Goal: Transaction & Acquisition: Purchase product/service

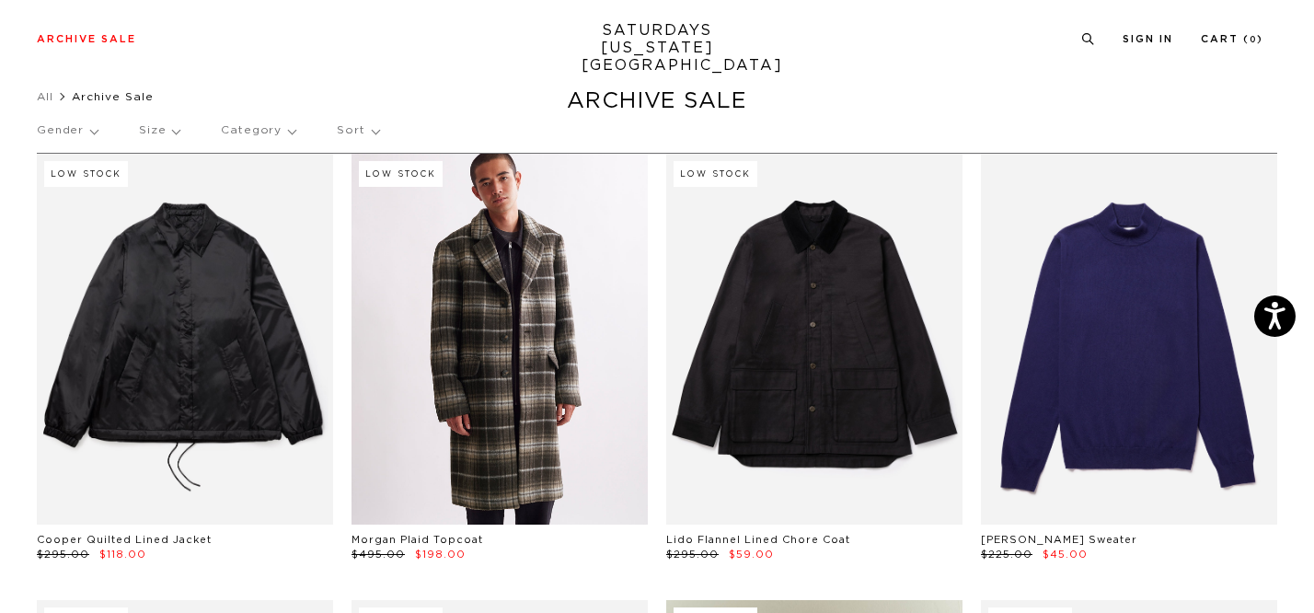
scroll to position [37, 1]
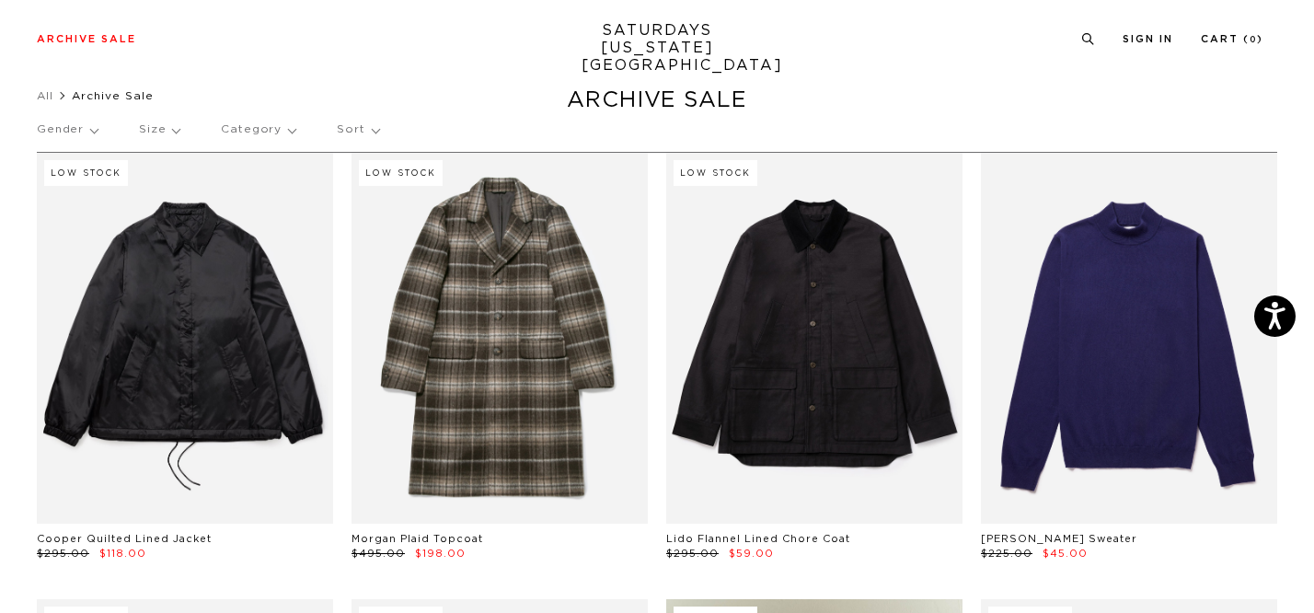
click at [82, 132] on p "Gender" at bounding box center [67, 130] width 61 height 42
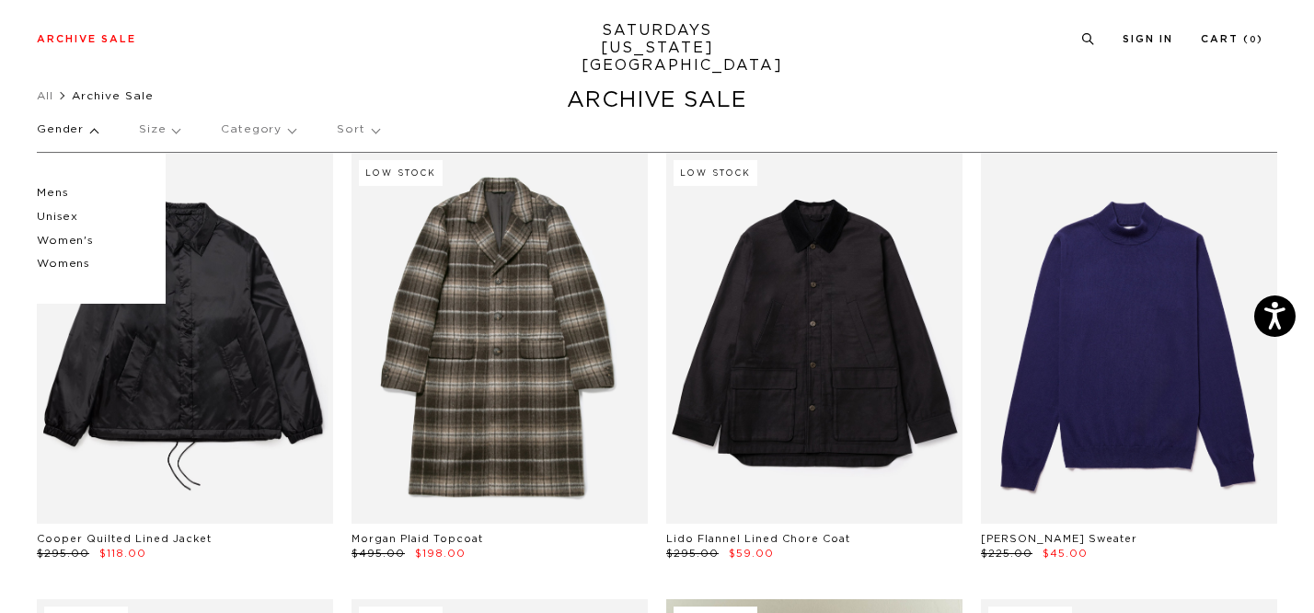
click at [64, 241] on p "Women's" at bounding box center [92, 241] width 110 height 24
click at [53, 239] on p "Women's" at bounding box center [92, 241] width 110 height 24
click at [70, 236] on p "Women's" at bounding box center [92, 241] width 110 height 24
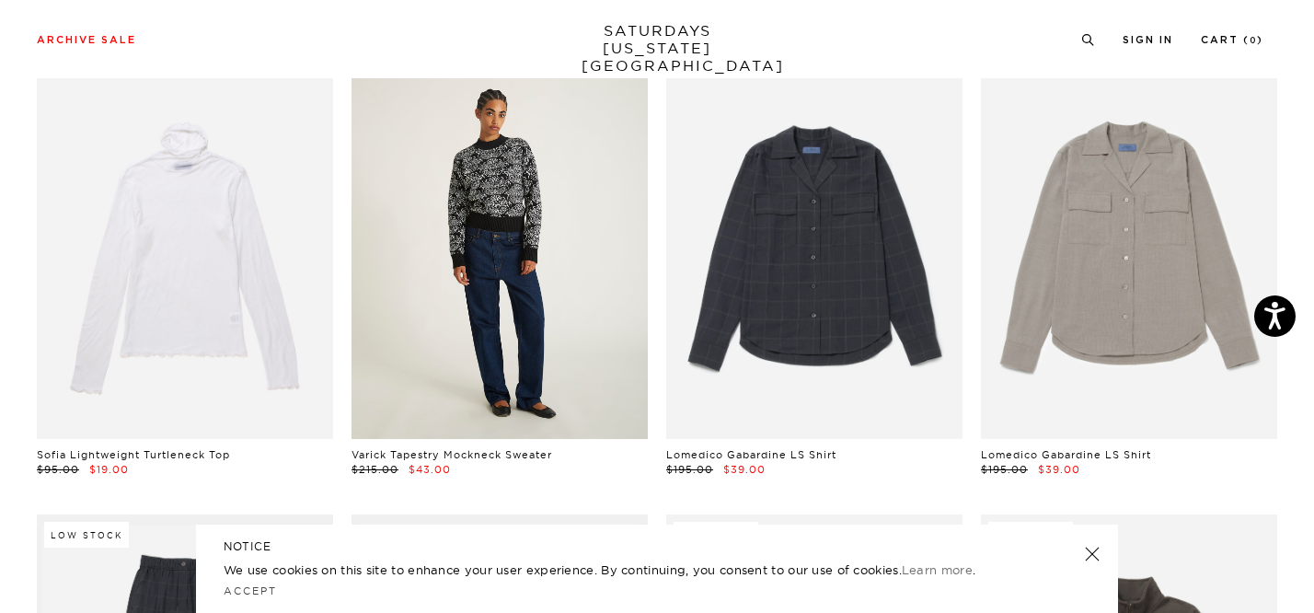
scroll to position [213, 0]
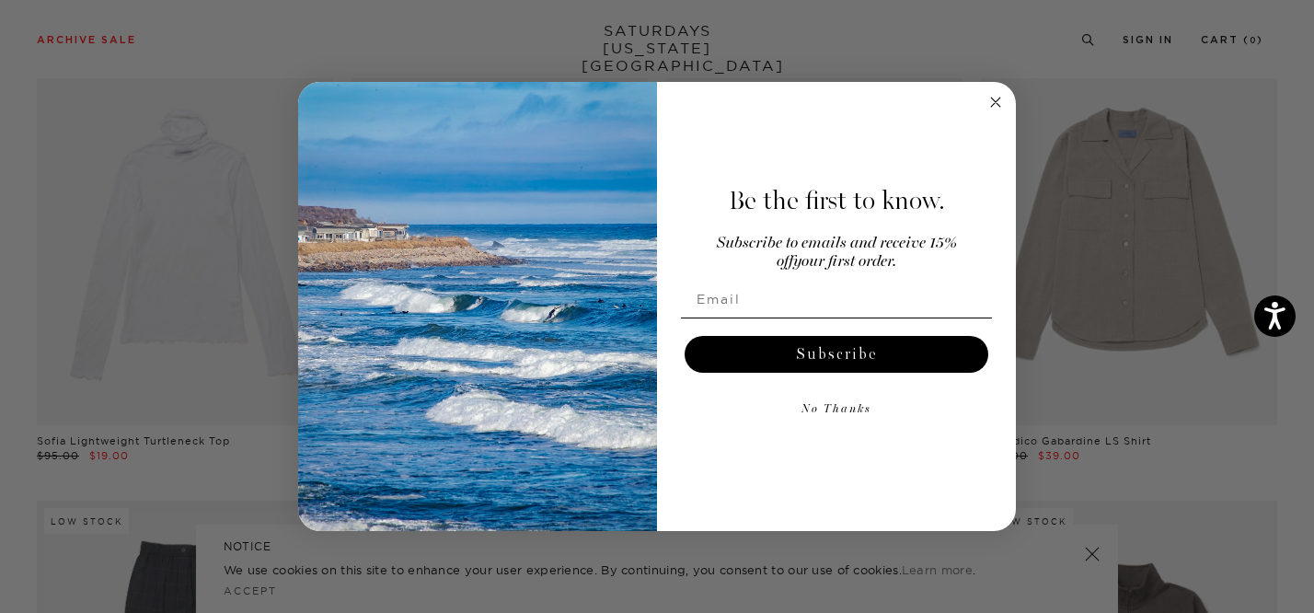
click at [995, 99] on circle "Close dialog" at bounding box center [995, 102] width 21 height 21
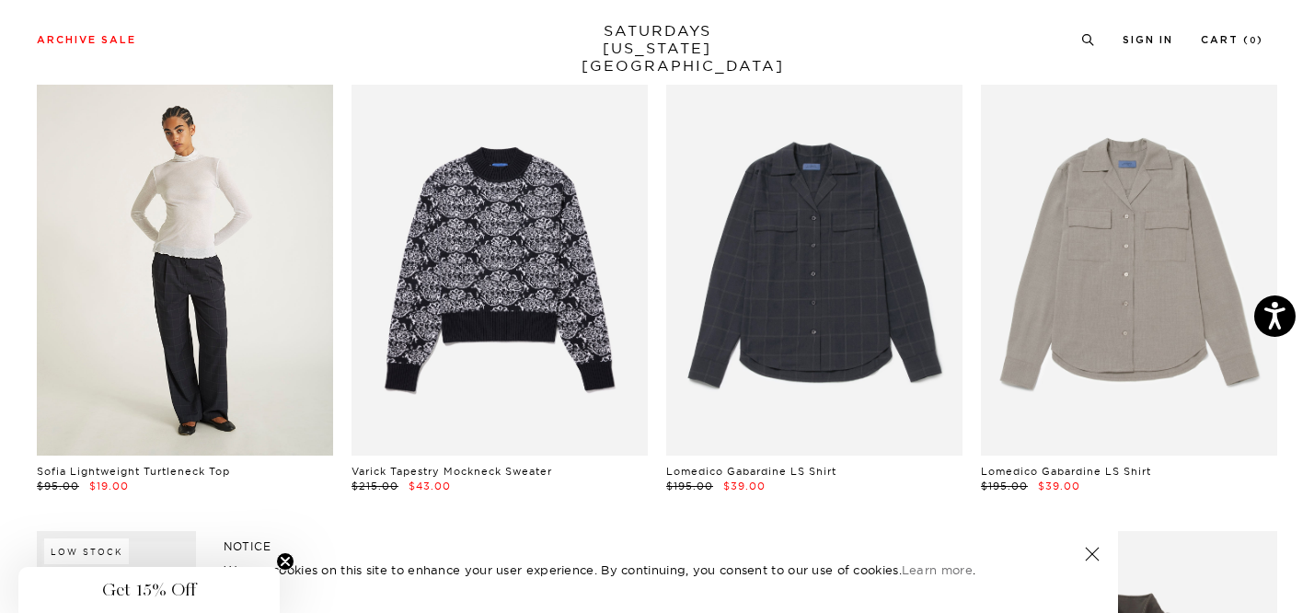
scroll to position [0, 0]
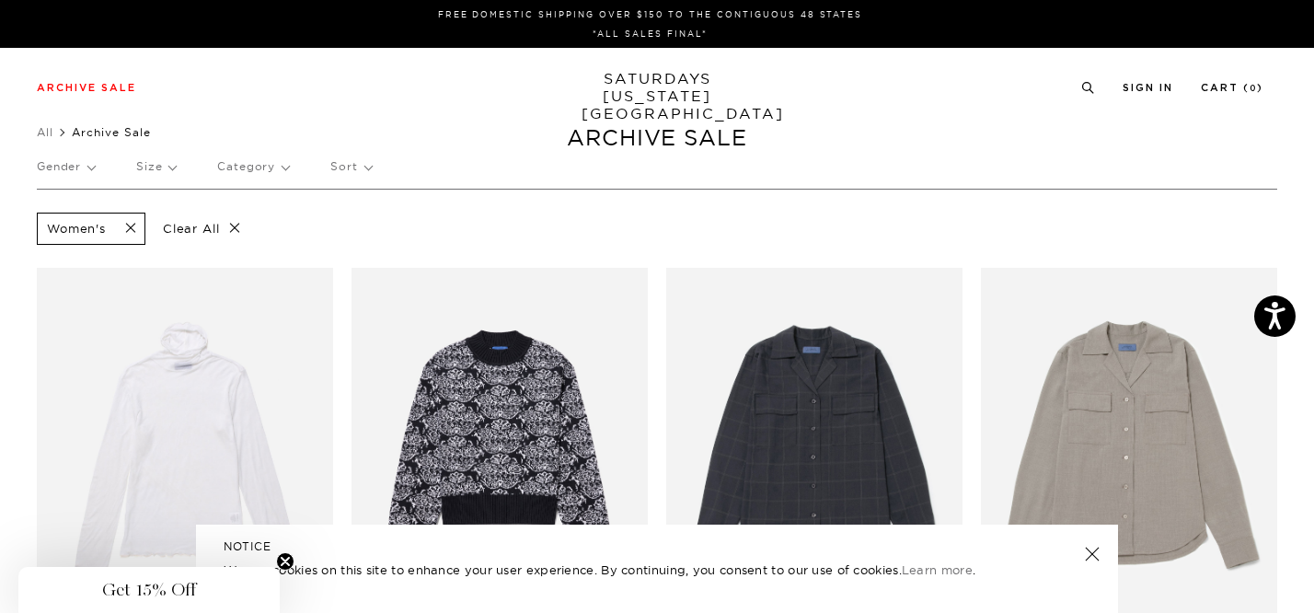
click at [68, 161] on p "Gender" at bounding box center [66, 166] width 58 height 42
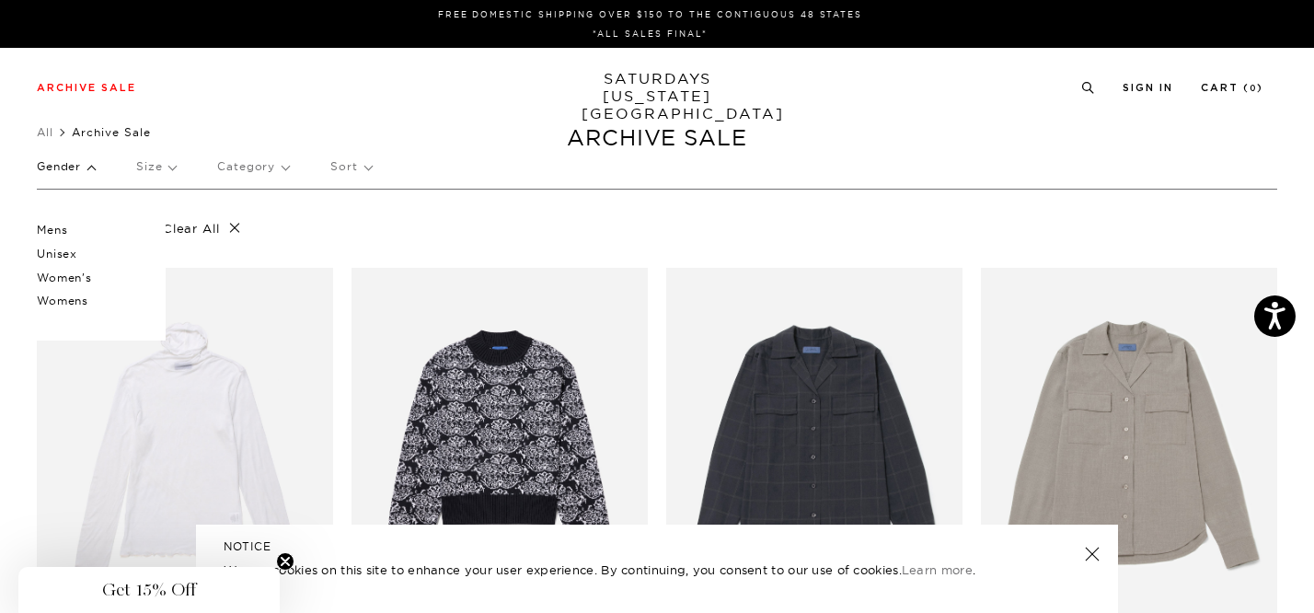
click at [68, 253] on p "Unisex" at bounding box center [92, 254] width 110 height 24
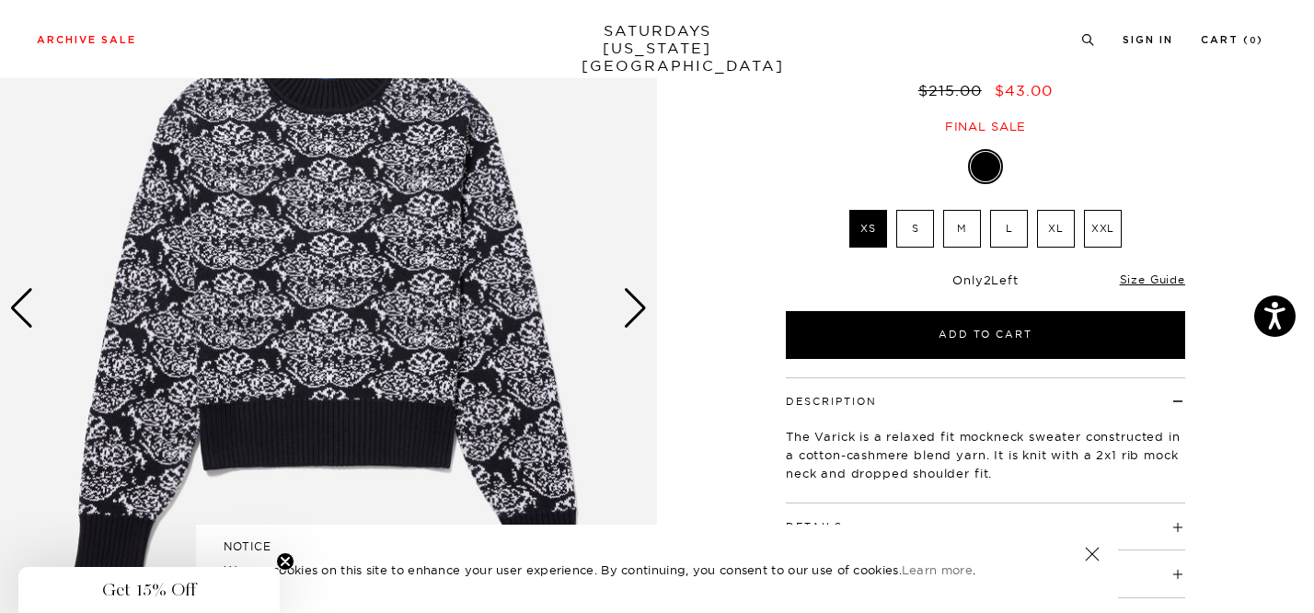
scroll to position [347, 0]
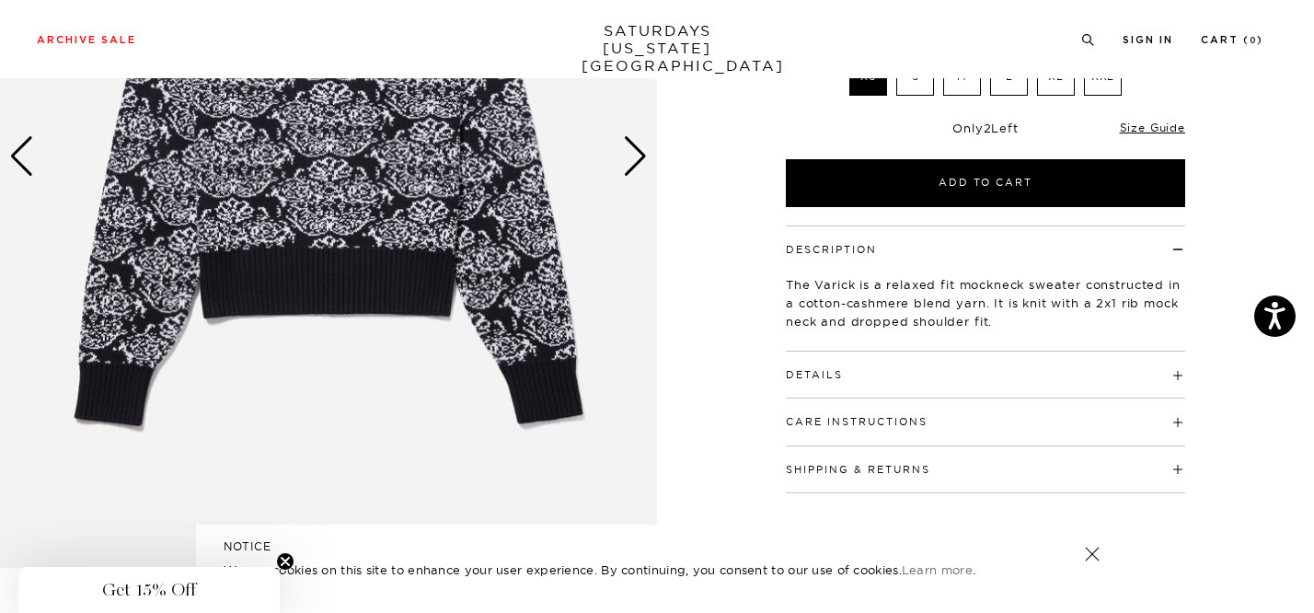
click at [632, 164] on div "Next slide" at bounding box center [635, 156] width 25 height 40
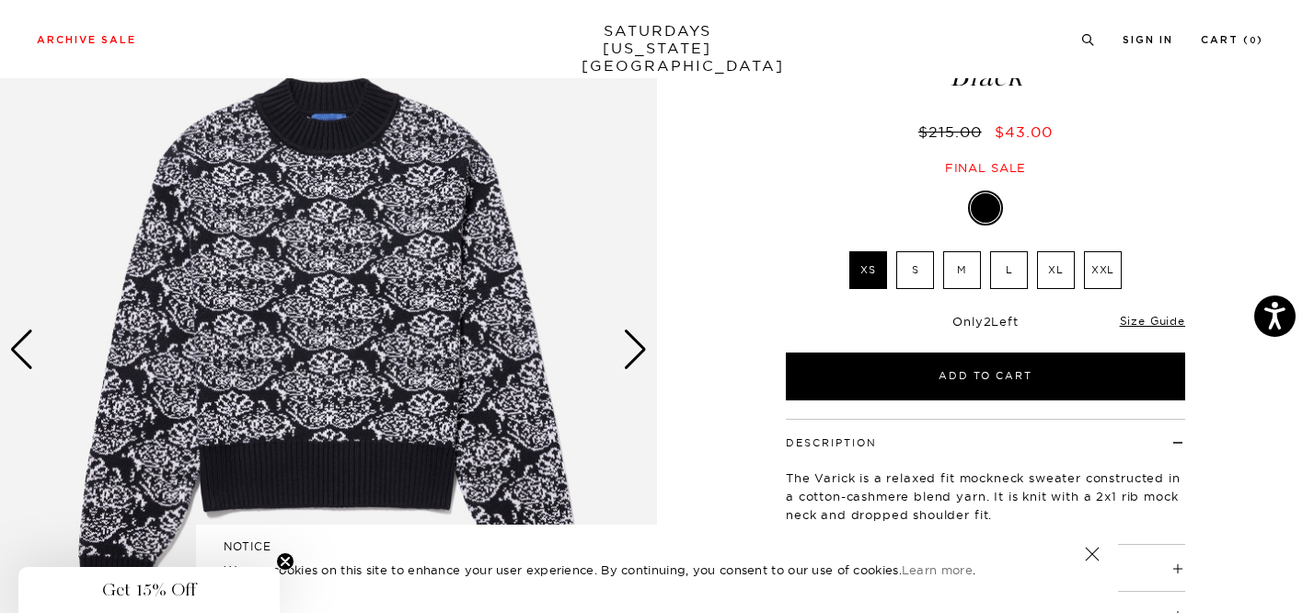
scroll to position [134, 0]
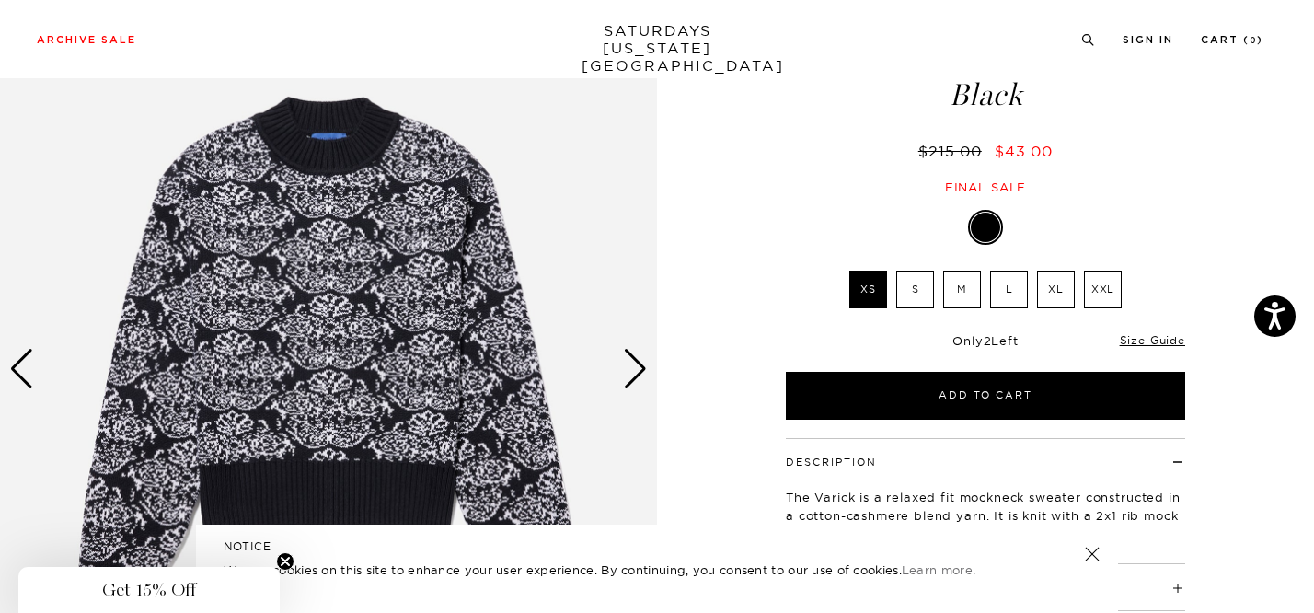
click at [640, 365] on div "Next slide" at bounding box center [635, 369] width 25 height 40
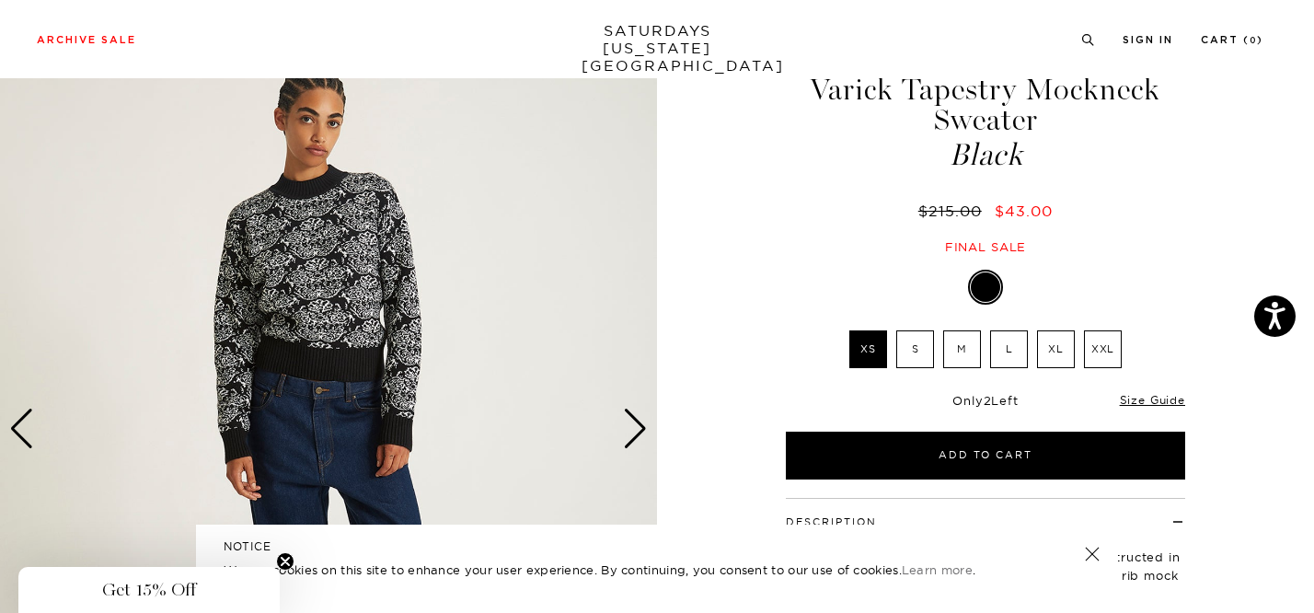
scroll to position [61, 0]
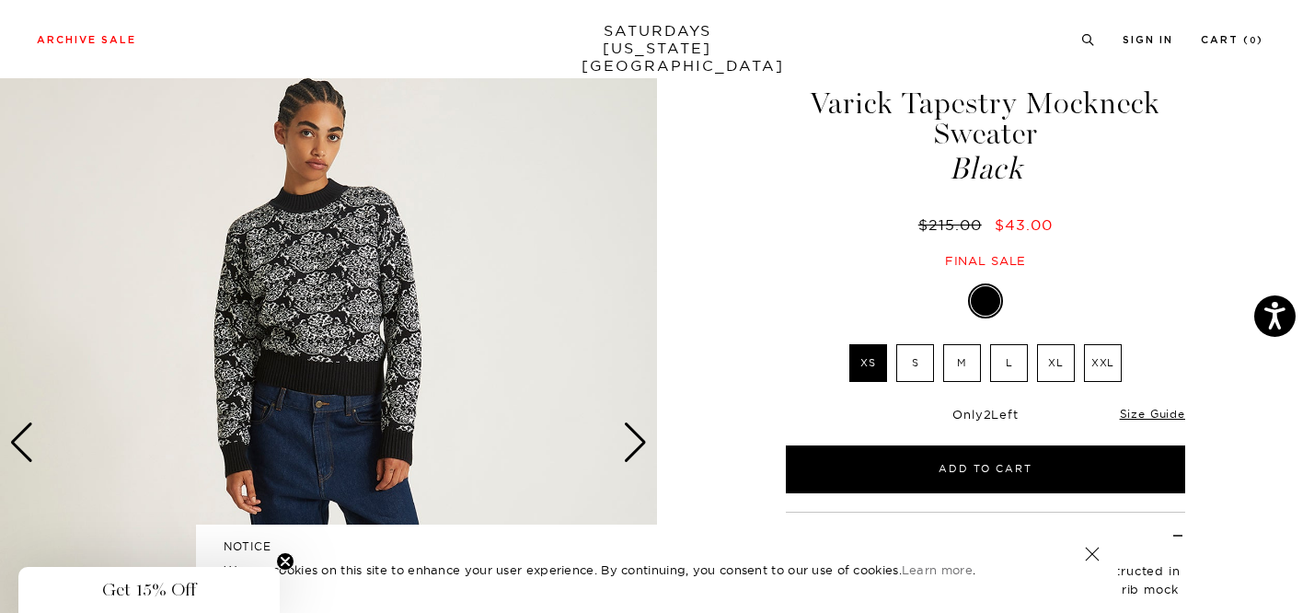
click at [634, 452] on div "Next slide" at bounding box center [635, 442] width 25 height 40
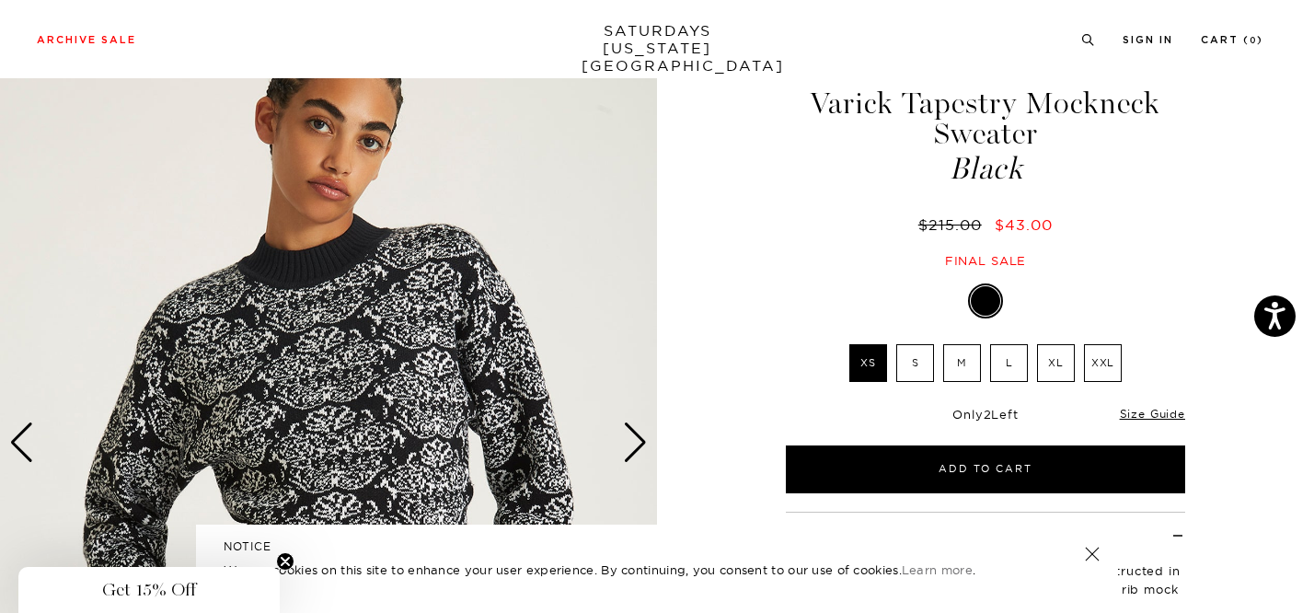
click at [634, 452] on div "Next slide" at bounding box center [635, 442] width 25 height 40
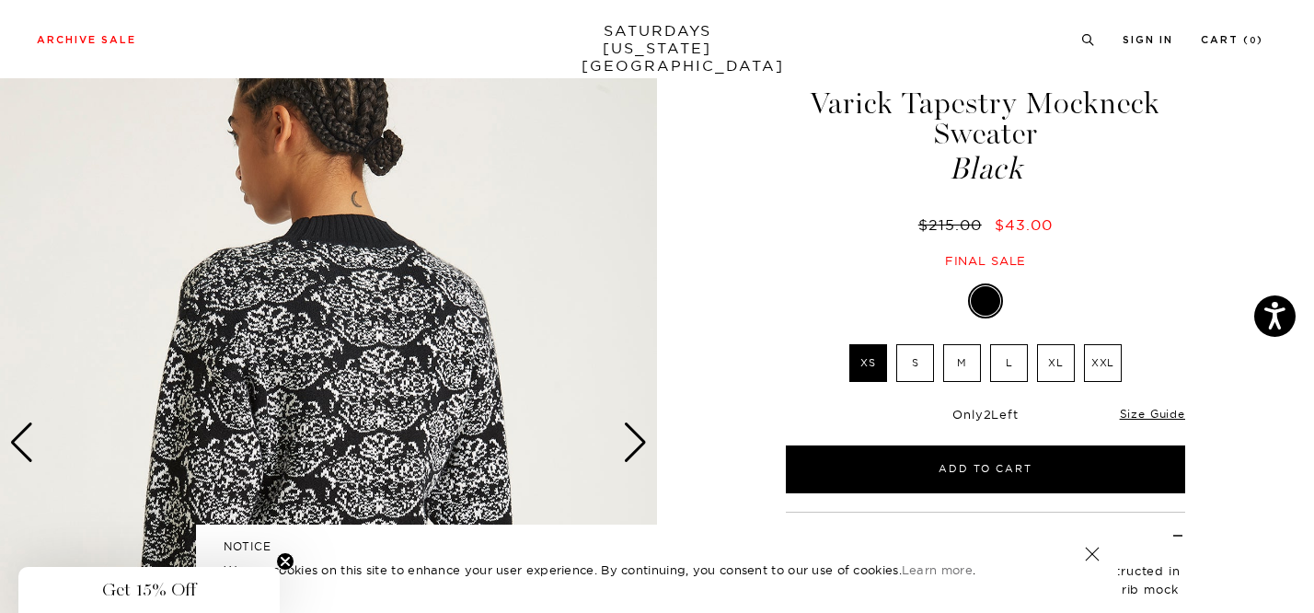
click at [634, 452] on div "Next slide" at bounding box center [635, 442] width 25 height 40
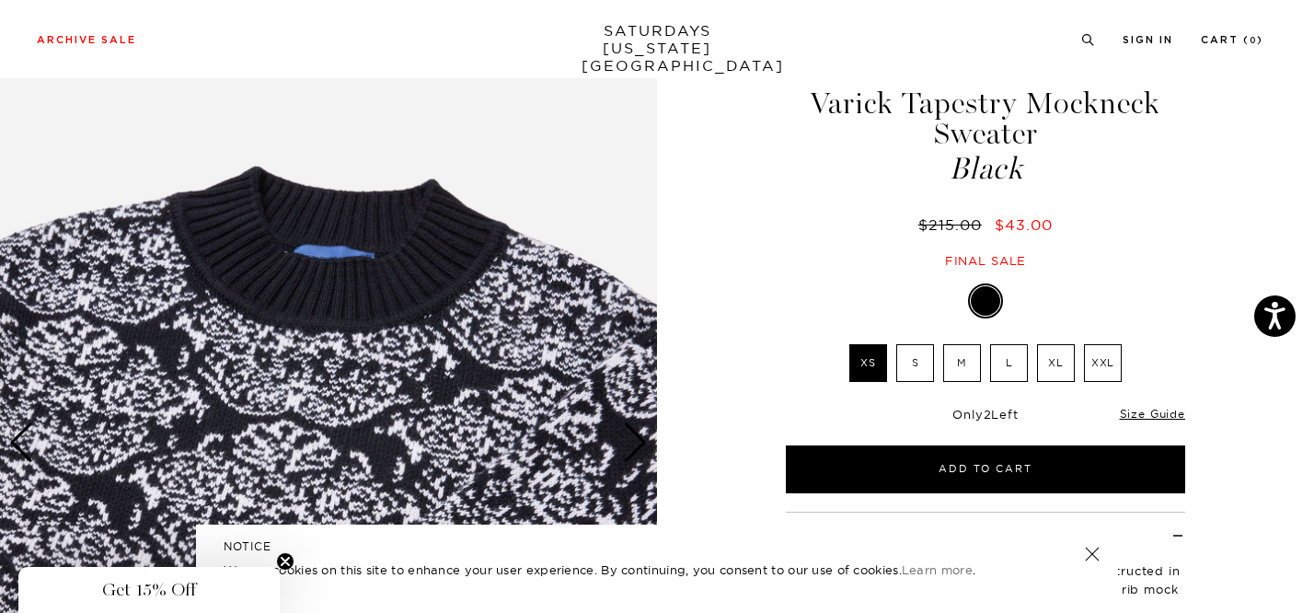
scroll to position [70, 0]
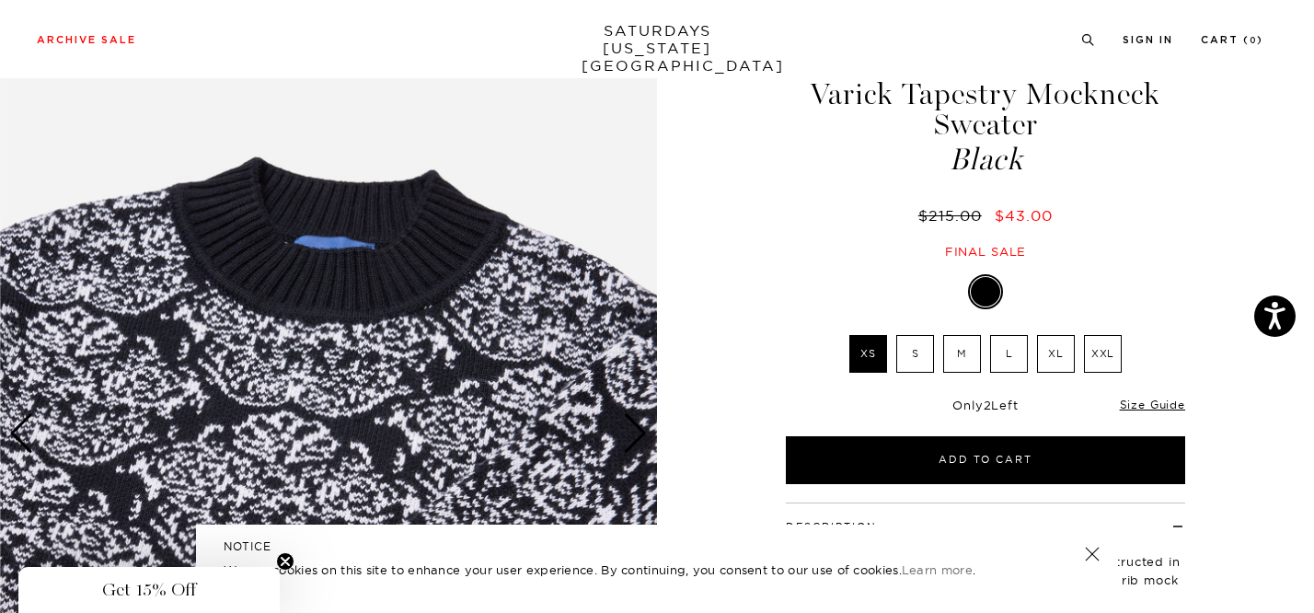
click at [636, 452] on div "Next slide" at bounding box center [635, 433] width 25 height 40
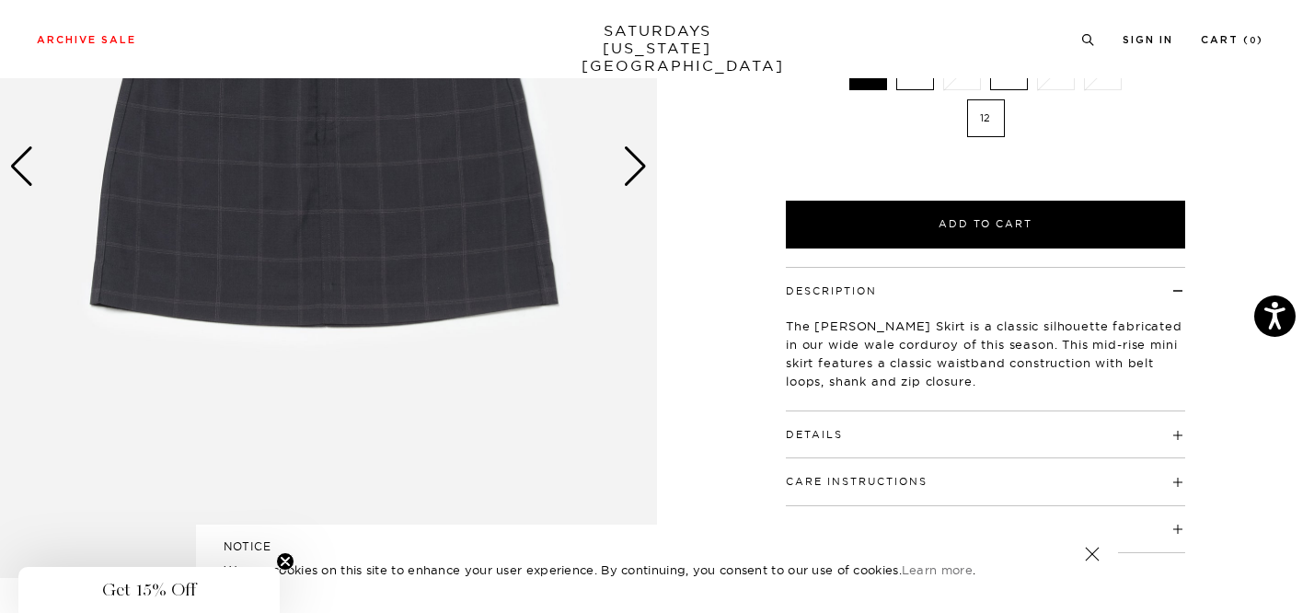
scroll to position [242, 0]
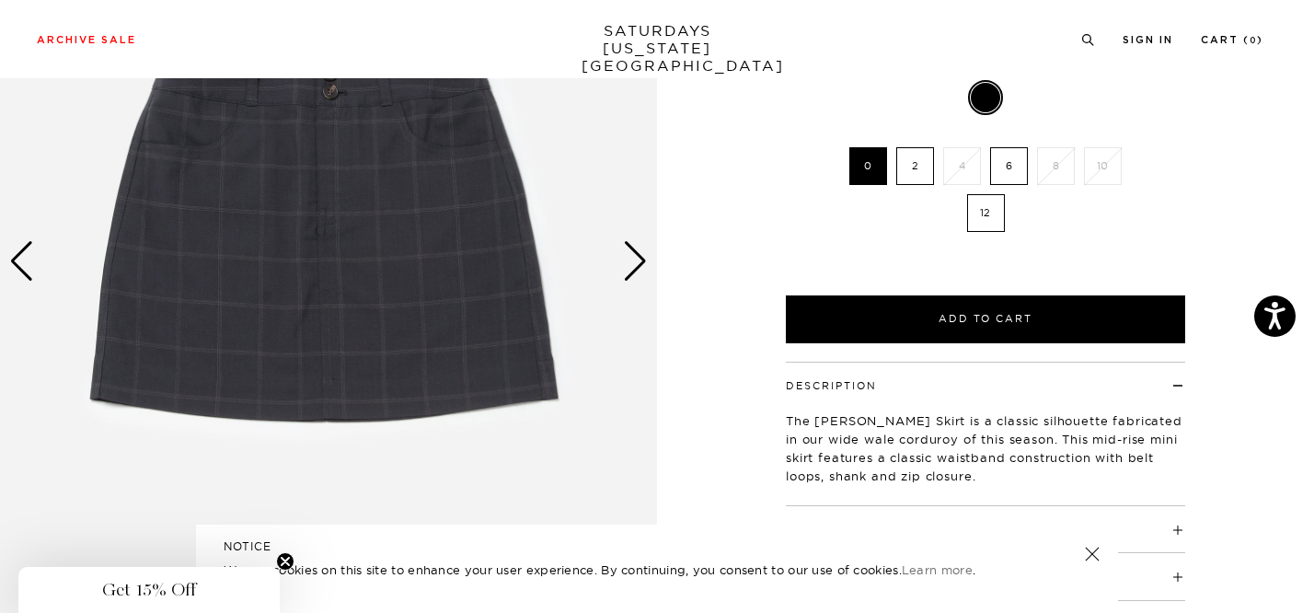
click at [631, 245] on div "Next slide" at bounding box center [635, 261] width 25 height 40
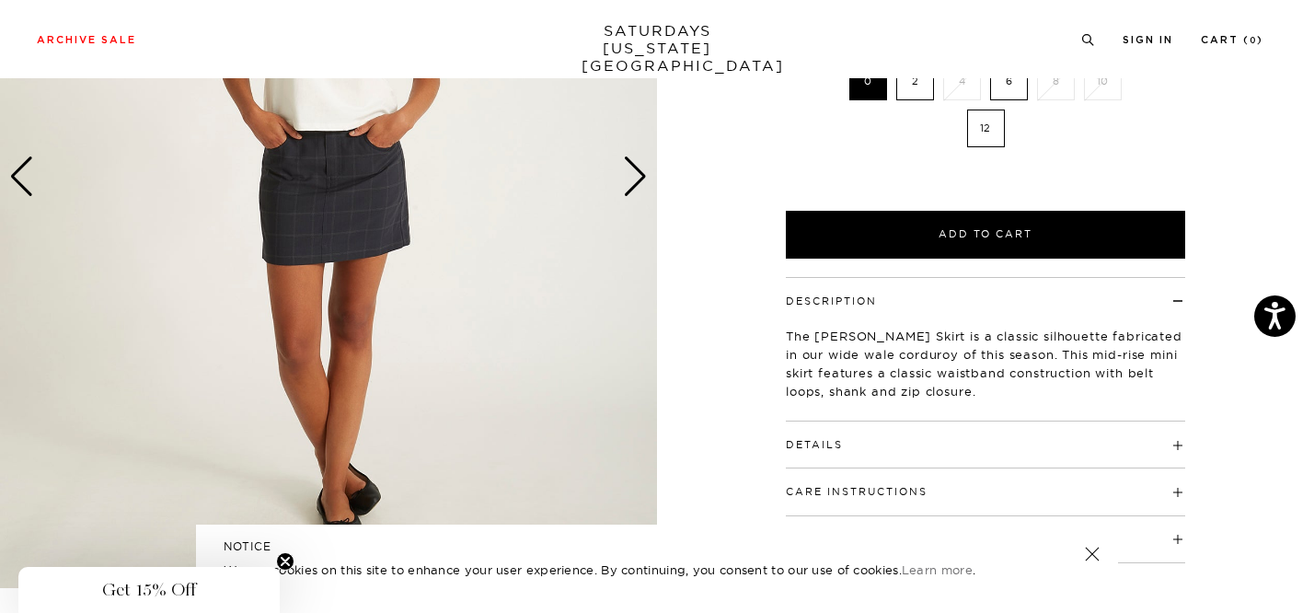
scroll to position [111, 0]
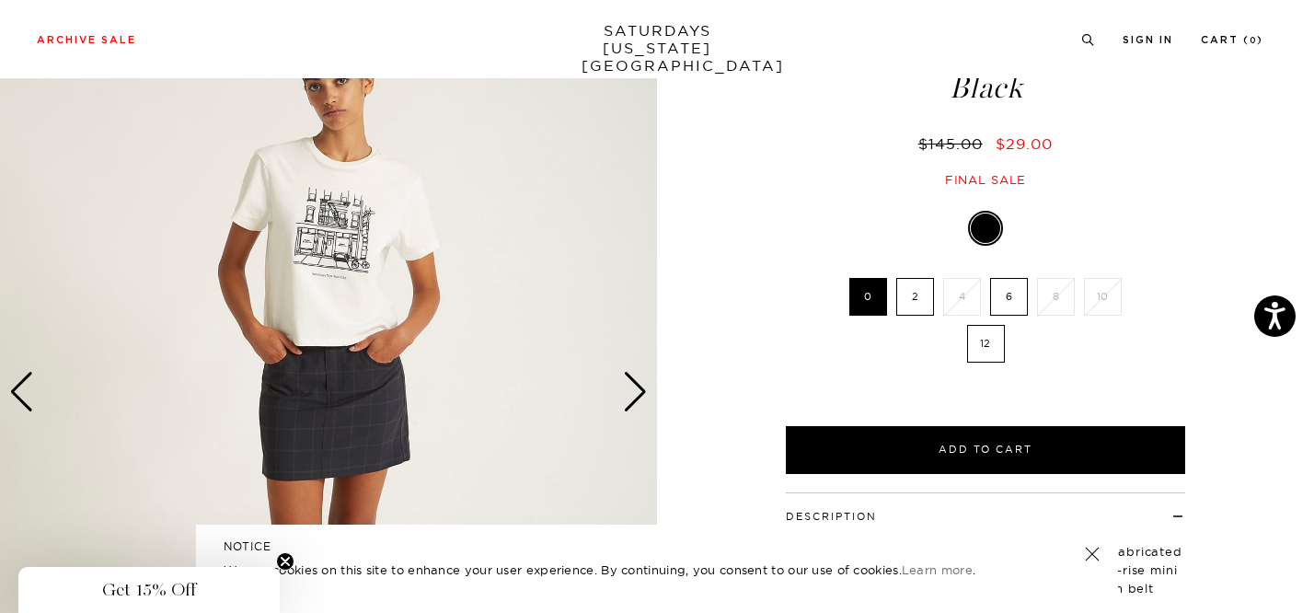
click at [623, 392] on div "Next slide" at bounding box center [635, 392] width 25 height 40
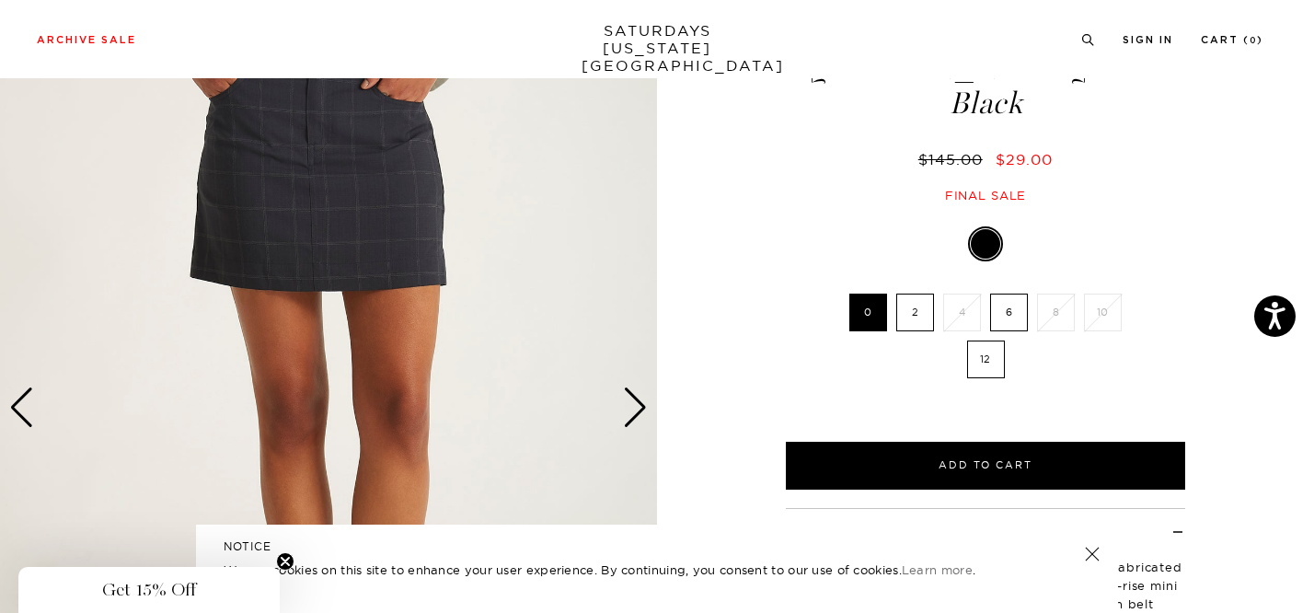
scroll to position [29, 0]
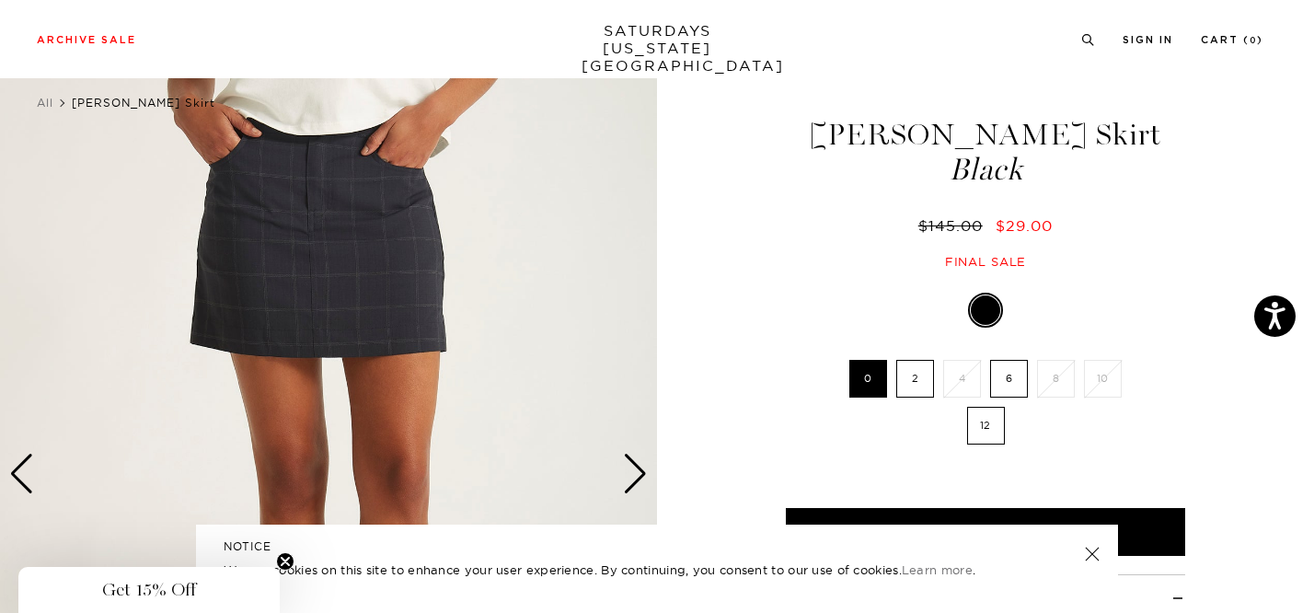
click at [636, 471] on div "Next slide" at bounding box center [635, 474] width 25 height 40
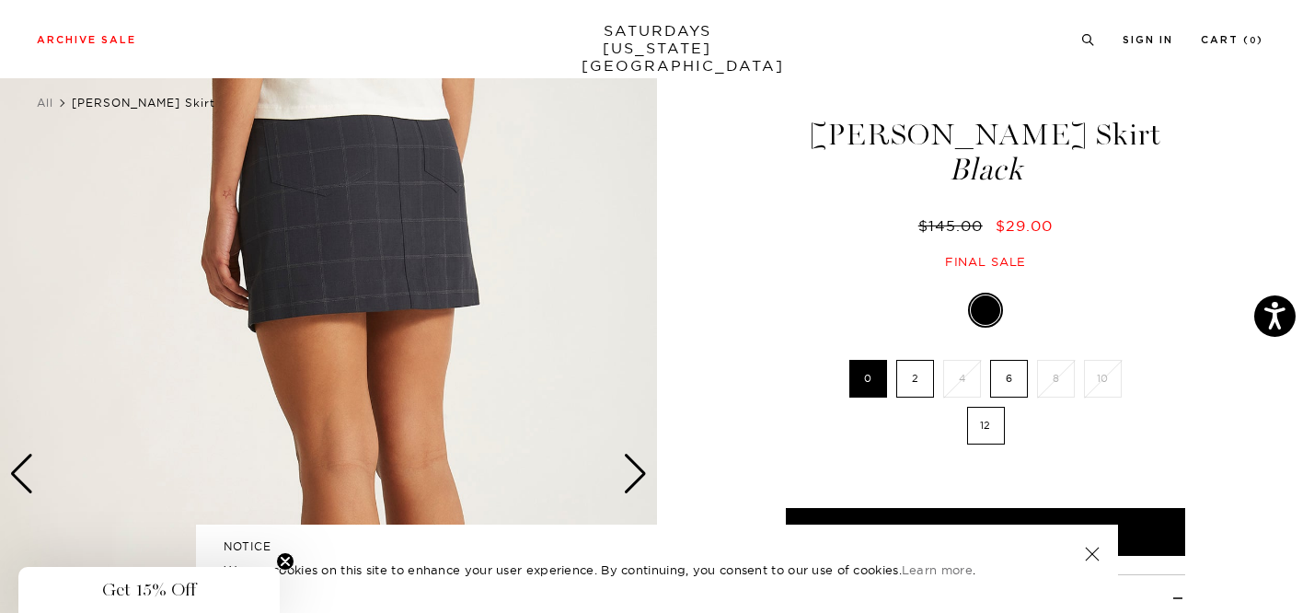
click at [636, 471] on div "Next slide" at bounding box center [635, 474] width 25 height 40
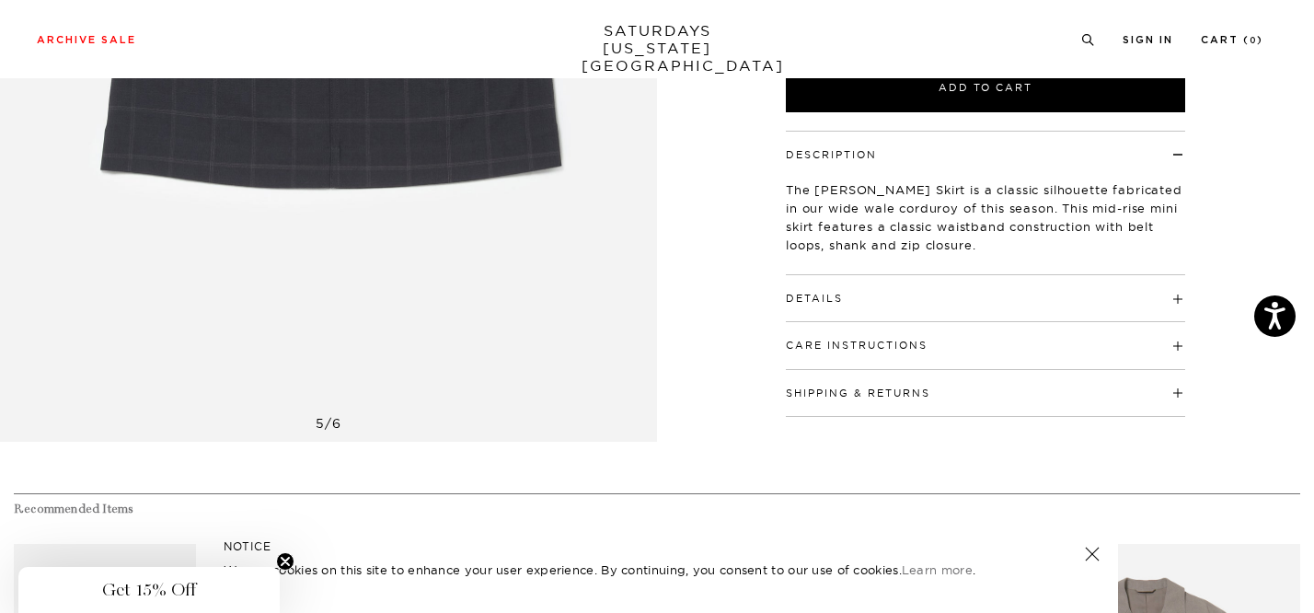
scroll to position [428, 0]
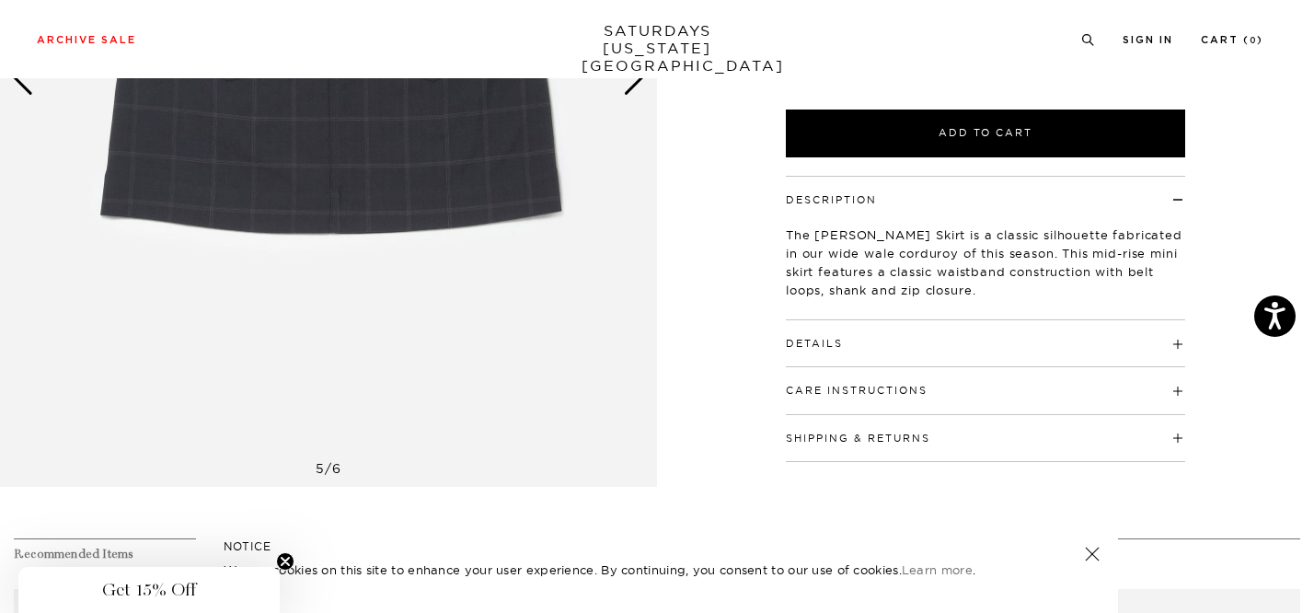
click at [855, 343] on h4 "Details" at bounding box center [985, 335] width 399 height 30
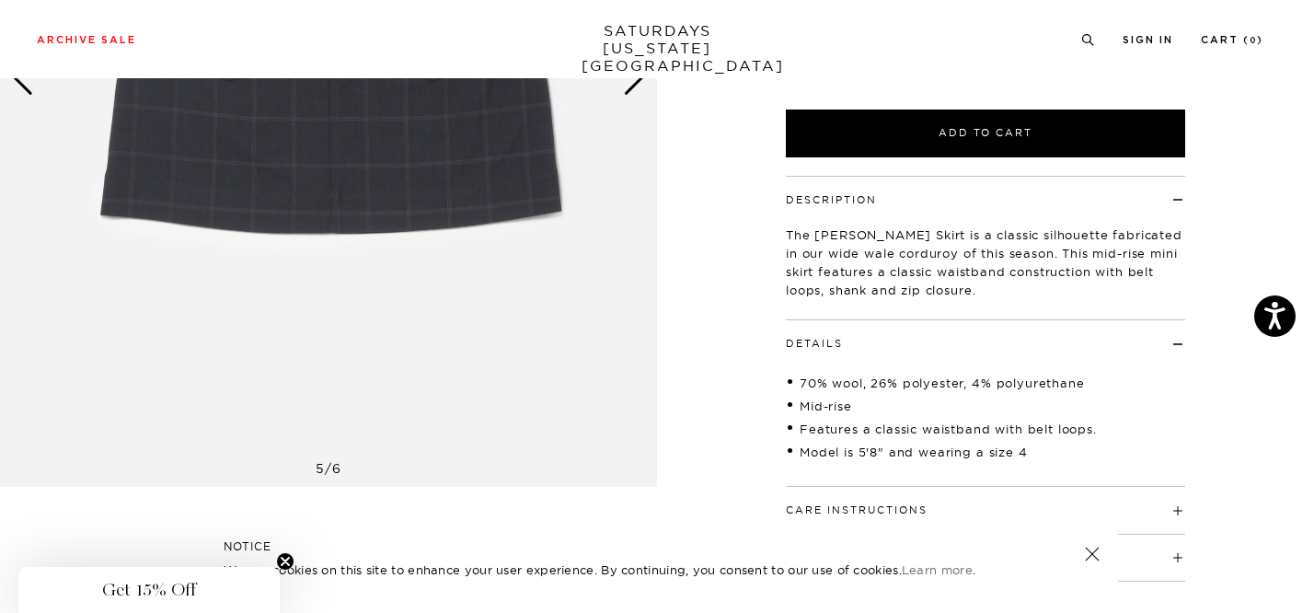
click at [856, 344] on h4 "Details" at bounding box center [985, 335] width 399 height 30
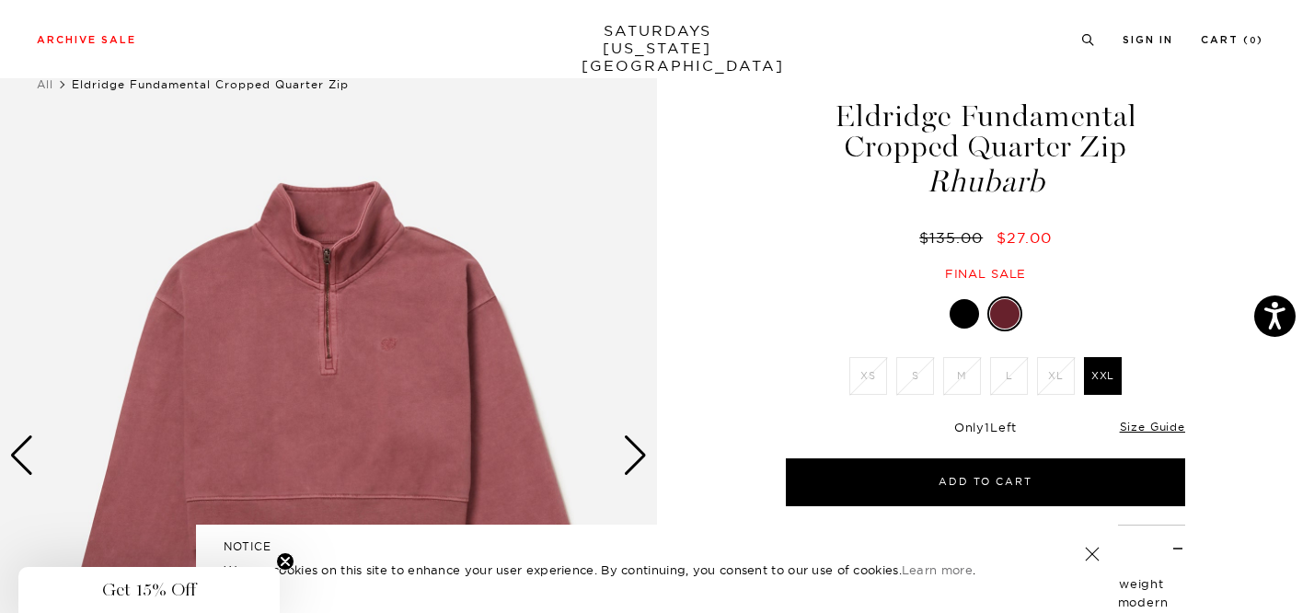
scroll to position [101, 0]
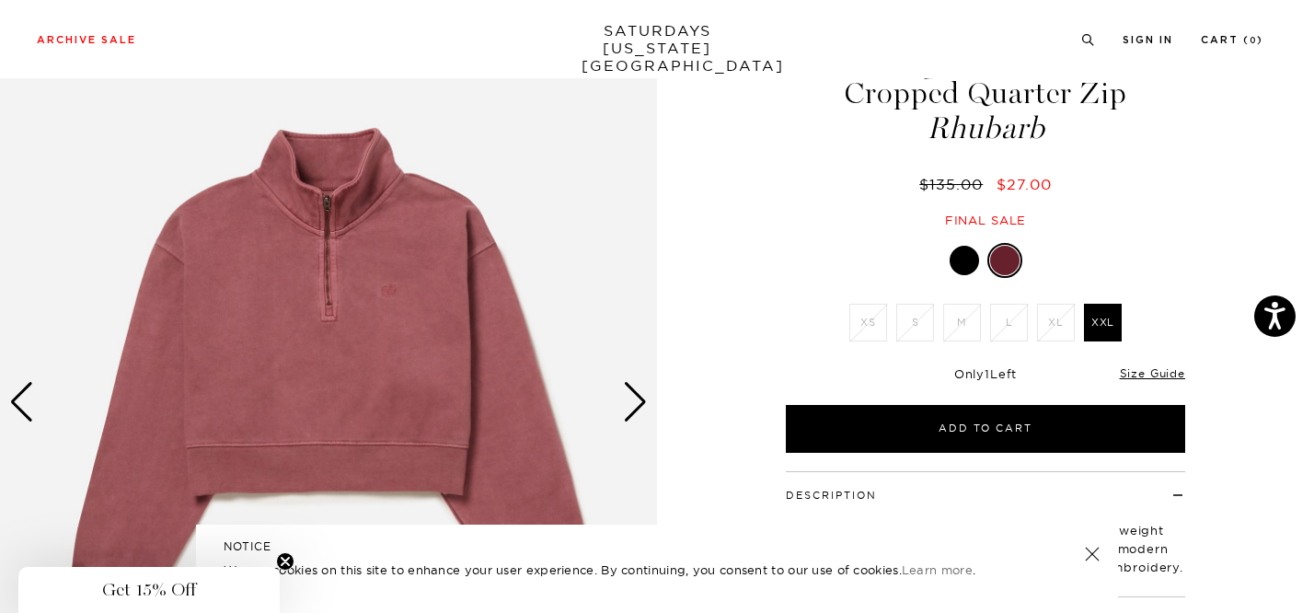
click at [634, 405] on div "Next slide" at bounding box center [635, 402] width 25 height 40
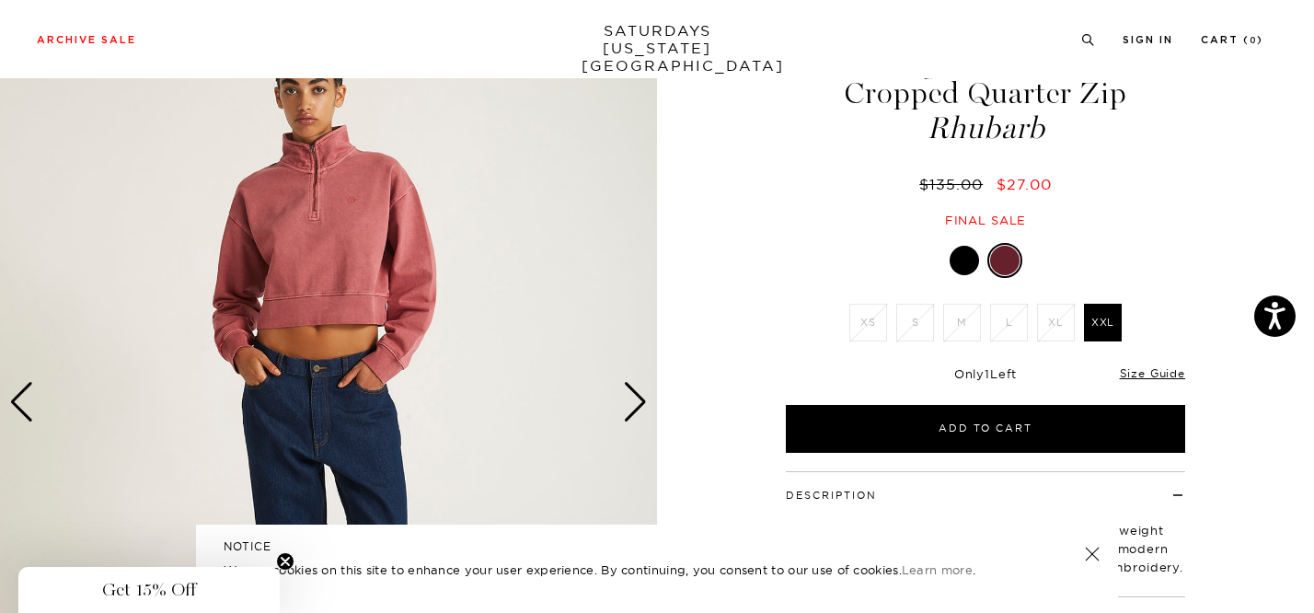
click at [634, 405] on div "Next slide" at bounding box center [635, 402] width 25 height 40
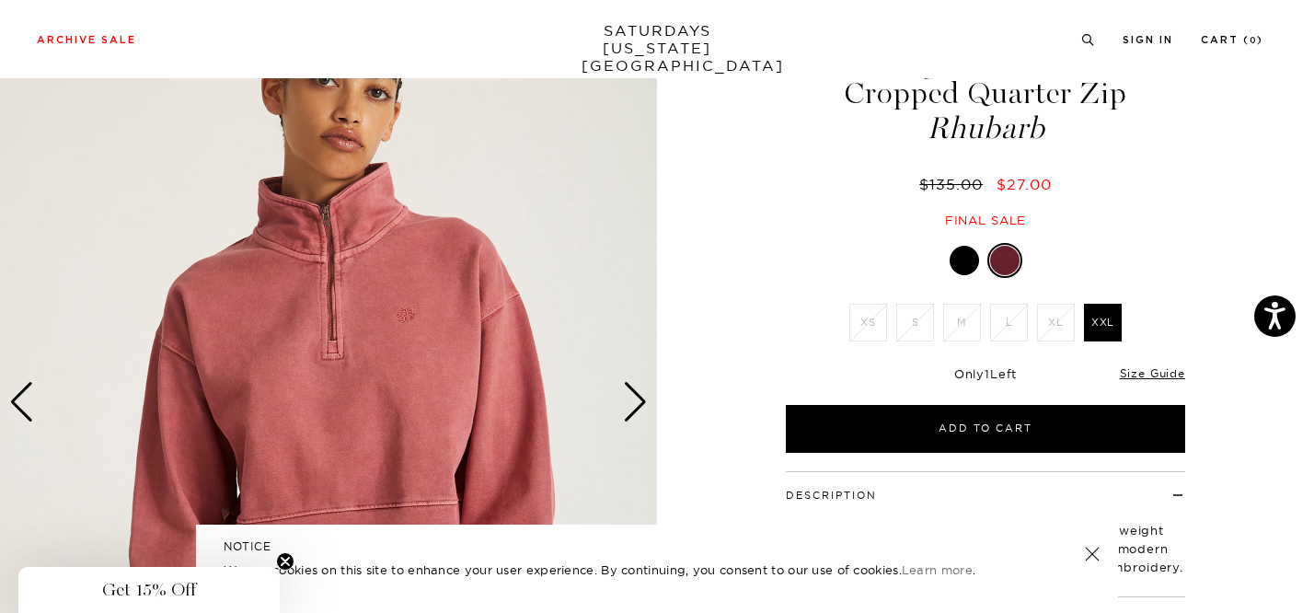
click at [634, 405] on div "Next slide" at bounding box center [635, 402] width 25 height 40
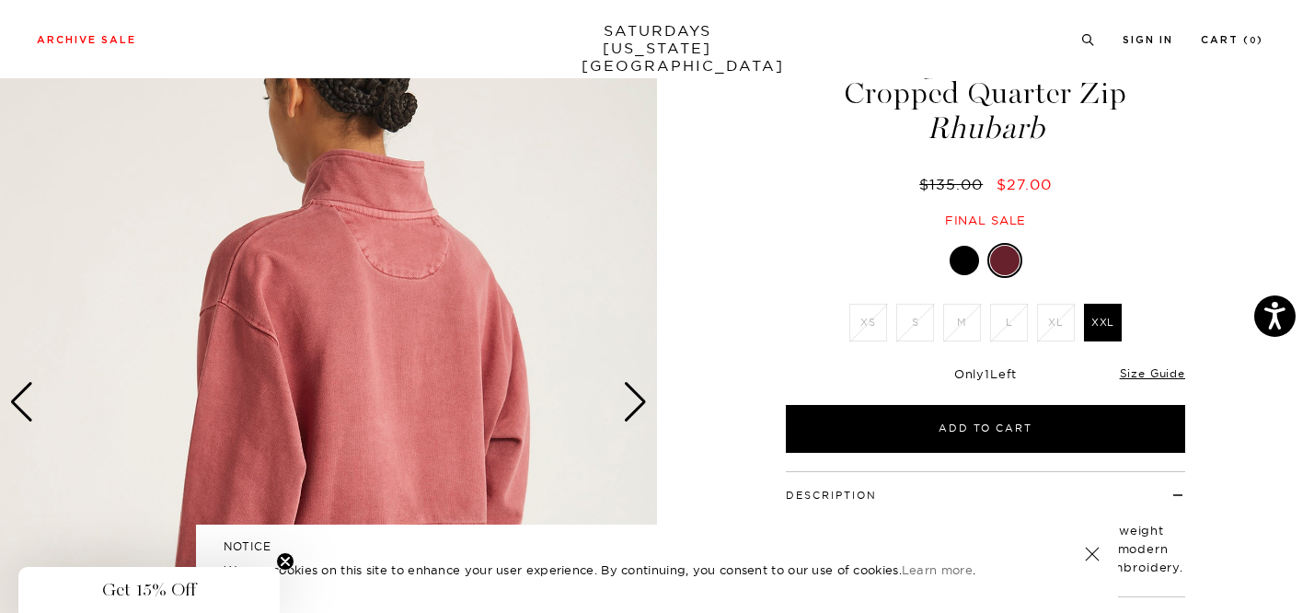
click at [973, 252] on div at bounding box center [964, 260] width 29 height 29
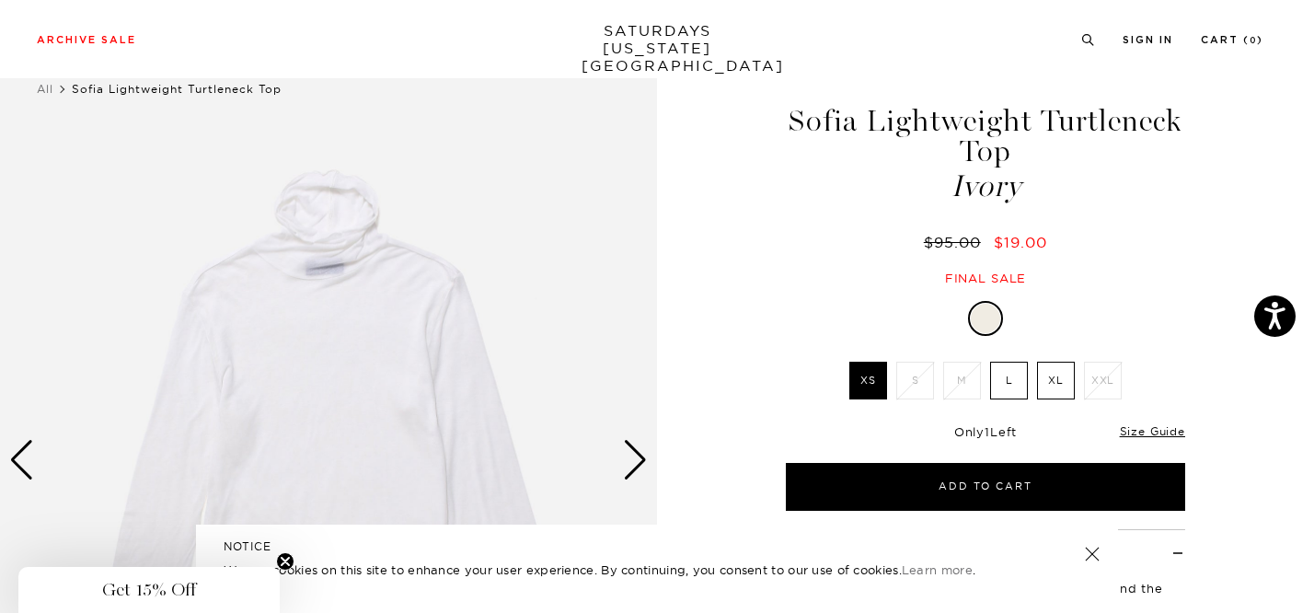
scroll to position [105, 0]
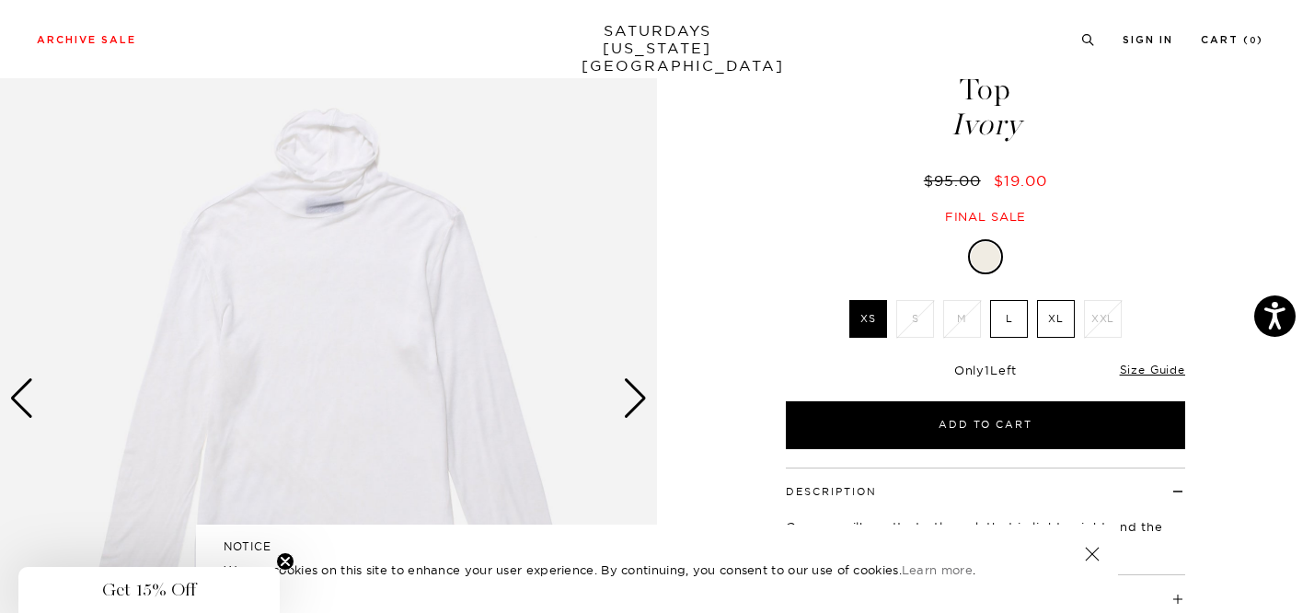
click at [641, 420] on img at bounding box center [328, 399] width 657 height 822
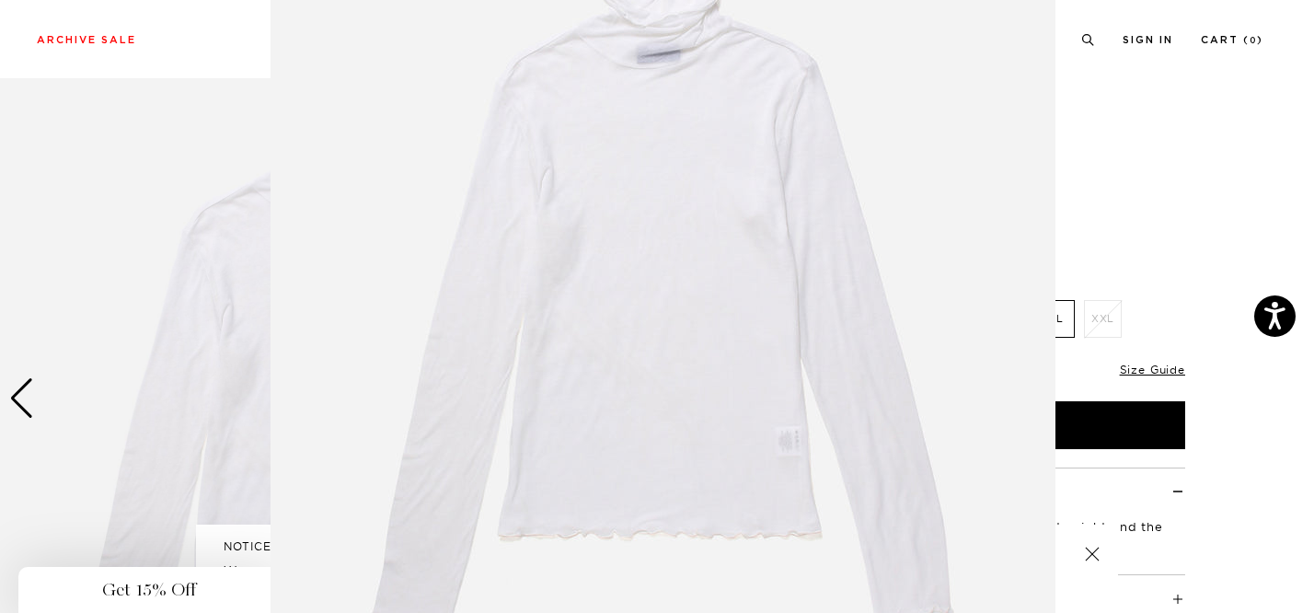
scroll to position [199, 0]
click at [628, 403] on img at bounding box center [663, 272] width 785 height 942
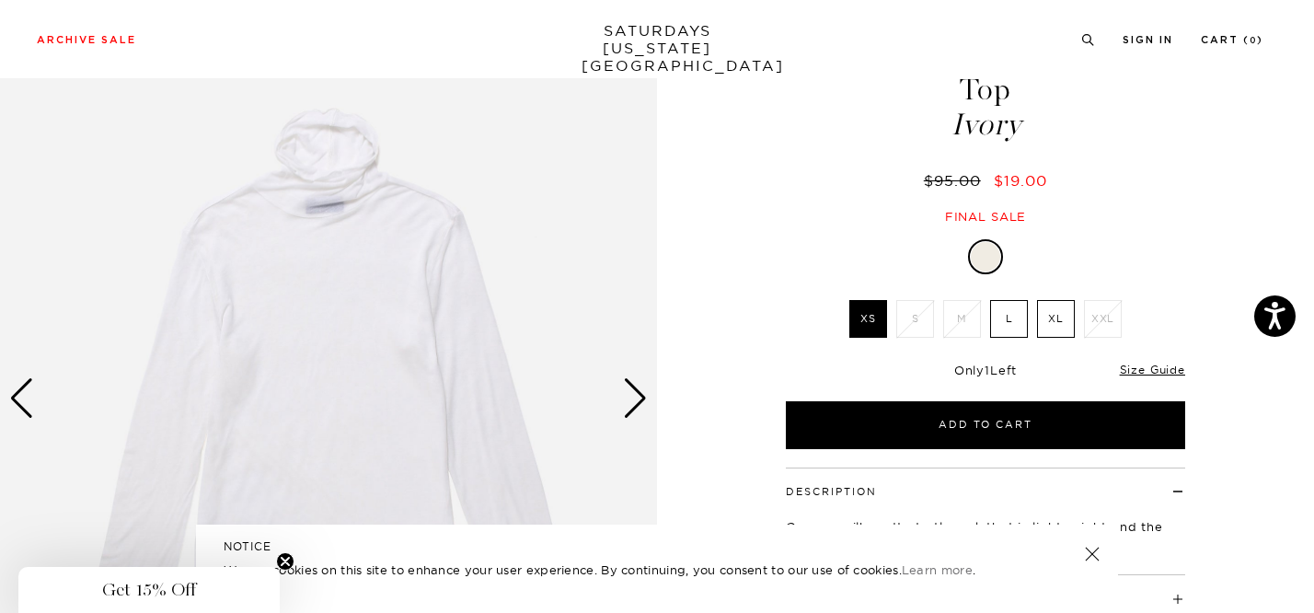
click at [628, 385] on div "Next slide" at bounding box center [635, 398] width 25 height 40
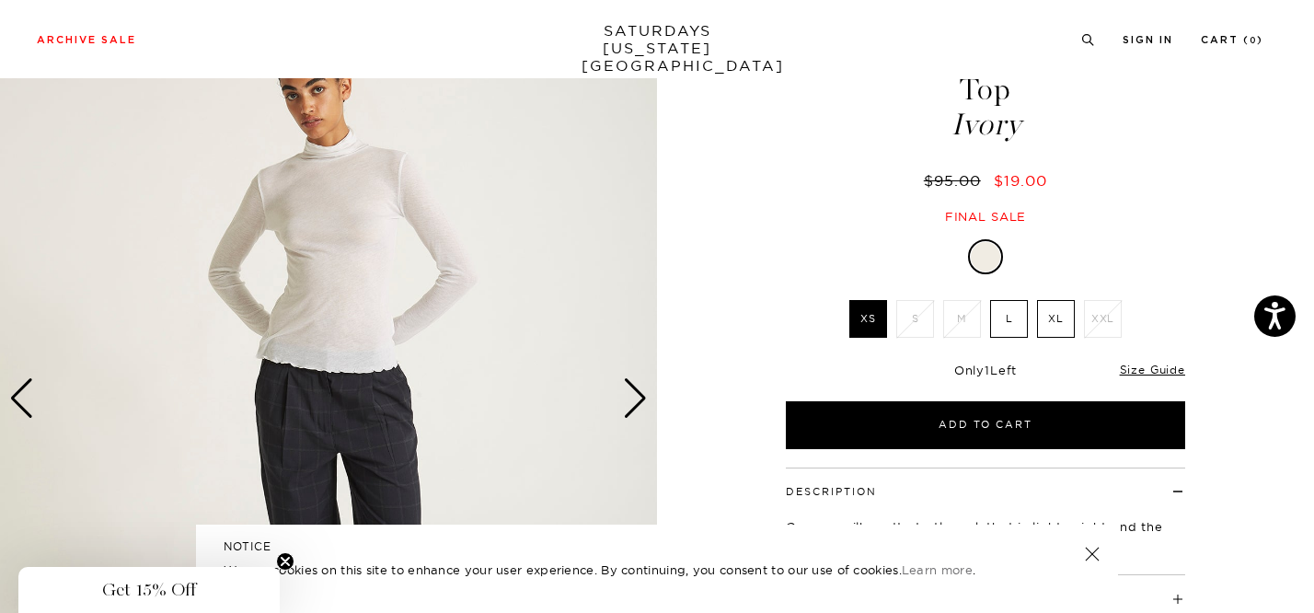
click at [628, 385] on div "Next slide" at bounding box center [635, 398] width 25 height 40
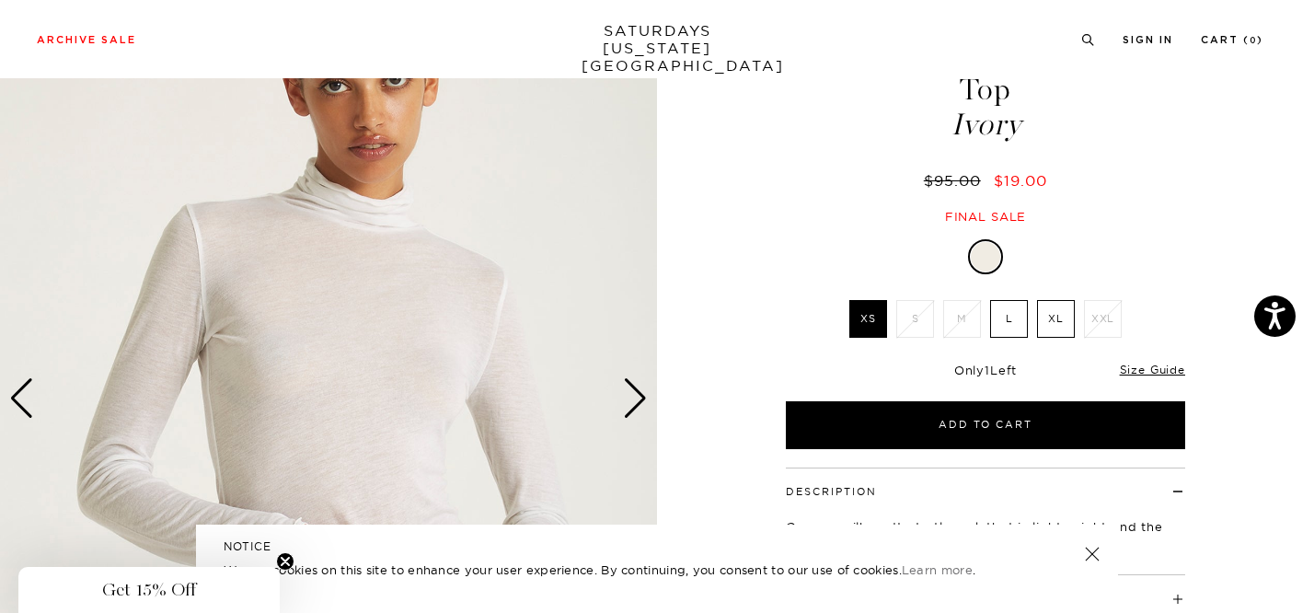
click at [628, 385] on div "Next slide" at bounding box center [635, 398] width 25 height 40
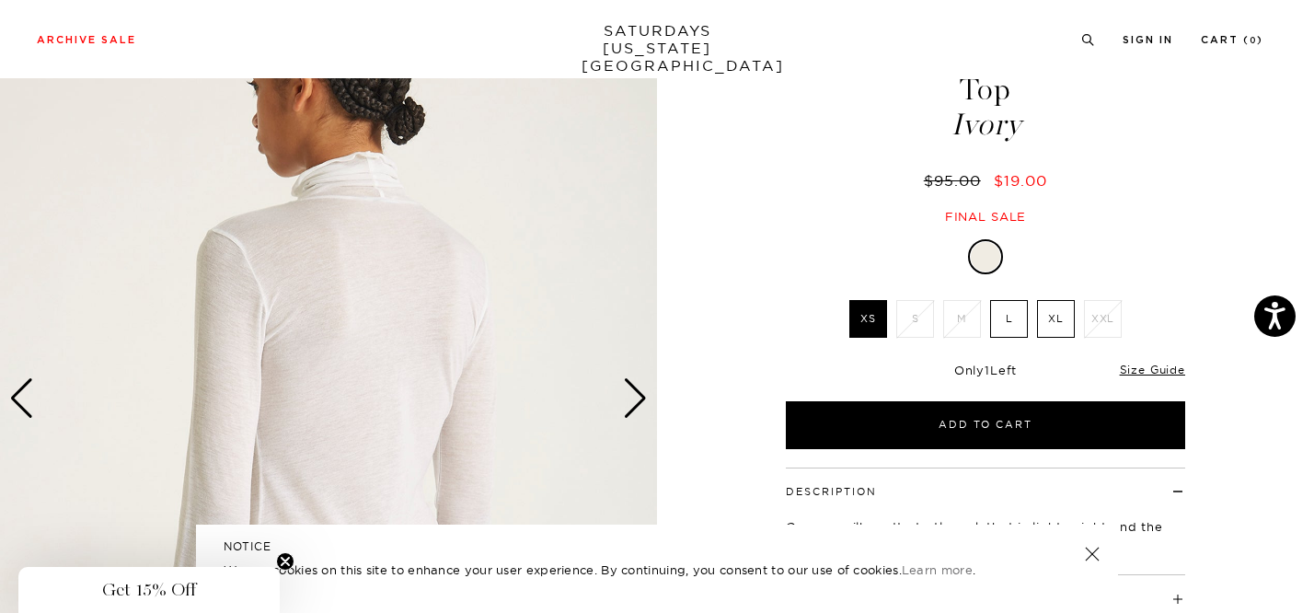
click at [628, 385] on div "Next slide" at bounding box center [635, 398] width 25 height 40
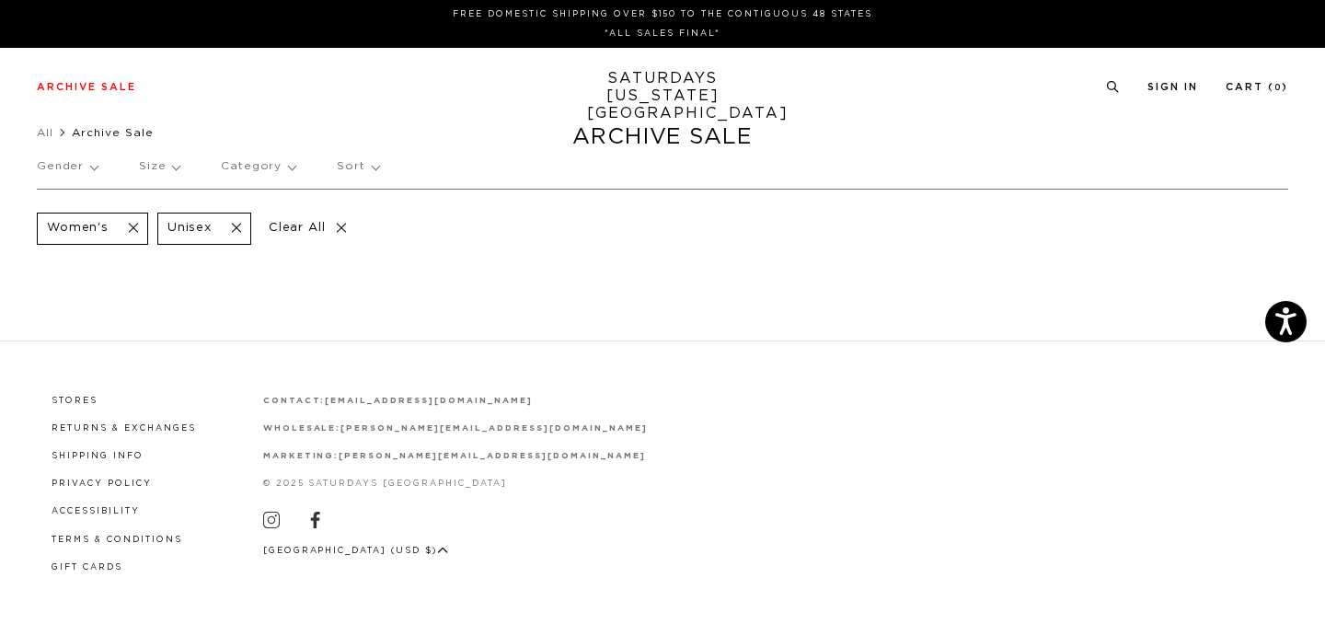
click at [87, 167] on p "Gender" at bounding box center [67, 166] width 61 height 42
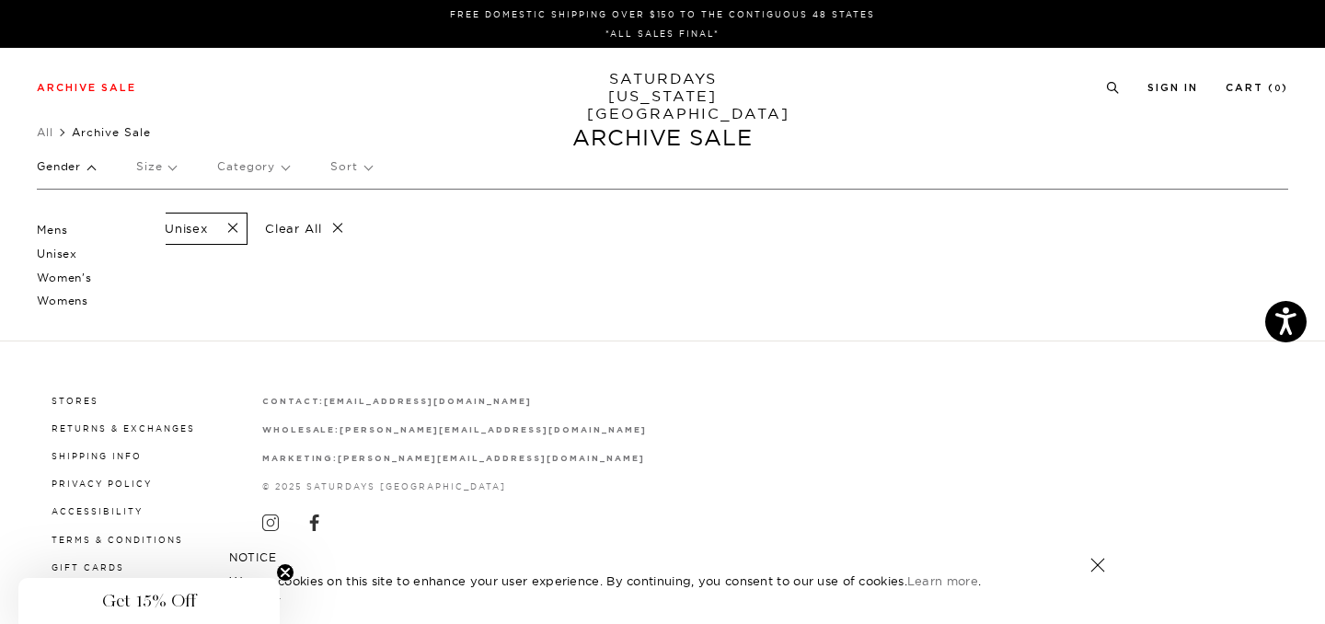
click at [69, 301] on p "Womens" at bounding box center [92, 301] width 110 height 24
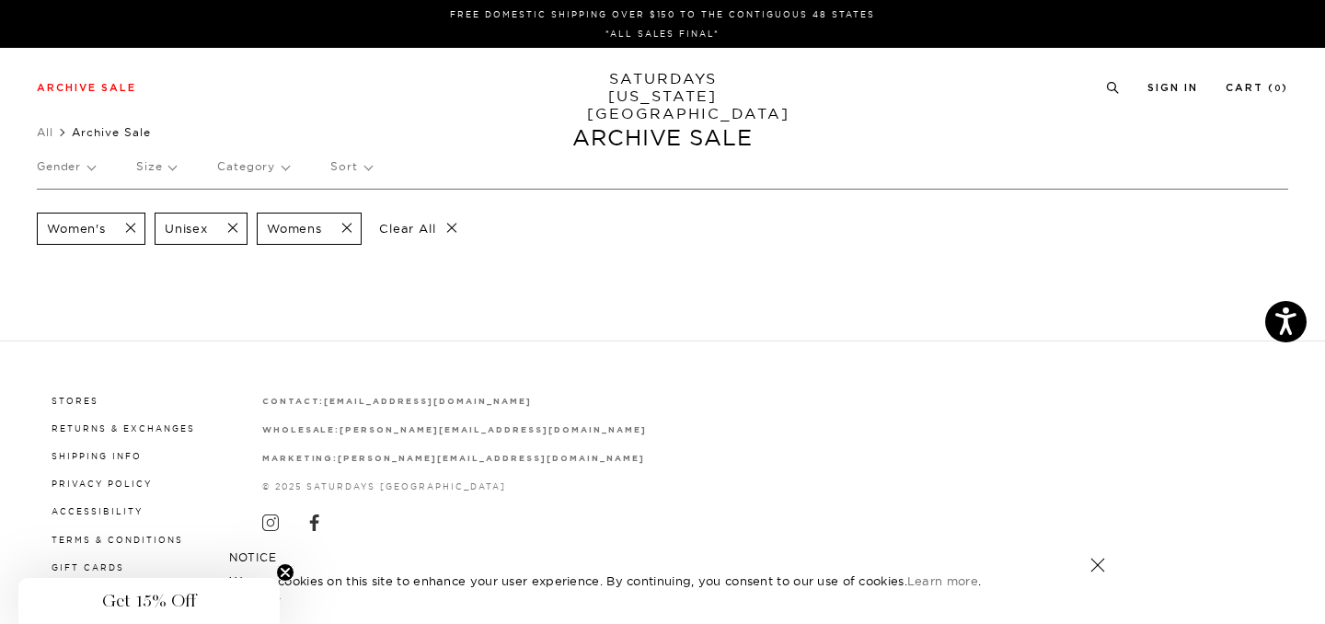
click at [62, 155] on p "Gender" at bounding box center [66, 166] width 58 height 42
click at [232, 275] on section "Women's Unisex Womens Clear All" at bounding box center [662, 253] width 1325 height 129
click at [383, 236] on p "Clear All" at bounding box center [418, 229] width 95 height 32
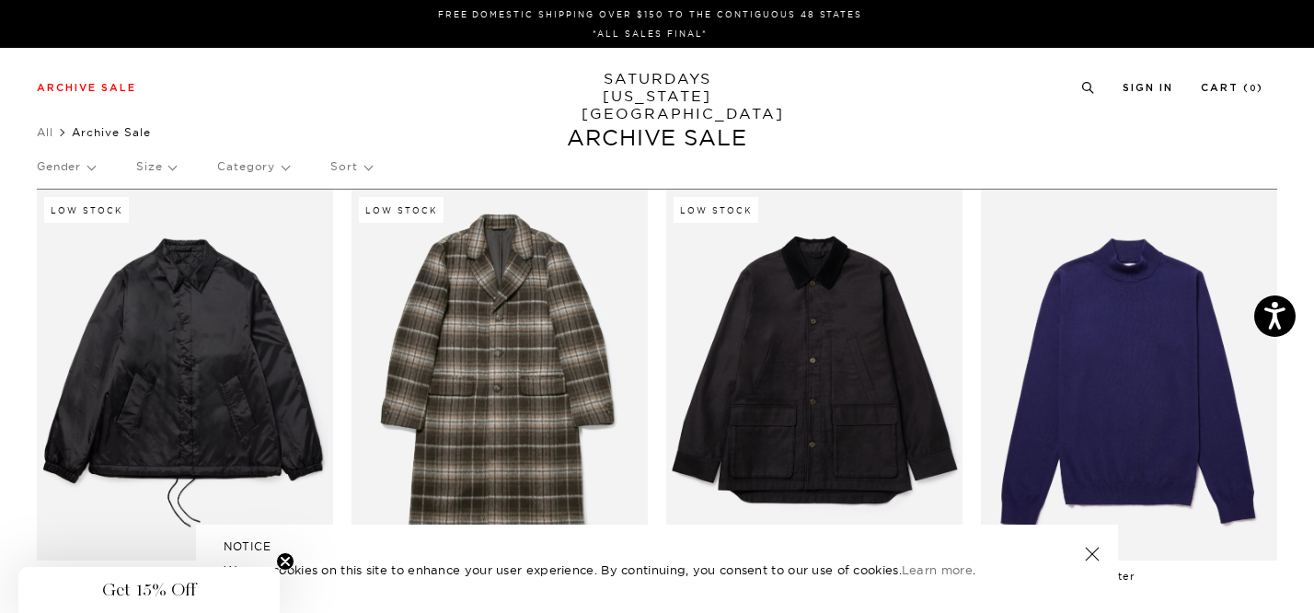
click at [76, 167] on p "Gender" at bounding box center [66, 166] width 58 height 42
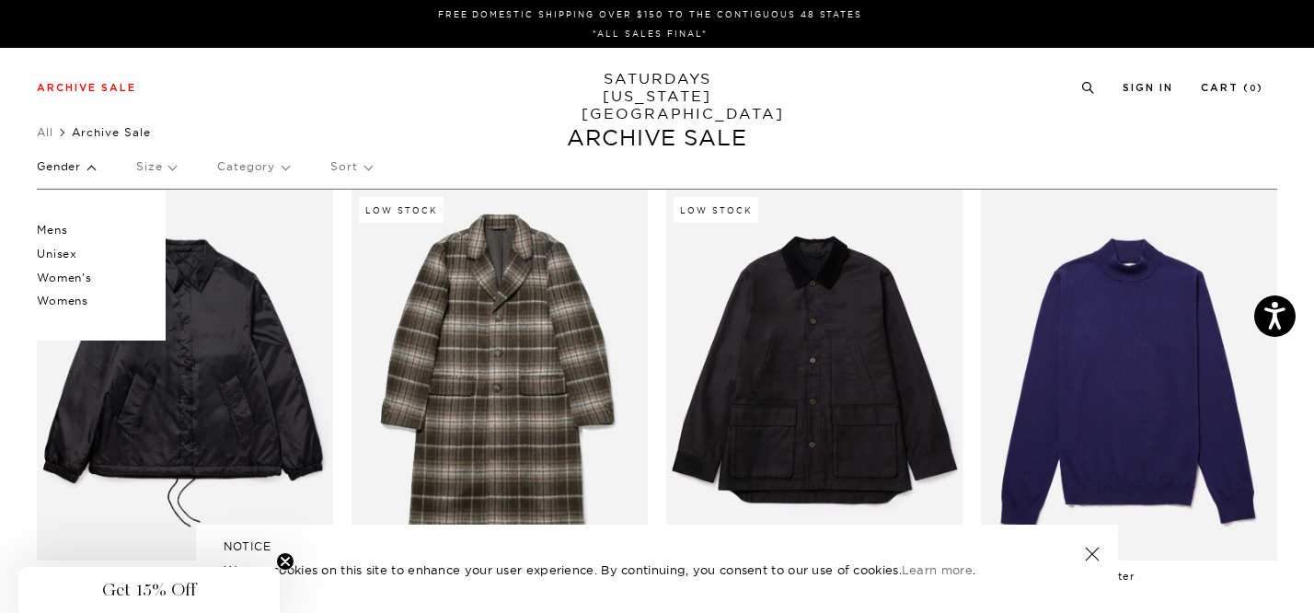
click at [64, 297] on p "Womens" at bounding box center [92, 301] width 110 height 24
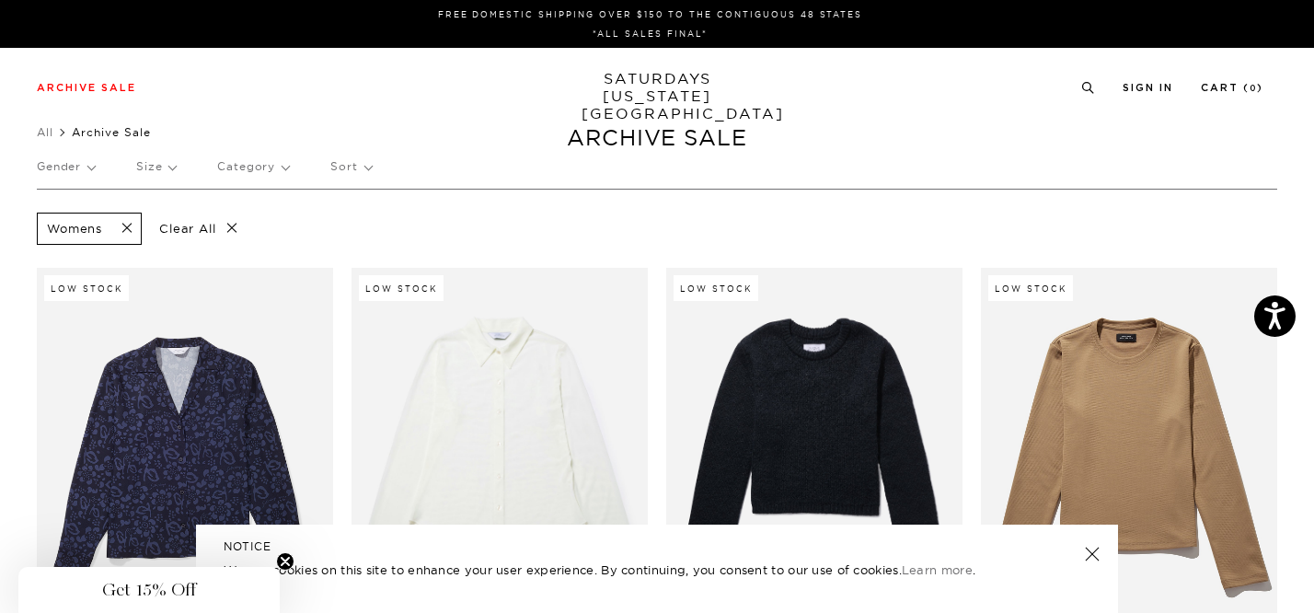
click at [231, 224] on p "Clear All" at bounding box center [198, 229] width 95 height 32
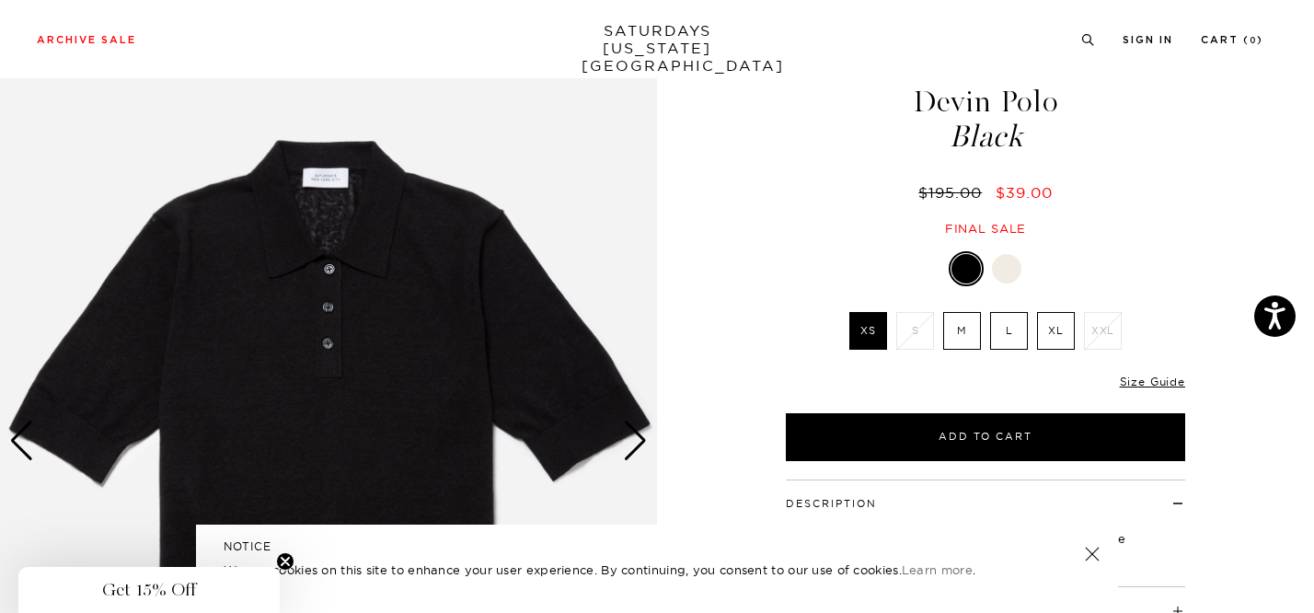
scroll to position [64, 0]
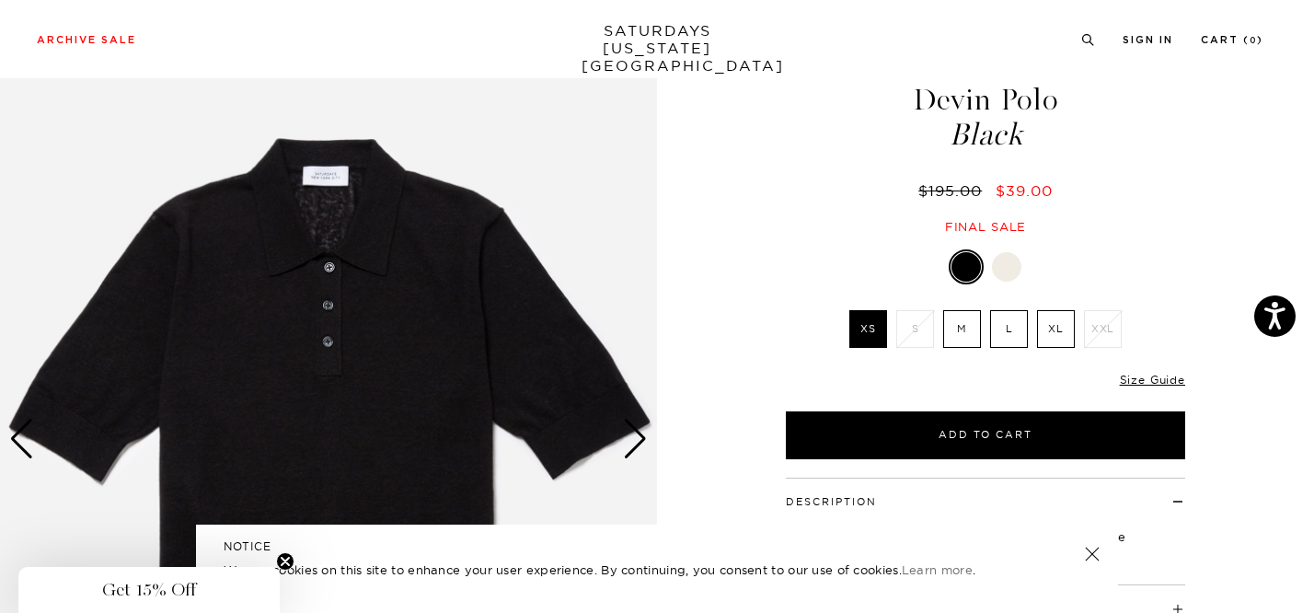
click at [634, 439] on div "Next slide" at bounding box center [635, 439] width 25 height 40
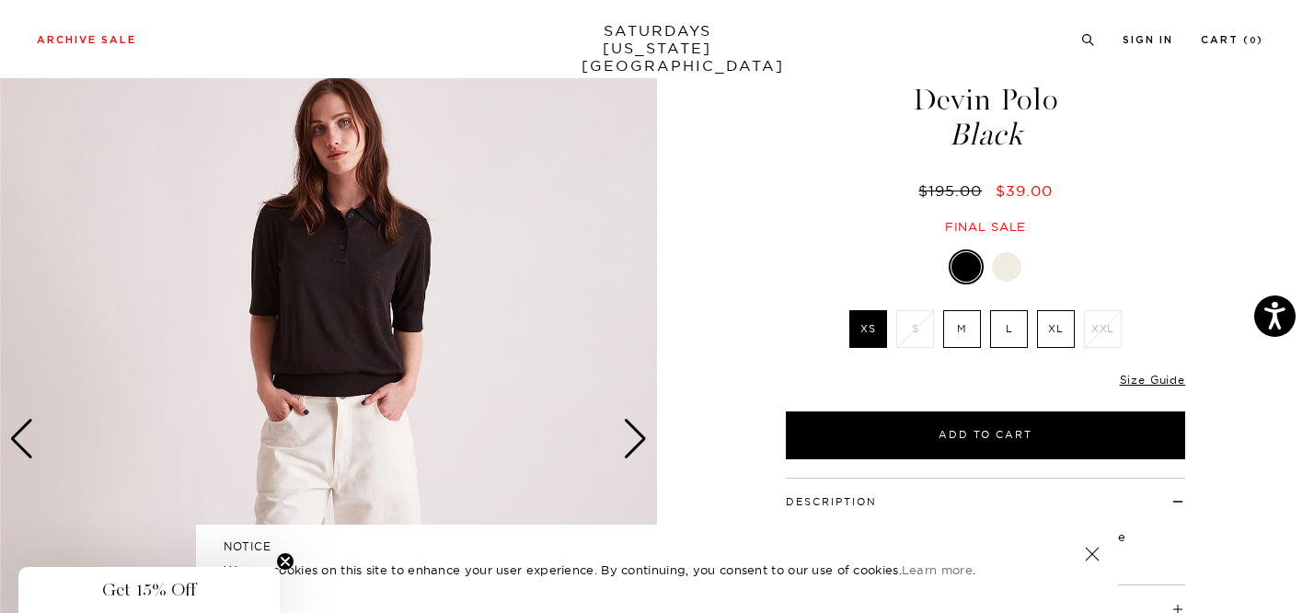
click at [636, 440] on div "Next slide" at bounding box center [635, 439] width 25 height 40
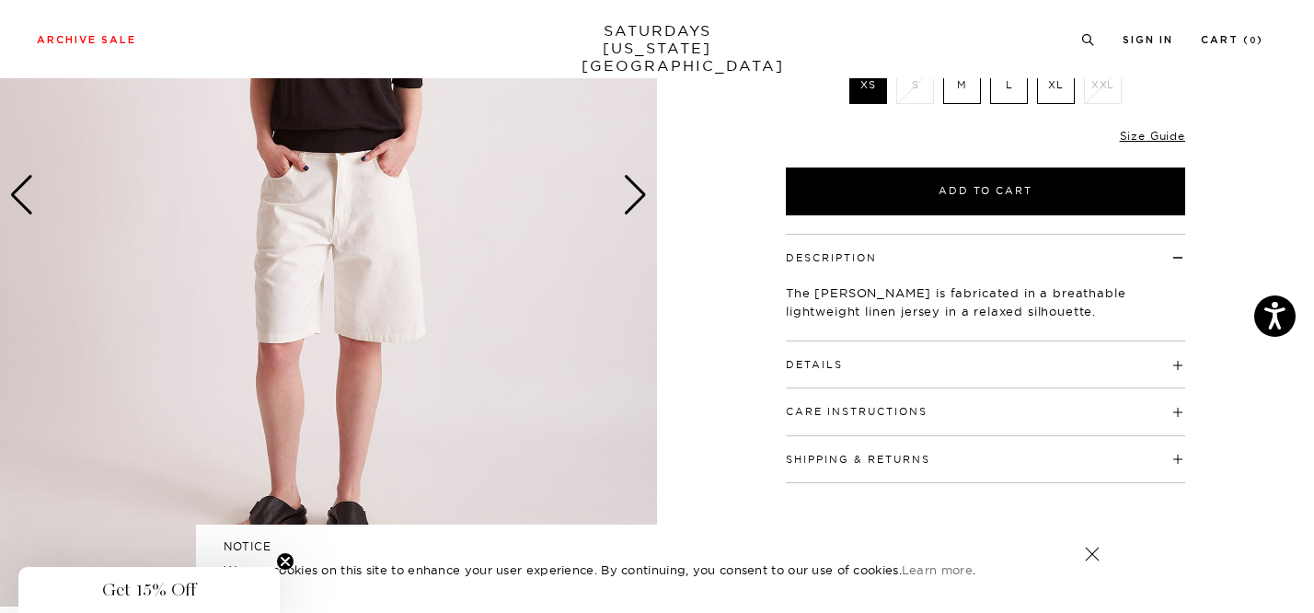
scroll to position [478, 0]
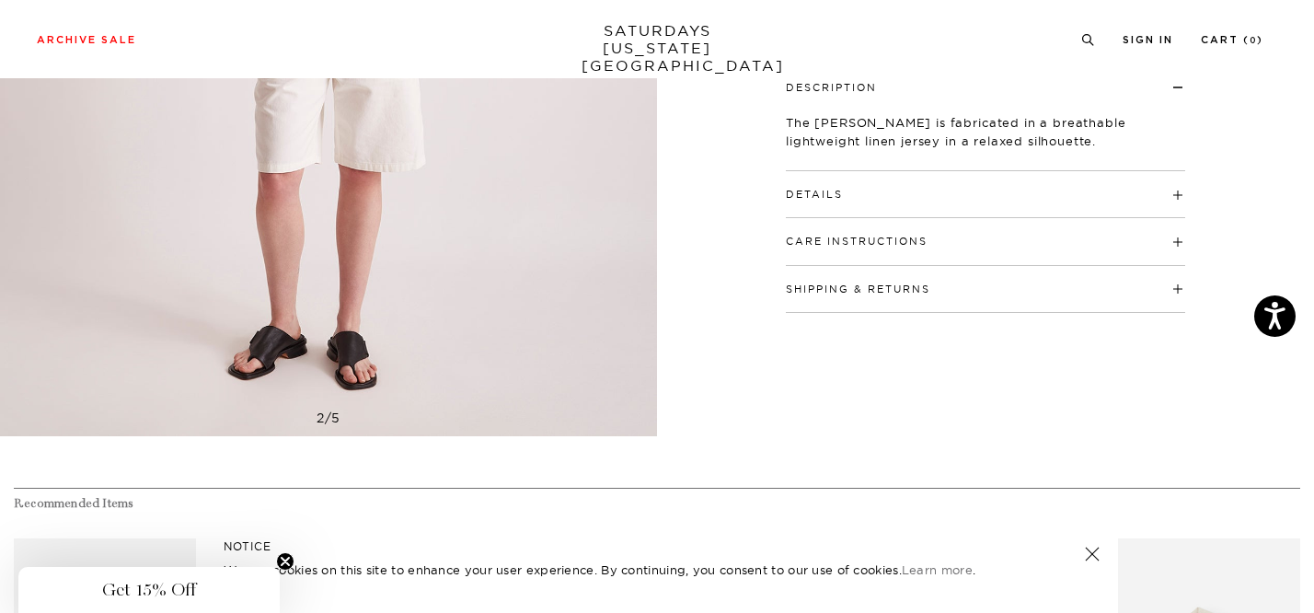
click at [884, 190] on h4 "Details" at bounding box center [985, 186] width 399 height 30
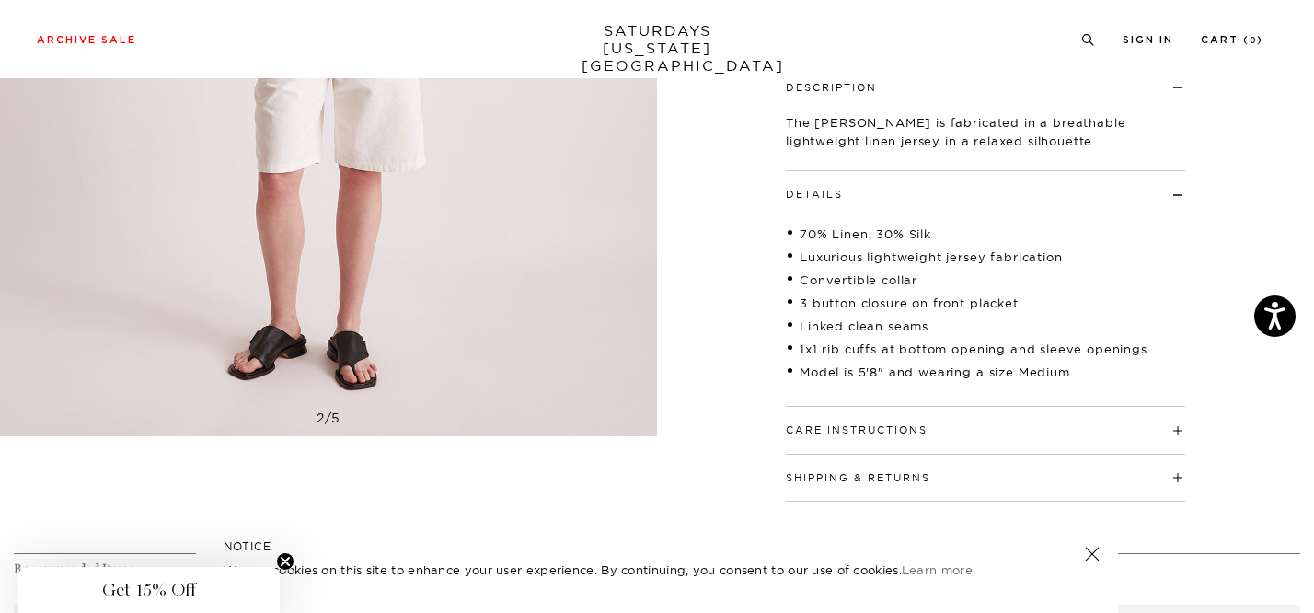
click at [870, 431] on button "Care Instructions" at bounding box center [857, 430] width 142 height 10
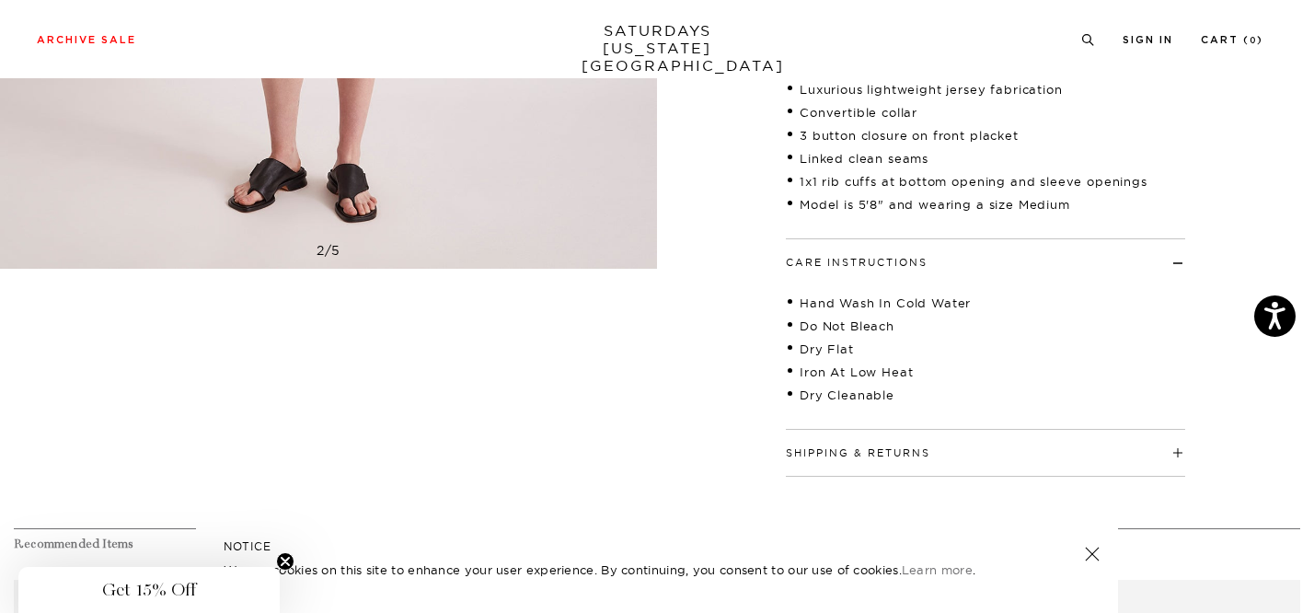
scroll to position [648, 0]
click at [866, 444] on h4 "Shipping & Returns" at bounding box center [985, 443] width 399 height 30
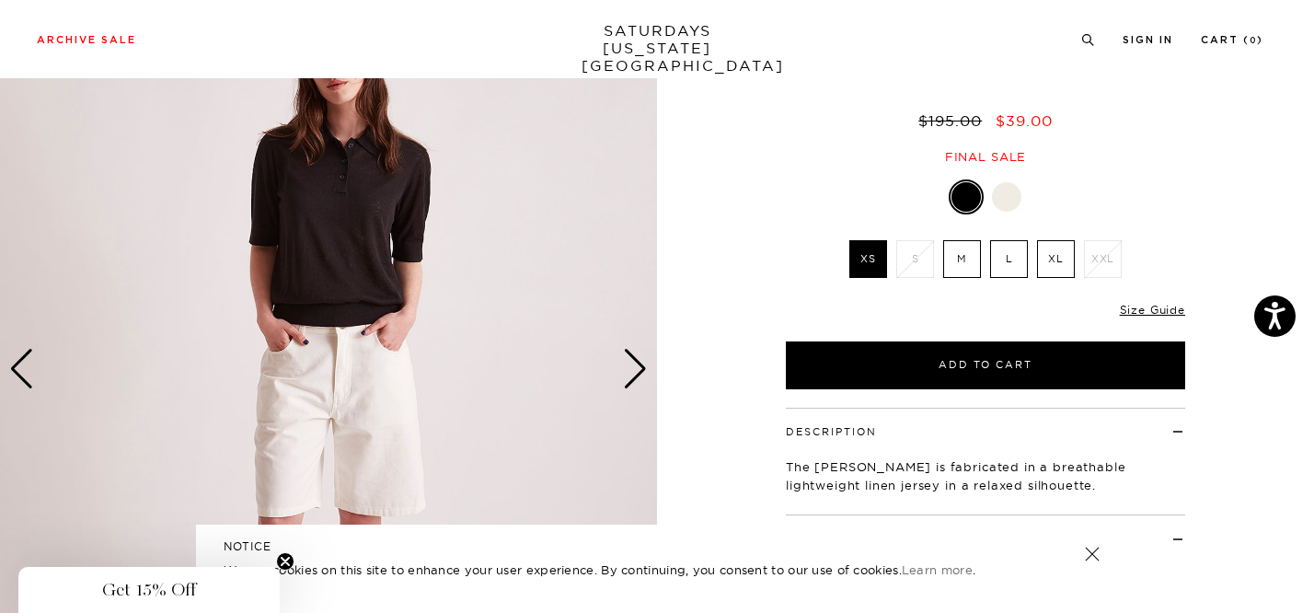
scroll to position [52, 0]
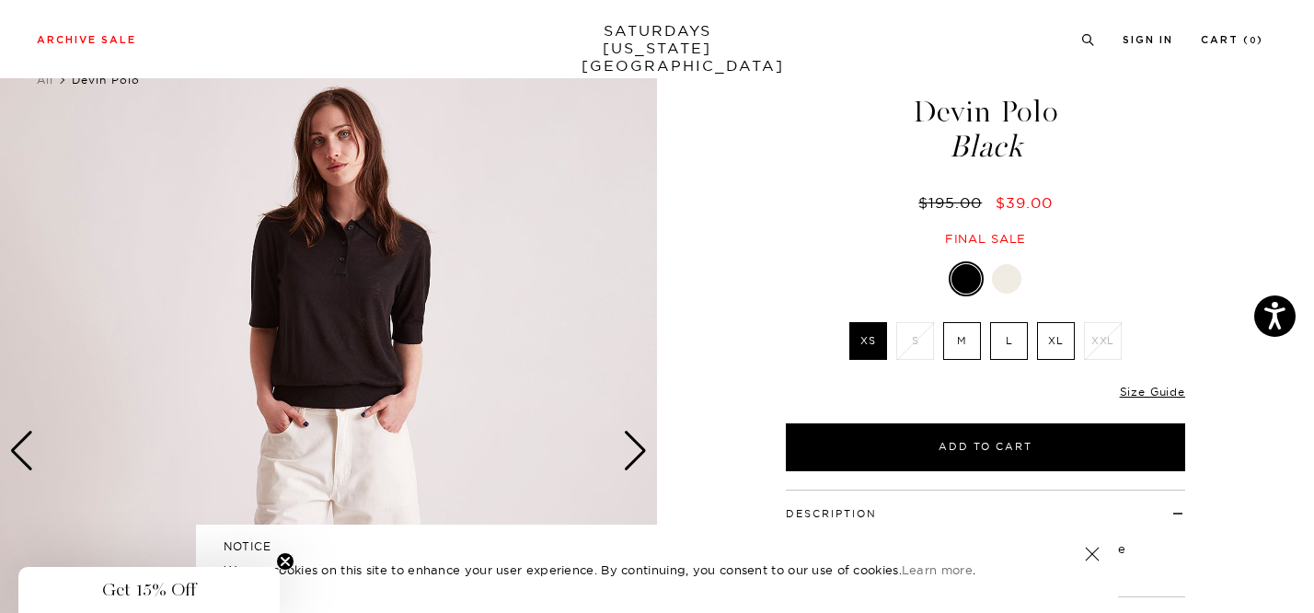
click at [631, 447] on div "Next slide" at bounding box center [635, 451] width 25 height 40
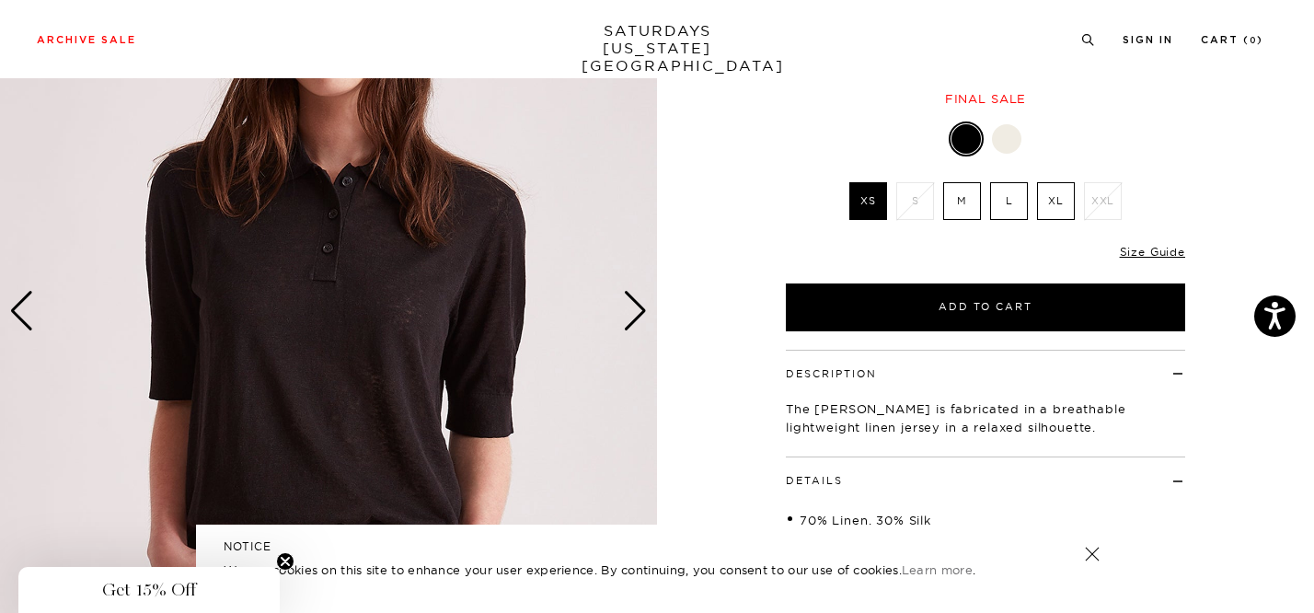
scroll to position [202, 0]
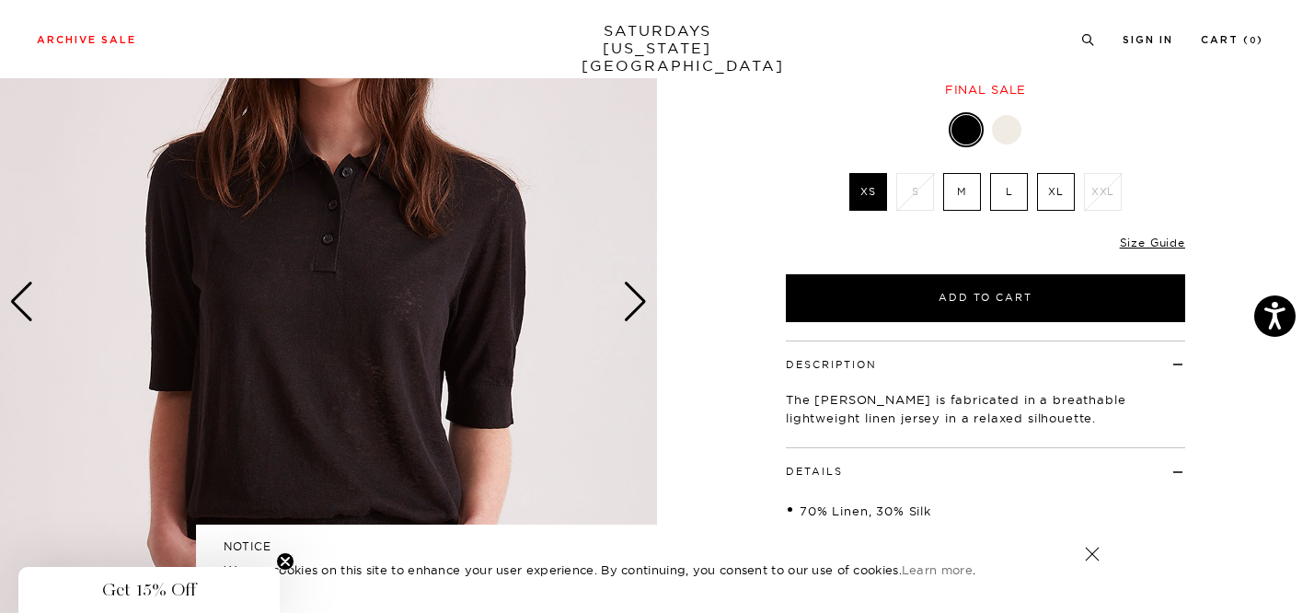
click at [633, 314] on div "Next slide" at bounding box center [635, 302] width 25 height 40
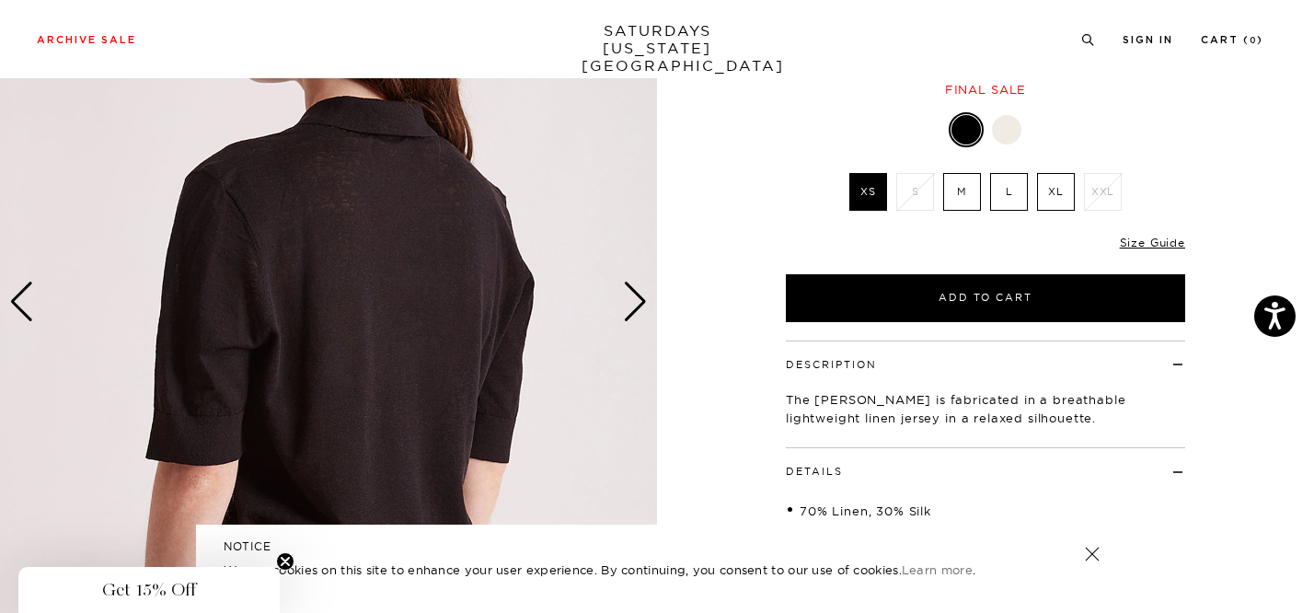
click at [1010, 125] on div at bounding box center [1006, 129] width 29 height 29
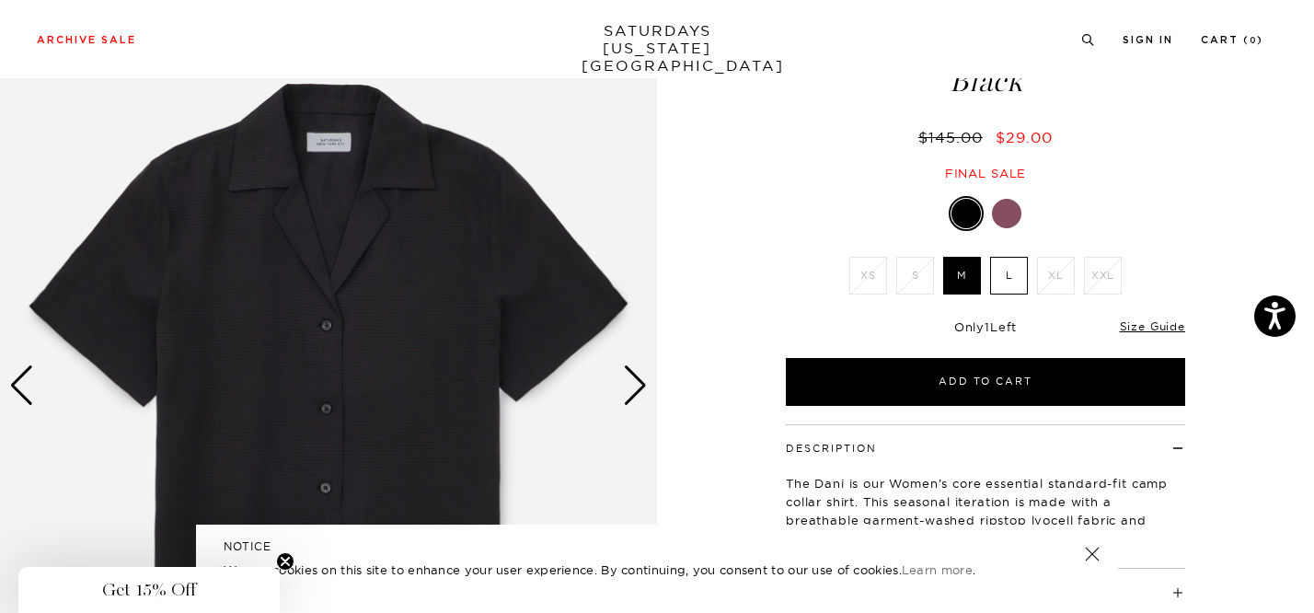
scroll to position [144, 0]
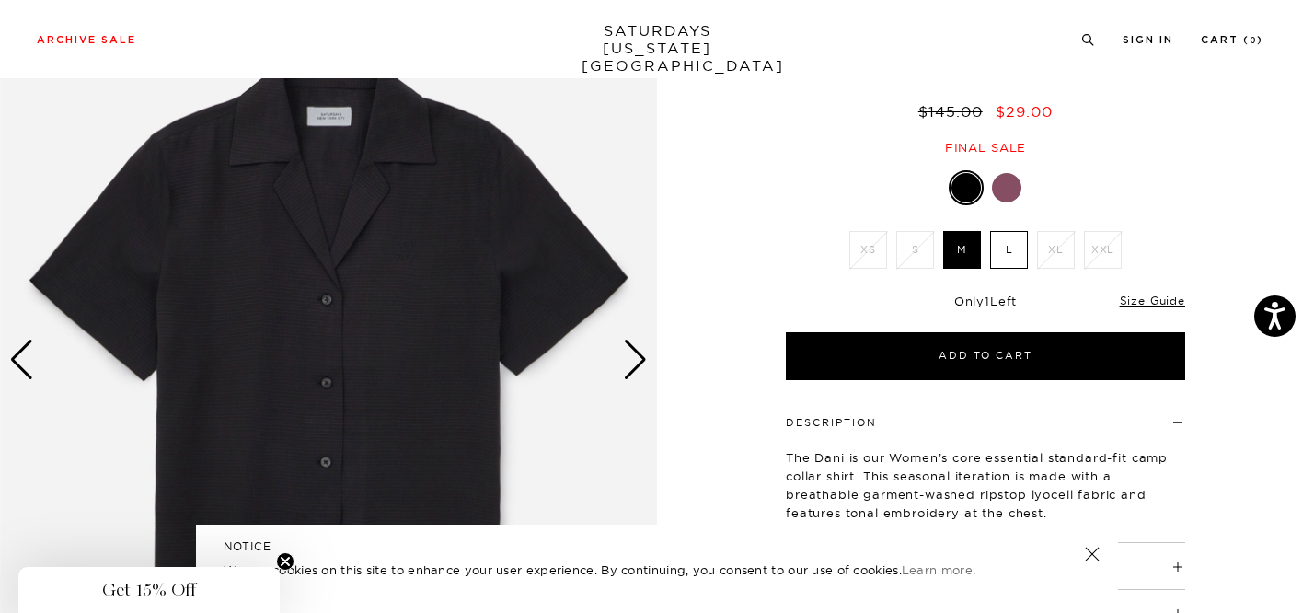
click at [618, 357] on img at bounding box center [328, 360] width 657 height 822
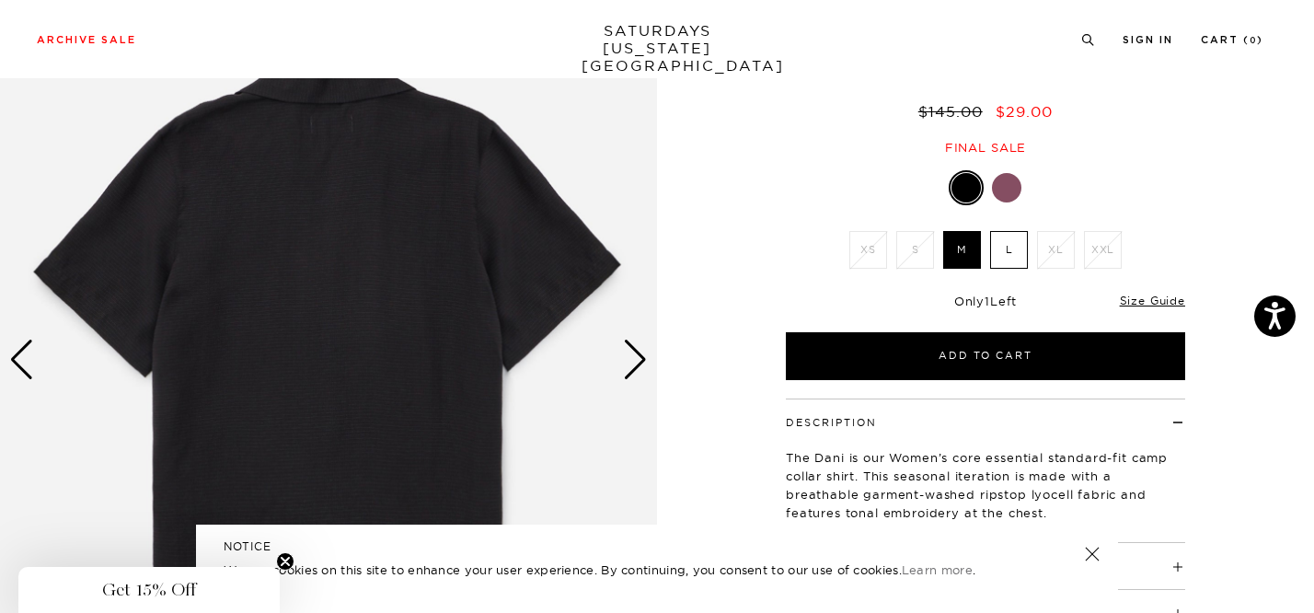
click at [628, 358] on div "Next slide" at bounding box center [635, 360] width 25 height 40
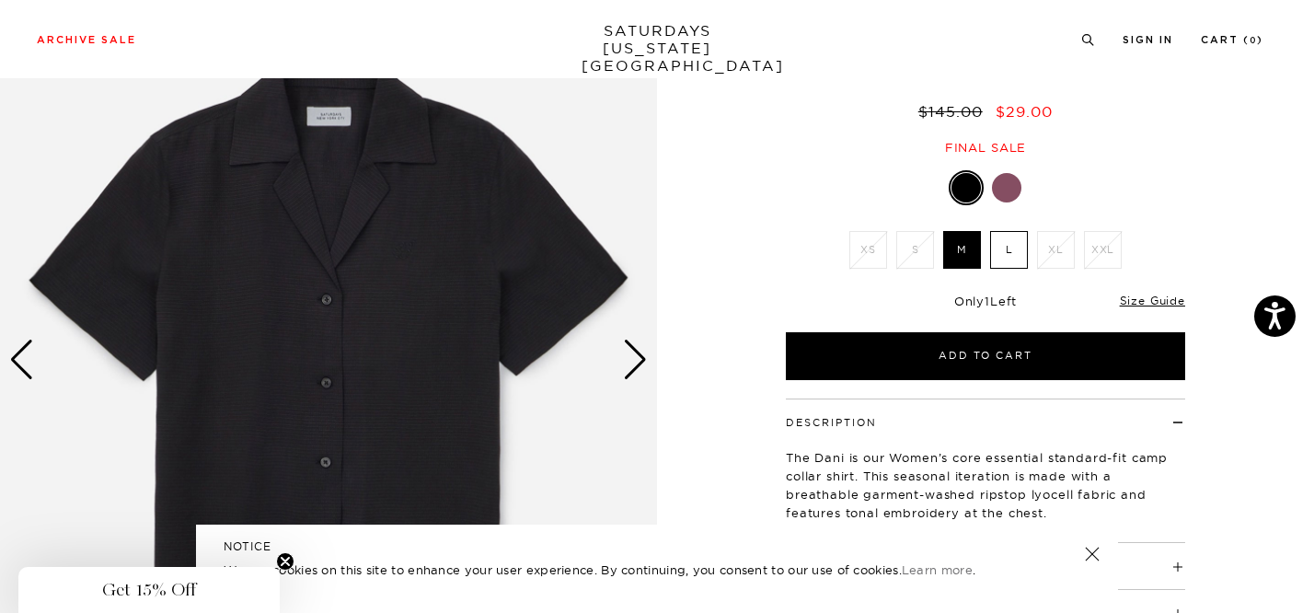
click at [628, 358] on div "Next slide" at bounding box center [635, 360] width 25 height 40
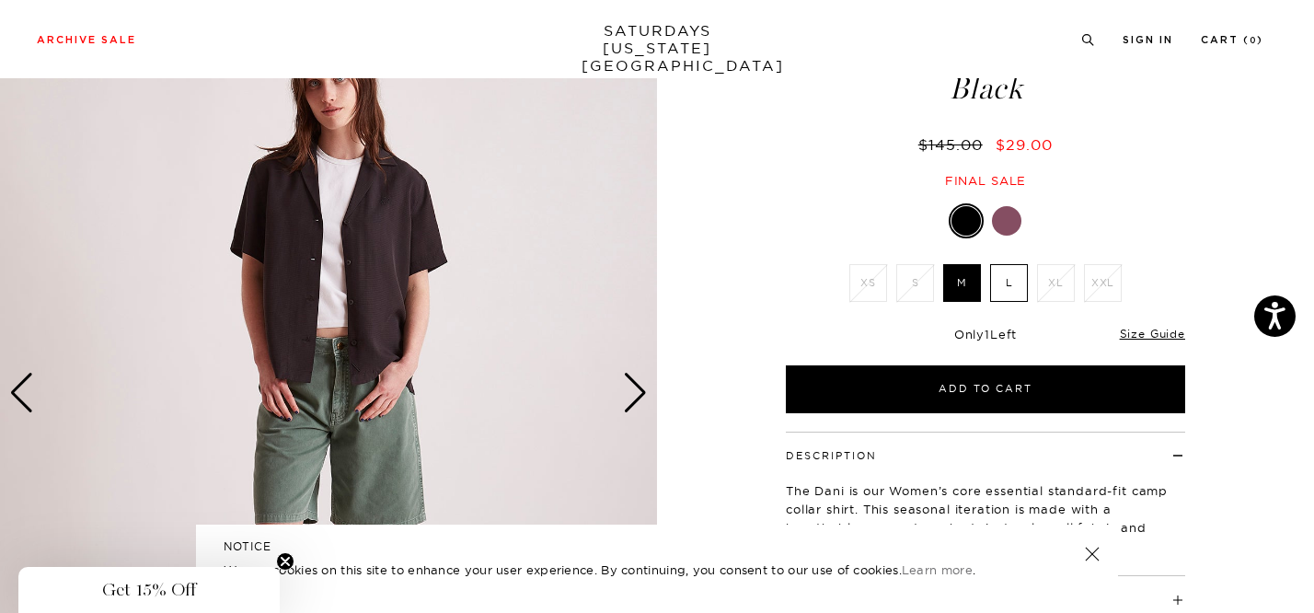
scroll to position [116, 0]
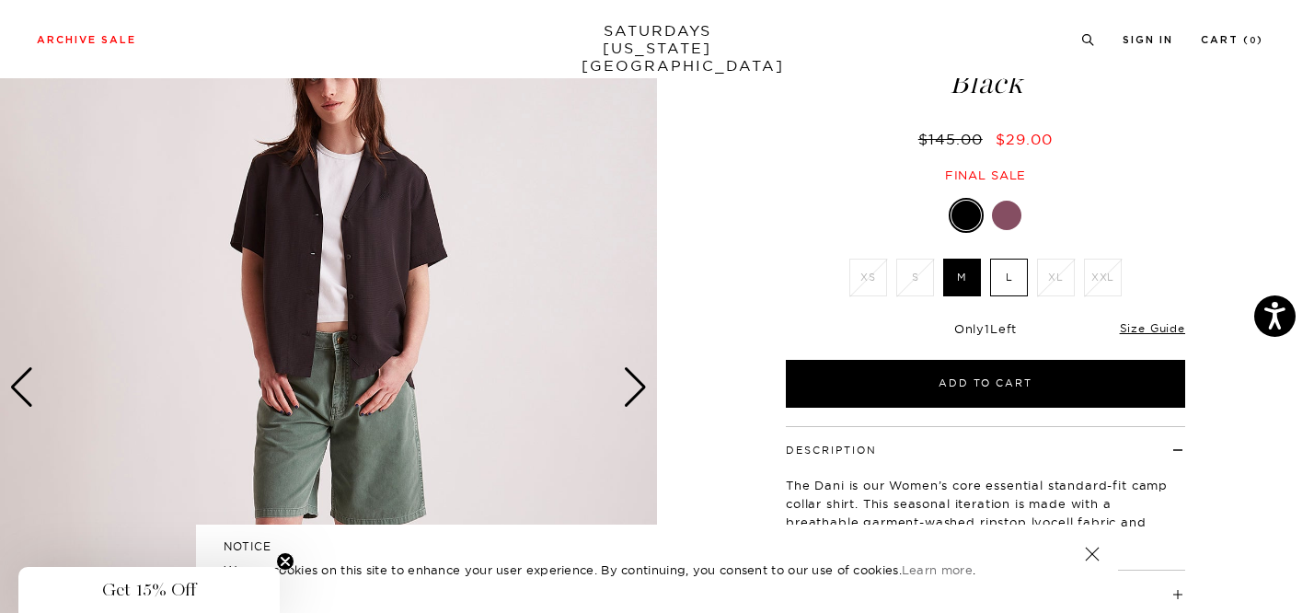
click at [642, 383] on div "Next slide" at bounding box center [635, 387] width 25 height 40
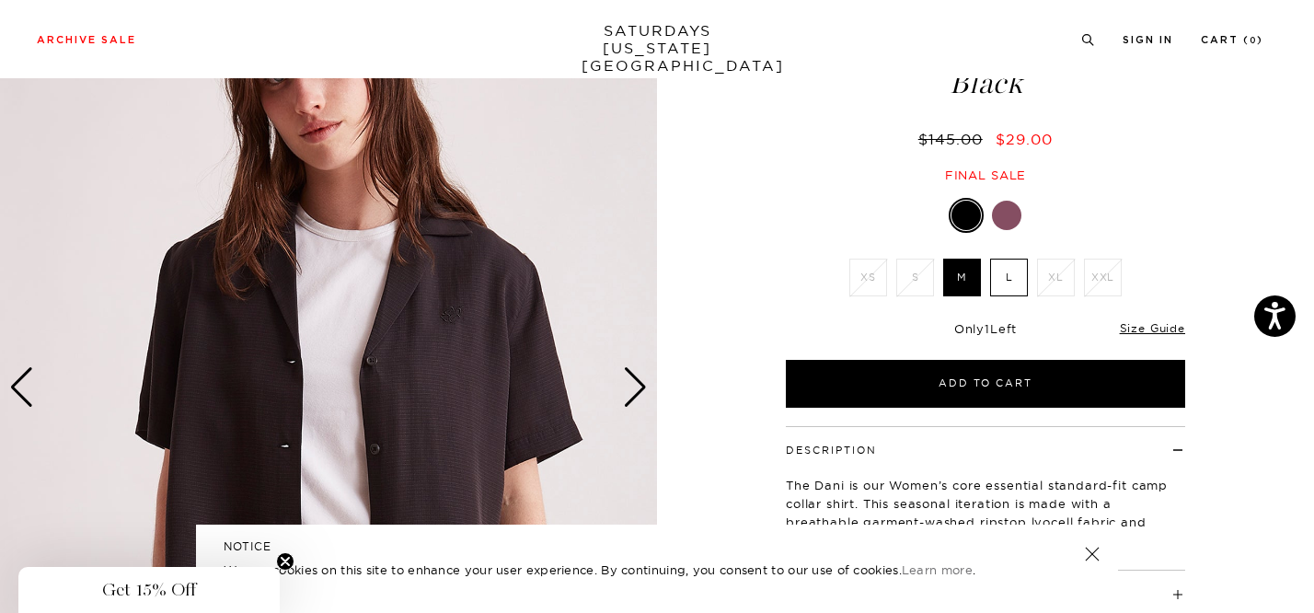
click at [642, 383] on div "Next slide" at bounding box center [635, 387] width 25 height 40
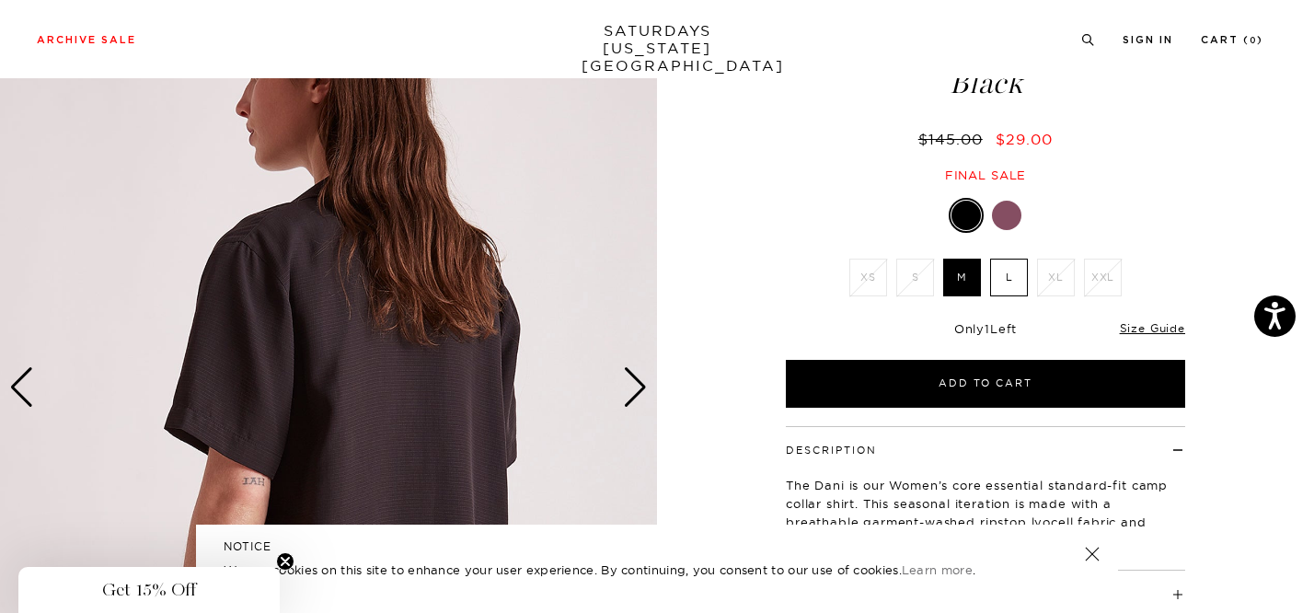
click at [642, 383] on div "Next slide" at bounding box center [635, 387] width 25 height 40
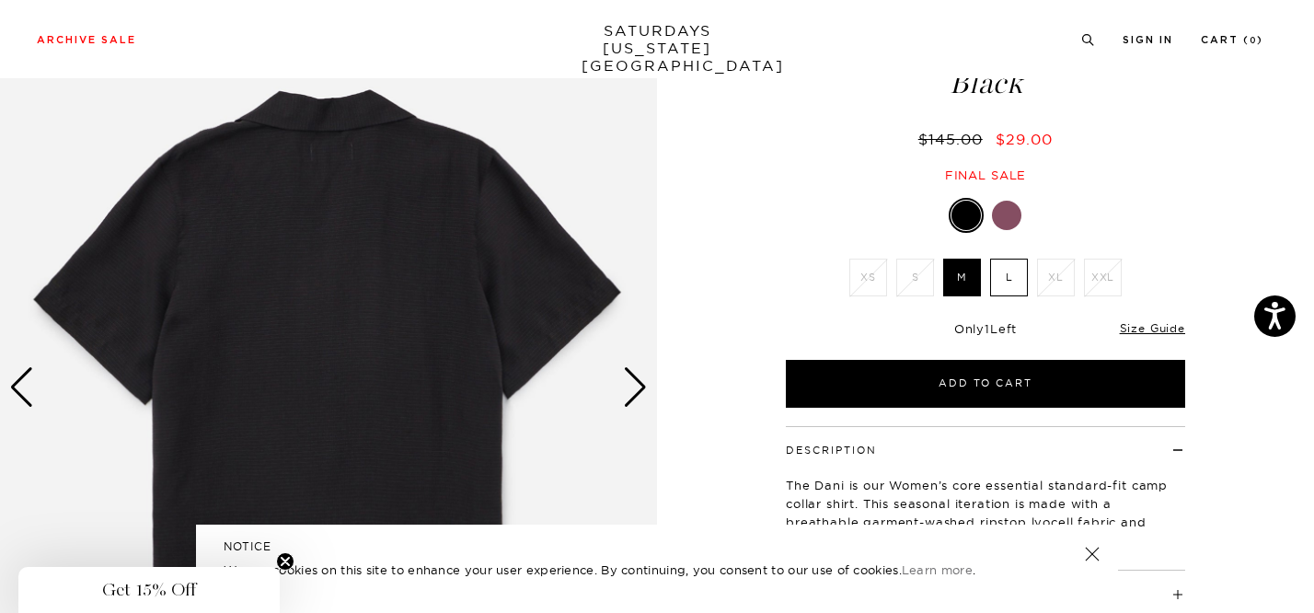
click at [1010, 213] on div at bounding box center [1006, 215] width 29 height 29
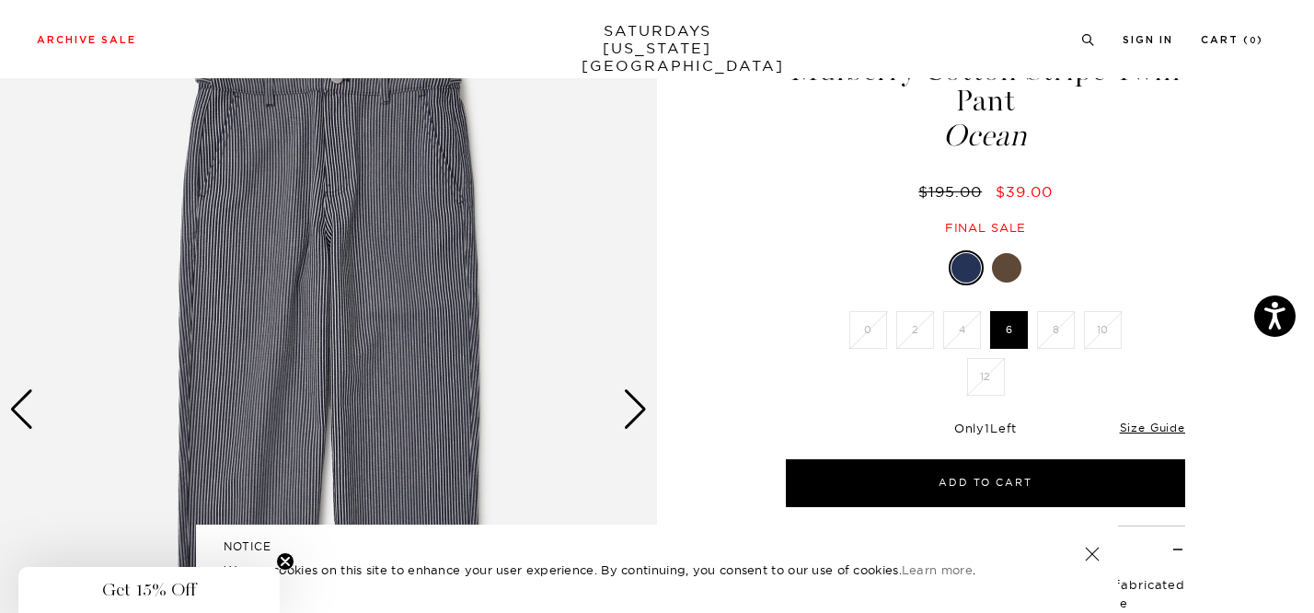
scroll to position [156, 0]
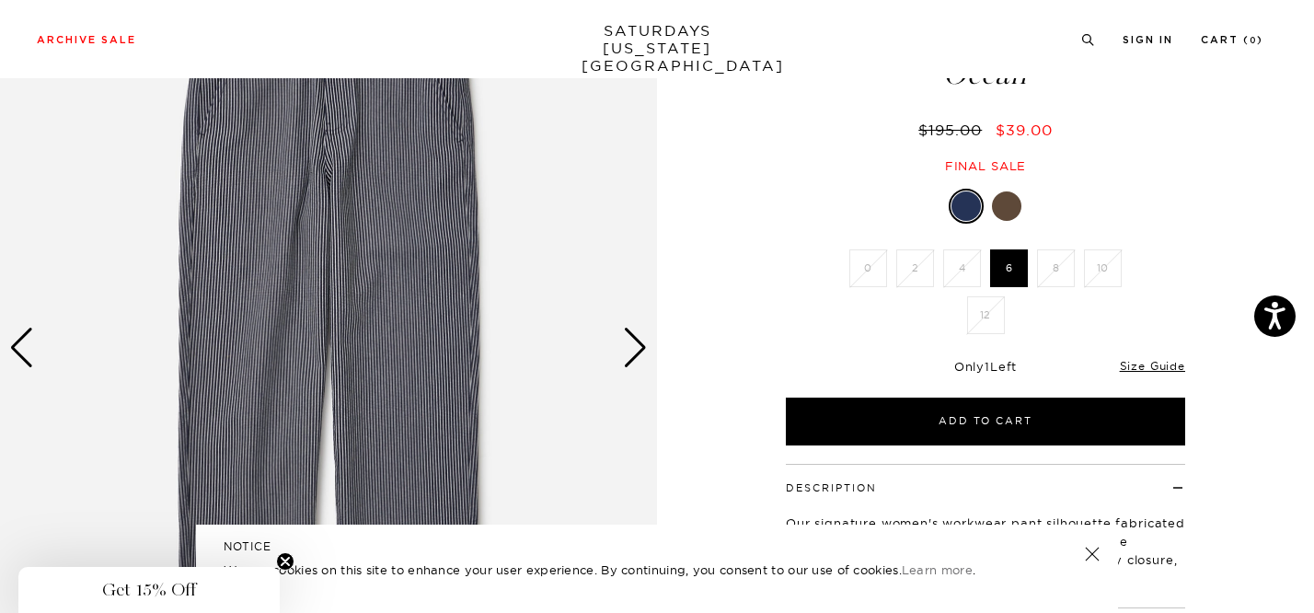
click at [638, 352] on div "Next slide" at bounding box center [635, 348] width 25 height 40
click at [635, 332] on div "Next slide" at bounding box center [635, 348] width 25 height 40
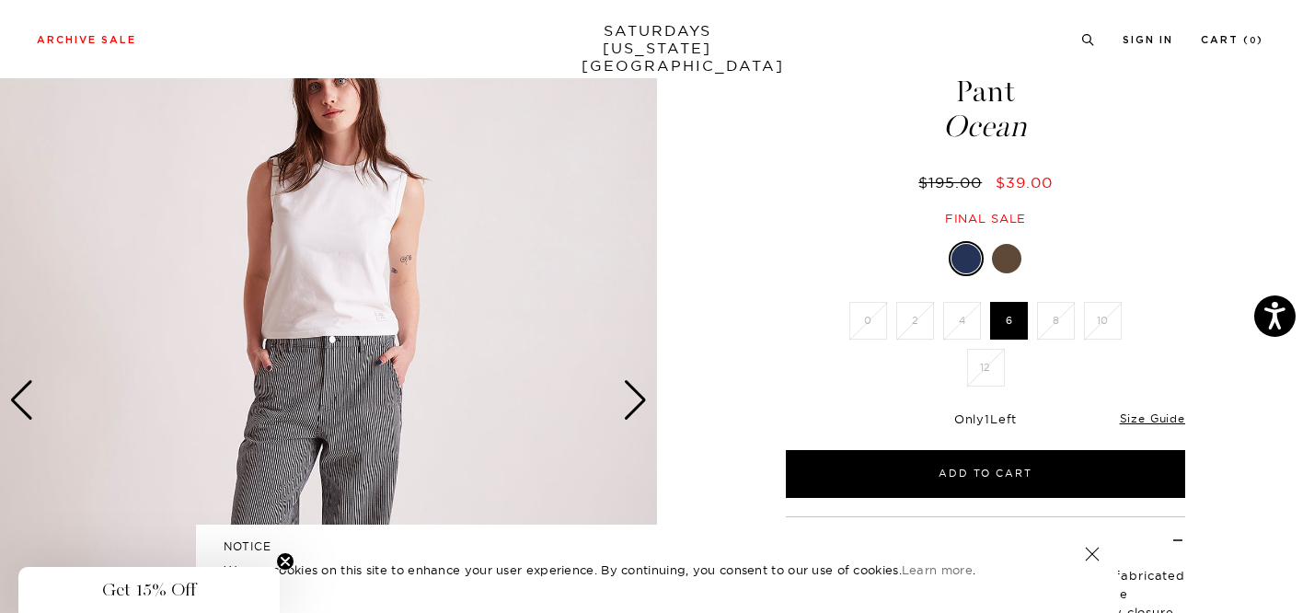
scroll to position [104, 0]
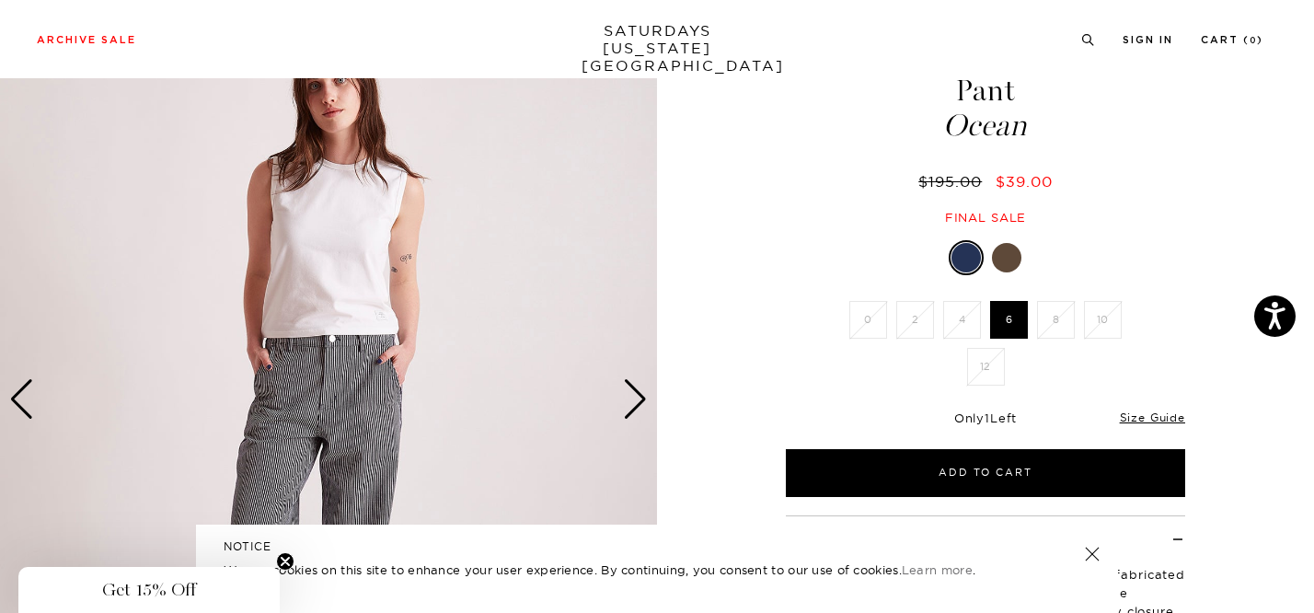
click at [1011, 259] on div at bounding box center [1006, 257] width 29 height 29
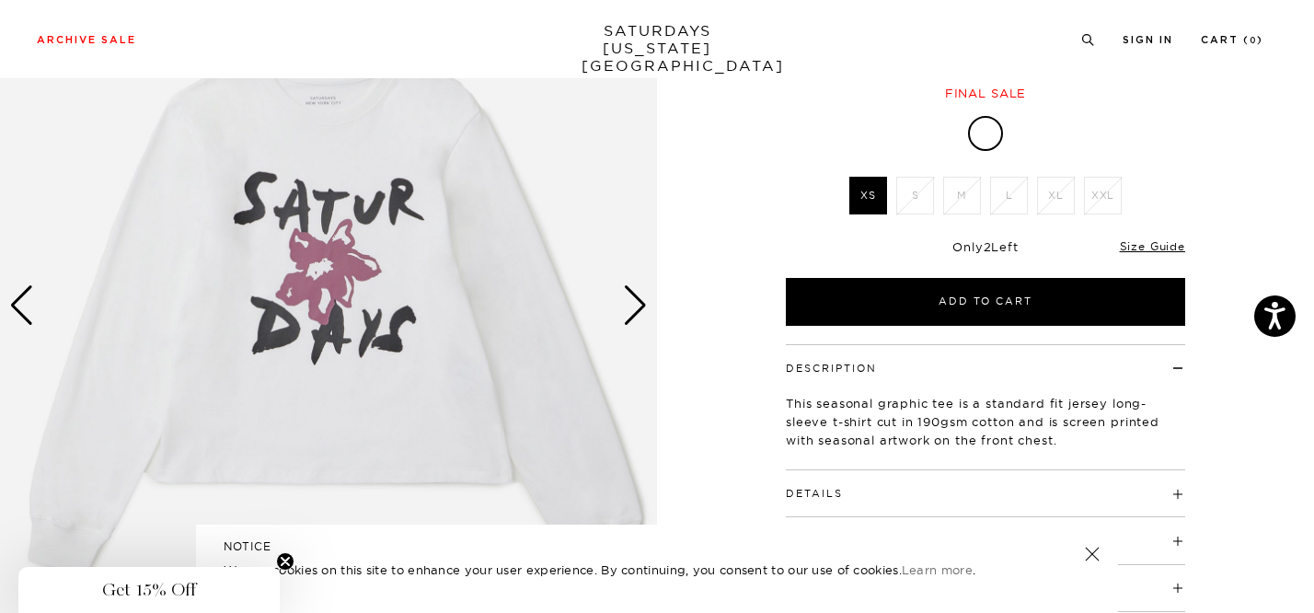
scroll to position [188, 0]
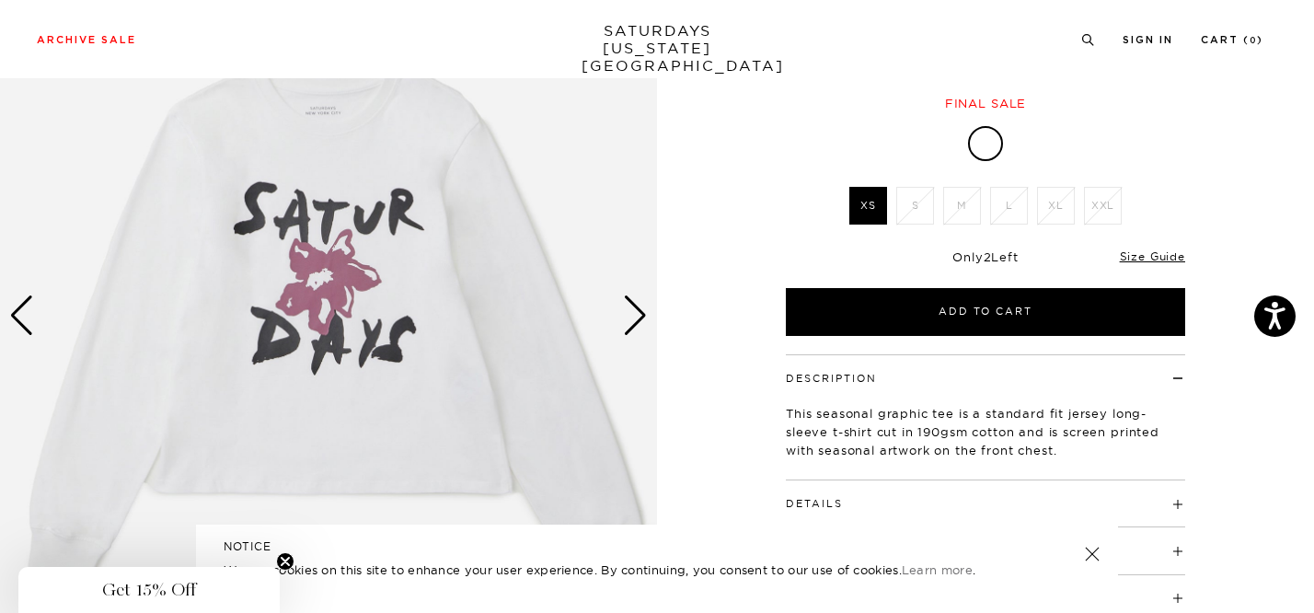
click at [629, 313] on div "Next slide" at bounding box center [635, 315] width 25 height 40
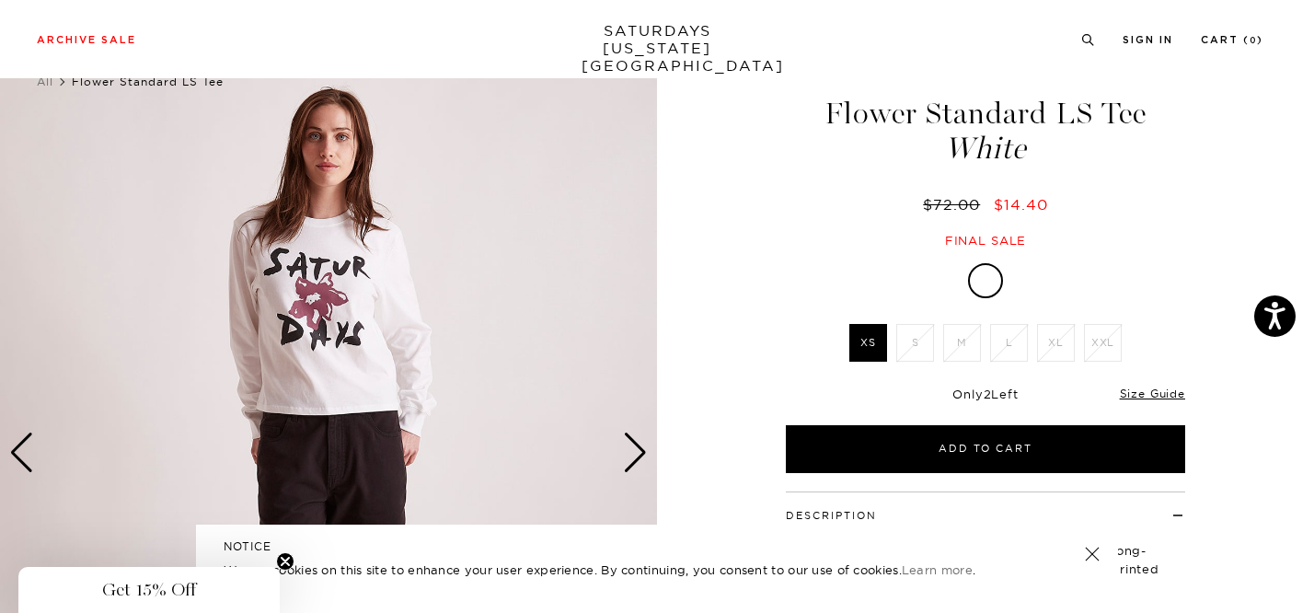
scroll to position [40, 0]
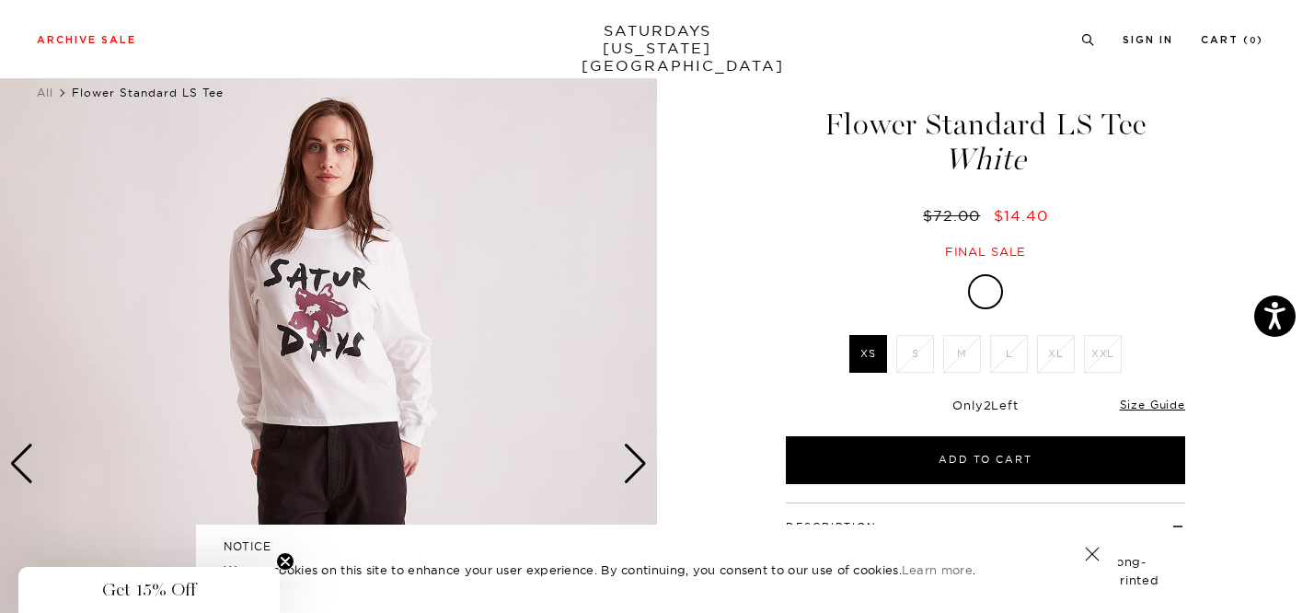
click at [640, 444] on div "Next slide" at bounding box center [635, 464] width 25 height 40
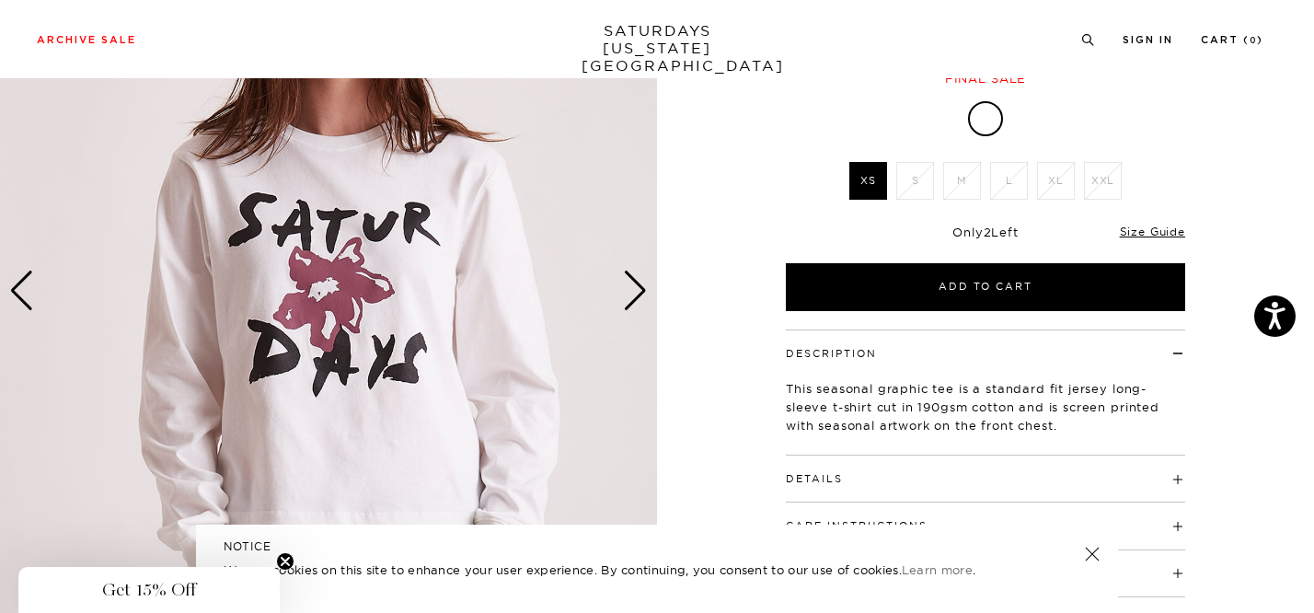
scroll to position [243, 0]
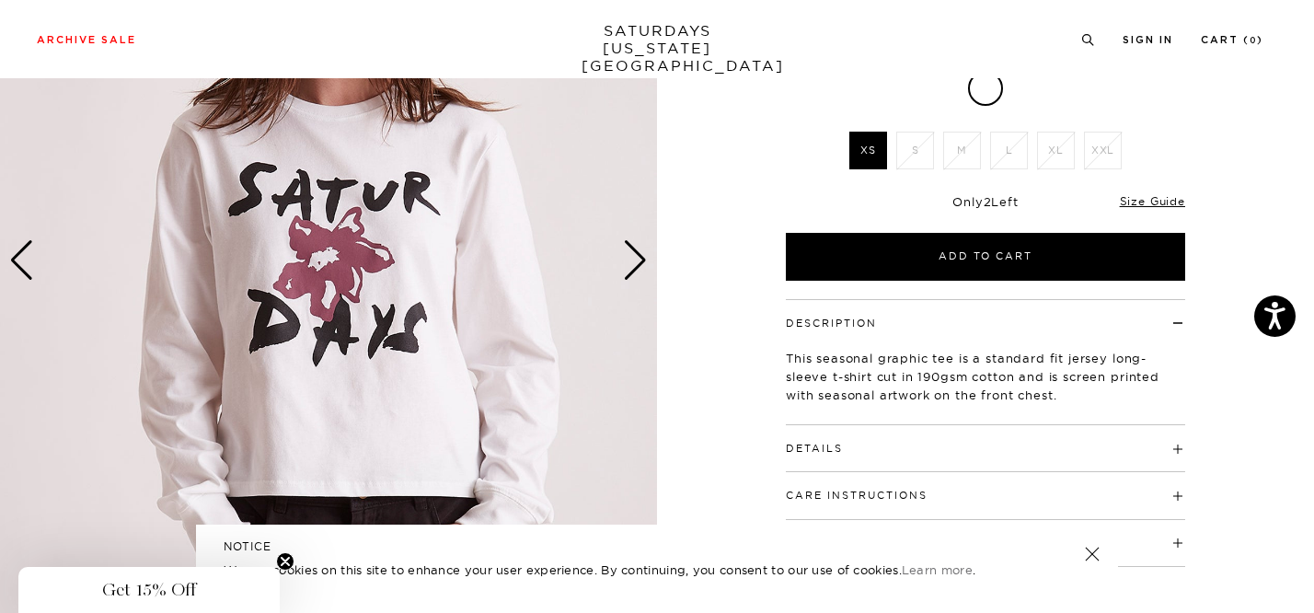
click at [640, 249] on div "Next slide" at bounding box center [635, 260] width 25 height 40
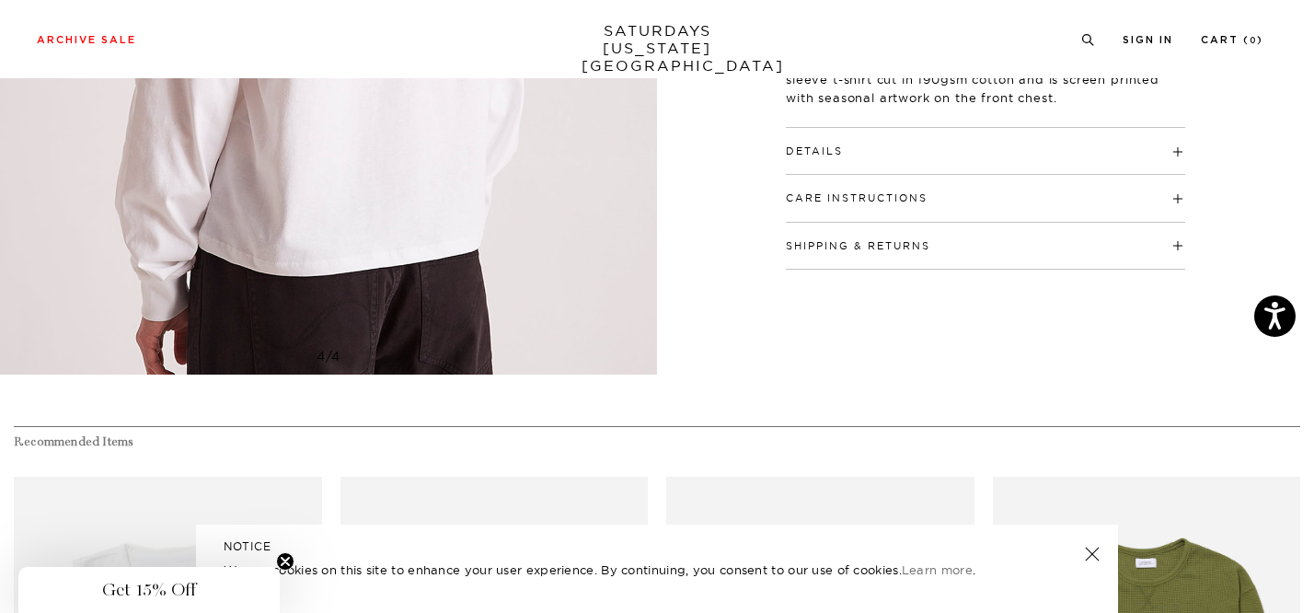
scroll to position [532, 0]
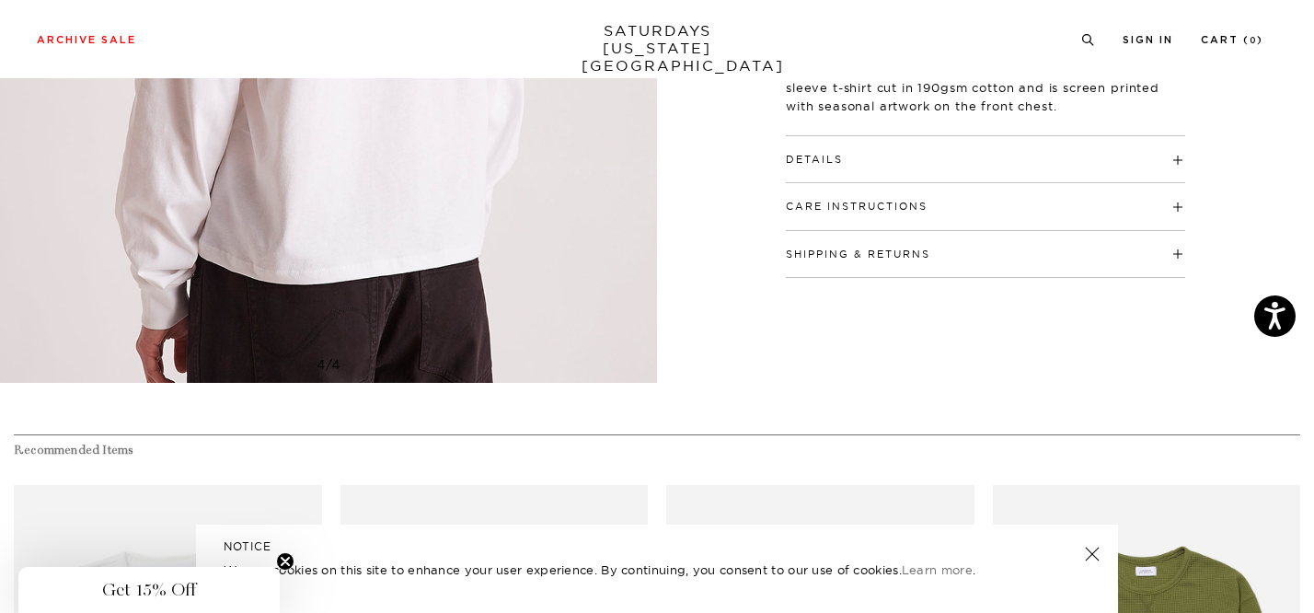
click at [834, 160] on button "Details" at bounding box center [814, 160] width 57 height 10
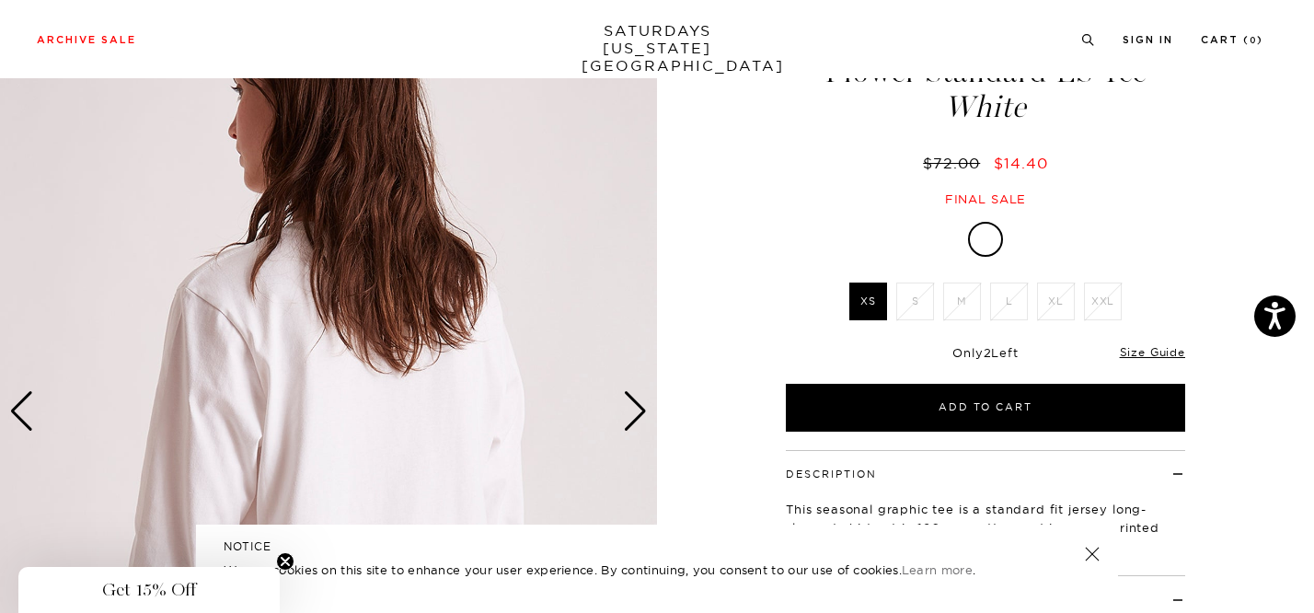
scroll to position [32, 0]
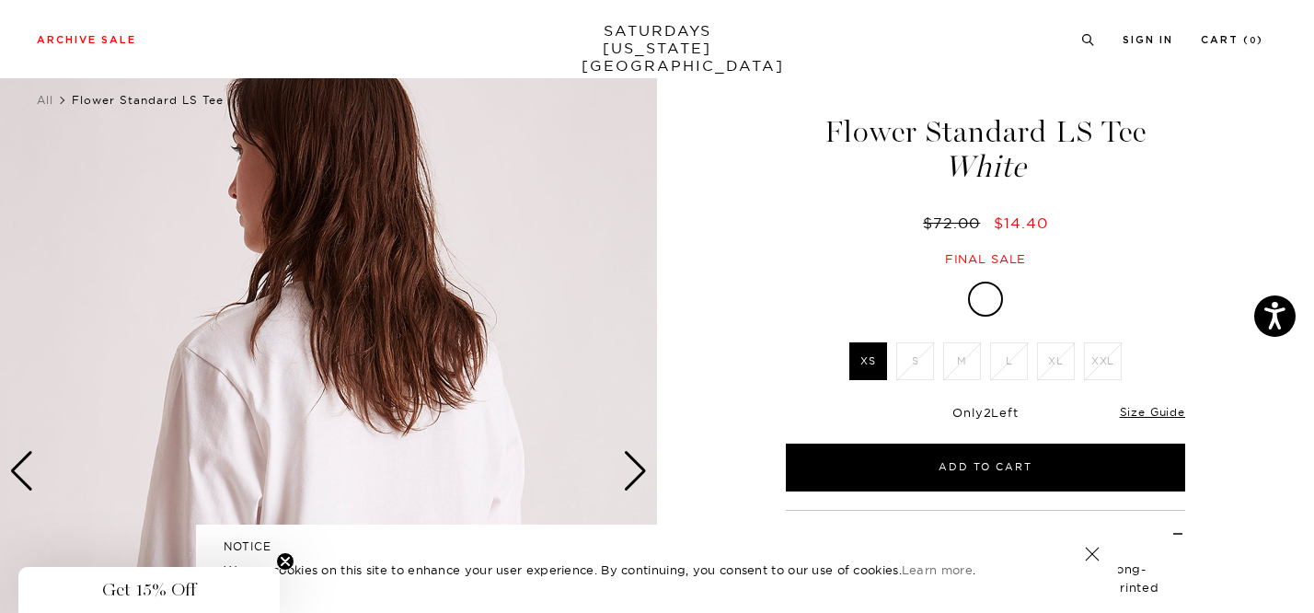
click at [621, 466] on img at bounding box center [328, 472] width 657 height 822
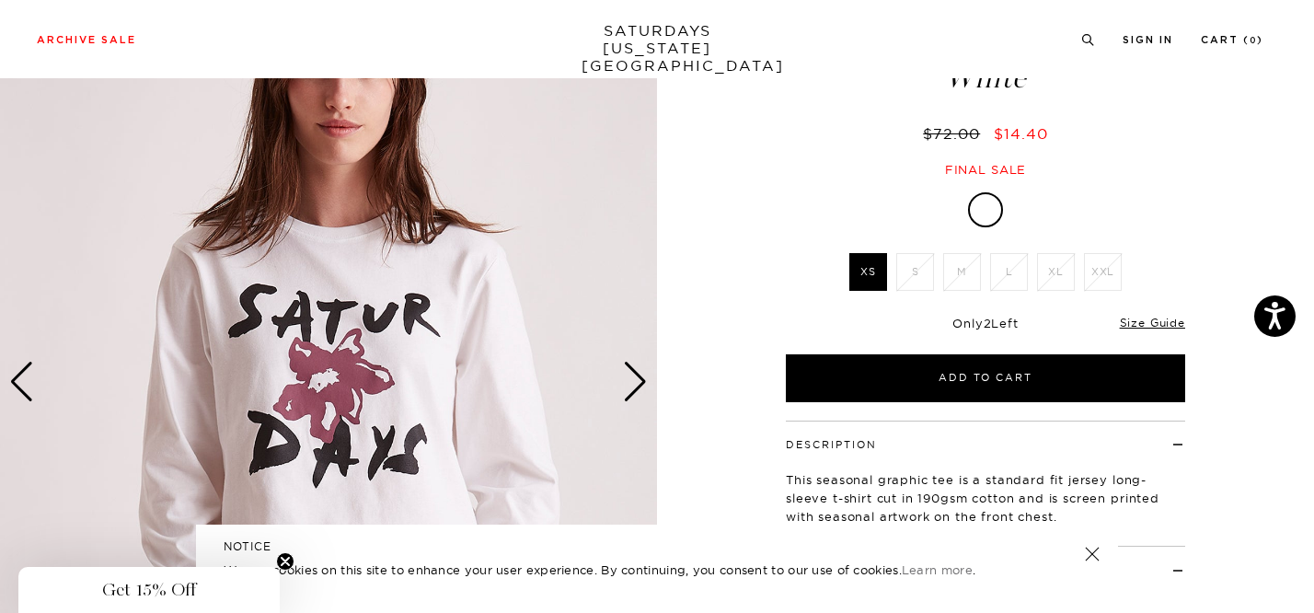
scroll to position [276, 0]
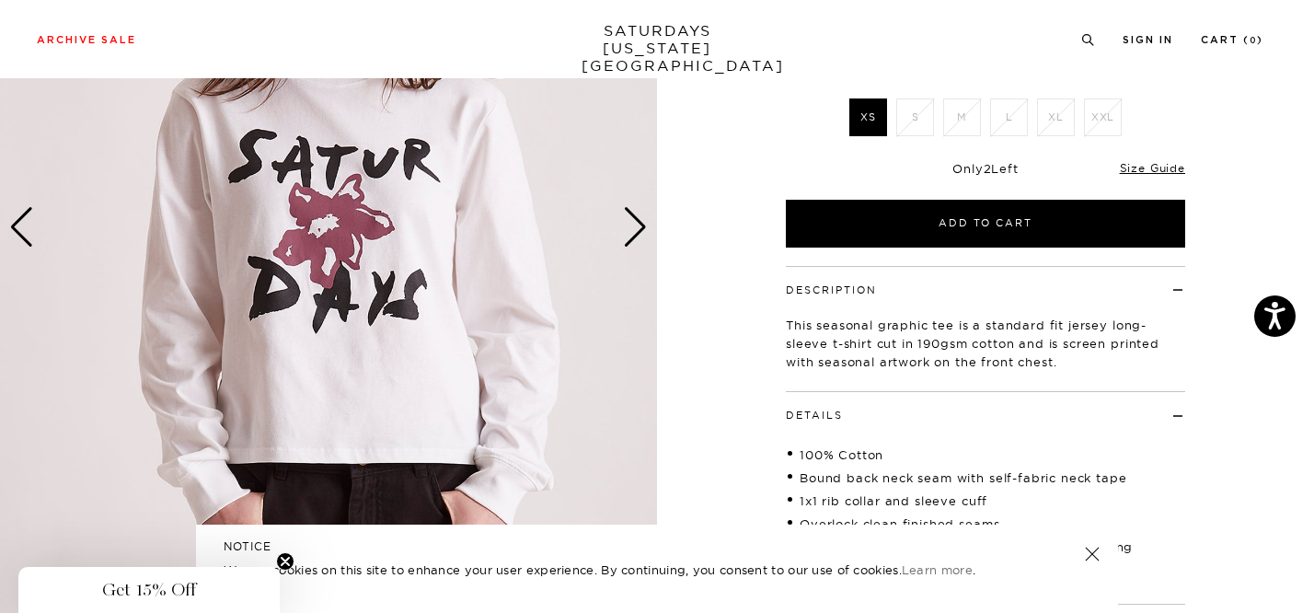
click at [631, 232] on div "Next slide" at bounding box center [635, 227] width 25 height 40
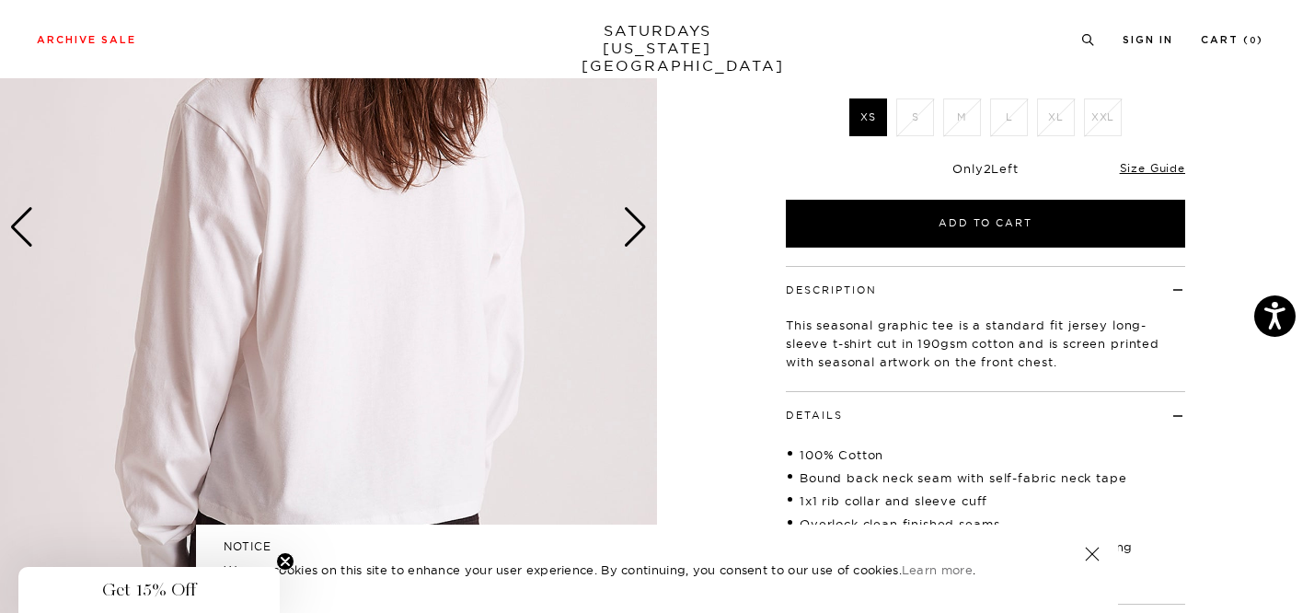
click at [1139, 159] on div "Size Guide" at bounding box center [1152, 167] width 65 height 17
click at [1142, 167] on link "Size Guide" at bounding box center [1152, 168] width 65 height 14
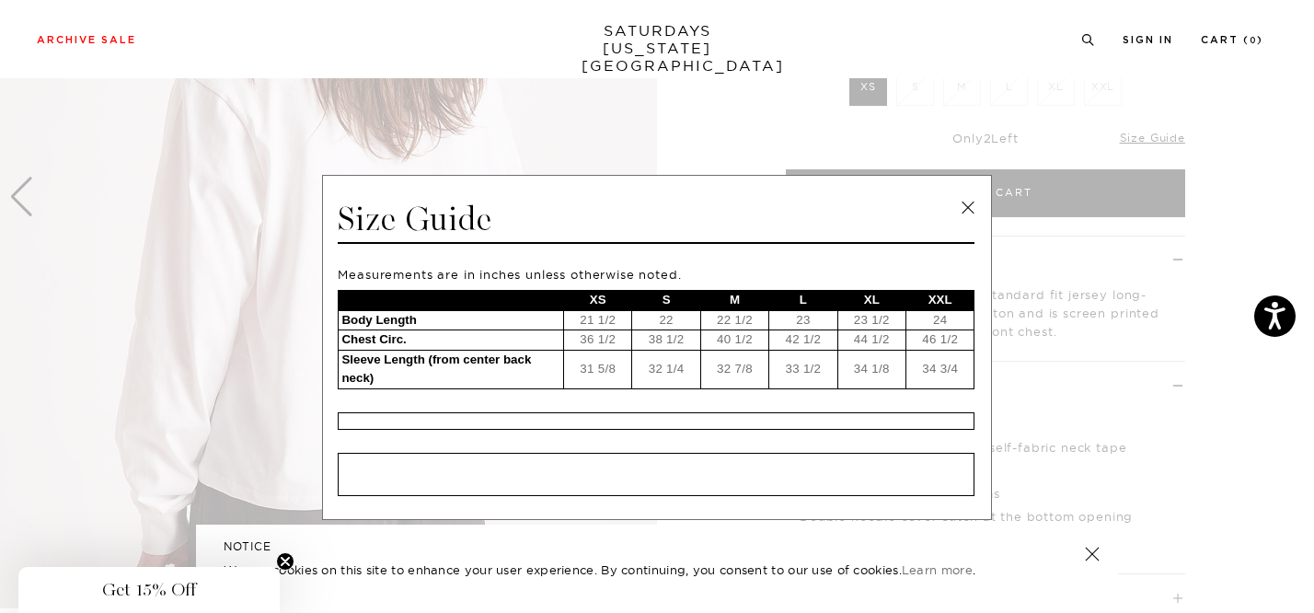
scroll to position [310, 0]
click at [597, 362] on td "31 5/8" at bounding box center [598, 369] width 68 height 39
click at [957, 199] on link at bounding box center [968, 208] width 28 height 28
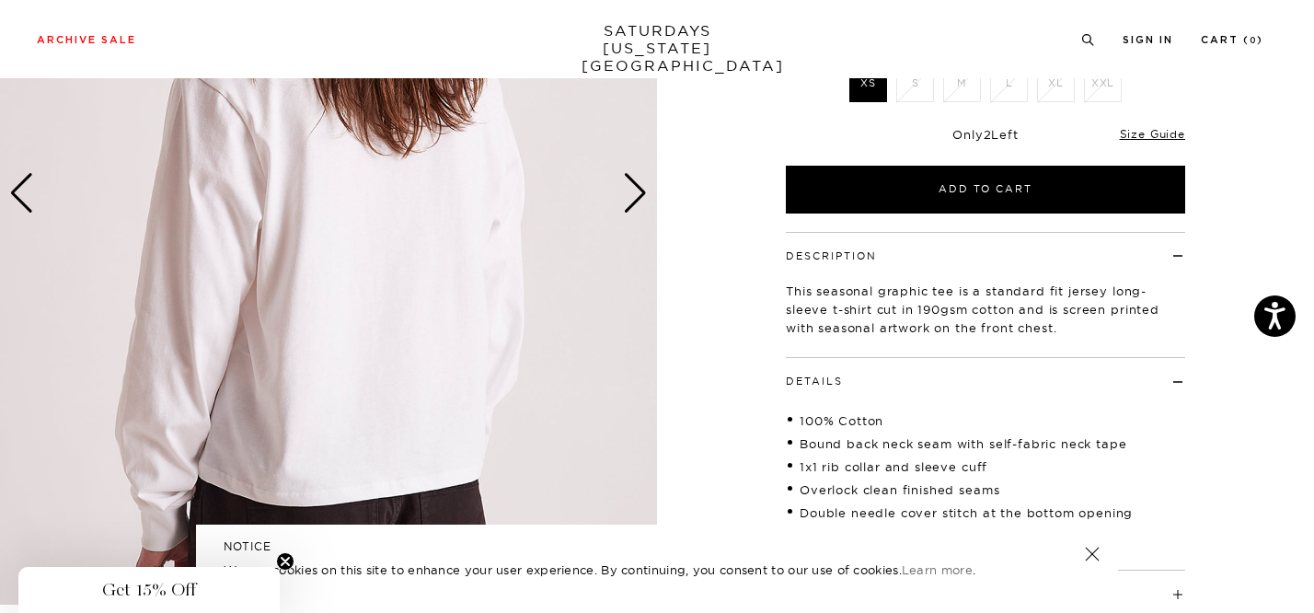
scroll to position [592, 0]
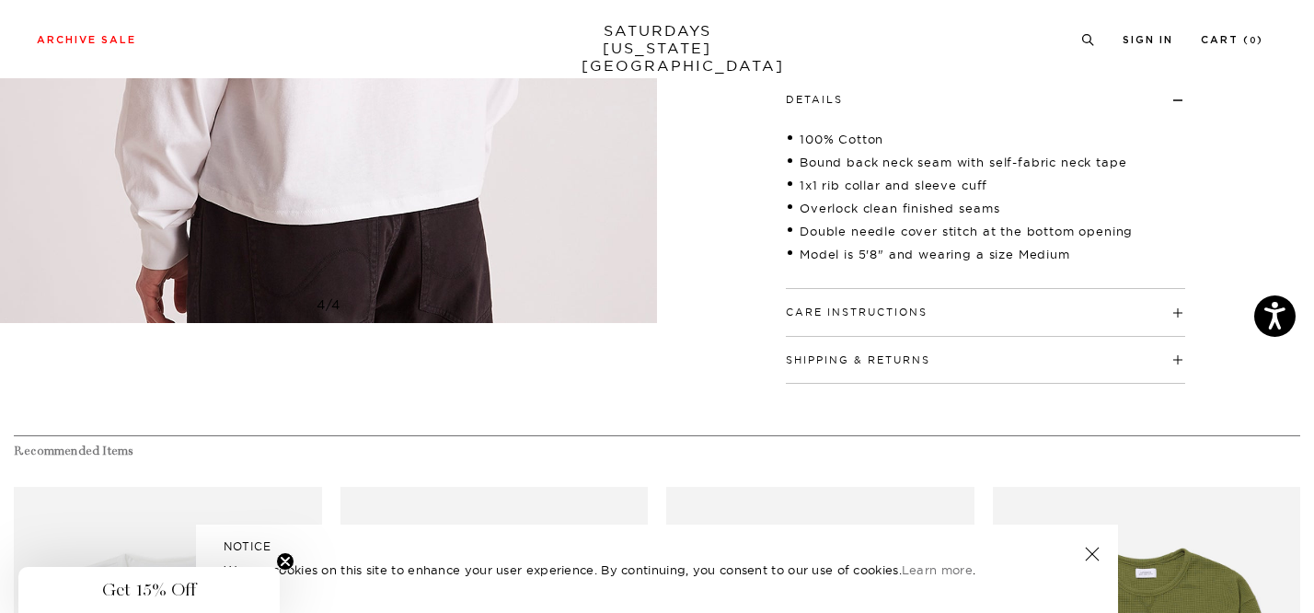
click at [910, 303] on h4 "Care Instructions" at bounding box center [985, 304] width 399 height 30
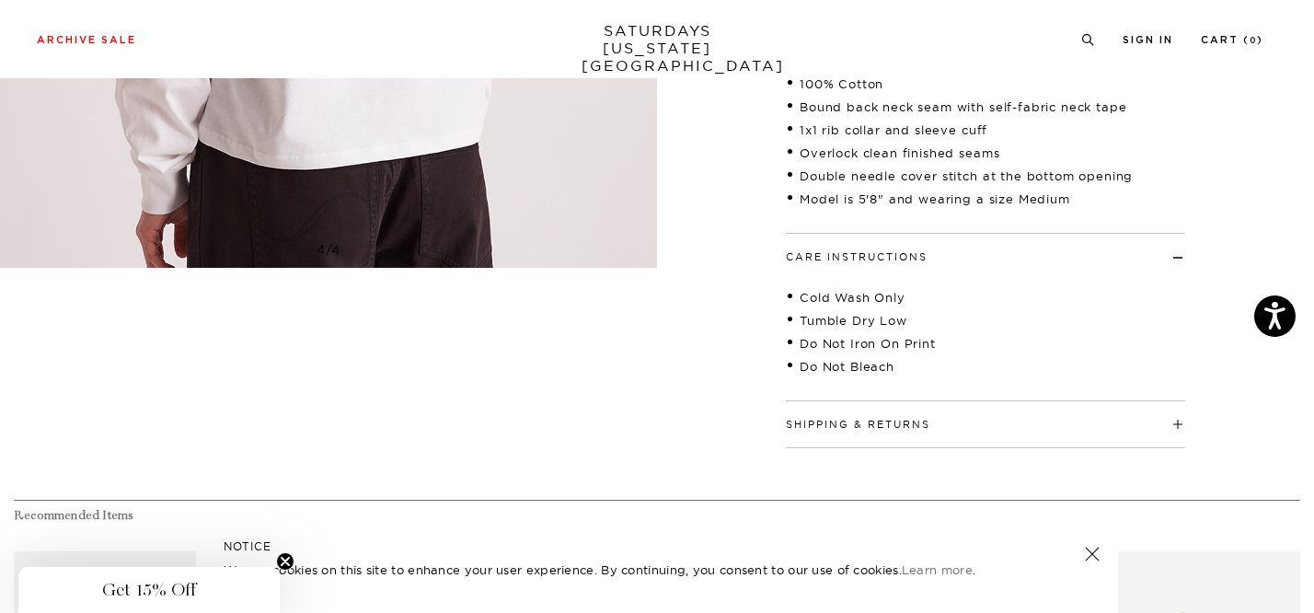
scroll to position [653, 0]
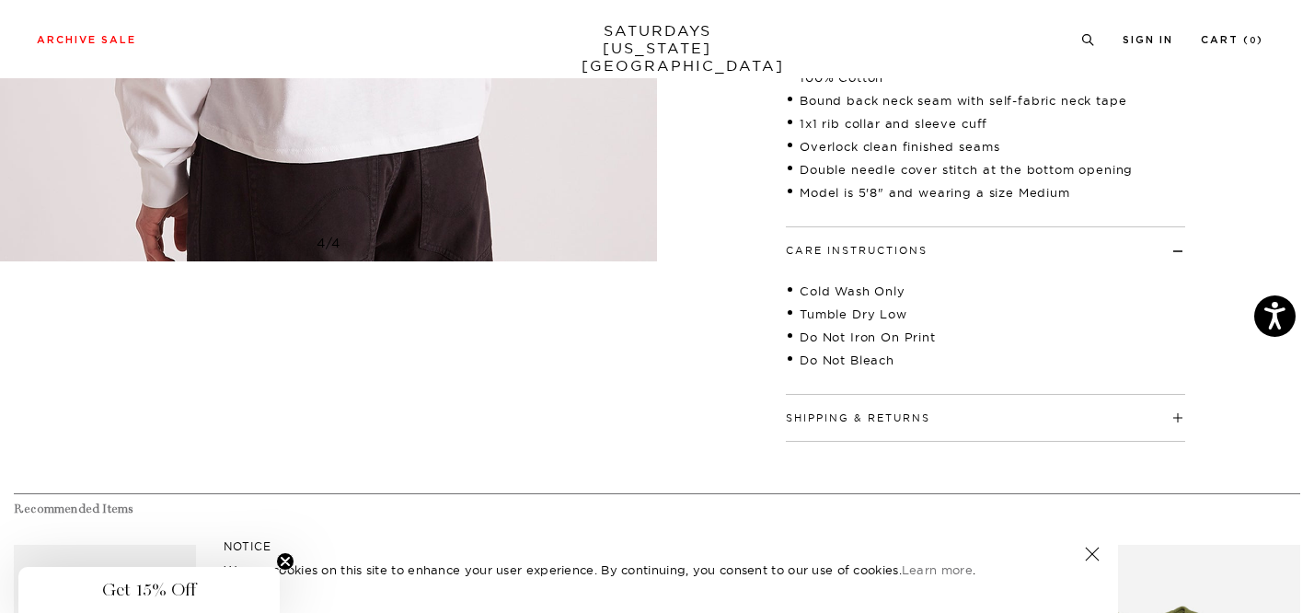
click at [902, 256] on button "Care Instructions" at bounding box center [857, 251] width 142 height 10
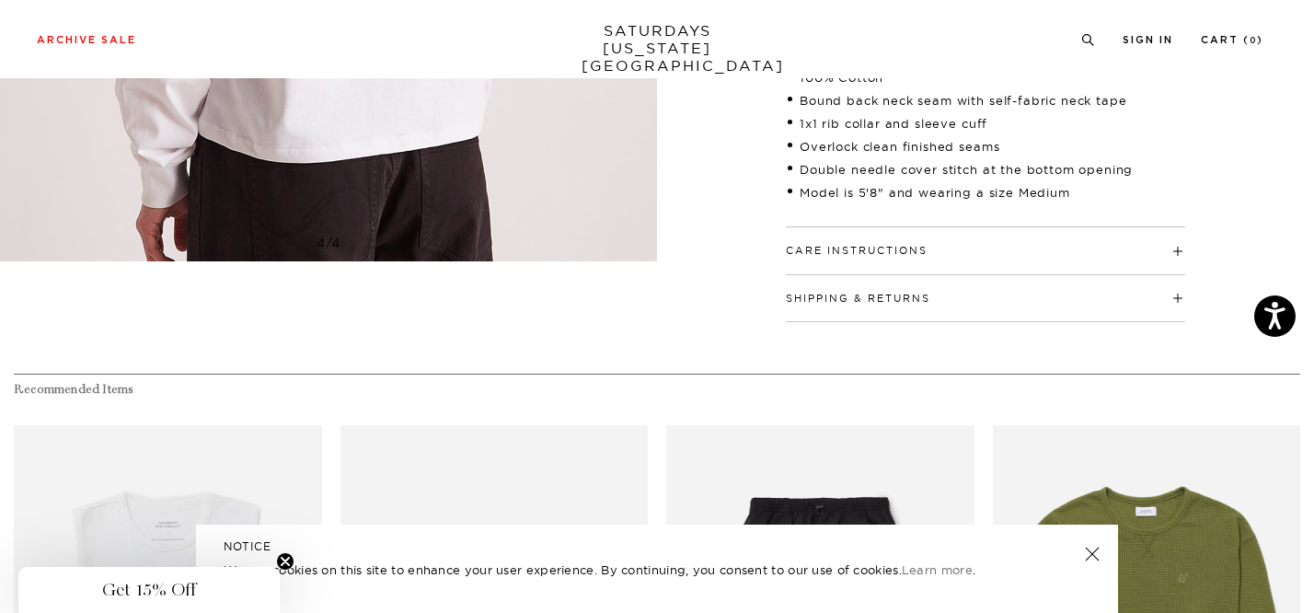
click at [905, 296] on button "Shipping & Returns" at bounding box center [858, 299] width 144 height 10
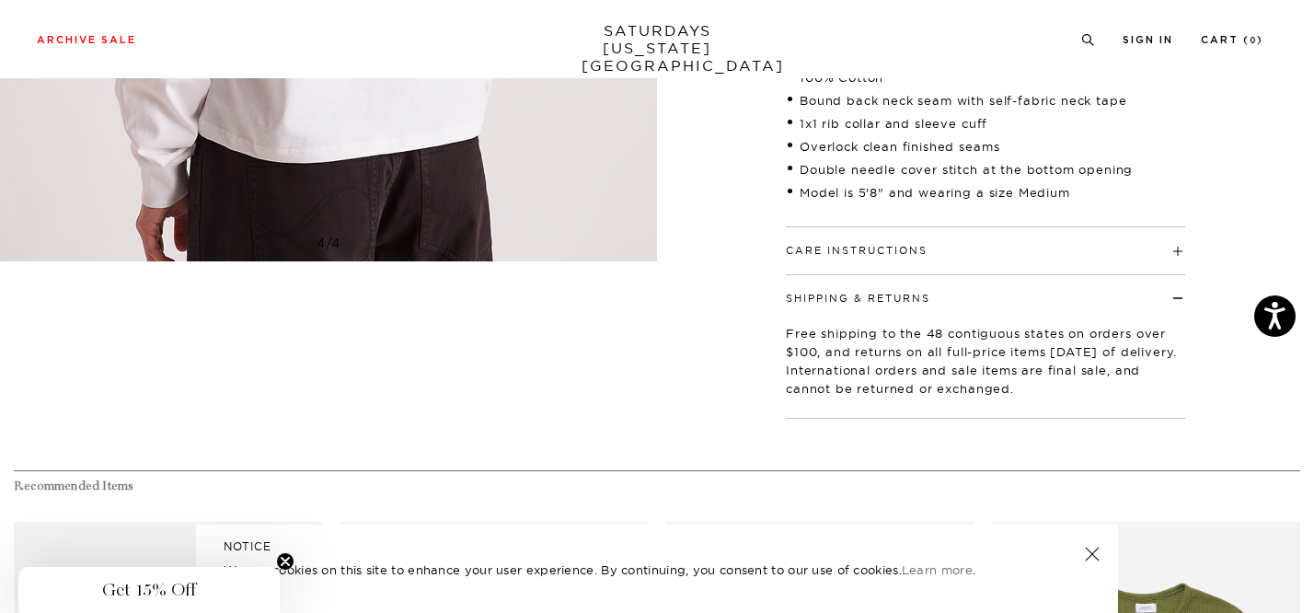
click at [905, 296] on button "Shipping & Returns" at bounding box center [858, 299] width 144 height 10
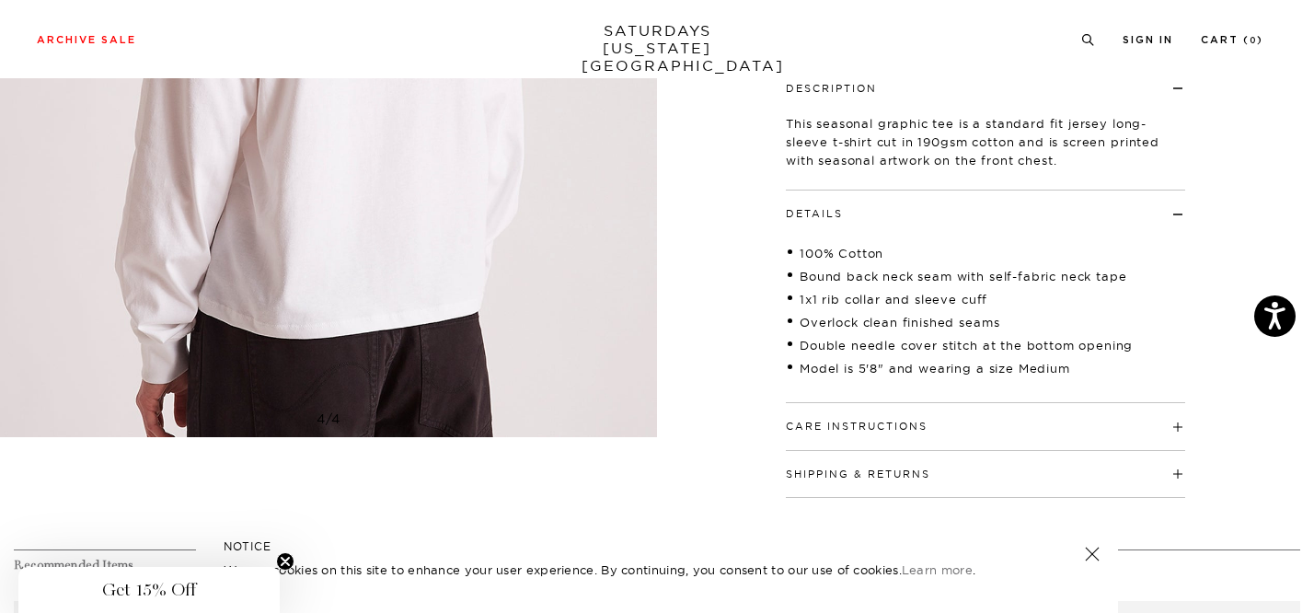
scroll to position [342, 0]
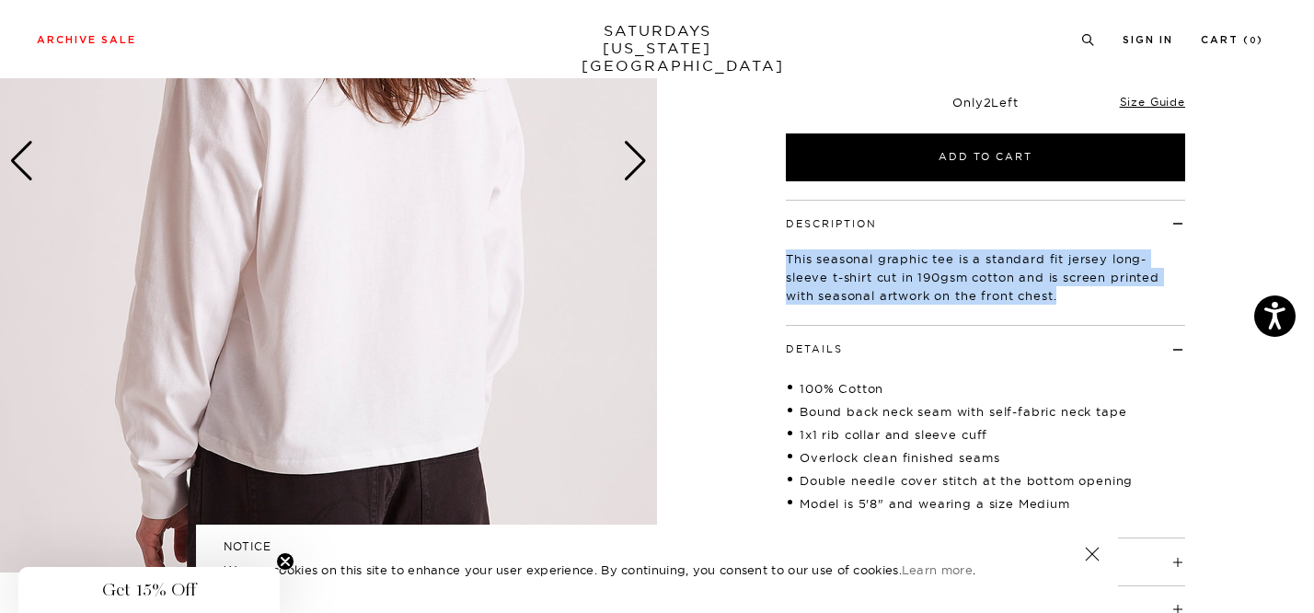
drag, startPoint x: 787, startPoint y: 257, endPoint x: 1101, endPoint y: 309, distance: 318.1
click at [1101, 309] on div "This seasonal graphic tee is a standard fit jersey long-sleeve t-shirt cut in 1…" at bounding box center [985, 270] width 399 height 78
click at [846, 271] on p "This seasonal graphic tee is a standard fit jersey long-sleeve t-shirt cut in 1…" at bounding box center [985, 276] width 399 height 55
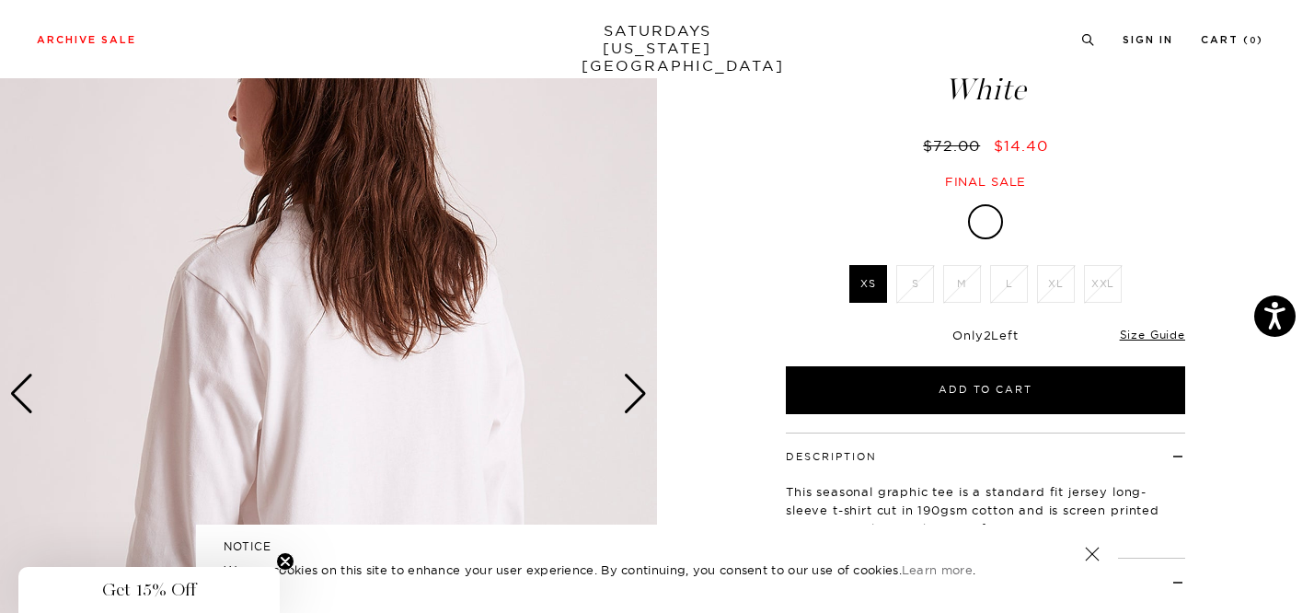
scroll to position [145, 0]
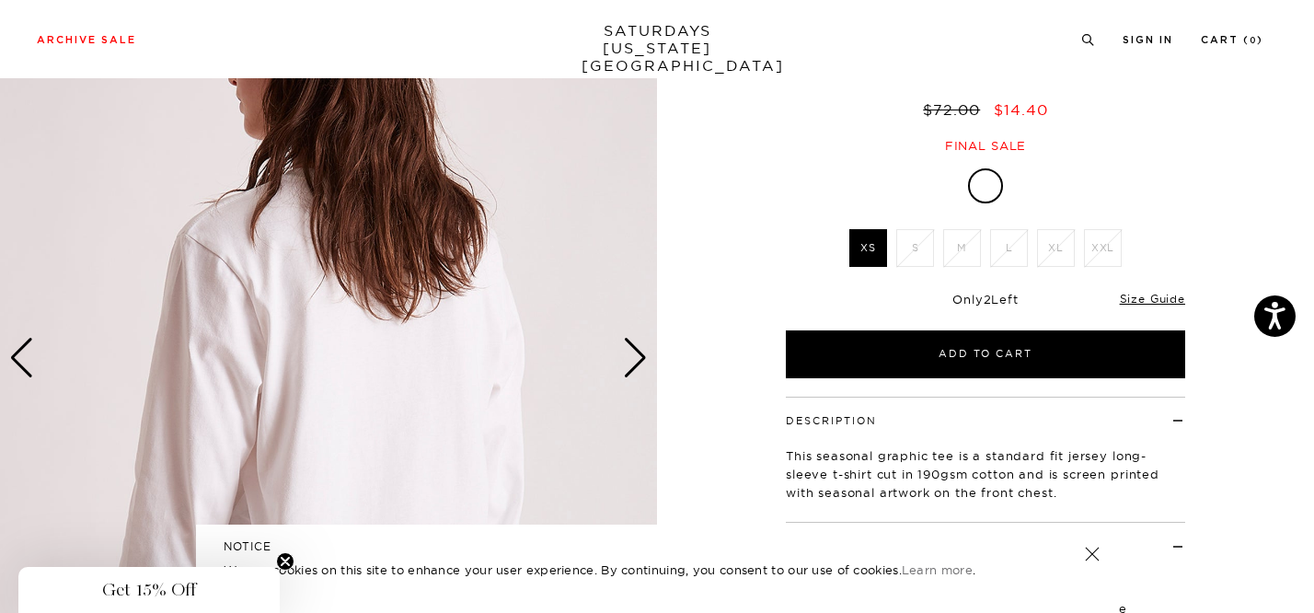
click at [619, 361] on img at bounding box center [328, 359] width 657 height 822
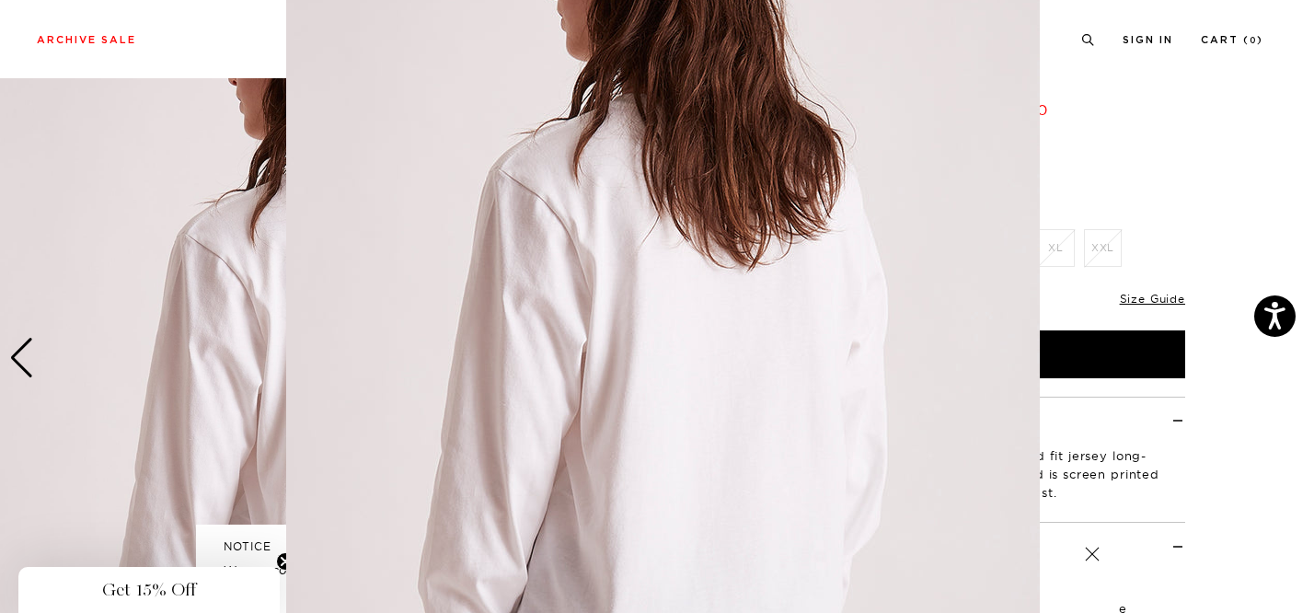
scroll to position [167, 0]
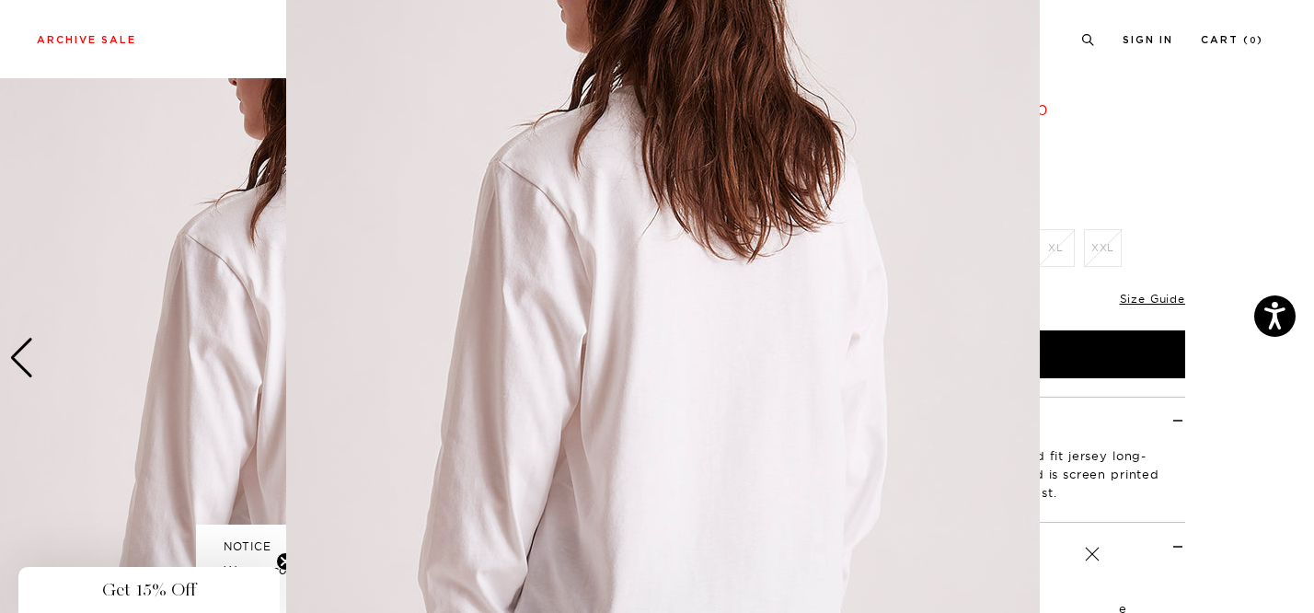
click at [620, 362] on img at bounding box center [663, 304] width 754 height 942
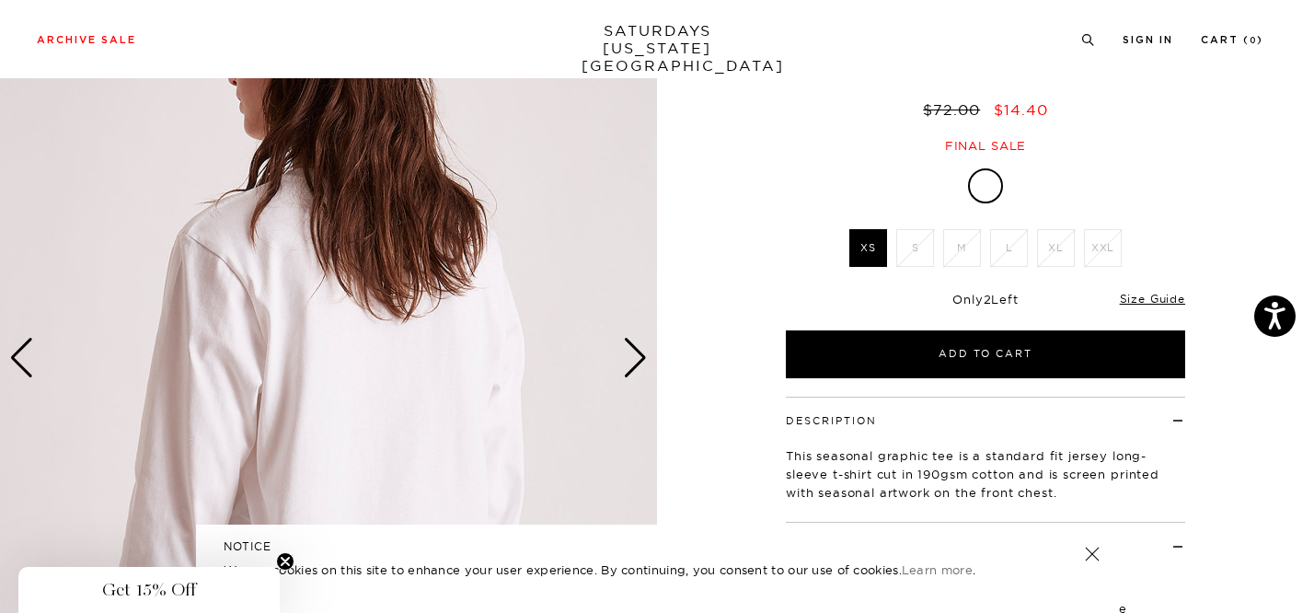
click at [638, 357] on div "Next slide" at bounding box center [635, 358] width 25 height 40
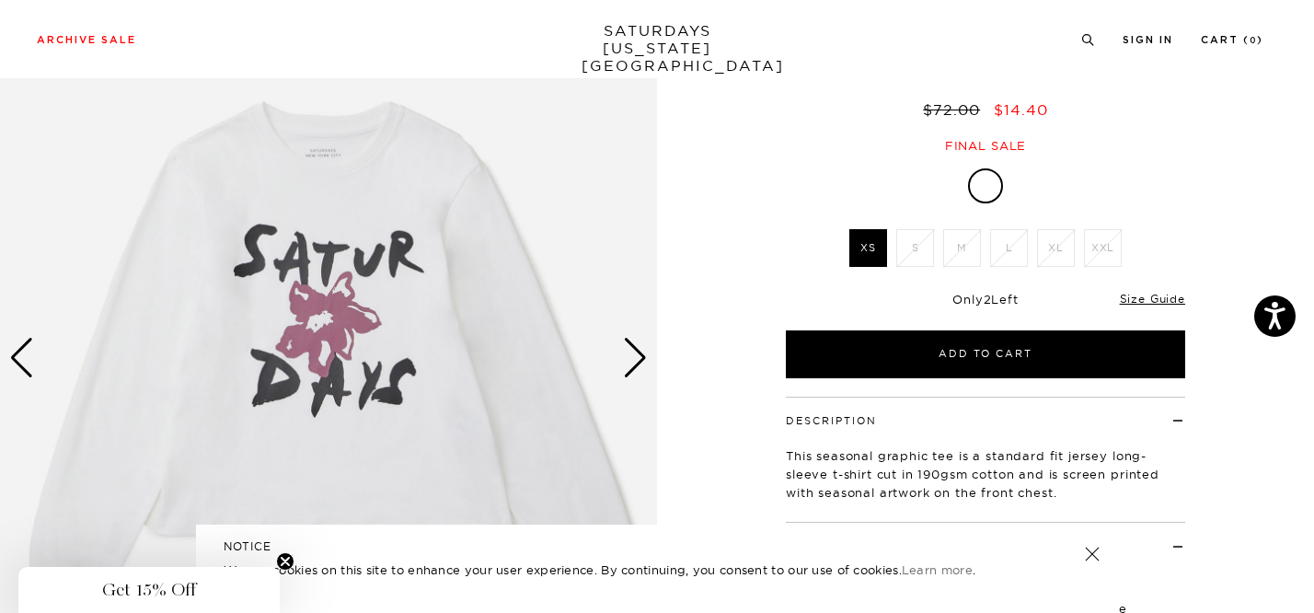
click at [638, 357] on div "Next slide" at bounding box center [635, 358] width 25 height 40
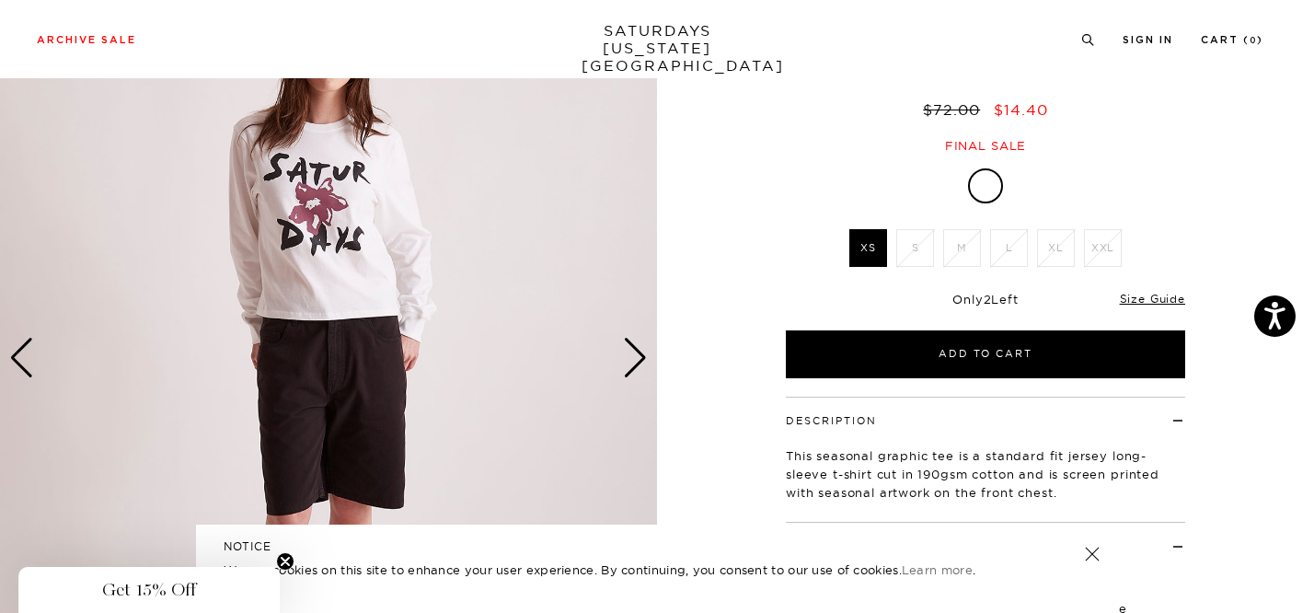
scroll to position [8, 0]
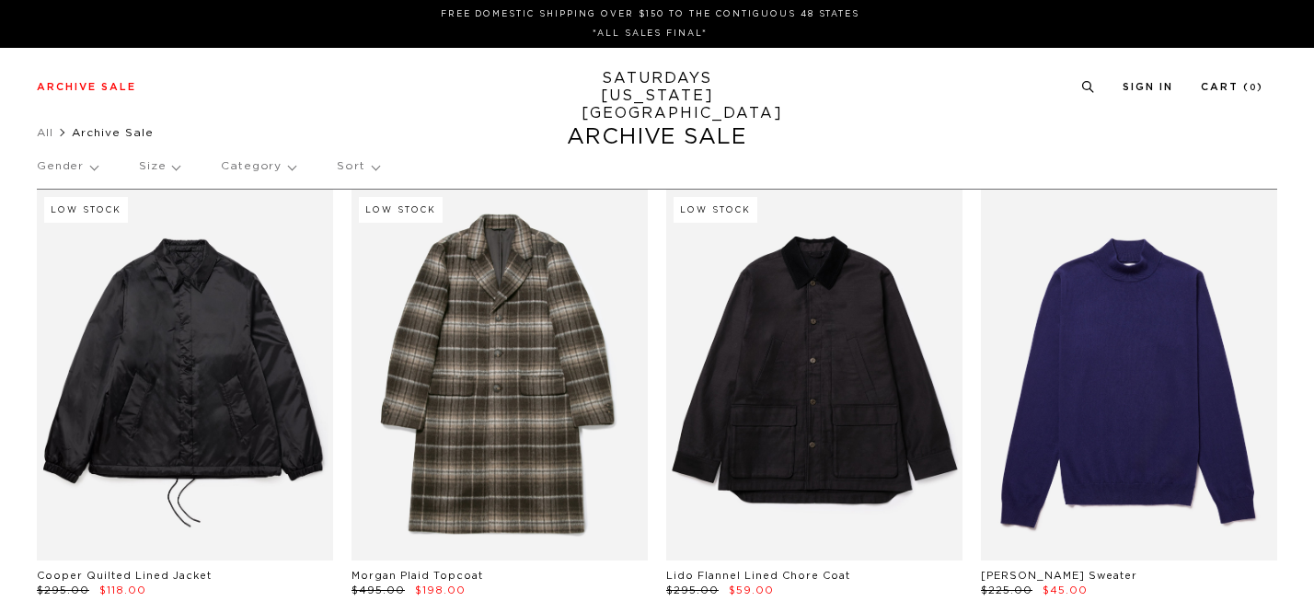
click at [55, 164] on p "Gender" at bounding box center [67, 166] width 61 height 42
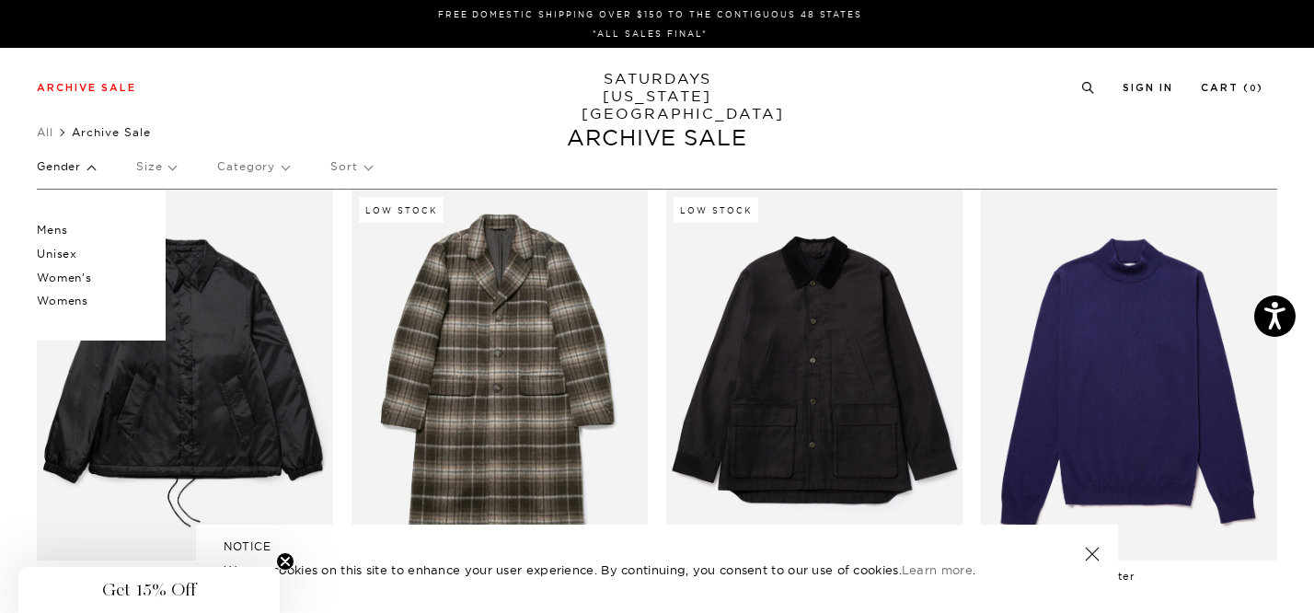
click at [65, 252] on p "Unisex" at bounding box center [92, 254] width 110 height 24
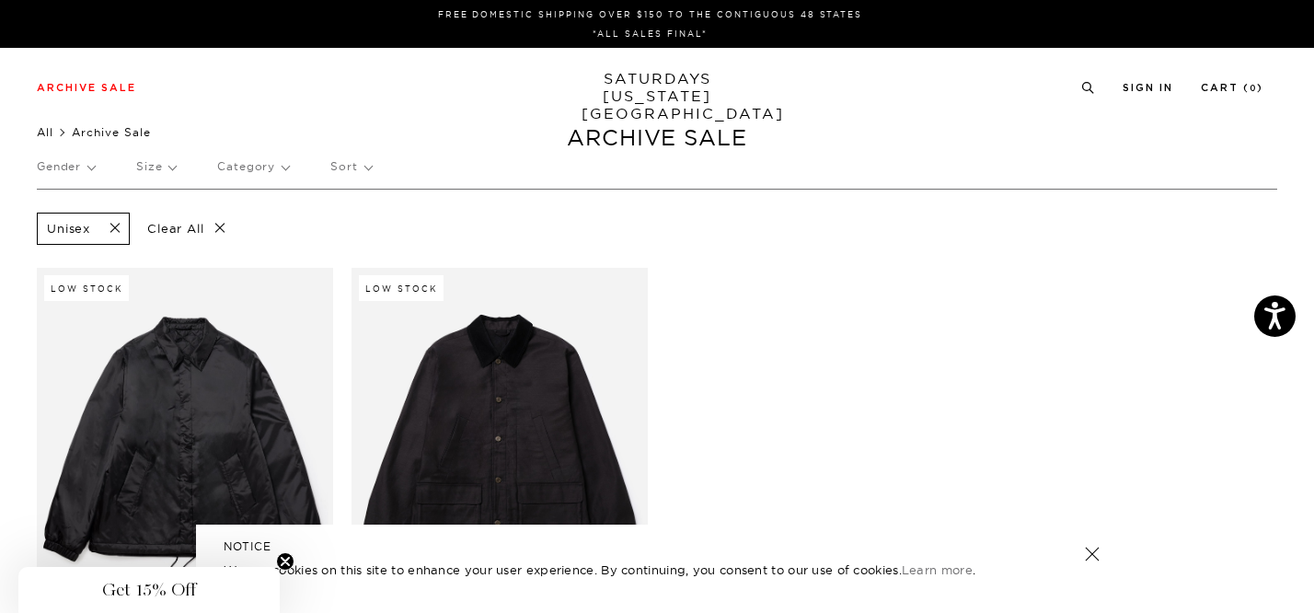
click at [52, 135] on link "All" at bounding box center [45, 132] width 17 height 14
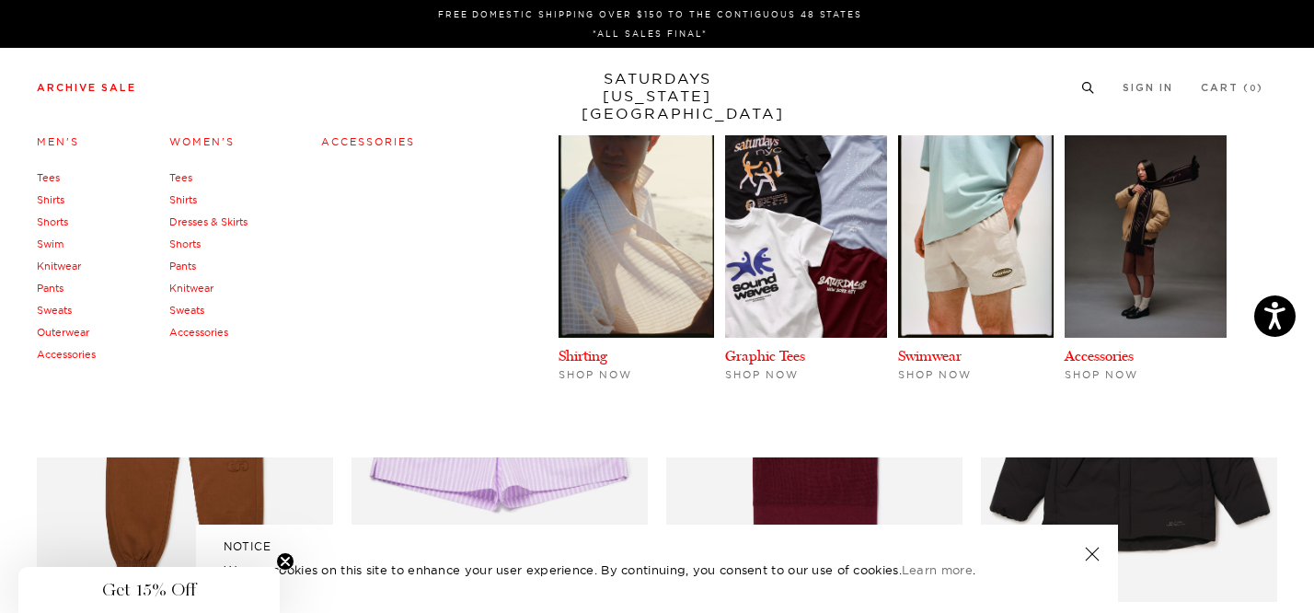
click at [221, 142] on link "Women's" at bounding box center [201, 141] width 65 height 13
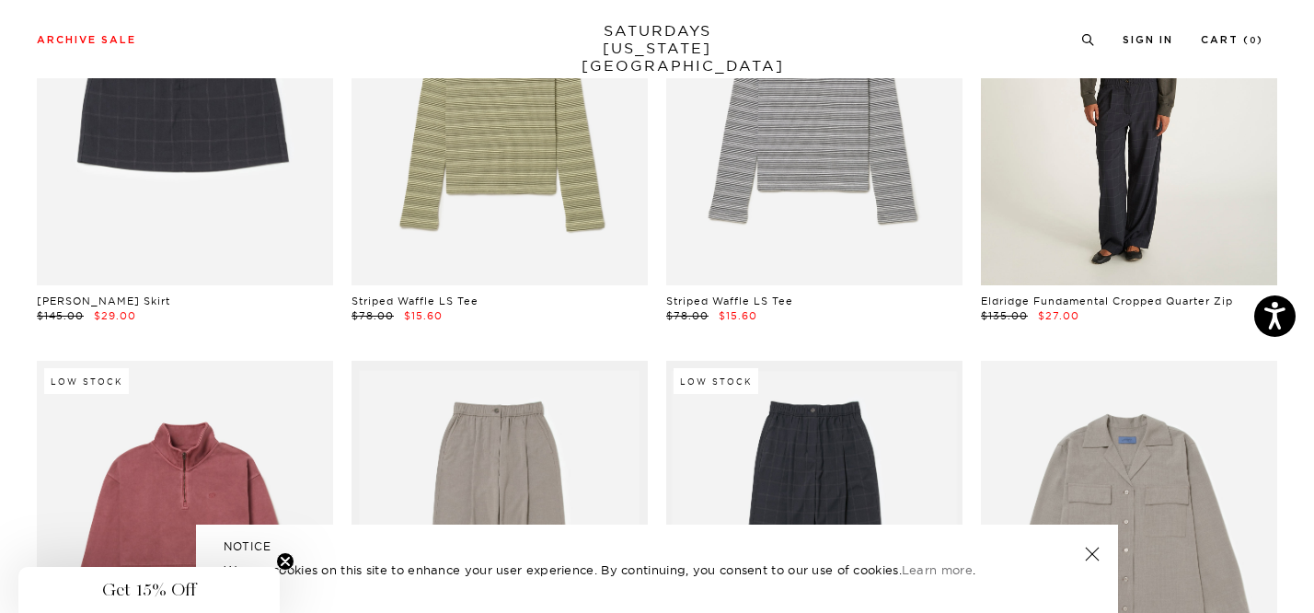
scroll to position [559, 0]
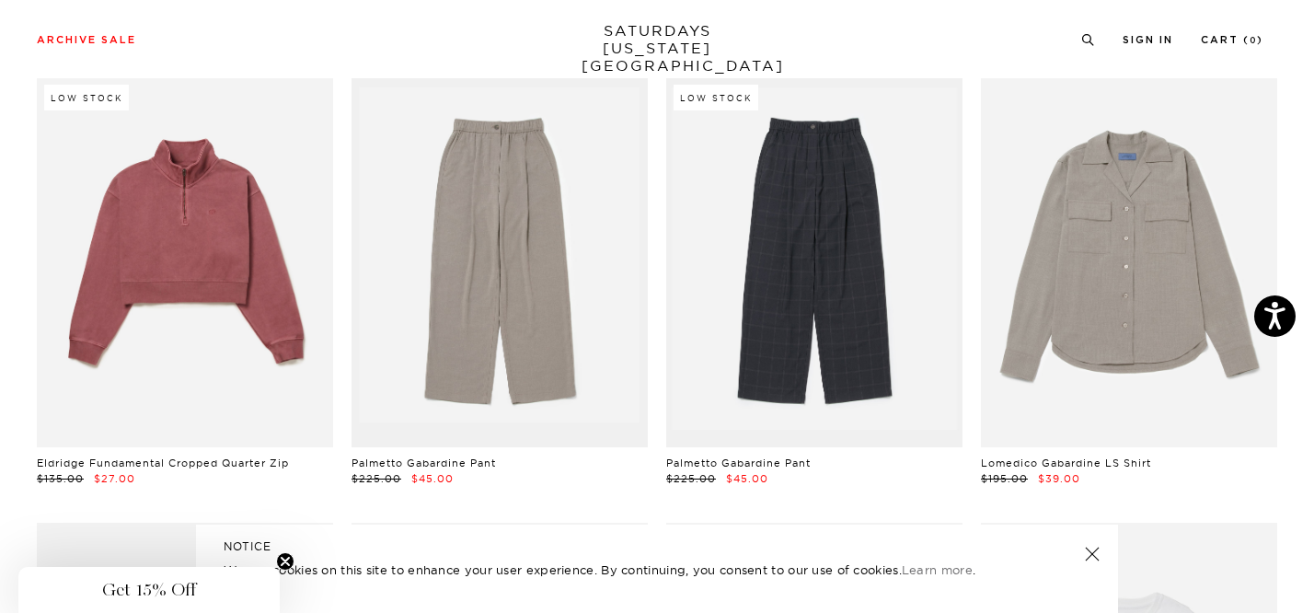
click at [666, 29] on link "SATURDAYS [US_STATE][GEOGRAPHIC_DATA]" at bounding box center [658, 48] width 152 height 52
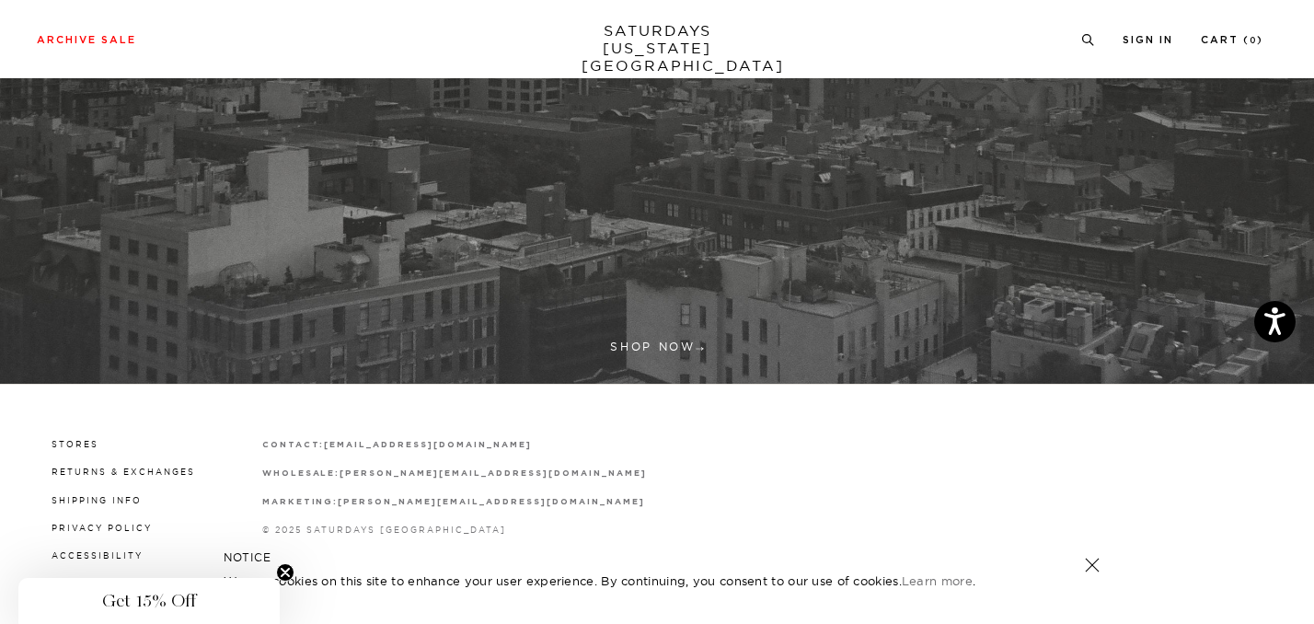
scroll to position [593, 0]
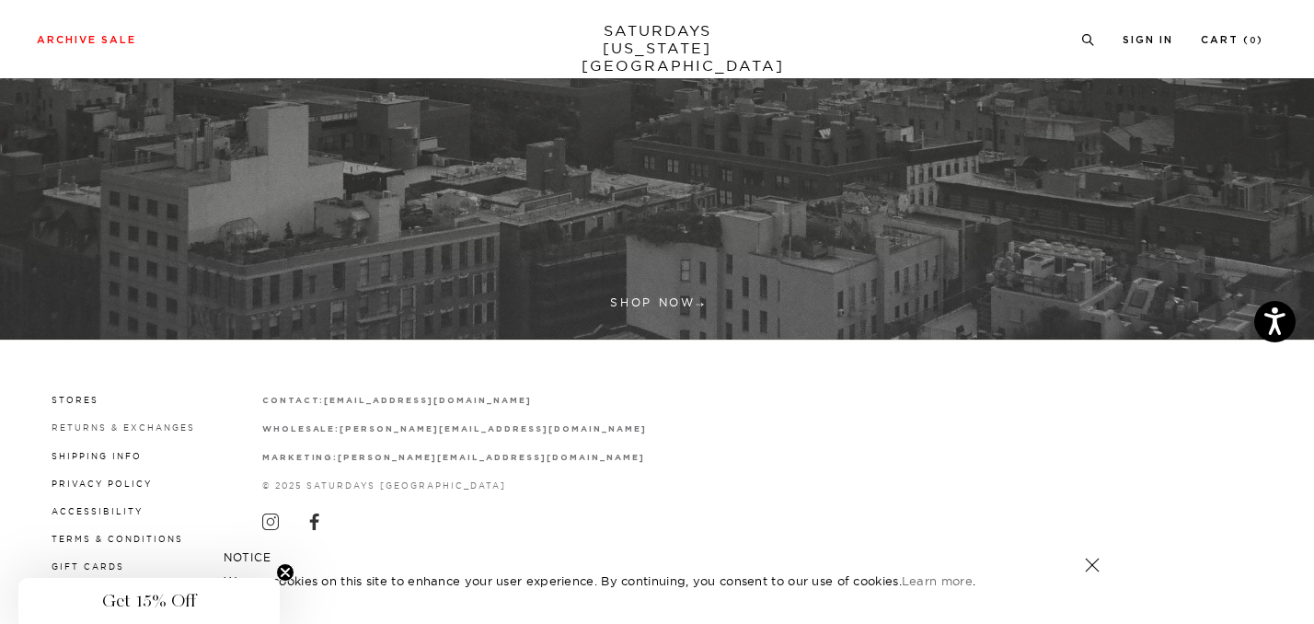
click at [86, 425] on link "Returns & Exchanges" at bounding box center [124, 427] width 144 height 10
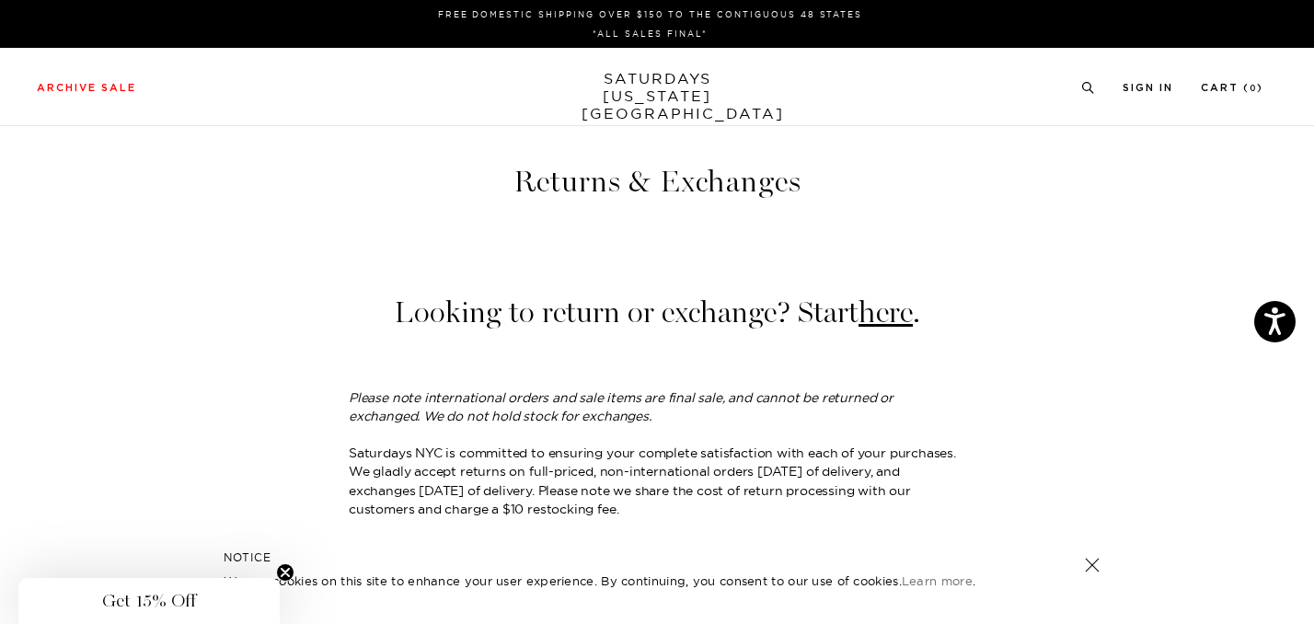
click at [634, 77] on link "SATURDAYS NEW YORK CITY" at bounding box center [658, 96] width 152 height 52
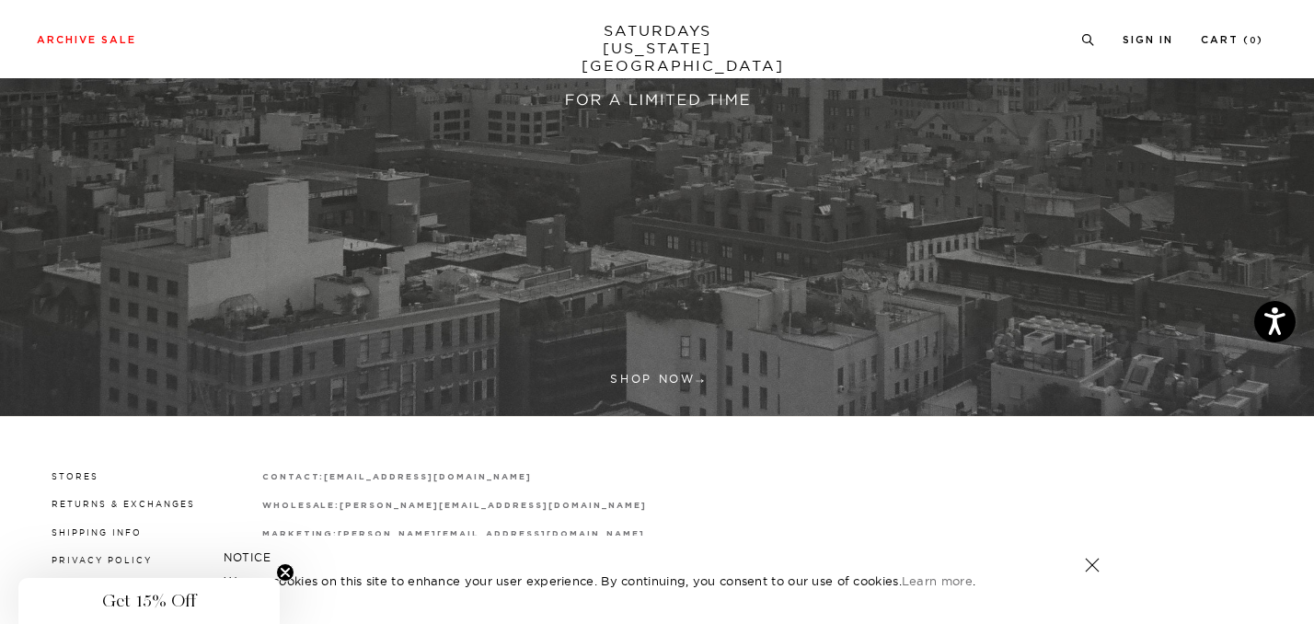
scroll to position [593, 0]
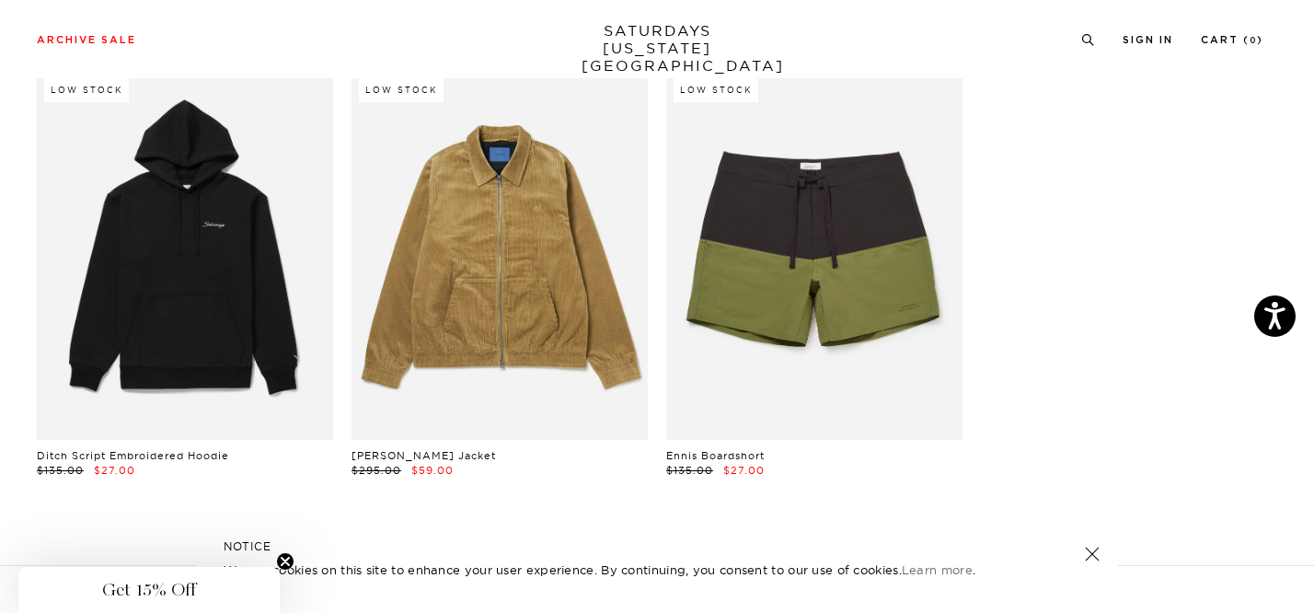
scroll to position [27107, 0]
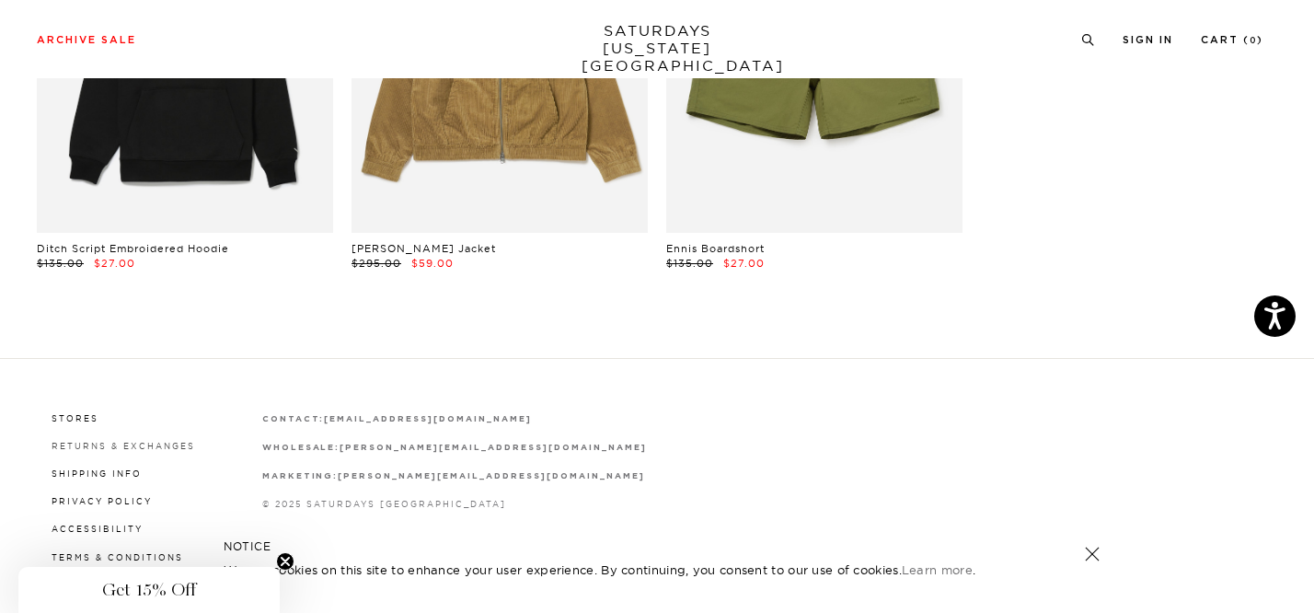
click at [114, 441] on link "Returns & Exchanges" at bounding box center [124, 446] width 144 height 10
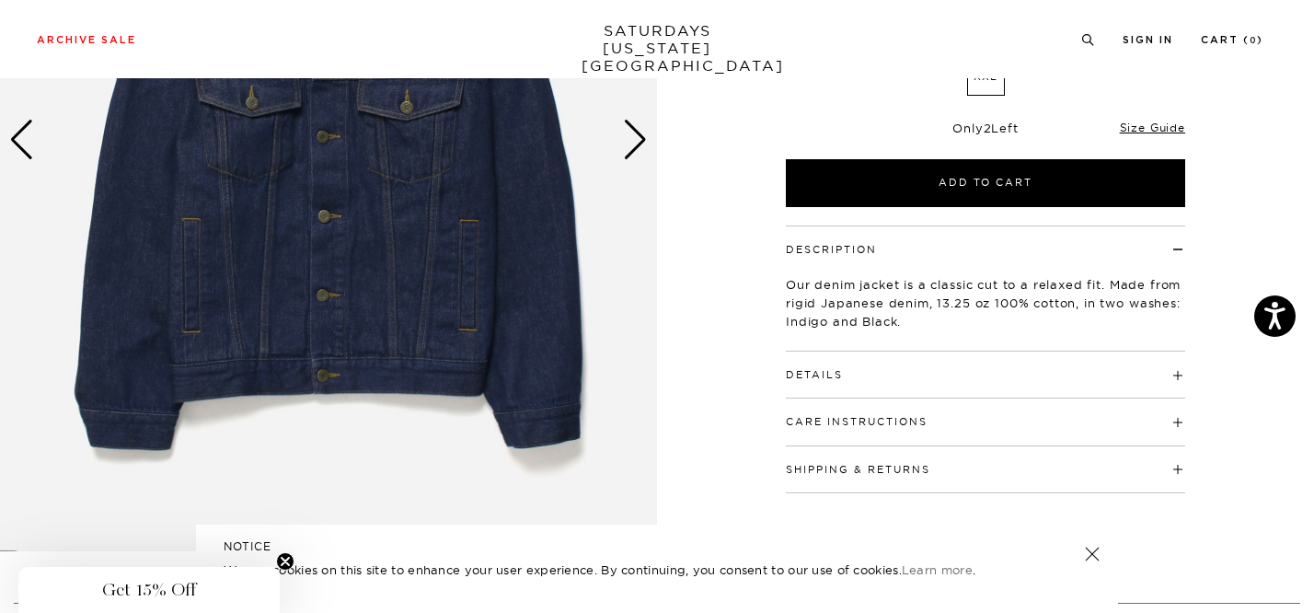
scroll to position [395, 0]
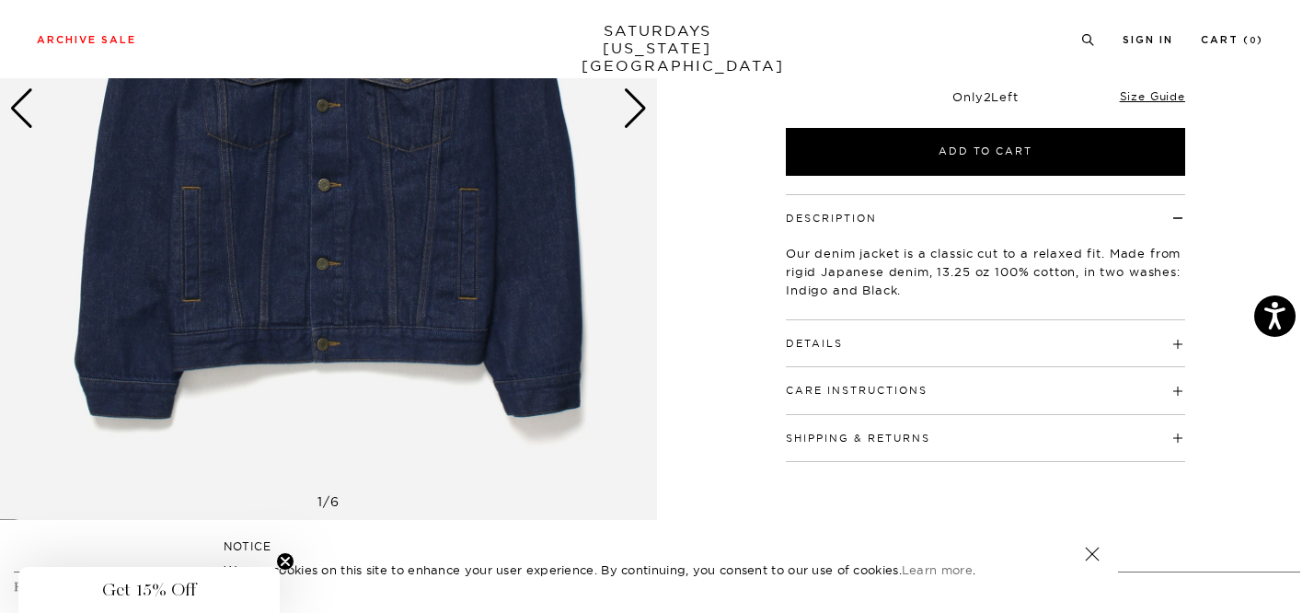
click at [854, 343] on h4 "Details" at bounding box center [985, 335] width 399 height 30
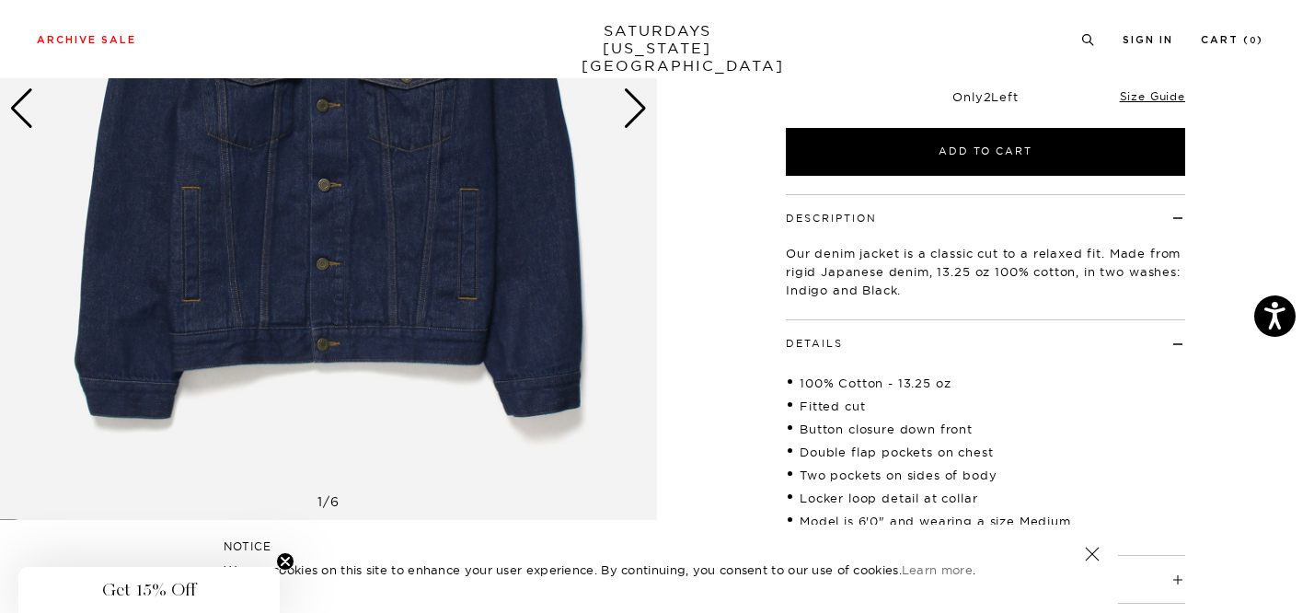
click at [854, 343] on h4 "Details" at bounding box center [985, 335] width 399 height 30
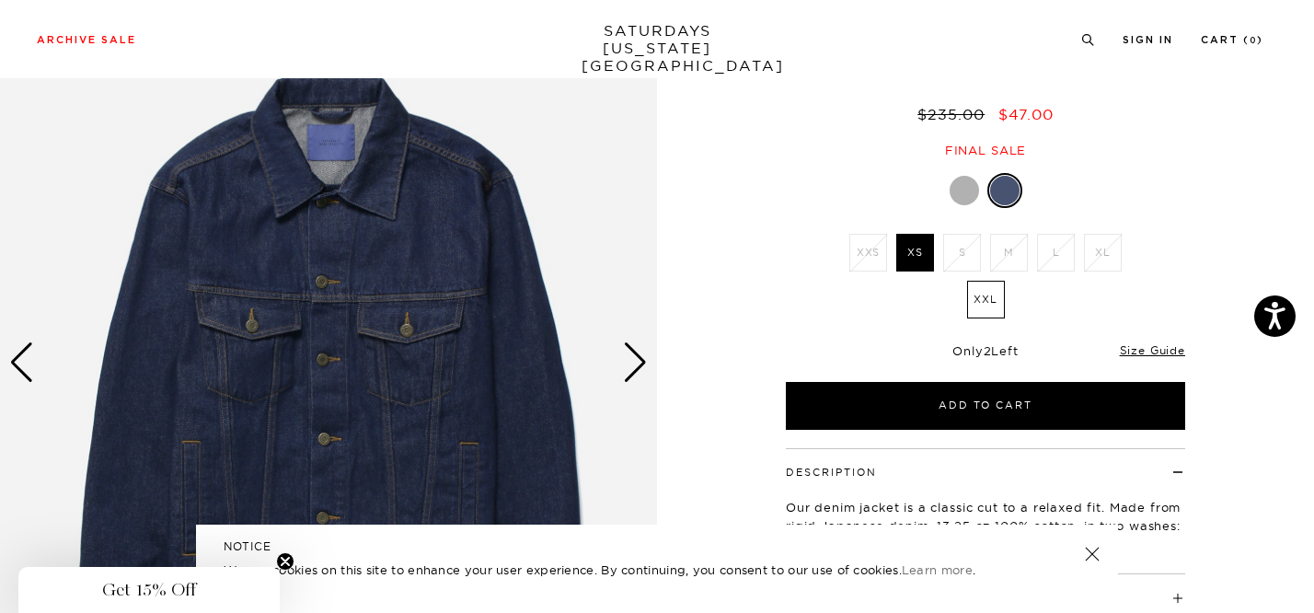
scroll to position [144, 0]
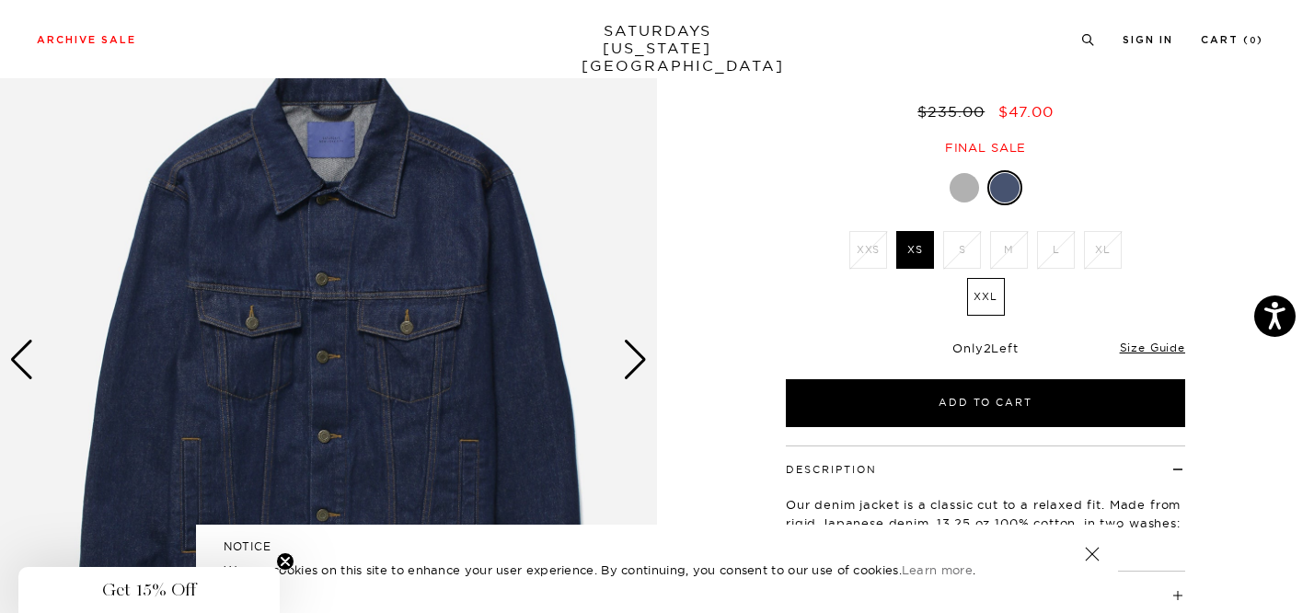
click at [631, 352] on div "Next slide" at bounding box center [635, 360] width 25 height 40
click at [639, 357] on div "Next slide" at bounding box center [635, 360] width 25 height 40
click at [631, 353] on div "Next slide" at bounding box center [635, 360] width 25 height 40
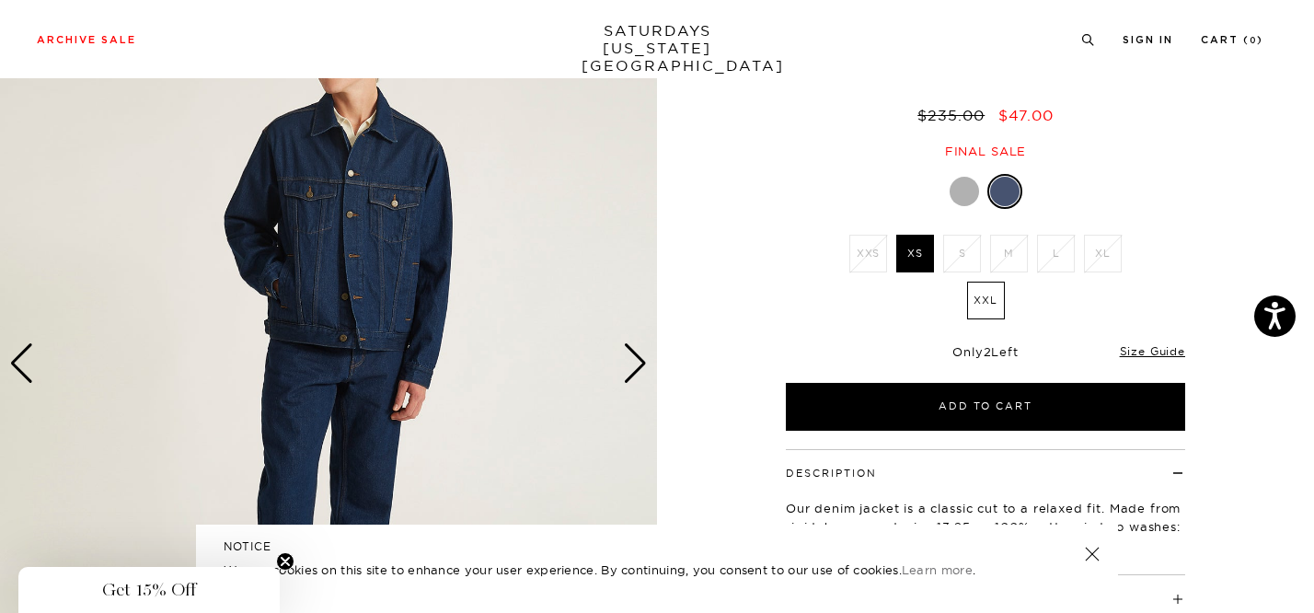
scroll to position [129, 0]
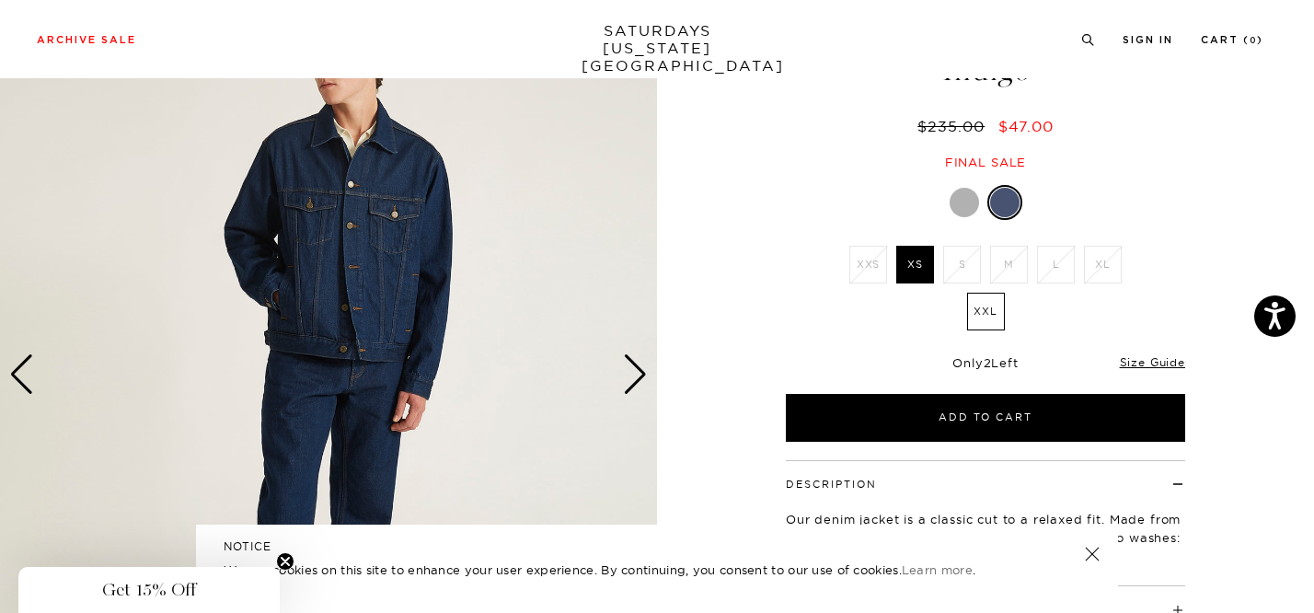
click at [633, 381] on div "Next slide" at bounding box center [635, 374] width 25 height 40
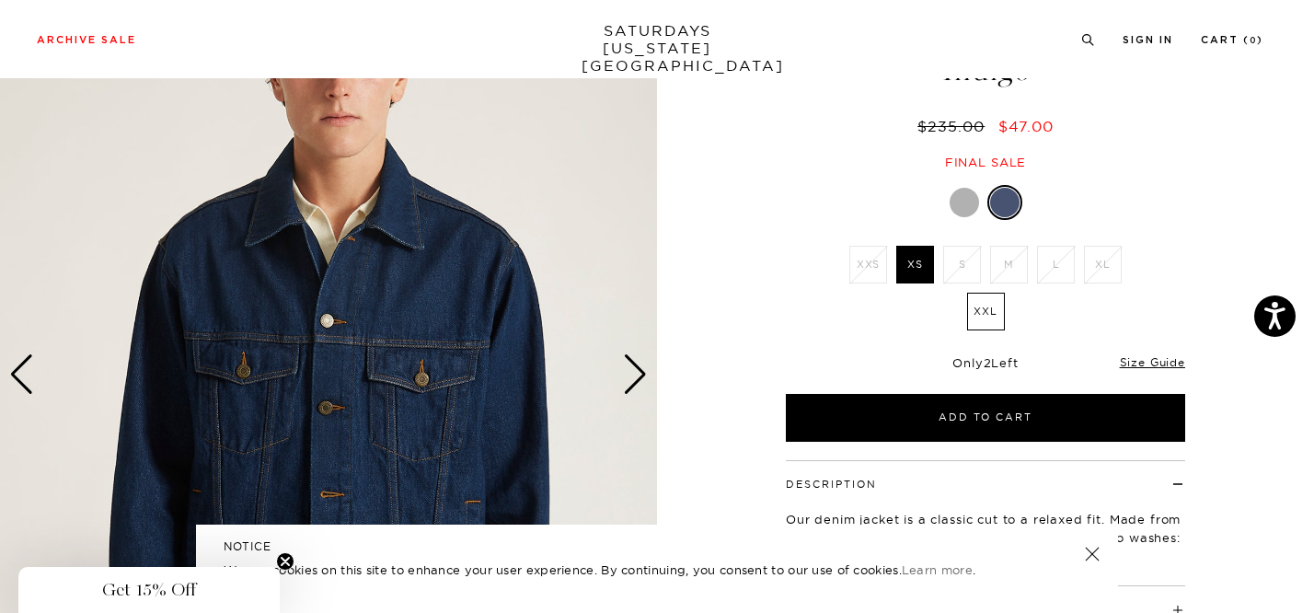
scroll to position [150, 0]
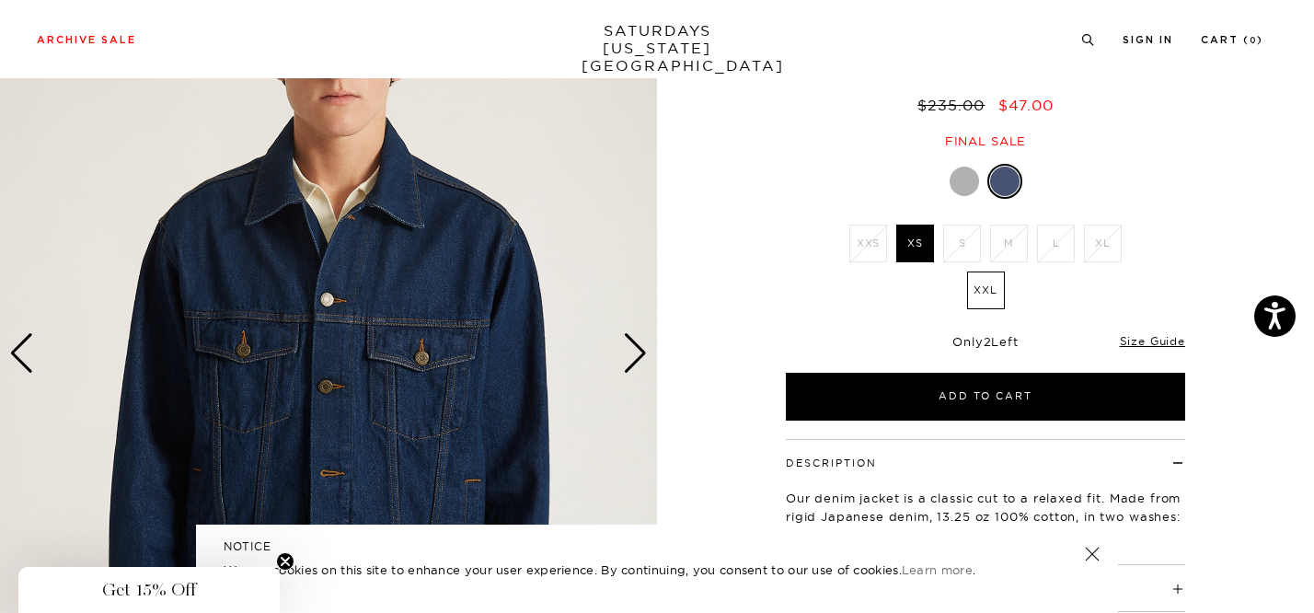
click at [905, 289] on ul "XXS XS S M L XL XXL" at bounding box center [985, 272] width 285 height 94
click at [966, 227] on li "S" at bounding box center [962, 244] width 47 height 38
click at [986, 289] on label "XXL" at bounding box center [986, 290] width 38 height 38
click at [0, 0] on input "XXL" at bounding box center [0, 0] width 0 height 0
click at [914, 250] on label "XS" at bounding box center [915, 244] width 38 height 38
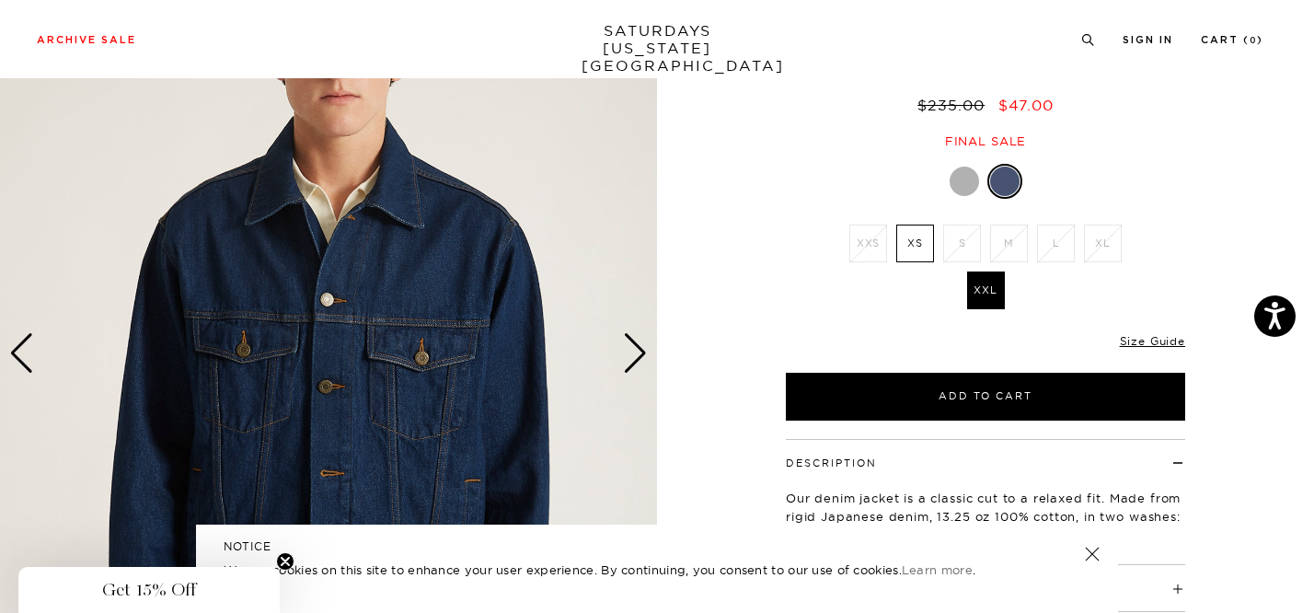
click at [0, 0] on input "XS" at bounding box center [0, 0] width 0 height 0
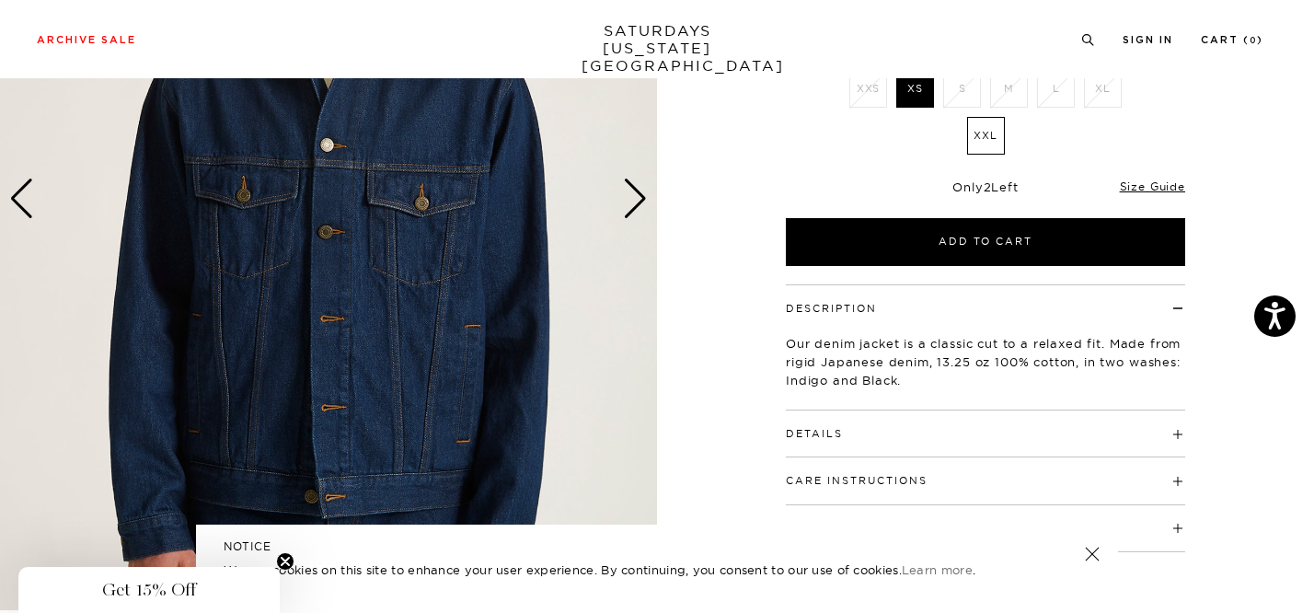
scroll to position [228, 0]
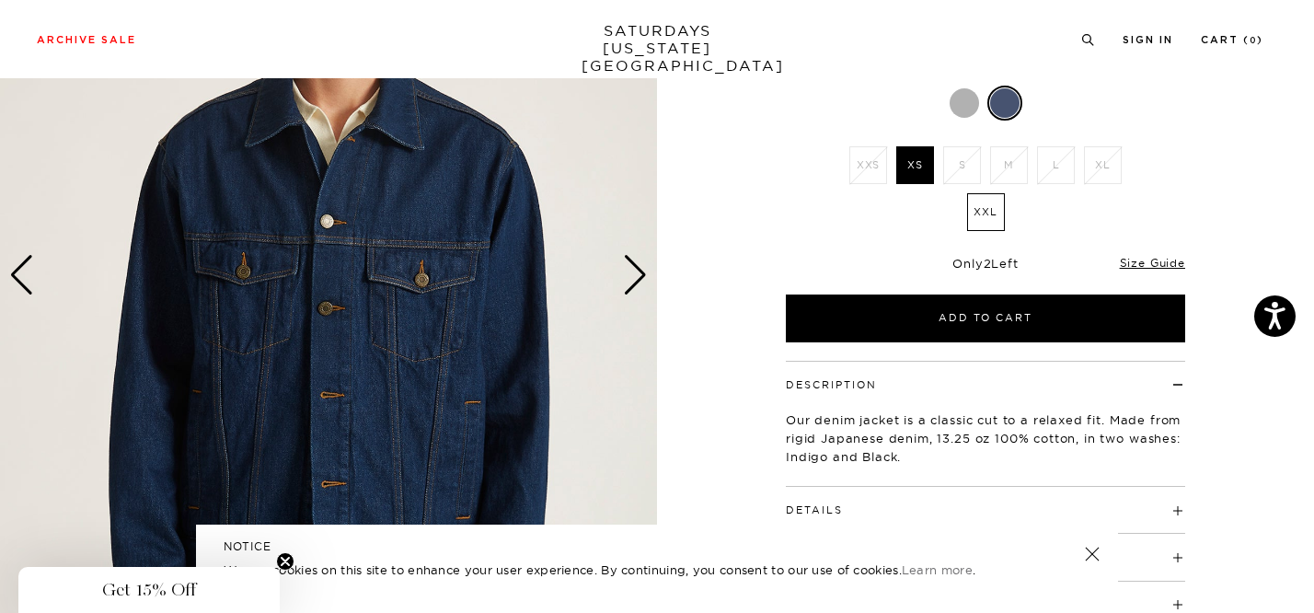
click at [637, 266] on div "Next slide" at bounding box center [635, 275] width 25 height 40
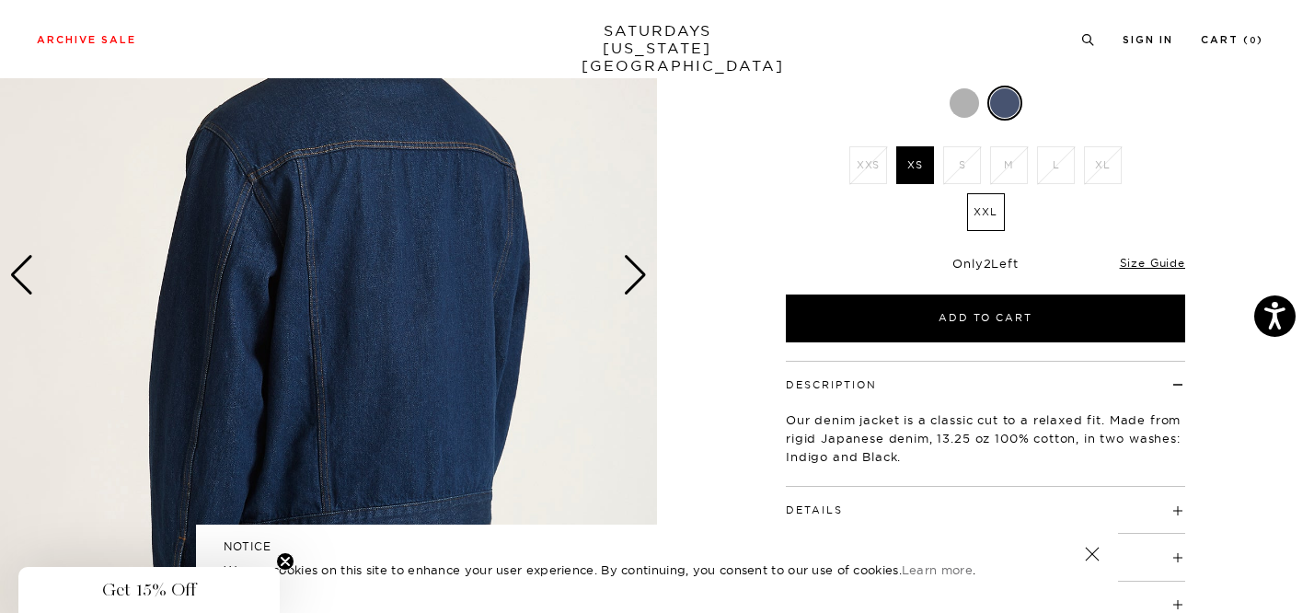
click at [637, 266] on div "Next slide" at bounding box center [635, 275] width 25 height 40
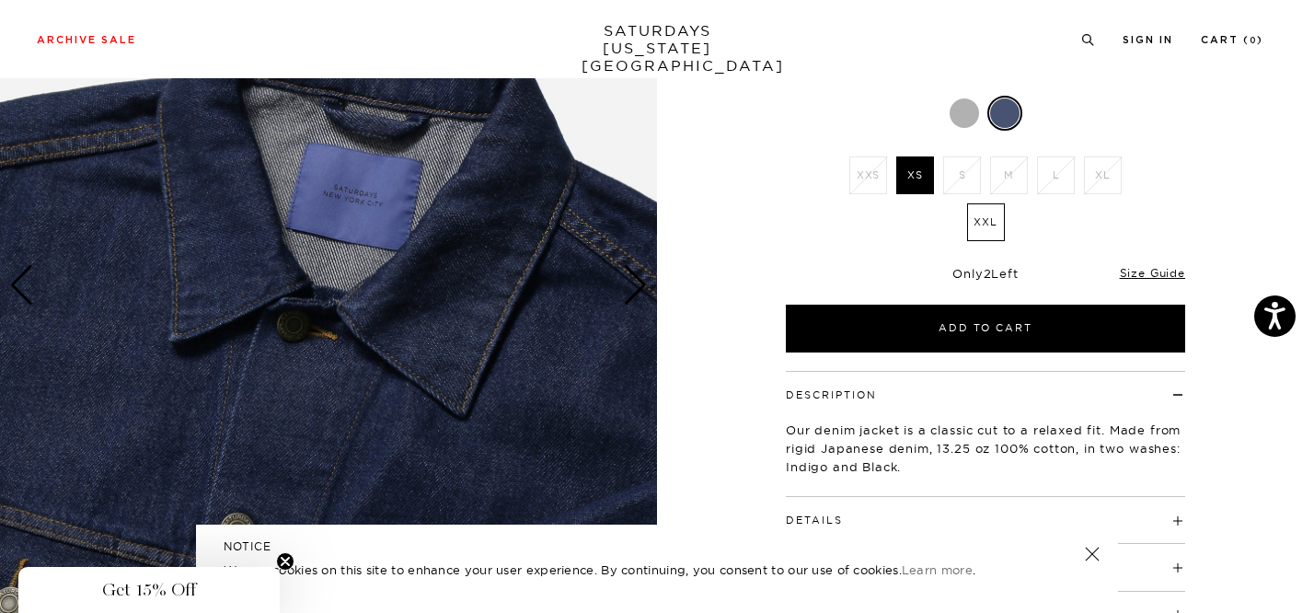
scroll to position [193, 0]
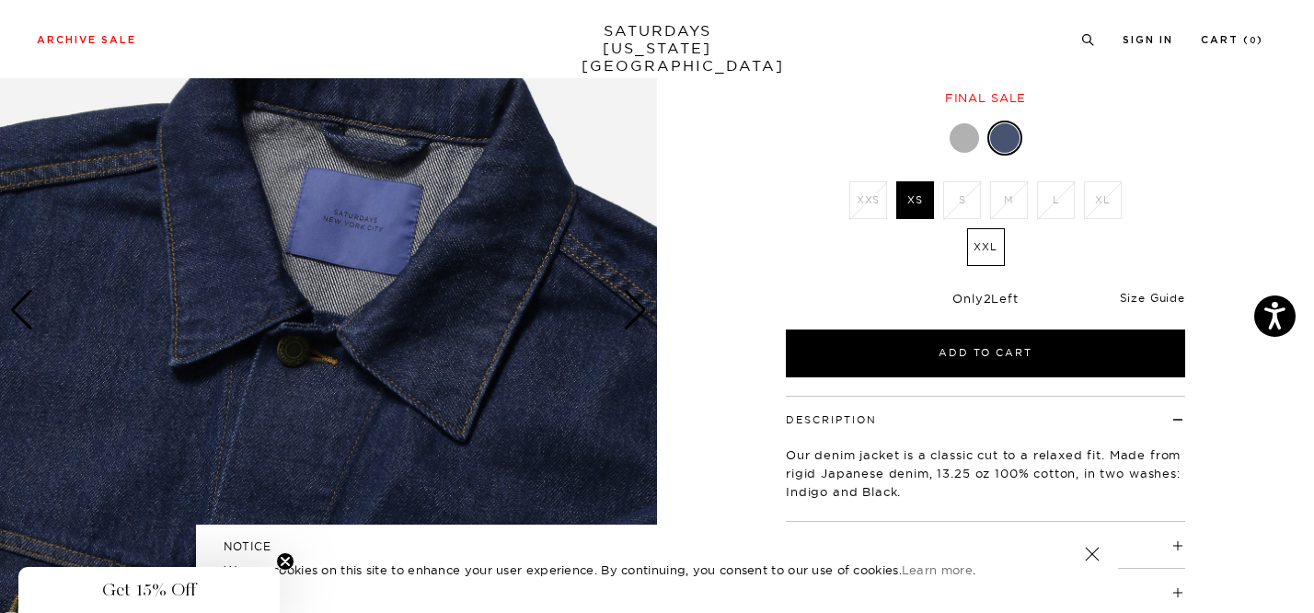
click at [1137, 296] on link "Size Guide" at bounding box center [1152, 298] width 65 height 14
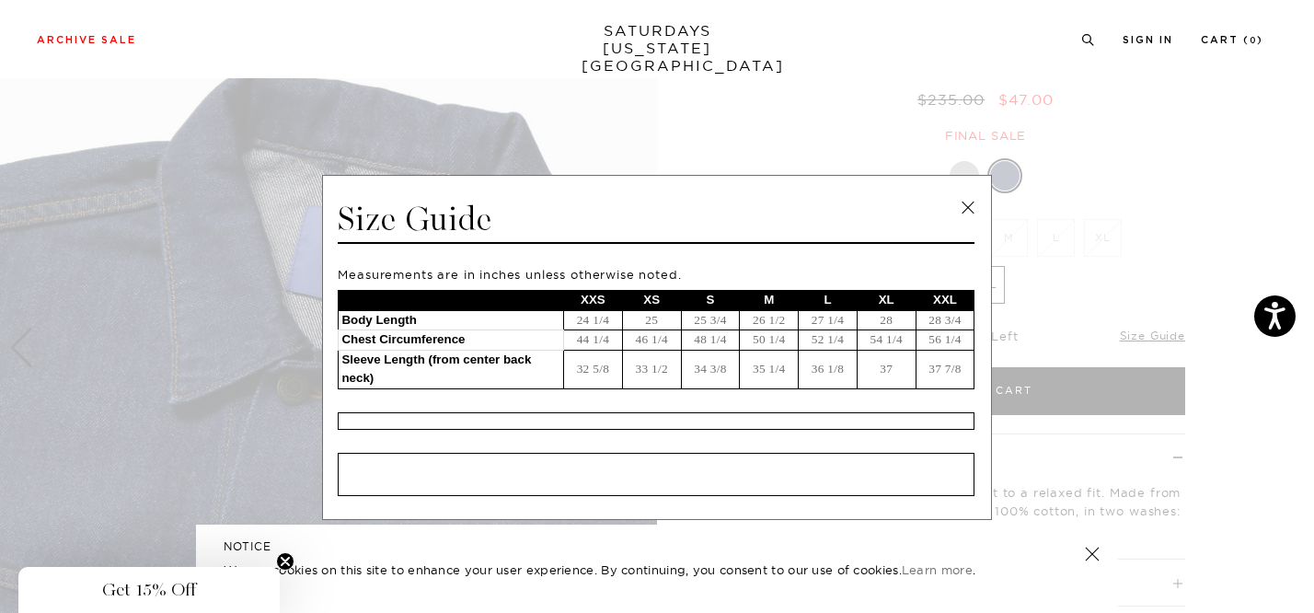
scroll to position [156, 0]
drag, startPoint x: 655, startPoint y: 319, endPoint x: 635, endPoint y: 318, distance: 20.3
click at [635, 318] on td "25" at bounding box center [651, 320] width 59 height 20
click at [960, 208] on link at bounding box center [968, 208] width 28 height 28
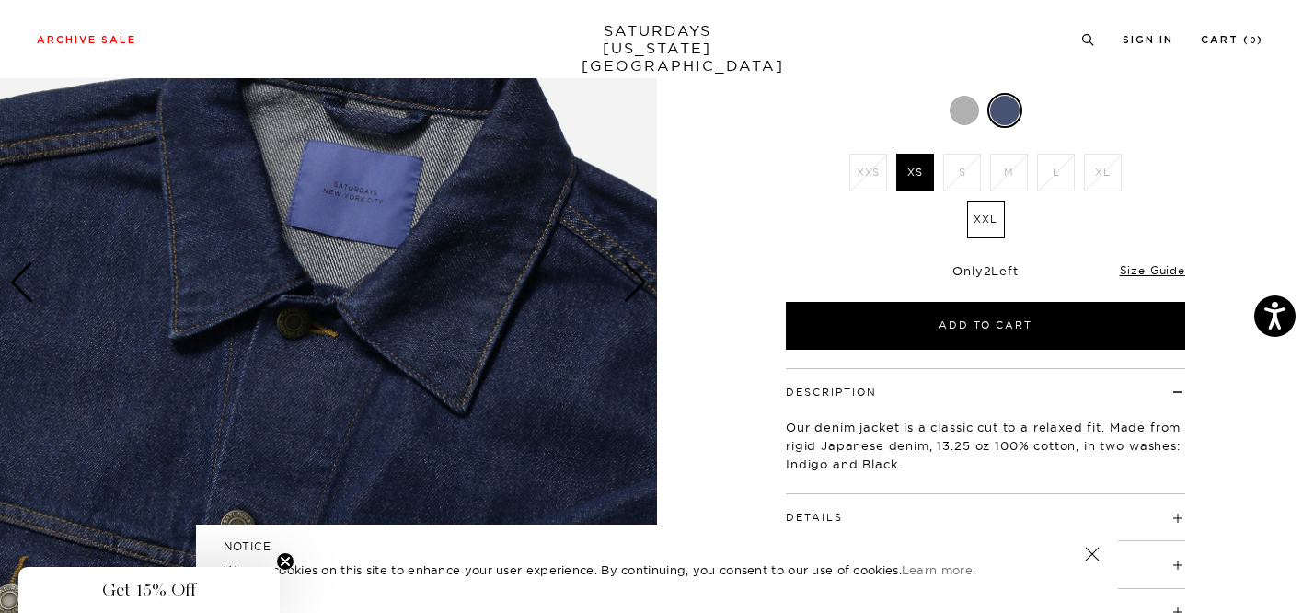
scroll to position [55, 0]
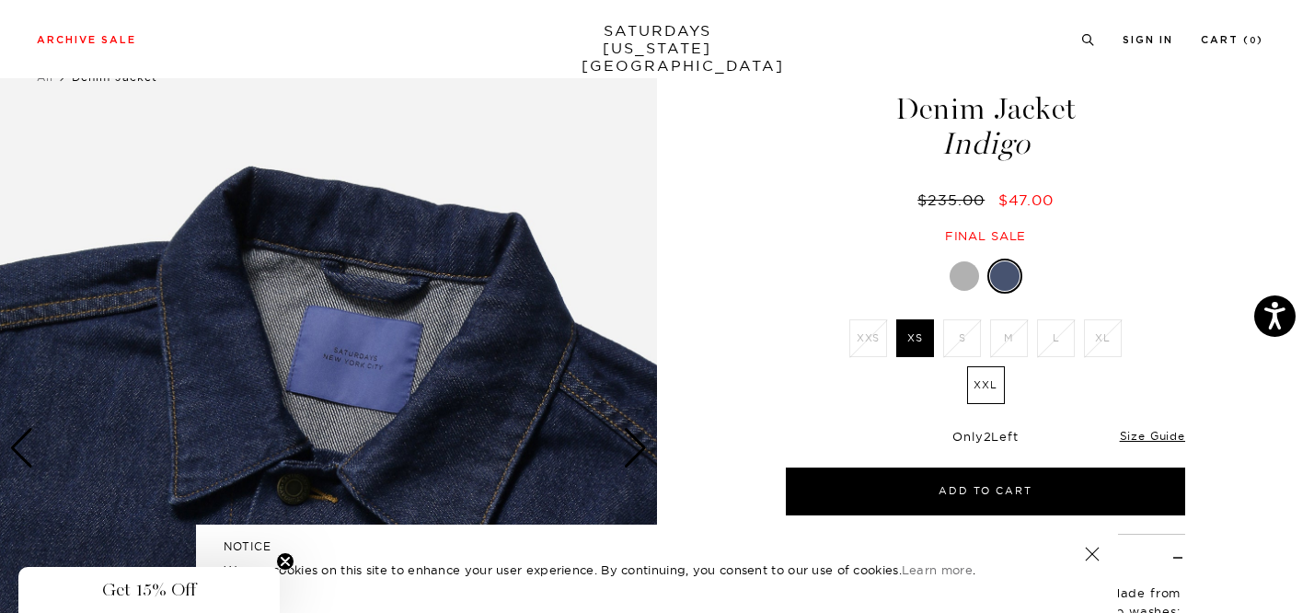
click at [783, 241] on div "Final sale" at bounding box center [985, 236] width 405 height 16
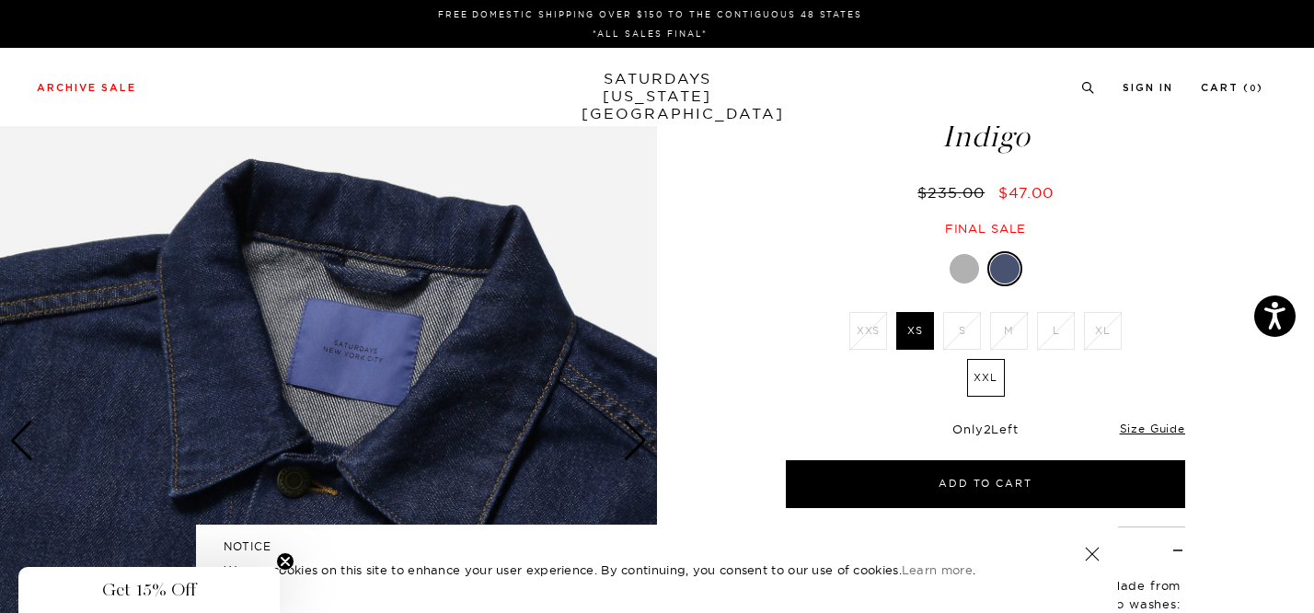
scroll to position [0, 0]
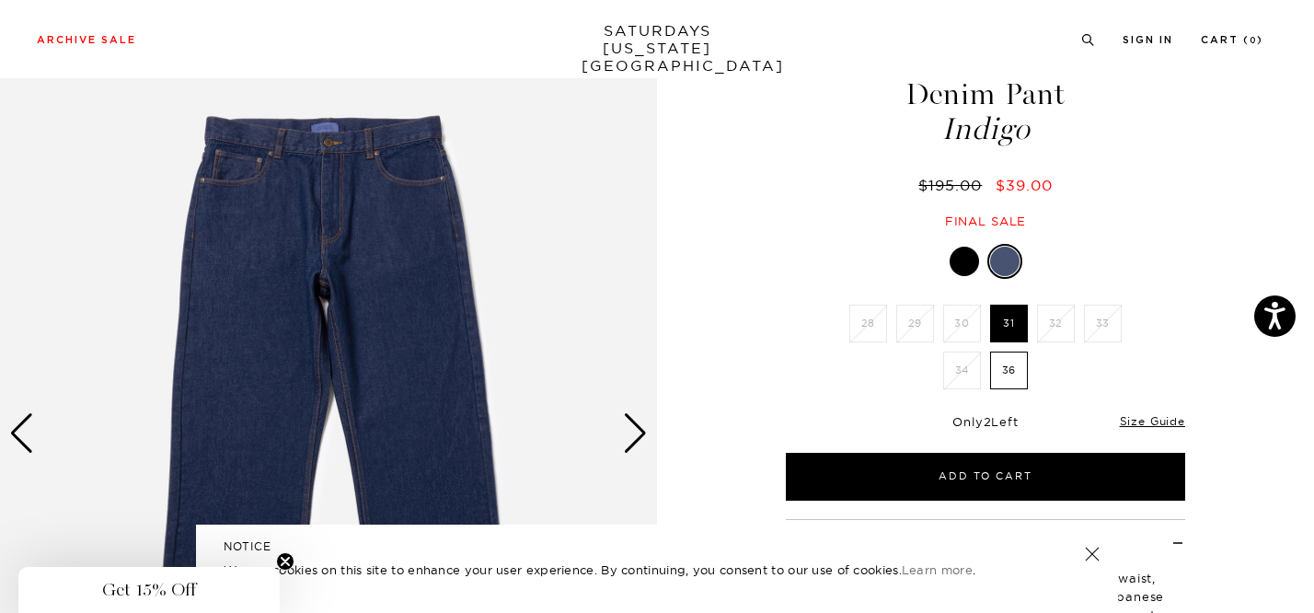
scroll to position [85, 0]
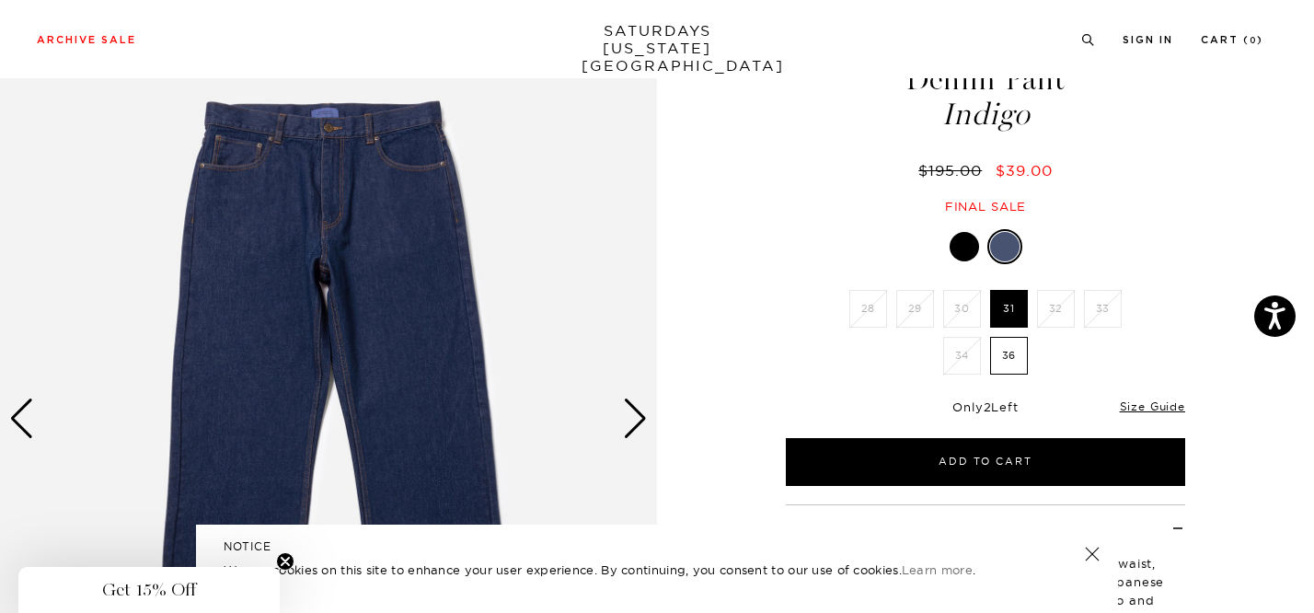
click at [786, 359] on div "Indigo 28 29 30 31 32 33 34 36" at bounding box center [985, 357] width 460 height 257
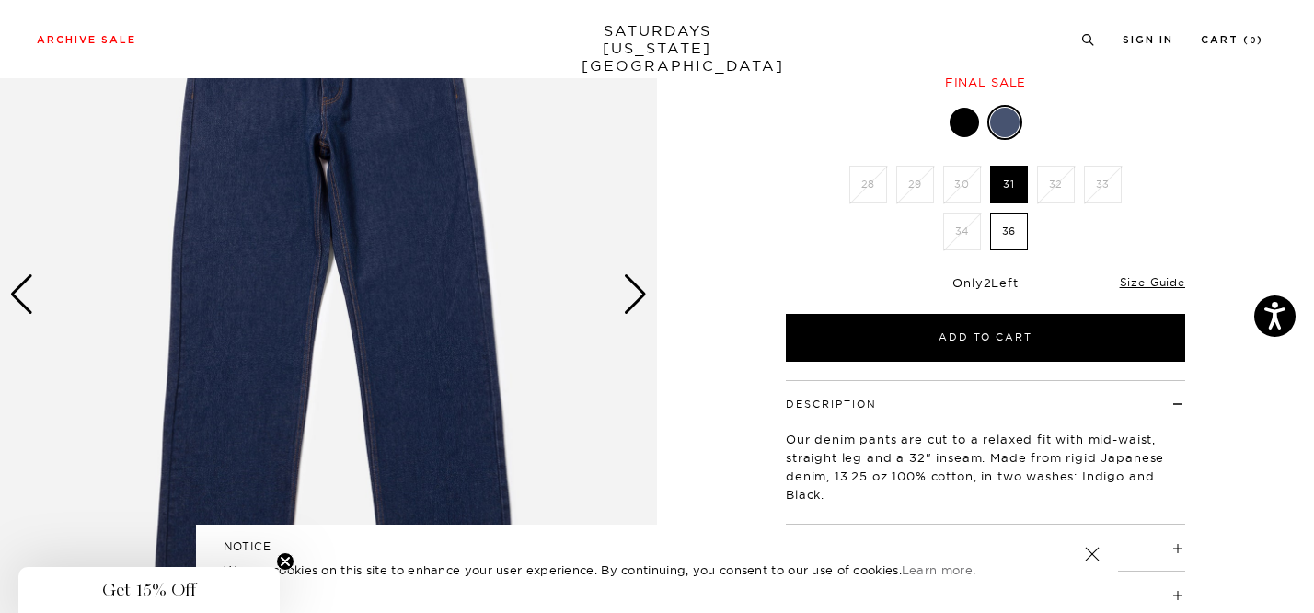
scroll to position [121, 0]
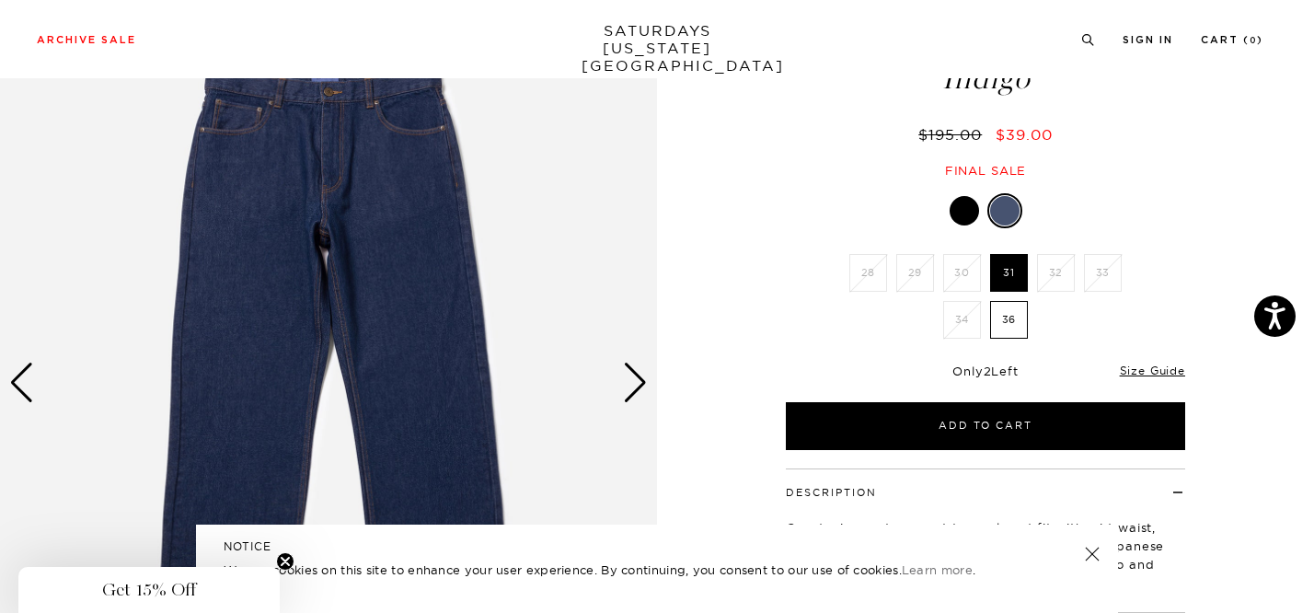
click at [640, 376] on div "Next slide" at bounding box center [635, 383] width 25 height 40
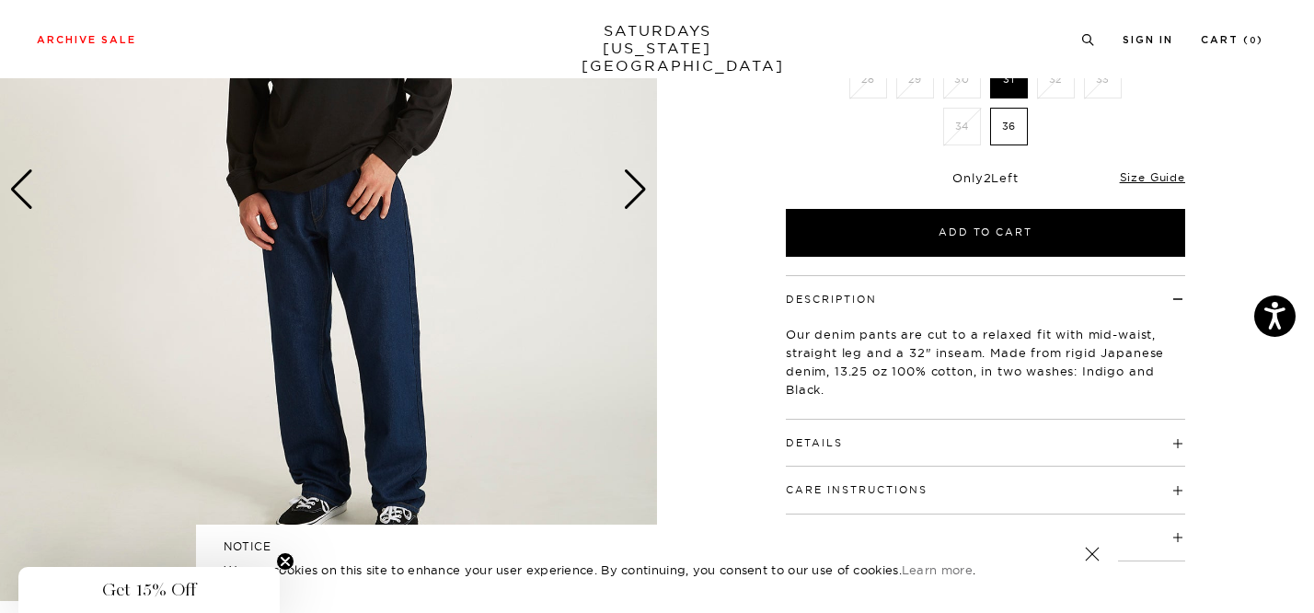
scroll to position [0, 0]
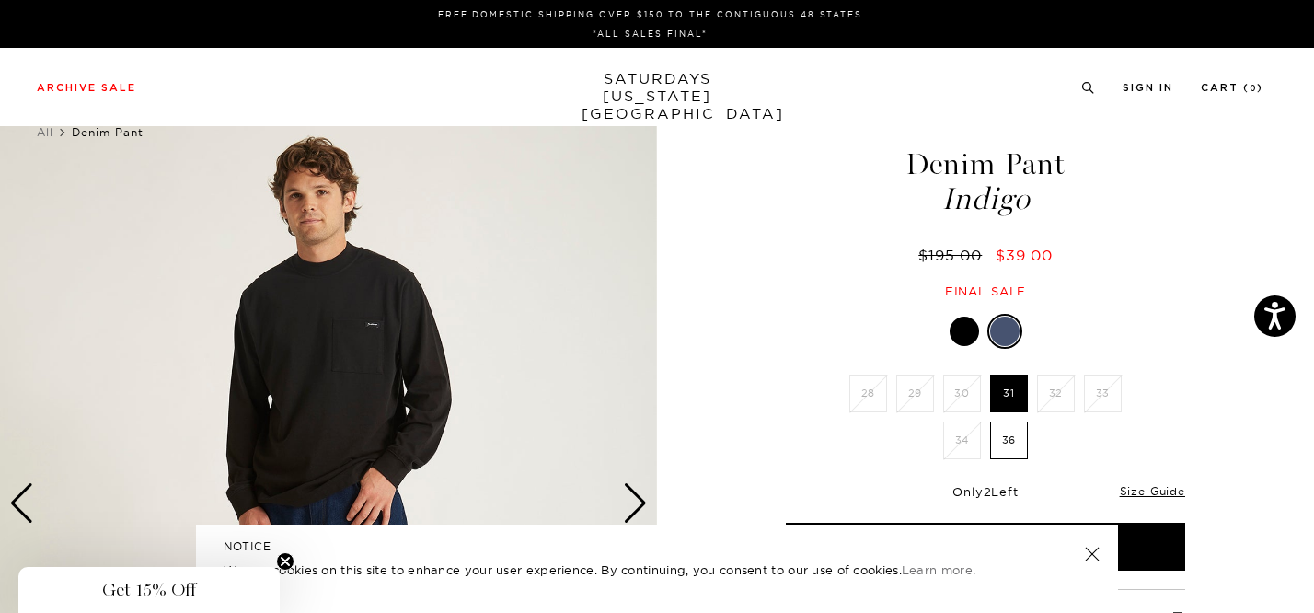
click at [632, 498] on div "Next slide" at bounding box center [635, 503] width 25 height 40
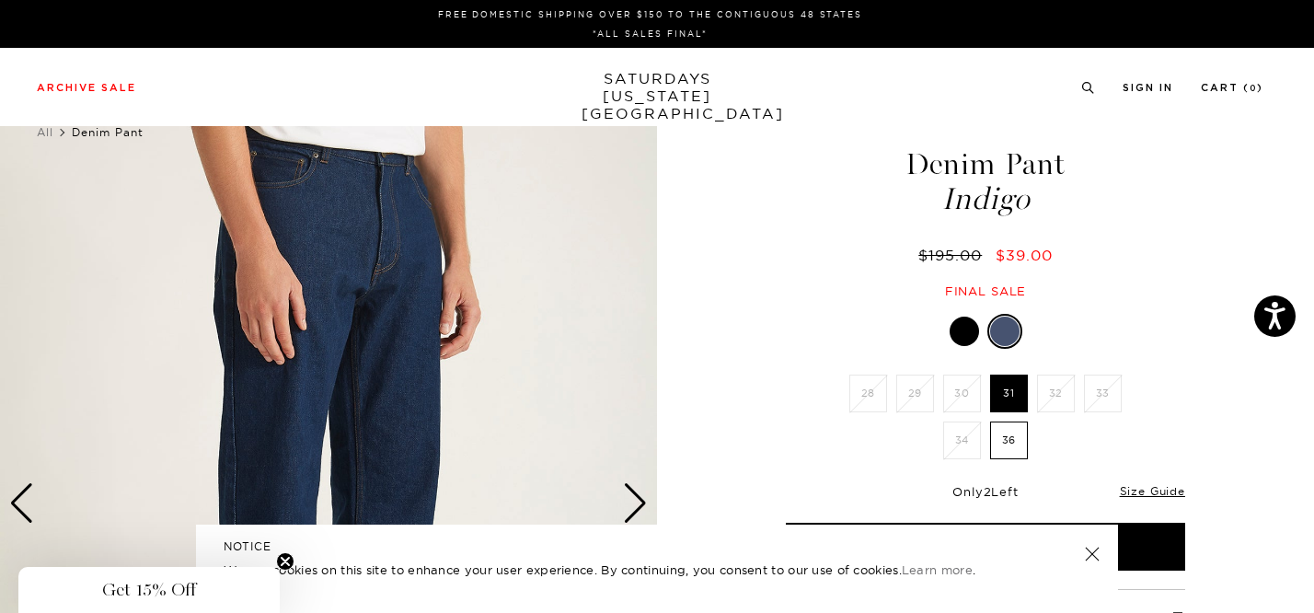
click at [632, 498] on div "Next slide" at bounding box center [635, 503] width 25 height 40
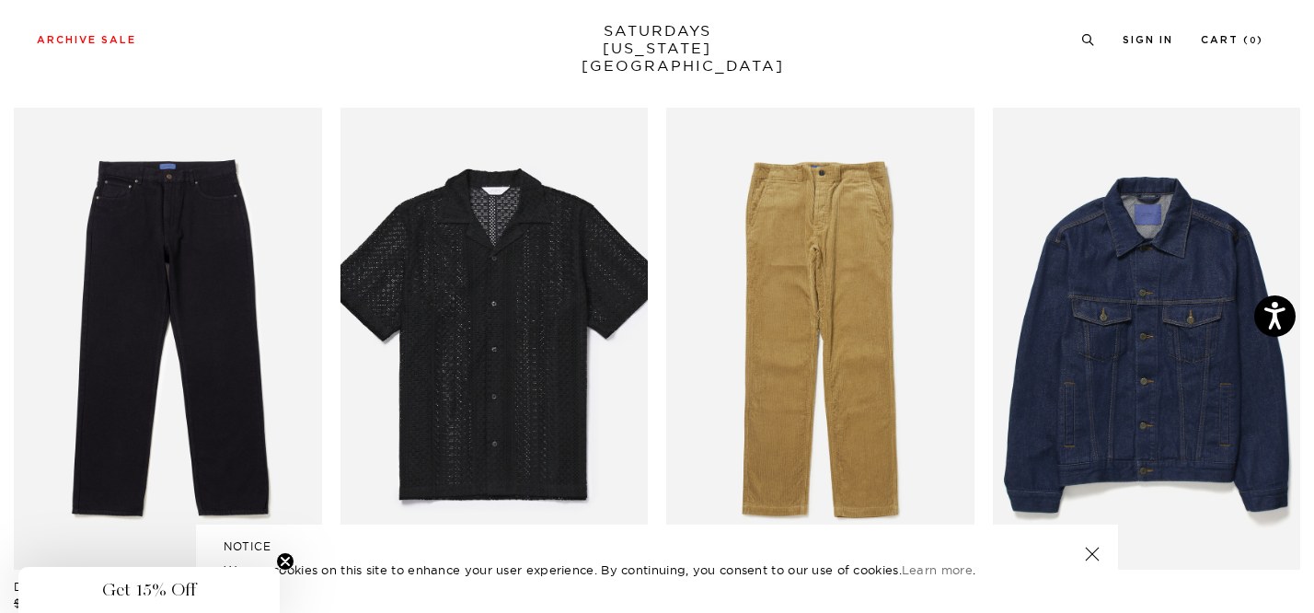
scroll to position [825, 0]
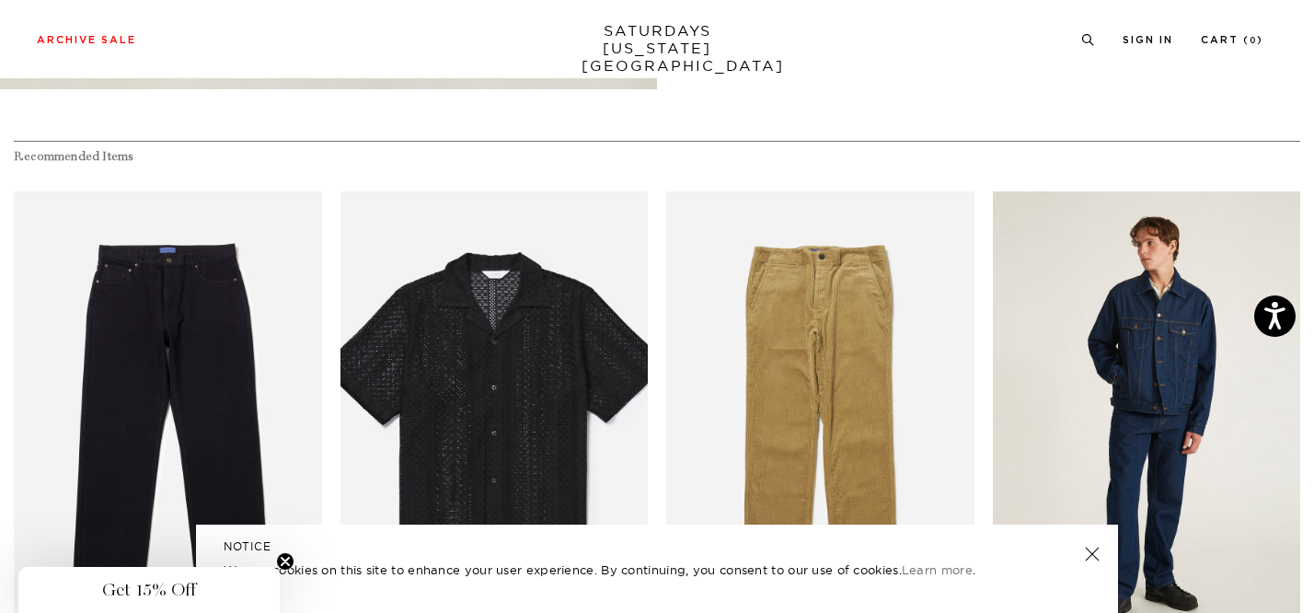
click at [1110, 324] on link "files/M00034DE01-INDIGO_05.jpg" at bounding box center [1147, 422] width 308 height 462
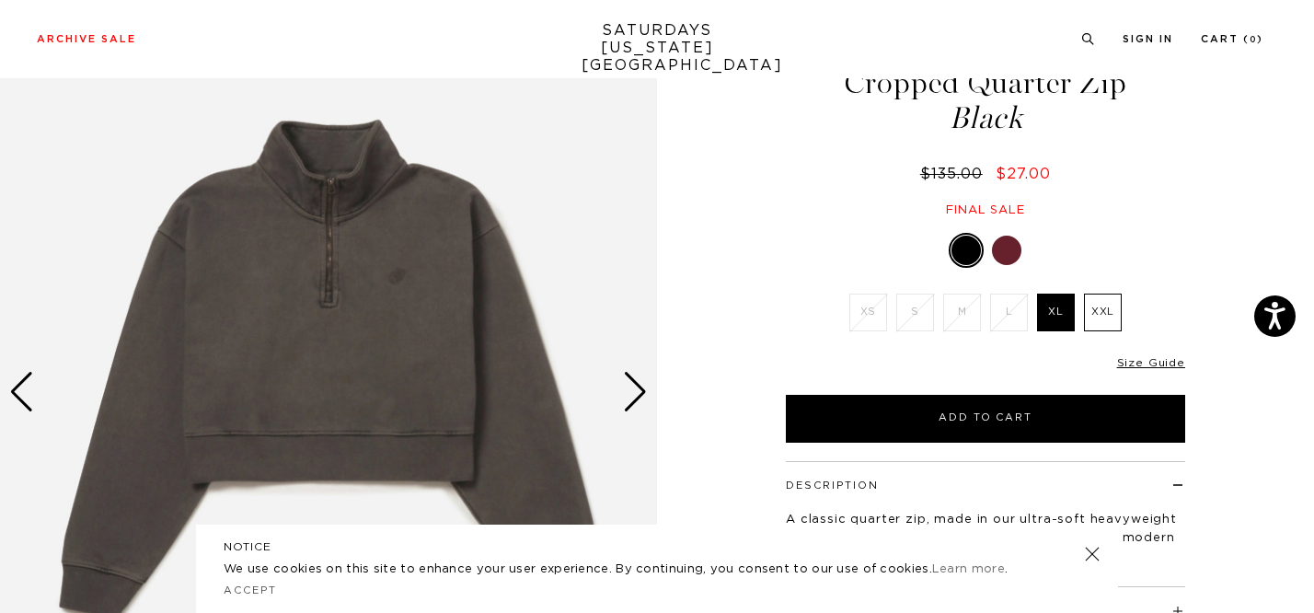
scroll to position [145, 0]
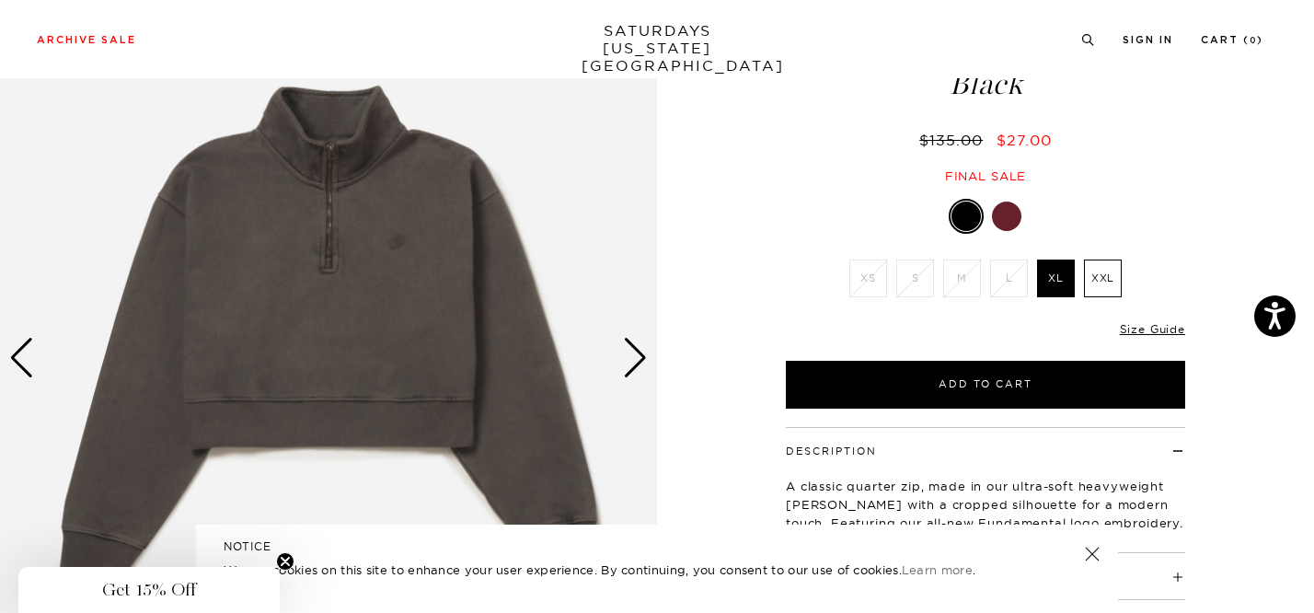
click at [634, 352] on div "Next slide" at bounding box center [635, 358] width 25 height 40
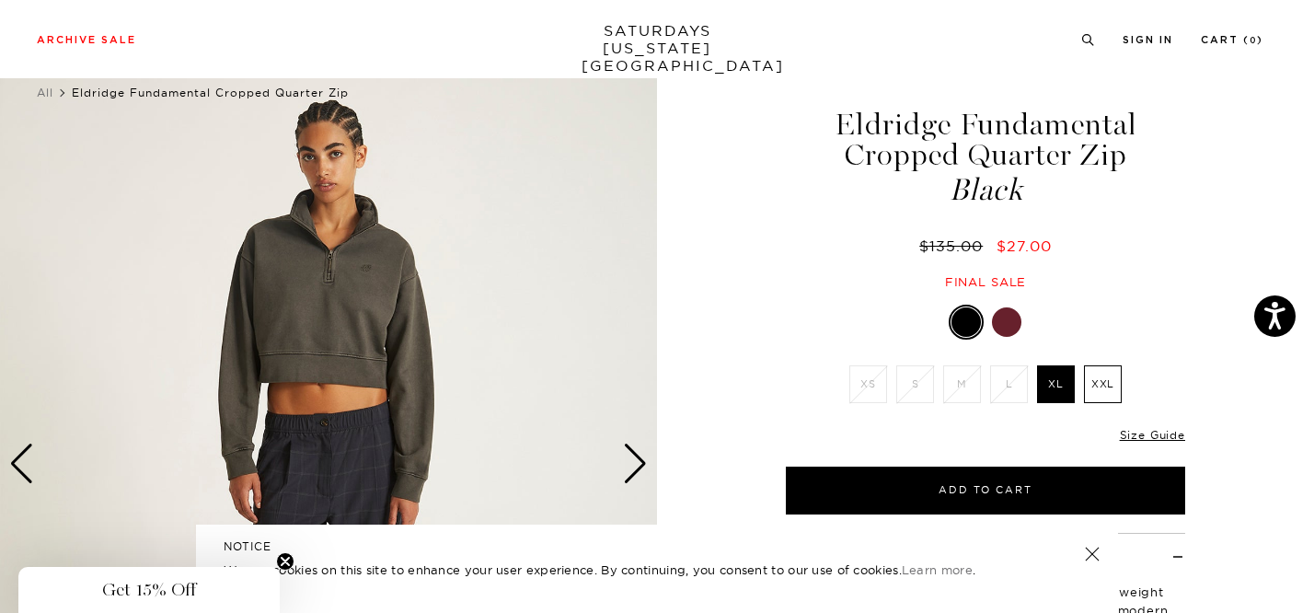
scroll to position [39, 0]
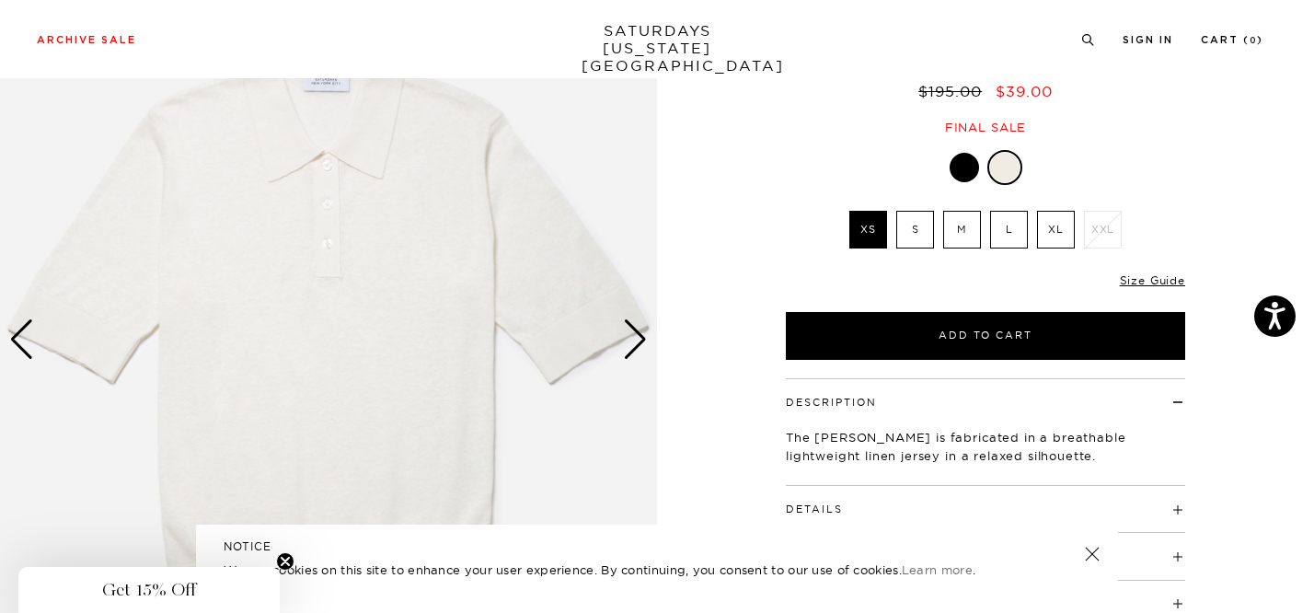
scroll to position [173, 0]
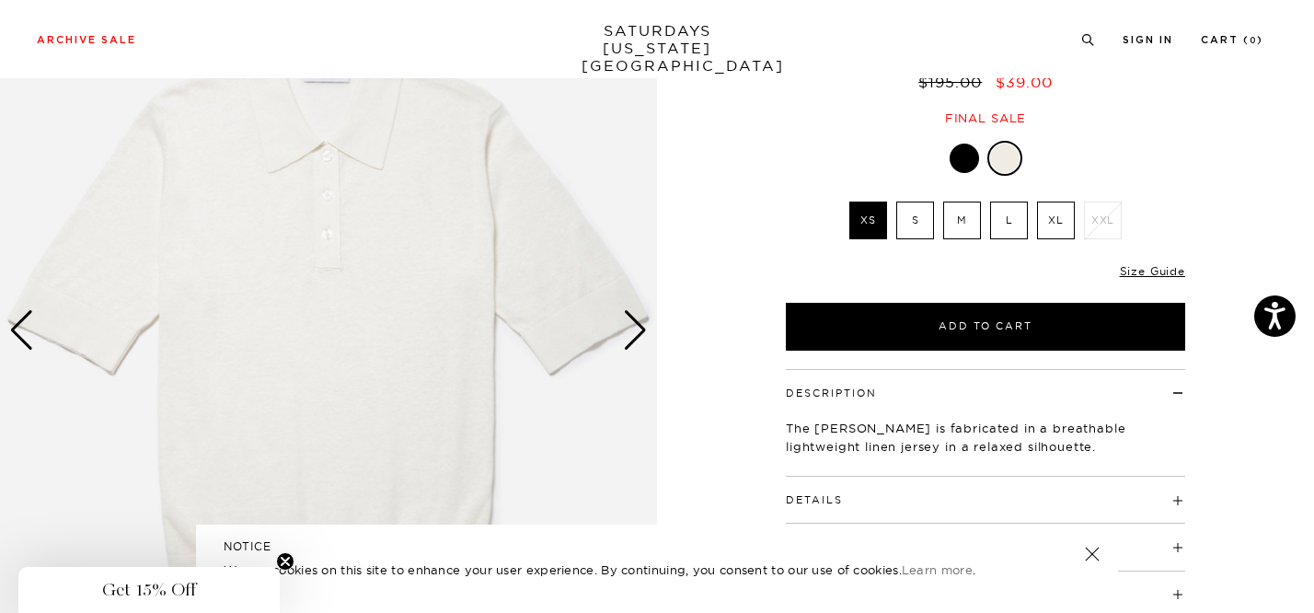
click at [629, 333] on div "Next slide" at bounding box center [635, 330] width 25 height 40
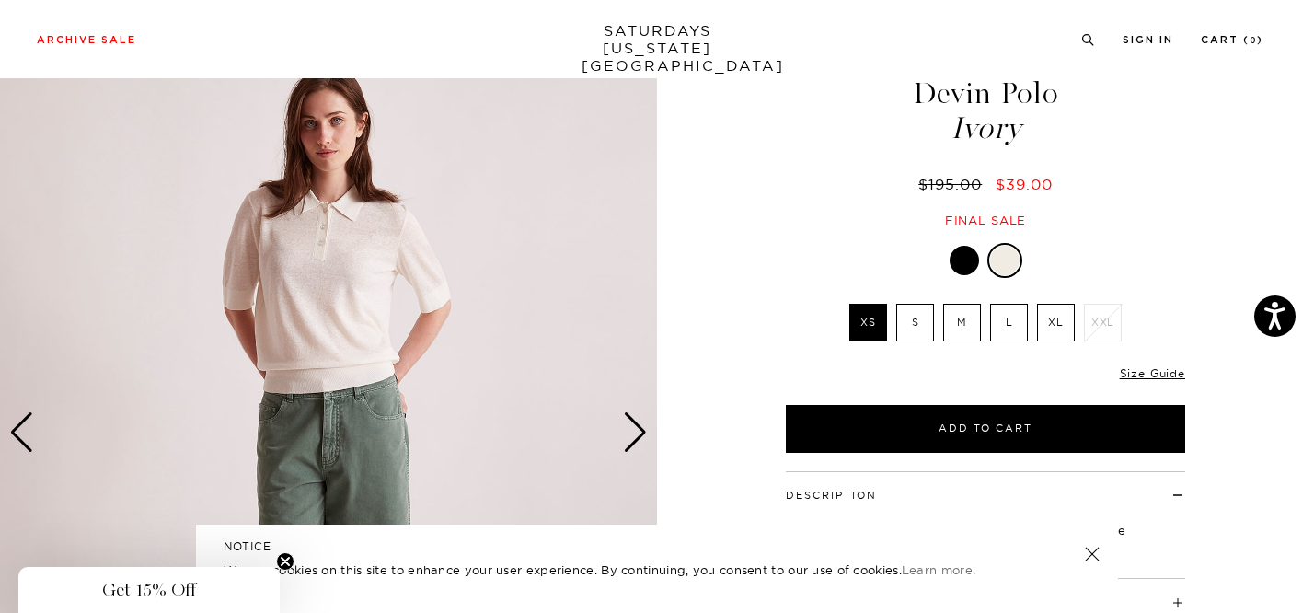
scroll to position [68, 0]
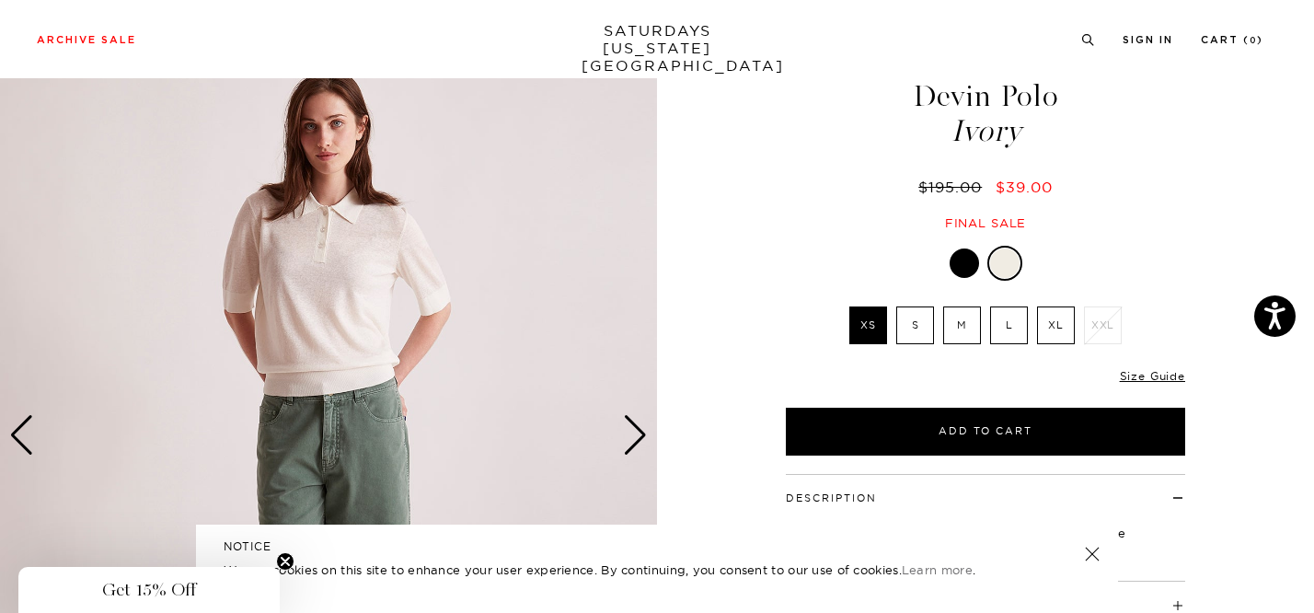
click at [631, 437] on div "Next slide" at bounding box center [635, 435] width 25 height 40
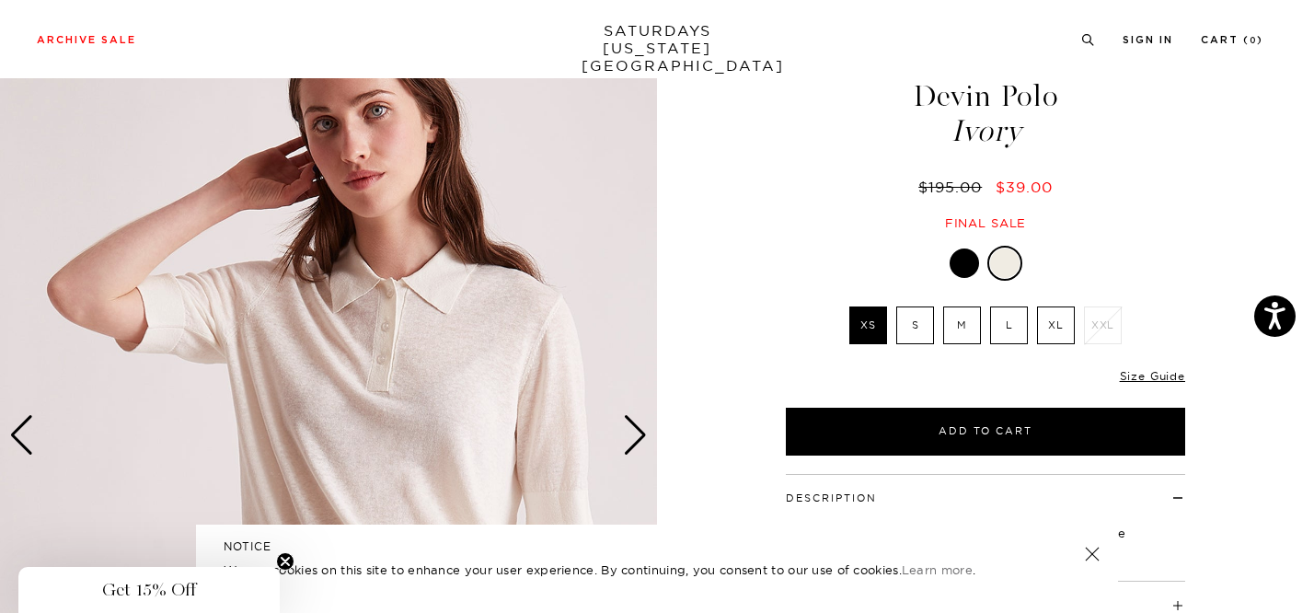
click at [631, 437] on div "Next slide" at bounding box center [635, 435] width 25 height 40
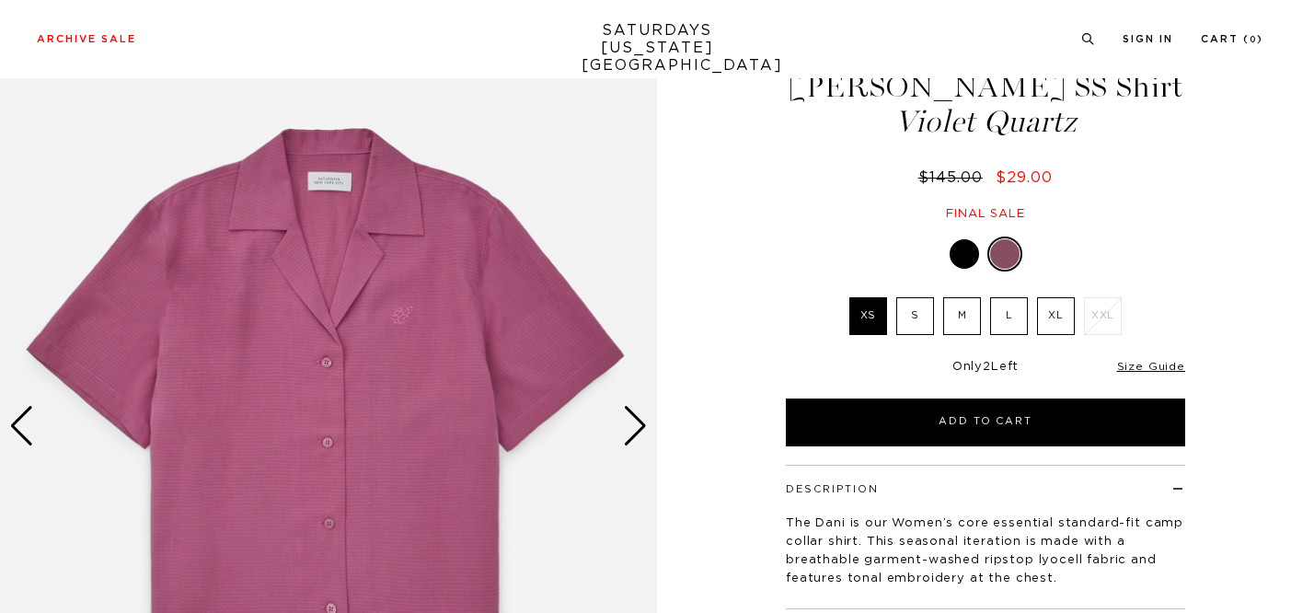
scroll to position [163, 0]
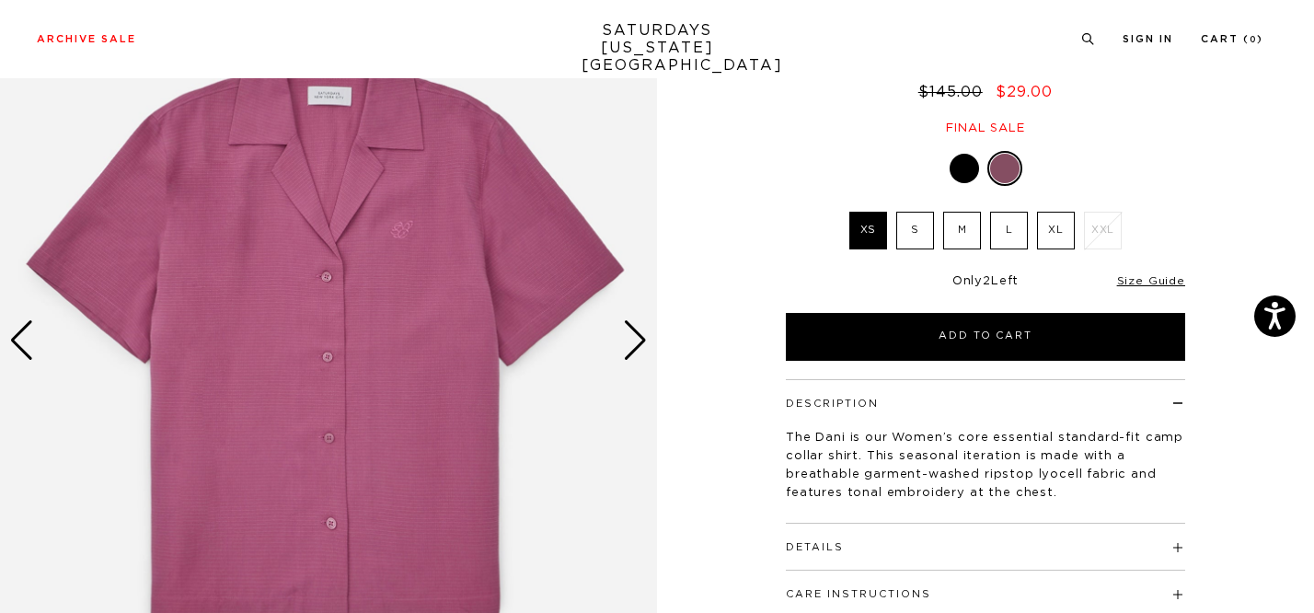
click at [628, 325] on div "Next slide" at bounding box center [635, 340] width 25 height 40
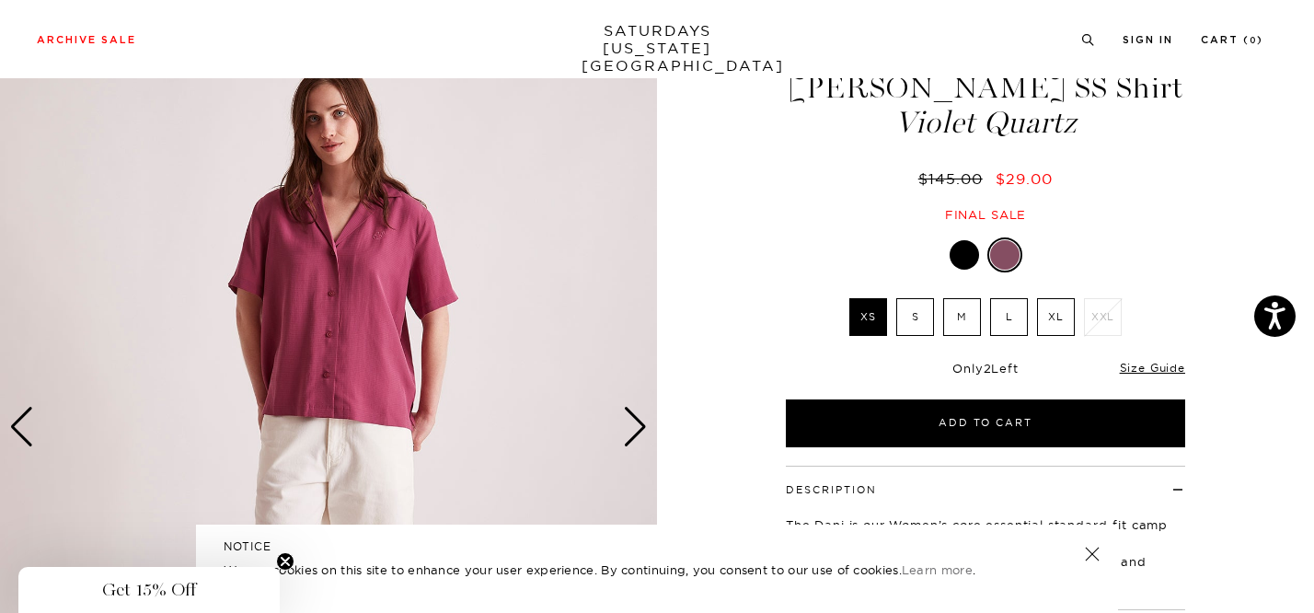
scroll to position [57, 0]
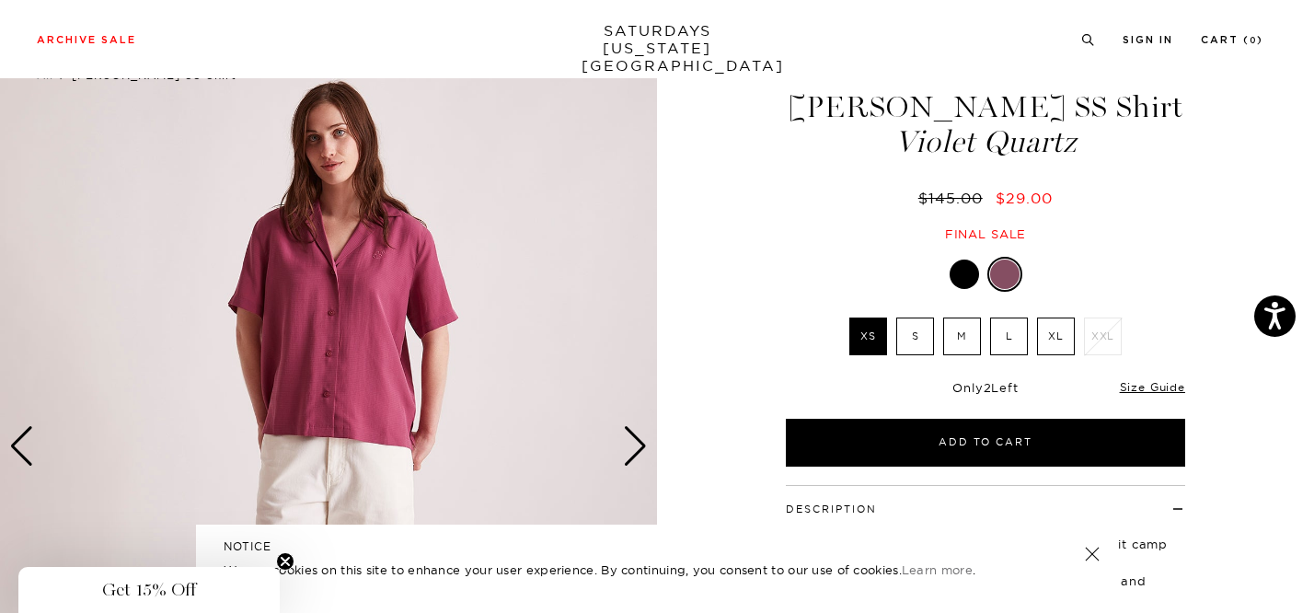
click at [628, 443] on div "Next slide" at bounding box center [635, 446] width 25 height 40
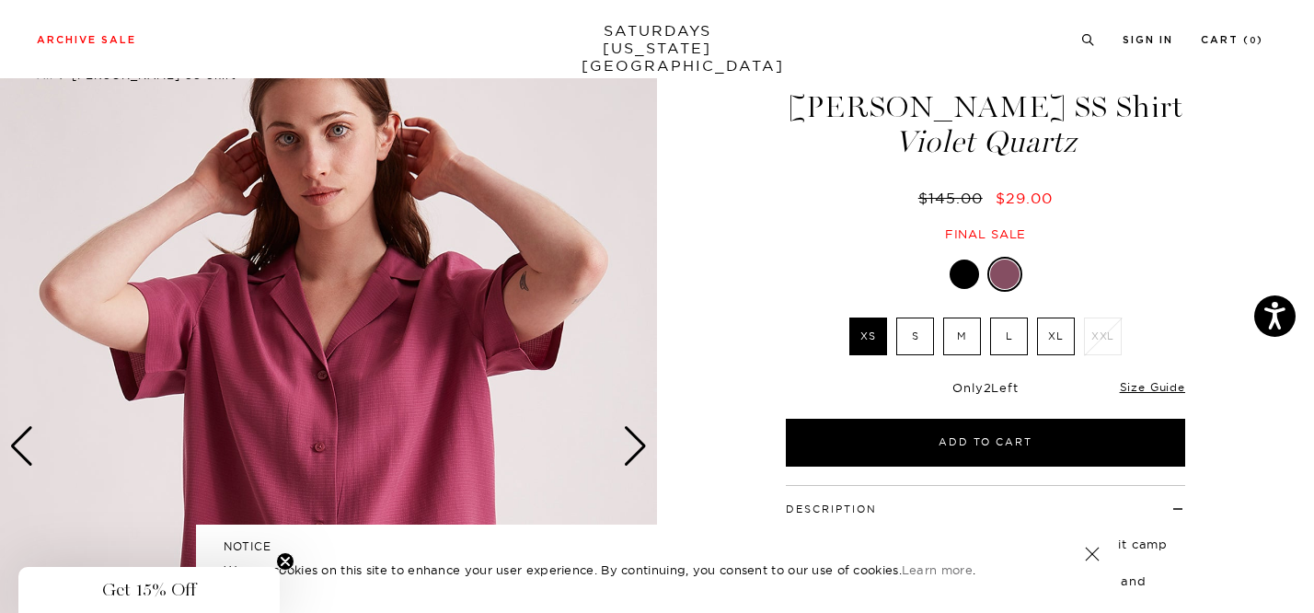
click at [628, 443] on div "Next slide" at bounding box center [635, 446] width 25 height 40
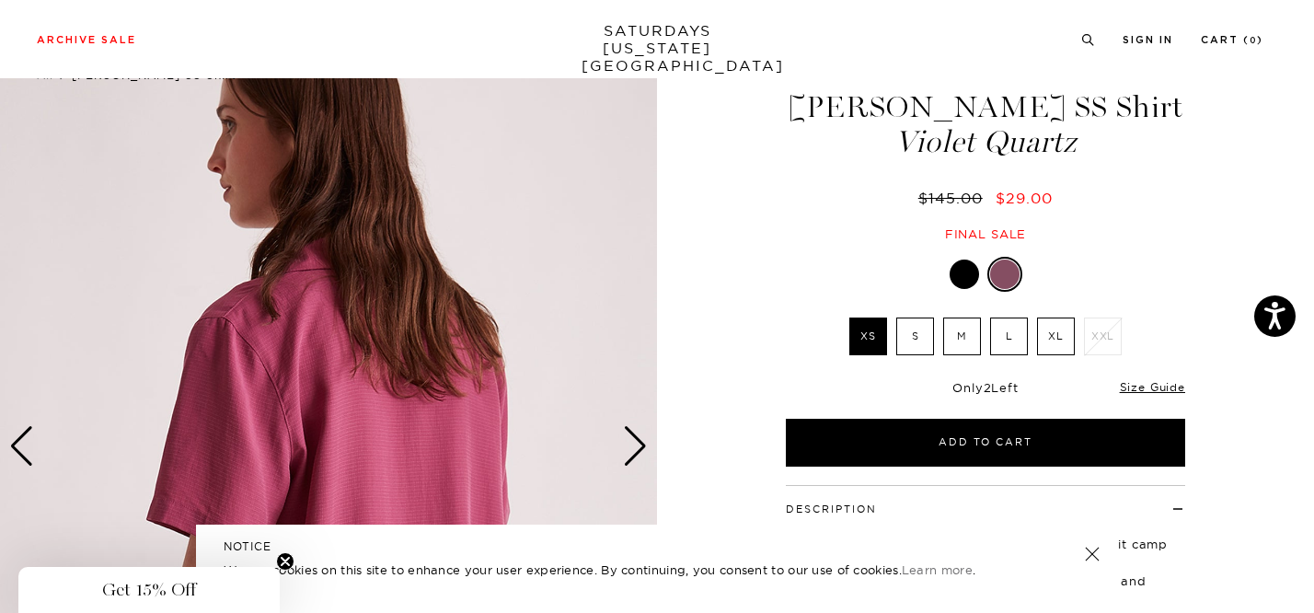
click at [628, 443] on div "Next slide" at bounding box center [635, 446] width 25 height 40
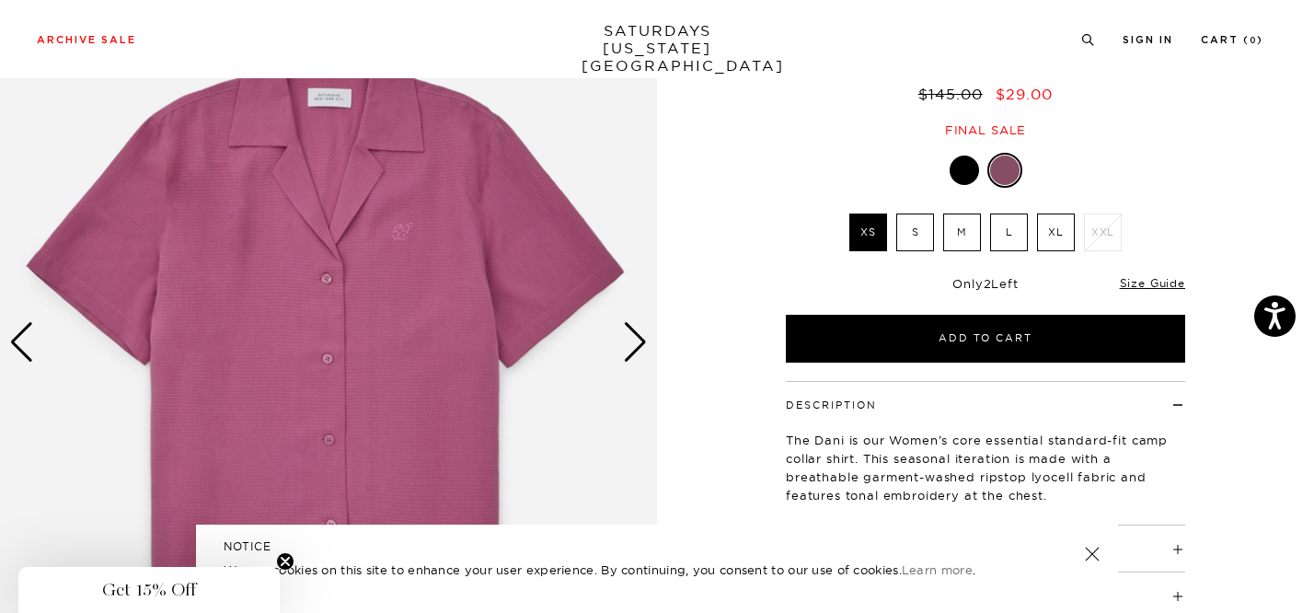
scroll to position [428, 0]
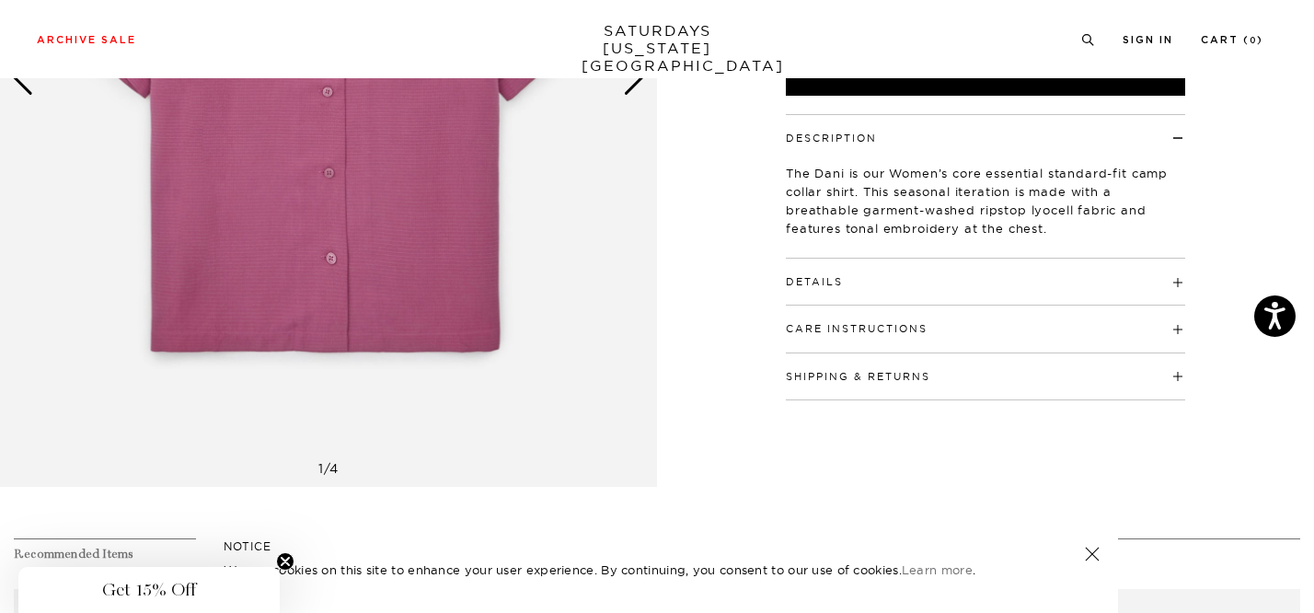
click at [909, 286] on h4 "Details" at bounding box center [985, 274] width 399 height 30
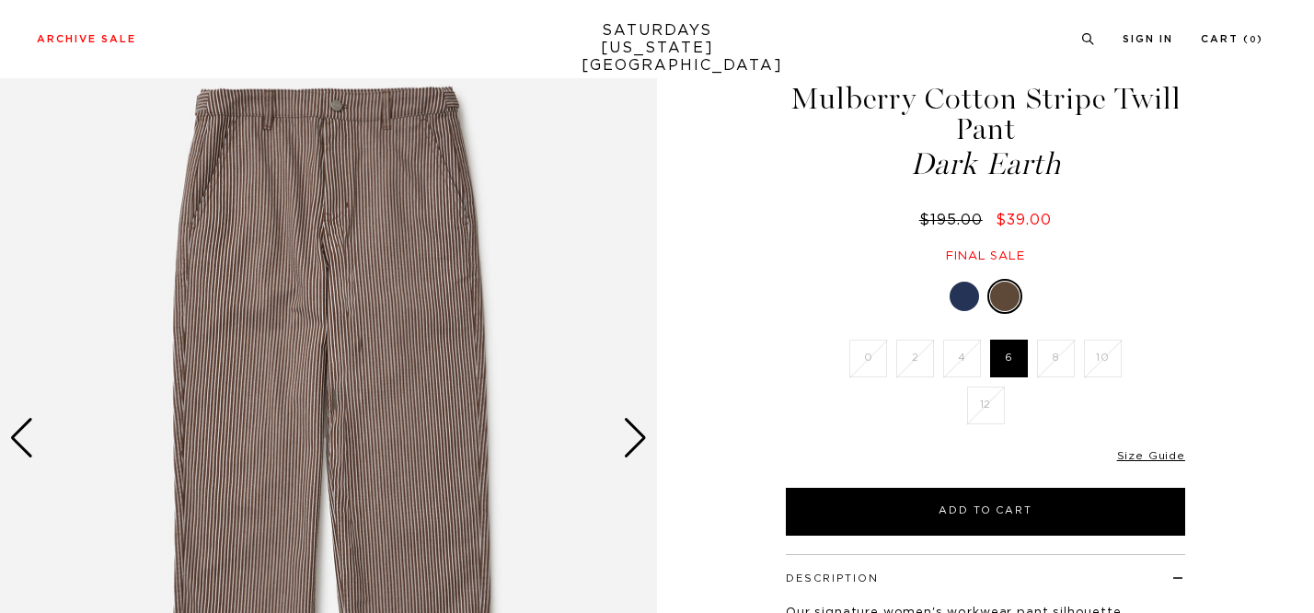
scroll to position [72, 0]
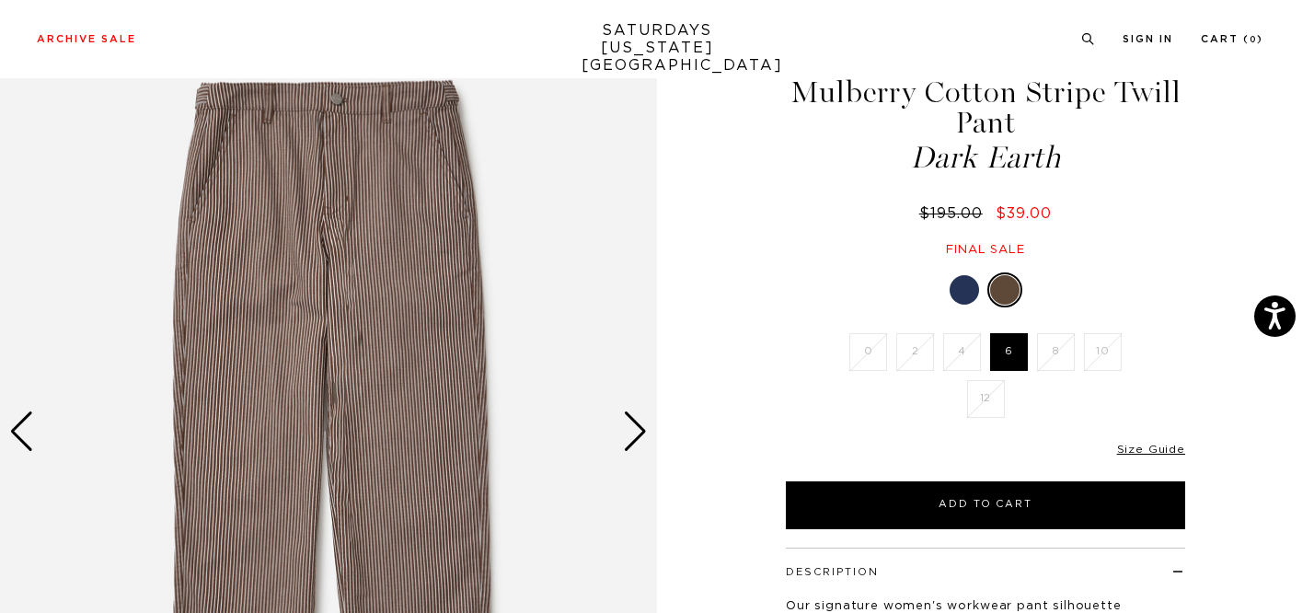
click at [629, 411] on div "Next slide" at bounding box center [635, 431] width 25 height 40
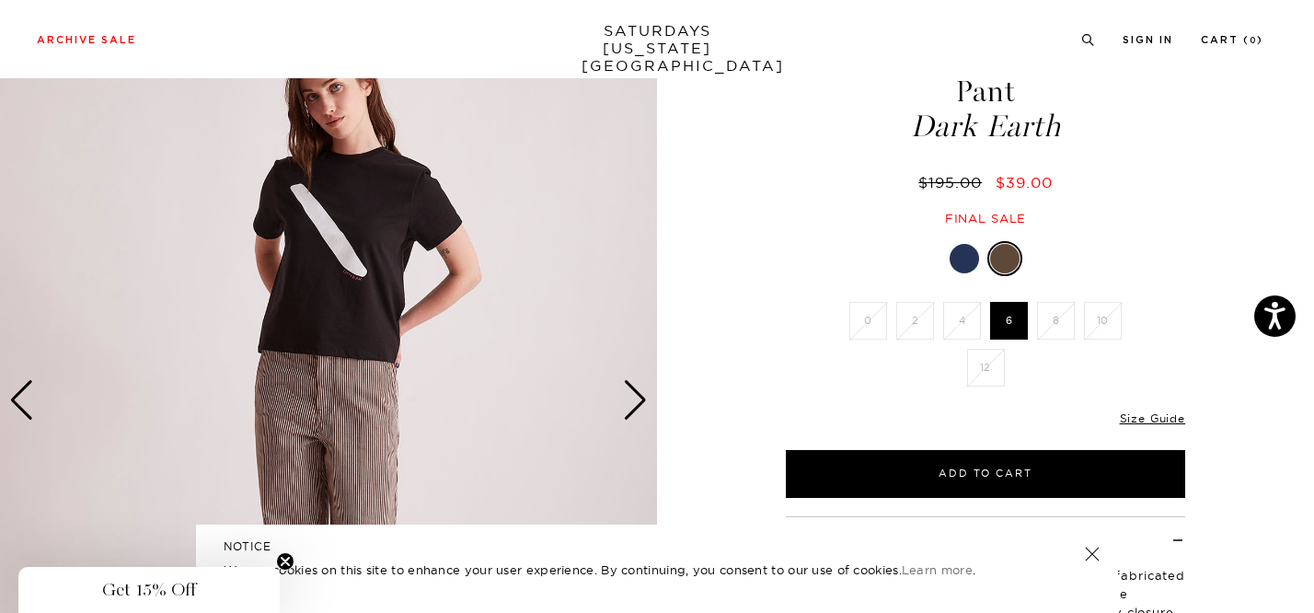
scroll to position [0, 0]
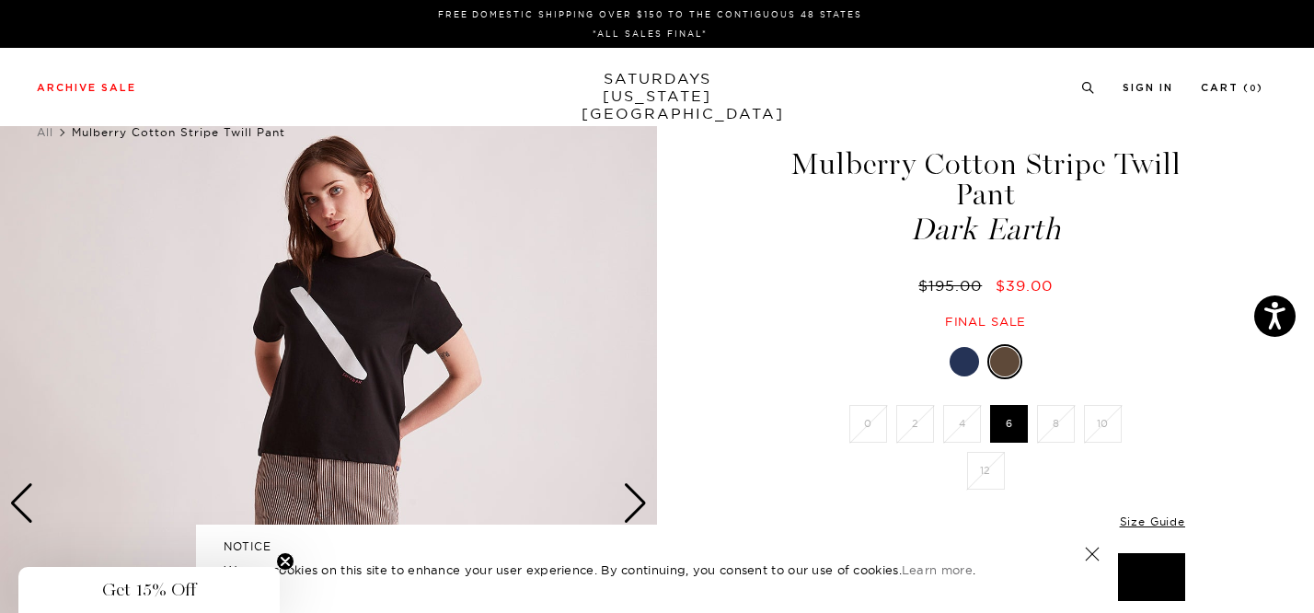
click at [639, 501] on div "Next slide" at bounding box center [635, 503] width 25 height 40
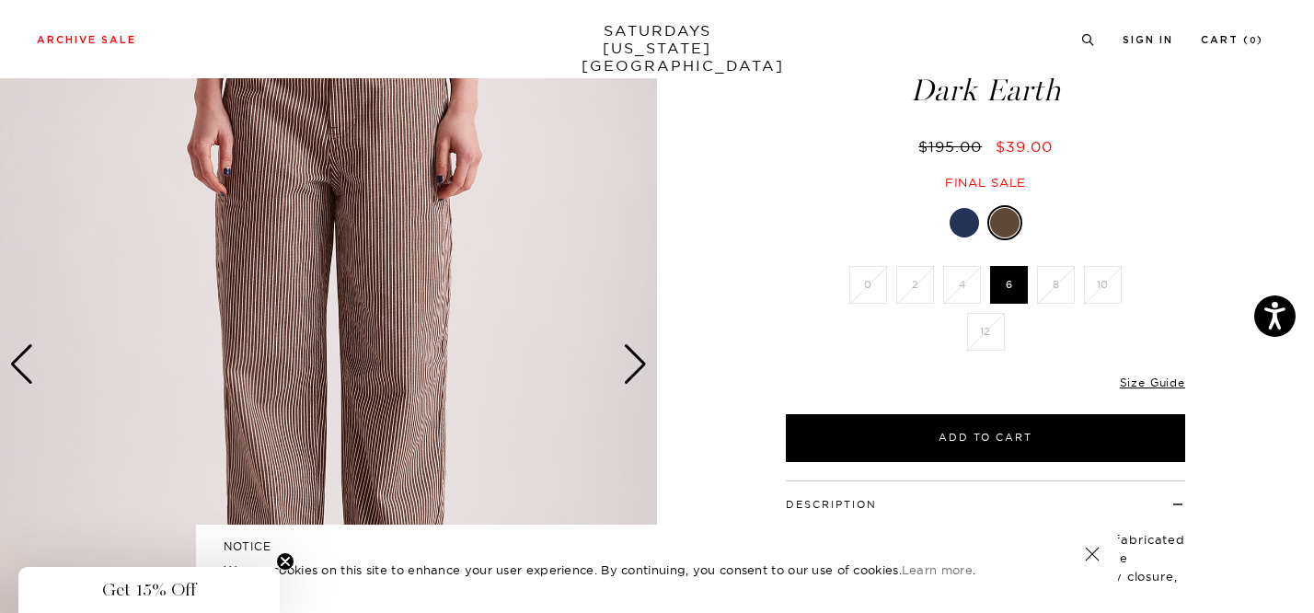
scroll to position [143, 0]
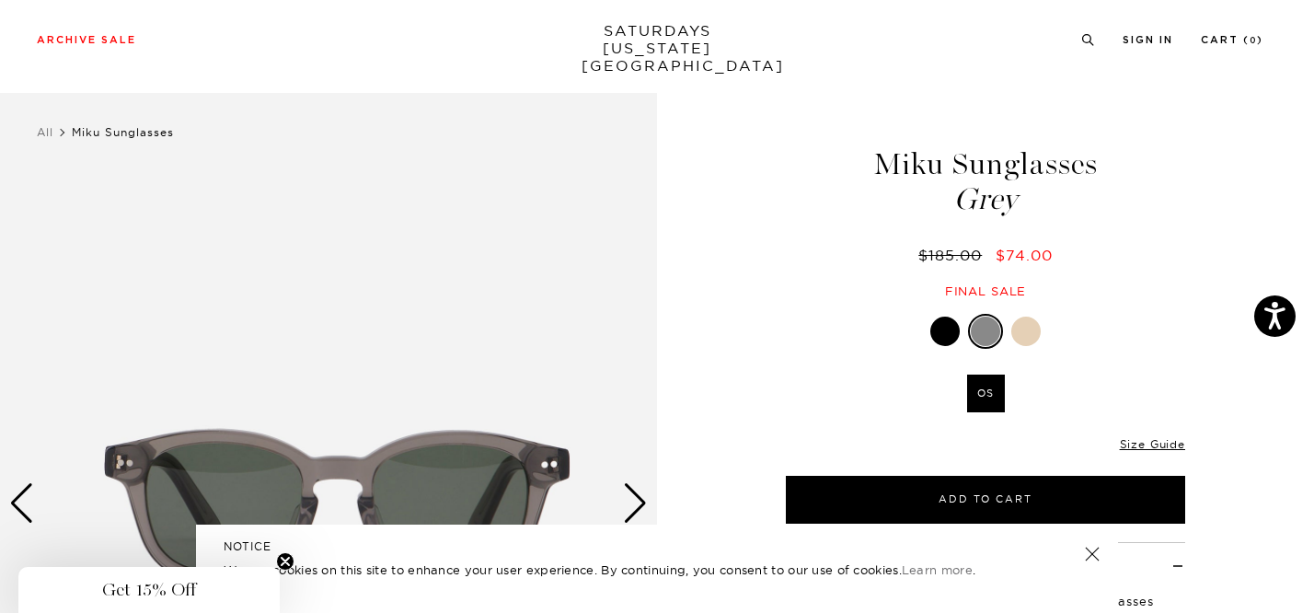
scroll to position [214, 0]
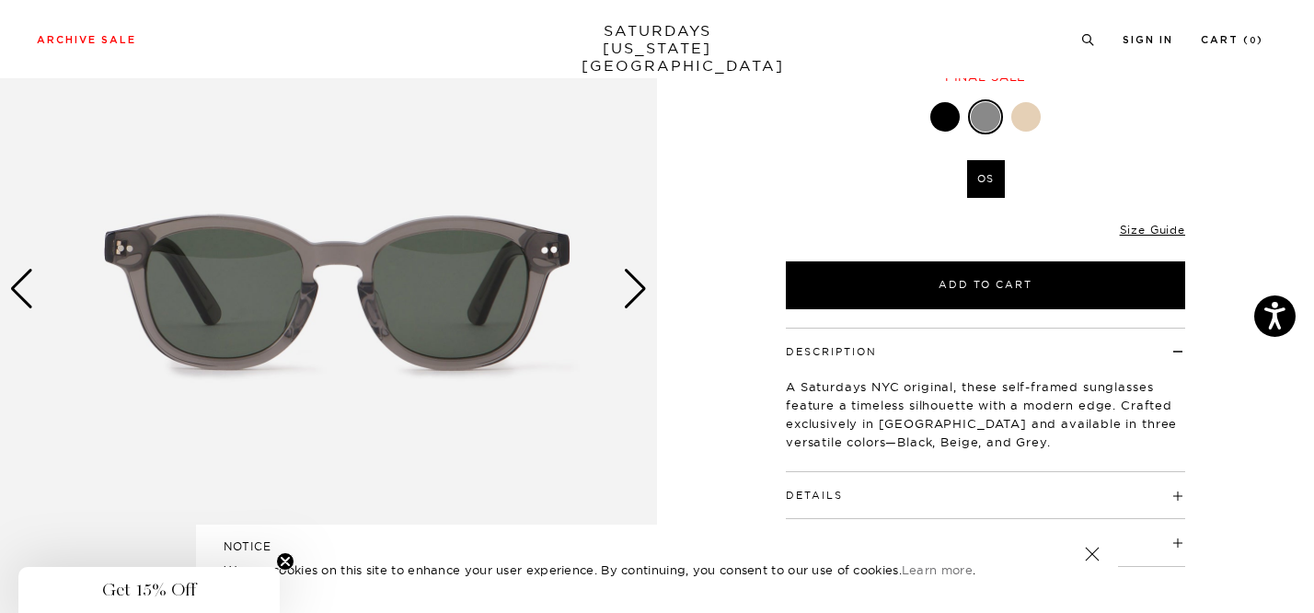
click at [621, 283] on img at bounding box center [328, 290] width 657 height 822
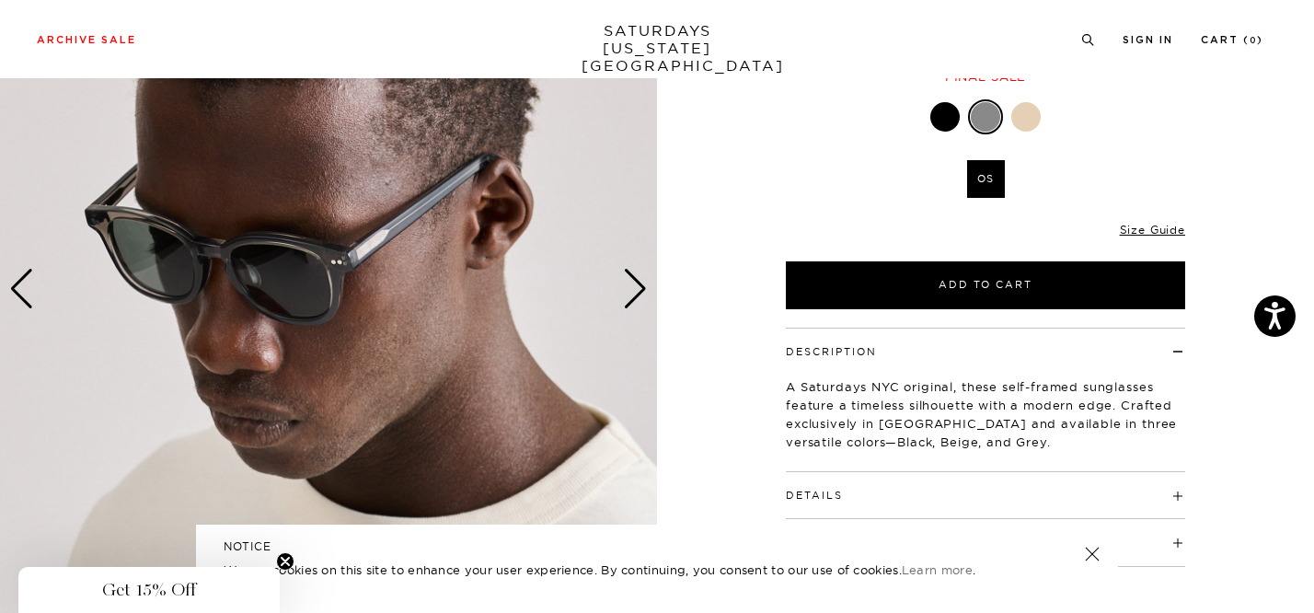
click at [621, 283] on img at bounding box center [328, 290] width 657 height 822
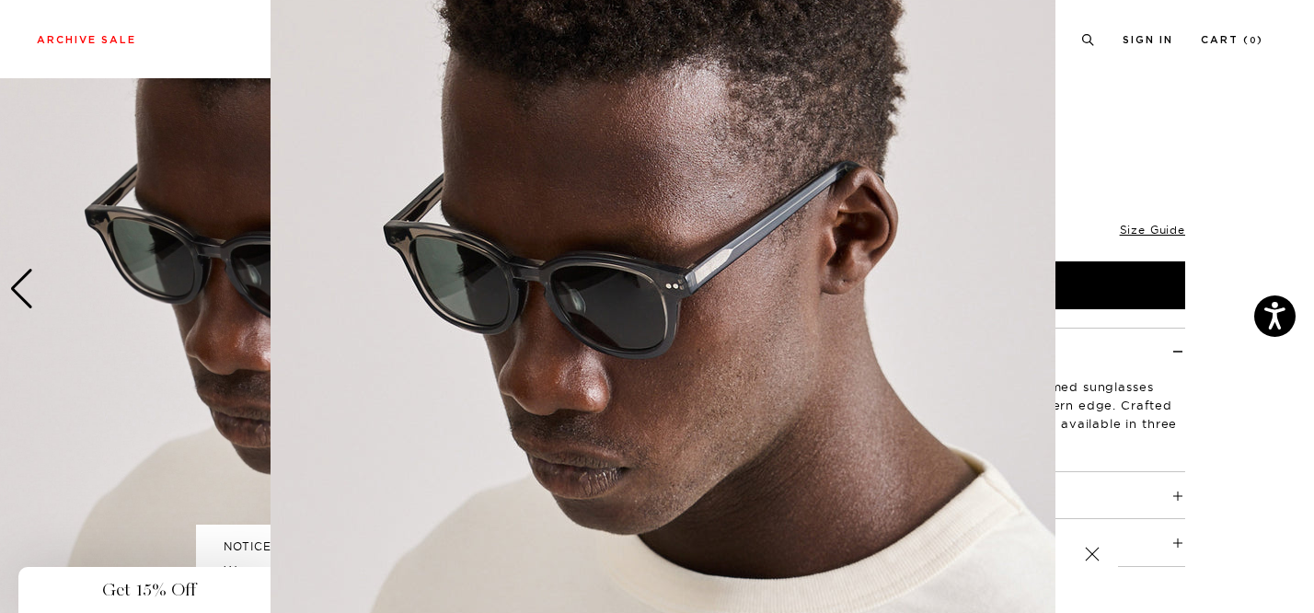
scroll to position [0, 0]
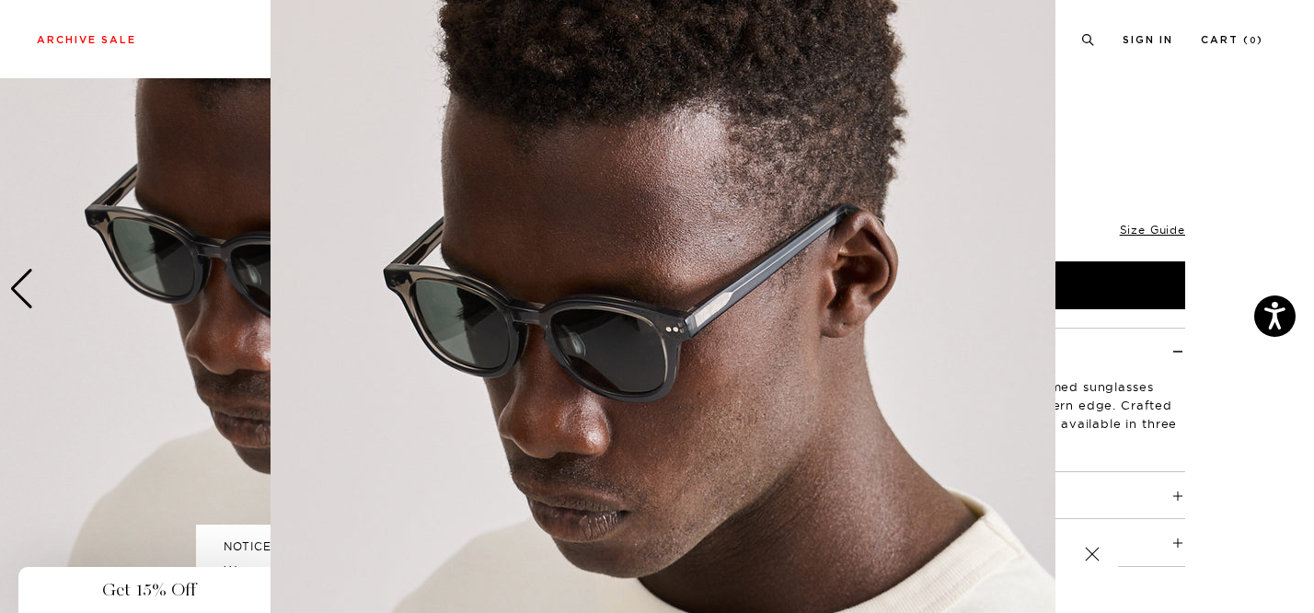
click at [634, 293] on img at bounding box center [663, 361] width 785 height 942
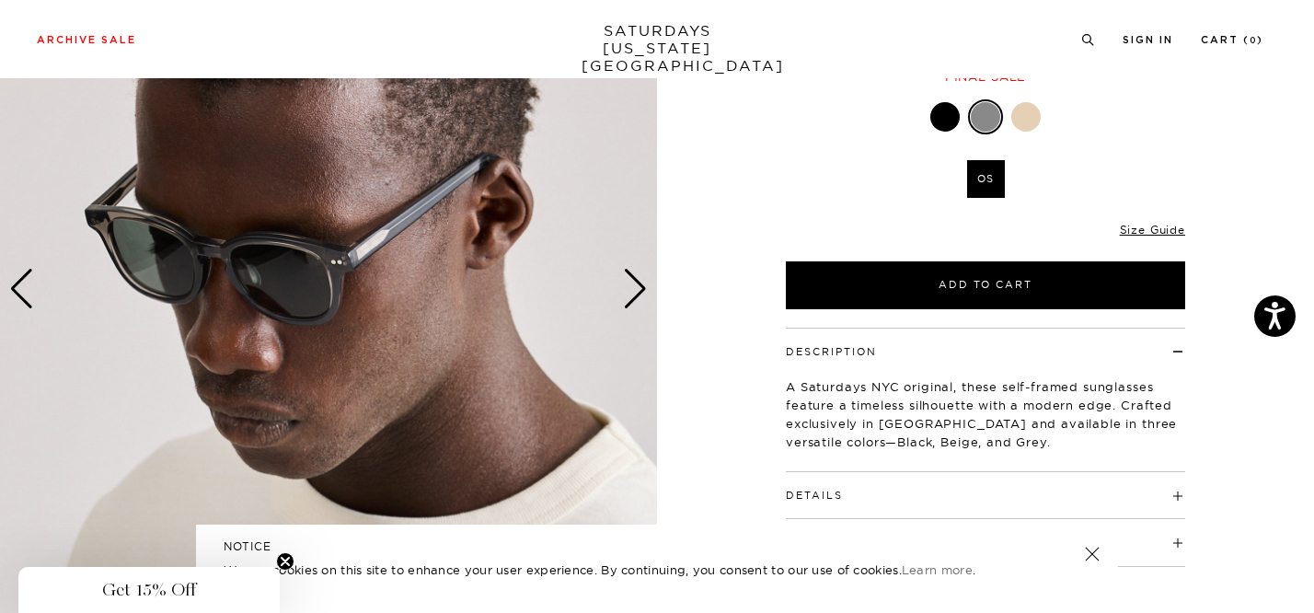
click at [634, 293] on div "Next slide" at bounding box center [635, 289] width 25 height 40
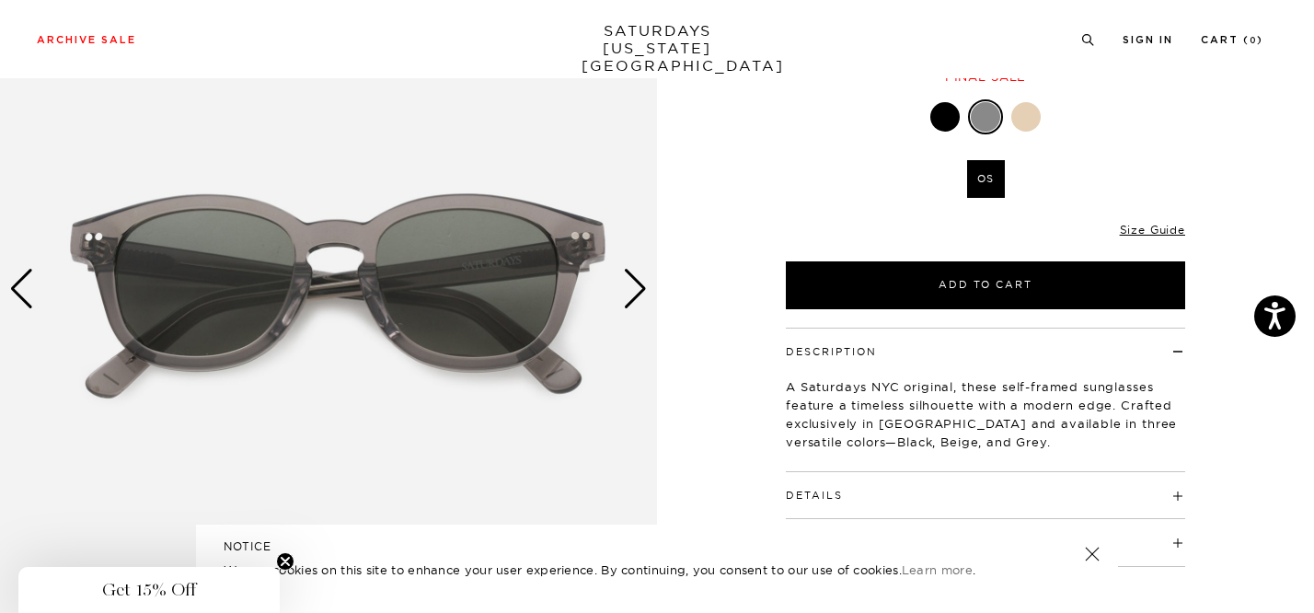
click at [634, 293] on div "Next slide" at bounding box center [635, 289] width 25 height 40
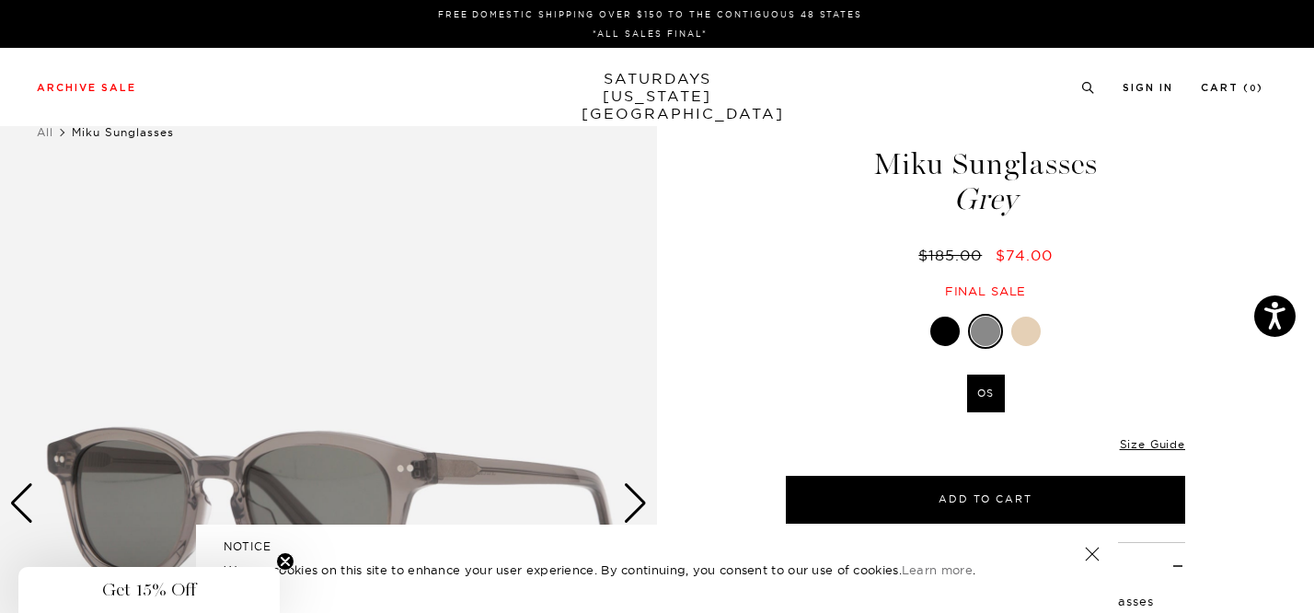
click at [943, 327] on div at bounding box center [944, 331] width 29 height 29
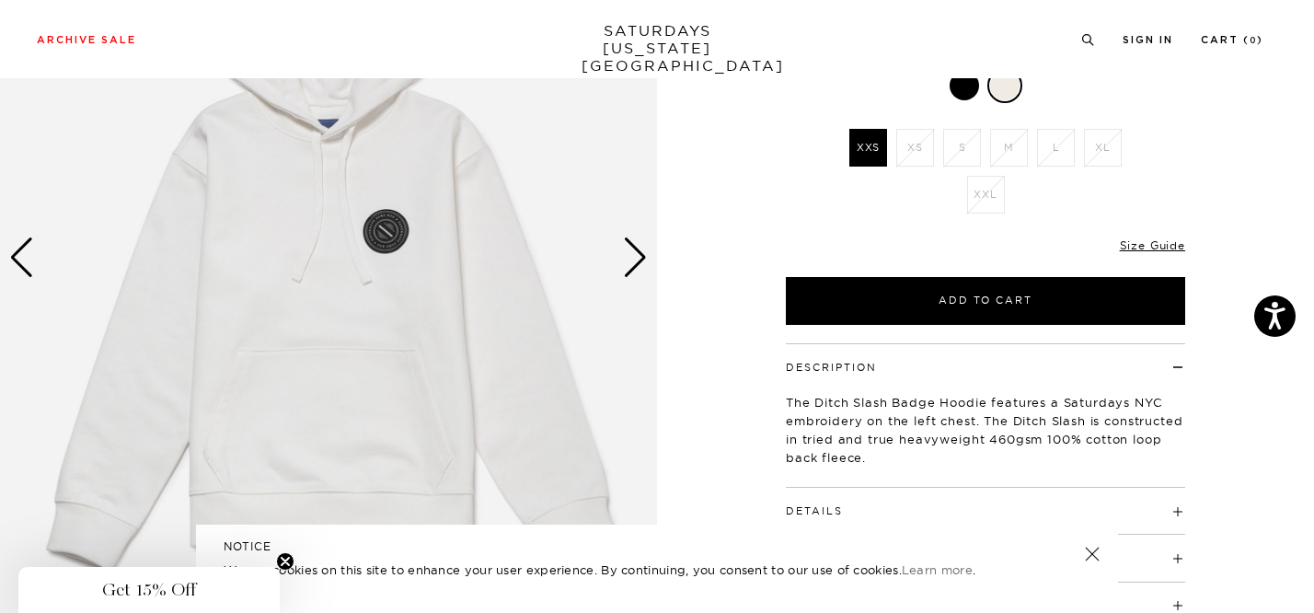
scroll to position [238, 0]
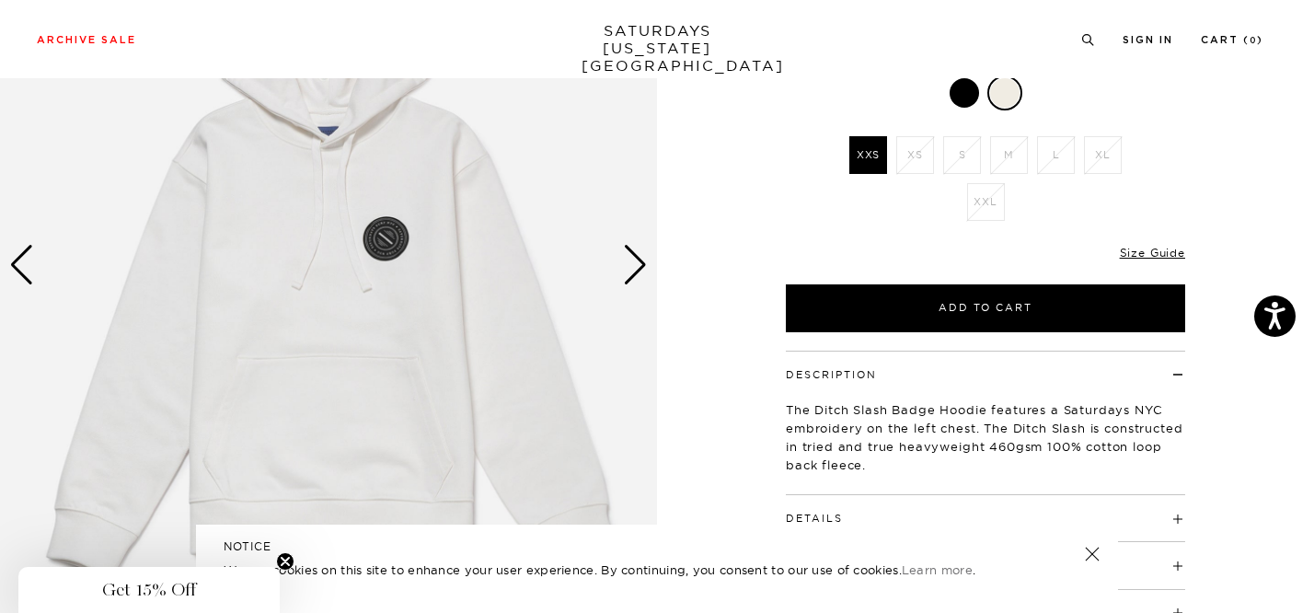
click at [643, 274] on div "Next slide" at bounding box center [635, 265] width 25 height 40
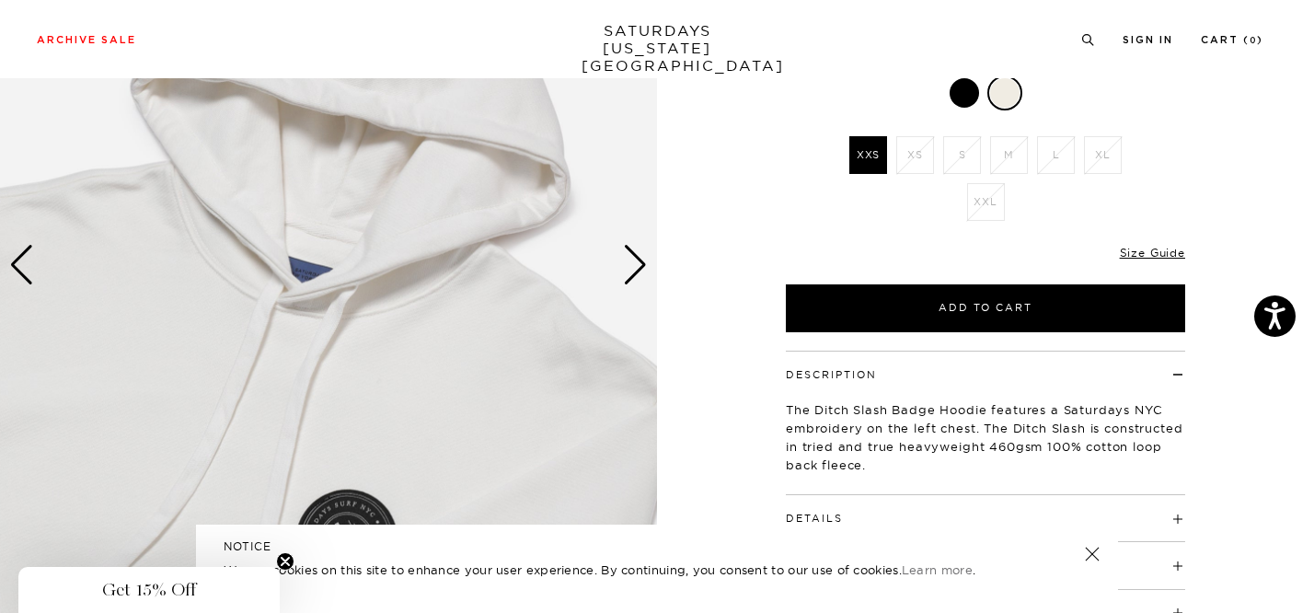
click at [643, 273] on div "Next slide" at bounding box center [635, 265] width 25 height 40
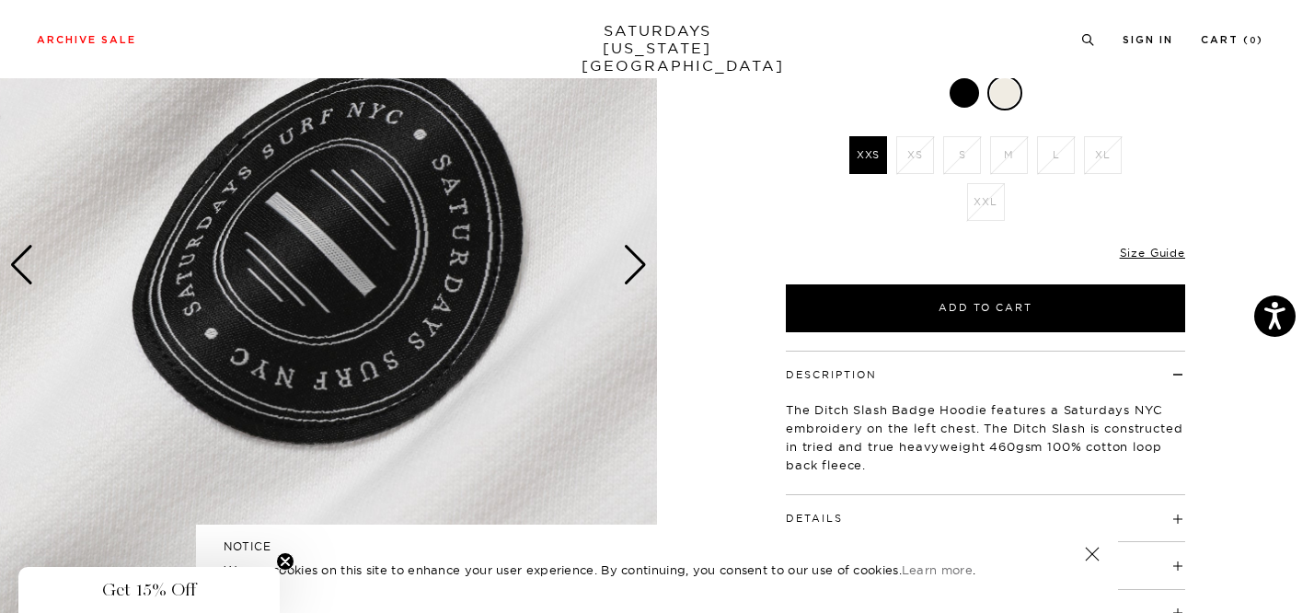
click at [643, 273] on div "Next slide" at bounding box center [635, 265] width 25 height 40
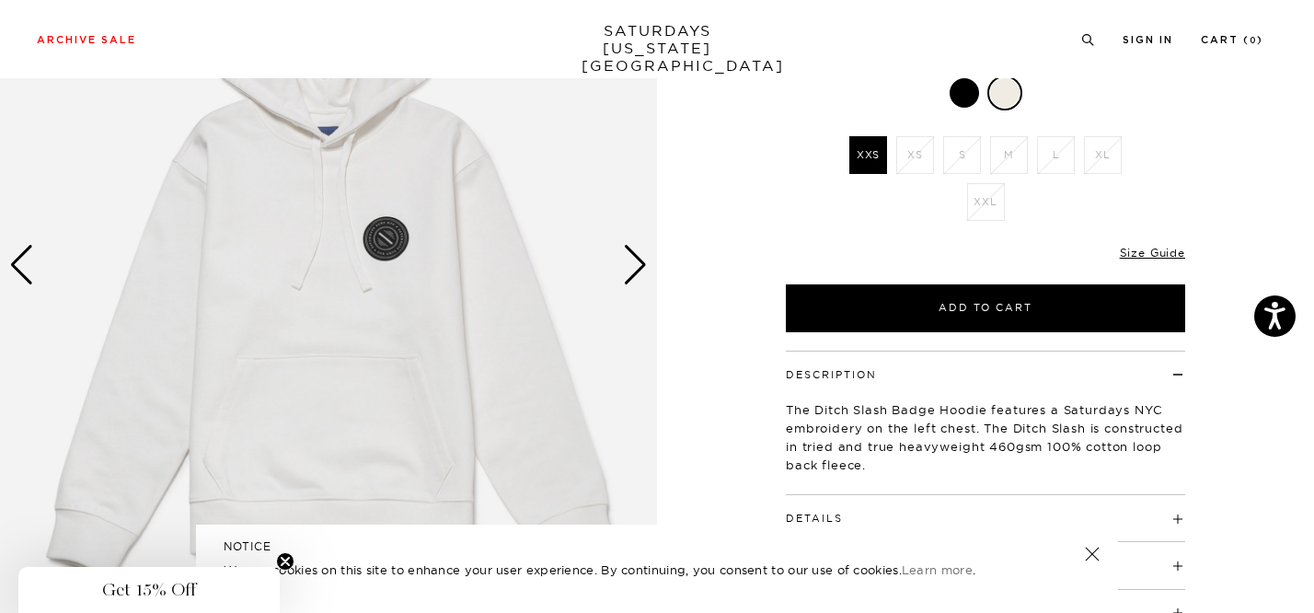
click at [643, 273] on div "Next slide" at bounding box center [635, 265] width 25 height 40
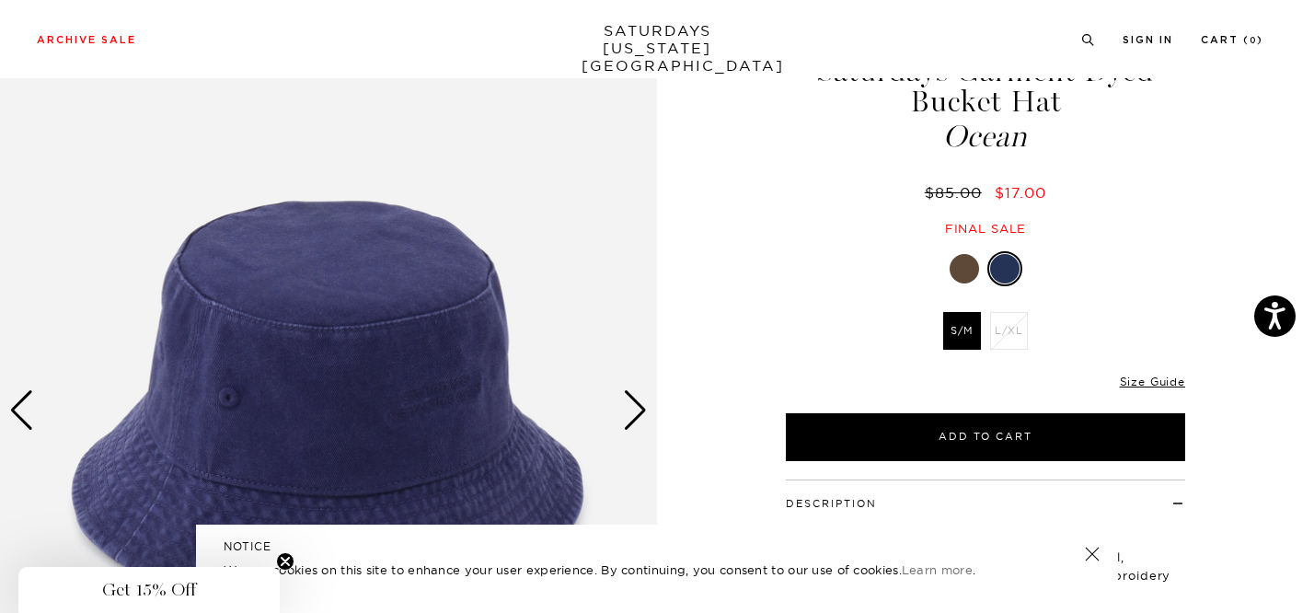
scroll to position [213, 0]
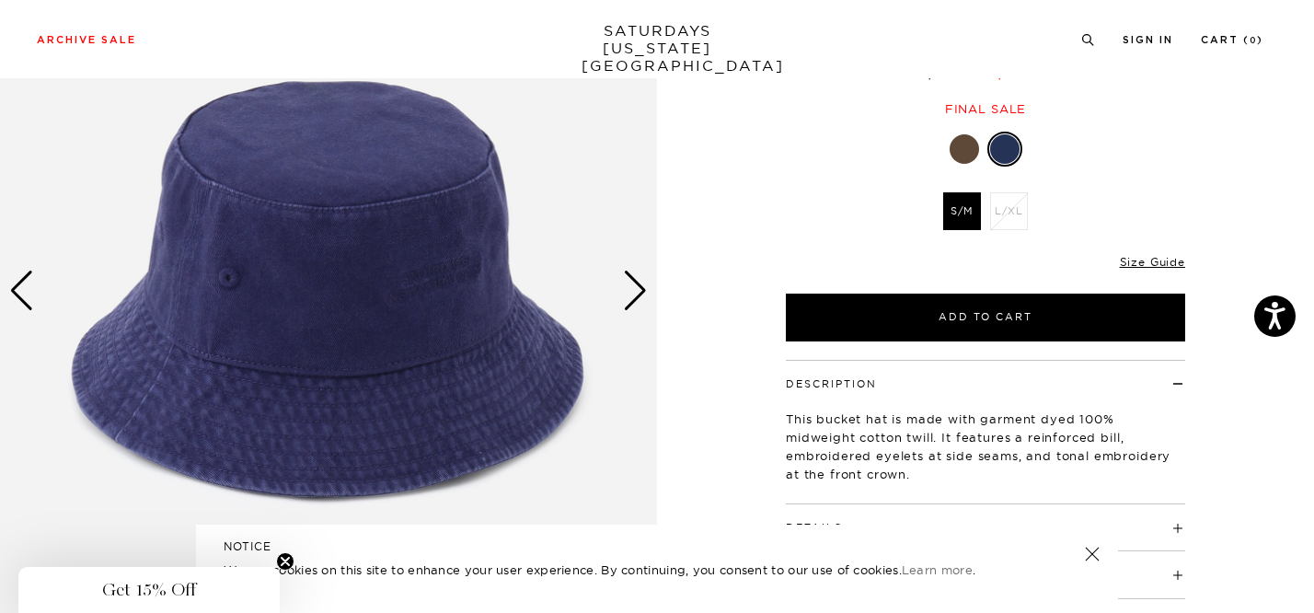
click at [635, 280] on div "Next slide" at bounding box center [635, 291] width 25 height 40
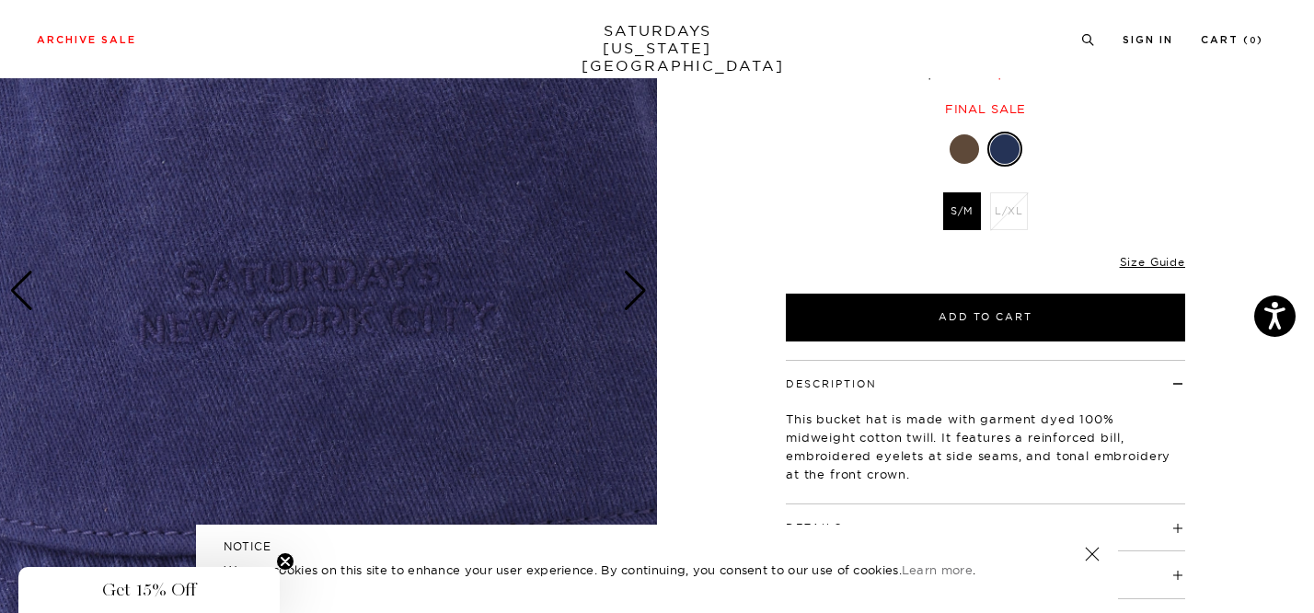
click at [635, 280] on div "Next slide" at bounding box center [635, 291] width 25 height 40
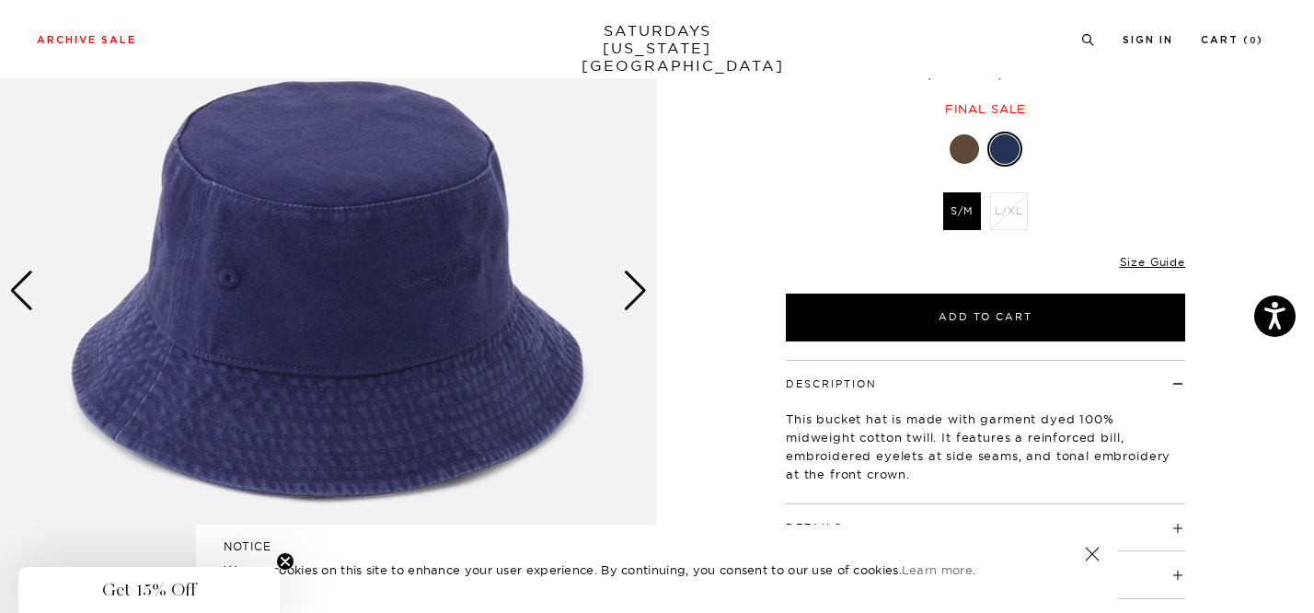
click at [967, 148] on div at bounding box center [964, 148] width 29 height 29
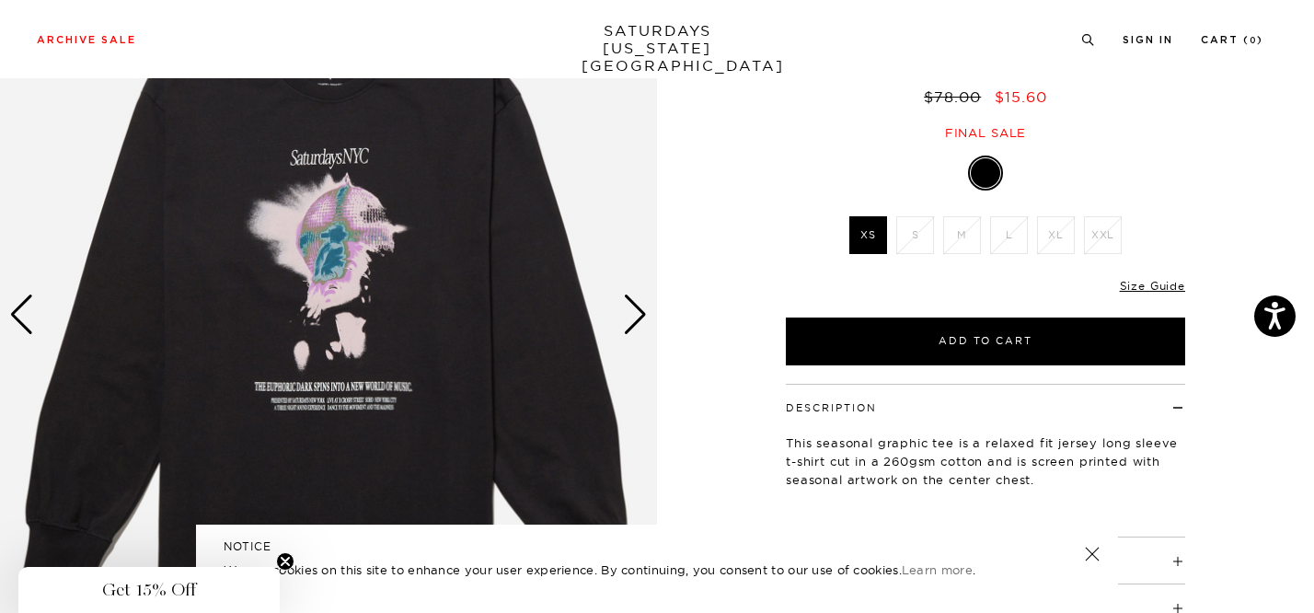
scroll to position [174, 0]
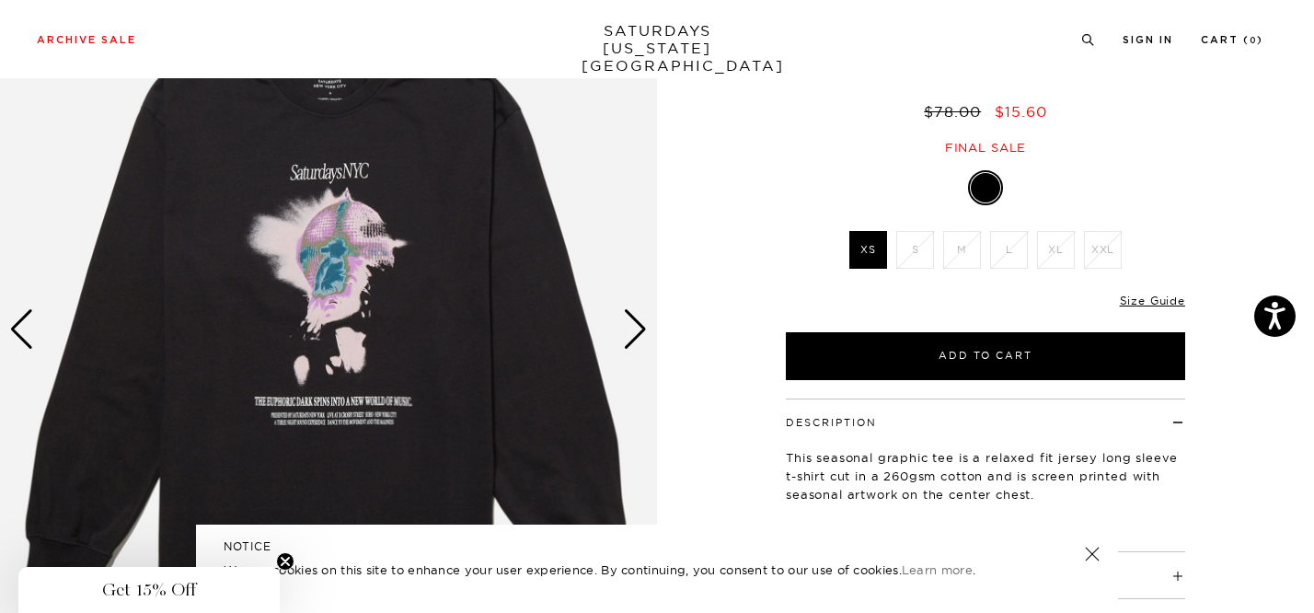
click at [634, 340] on div "Next slide" at bounding box center [635, 329] width 25 height 40
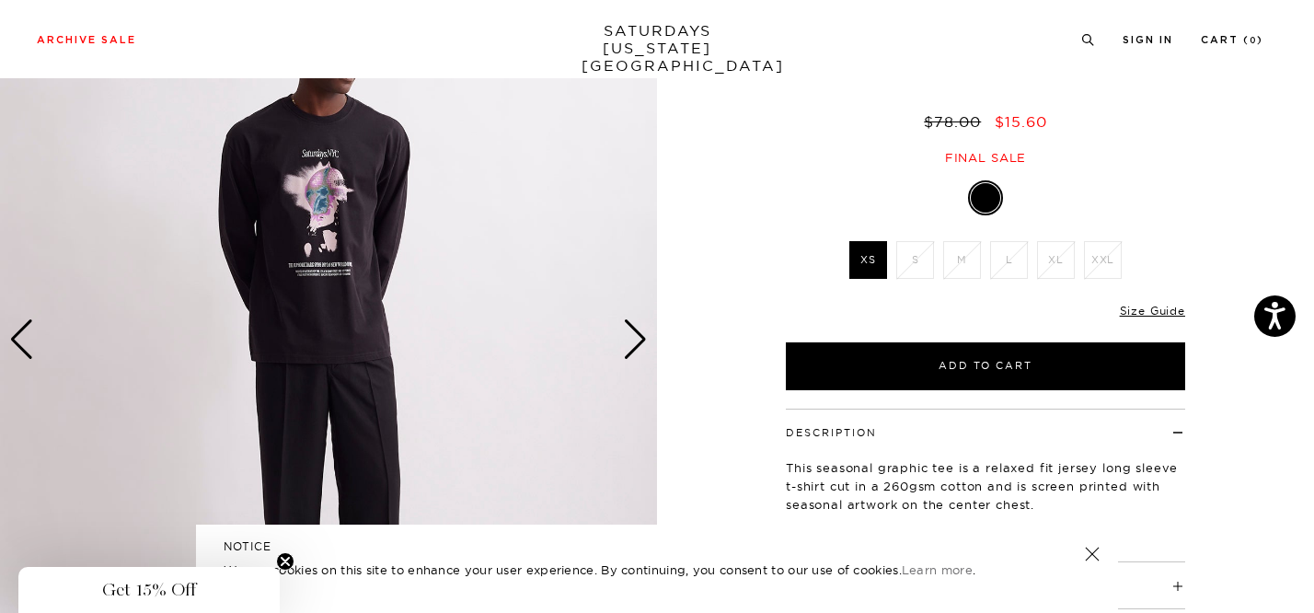
scroll to position [167, 0]
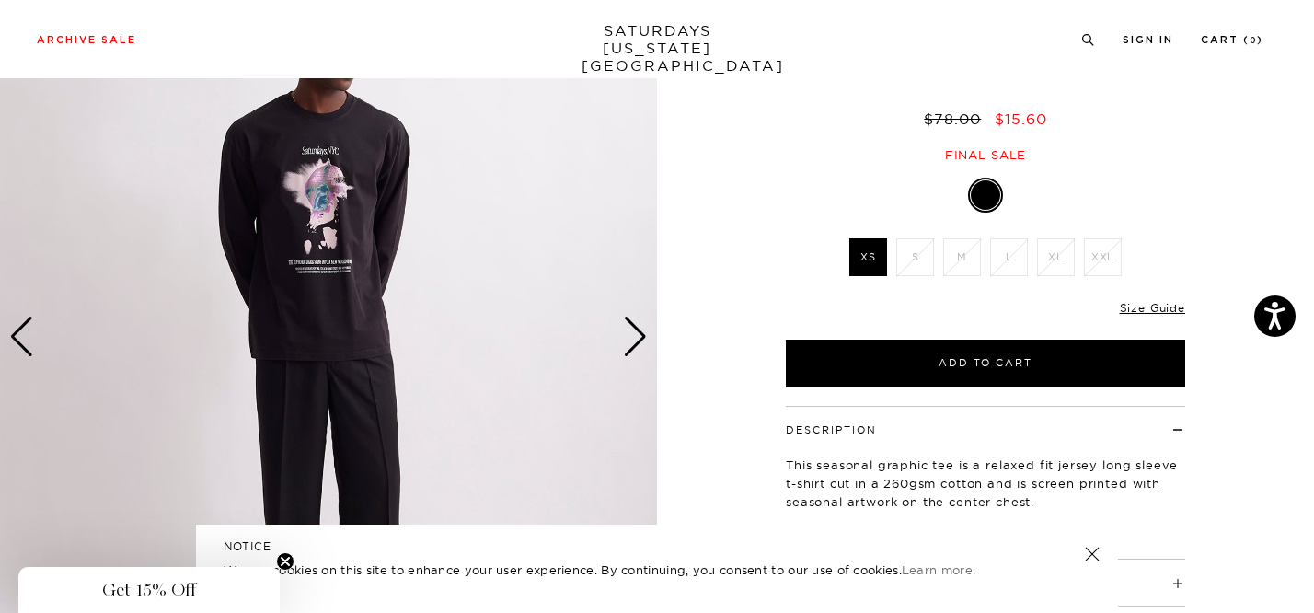
click at [635, 344] on div "Next slide" at bounding box center [635, 337] width 25 height 40
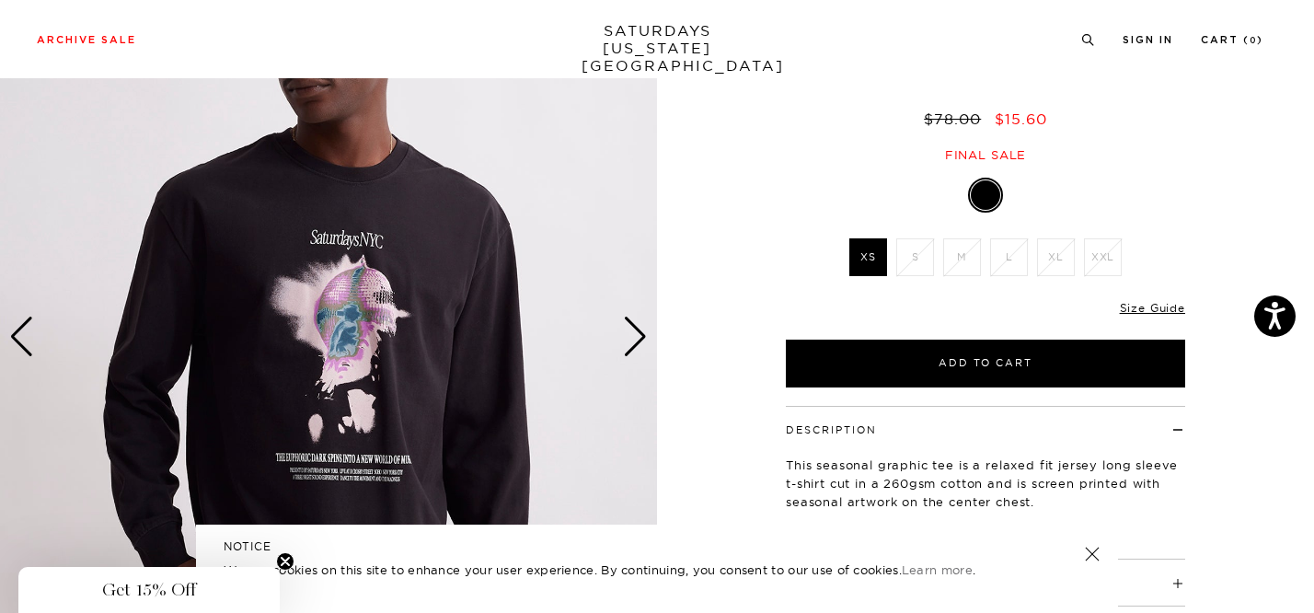
click at [635, 343] on div "Next slide" at bounding box center [635, 337] width 25 height 40
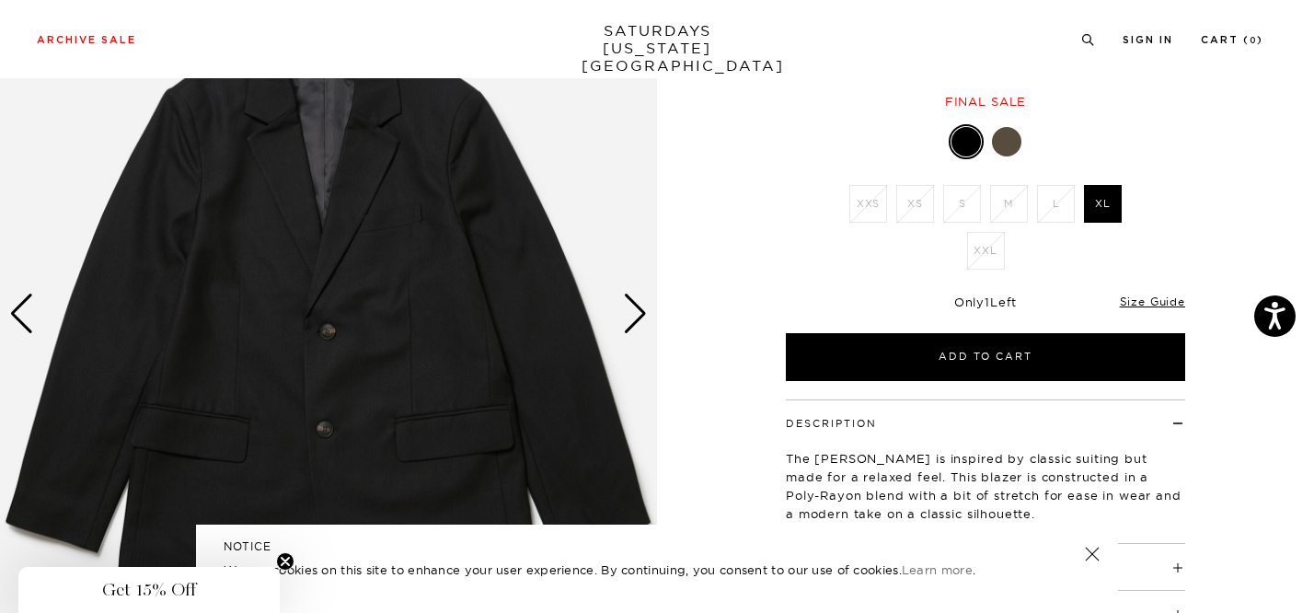
scroll to position [246, 0]
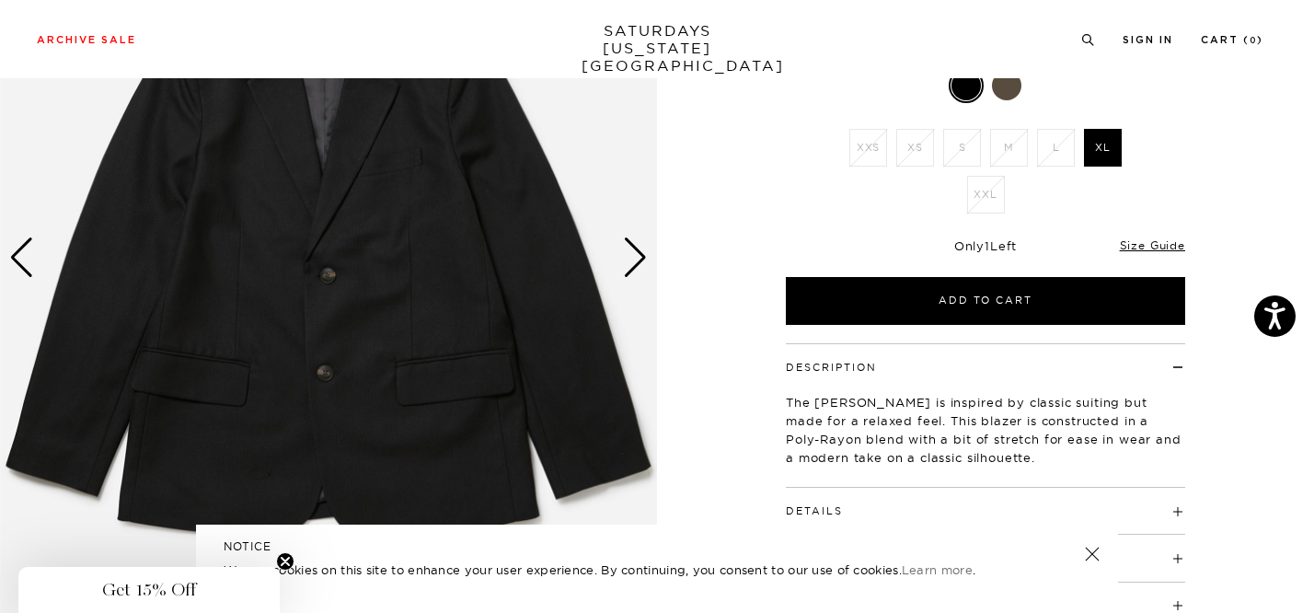
click at [630, 252] on div "Next slide" at bounding box center [635, 257] width 25 height 40
click at [642, 257] on div "Next slide" at bounding box center [635, 257] width 25 height 40
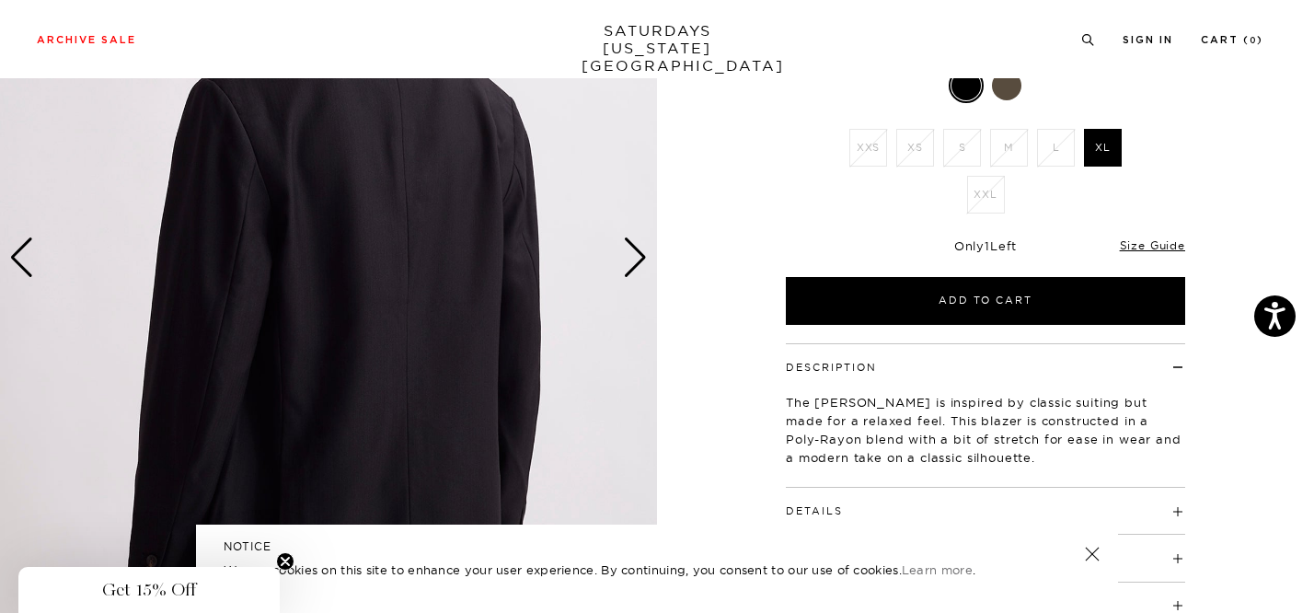
click at [642, 257] on div "Next slide" at bounding box center [635, 257] width 25 height 40
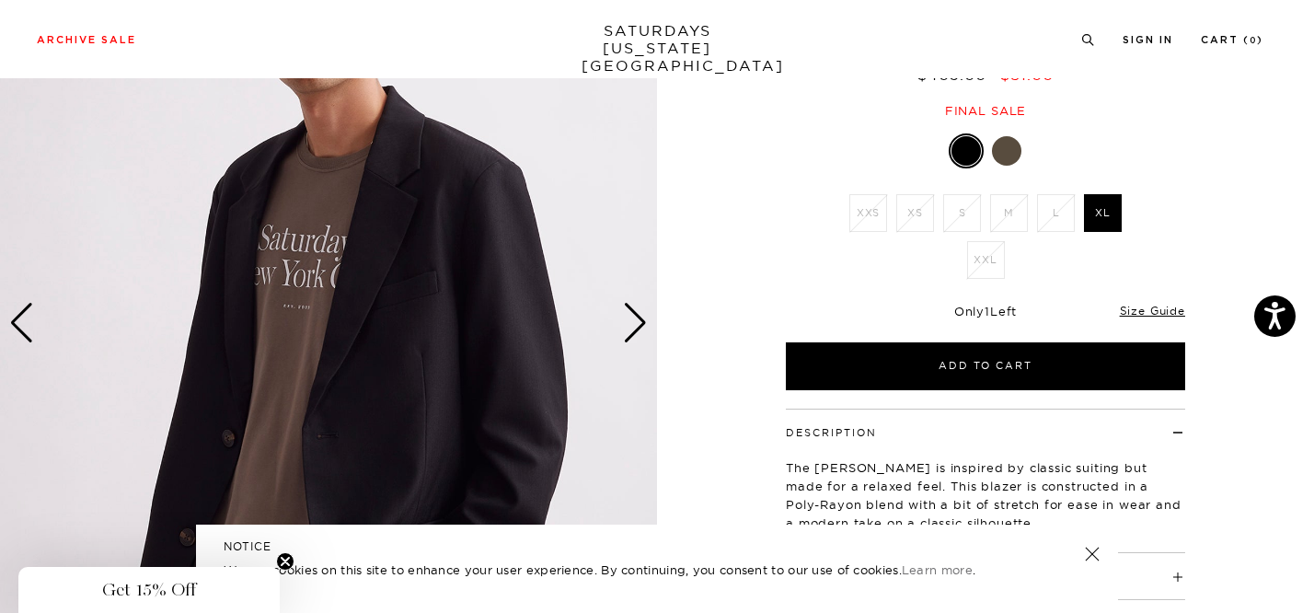
scroll to position [83, 0]
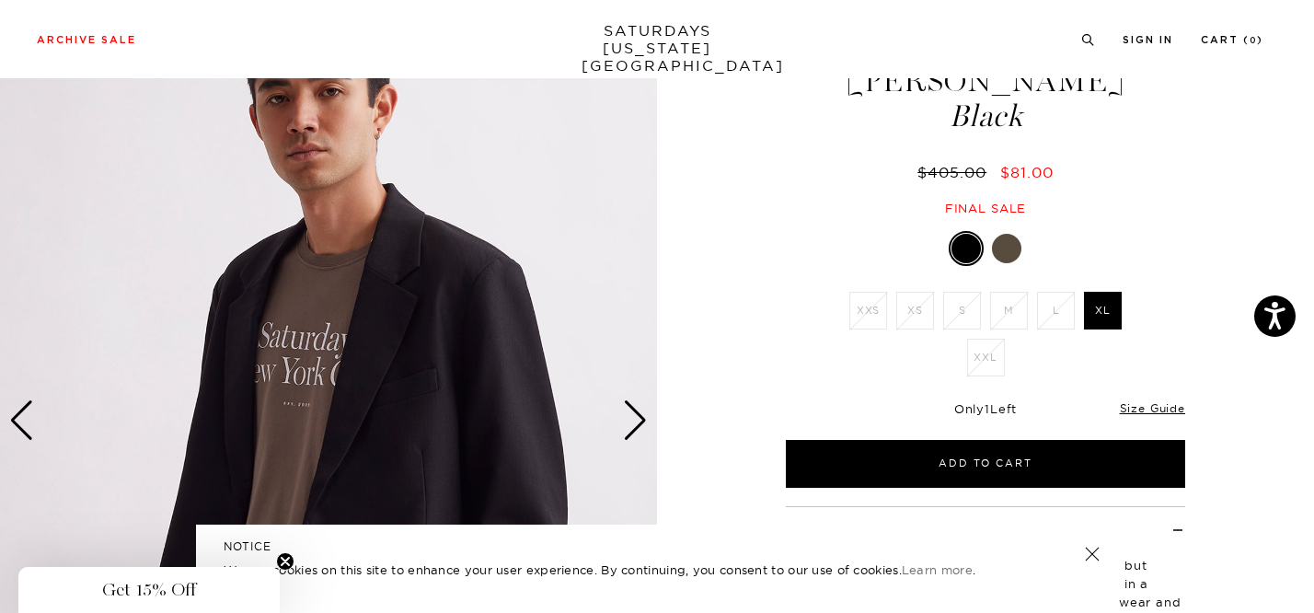
click at [1007, 248] on div at bounding box center [1006, 248] width 29 height 29
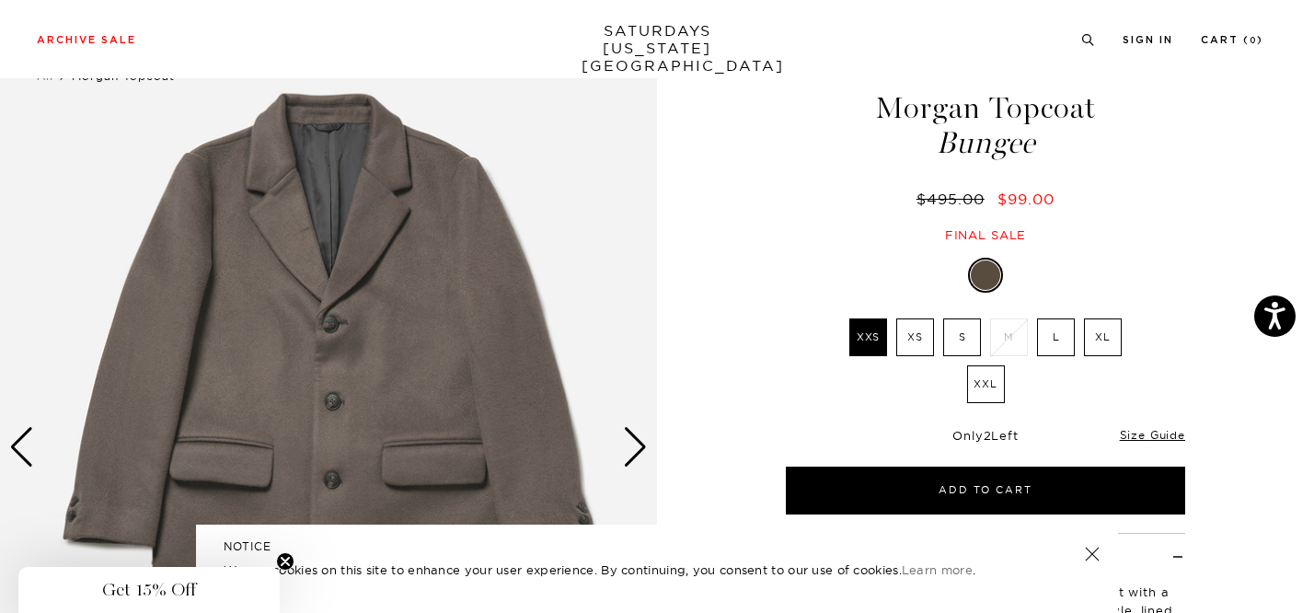
scroll to position [61, 0]
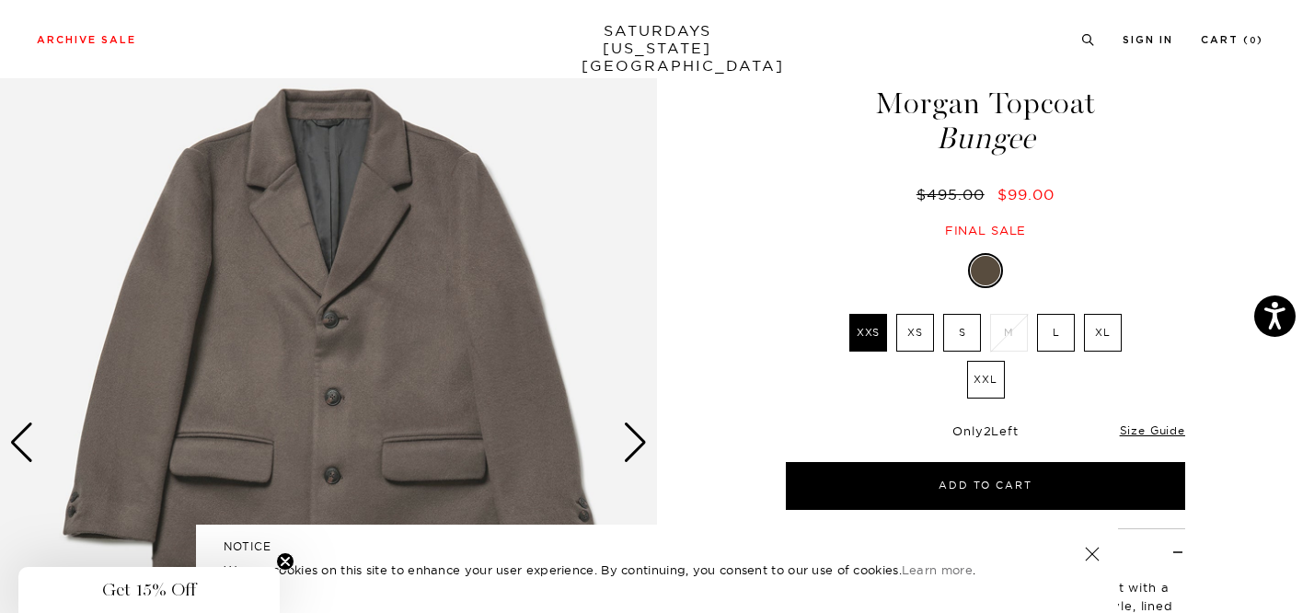
click at [633, 445] on div "Next slide" at bounding box center [635, 442] width 25 height 40
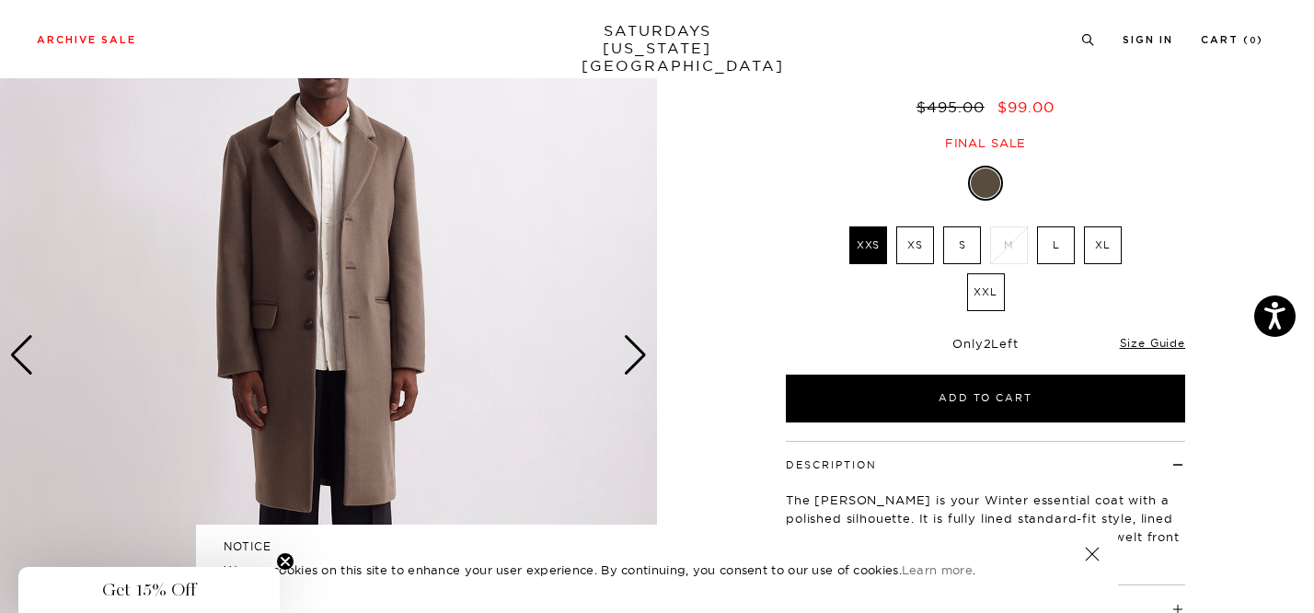
scroll to position [318, 0]
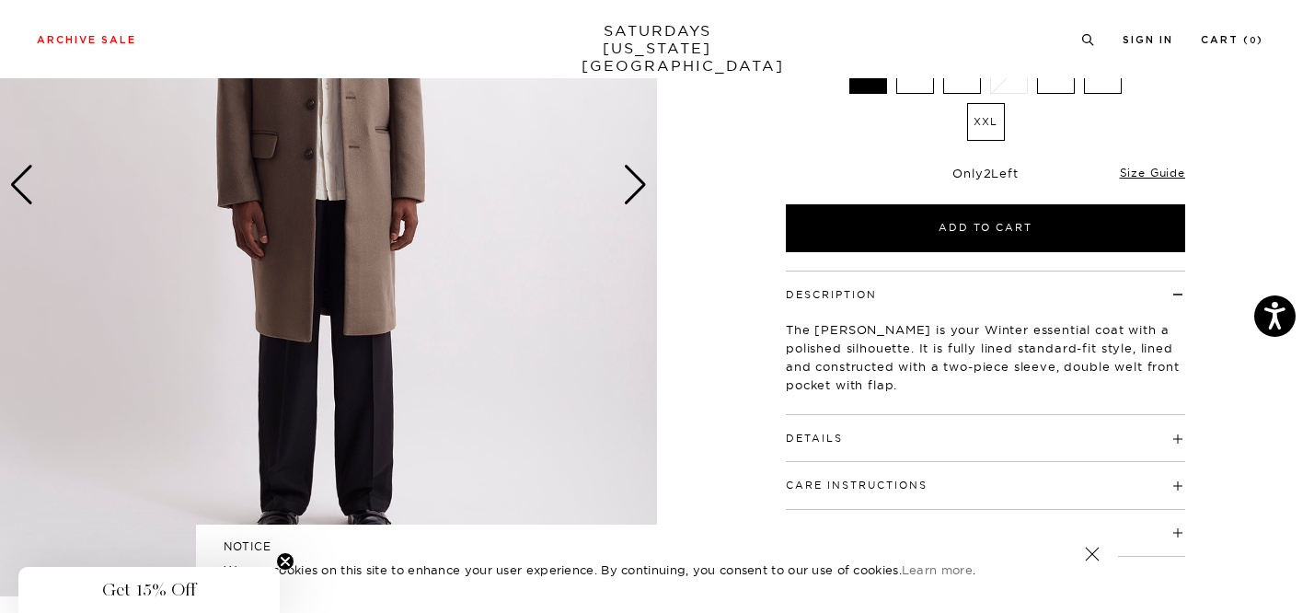
click at [837, 433] on button "Details" at bounding box center [814, 438] width 57 height 10
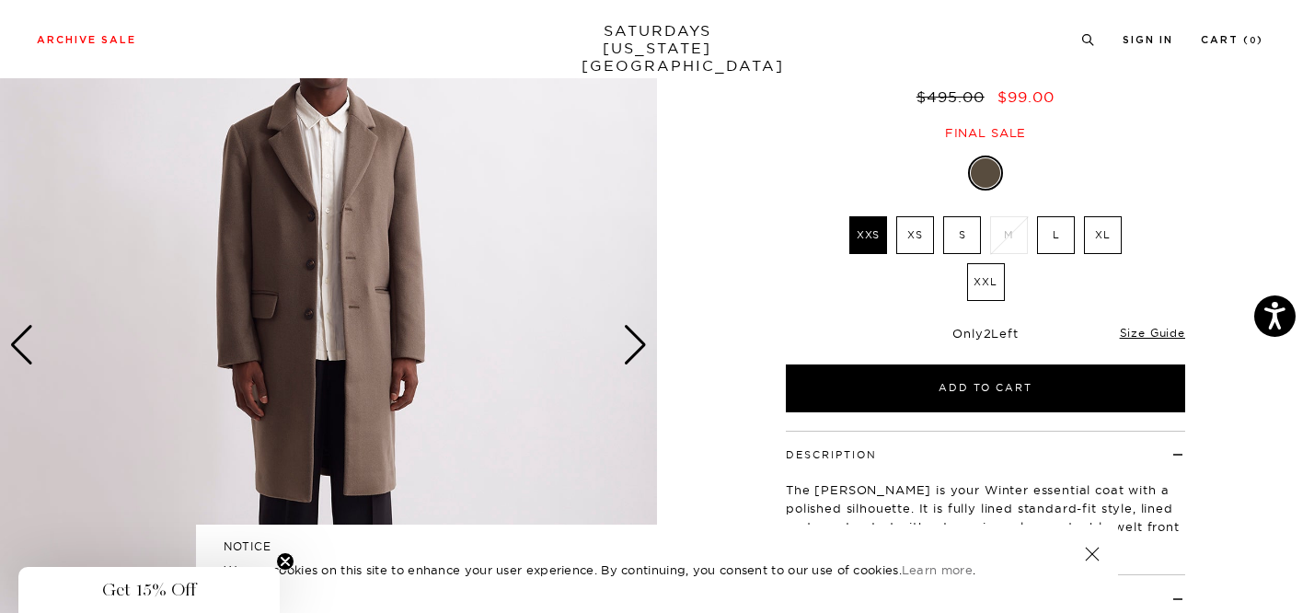
scroll to position [12, 0]
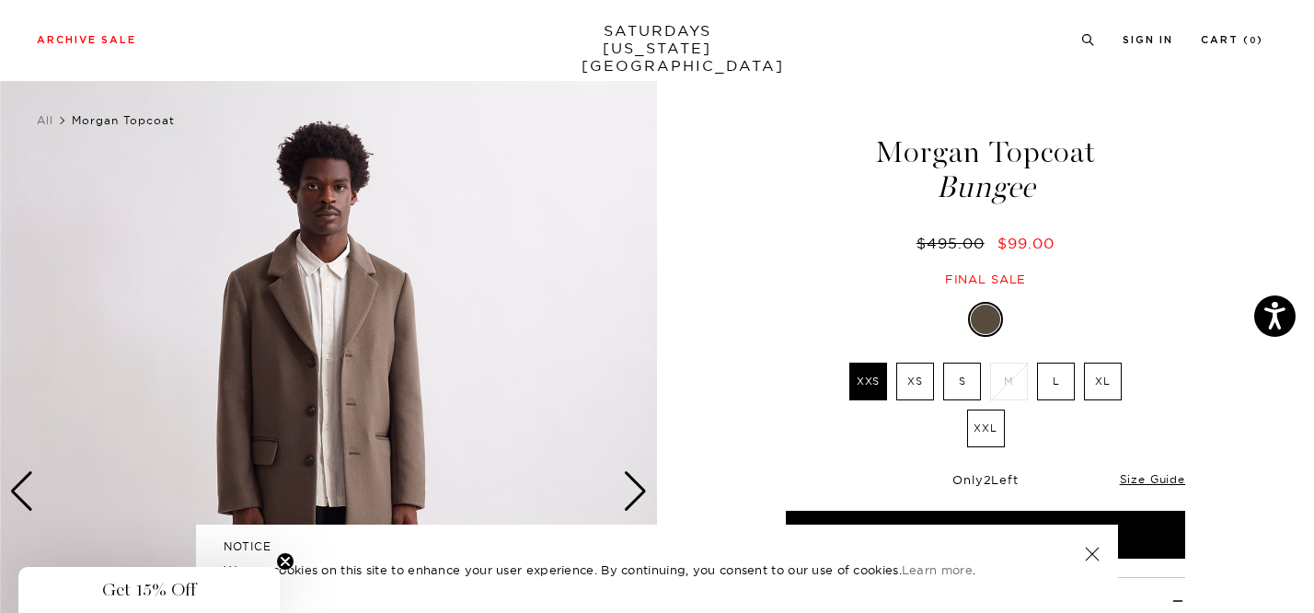
click at [628, 475] on div "Next slide" at bounding box center [635, 491] width 25 height 40
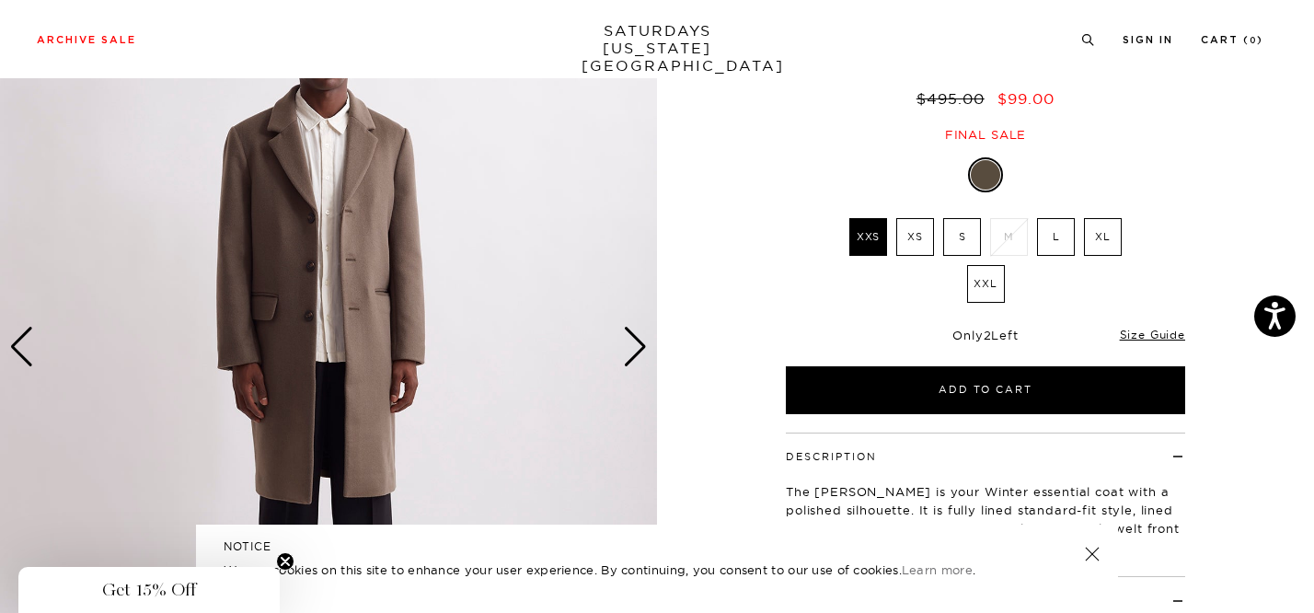
scroll to position [161, 0]
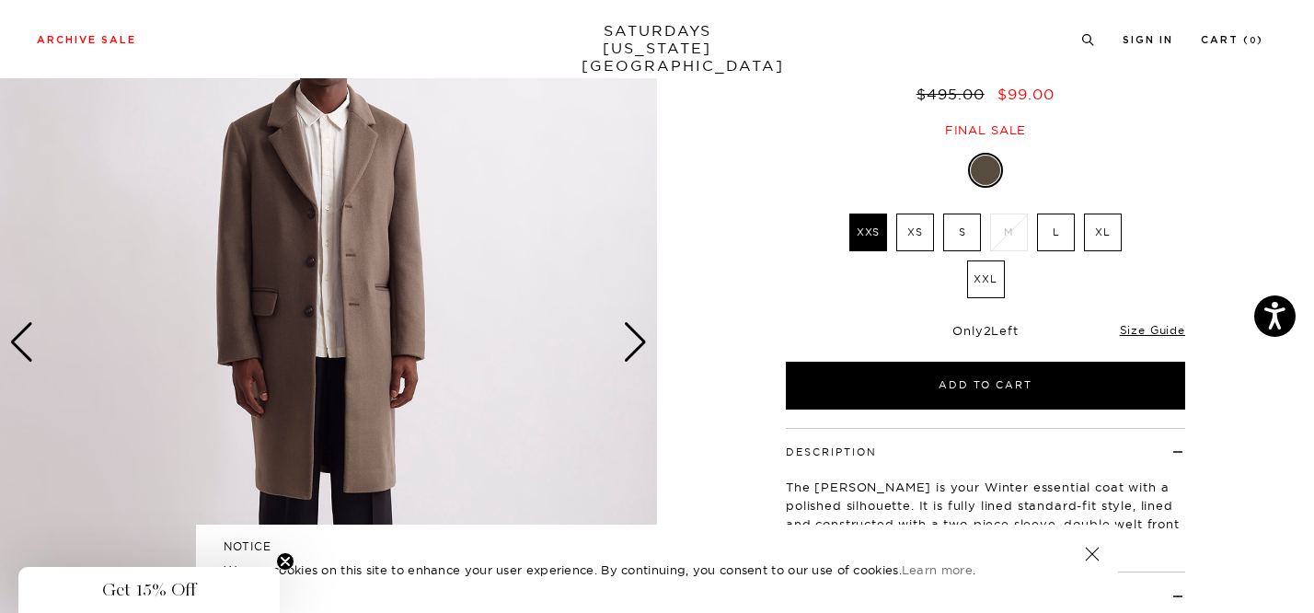
click at [638, 350] on div "Next slide" at bounding box center [635, 342] width 25 height 40
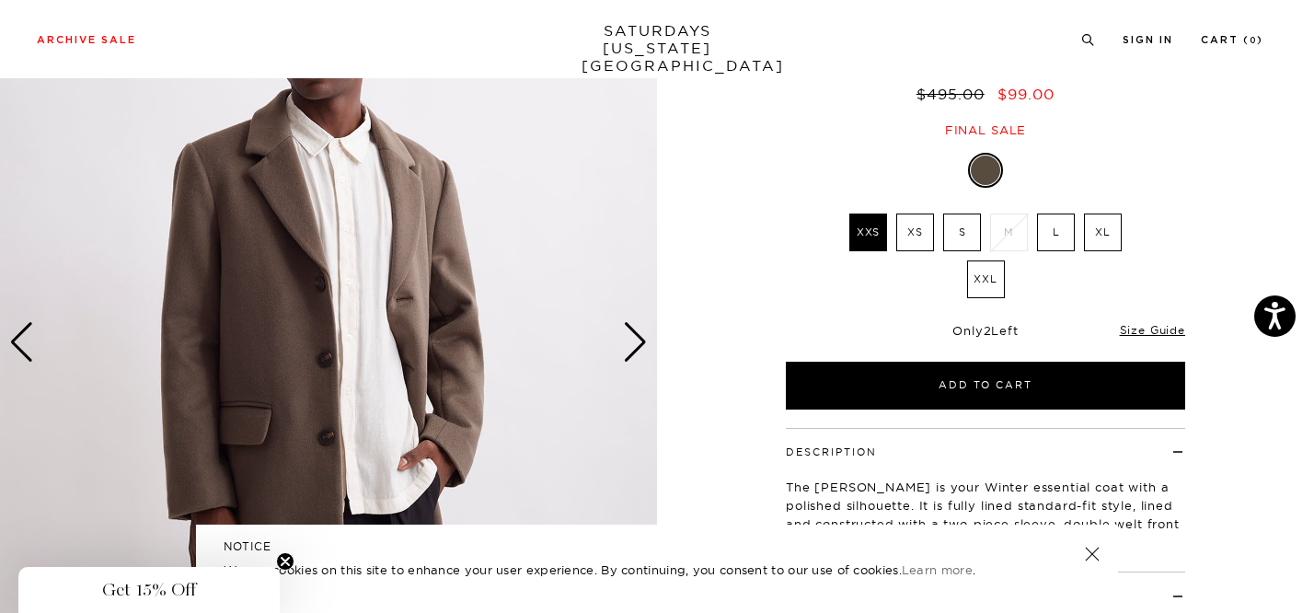
click at [638, 350] on div "Next slide" at bounding box center [635, 342] width 25 height 40
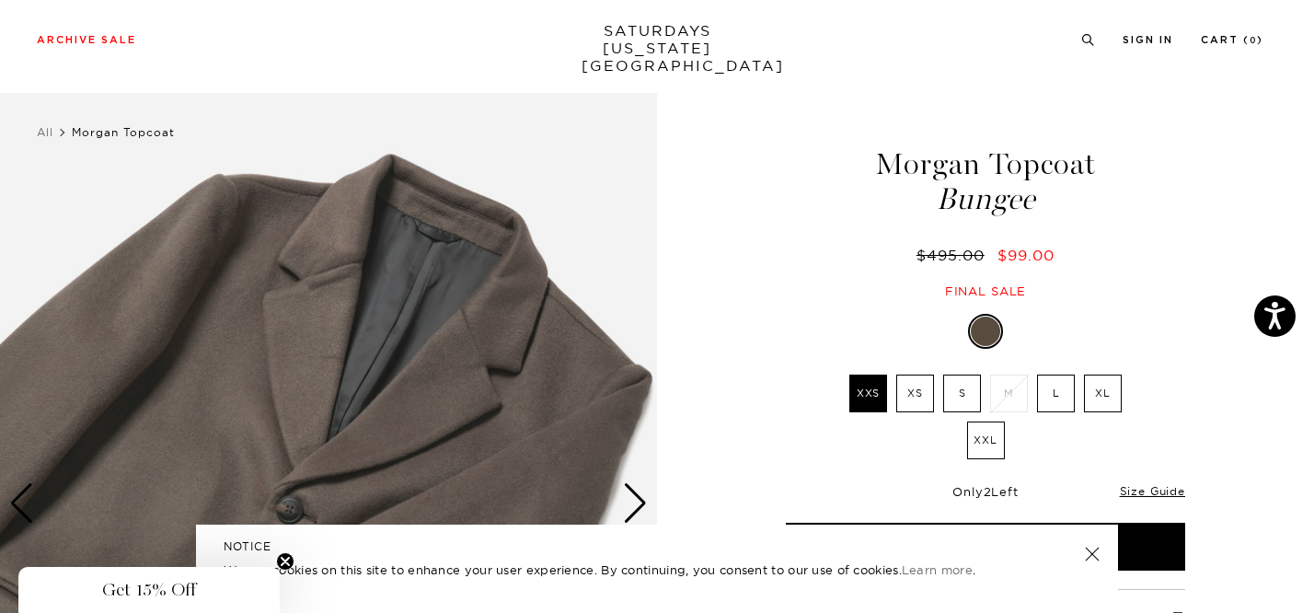
scroll to position [147, 0]
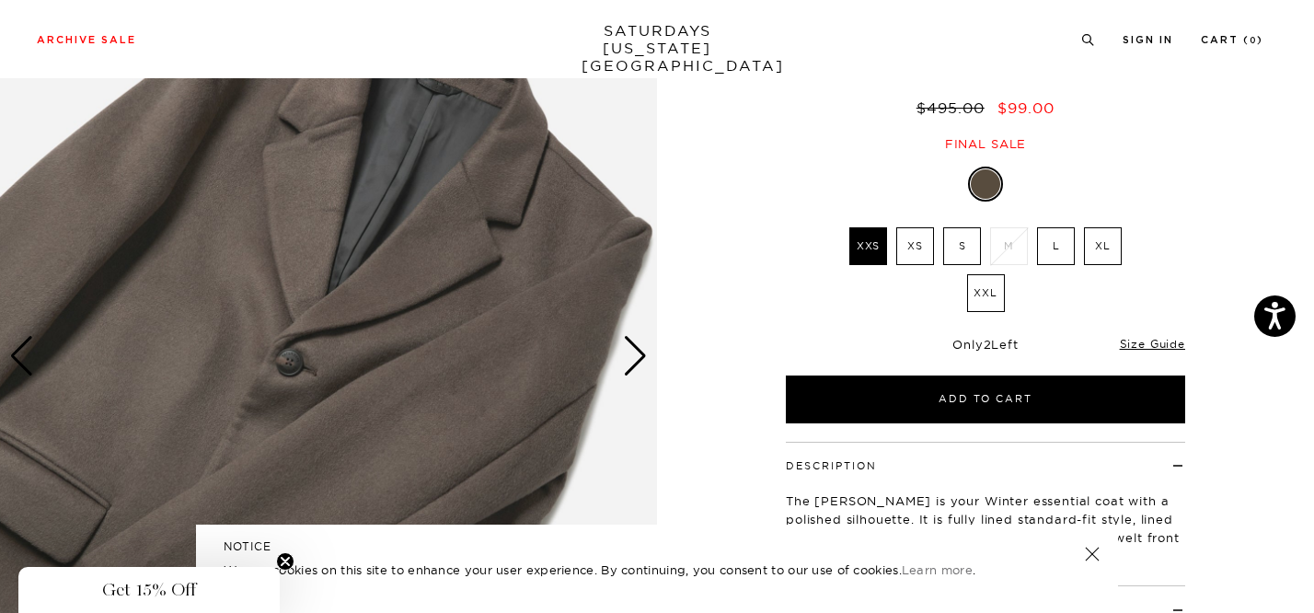
click at [635, 351] on div "Next slide" at bounding box center [635, 356] width 25 height 40
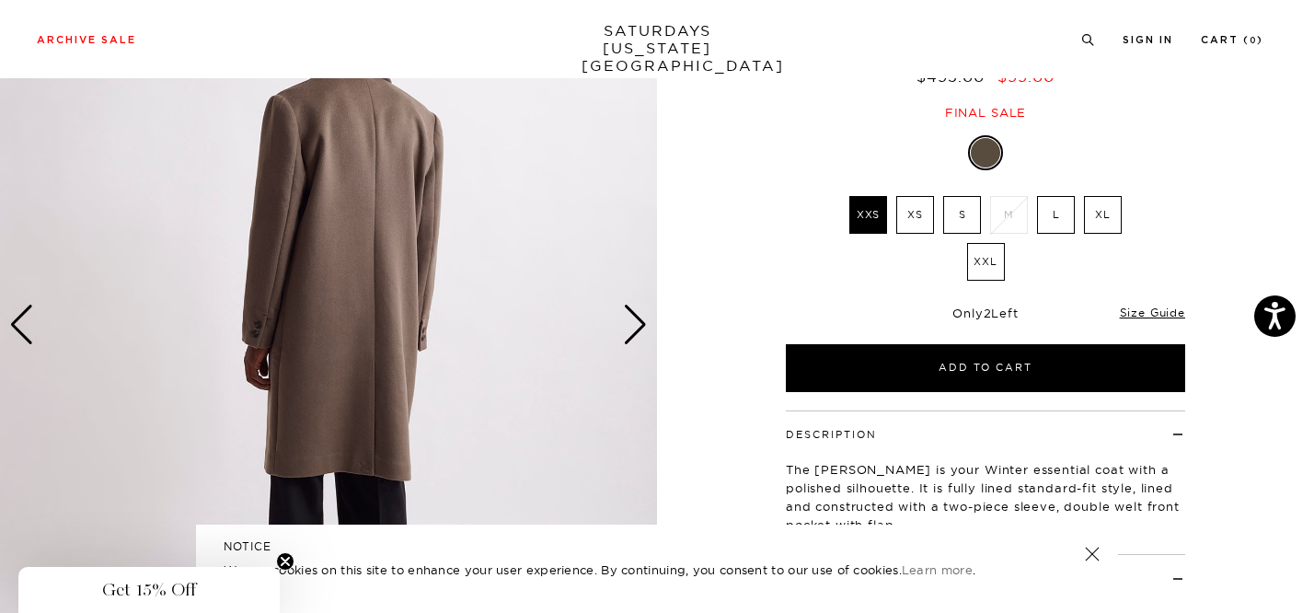
scroll to position [161, 0]
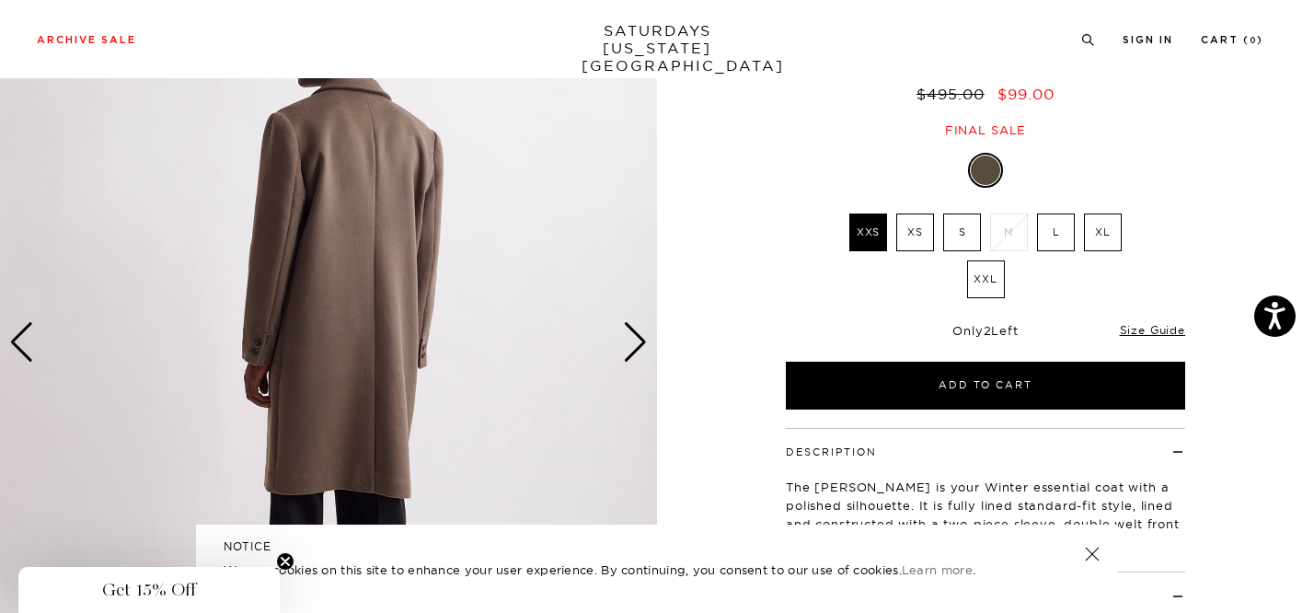
click at [635, 345] on div "Next slide" at bounding box center [635, 342] width 25 height 40
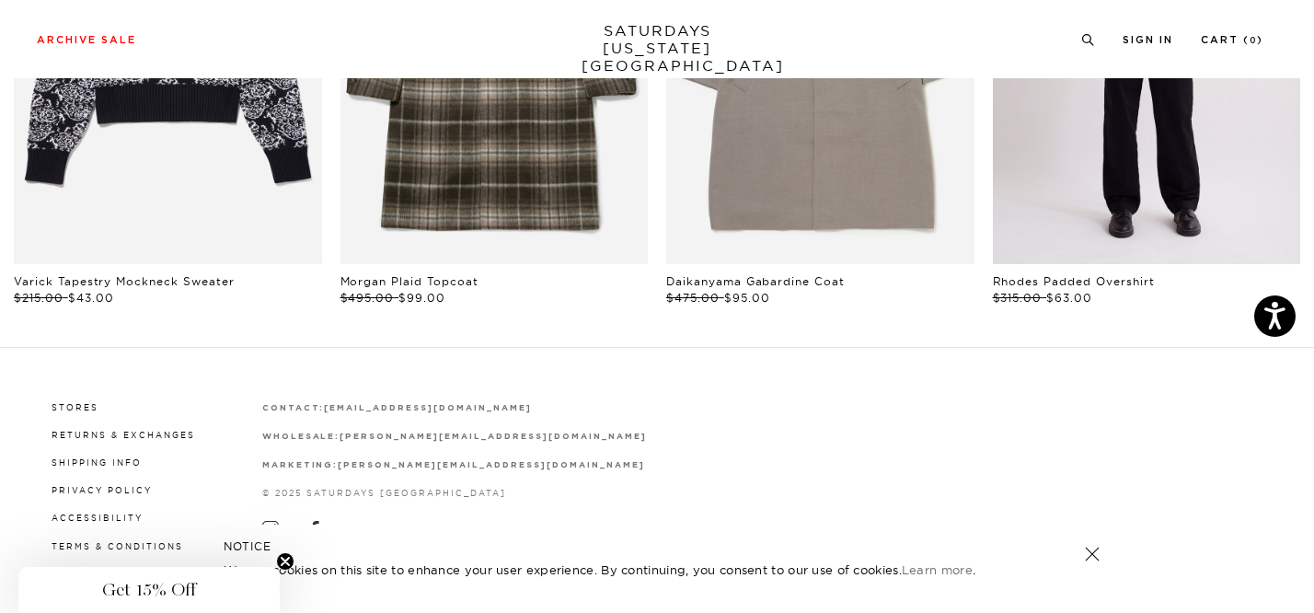
scroll to position [1389, 0]
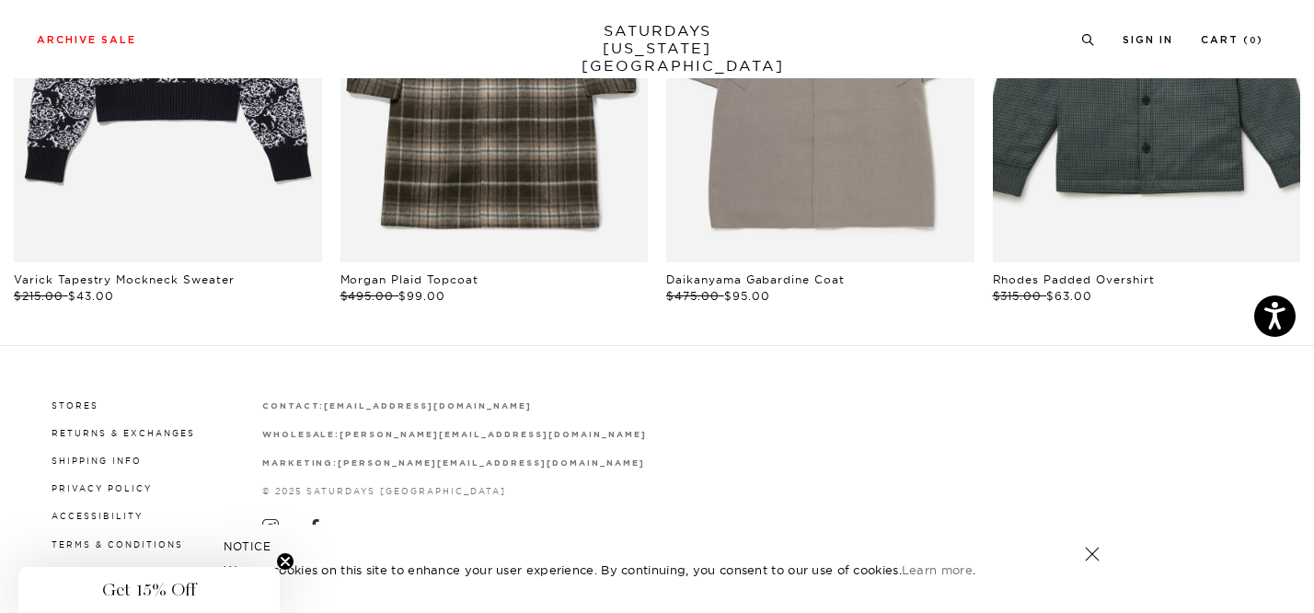
click at [220, 589] on div "Get 15% Off" at bounding box center [149, 590] width 247 height 22
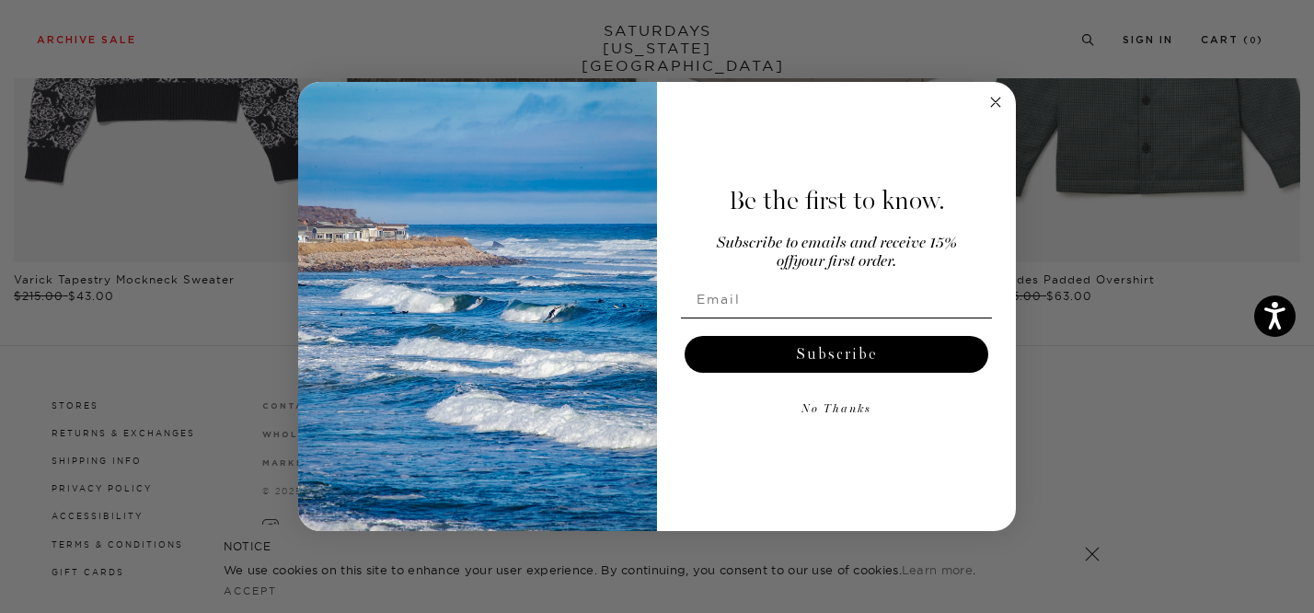
click at [998, 98] on icon "Close dialog" at bounding box center [995, 102] width 9 height 9
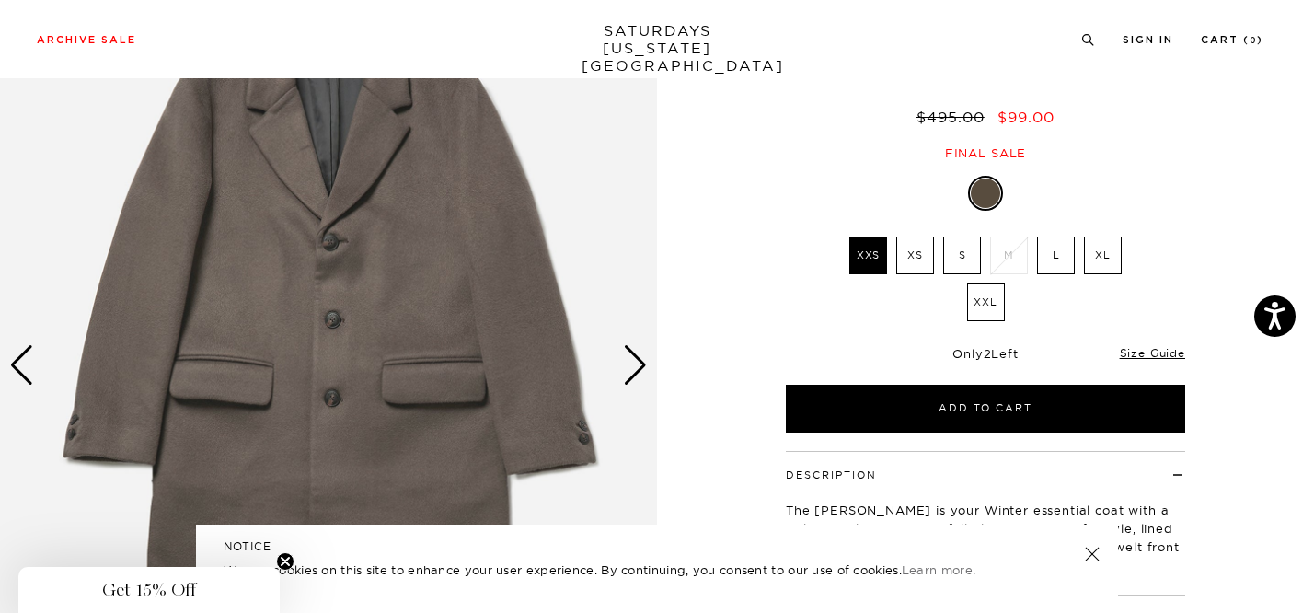
scroll to position [137, 0]
click at [1133, 361] on div "Only 2 Left" at bounding box center [985, 355] width 399 height 16
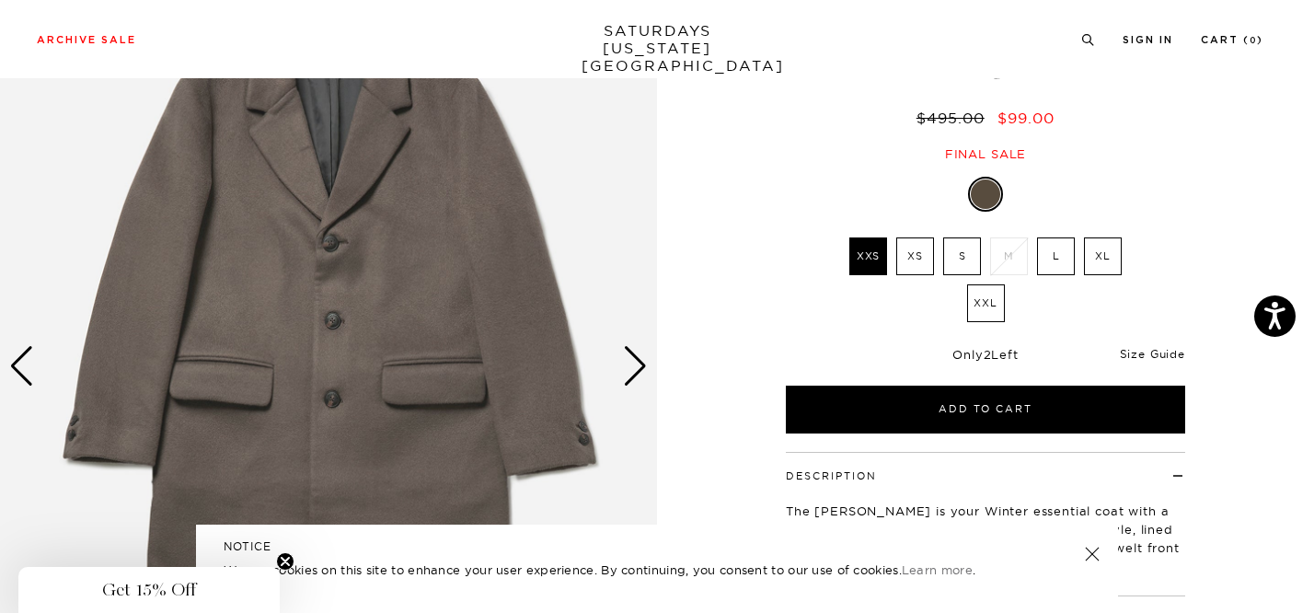
click at [1139, 353] on link "Size Guide" at bounding box center [1152, 354] width 65 height 14
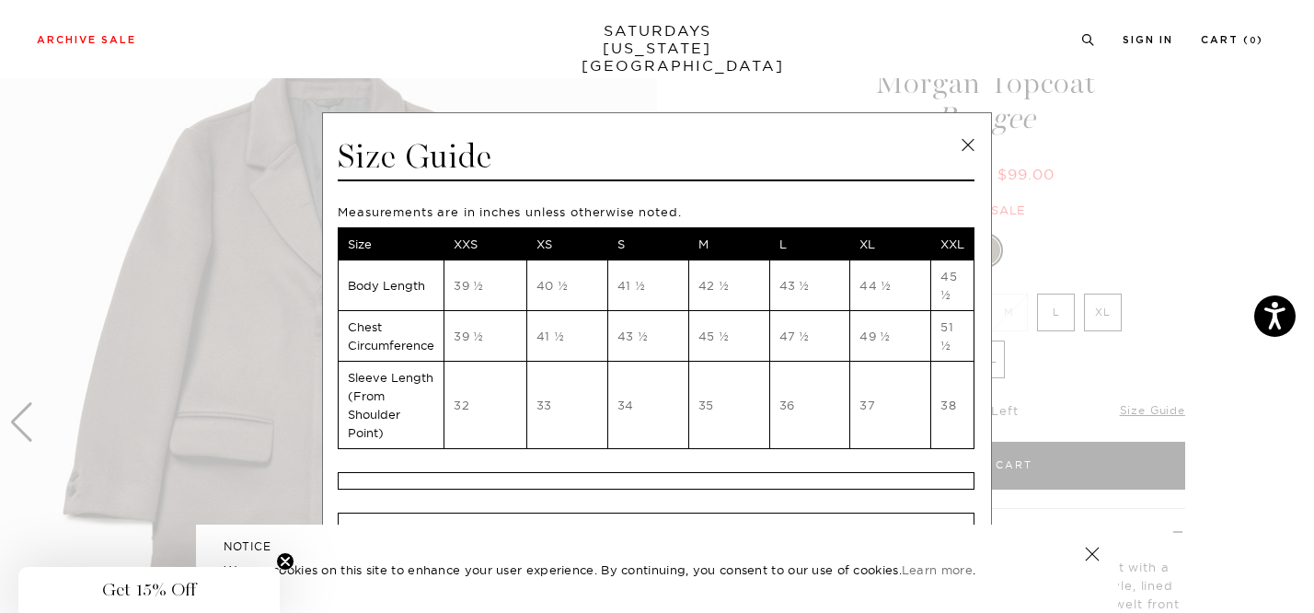
scroll to position [56, 0]
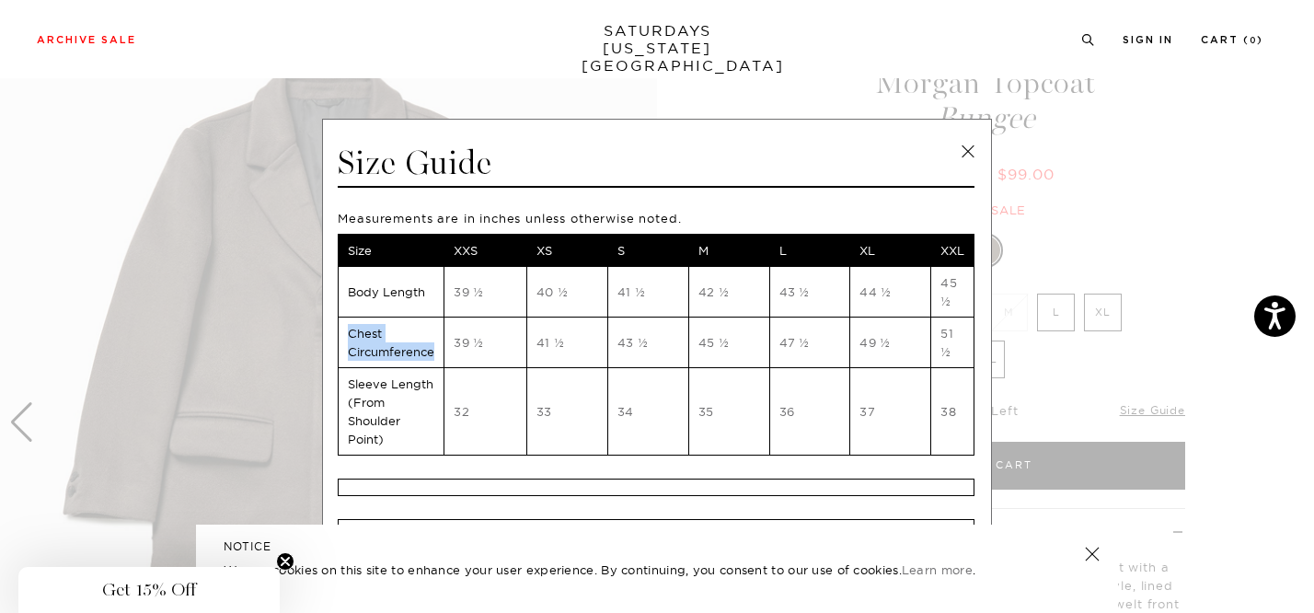
drag, startPoint x: 428, startPoint y: 352, endPoint x: 340, endPoint y: 337, distance: 89.6
click at [340, 337] on td "Chest Circumference" at bounding box center [392, 342] width 106 height 51
copy td "Chest Circumference"
click at [452, 360] on td "39 ½" at bounding box center [485, 342] width 82 height 51
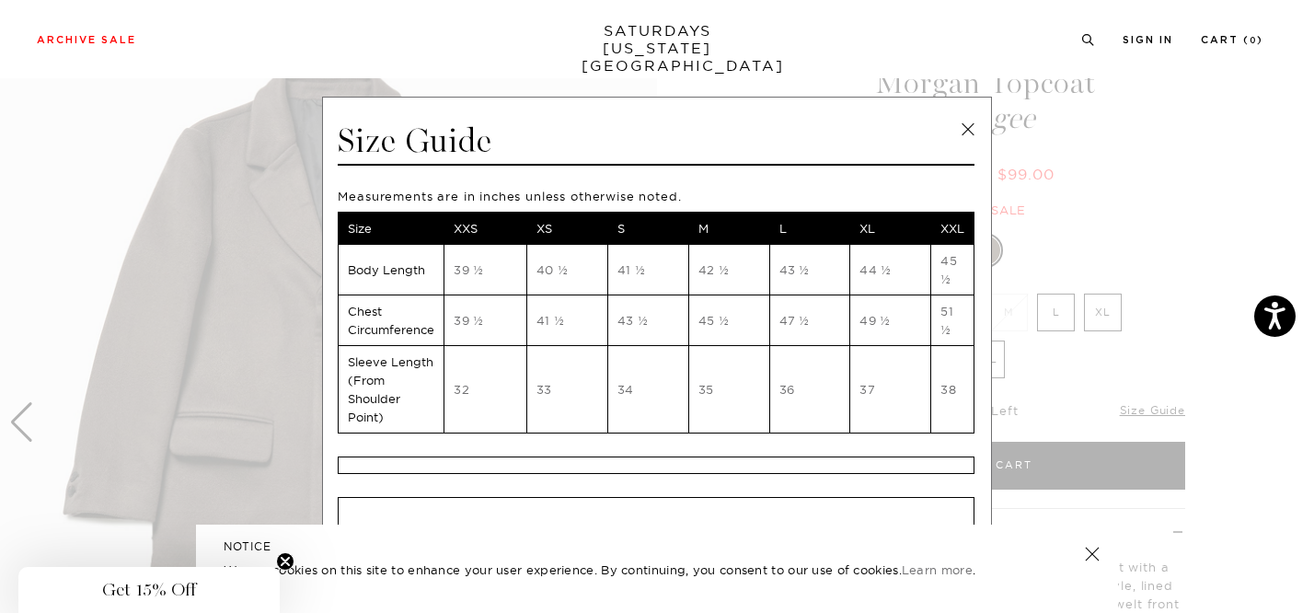
click at [165, 584] on span "Get 15% Off" at bounding box center [149, 590] width 94 height 22
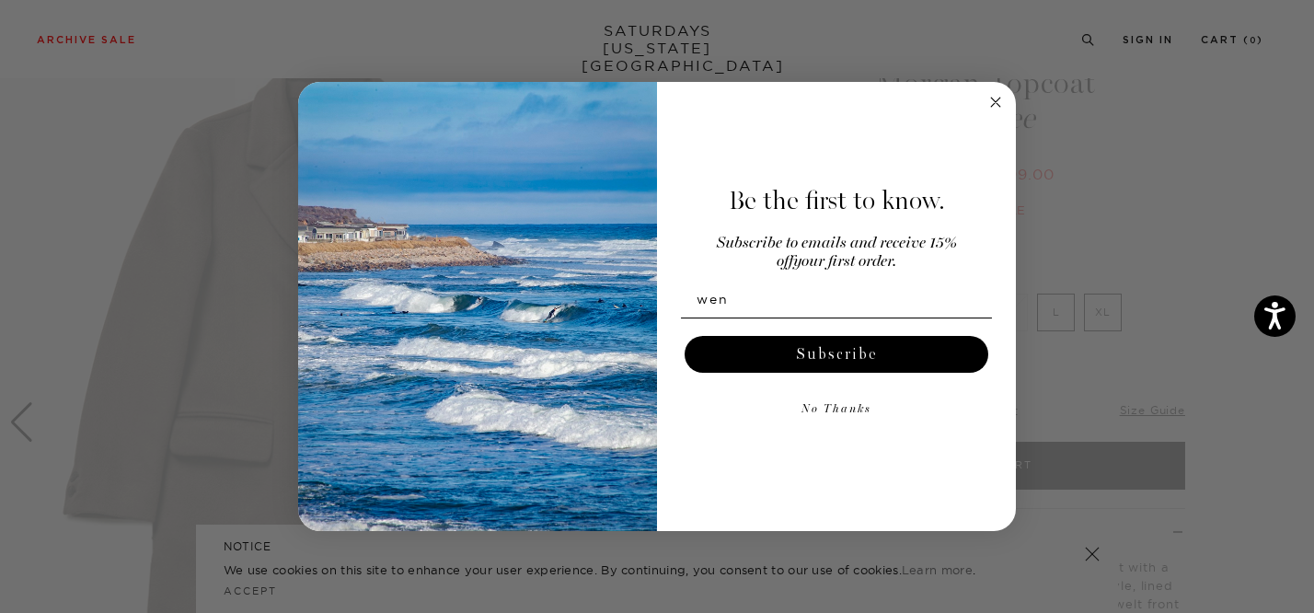
type input "wentaozhang57@hotmail.com"
click at [833, 344] on button "Subscribe" at bounding box center [837, 354] width 304 height 37
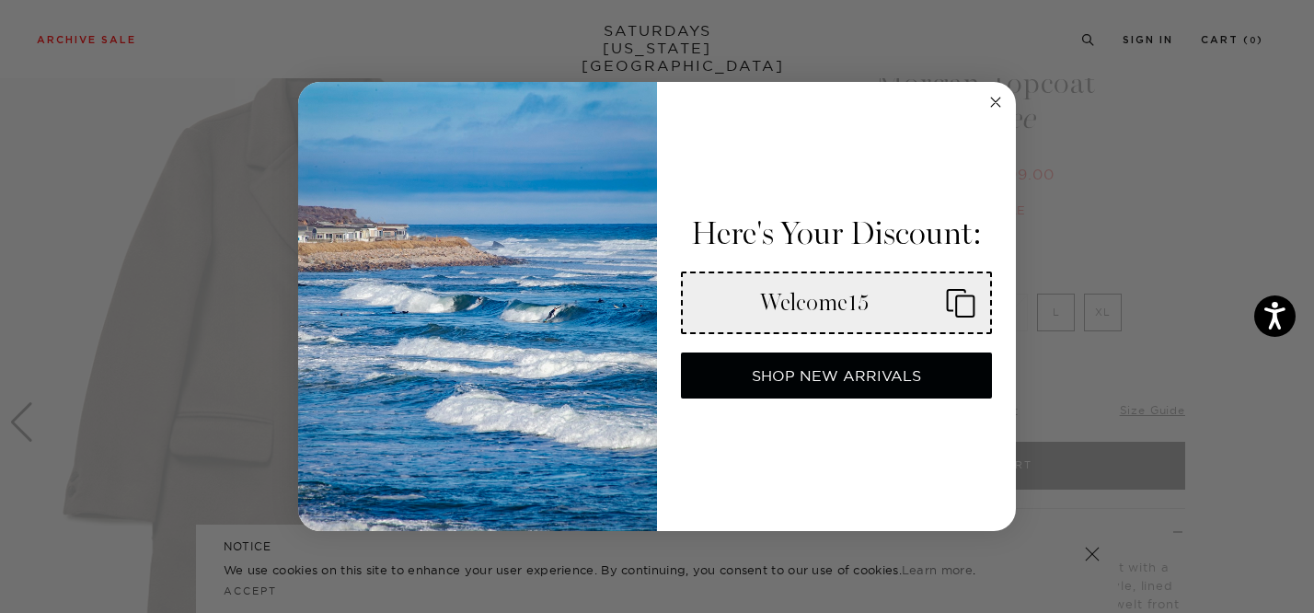
click at [970, 309] on icon "Copy coupon code" at bounding box center [953, 302] width 44 height 29
click at [995, 98] on circle "Close dialog" at bounding box center [995, 102] width 21 height 21
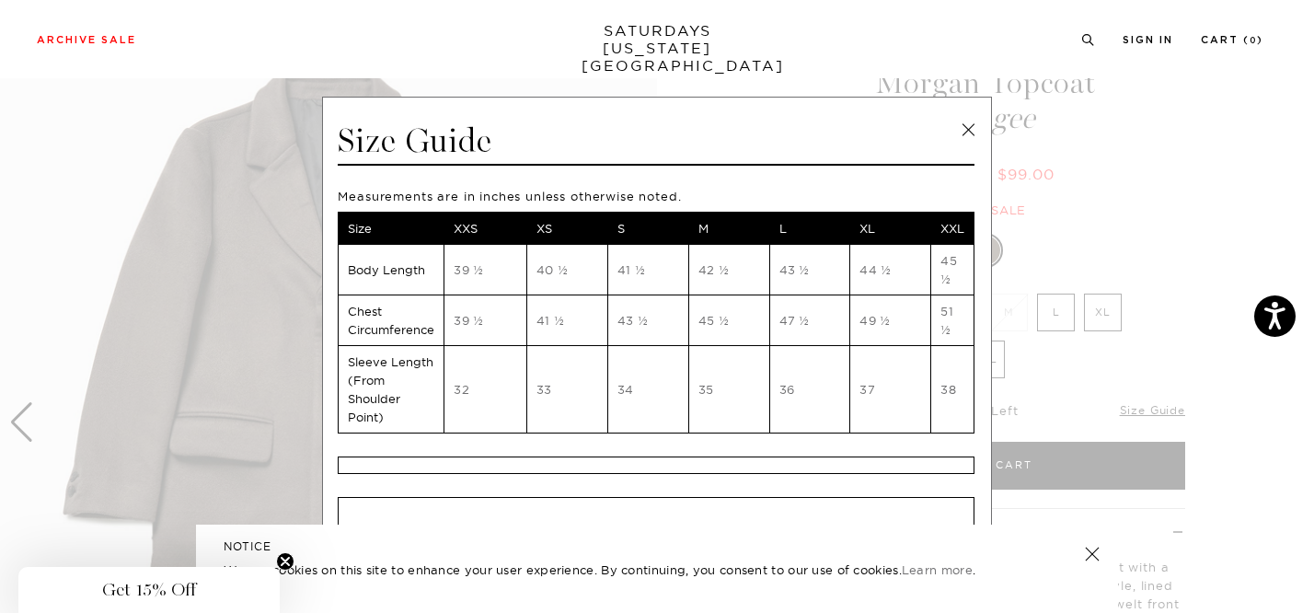
click at [971, 129] on link at bounding box center [968, 130] width 28 height 28
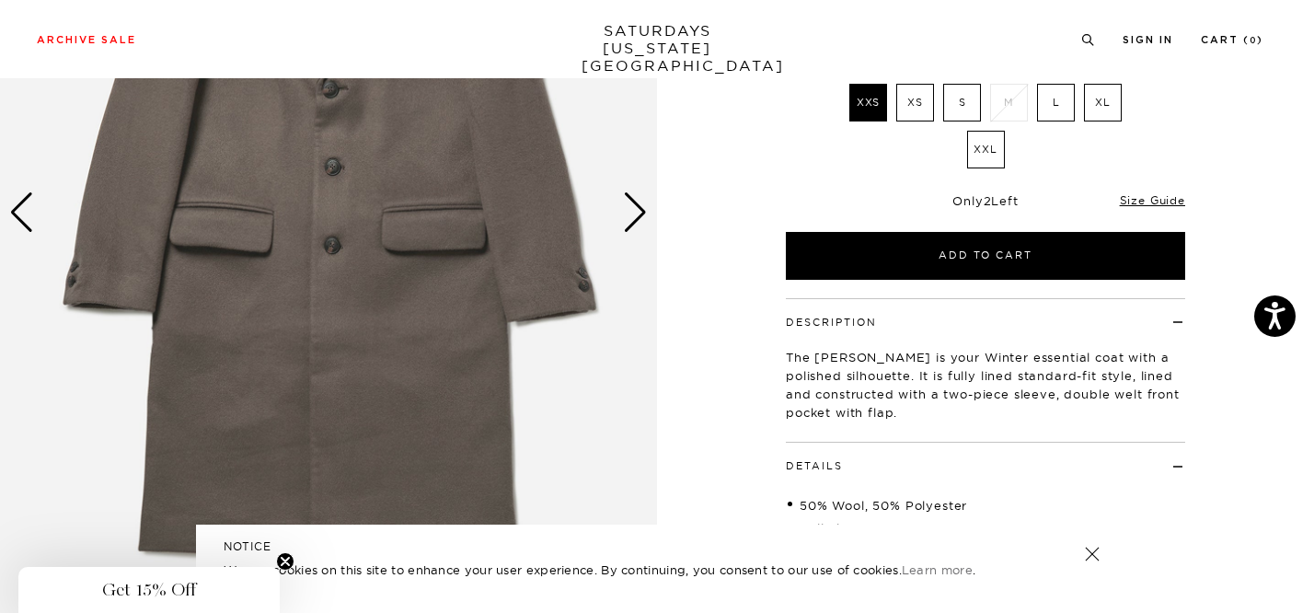
scroll to position [183, 0]
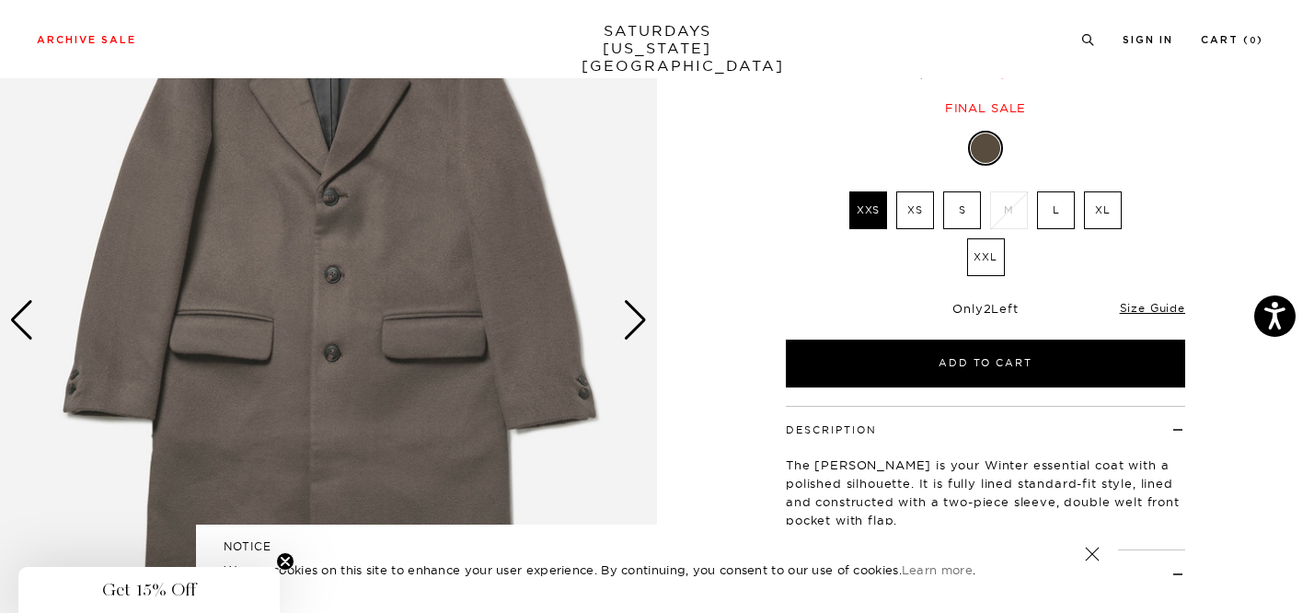
click at [640, 316] on div "Next slide" at bounding box center [635, 320] width 25 height 40
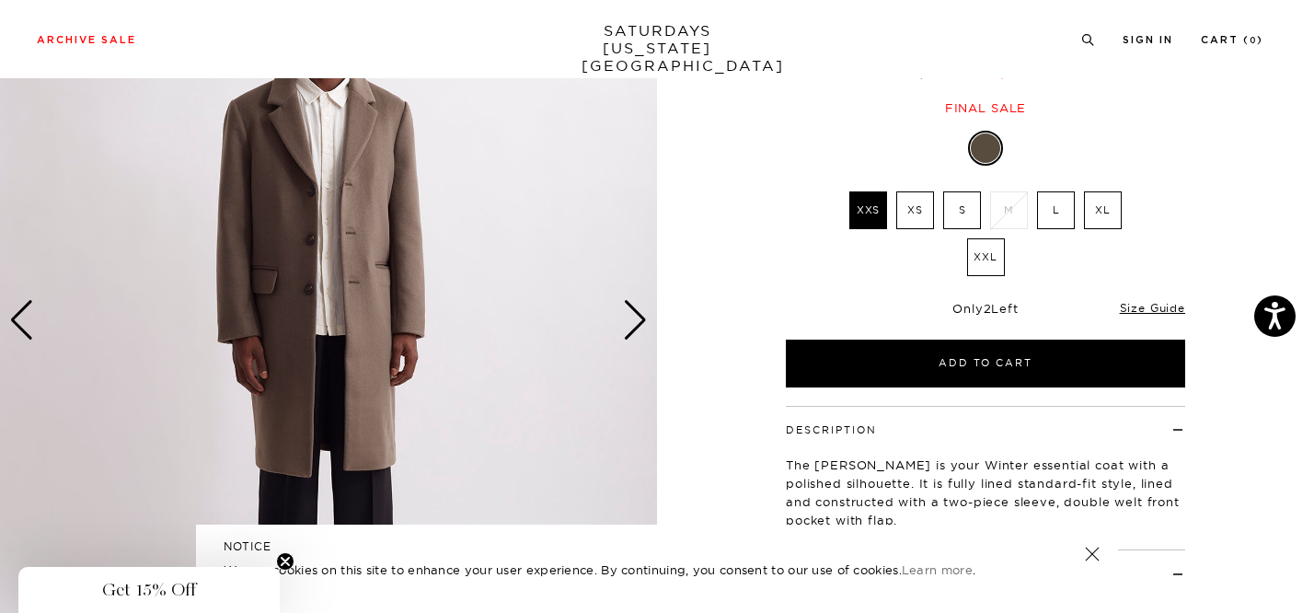
click at [1089, 552] on link at bounding box center [1092, 554] width 26 height 26
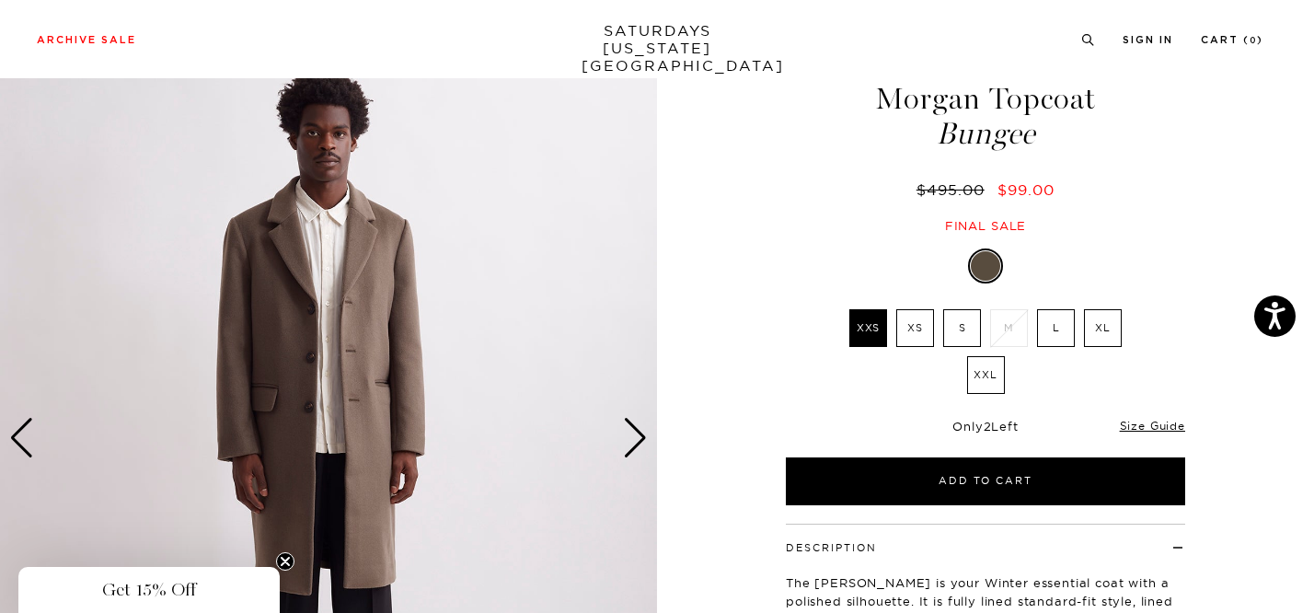
scroll to position [55, 0]
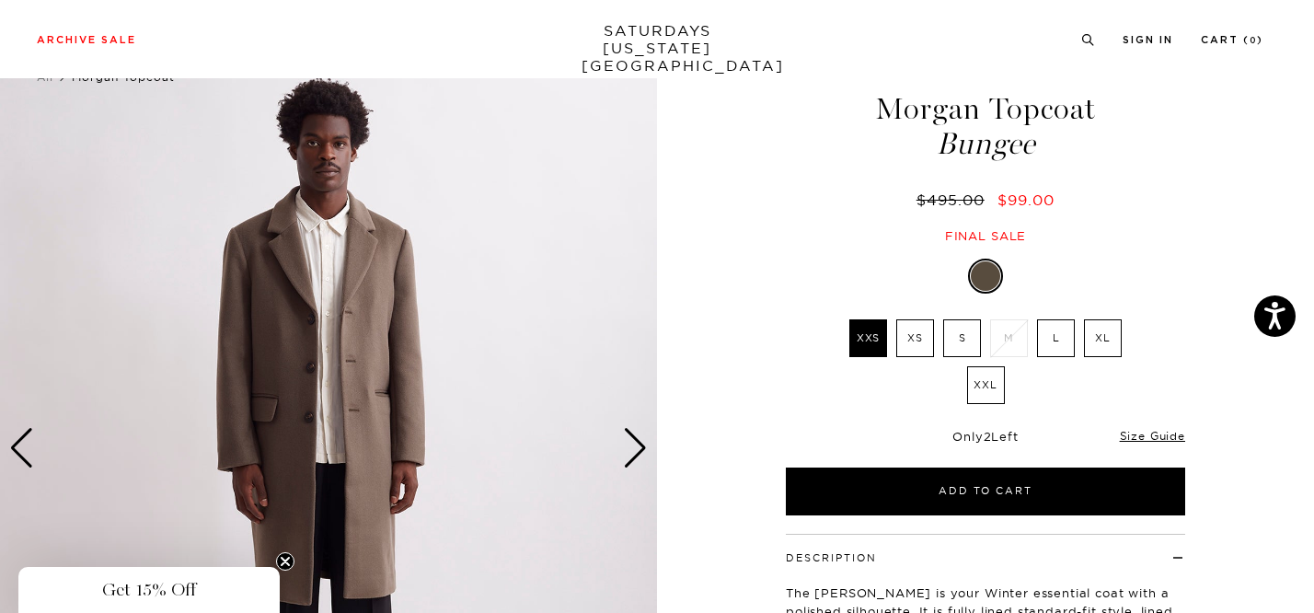
click at [633, 431] on div "Next slide" at bounding box center [635, 448] width 25 height 40
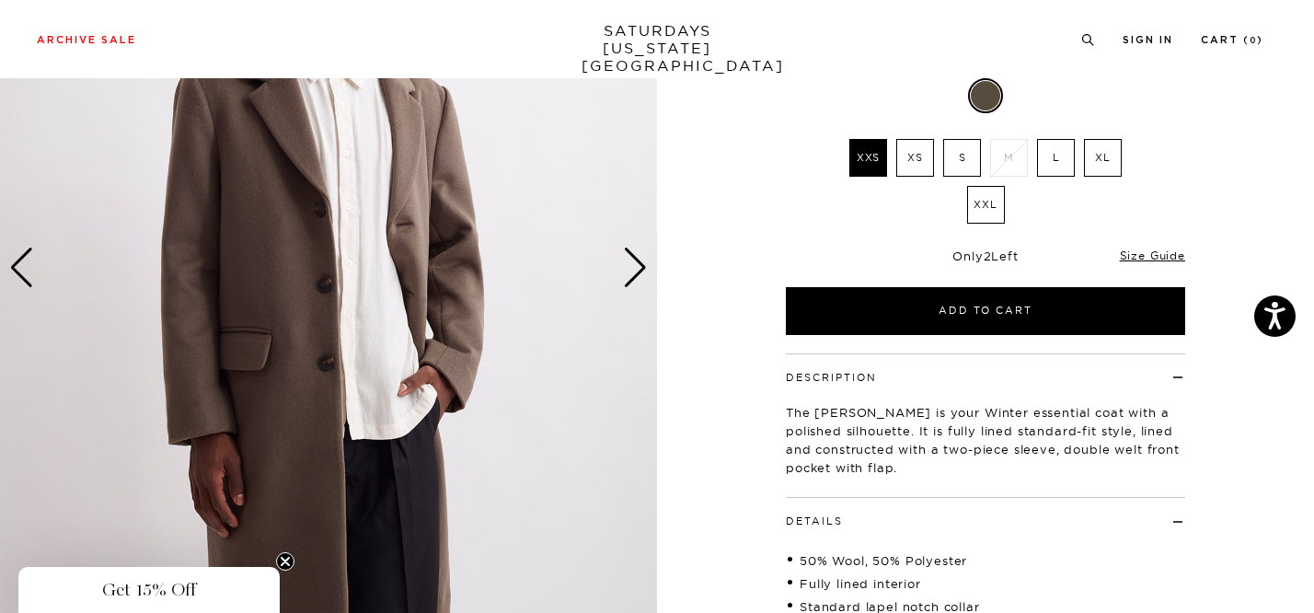
scroll to position [75, 0]
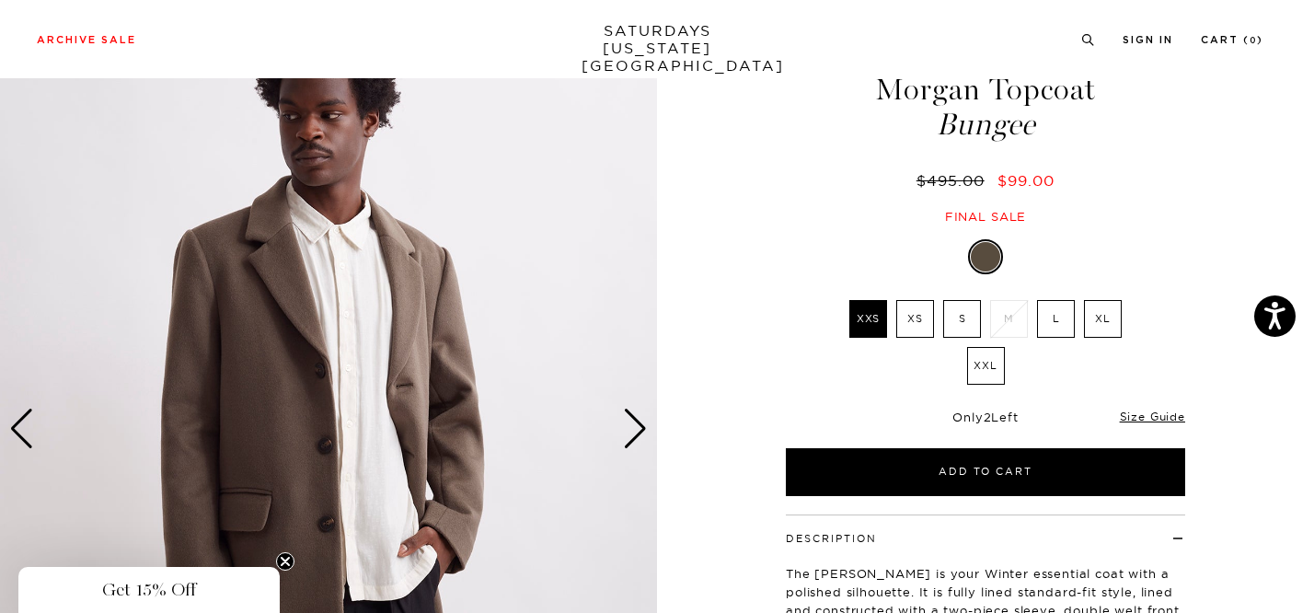
click at [640, 426] on div "Next slide" at bounding box center [635, 429] width 25 height 40
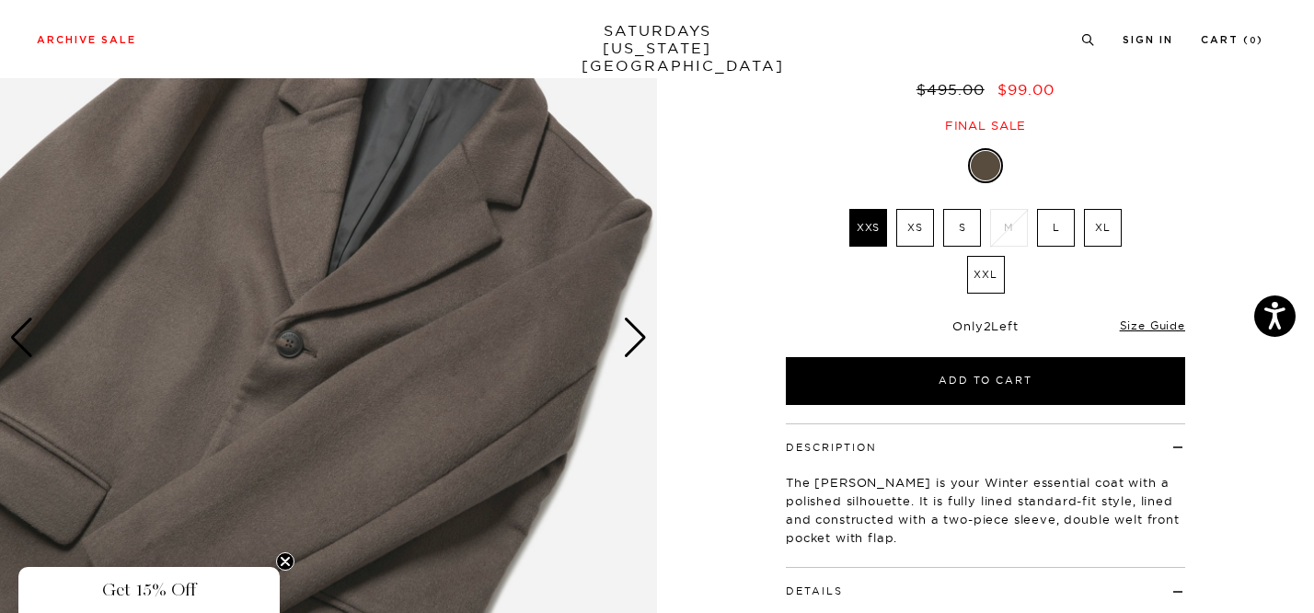
scroll to position [154, 0]
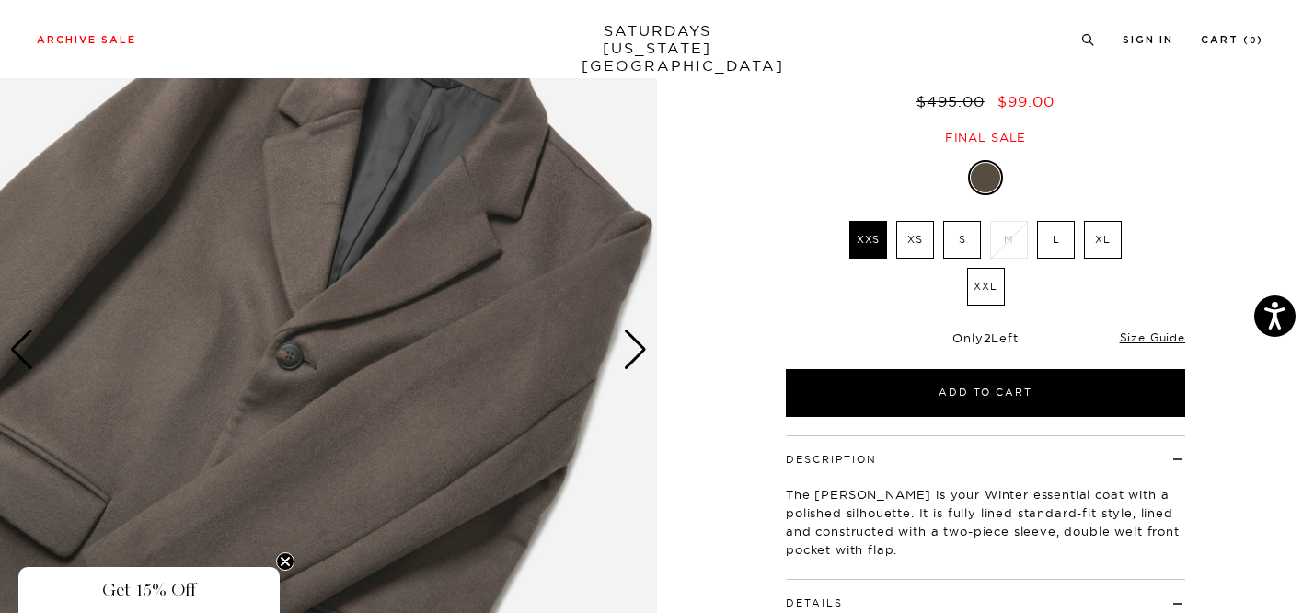
click at [633, 344] on div "Next slide" at bounding box center [635, 349] width 25 height 40
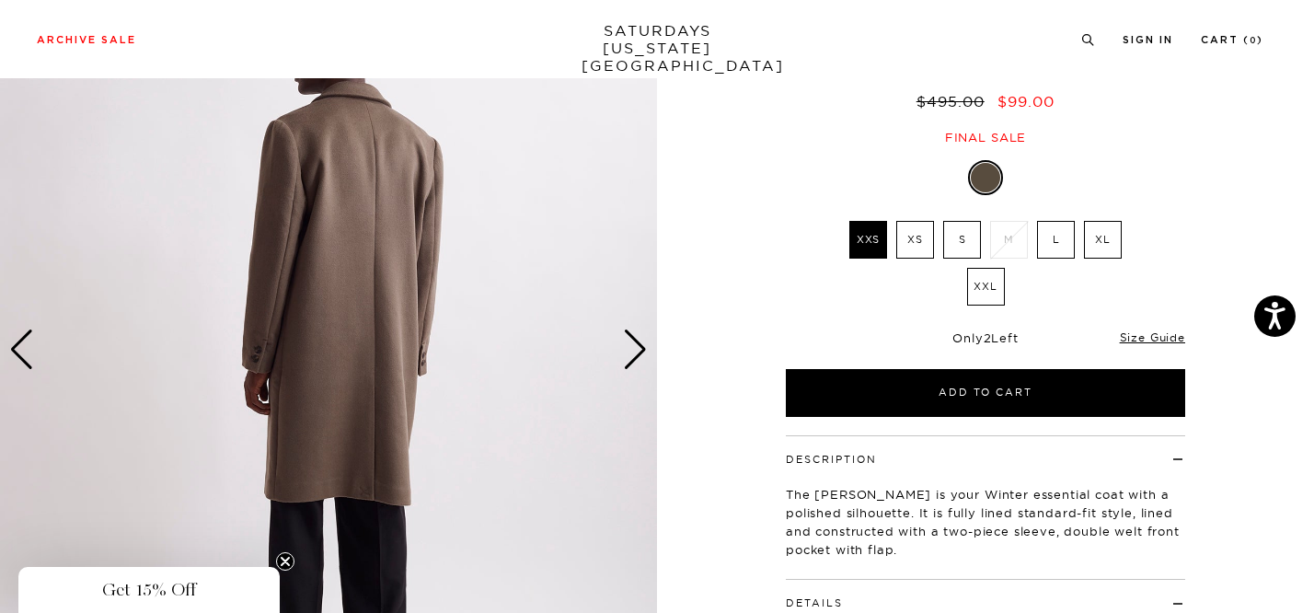
click at [634, 345] on div "Next slide" at bounding box center [635, 349] width 25 height 40
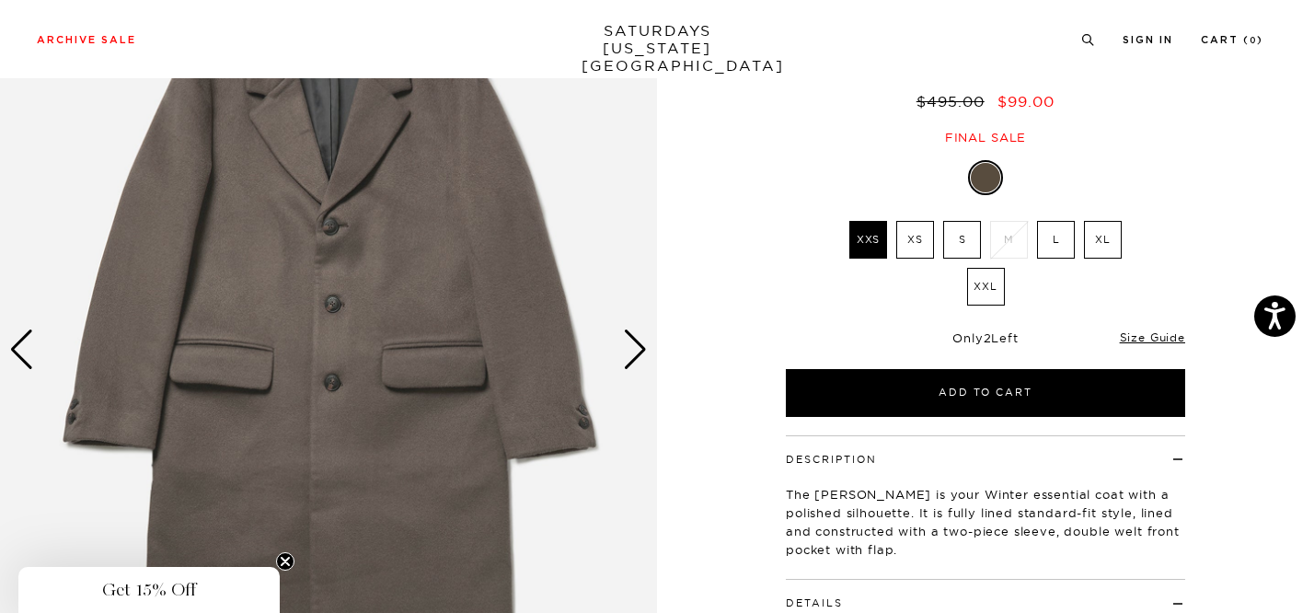
click at [634, 345] on div "Next slide" at bounding box center [635, 349] width 25 height 40
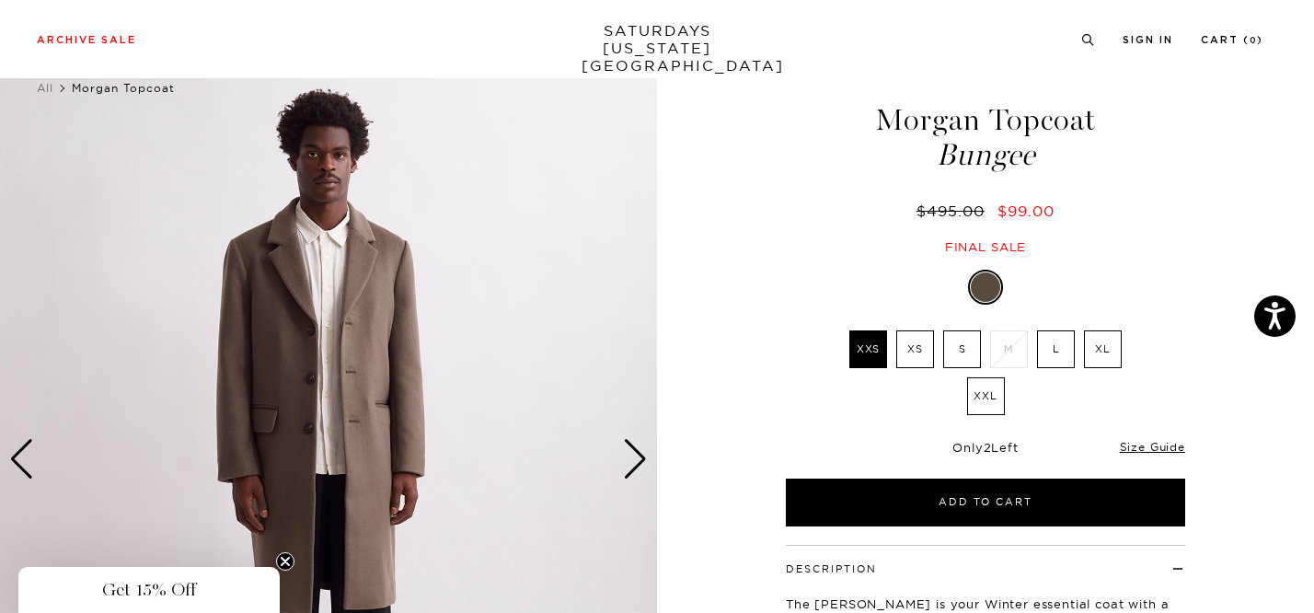
scroll to position [33, 0]
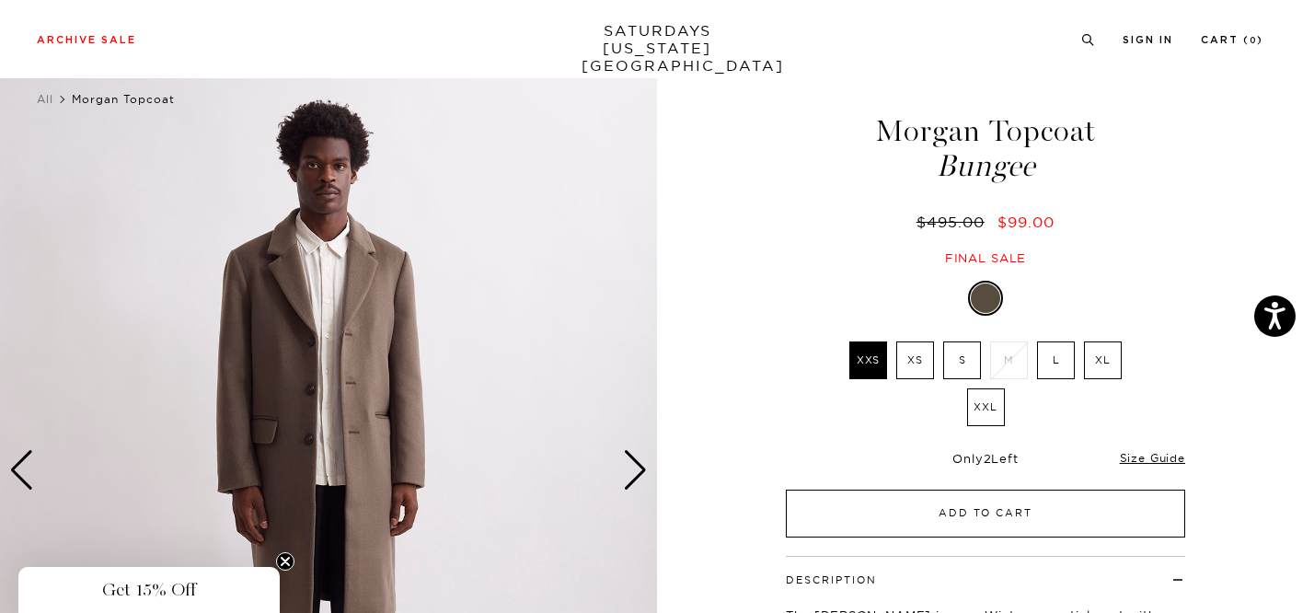
click at [959, 516] on button "Add to Cart" at bounding box center [985, 514] width 399 height 48
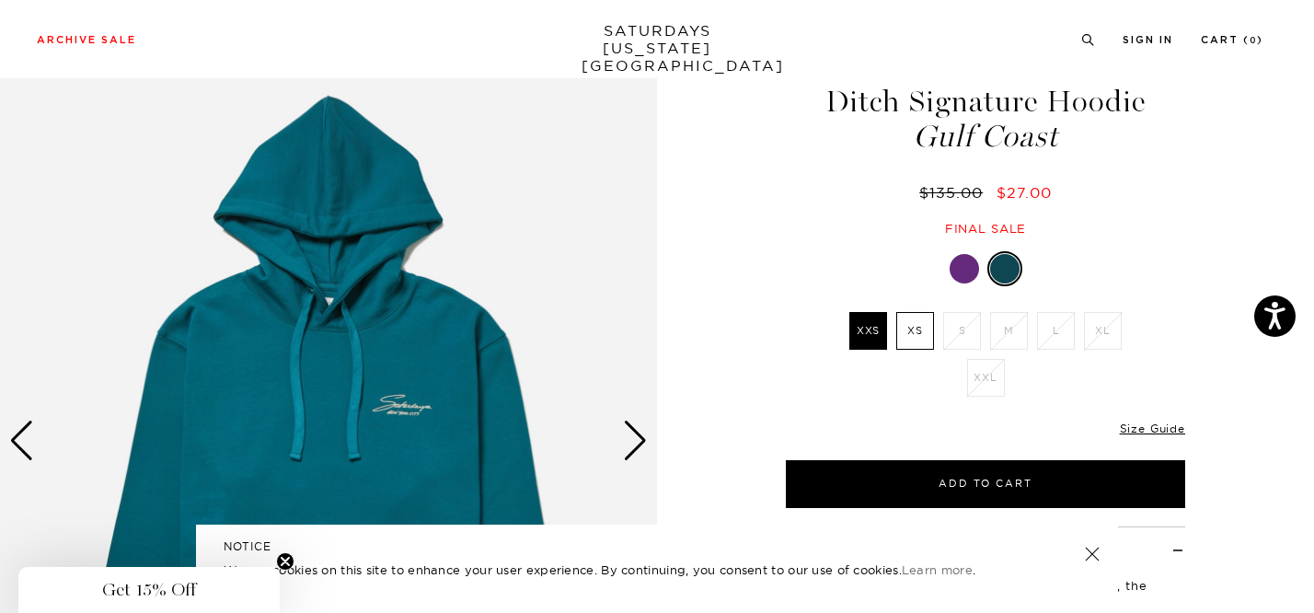
scroll to position [202, 0]
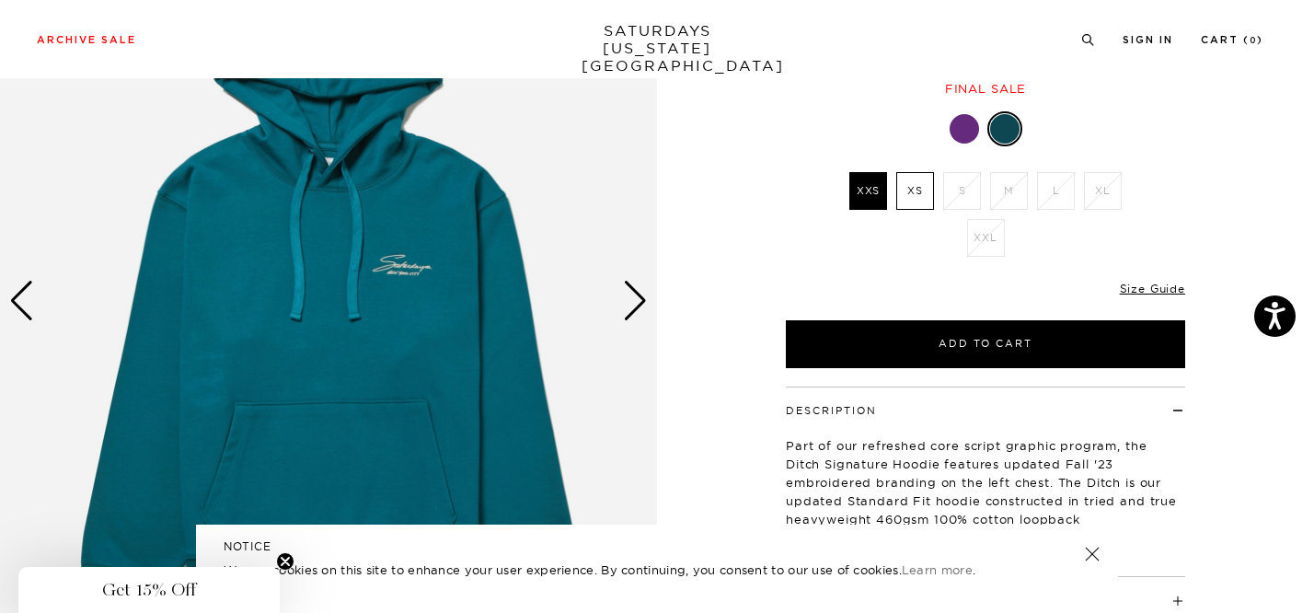
click at [638, 302] on div "Next slide" at bounding box center [635, 301] width 25 height 40
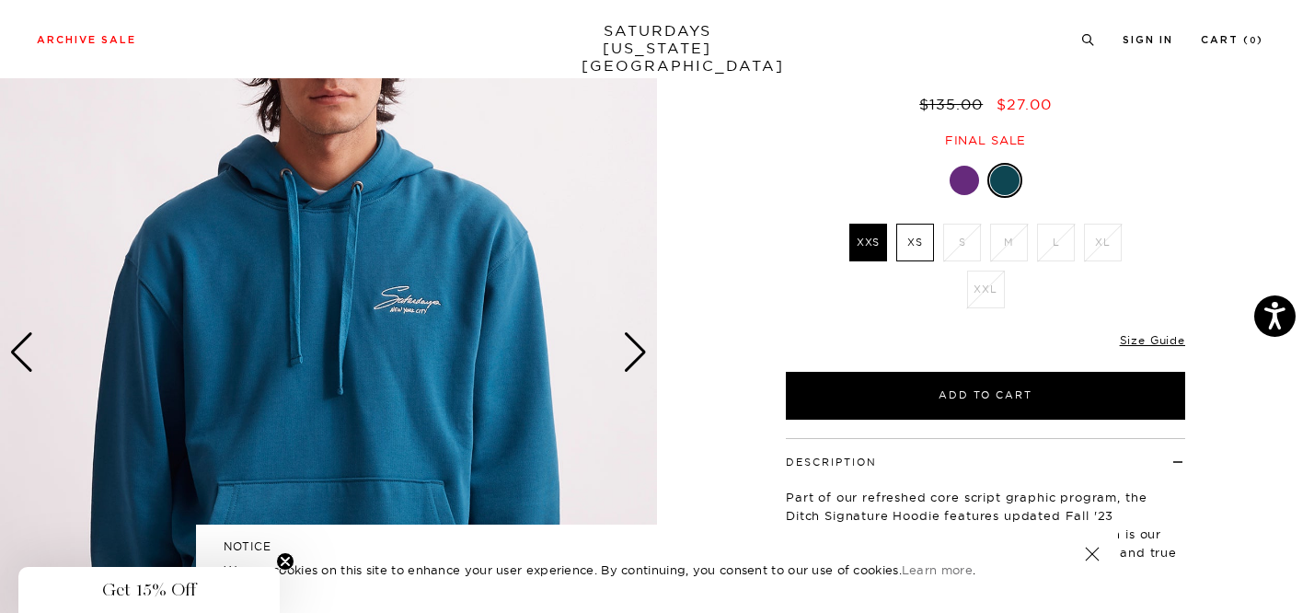
scroll to position [126, 1]
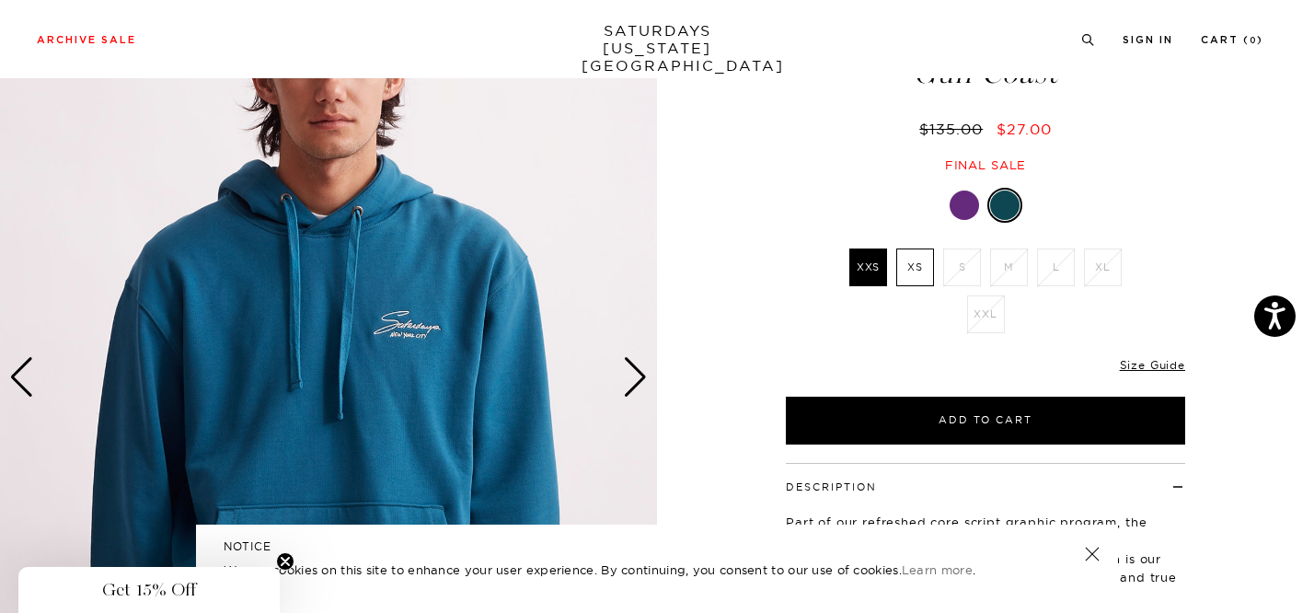
click at [633, 378] on div "Next slide" at bounding box center [635, 377] width 25 height 40
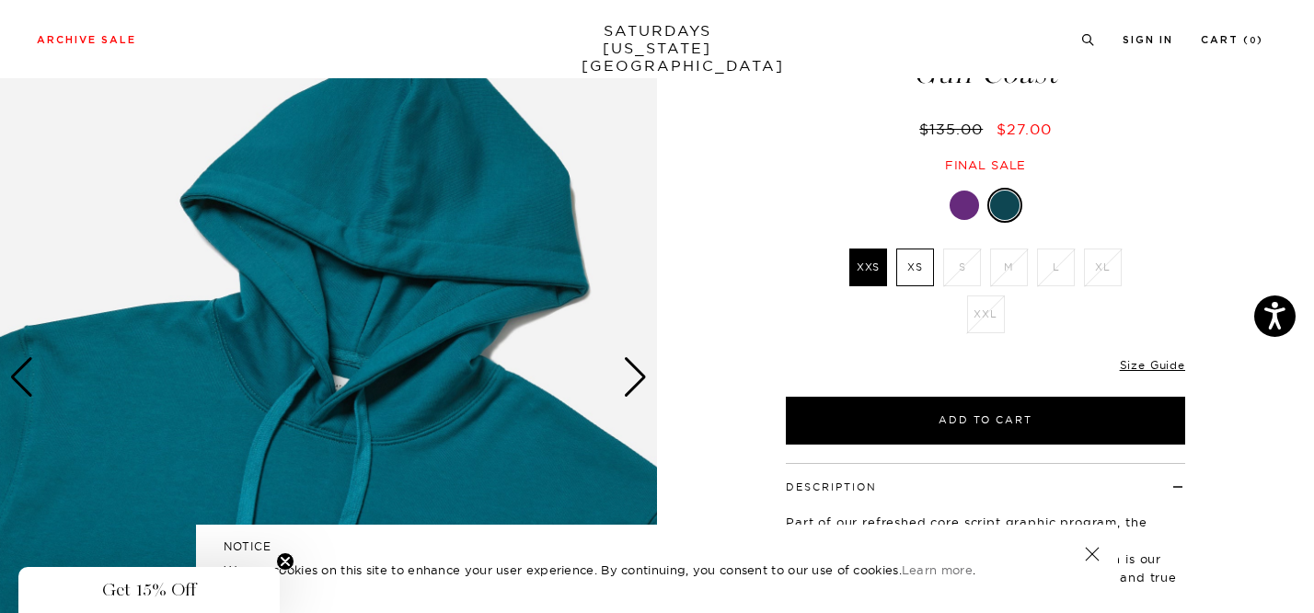
click at [971, 203] on div at bounding box center [964, 204] width 29 height 29
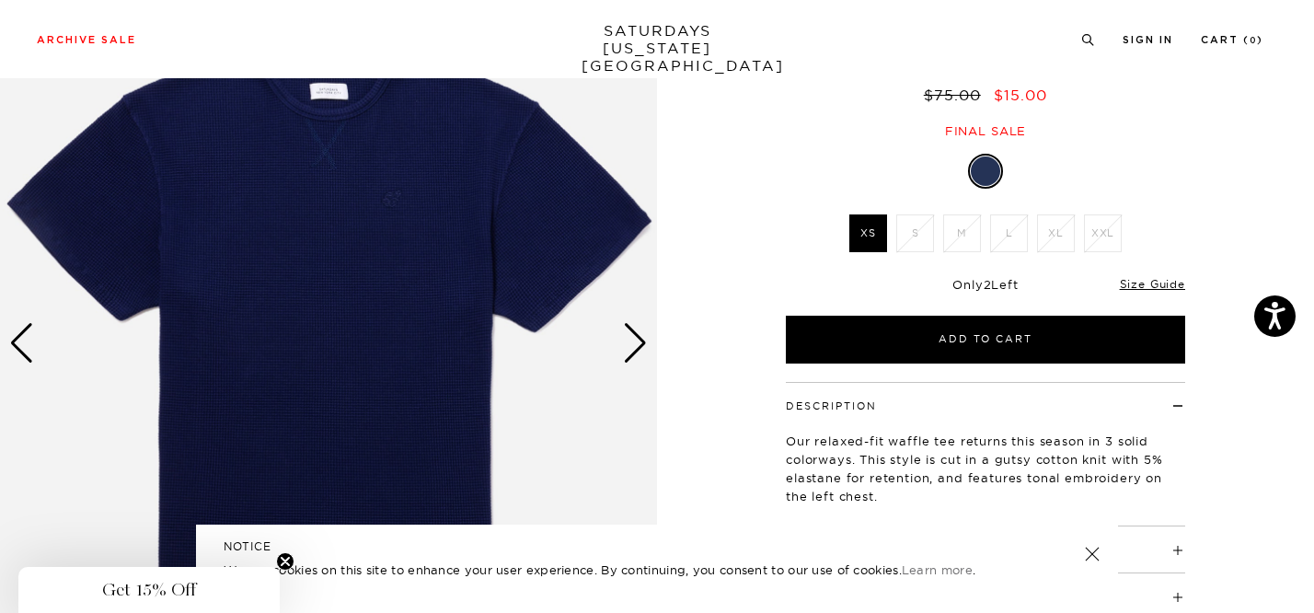
scroll to position [80, 0]
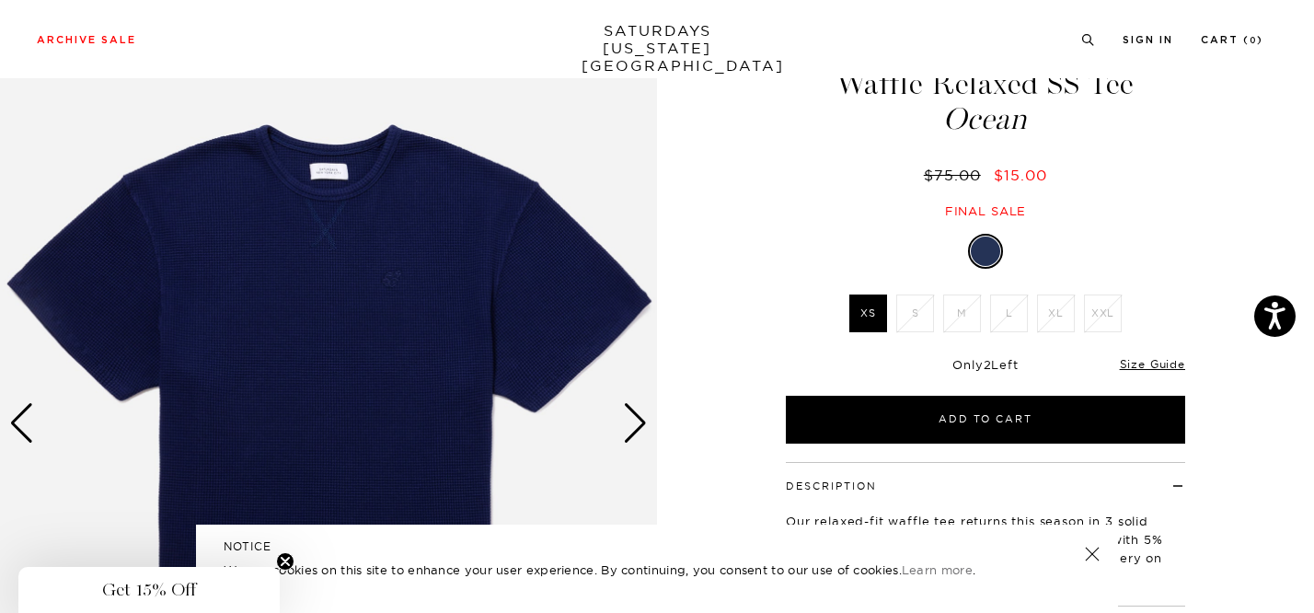
click at [633, 424] on div "Next slide" at bounding box center [635, 423] width 25 height 40
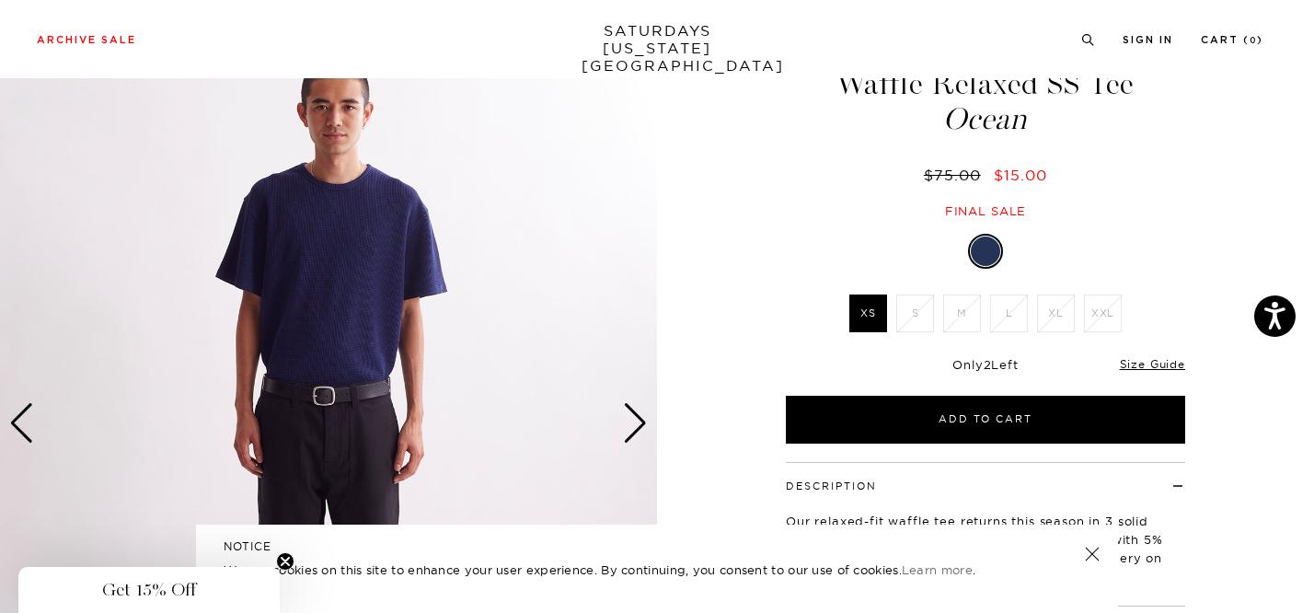
click at [633, 424] on div "Next slide" at bounding box center [635, 423] width 25 height 40
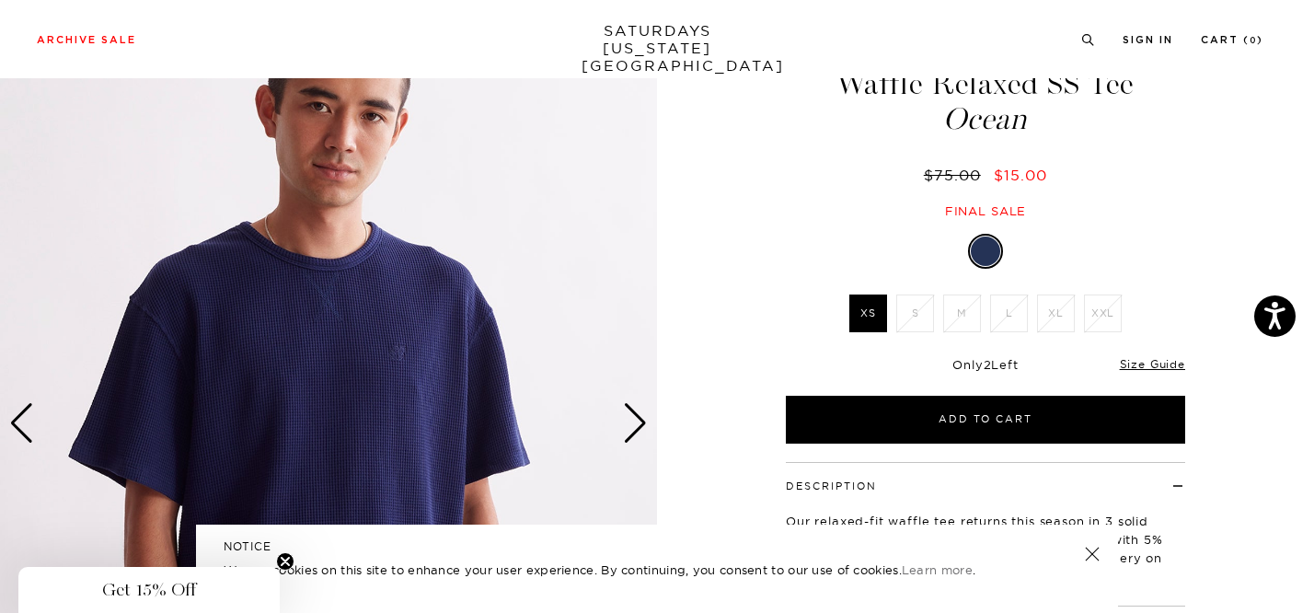
click at [633, 424] on div "Next slide" at bounding box center [635, 423] width 25 height 40
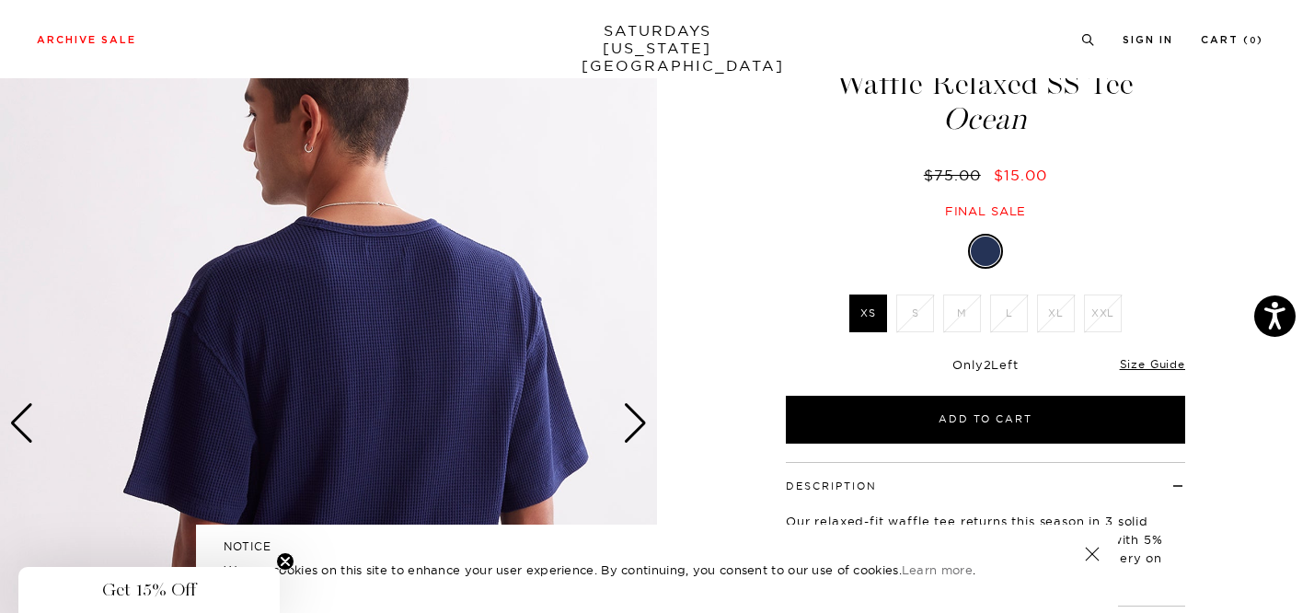
click at [633, 424] on div "Next slide" at bounding box center [635, 423] width 25 height 40
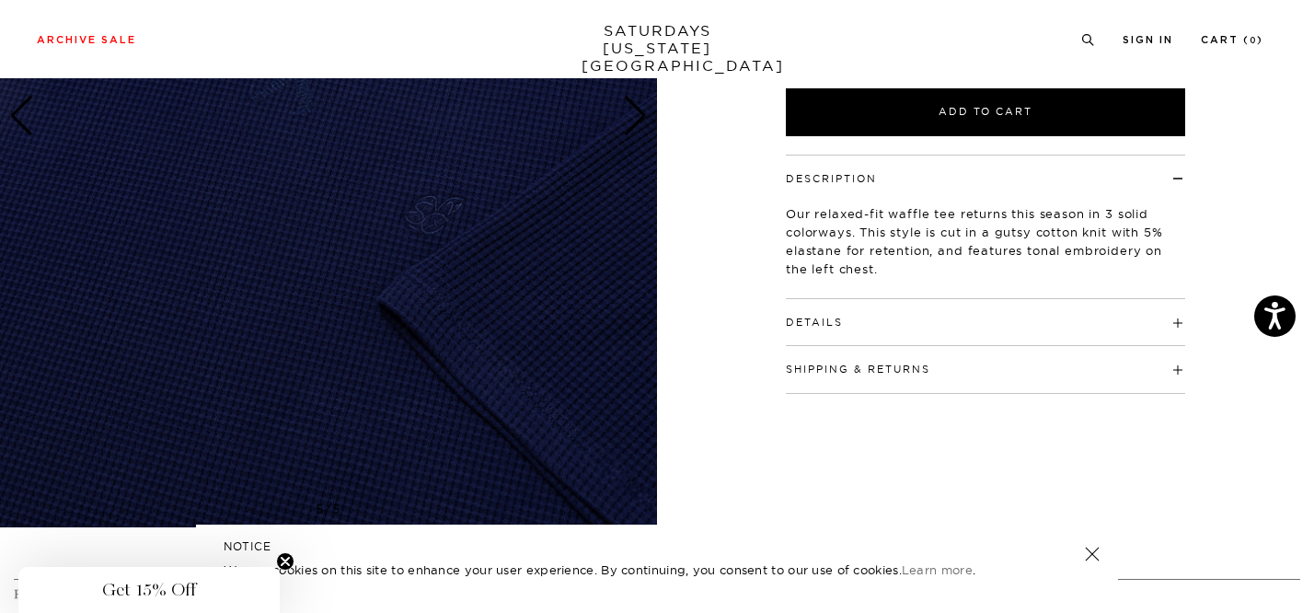
scroll to position [388, 0]
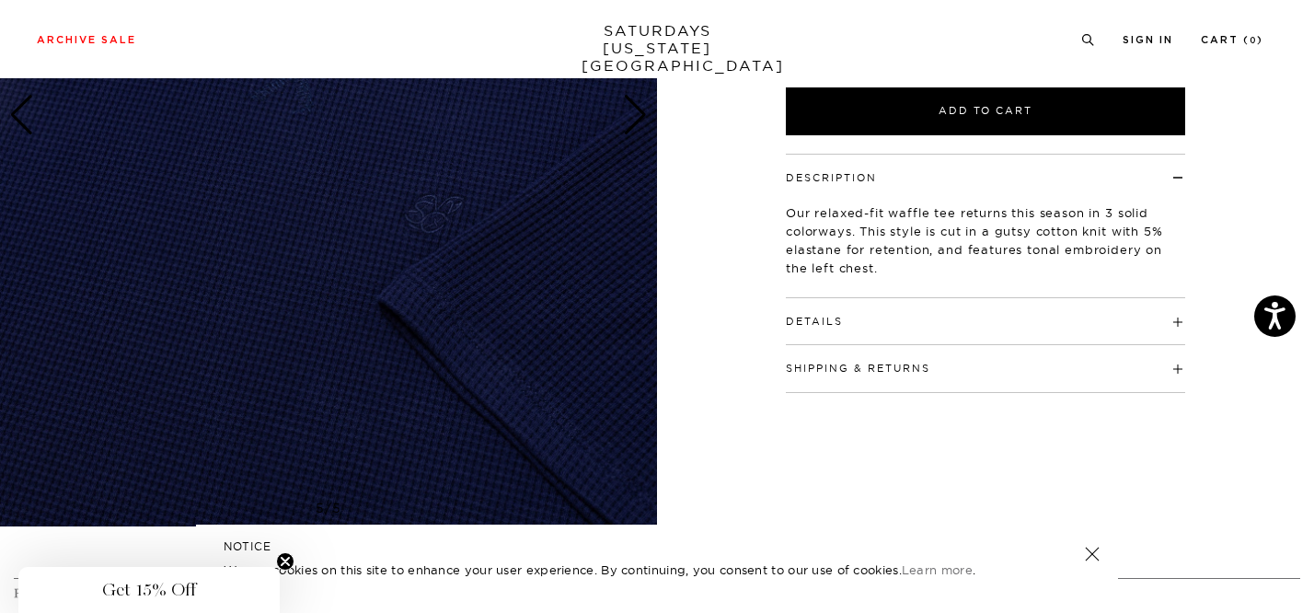
click at [815, 329] on div "Details Self fabric bound collar X stitch detail at front neck Overlock clean f…" at bounding box center [985, 321] width 399 height 47
click at [841, 317] on button "Details" at bounding box center [814, 322] width 57 height 10
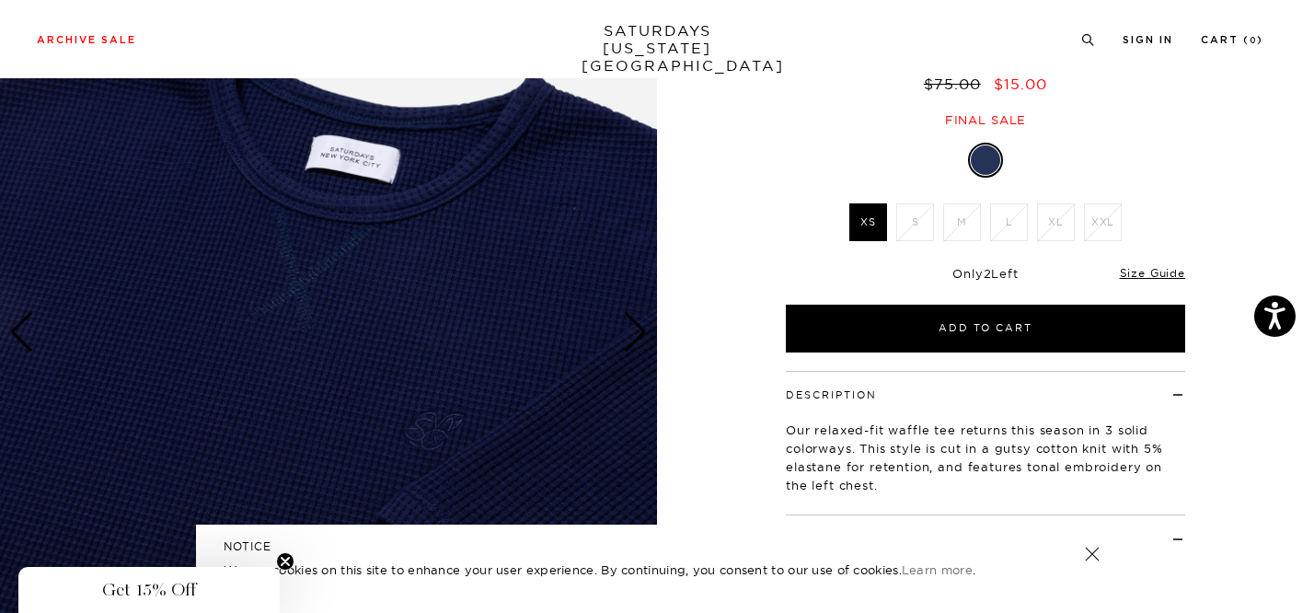
scroll to position [258, 0]
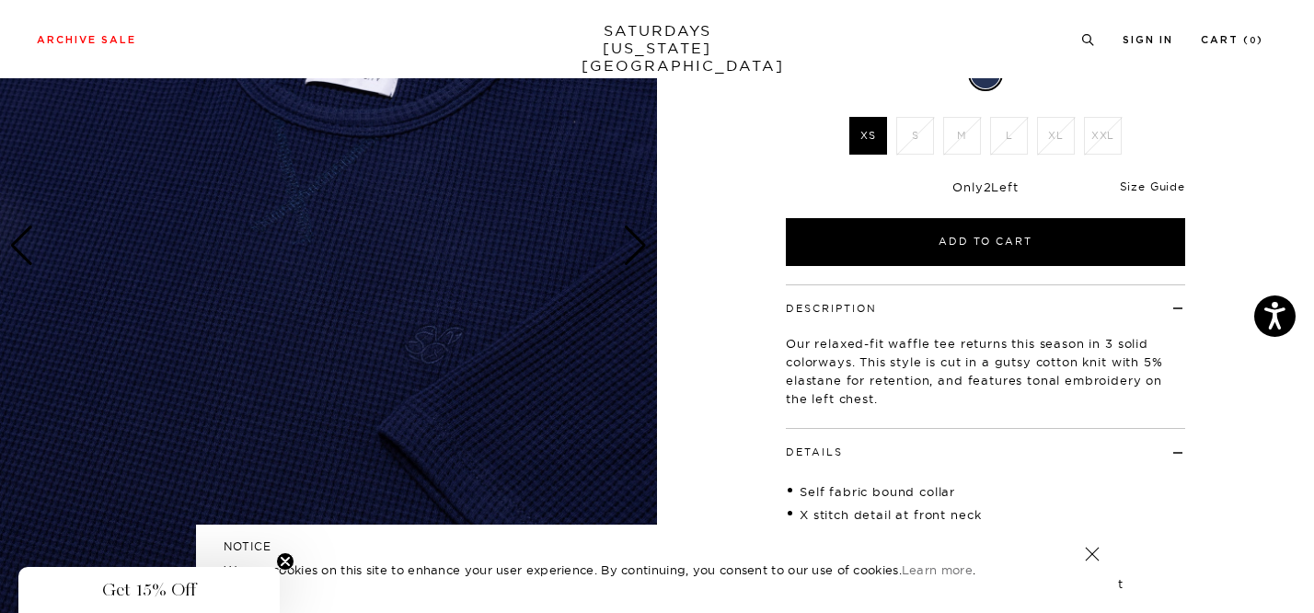
click at [1135, 184] on link "Size Guide" at bounding box center [1152, 186] width 65 height 14
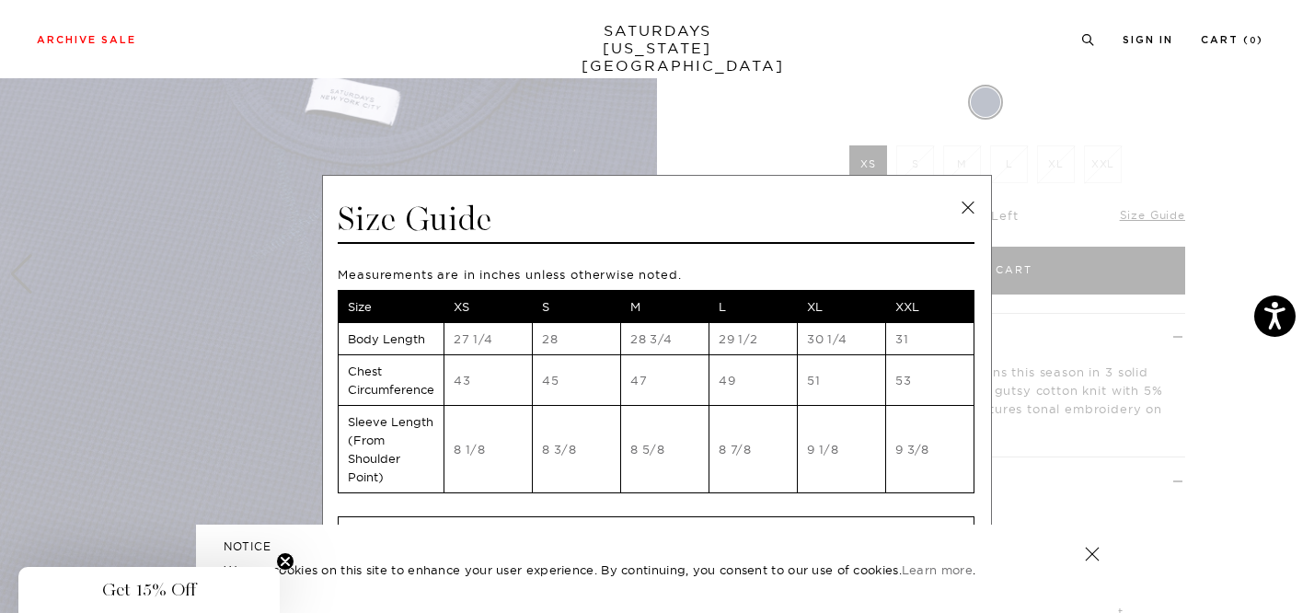
scroll to position [232, 0]
click at [961, 209] on link at bounding box center [968, 208] width 28 height 28
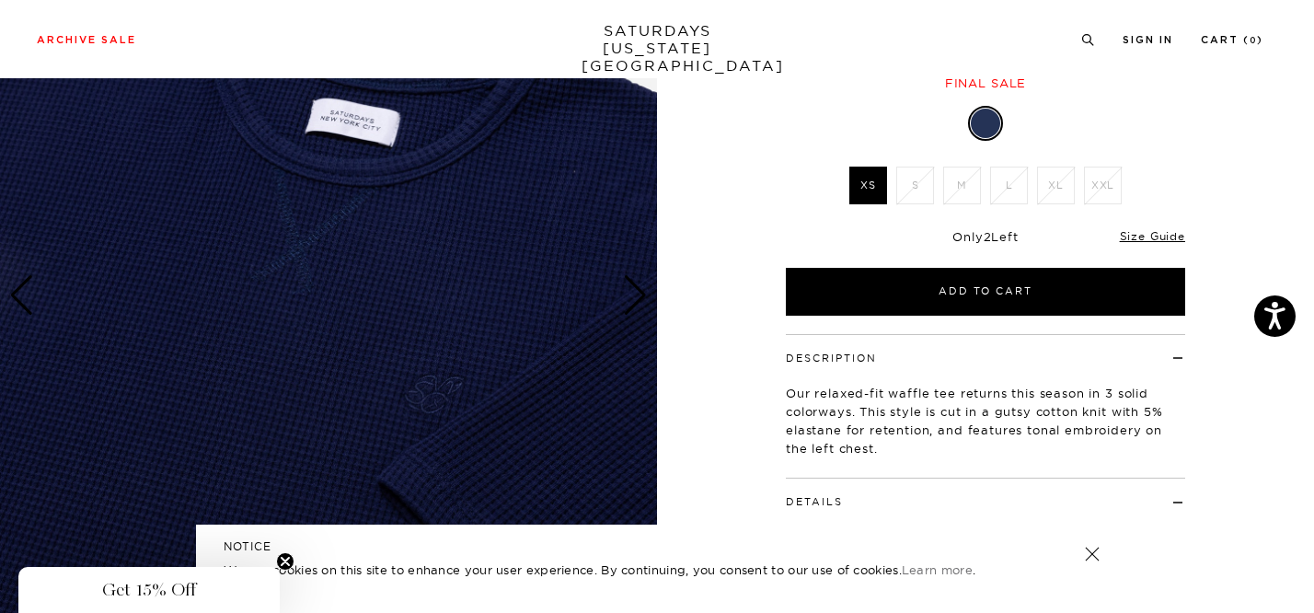
scroll to position [453, 11]
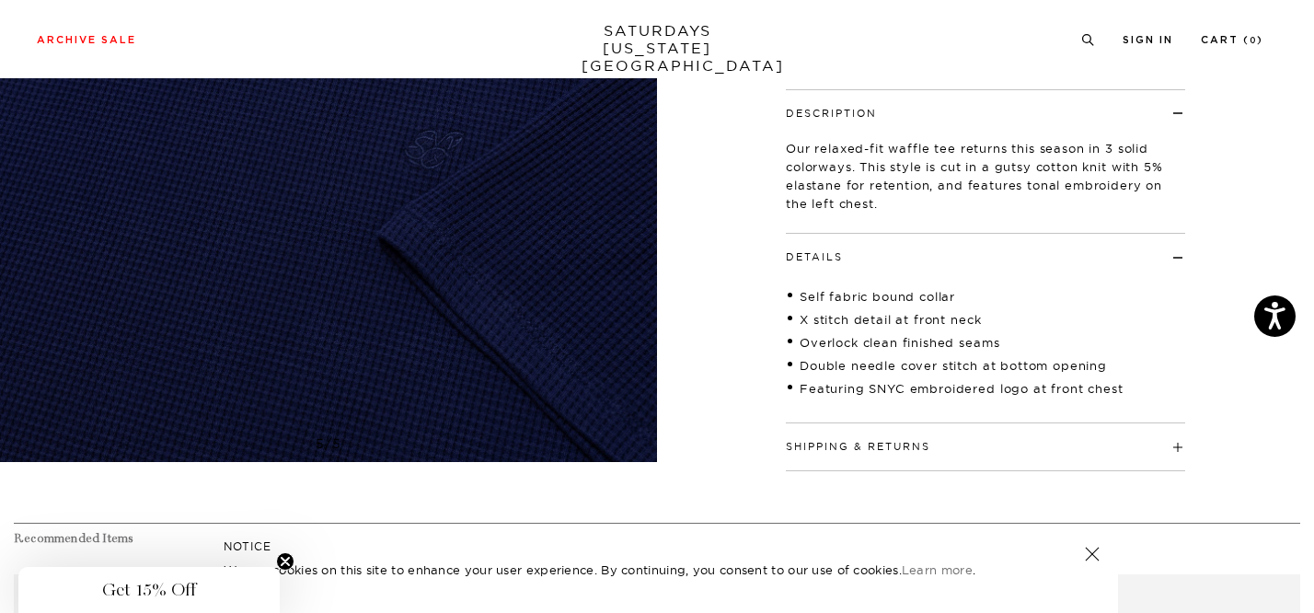
click at [639, 222] on img at bounding box center [328, 51] width 657 height 822
click at [734, 206] on div "5 / 5" at bounding box center [657, 55] width 1314 height 831
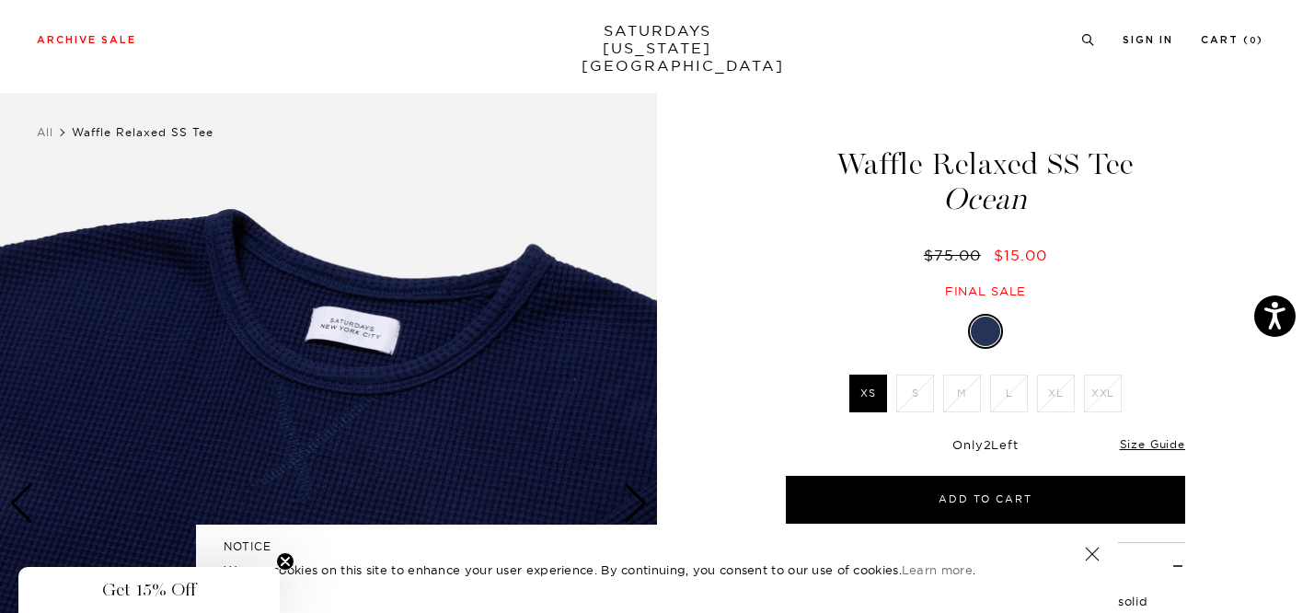
scroll to position [159, 0]
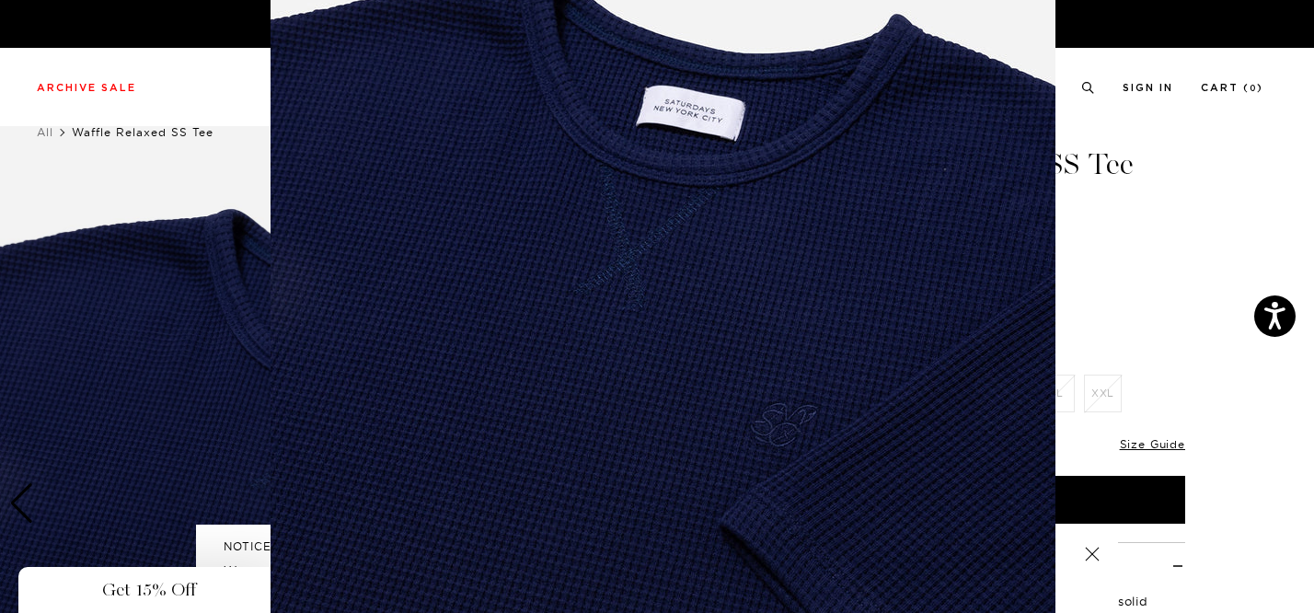
click at [734, 206] on img at bounding box center [663, 312] width 785 height 942
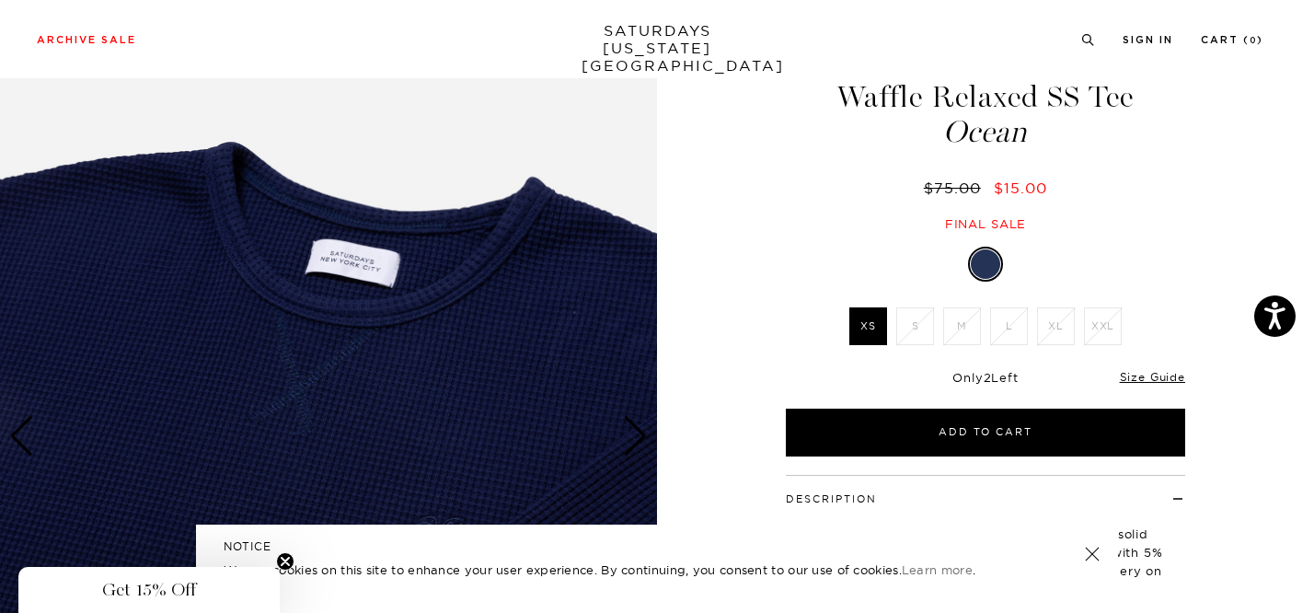
scroll to position [7, 0]
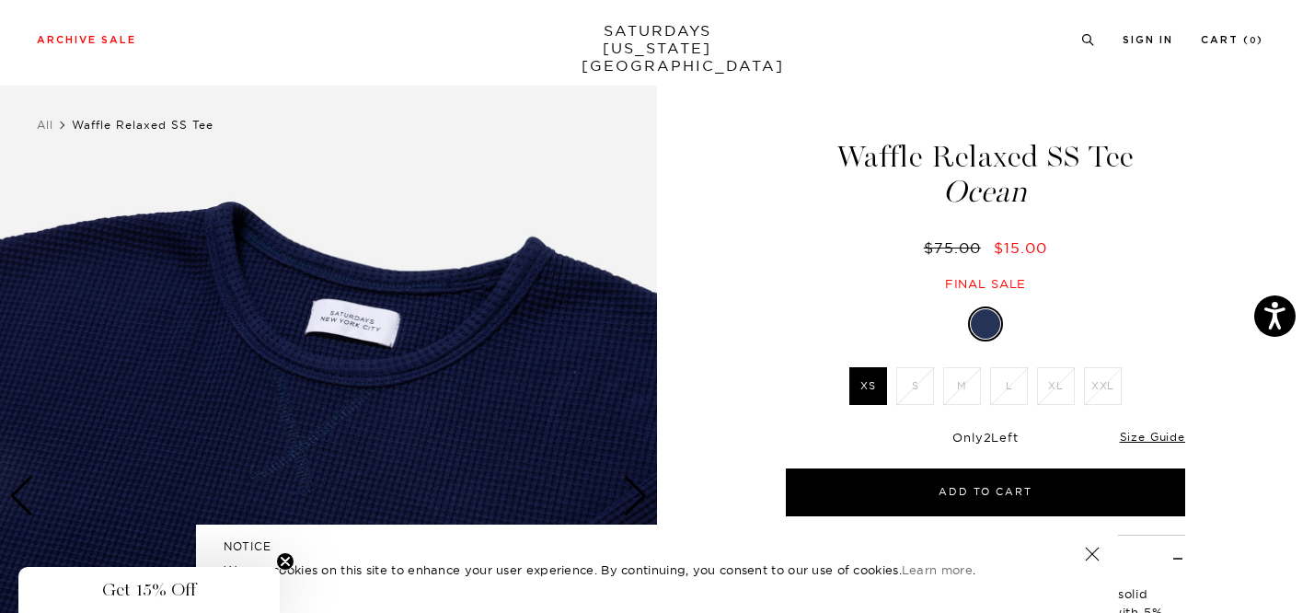
click at [756, 230] on div "Waffle Relaxed SS Tee Ocean $75.00 $15.00 Final sale" at bounding box center [985, 198] width 460 height 188
click at [1092, 547] on link at bounding box center [1092, 554] width 26 height 26
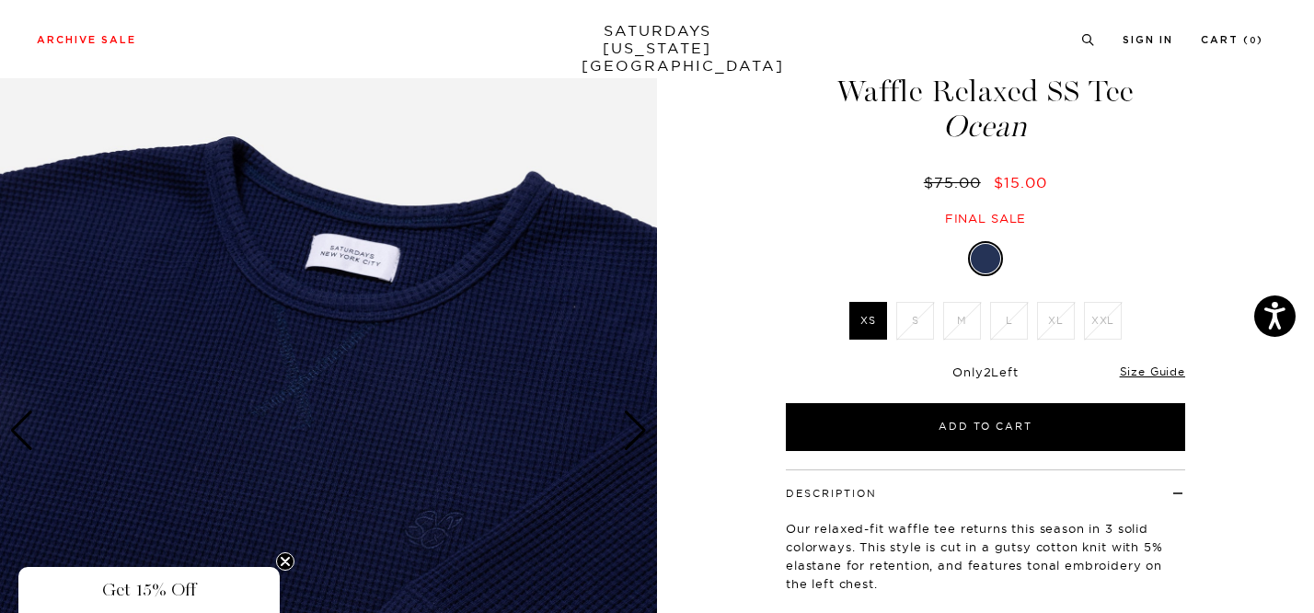
scroll to position [236, 0]
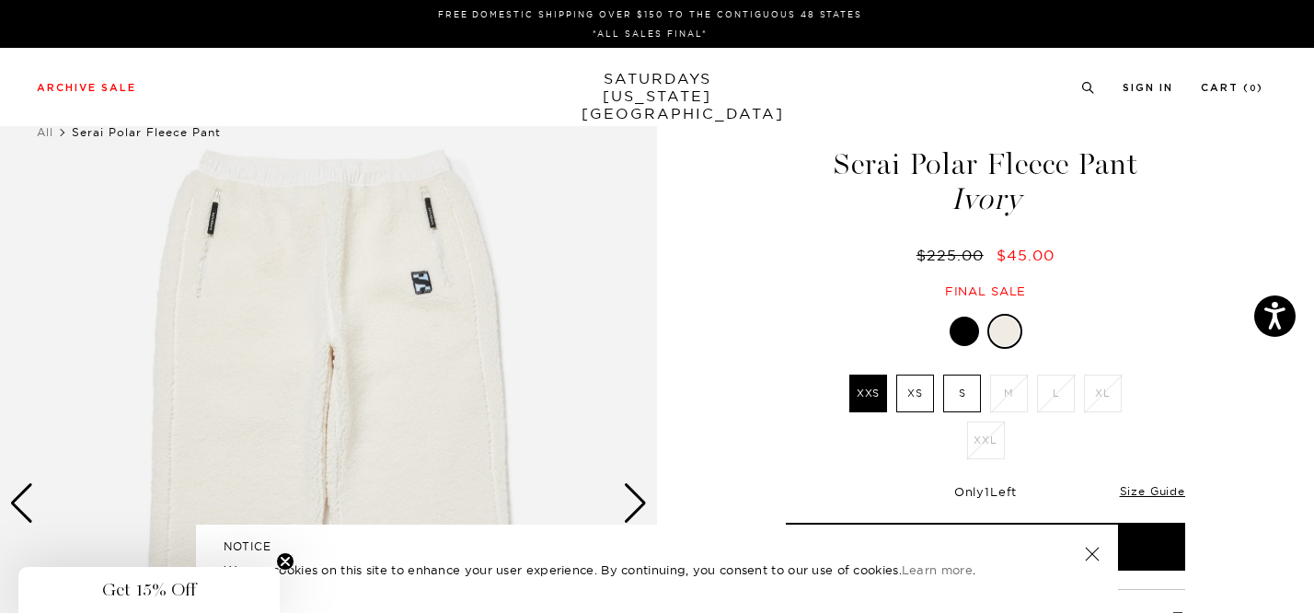
scroll to position [180, 0]
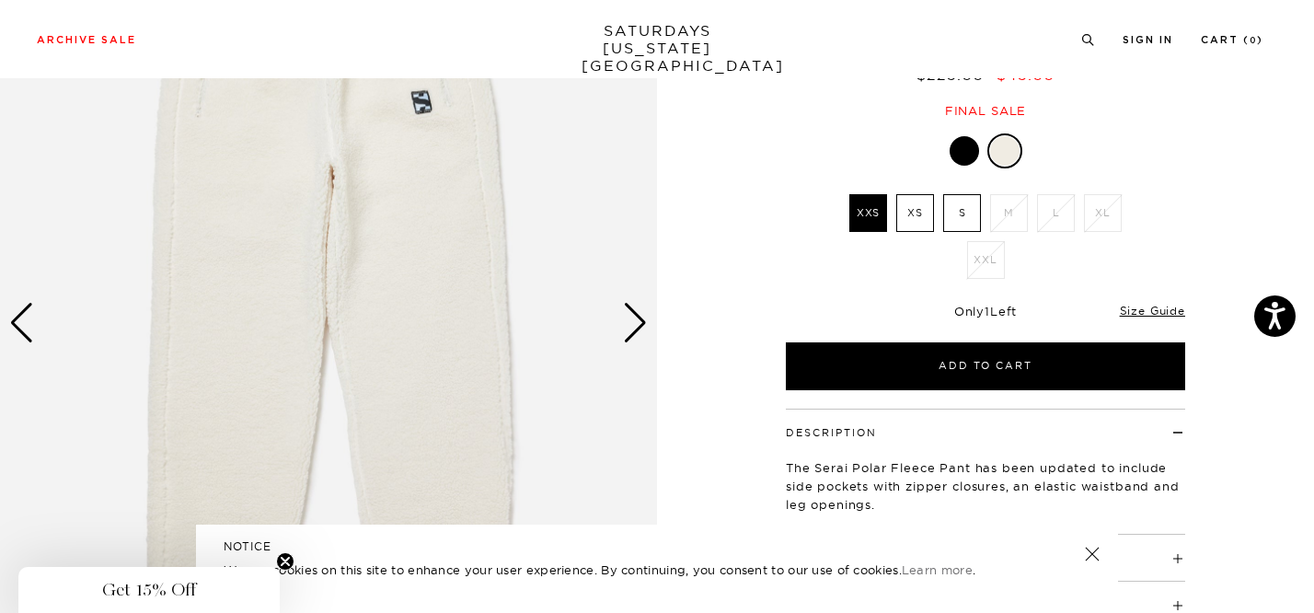
click at [640, 320] on div "Next slide" at bounding box center [635, 323] width 25 height 40
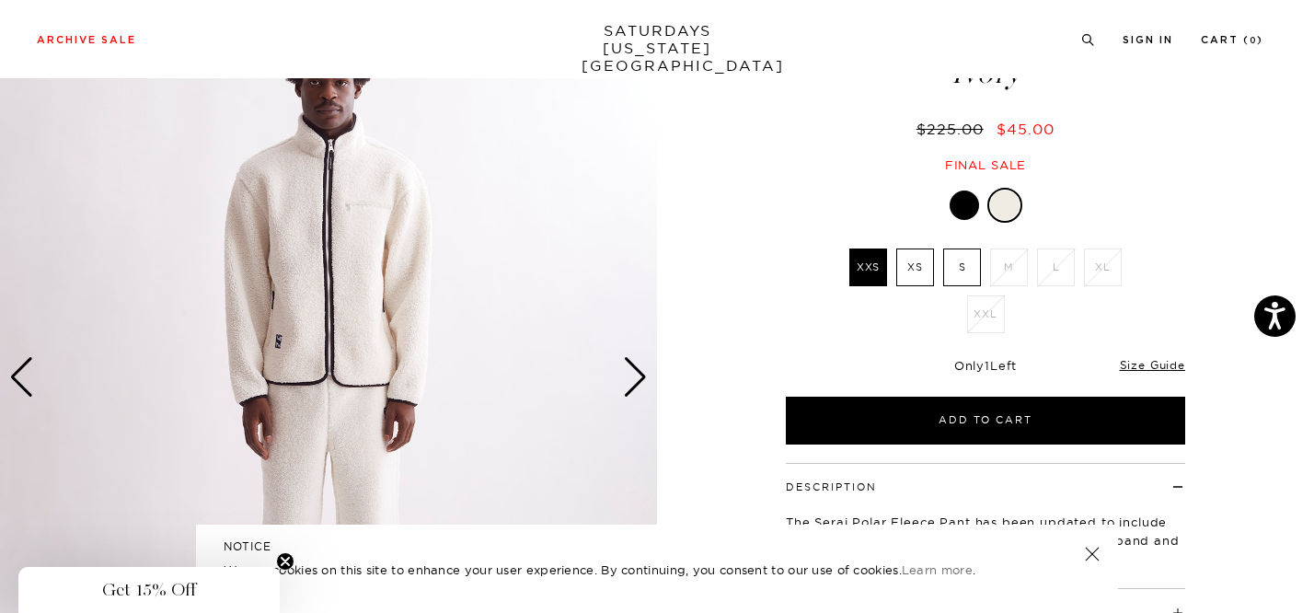
scroll to position [117, 0]
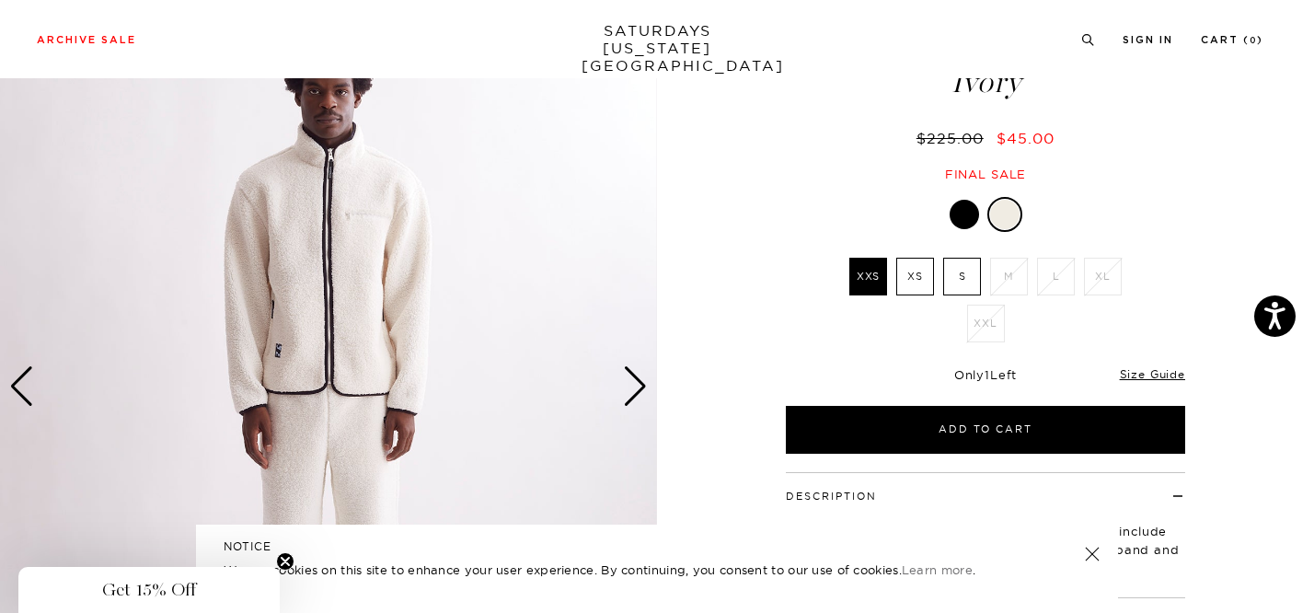
click at [640, 392] on div "Next slide" at bounding box center [635, 386] width 25 height 40
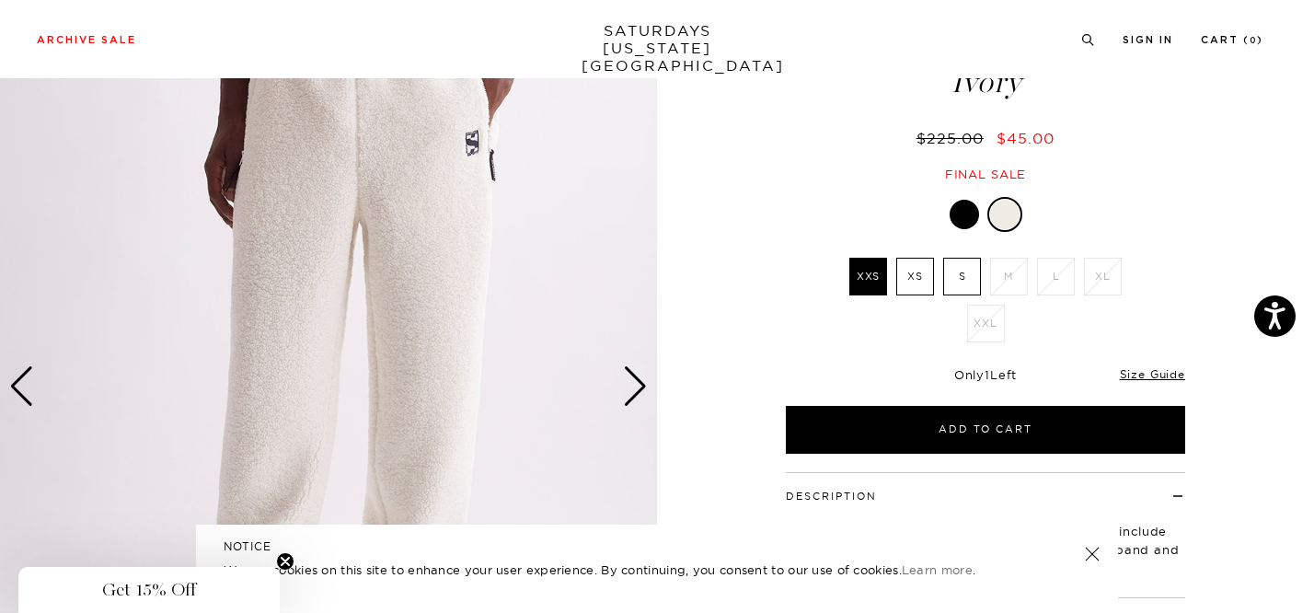
click at [640, 392] on div "Next slide" at bounding box center [635, 386] width 25 height 40
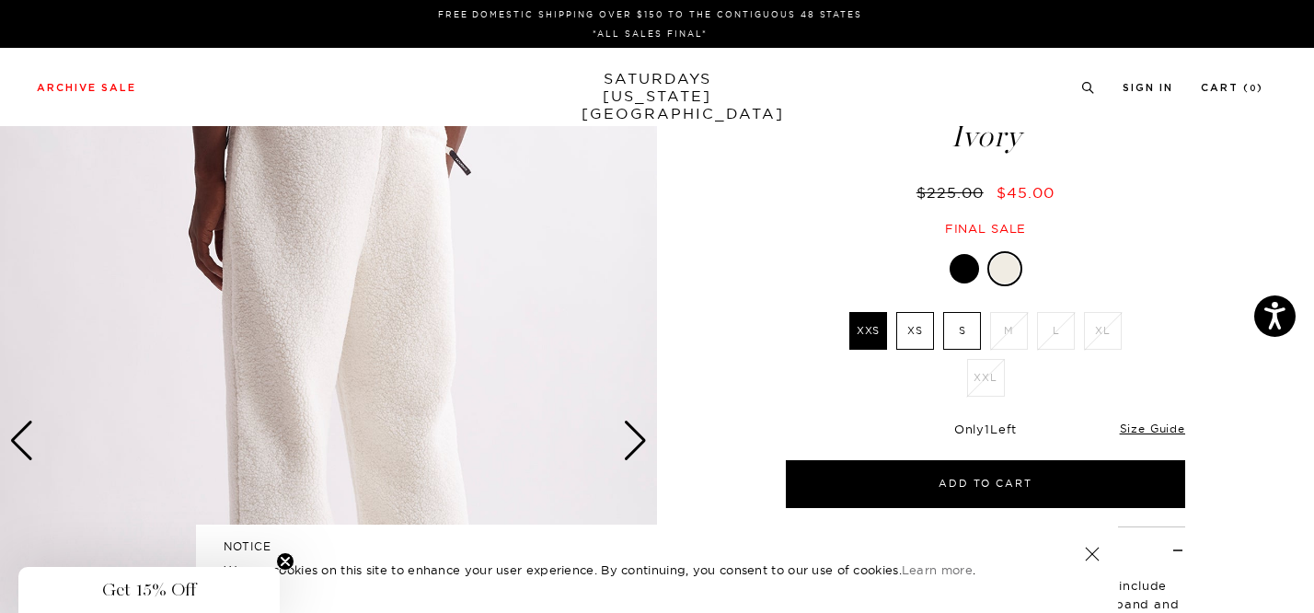
scroll to position [0, 0]
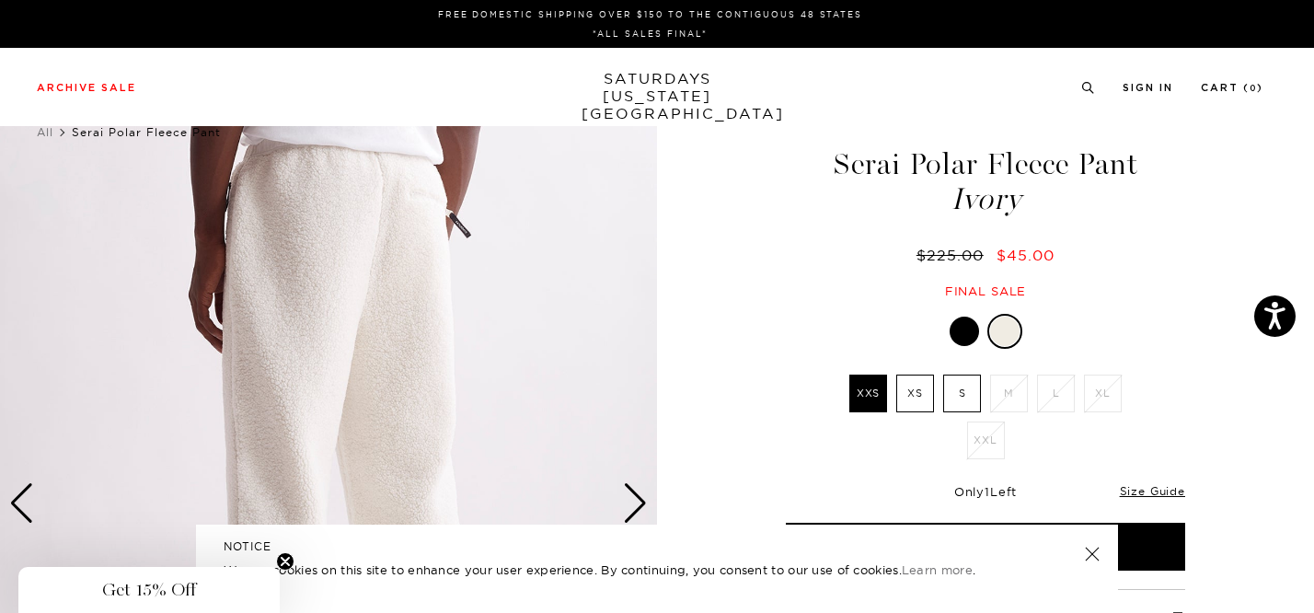
click at [631, 505] on div "Next slide" at bounding box center [635, 503] width 25 height 40
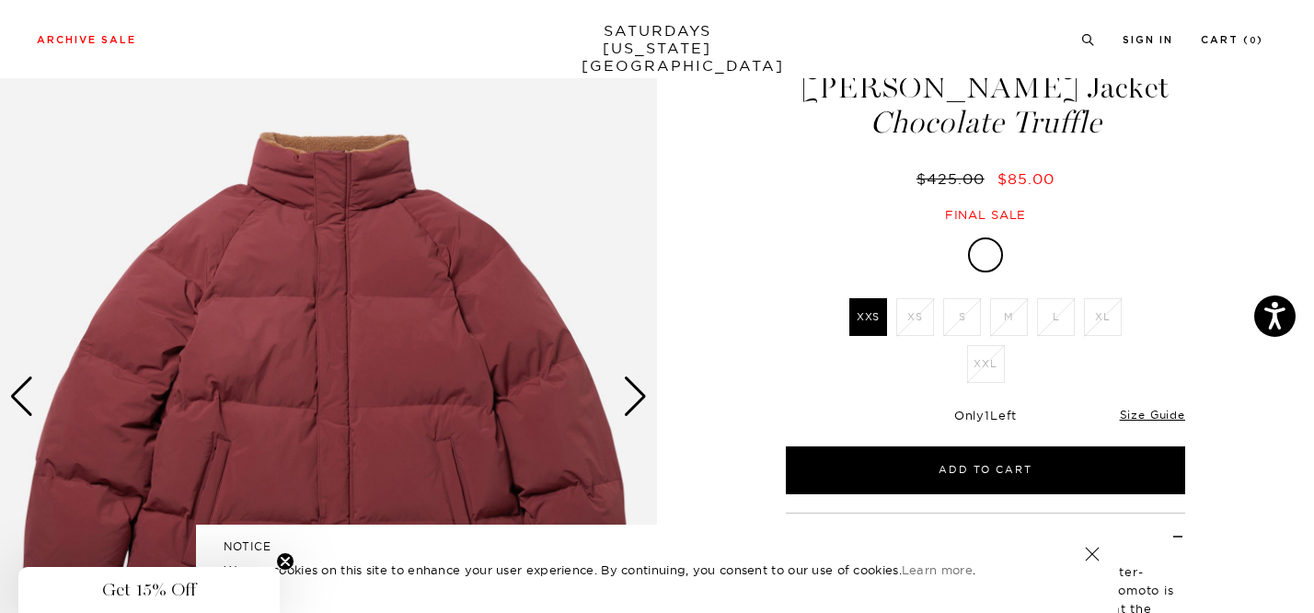
scroll to position [171, 0]
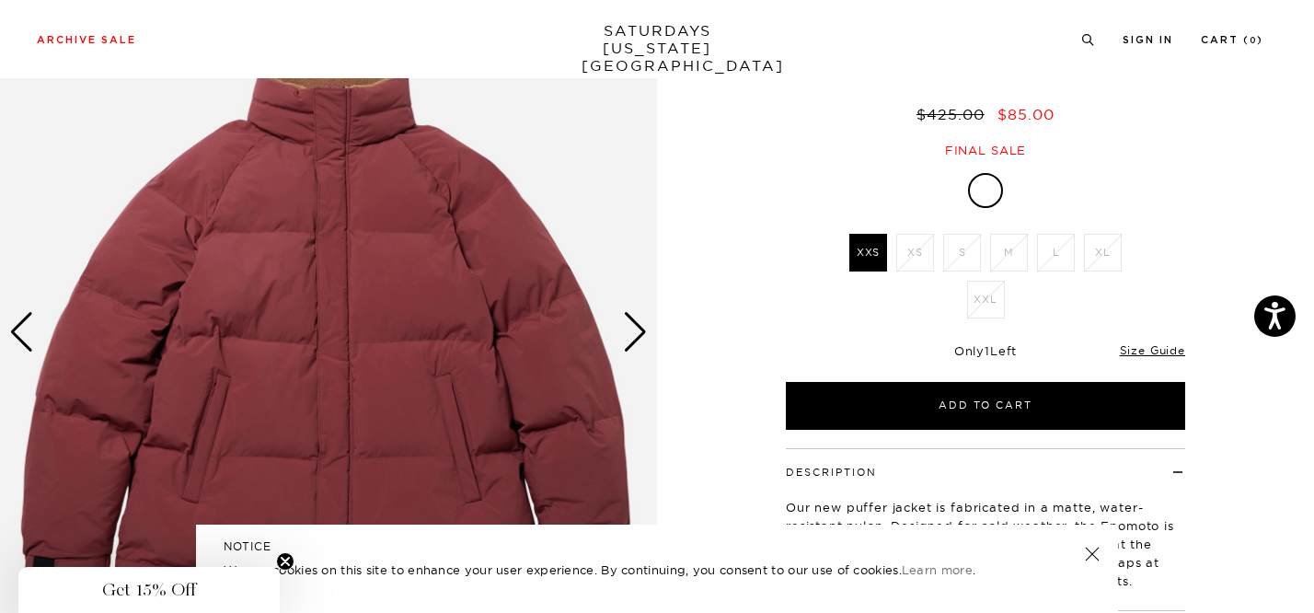
click at [626, 333] on div "Next slide" at bounding box center [635, 332] width 25 height 40
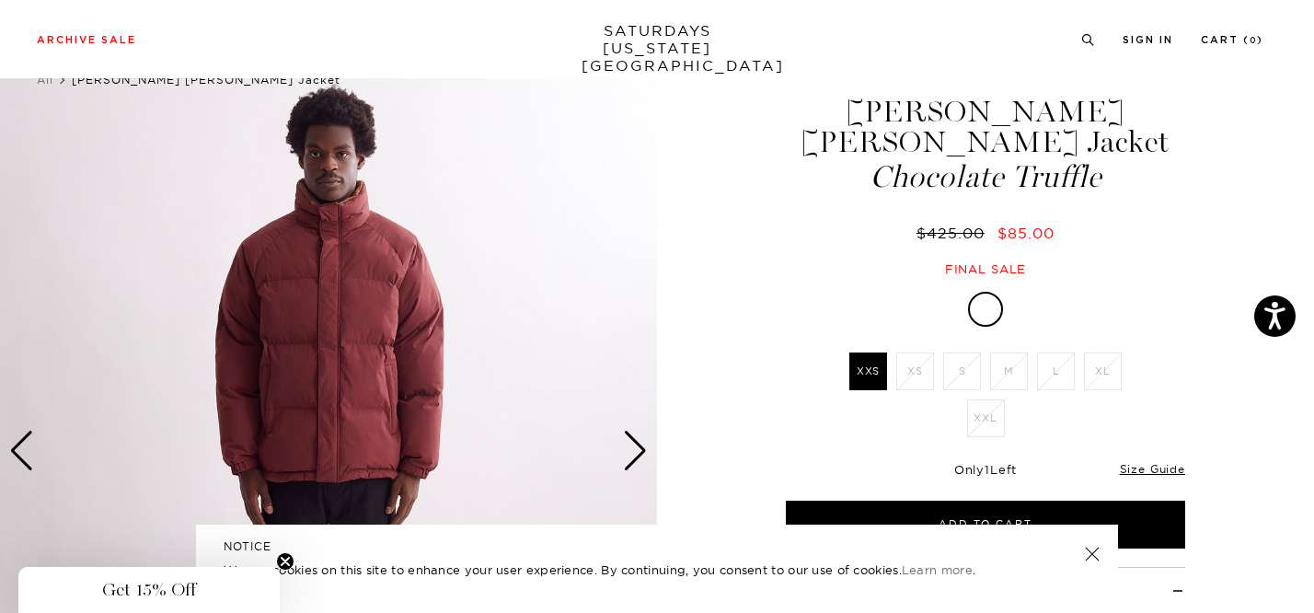
scroll to position [51, 0]
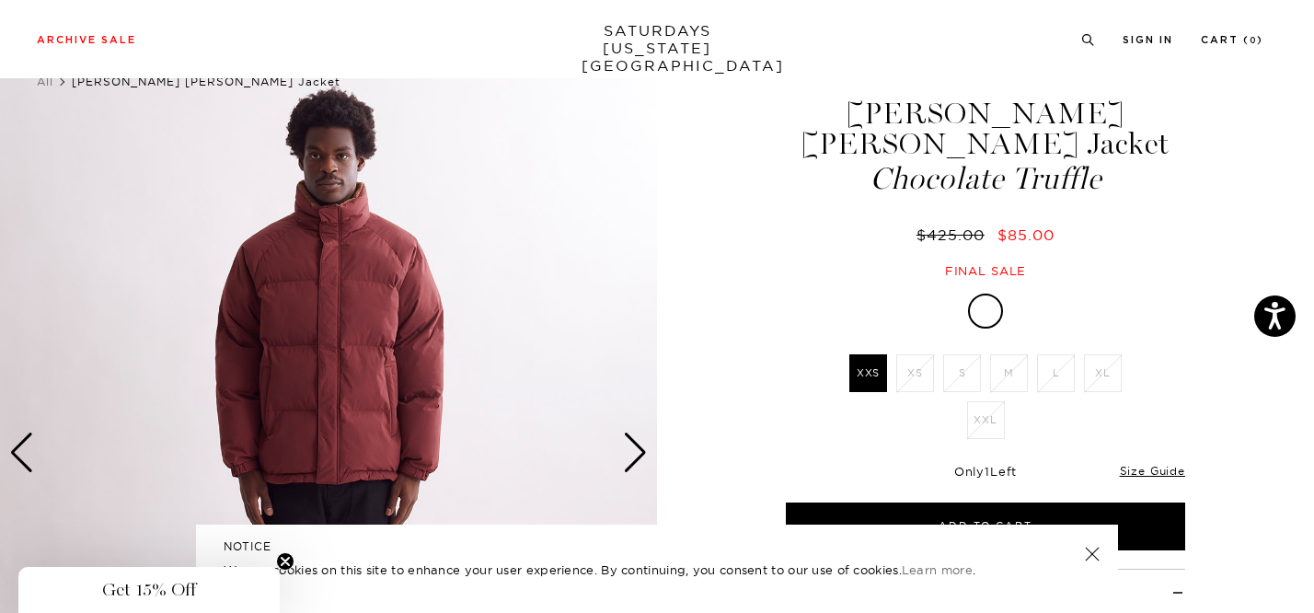
click at [634, 453] on div "Next slide" at bounding box center [635, 452] width 25 height 40
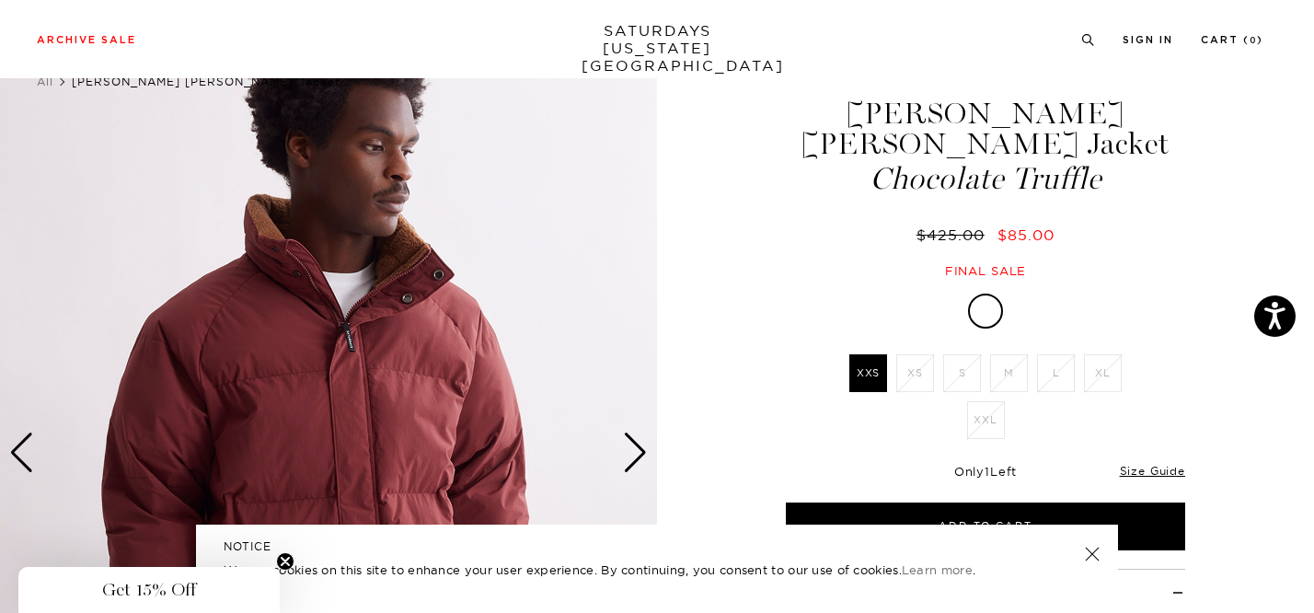
click at [634, 453] on div "Next slide" at bounding box center [635, 452] width 25 height 40
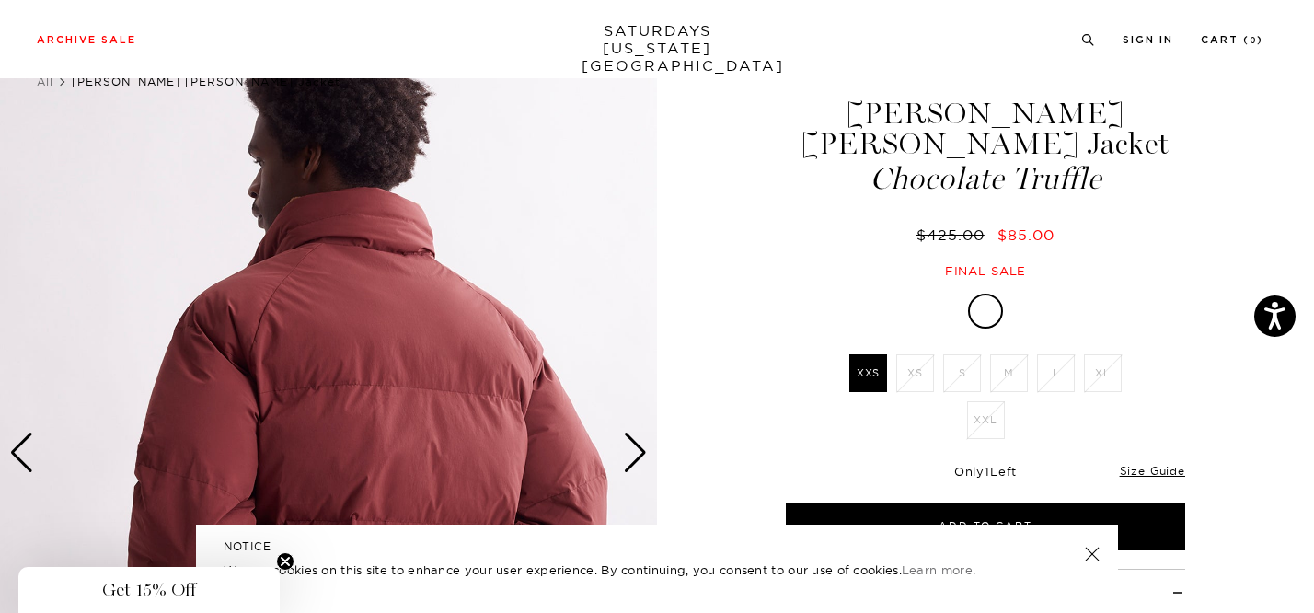
click at [634, 453] on div "Next slide" at bounding box center [635, 452] width 25 height 40
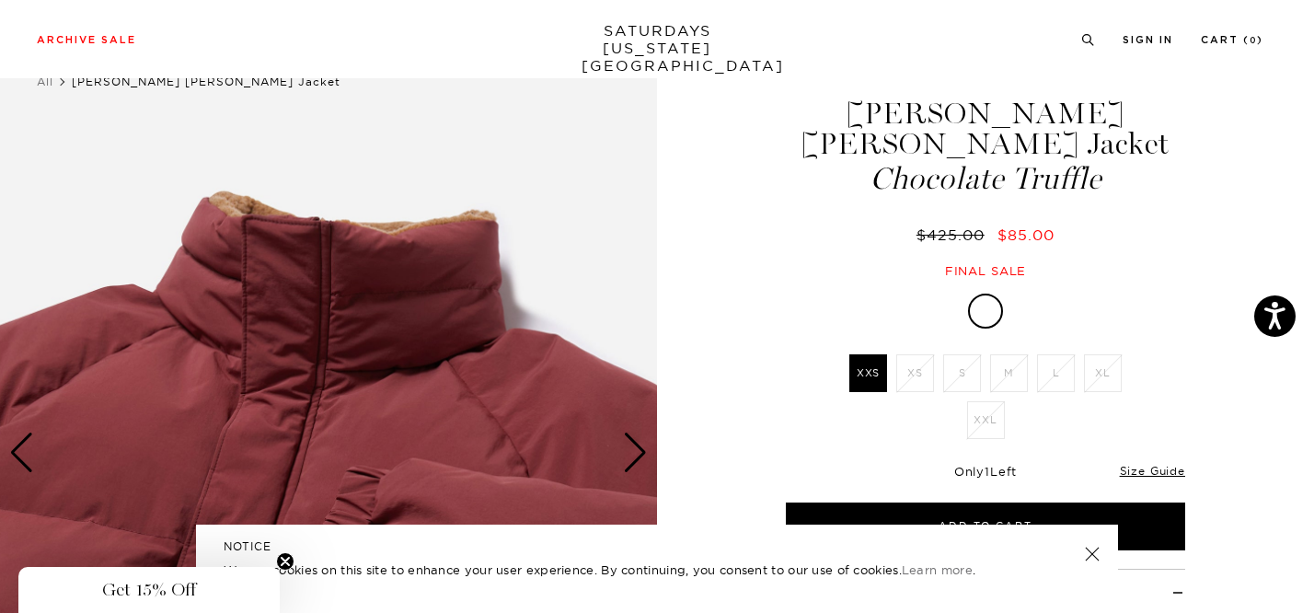
click at [634, 453] on div "Next slide" at bounding box center [635, 452] width 25 height 40
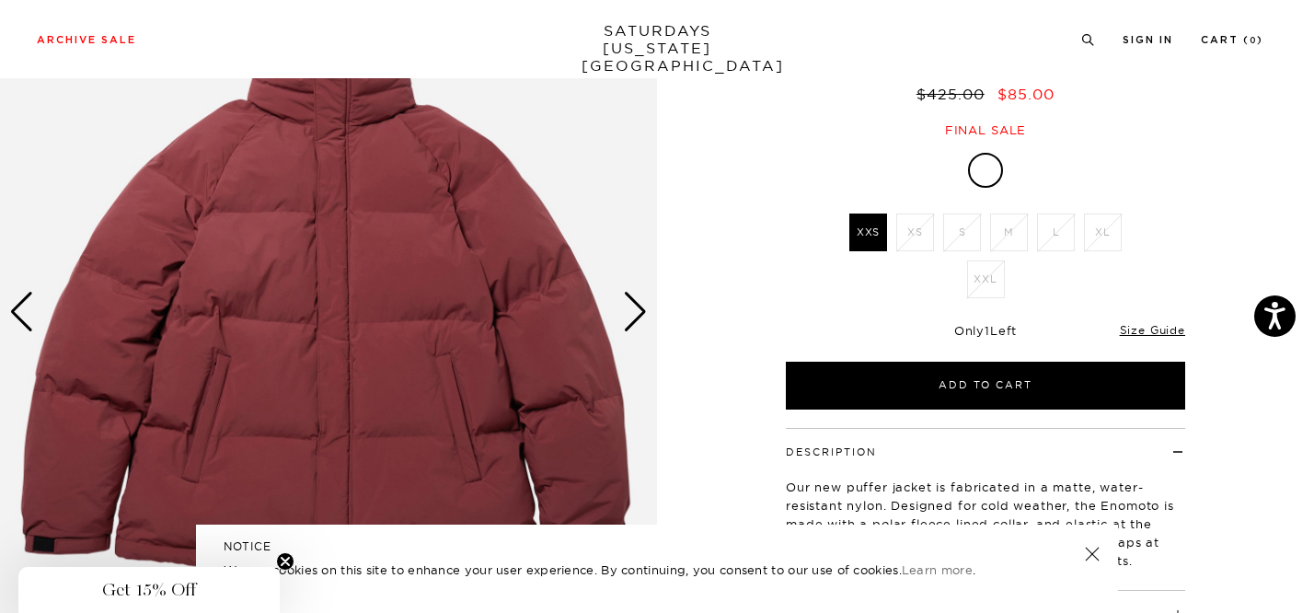
scroll to position [453, 0]
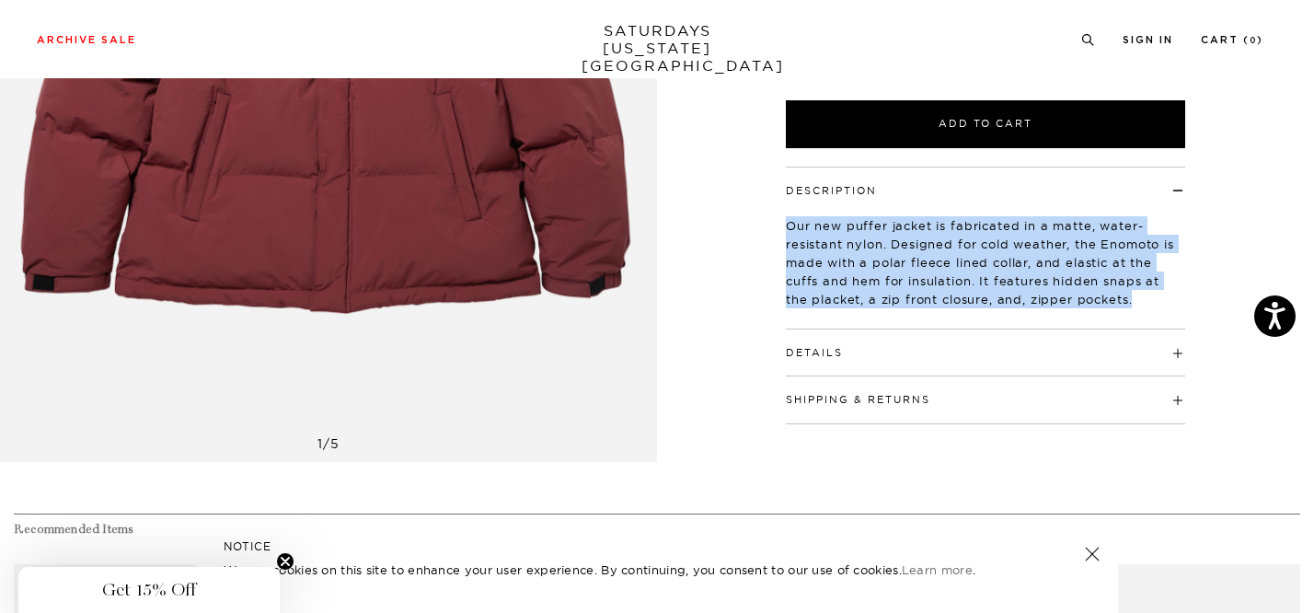
drag, startPoint x: 787, startPoint y: 192, endPoint x: 1126, endPoint y: 293, distance: 354.0
click at [1126, 293] on div "Description Our new puffer jacket is fabricated in a matte, water-resistant nyl…" at bounding box center [985, 248] width 399 height 163
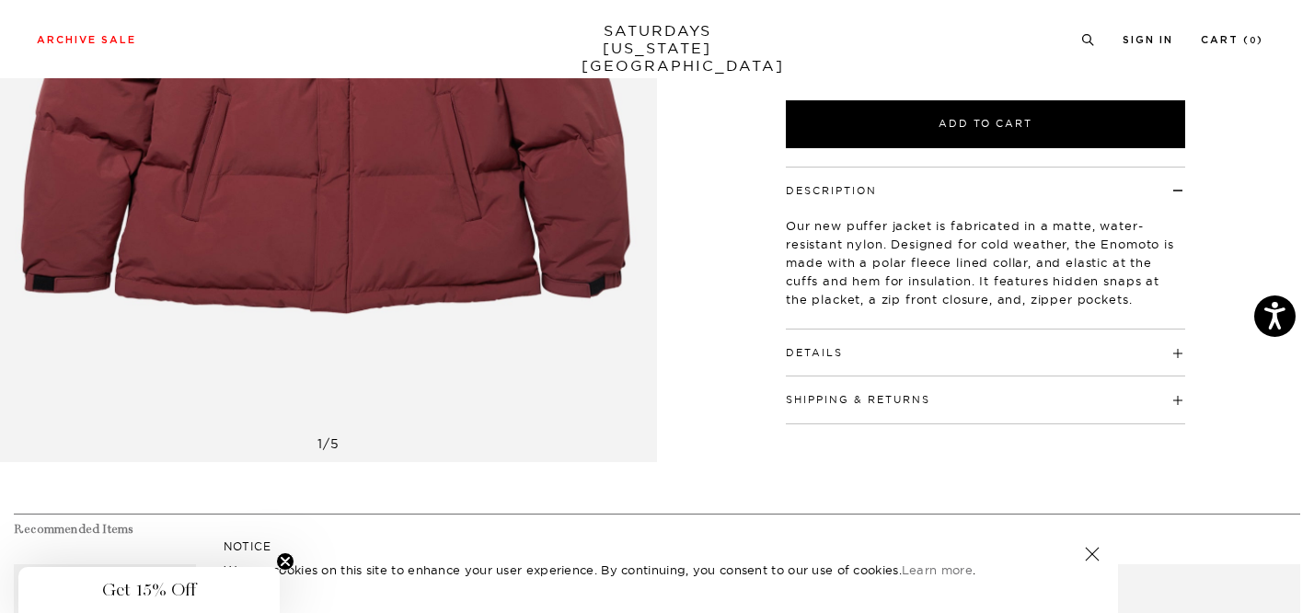
click at [853, 335] on div "Details Stand collar with contrast fleece lining Front zipper and snap closure …" at bounding box center [985, 352] width 399 height 47
click at [843, 329] on h4 "Details" at bounding box center [985, 344] width 399 height 30
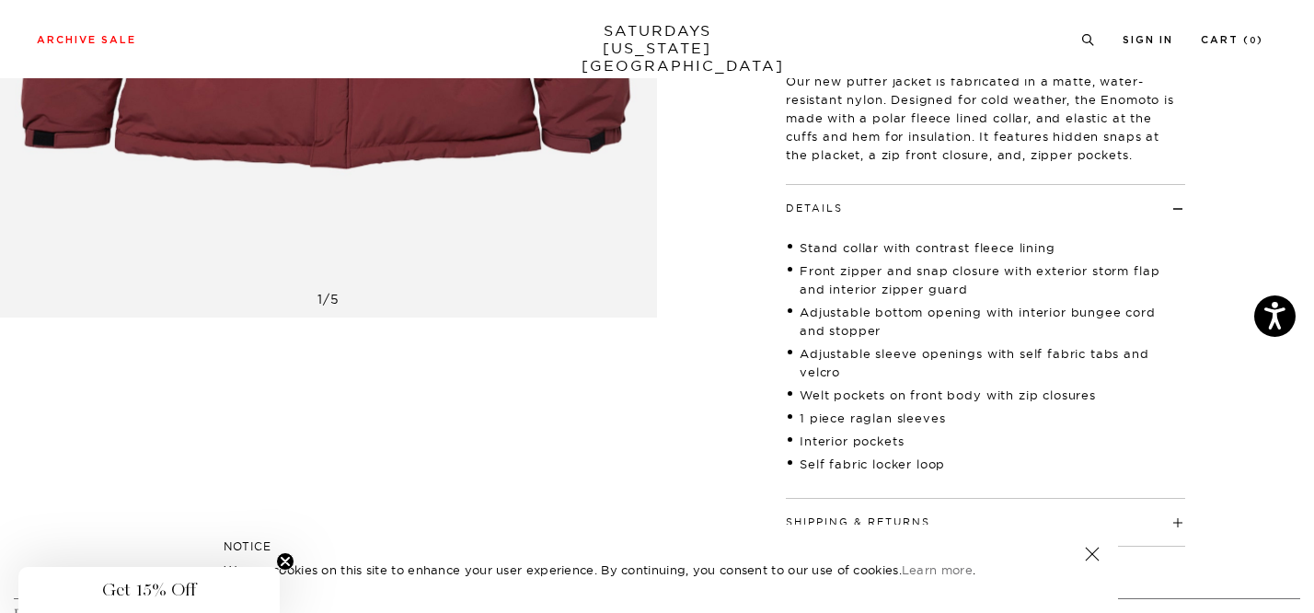
scroll to position [680, 0]
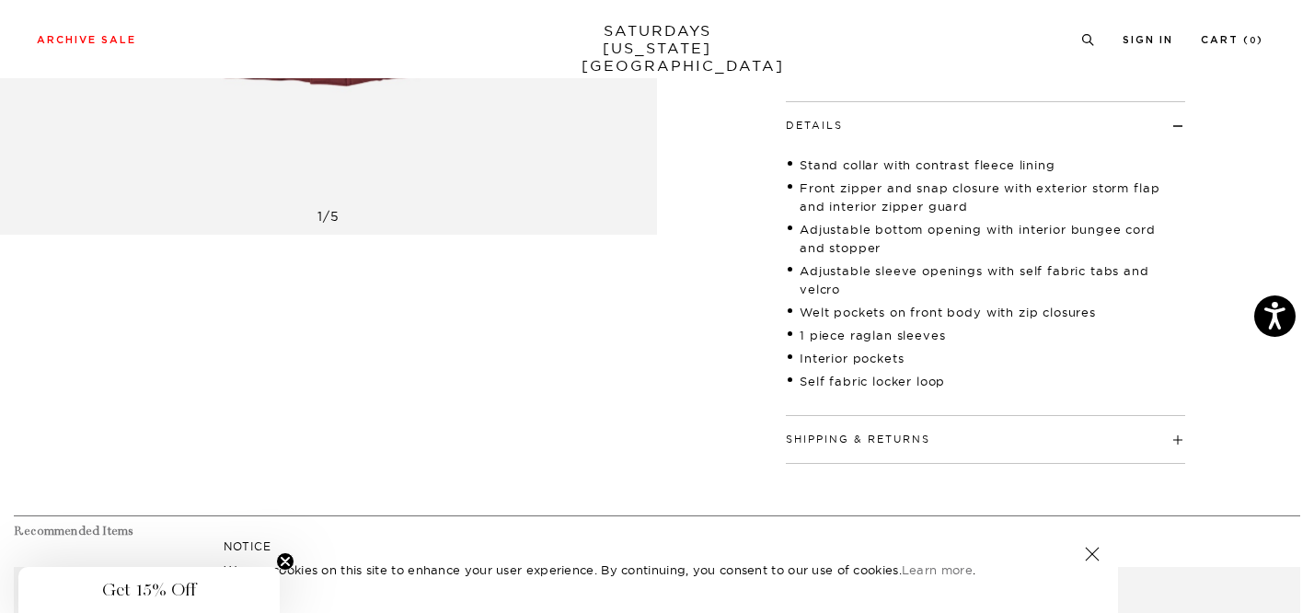
click at [877, 416] on h4 "Shipping & Returns" at bounding box center [985, 431] width 399 height 30
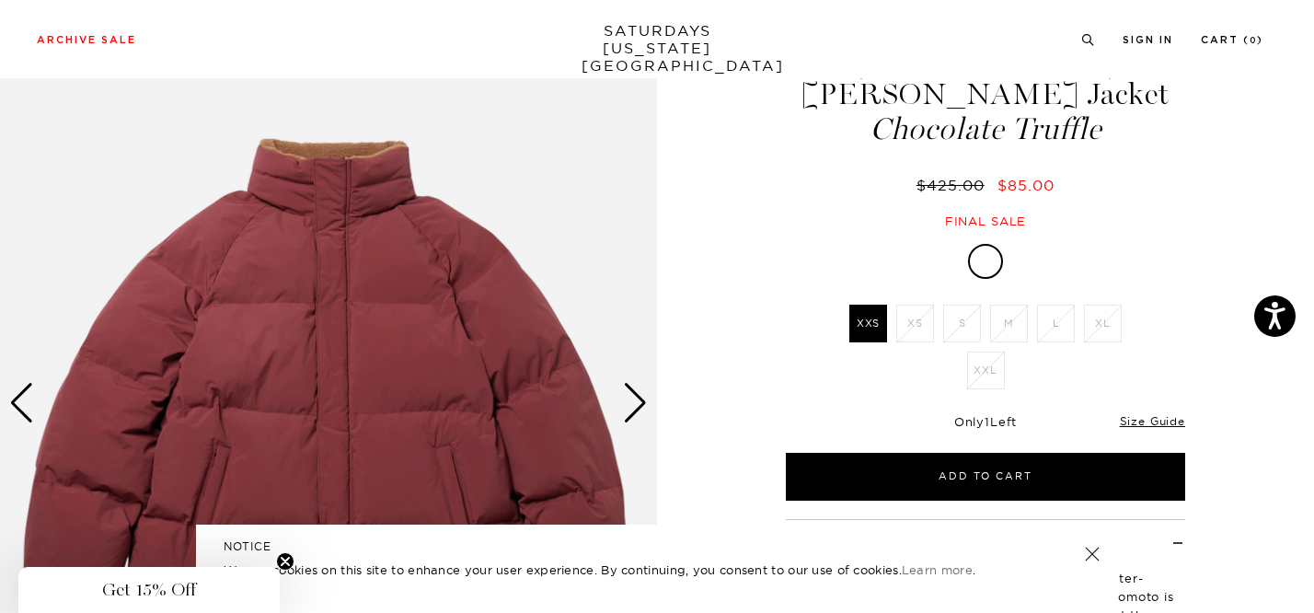
scroll to position [133, 0]
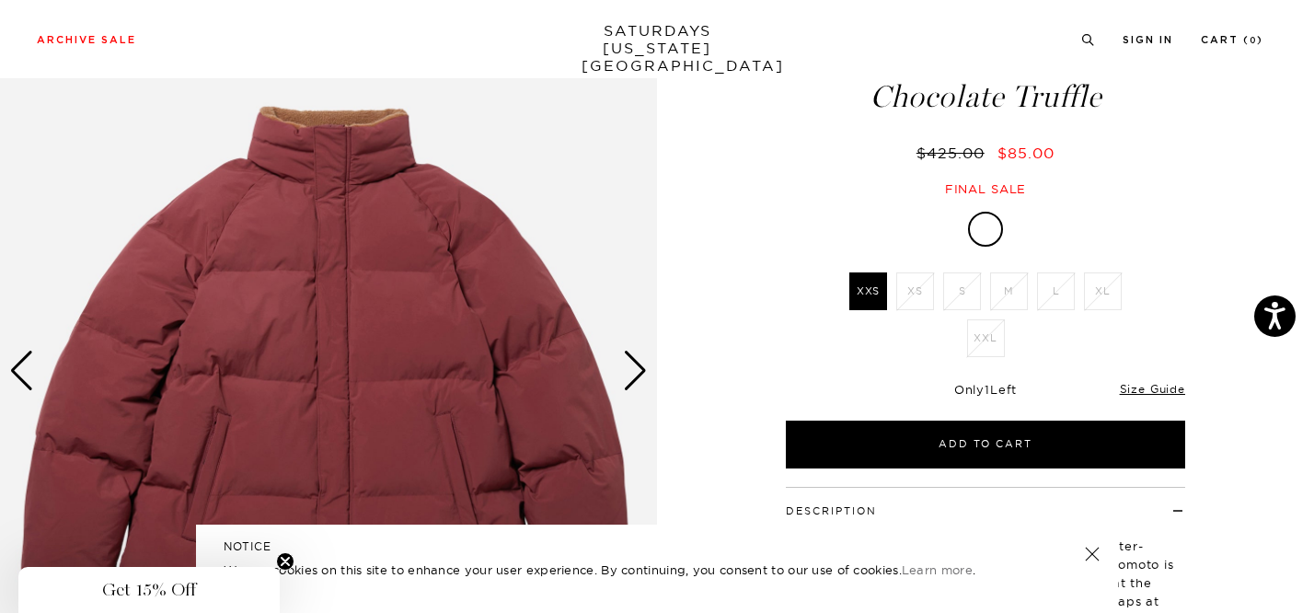
click at [637, 363] on div "Next slide" at bounding box center [635, 371] width 25 height 40
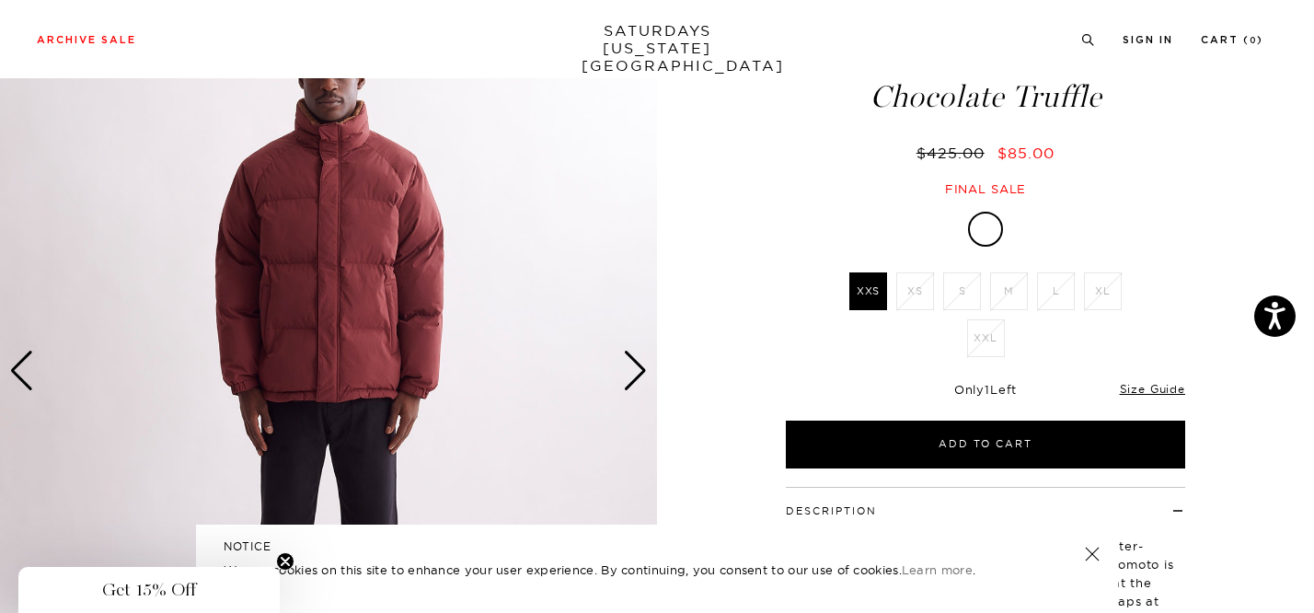
click at [637, 363] on div "Next slide" at bounding box center [635, 371] width 25 height 40
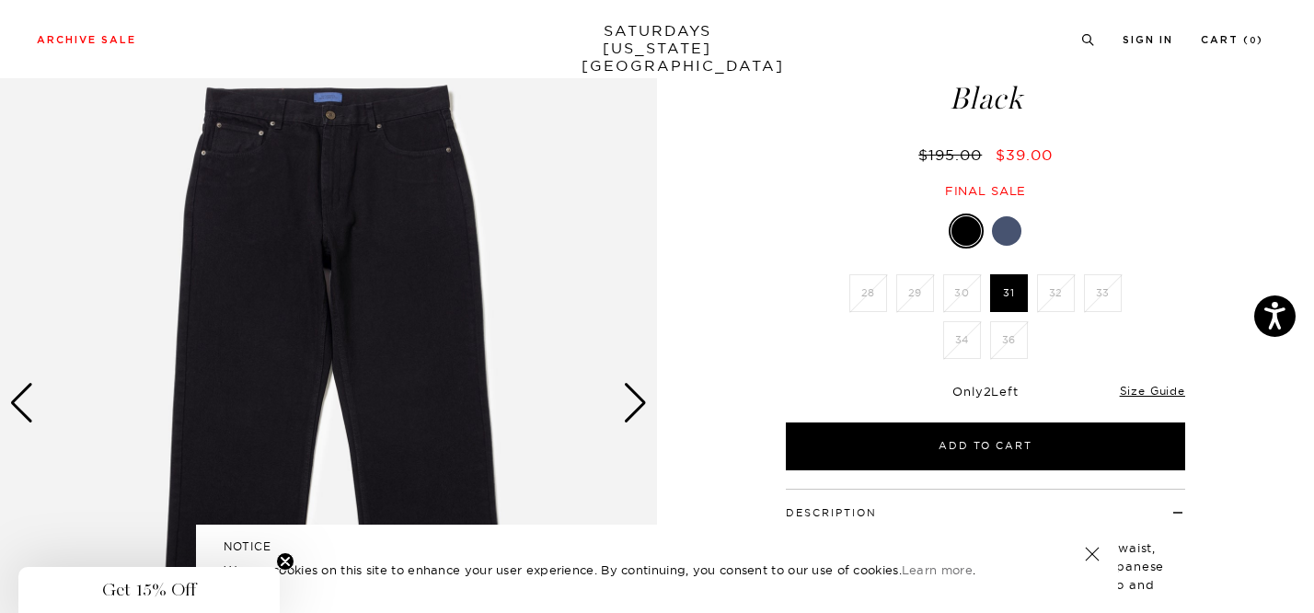
scroll to position [80, 0]
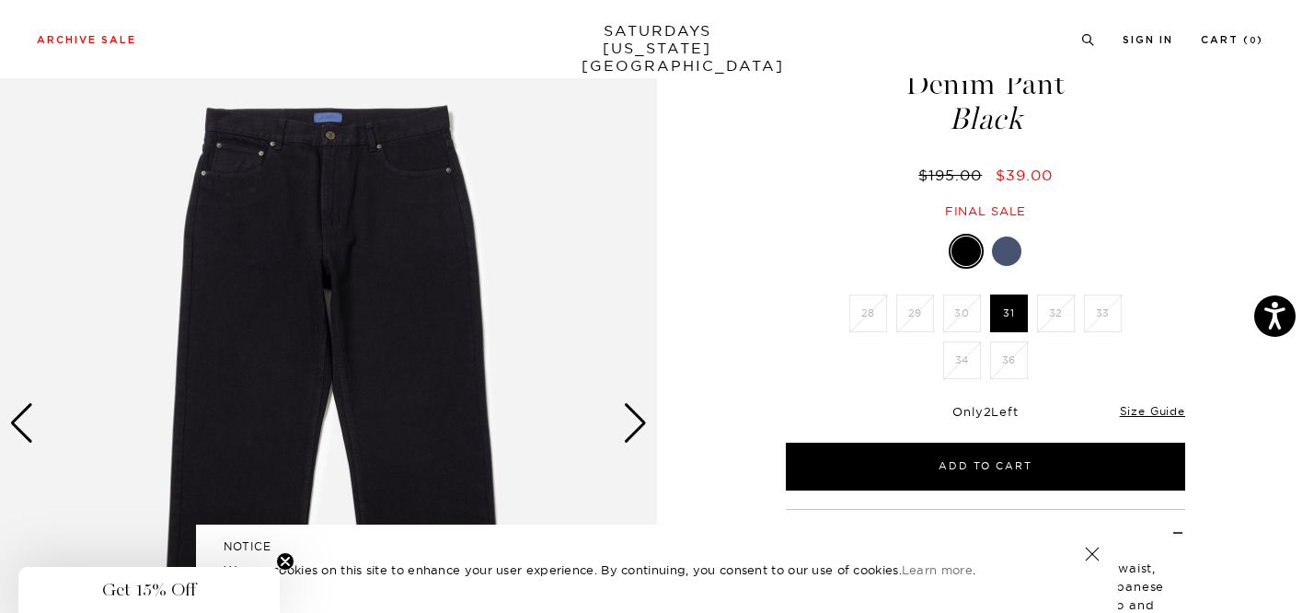
click at [628, 412] on div "Next slide" at bounding box center [635, 423] width 25 height 40
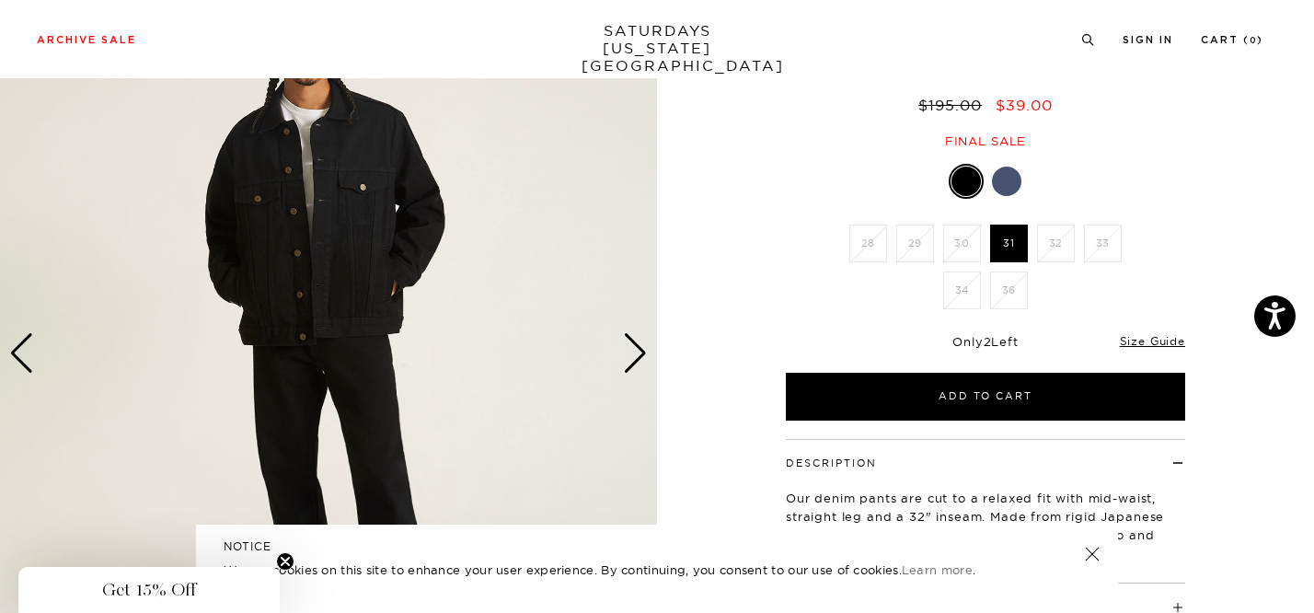
scroll to position [56, 0]
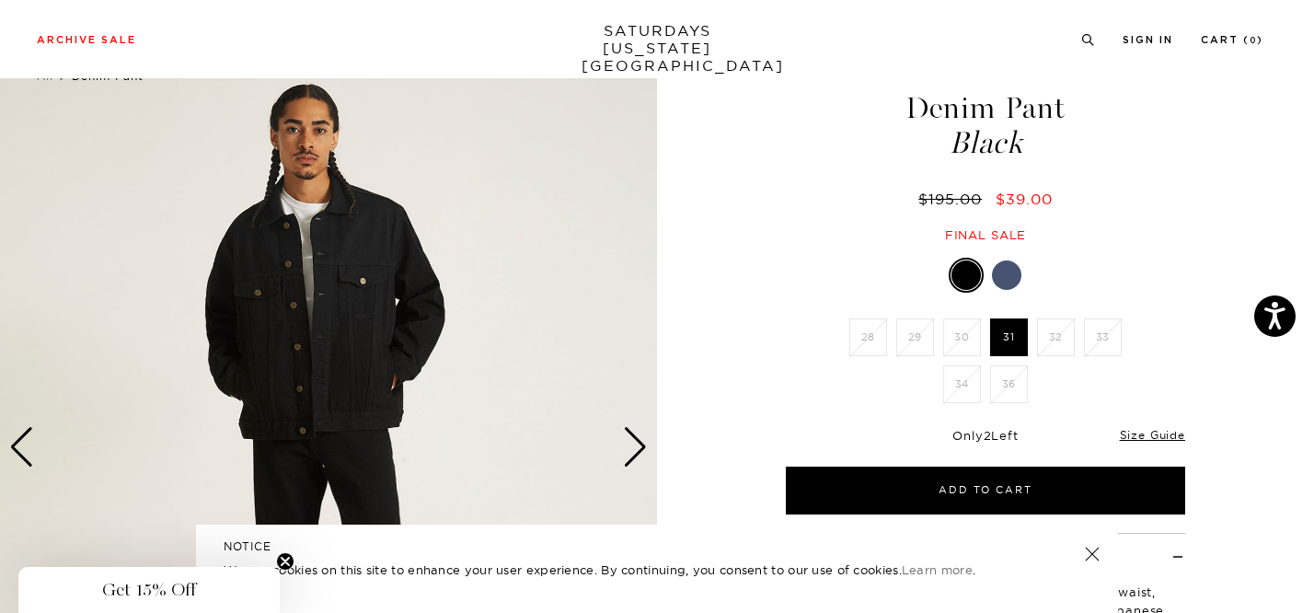
click at [1001, 276] on div at bounding box center [1006, 274] width 29 height 29
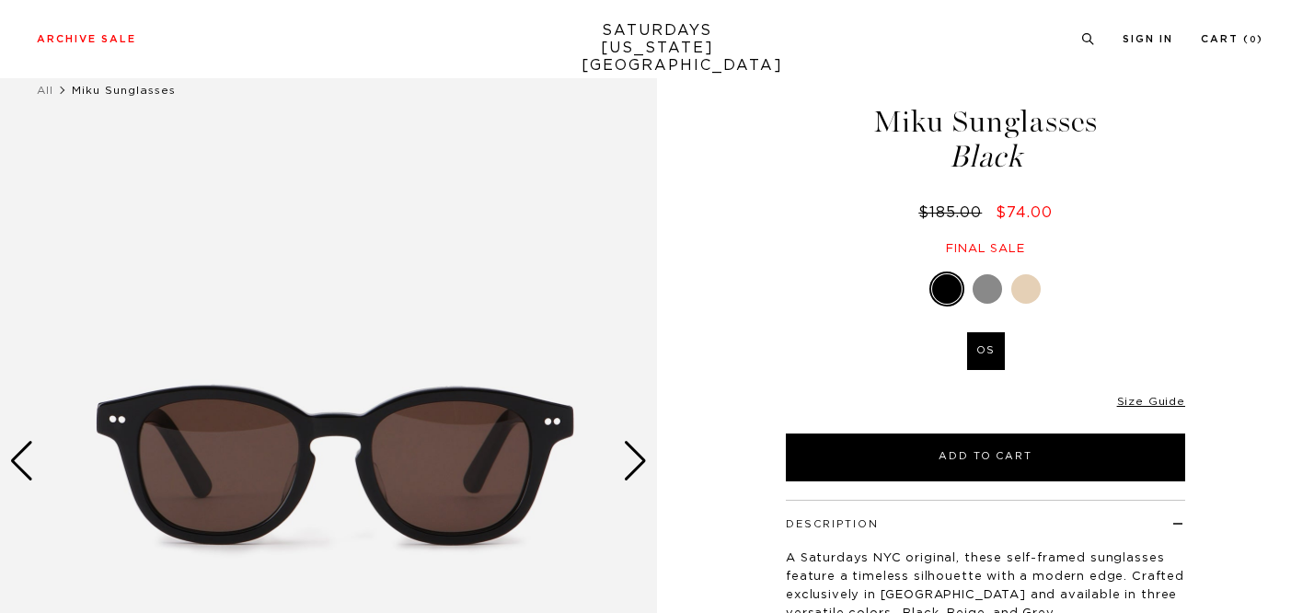
scroll to position [52, 0]
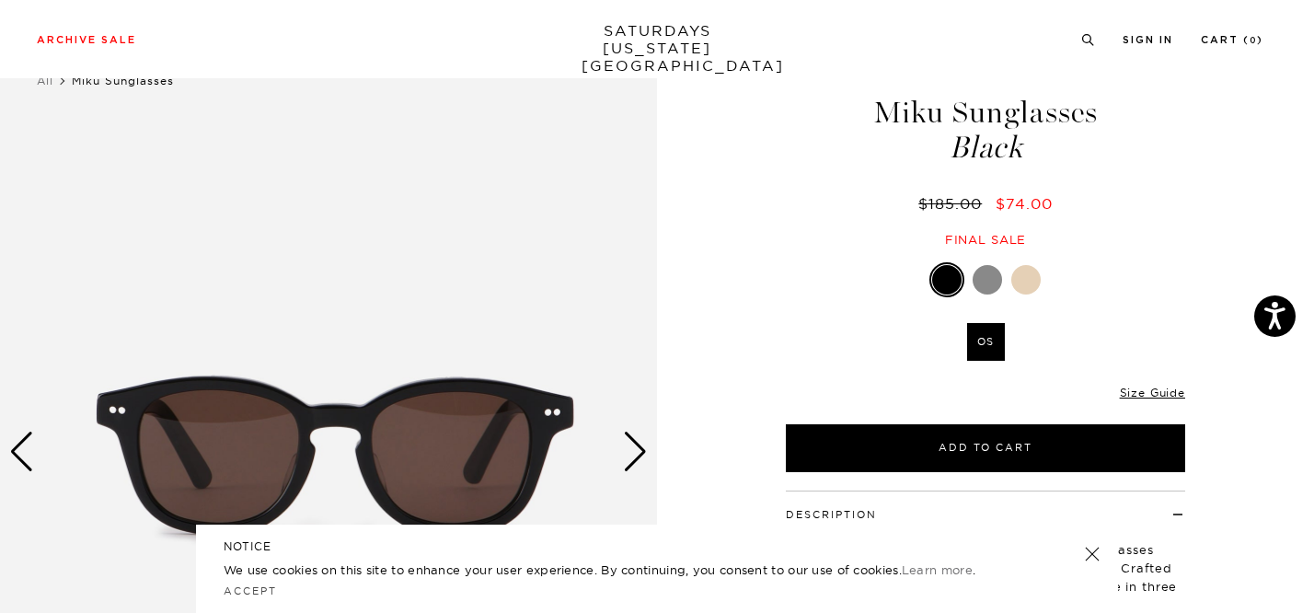
click at [629, 454] on div "Next slide" at bounding box center [635, 452] width 25 height 40
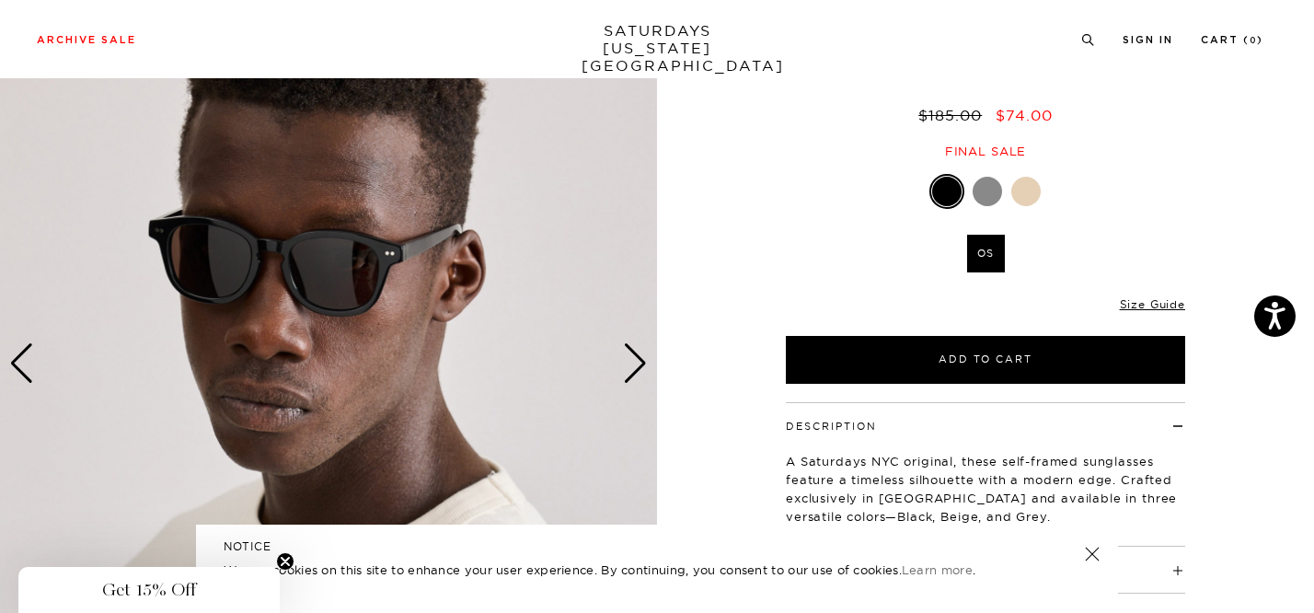
scroll to position [169, 0]
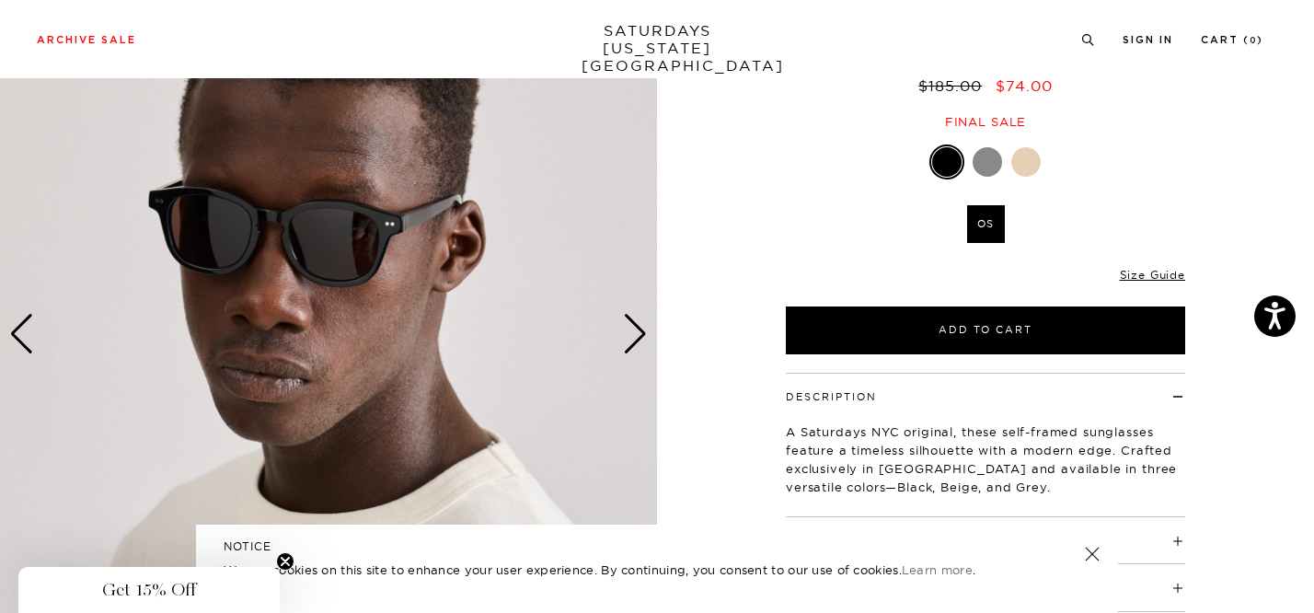
click at [633, 337] on div "Next slide" at bounding box center [635, 334] width 25 height 40
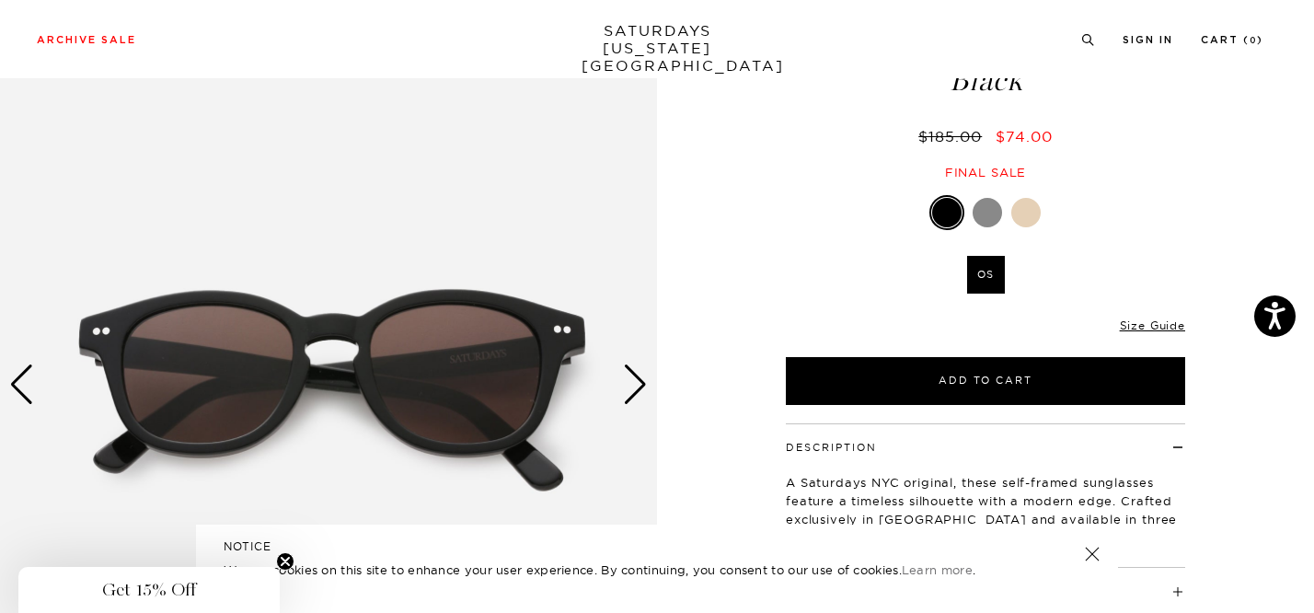
scroll to position [116, 0]
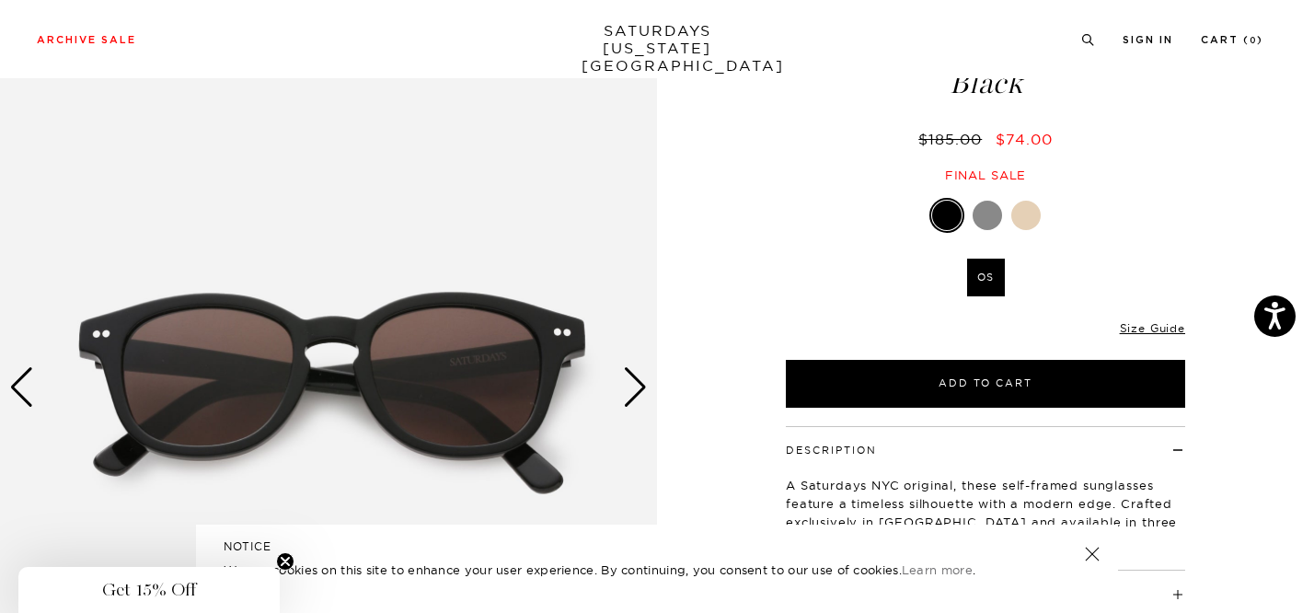
click at [636, 376] on div "Next slide" at bounding box center [635, 387] width 25 height 40
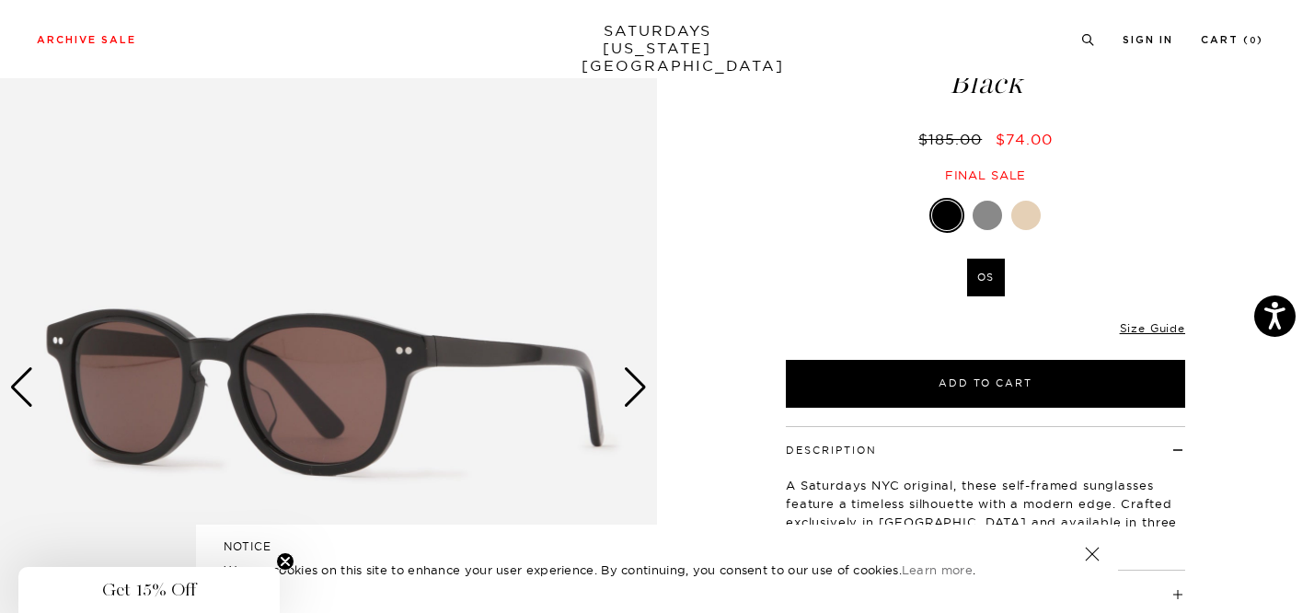
click at [636, 376] on div "Next slide" at bounding box center [635, 387] width 25 height 40
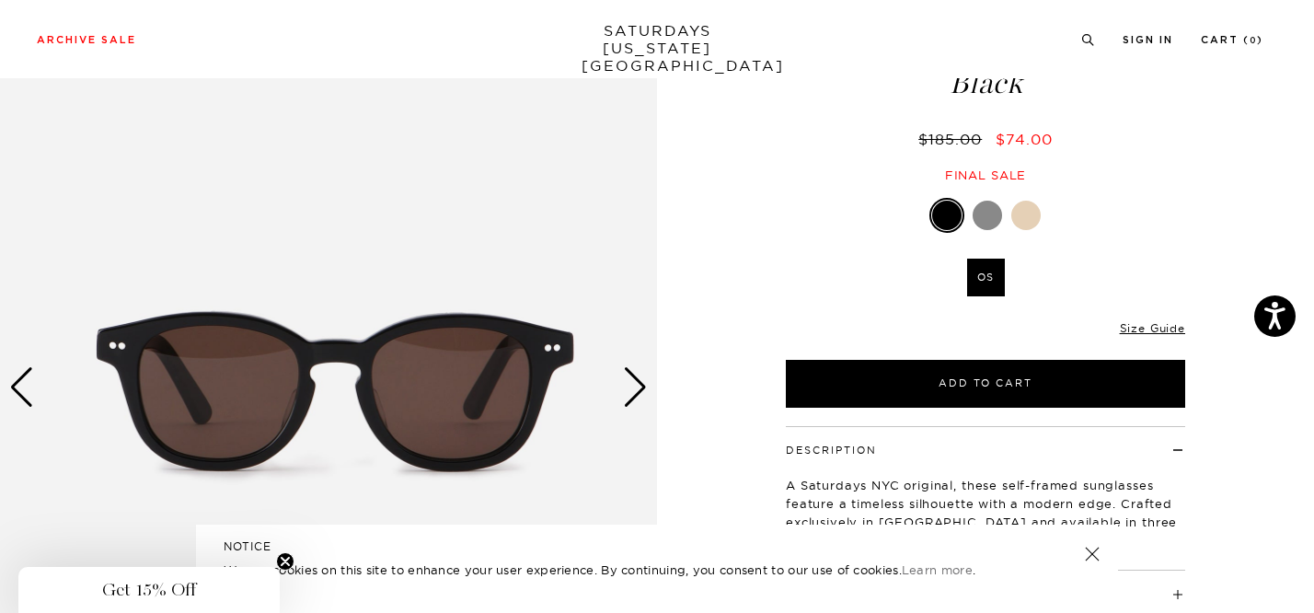
click at [1019, 213] on div at bounding box center [1025, 215] width 29 height 29
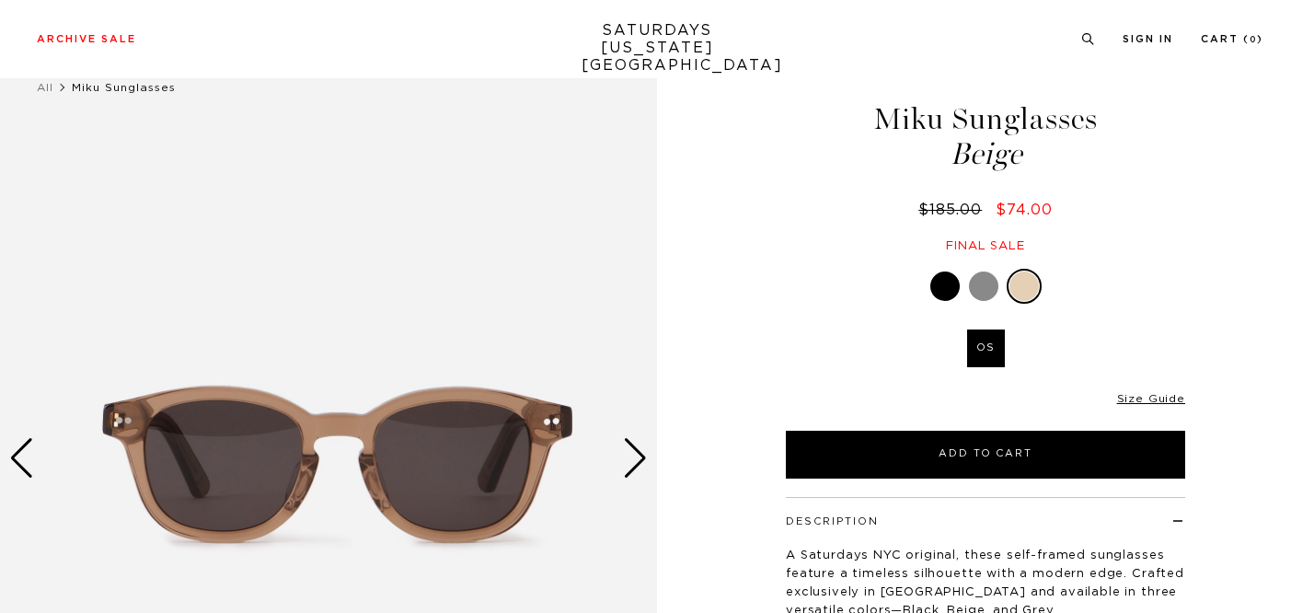
scroll to position [55, 0]
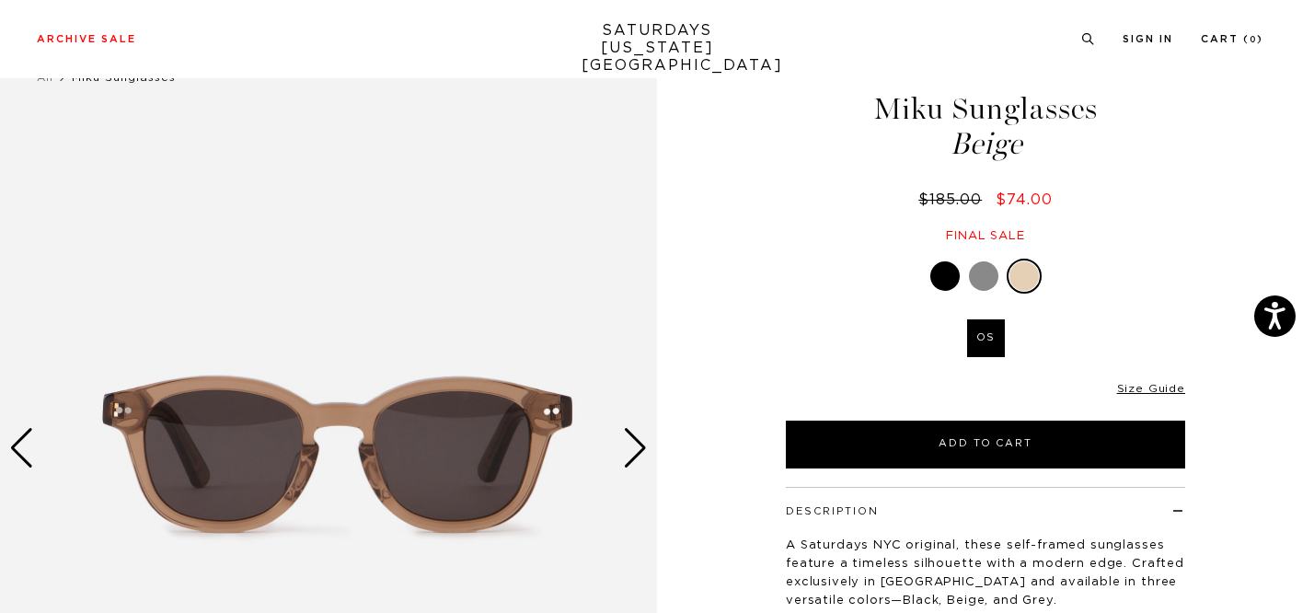
click at [626, 462] on div "Next slide" at bounding box center [635, 448] width 25 height 40
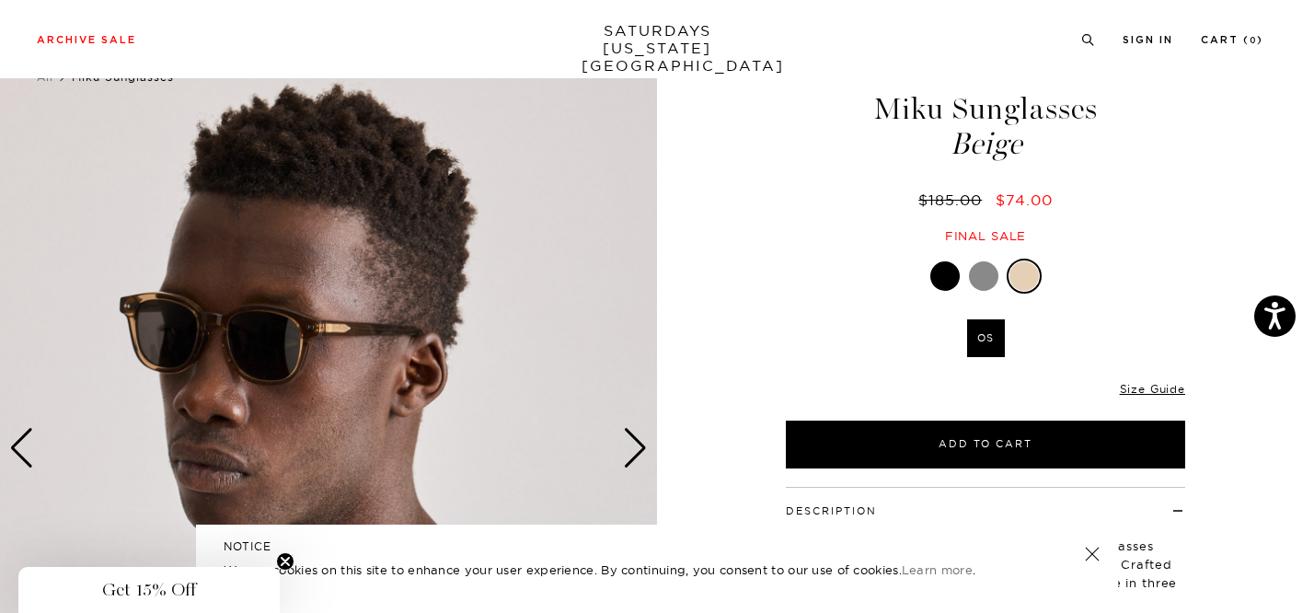
click at [626, 462] on div "Next slide" at bounding box center [635, 448] width 25 height 40
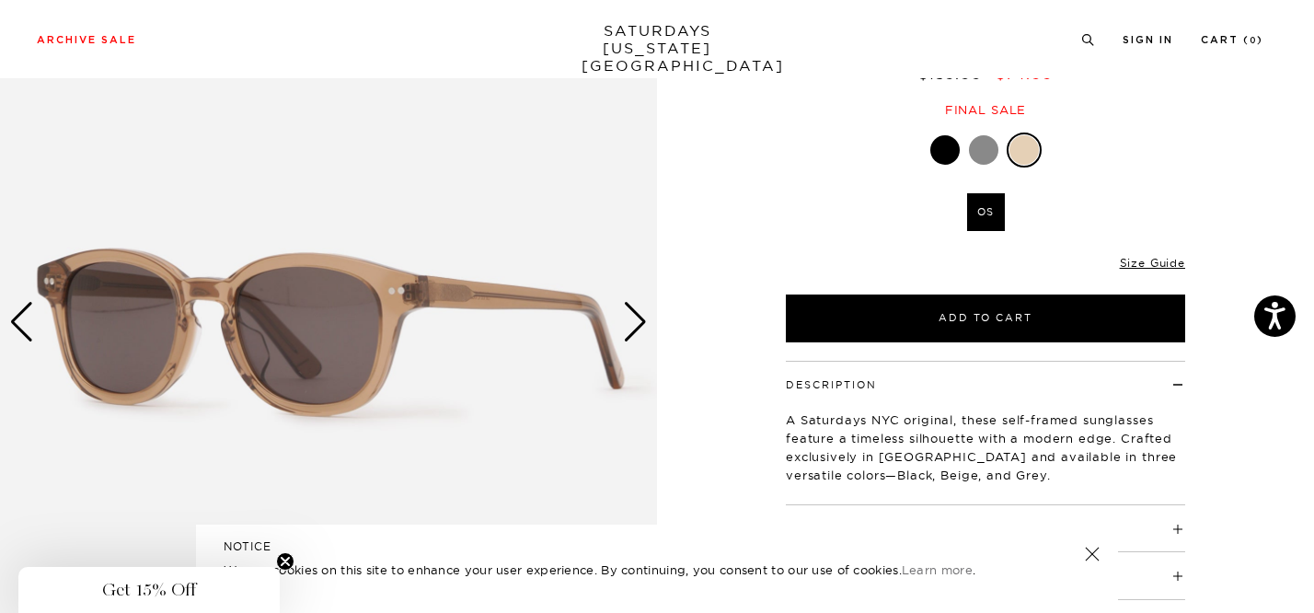
scroll to position [147, 0]
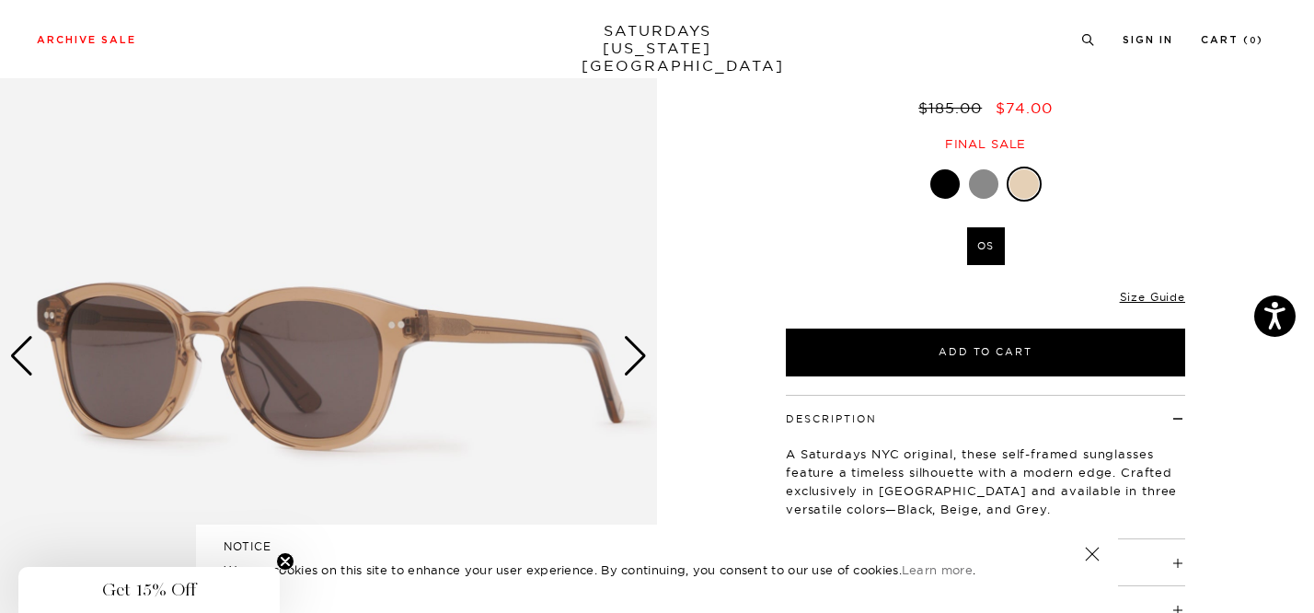
click at [950, 188] on div at bounding box center [944, 183] width 29 height 29
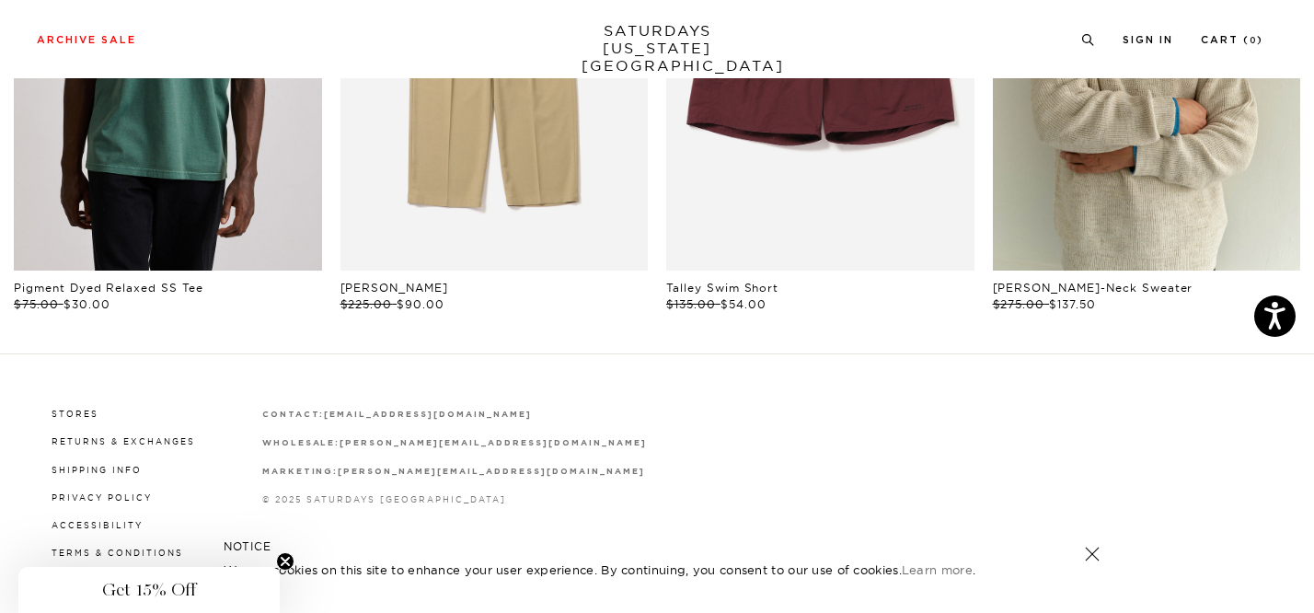
scroll to position [1217, 0]
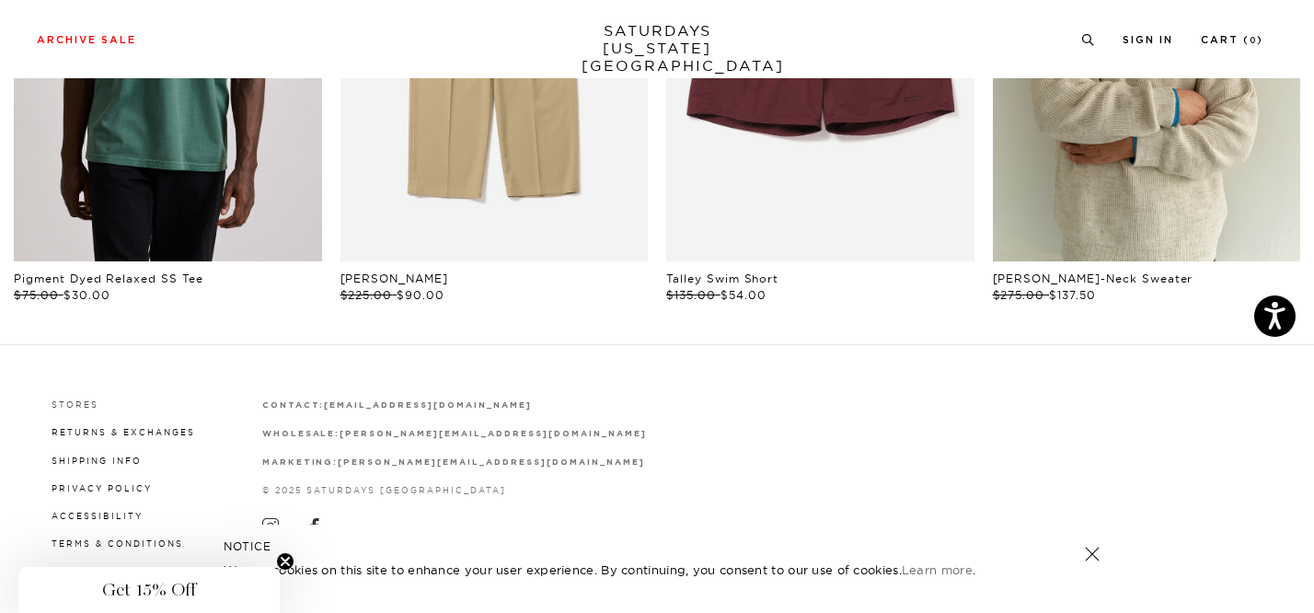
click at [76, 399] on link "Stores" at bounding box center [75, 404] width 47 height 10
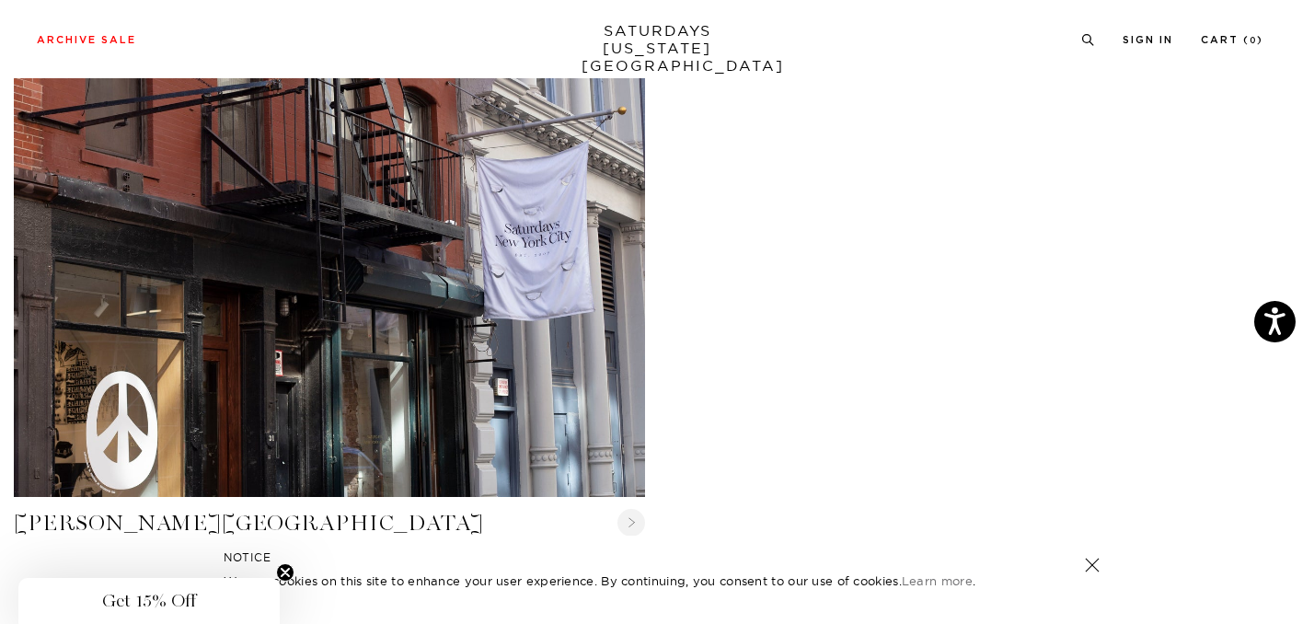
scroll to position [592, 0]
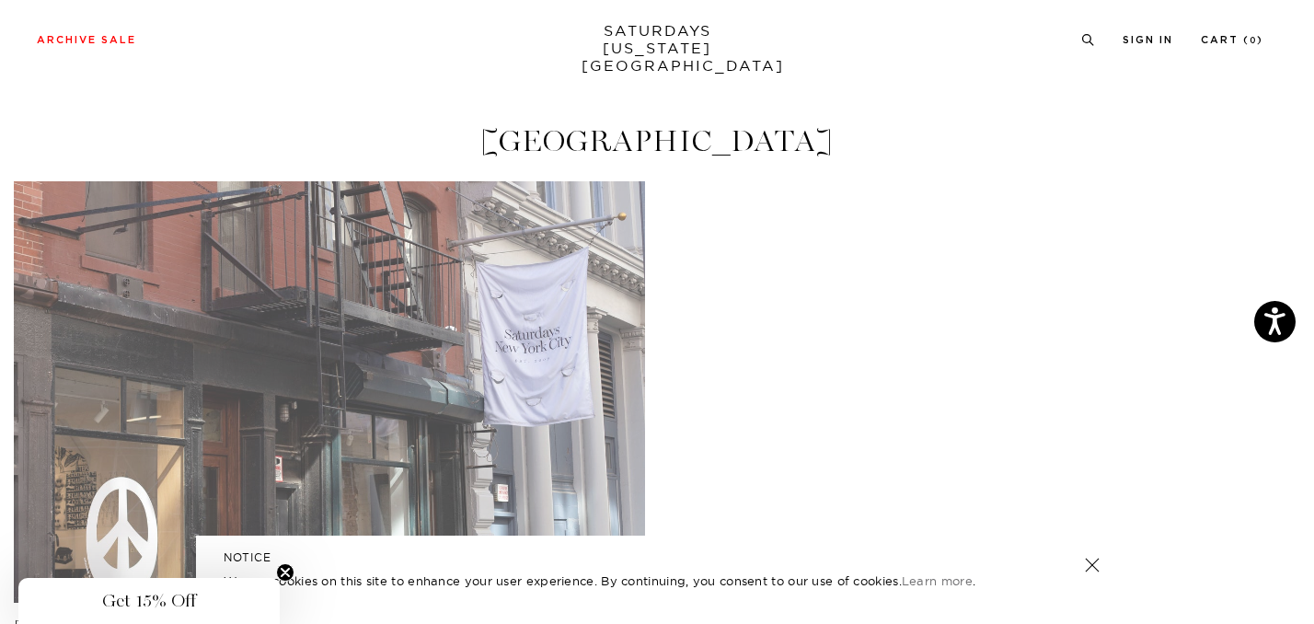
click at [476, 317] on link "Crosby Street" at bounding box center [329, 391] width 631 height 421
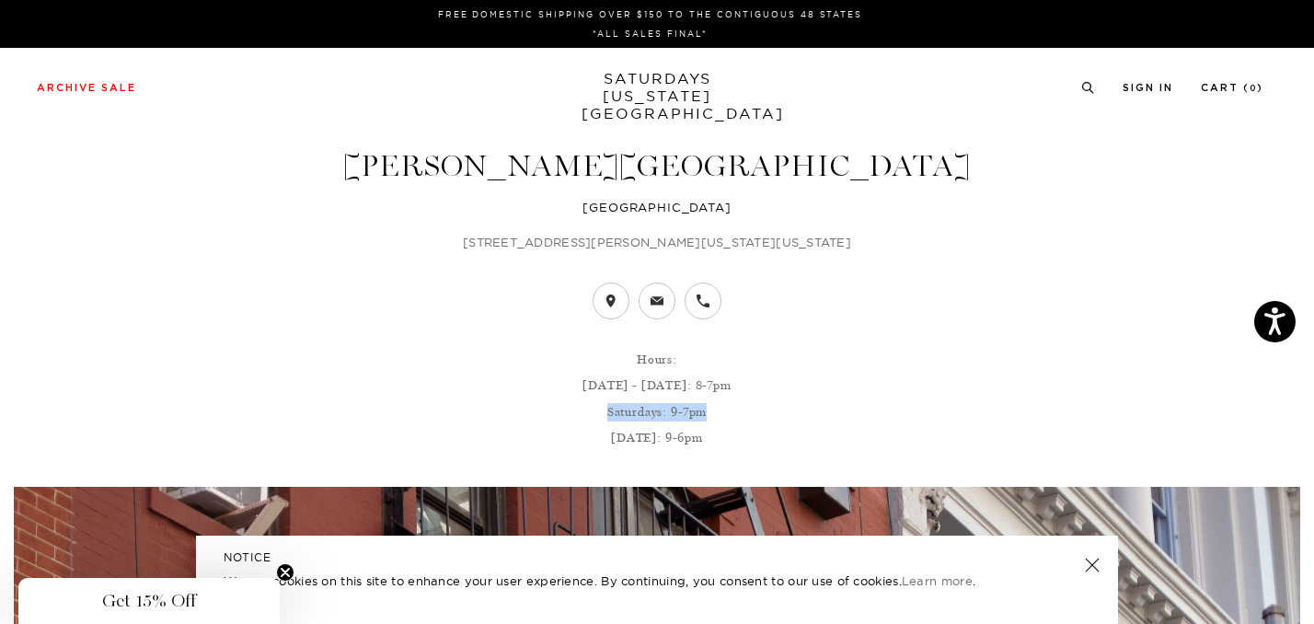
drag, startPoint x: 706, startPoint y: 413, endPoint x: 605, endPoint y: 408, distance: 101.4
click at [605, 408] on p "Saturdays: 9-7pm" at bounding box center [657, 412] width 1286 height 18
click at [711, 411] on p "Saturdays: 9-7pm" at bounding box center [657, 412] width 1286 height 18
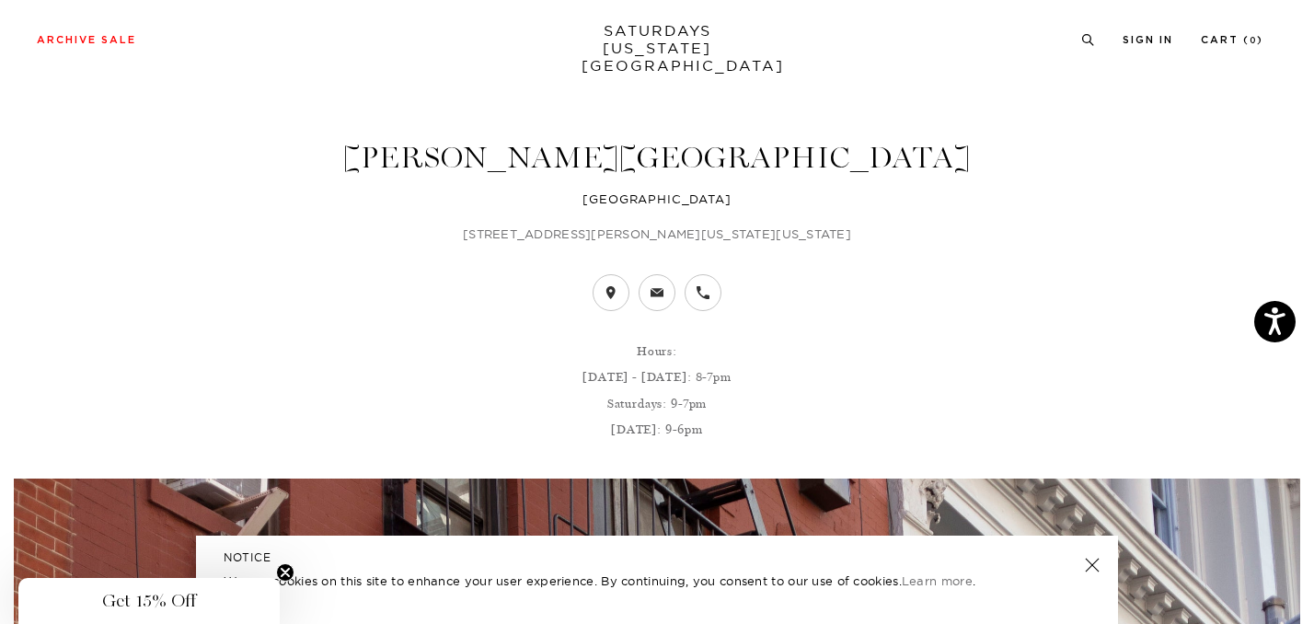
scroll to position [9, 0]
click at [695, 293] on icon at bounding box center [703, 291] width 17 height 17
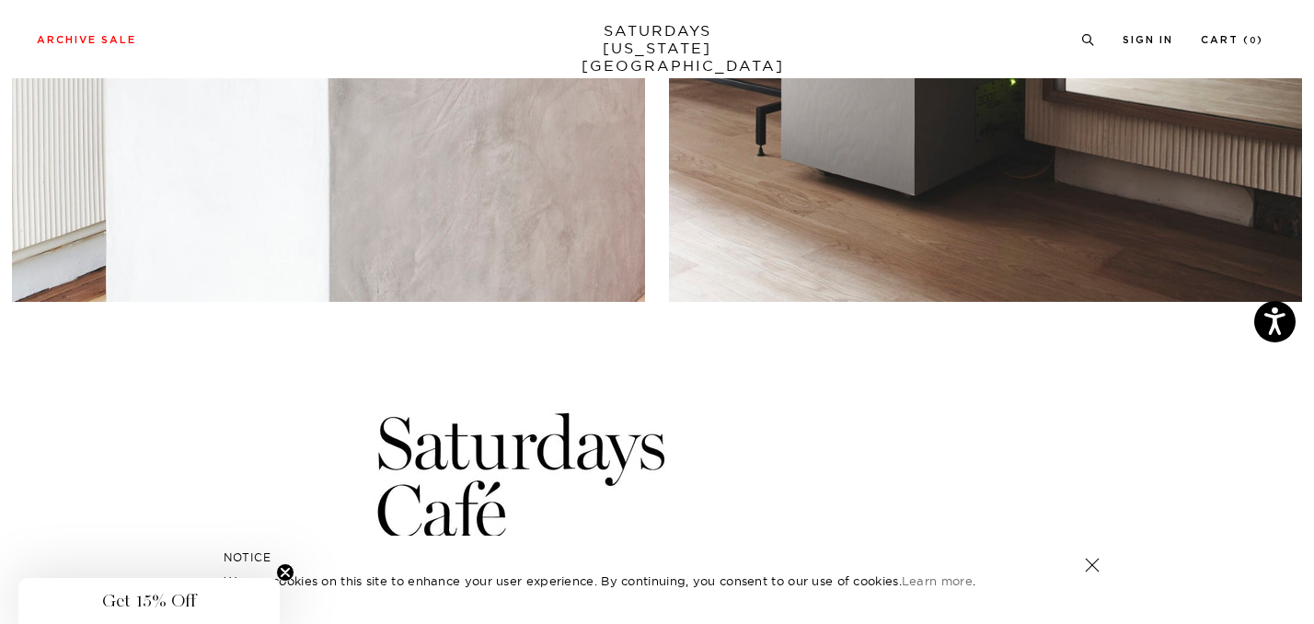
scroll to position [2786, 0]
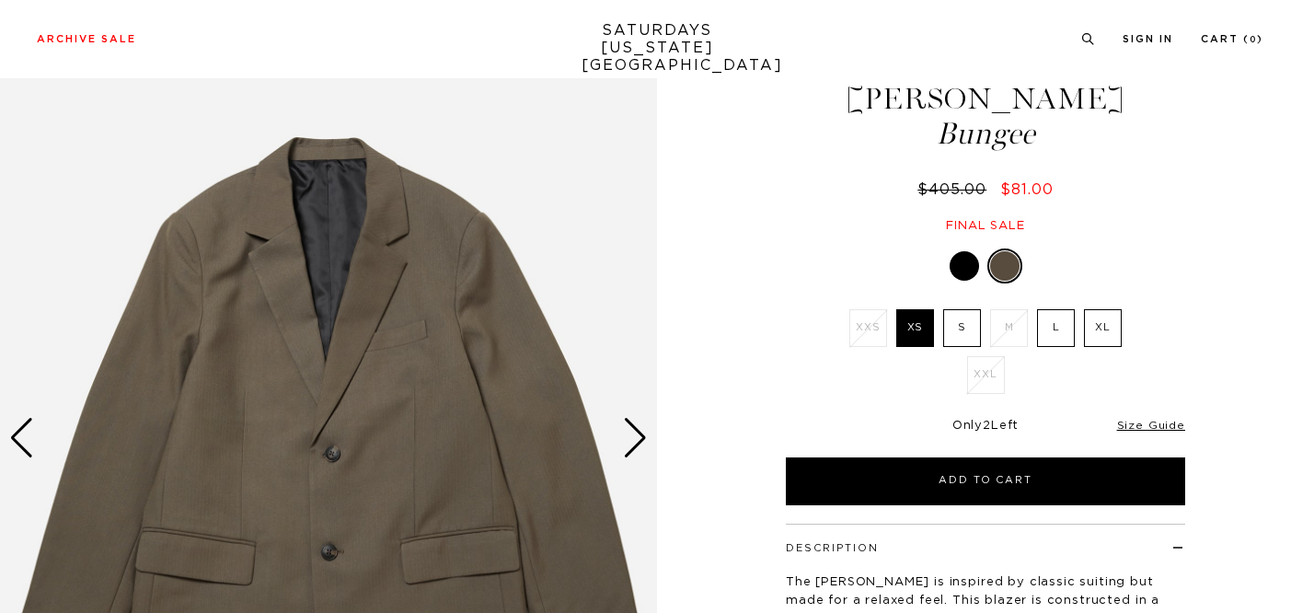
scroll to position [151, 0]
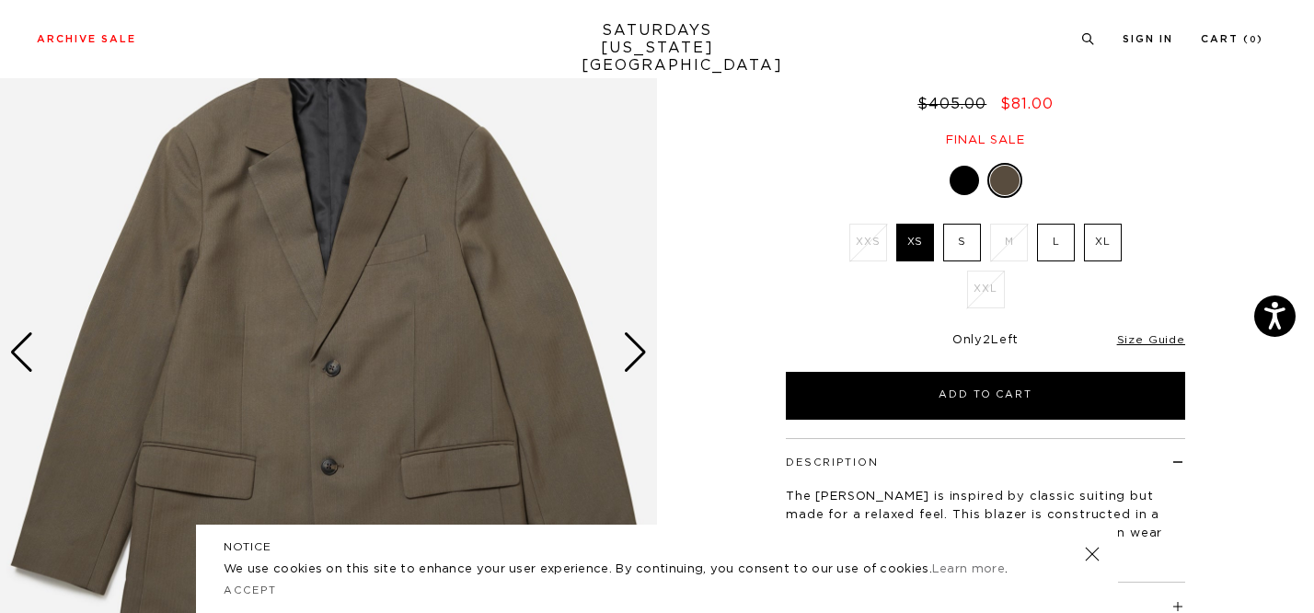
click at [640, 357] on div "Next slide" at bounding box center [635, 352] width 25 height 40
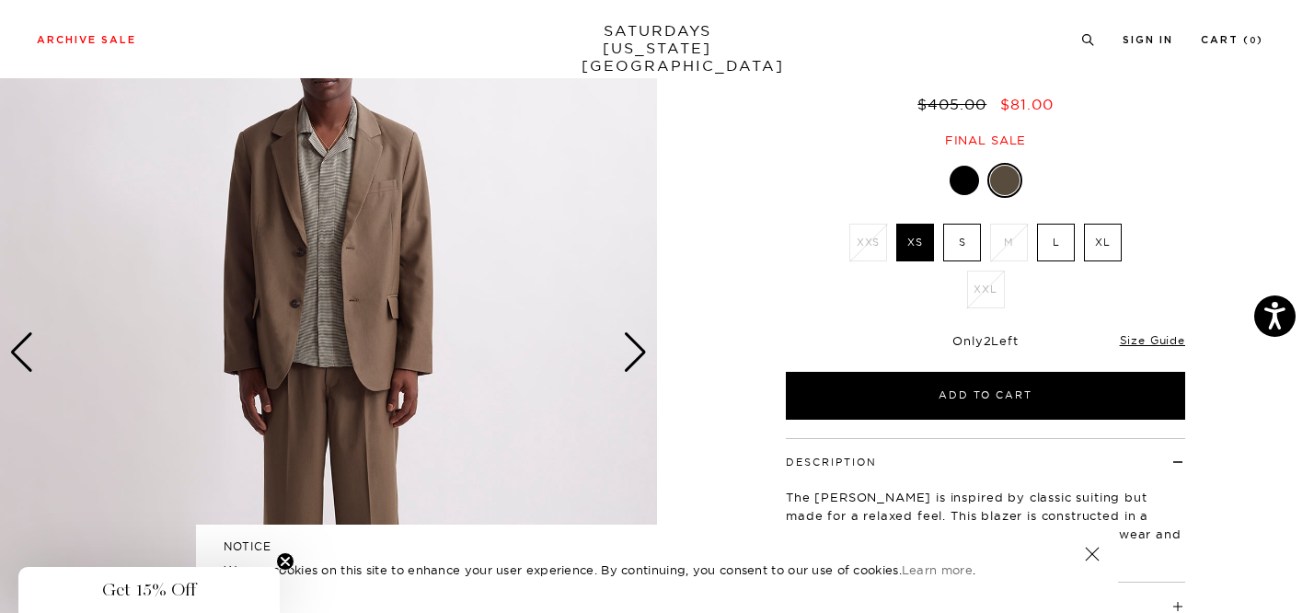
click at [640, 357] on div "Next slide" at bounding box center [635, 352] width 25 height 40
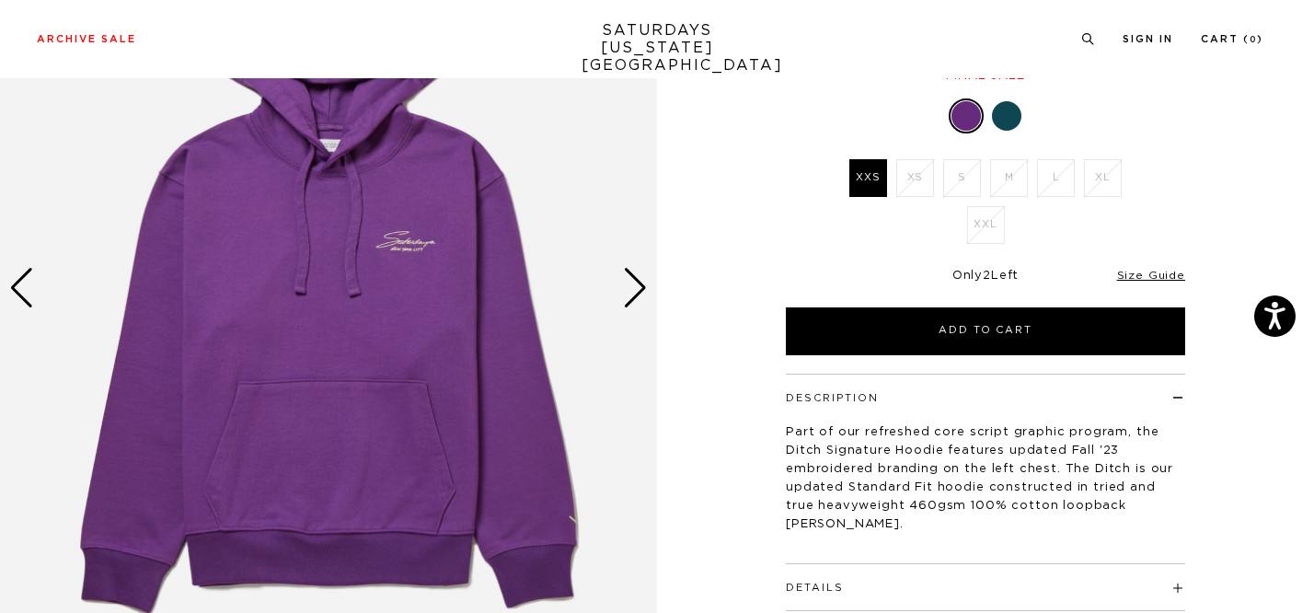
click at [617, 290] on img at bounding box center [328, 289] width 657 height 822
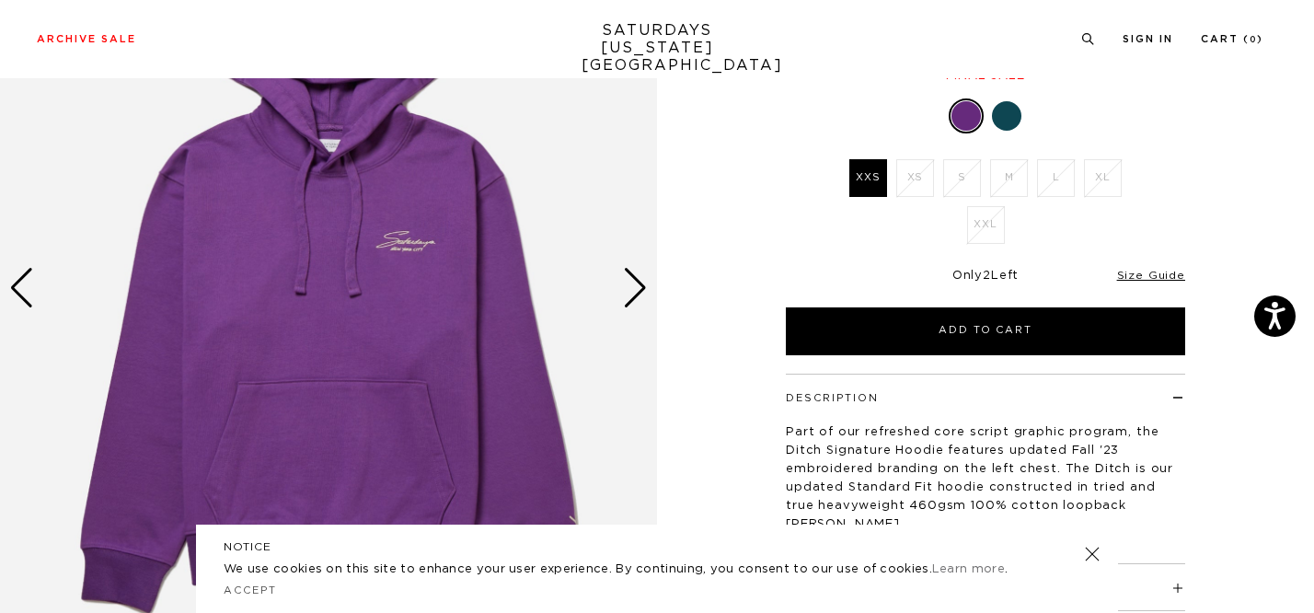
click at [632, 290] on div "Next slide" at bounding box center [635, 288] width 25 height 40
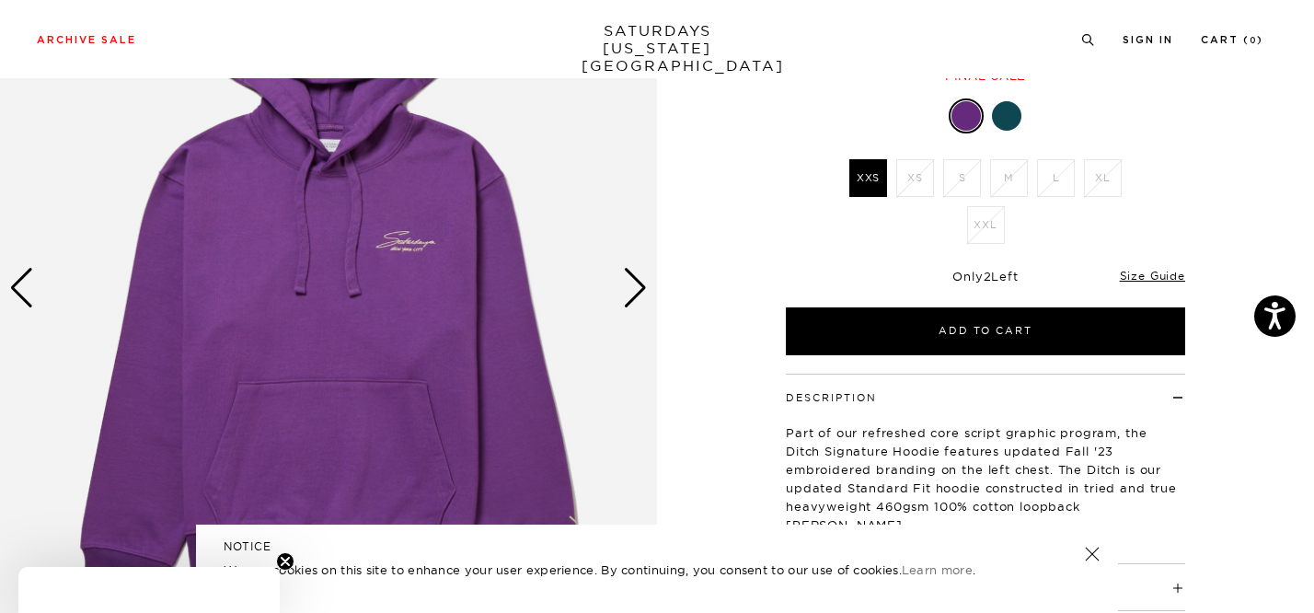
click at [646, 292] on div "Next slide" at bounding box center [635, 288] width 25 height 40
click at [633, 289] on div "Next slide" at bounding box center [635, 288] width 25 height 40
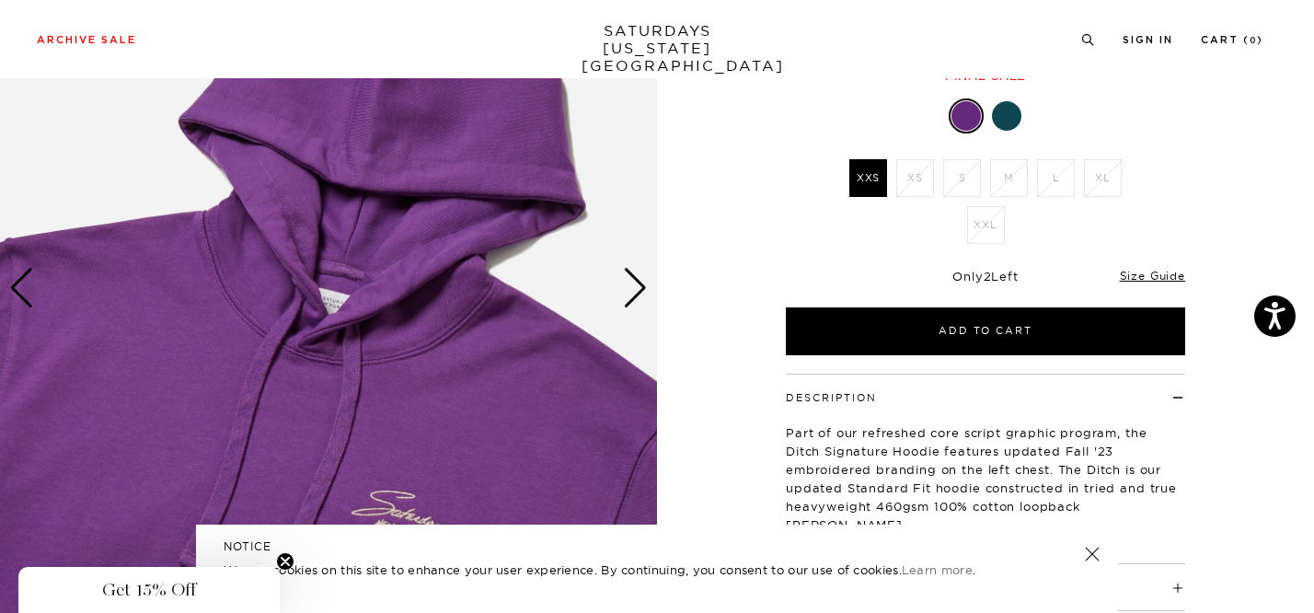
click at [633, 289] on div "Next slide" at bounding box center [635, 288] width 25 height 40
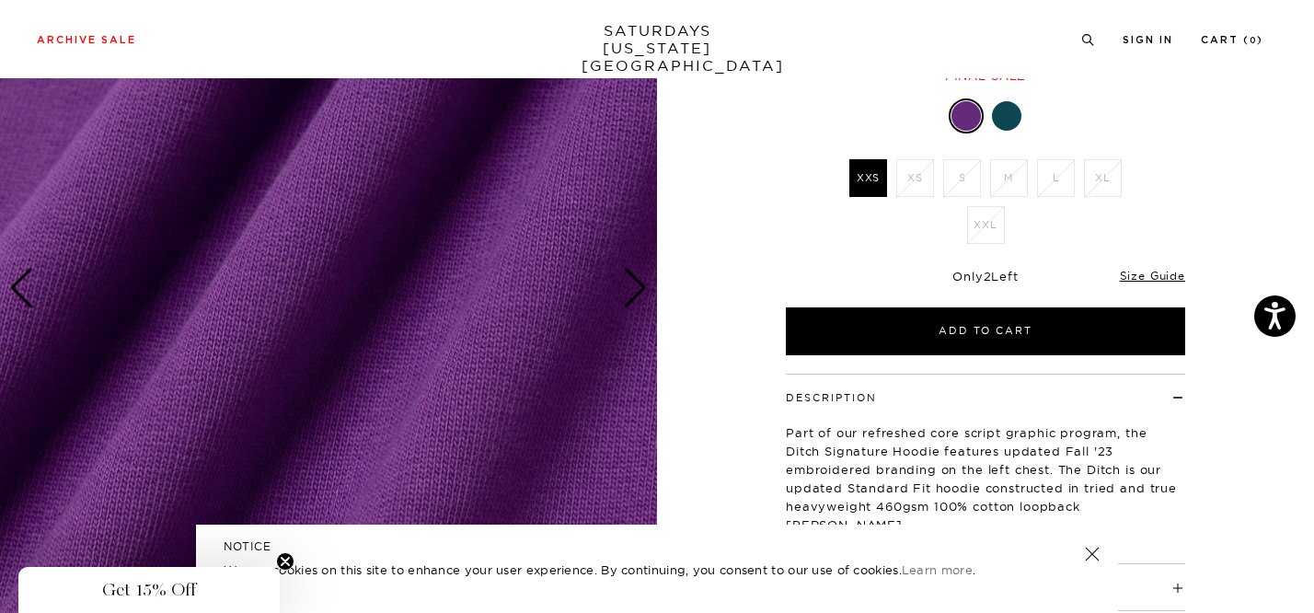
click at [634, 289] on div "Next slide" at bounding box center [635, 288] width 25 height 40
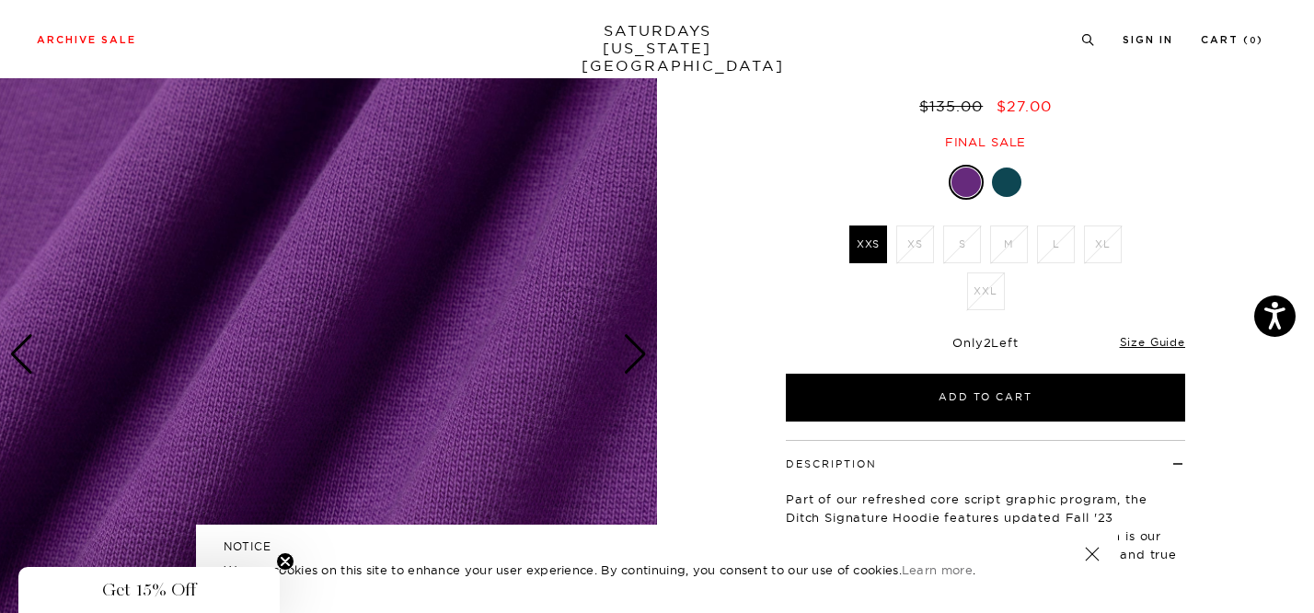
scroll to position [29, 0]
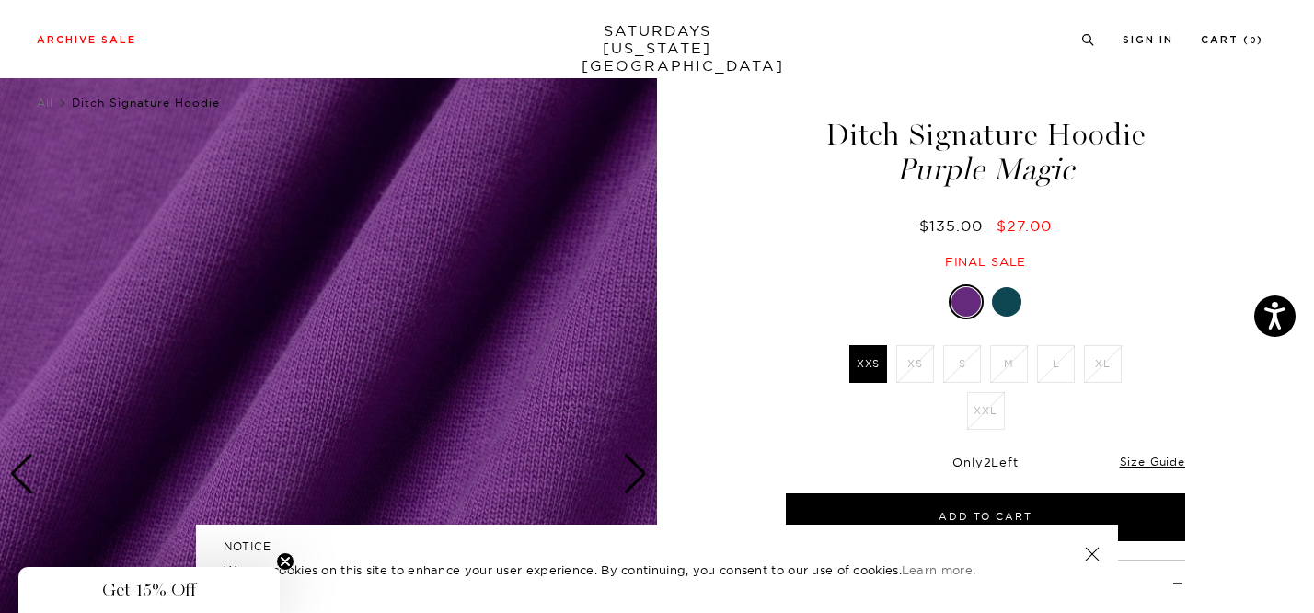
click at [1008, 296] on div at bounding box center [1006, 301] width 29 height 29
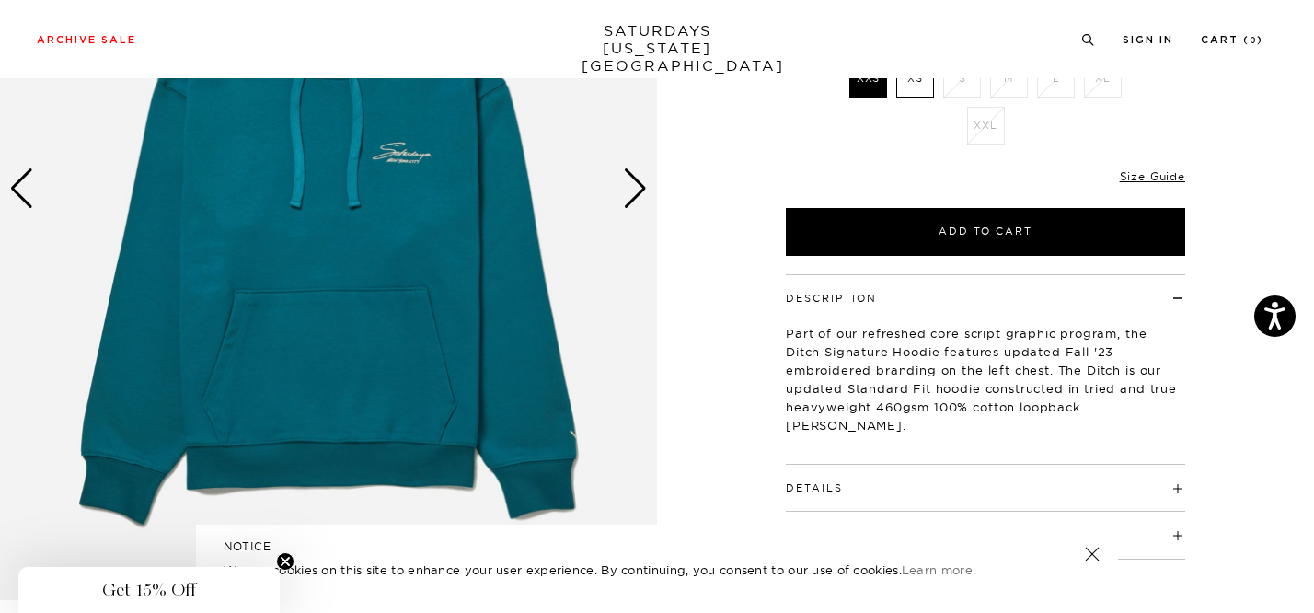
scroll to position [200, 0]
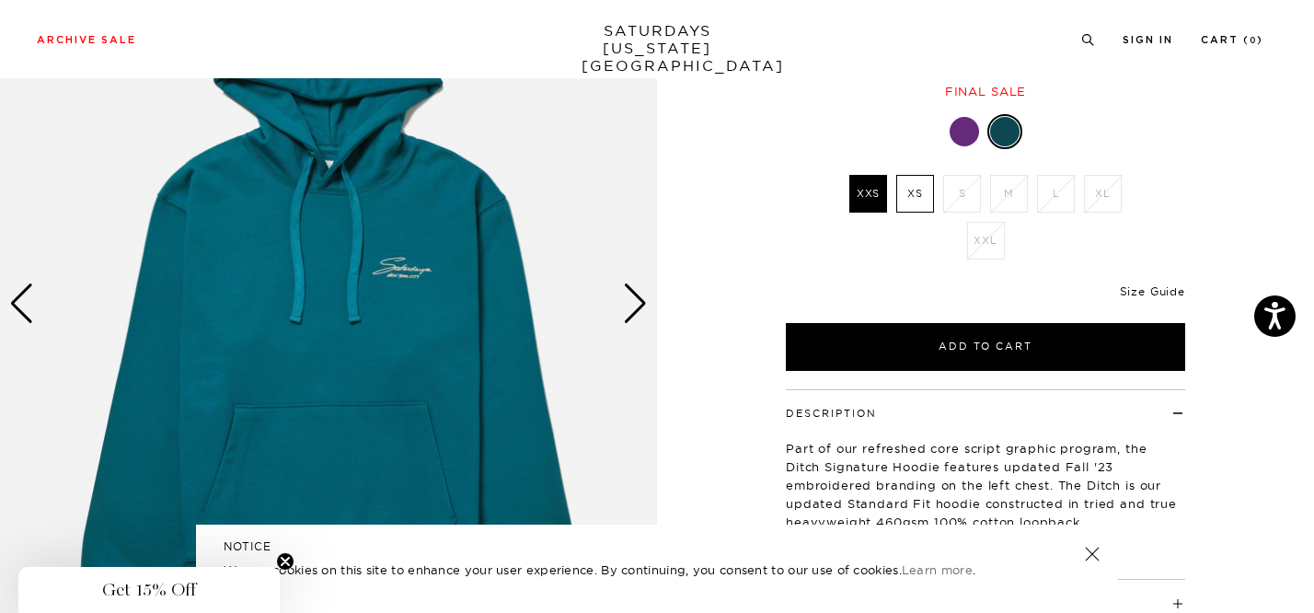
click at [1128, 288] on link "Size Guide" at bounding box center [1152, 291] width 65 height 14
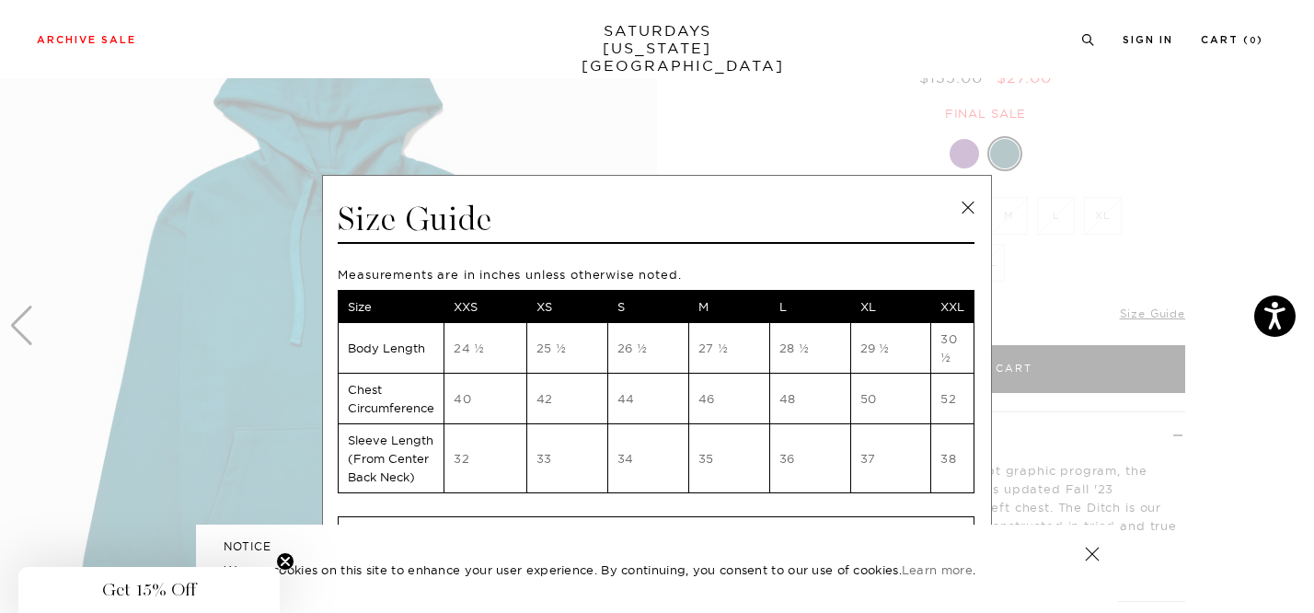
scroll to position [175, 0]
click at [966, 202] on link at bounding box center [968, 208] width 28 height 28
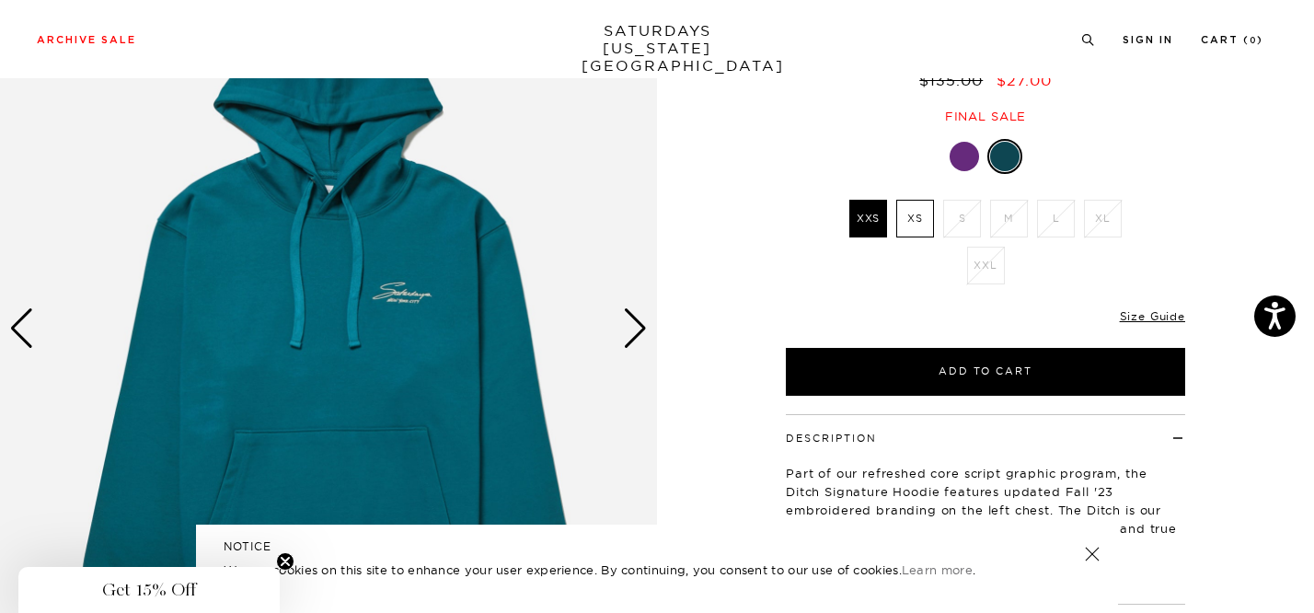
click at [633, 335] on div "Next slide" at bounding box center [635, 328] width 25 height 40
click at [640, 328] on div "Next slide" at bounding box center [635, 328] width 25 height 40
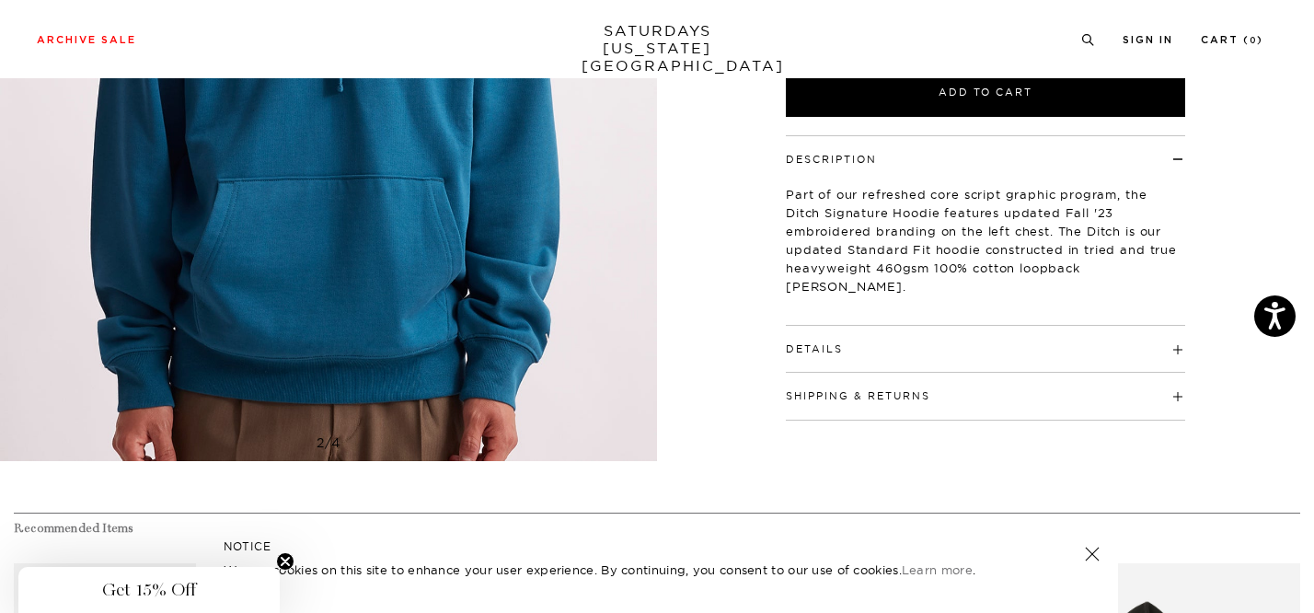
scroll to position [499, 0]
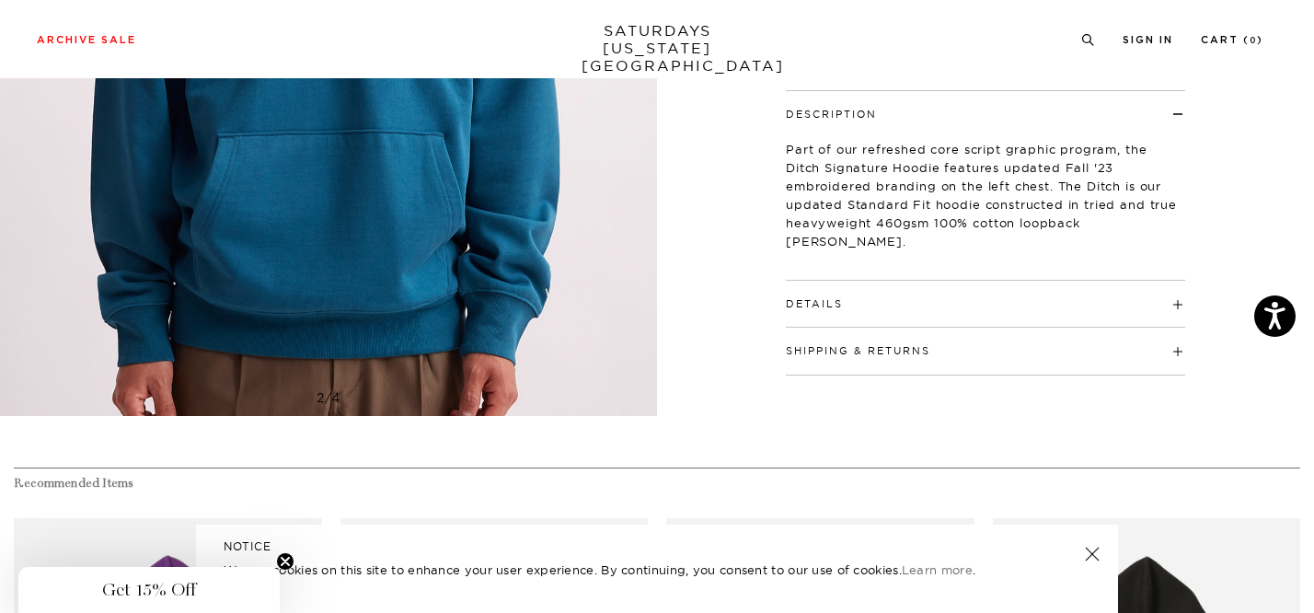
click at [879, 294] on h4 "Details" at bounding box center [985, 296] width 399 height 30
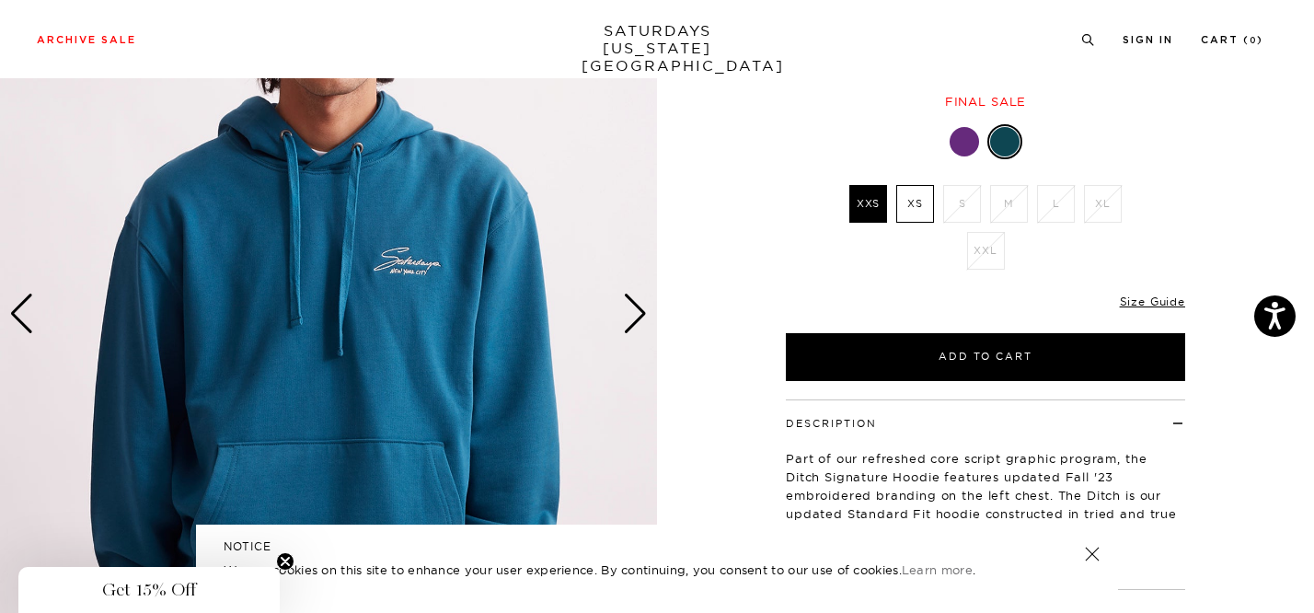
scroll to position [207, 0]
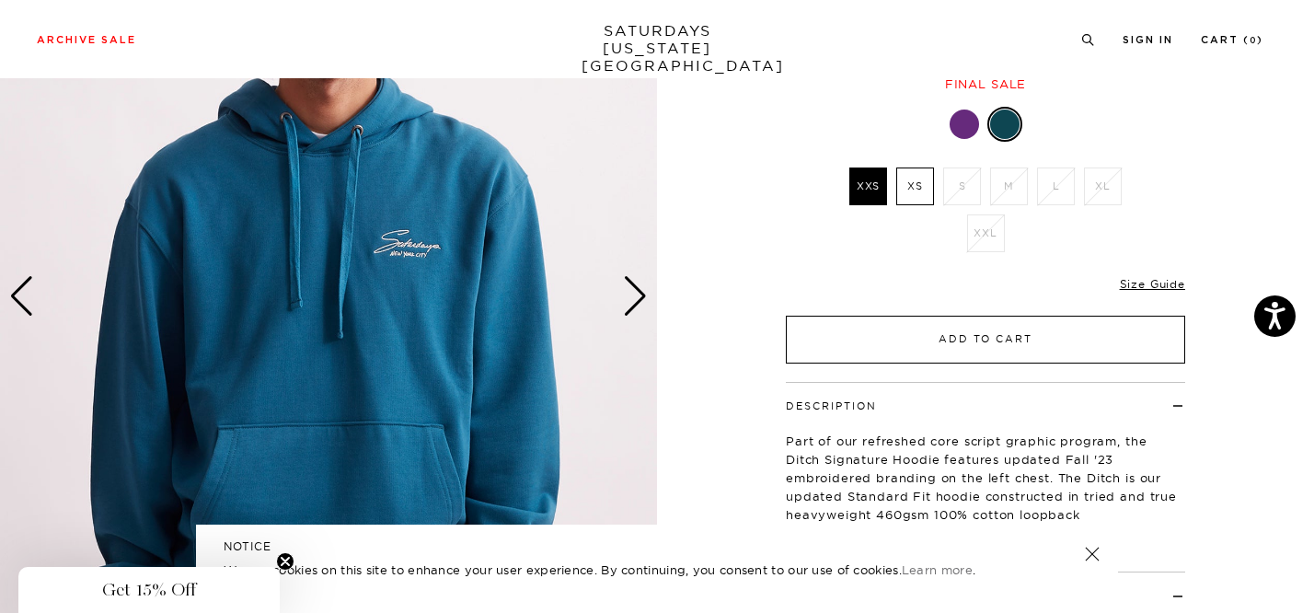
click at [1041, 336] on button "Add to Cart" at bounding box center [985, 340] width 399 height 48
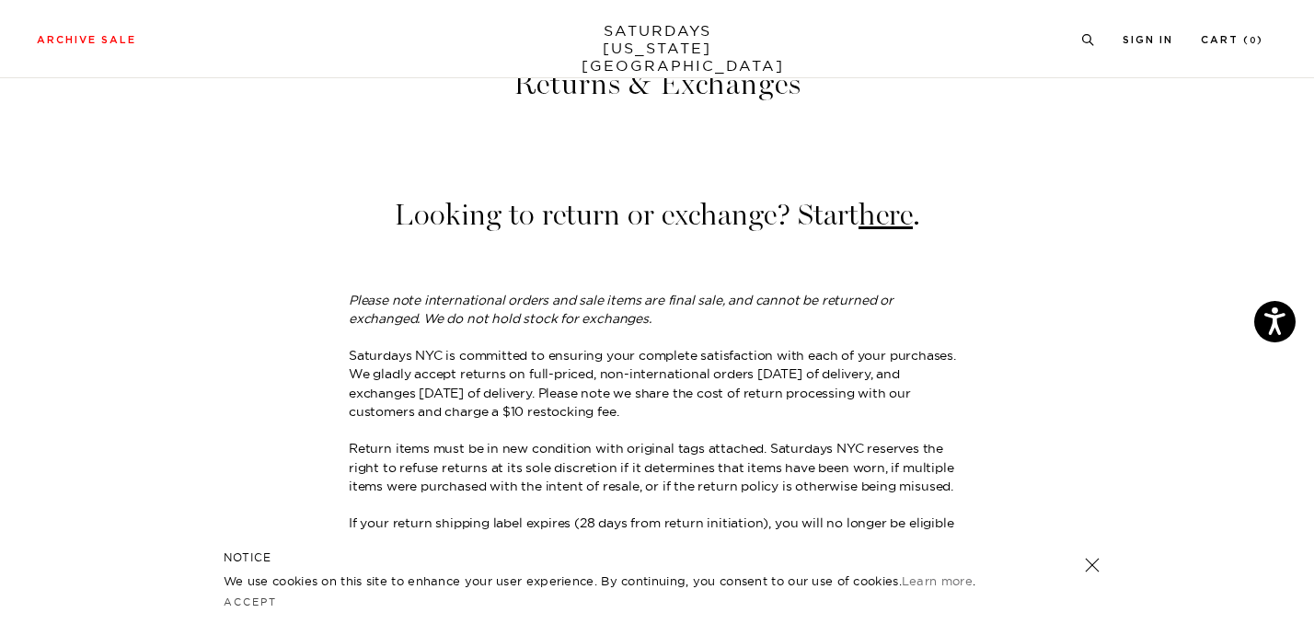
scroll to position [97, 0]
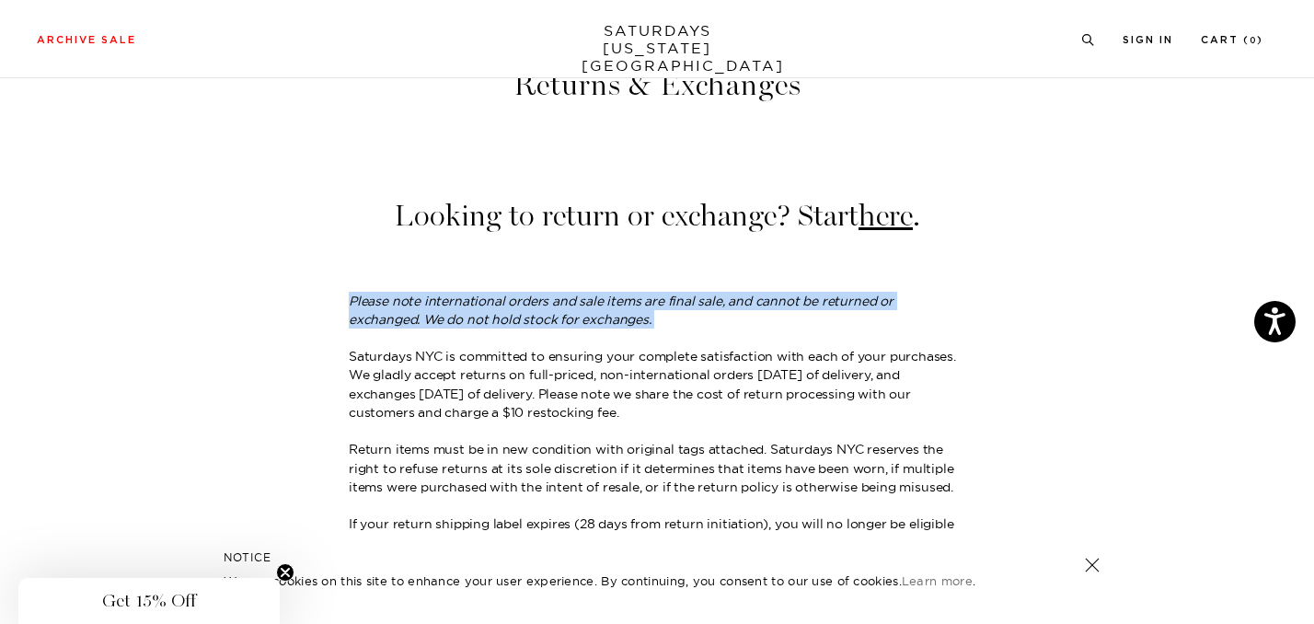
drag, startPoint x: 352, startPoint y: 297, endPoint x: 616, endPoint y: 336, distance: 266.0
click at [616, 336] on blockquote "Looking to return or exchange? Start here . Please note international orders an…" at bounding box center [657, 488] width 617 height 574
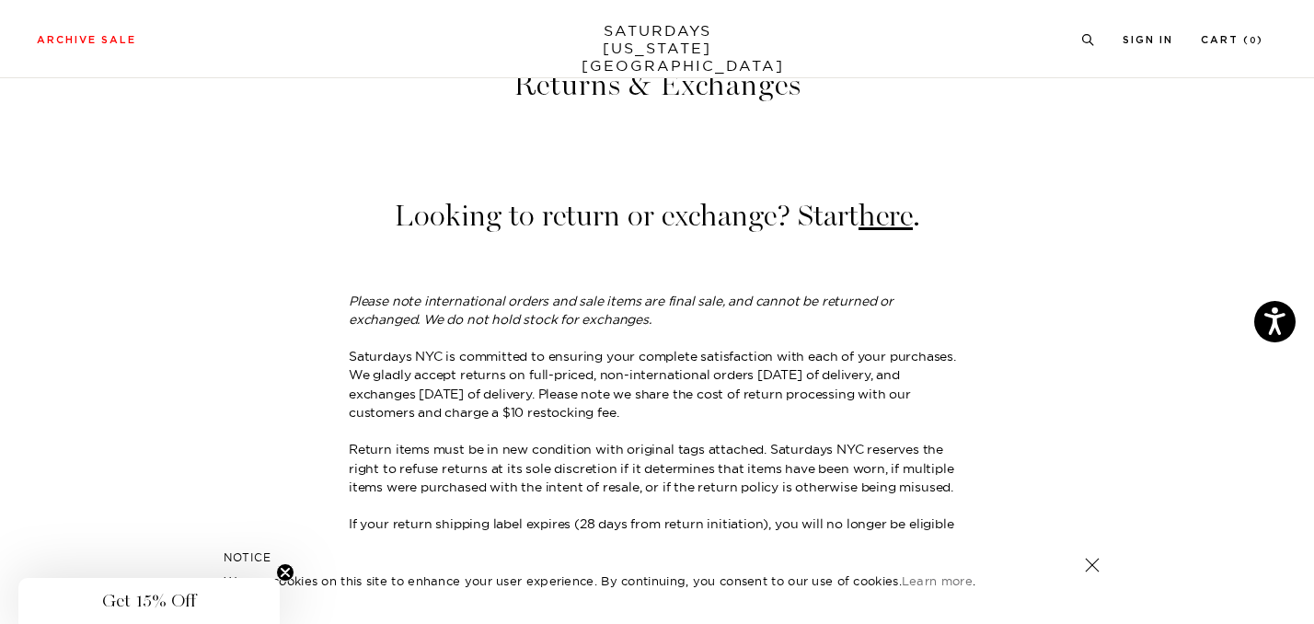
click at [634, 352] on p "Saturdays NYC is committed to ensuring your complete satisfaction with each of …" at bounding box center [657, 384] width 617 height 75
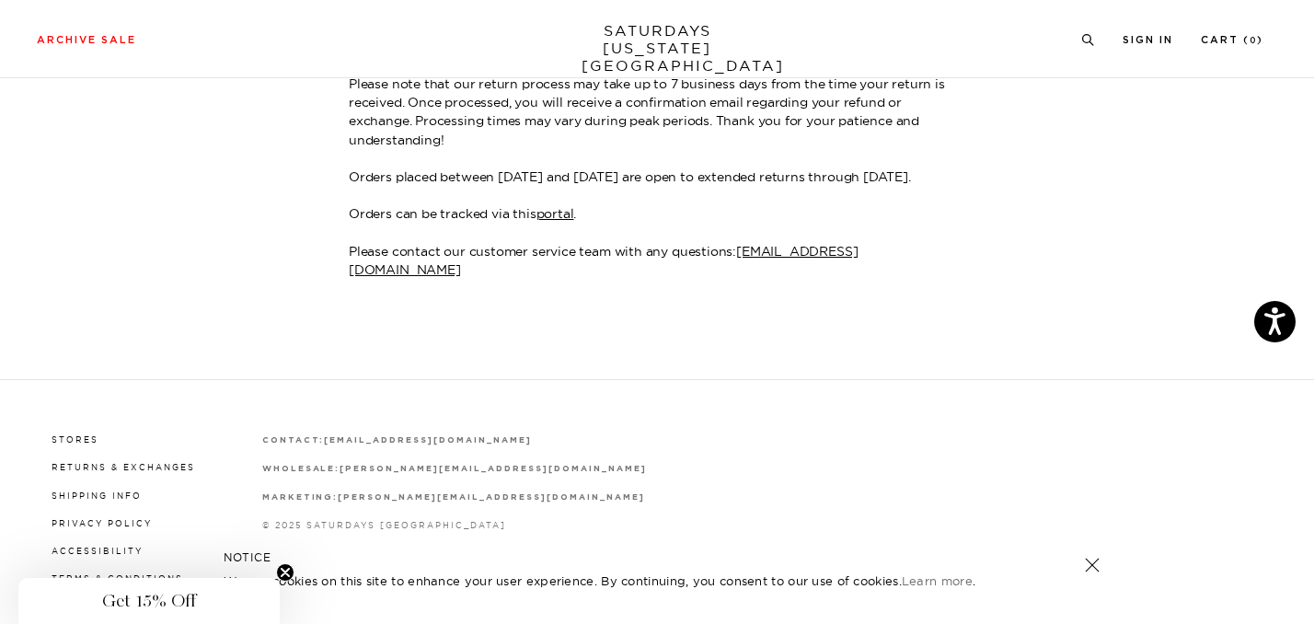
scroll to position [615, 0]
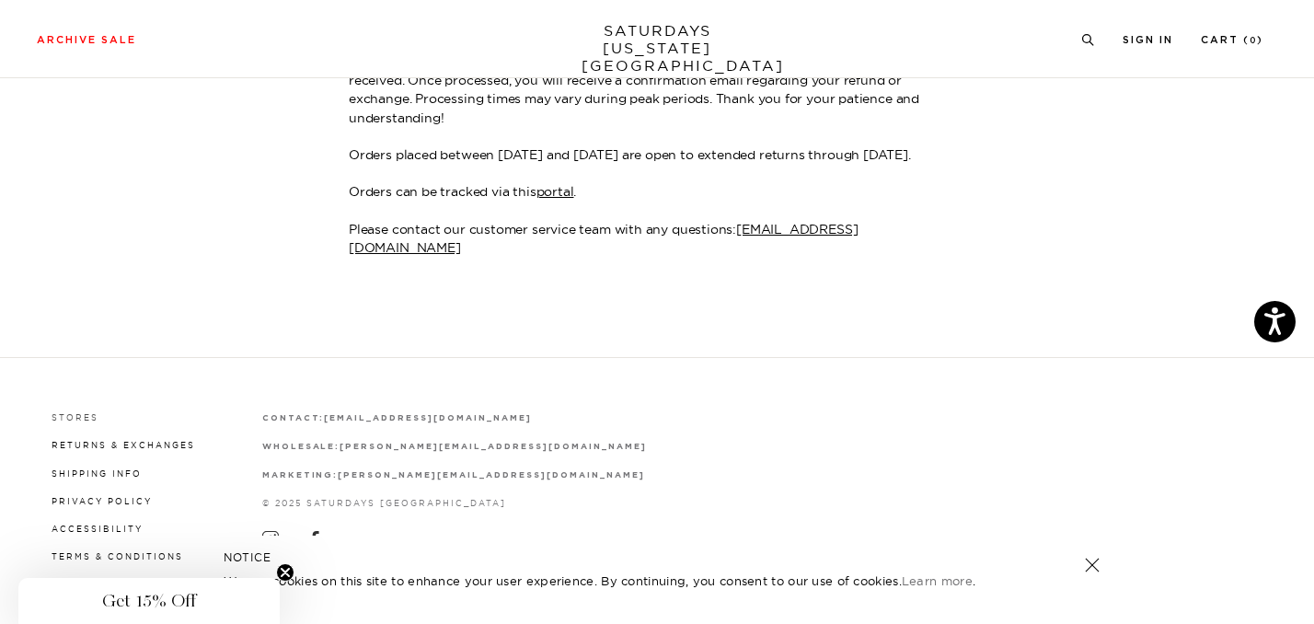
click at [85, 412] on link "Stores" at bounding box center [75, 417] width 47 height 10
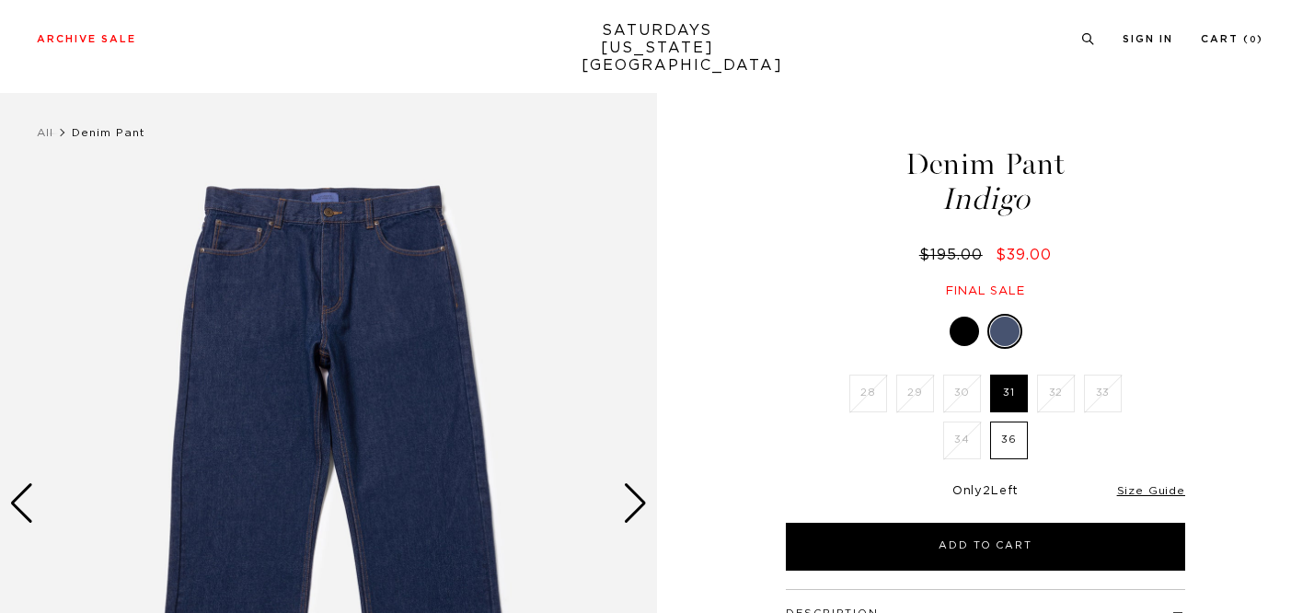
scroll to position [152, 0]
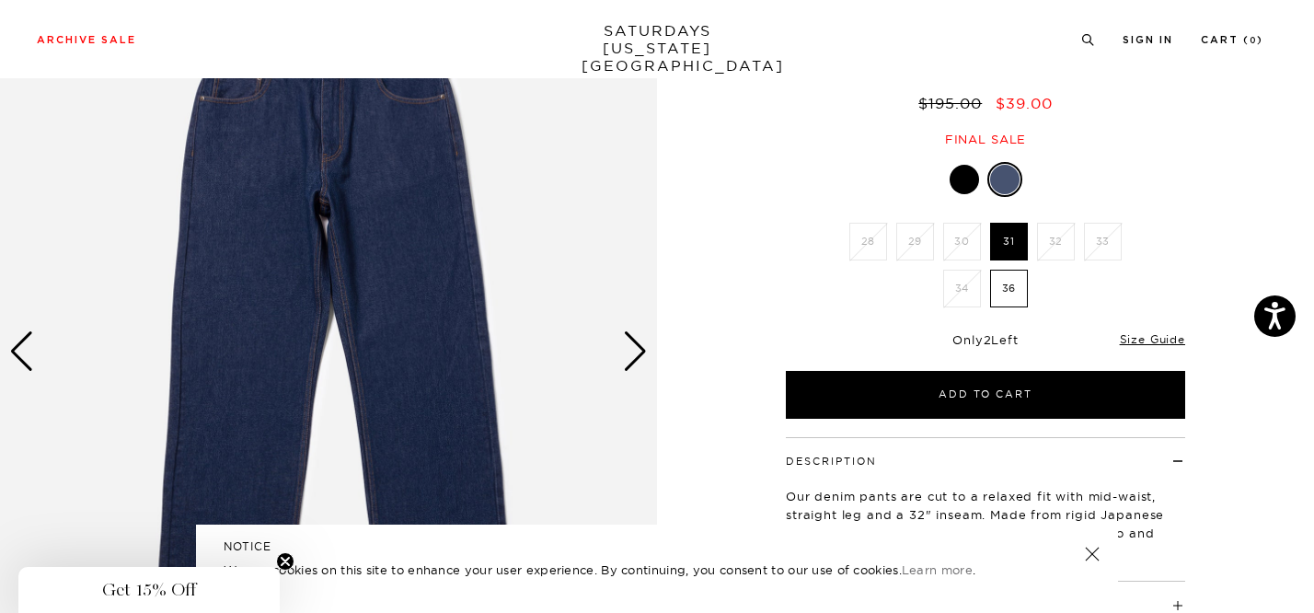
click at [621, 344] on img at bounding box center [328, 352] width 657 height 822
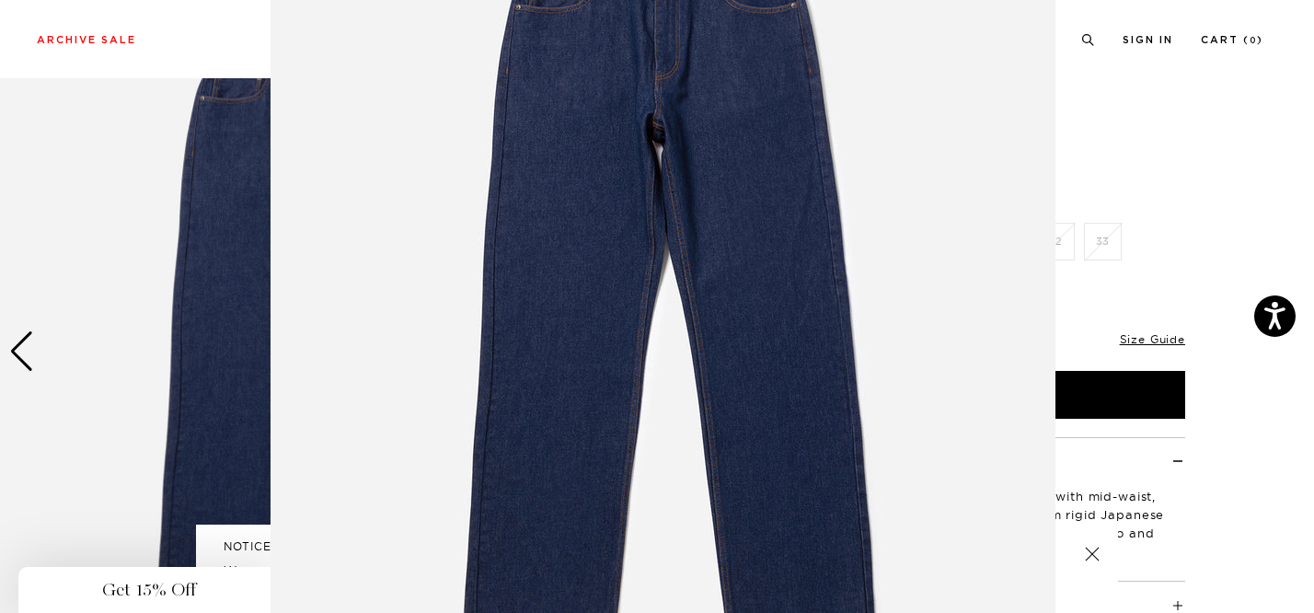
scroll to position [176, 0]
click at [637, 353] on img at bounding box center [663, 295] width 785 height 942
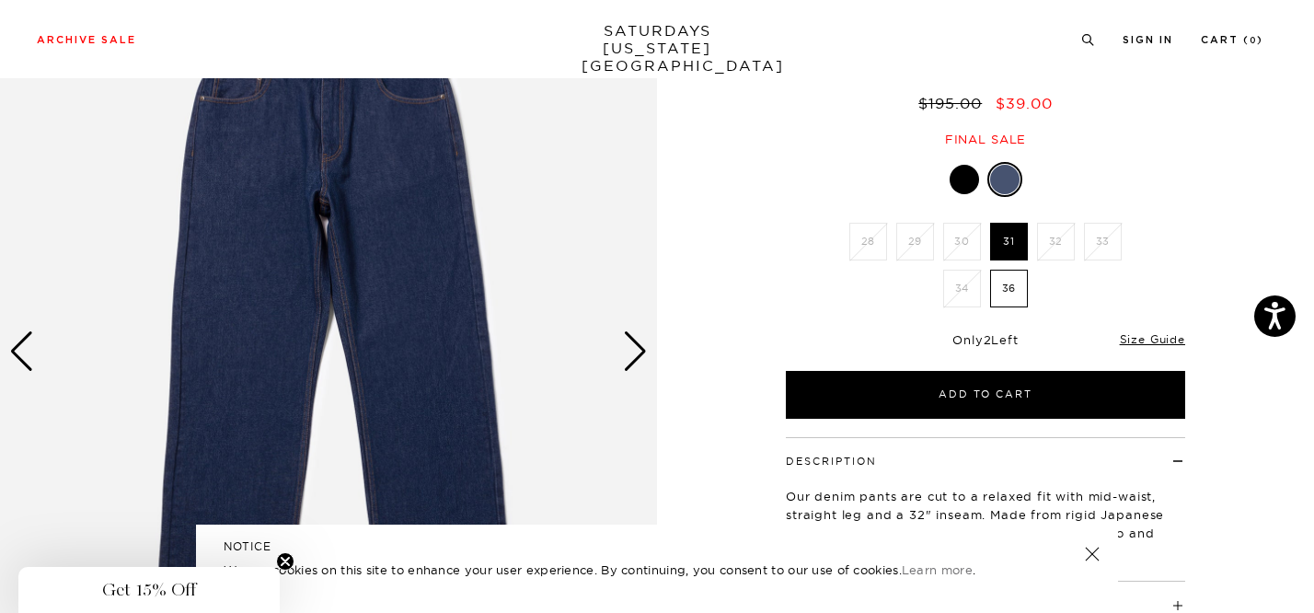
click at [637, 353] on div "Next slide" at bounding box center [635, 351] width 25 height 40
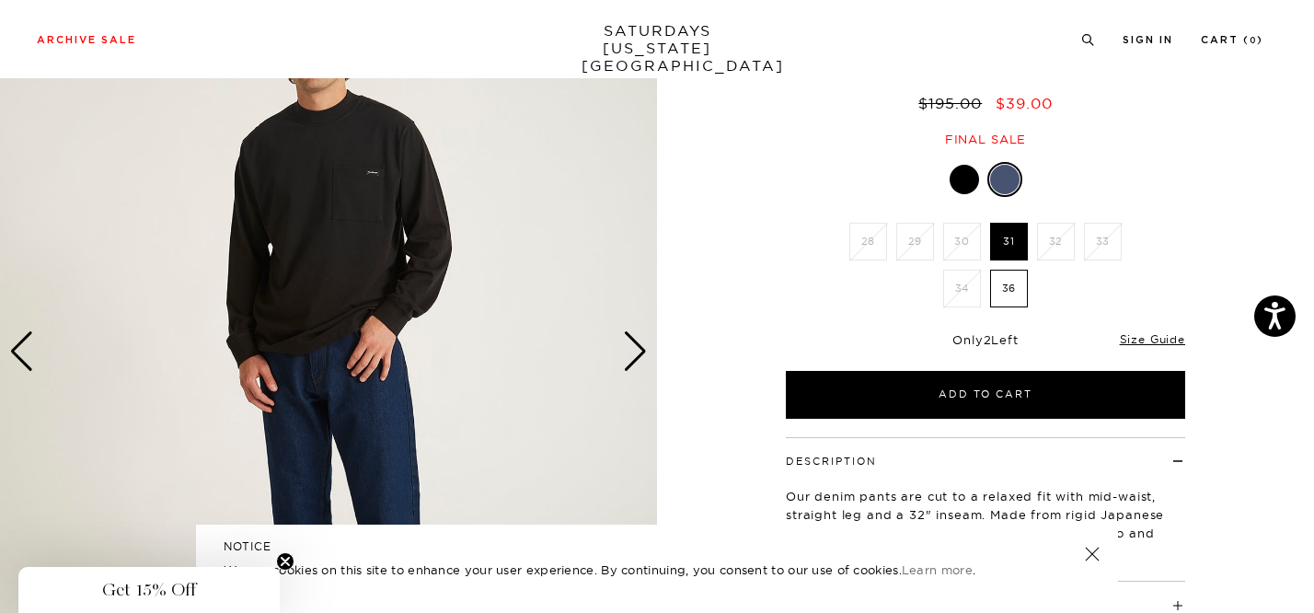
click at [637, 353] on div "Next slide" at bounding box center [635, 351] width 25 height 40
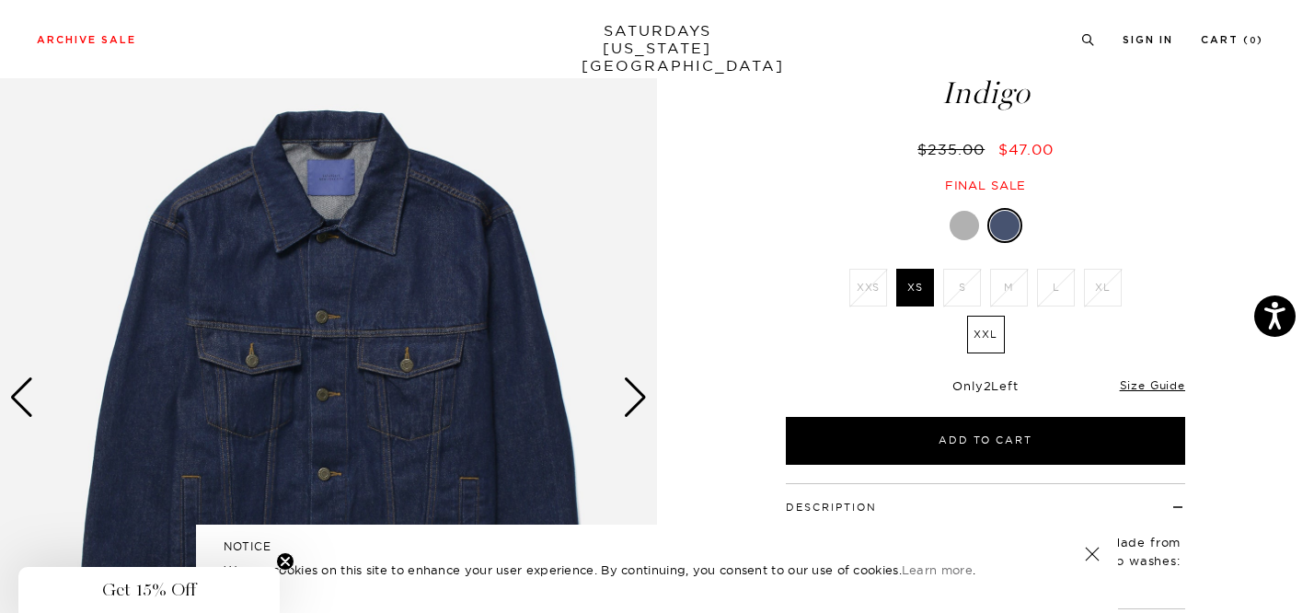
scroll to position [117, 0]
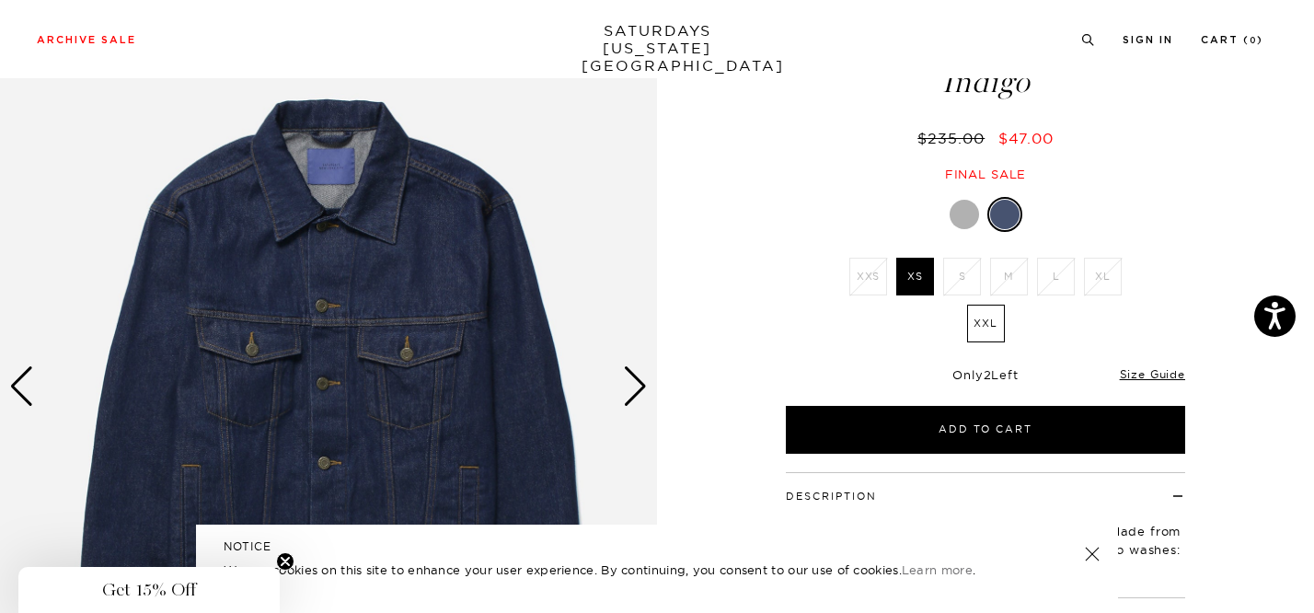
click at [973, 211] on div at bounding box center [964, 214] width 29 height 29
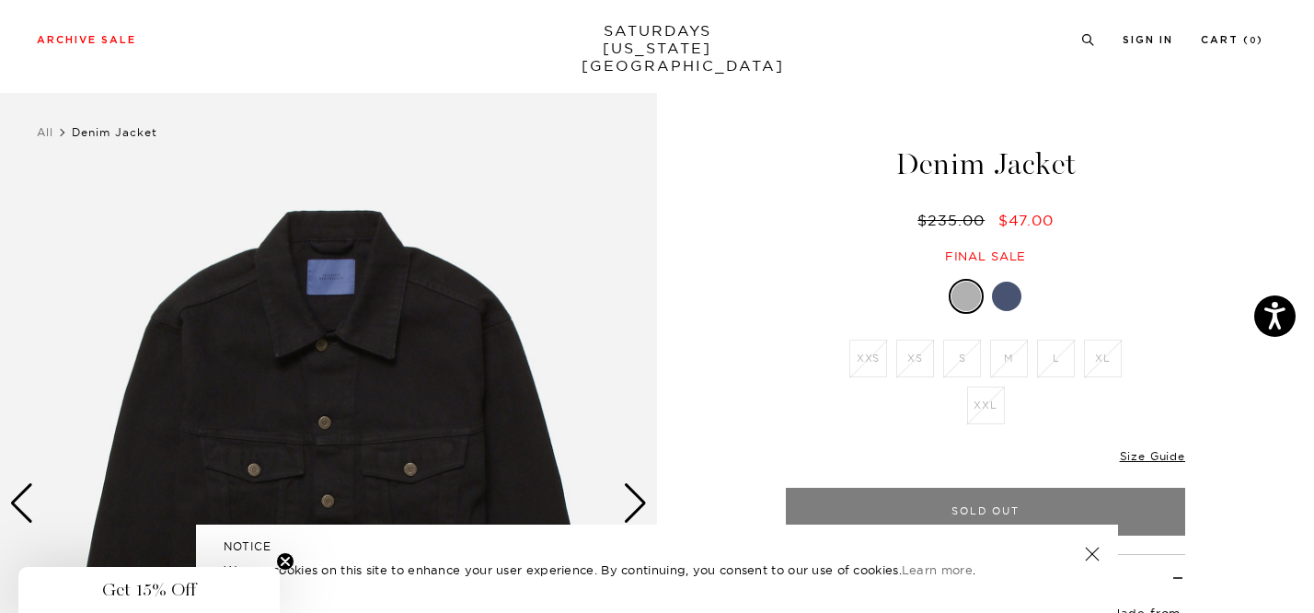
scroll to position [156, 0]
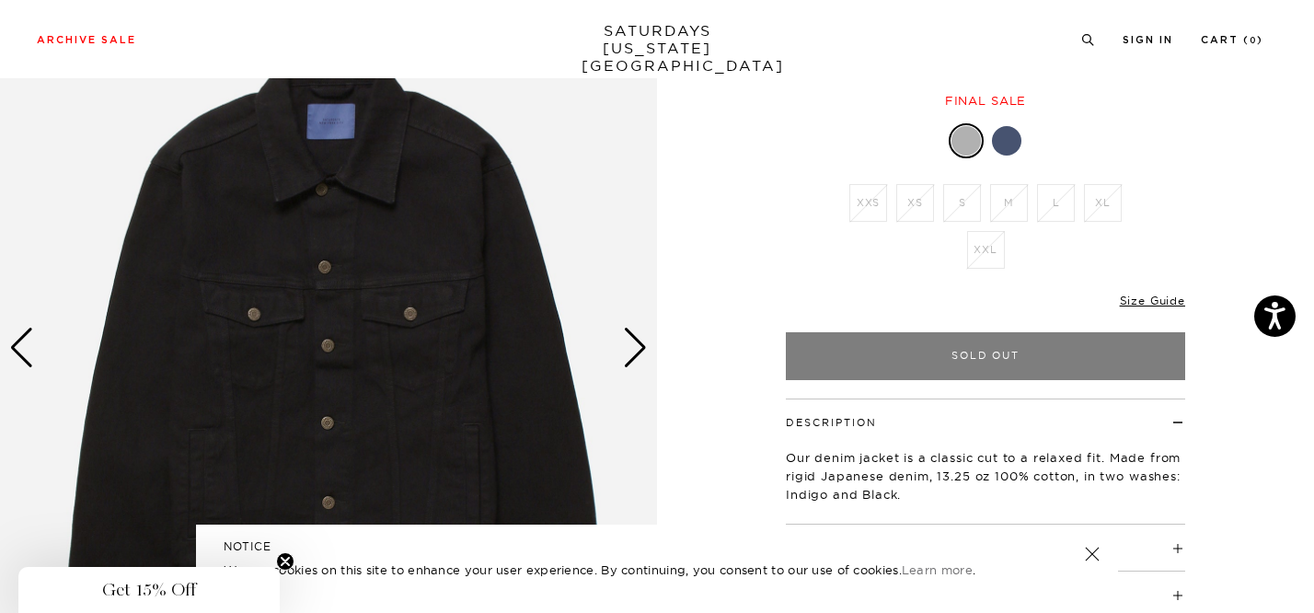
click at [1011, 144] on div at bounding box center [1006, 140] width 29 height 29
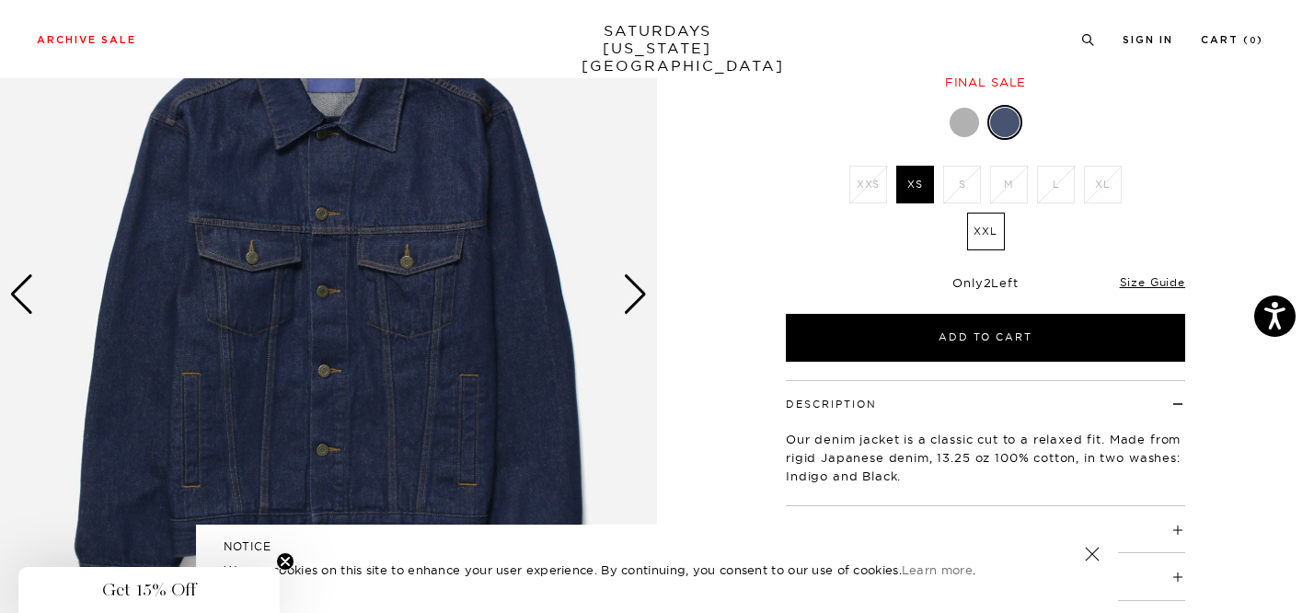
scroll to position [226, 0]
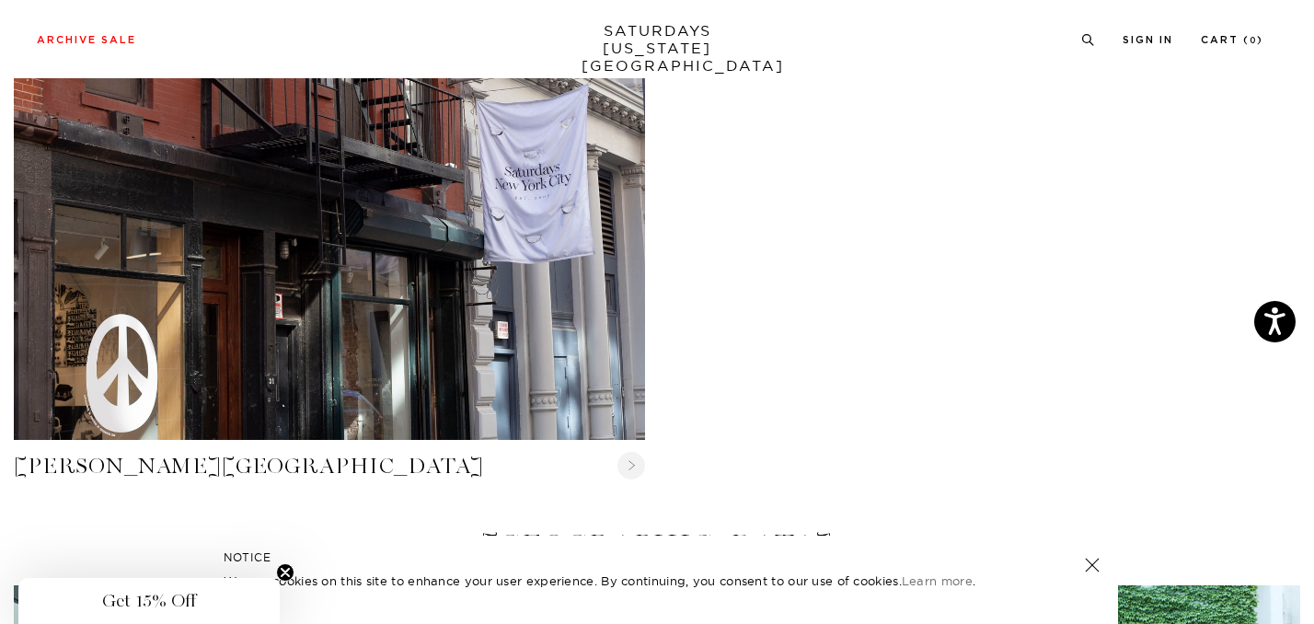
scroll to position [787, 0]
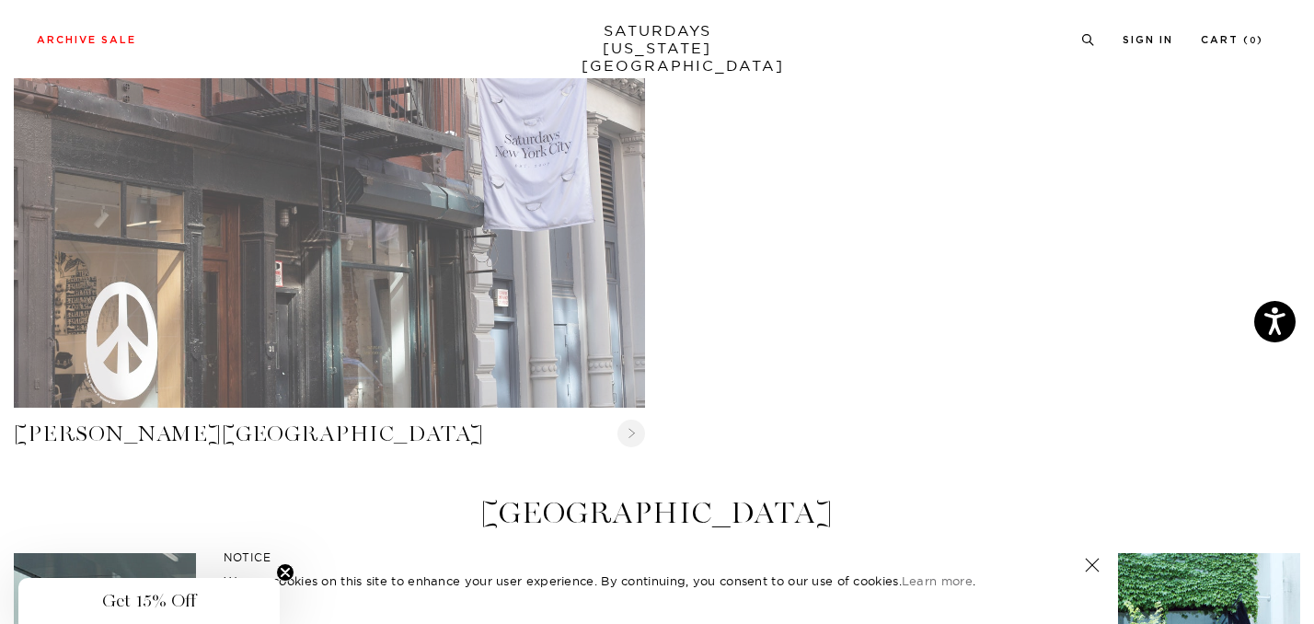
click at [490, 267] on link "Crosby Street" at bounding box center [329, 196] width 631 height 421
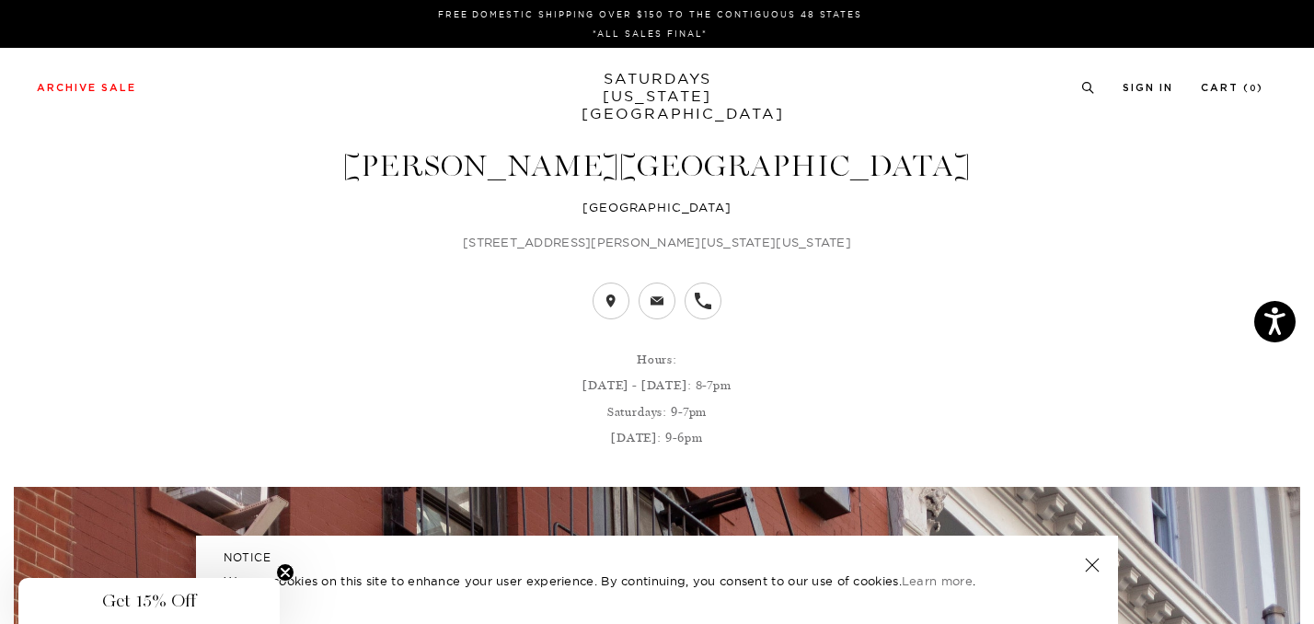
click at [709, 294] on icon at bounding box center [703, 301] width 17 height 17
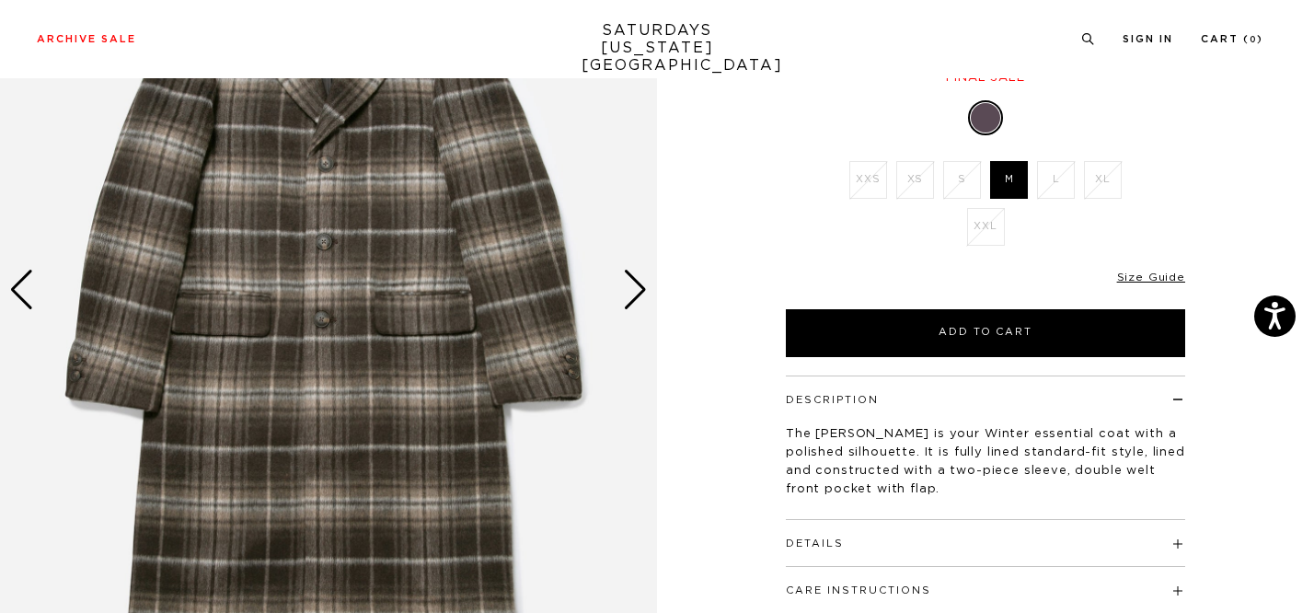
scroll to position [238, 0]
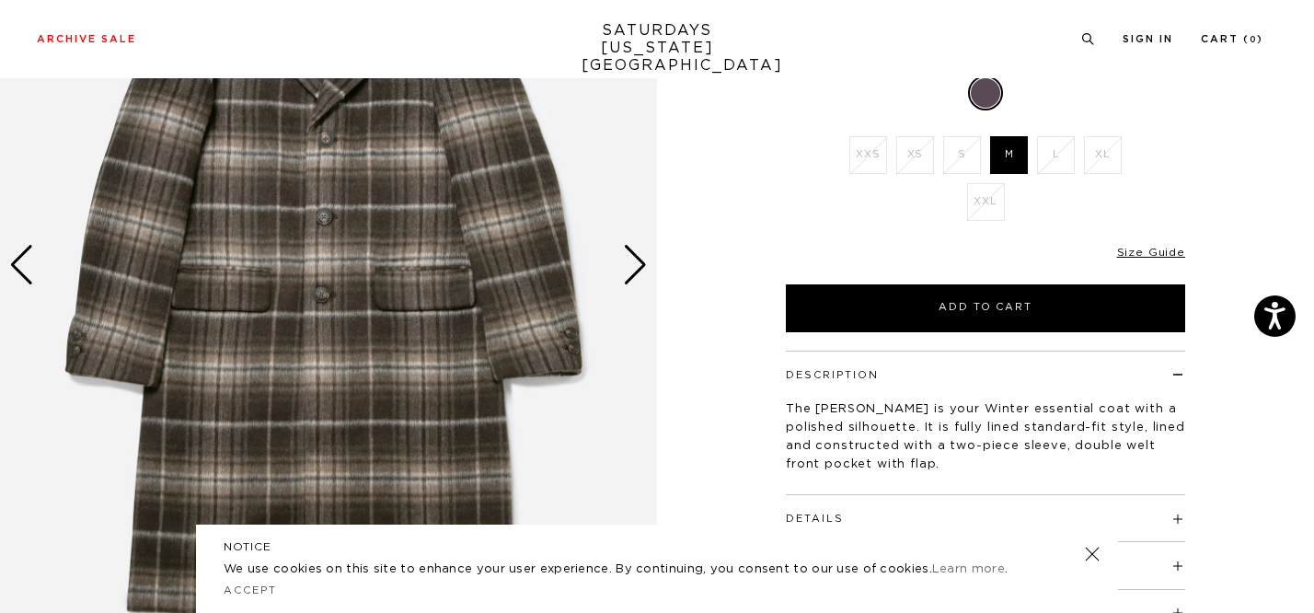
click at [636, 275] on div "Next slide" at bounding box center [635, 265] width 25 height 40
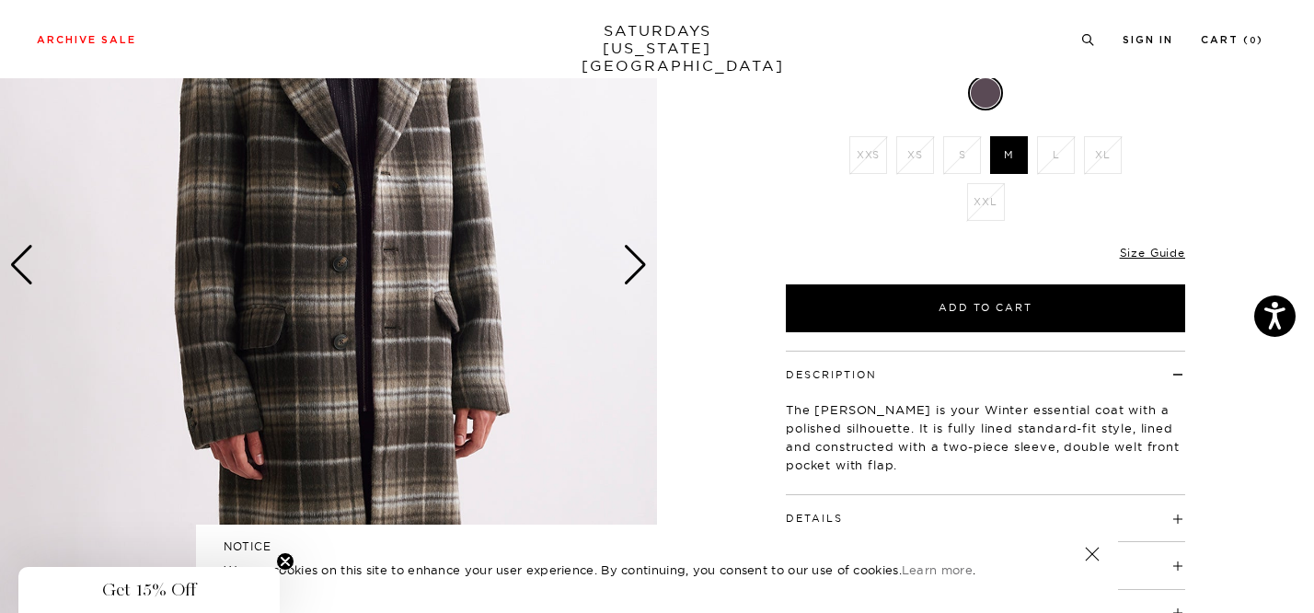
click at [636, 275] on div "Next slide" at bounding box center [635, 265] width 25 height 40
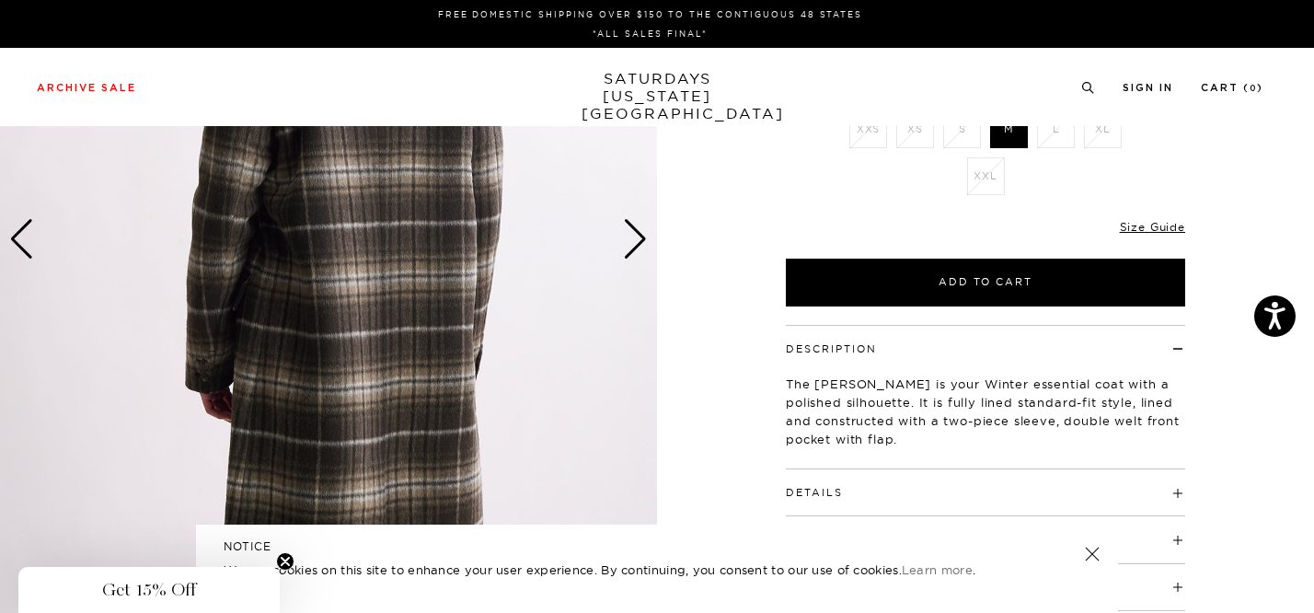
scroll to position [0, 0]
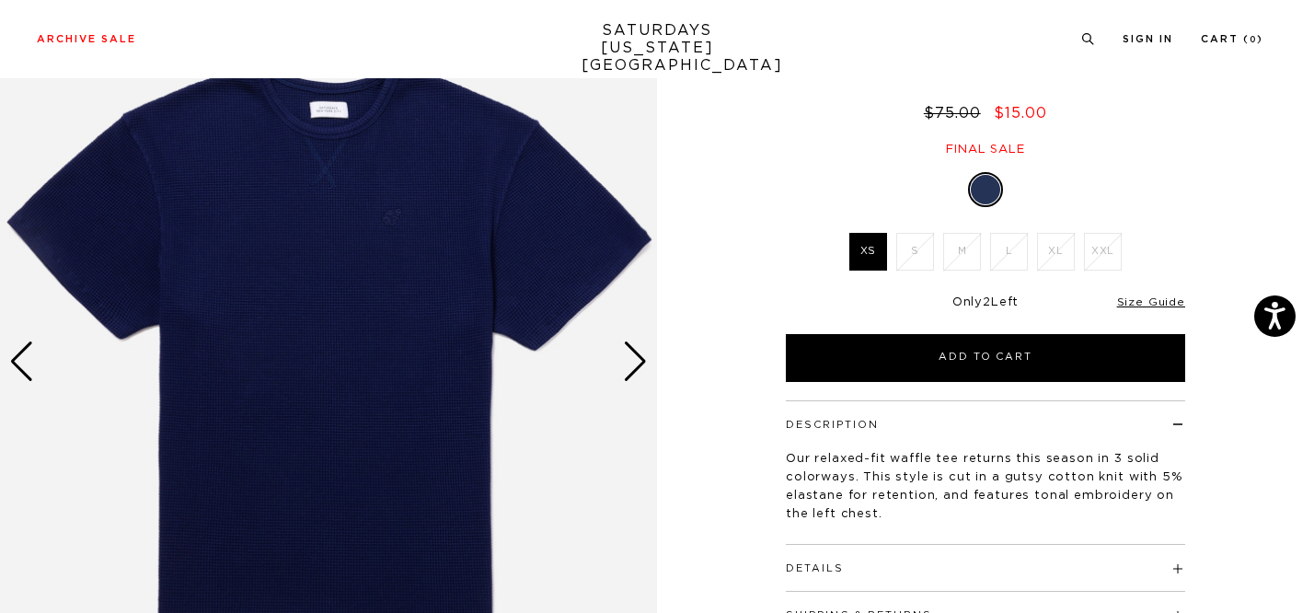
click at [640, 359] on div "Next slide" at bounding box center [635, 361] width 25 height 40
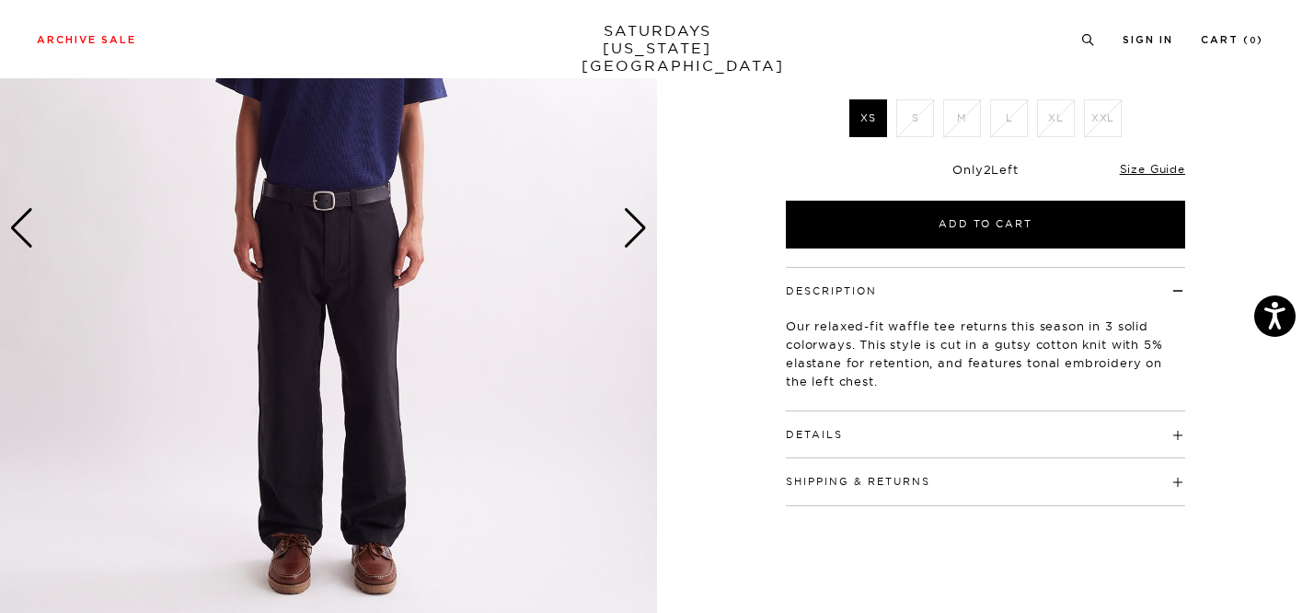
scroll to position [284, 0]
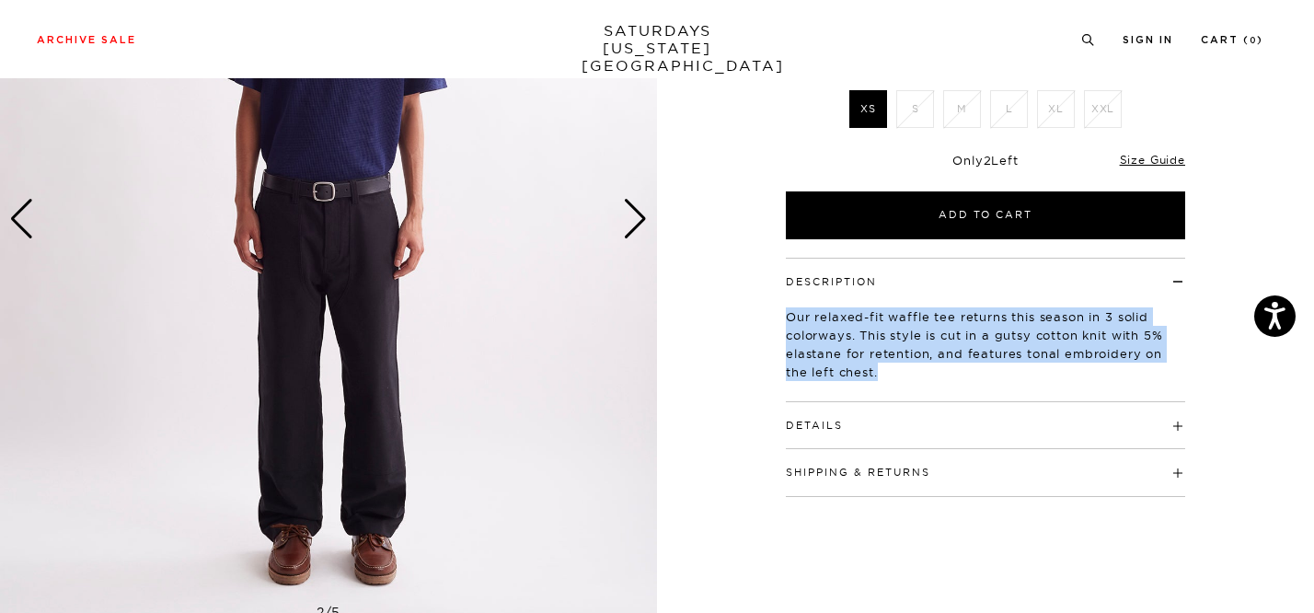
drag, startPoint x: 889, startPoint y: 368, endPoint x: 778, endPoint y: 318, distance: 121.1
click at [778, 318] on div "Description Our relaxed-fit waffle tee returns this season in 3 solid colorways…" at bounding box center [985, 377] width 460 height 239
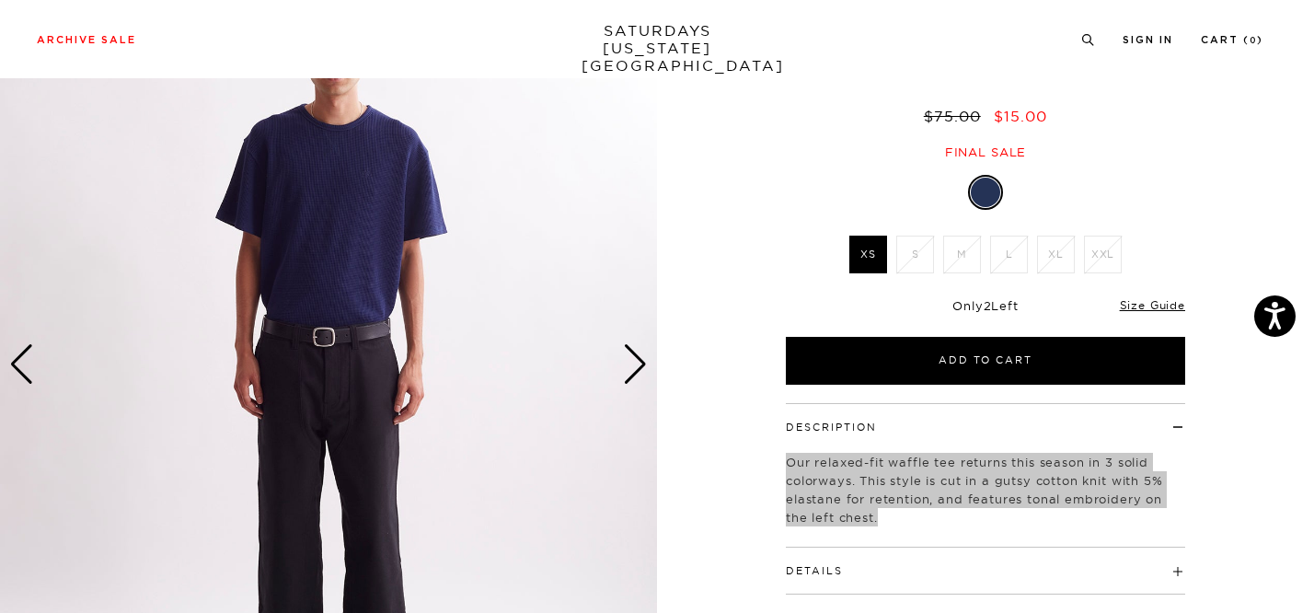
scroll to position [138, 0]
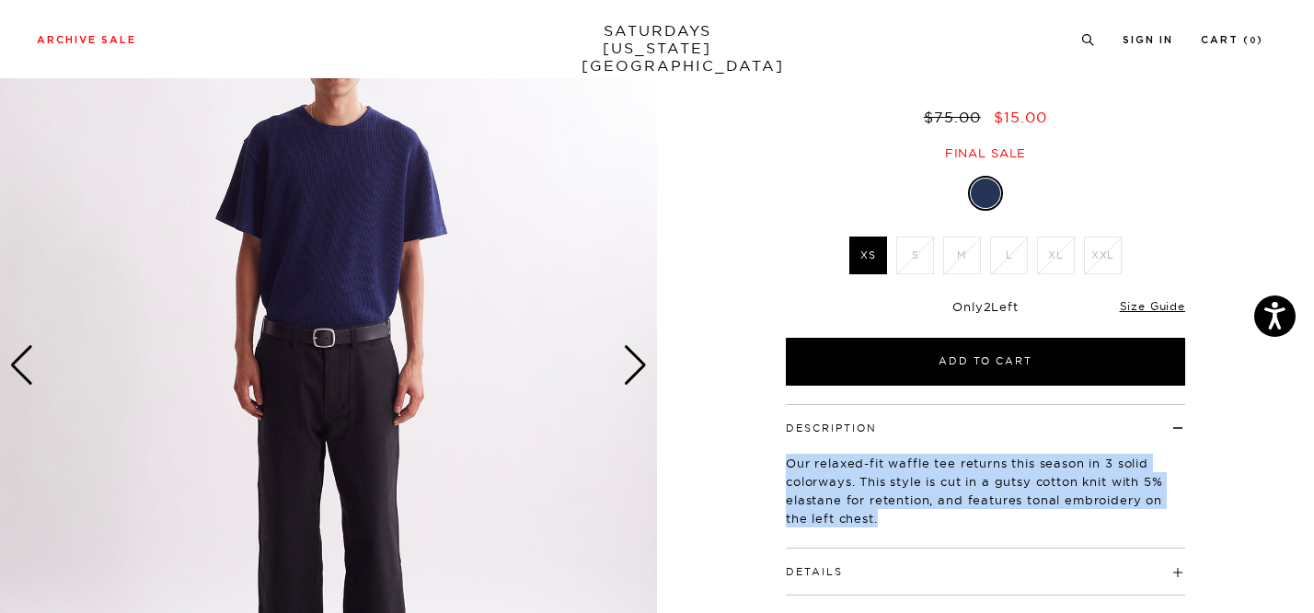
click at [643, 349] on div "Next slide" at bounding box center [635, 365] width 25 height 40
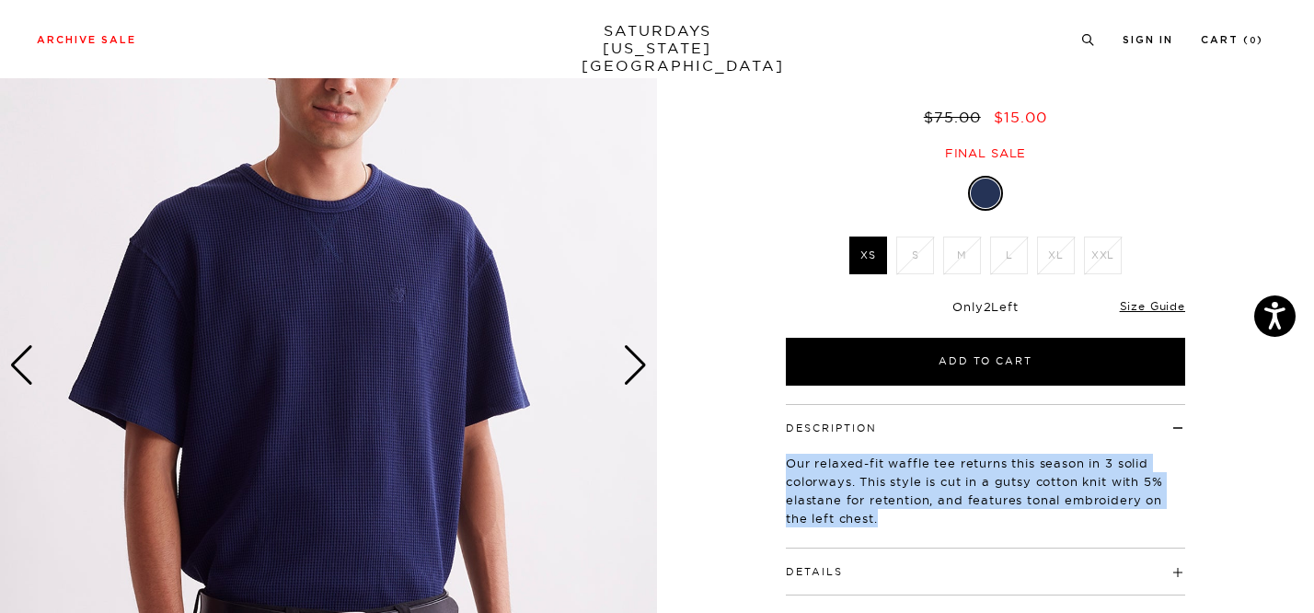
click at [643, 349] on div "Next slide" at bounding box center [635, 365] width 25 height 40
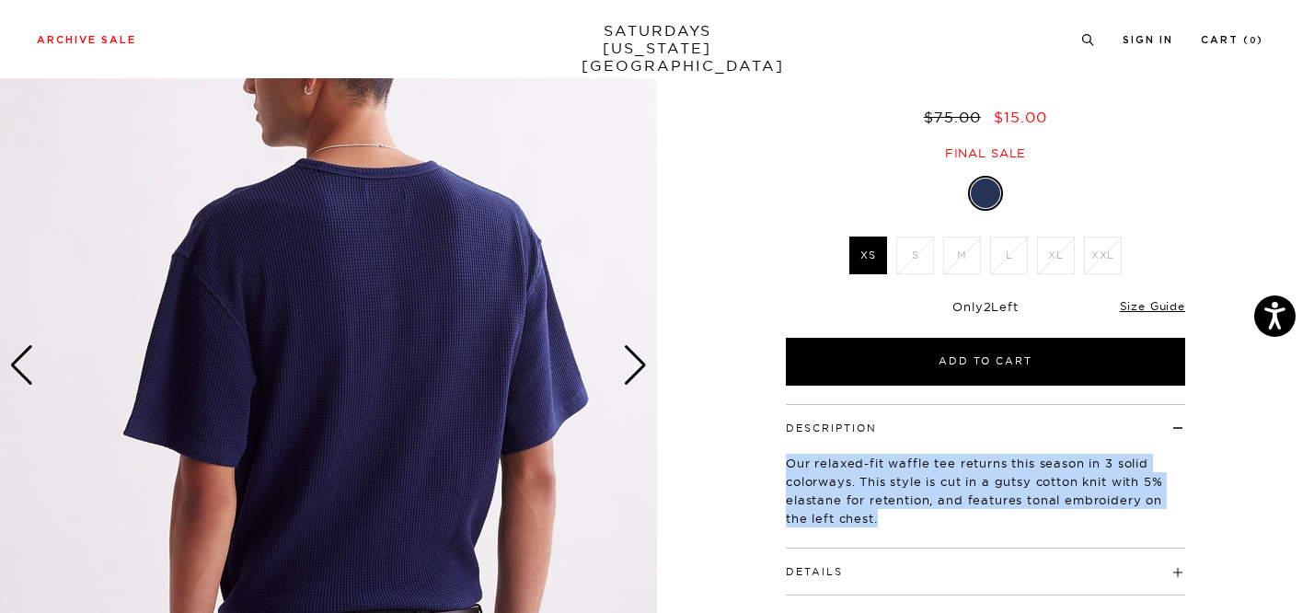
click at [643, 349] on div "Next slide" at bounding box center [635, 365] width 25 height 40
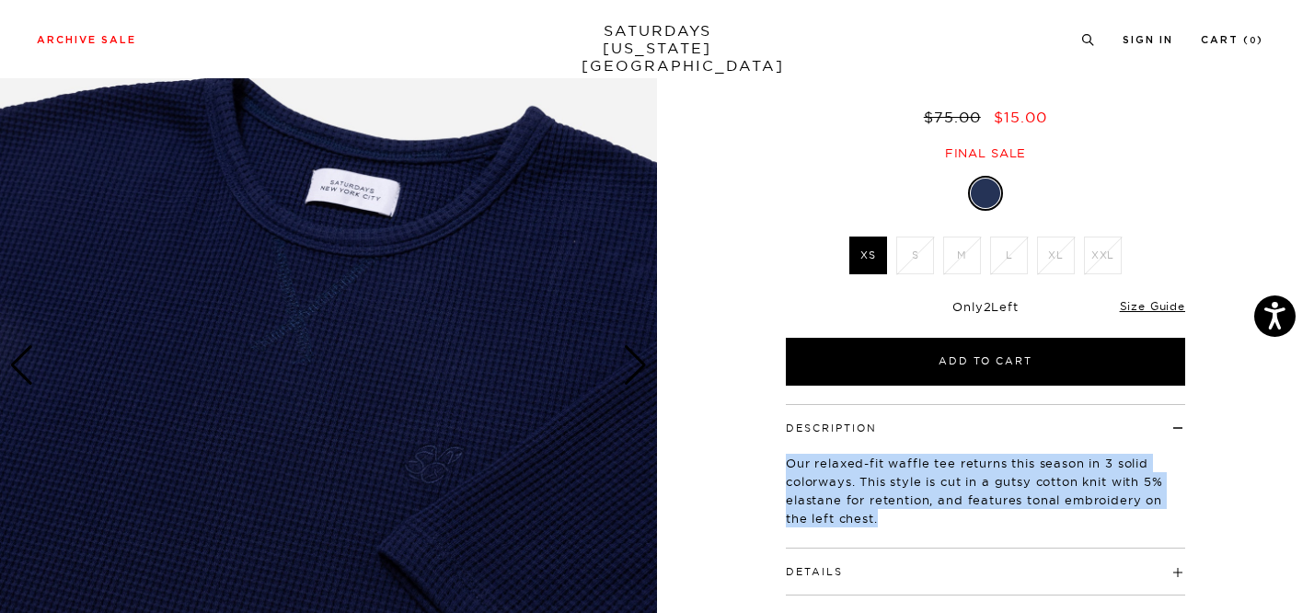
click at [643, 349] on div "Next slide" at bounding box center [635, 365] width 25 height 40
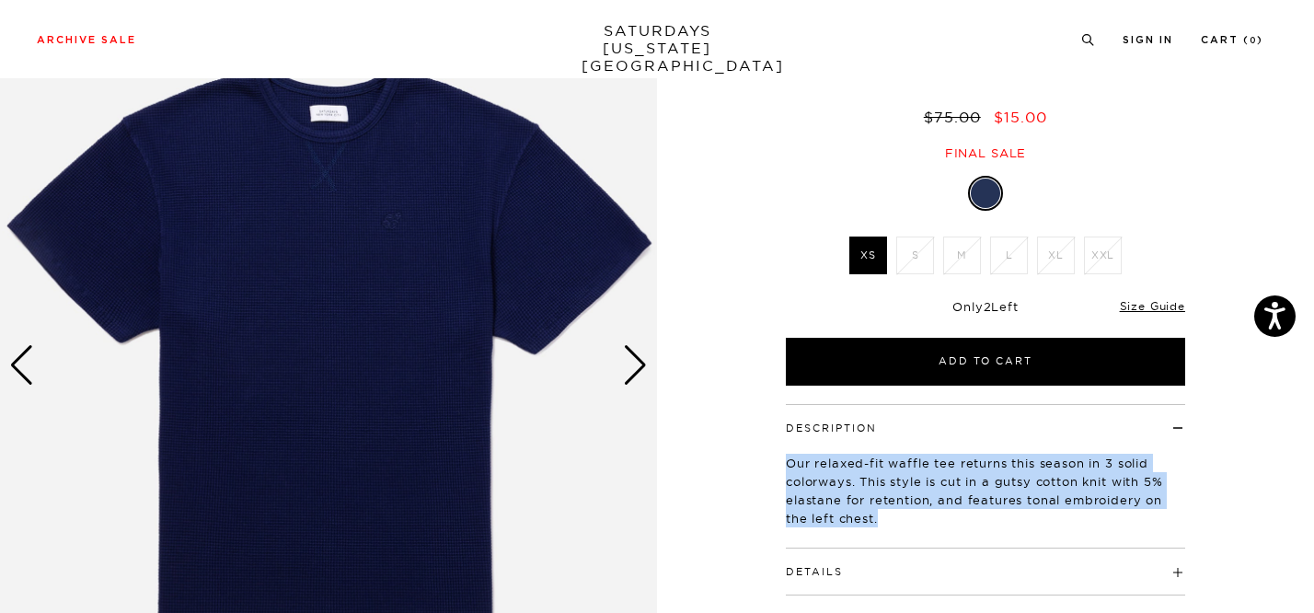
click at [645, 352] on div "Next slide" at bounding box center [635, 365] width 25 height 40
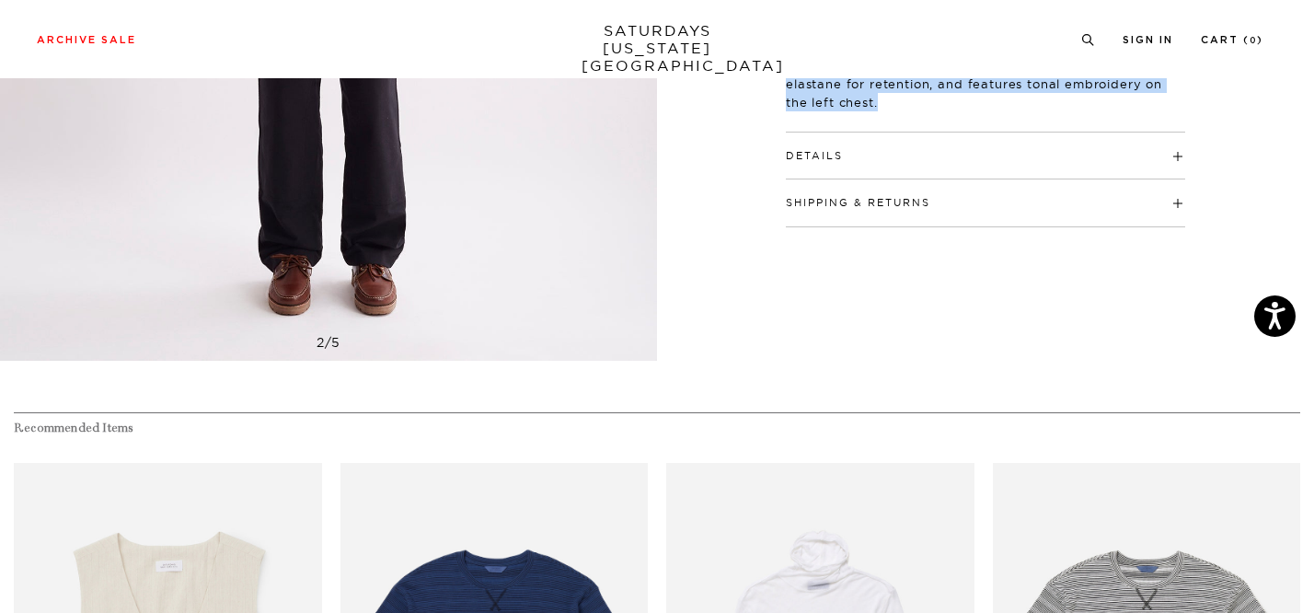
scroll to position [487, 0]
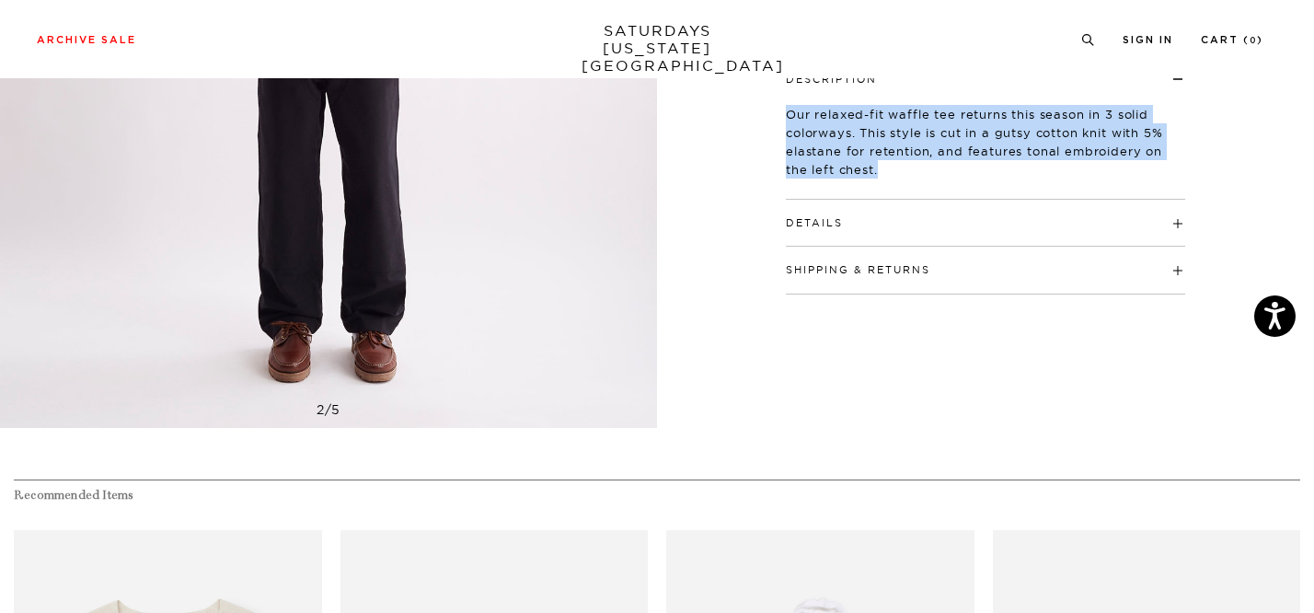
click at [823, 222] on button "Details" at bounding box center [814, 223] width 57 height 10
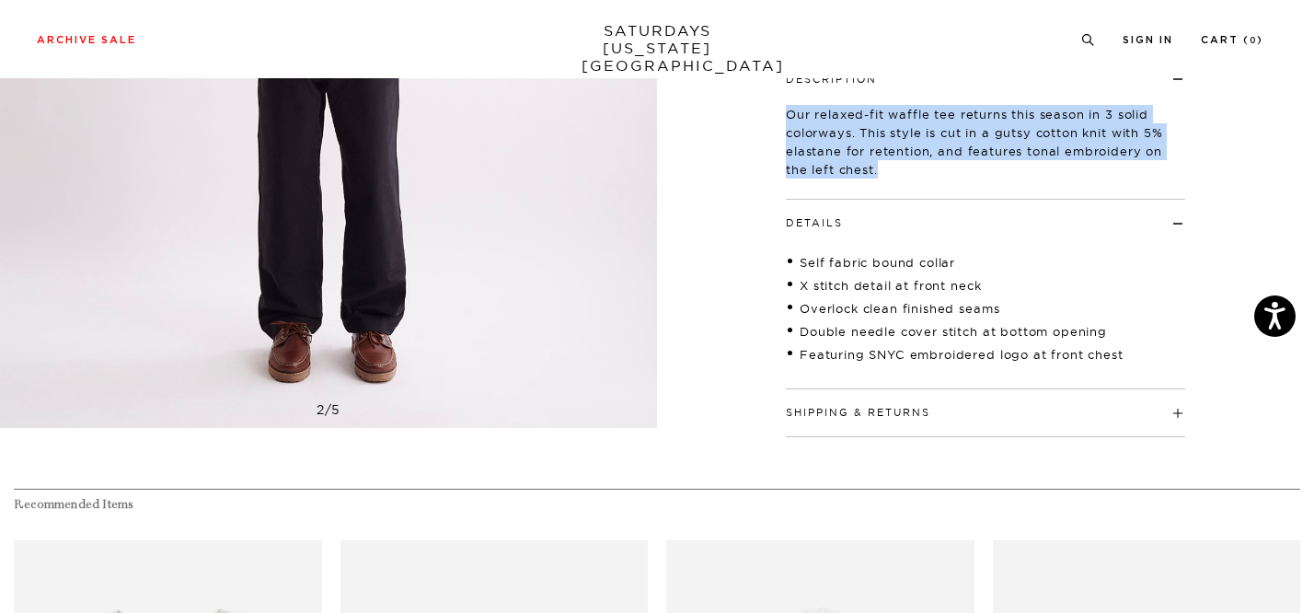
click at [824, 224] on button "Details" at bounding box center [814, 223] width 57 height 10
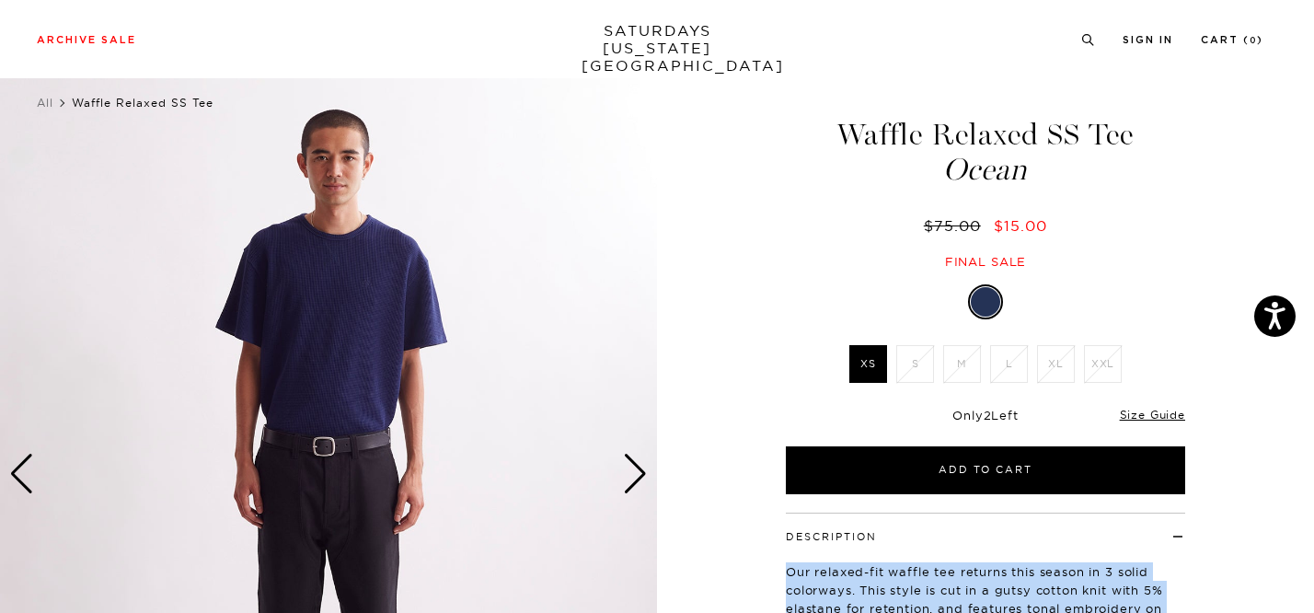
scroll to position [0, 0]
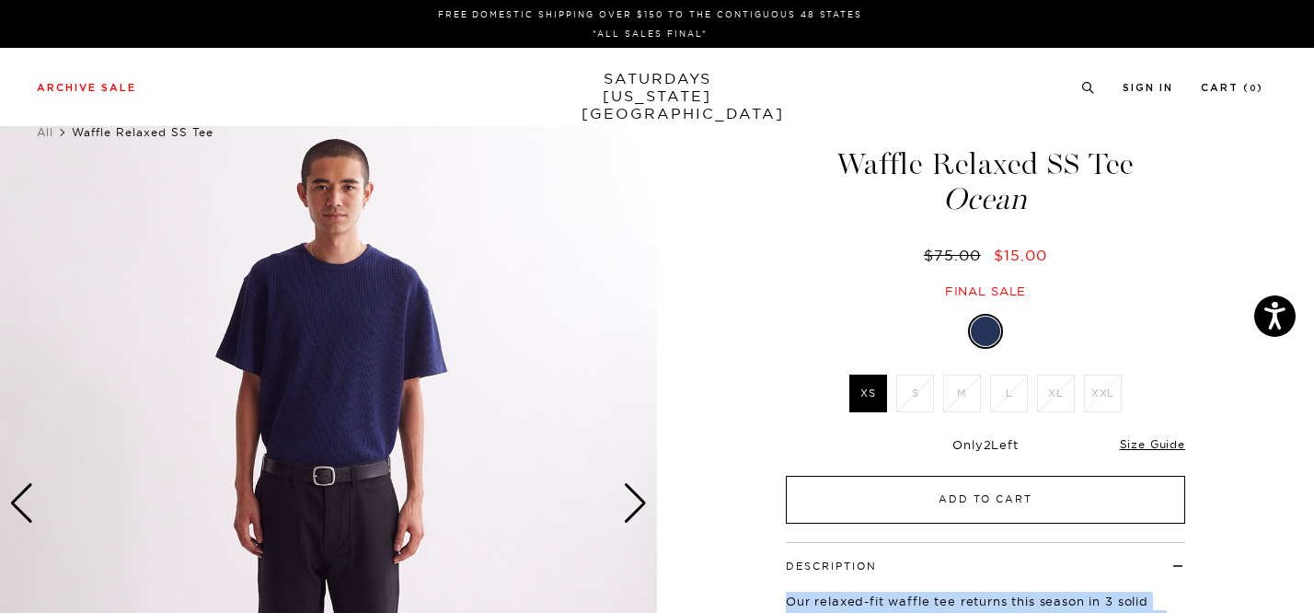
click at [976, 501] on button "Add to Cart" at bounding box center [985, 500] width 399 height 48
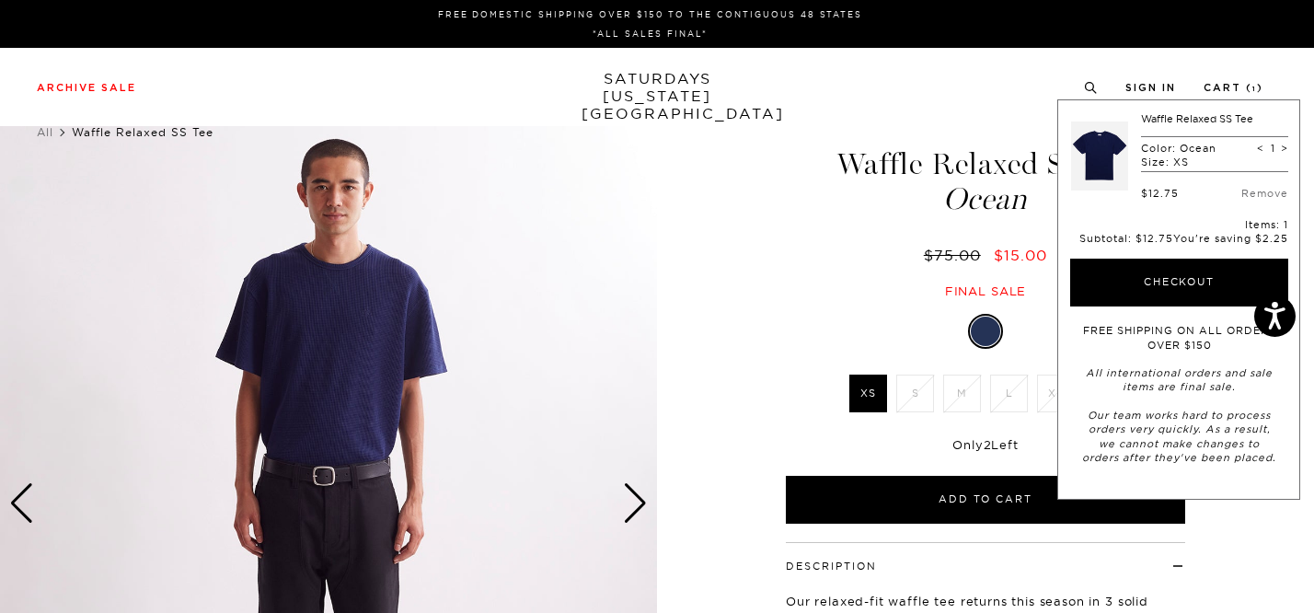
click at [836, 300] on div "Waffle Relaxed SS Tee Ocean $75.00 $15.00 Final sale Waffle Relaxed SS Tee Ocea…" at bounding box center [985, 504] width 460 height 822
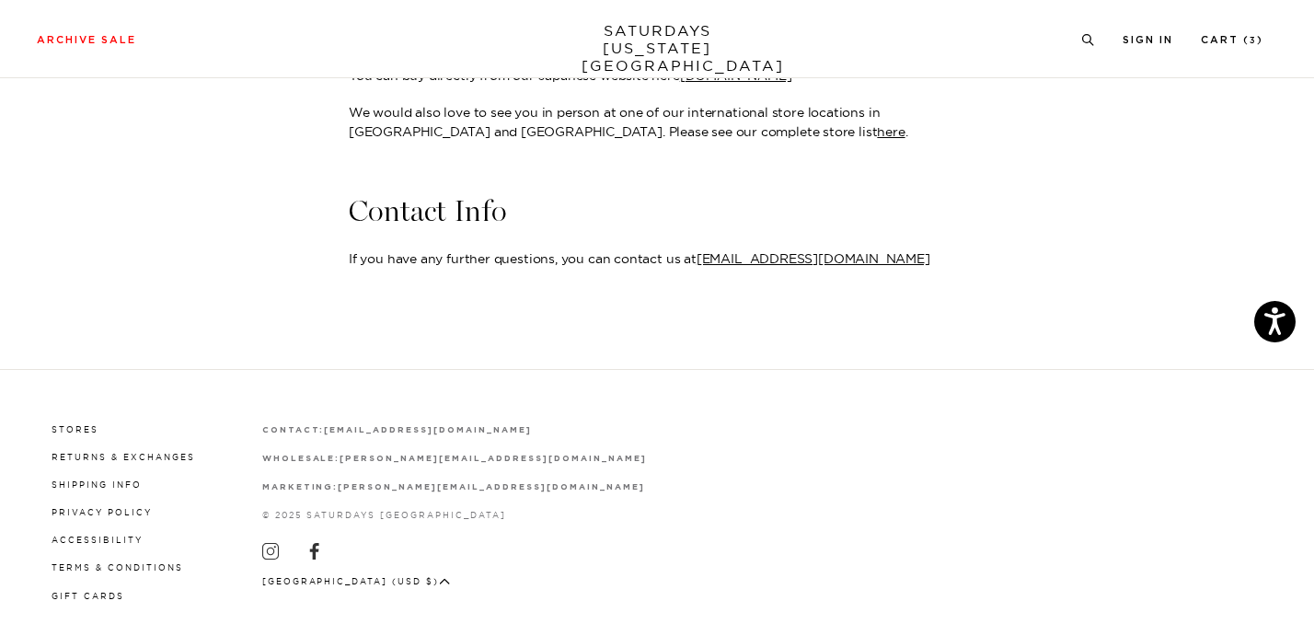
scroll to position [1409, 0]
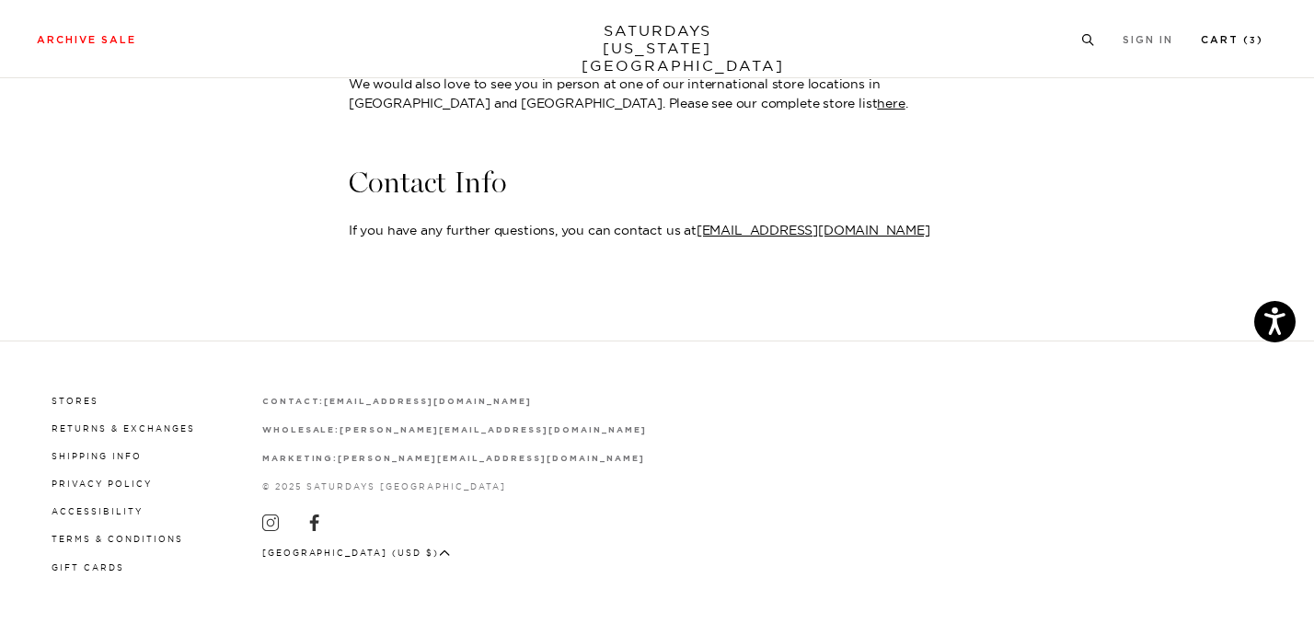
click at [1232, 35] on link "Cart ( 3 )" at bounding box center [1232, 40] width 63 height 10
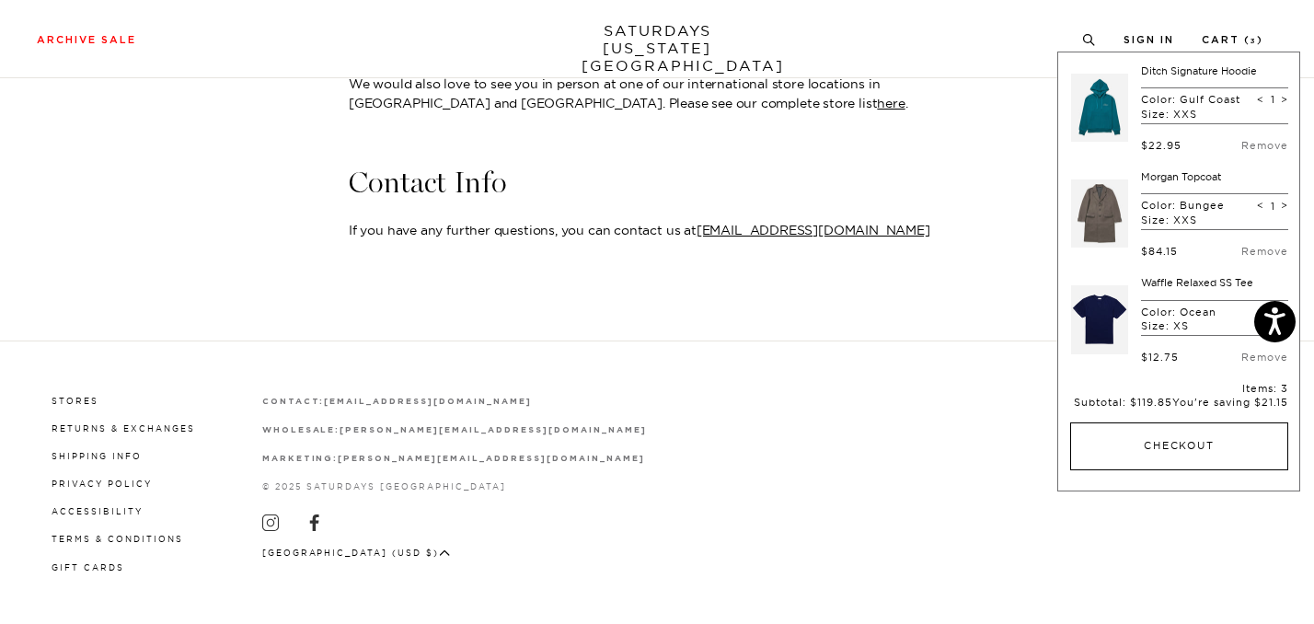
click at [1171, 448] on button "Checkout" at bounding box center [1179, 446] width 218 height 48
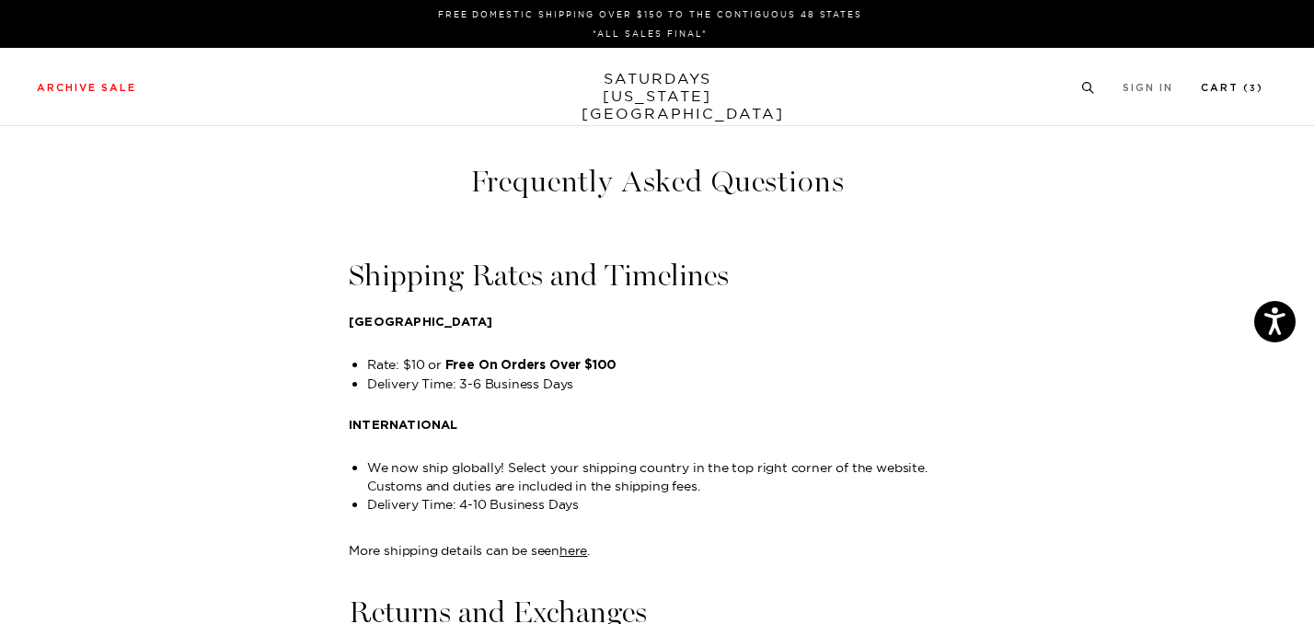
click at [1231, 83] on link "Cart ( 3 )" at bounding box center [1232, 88] width 63 height 10
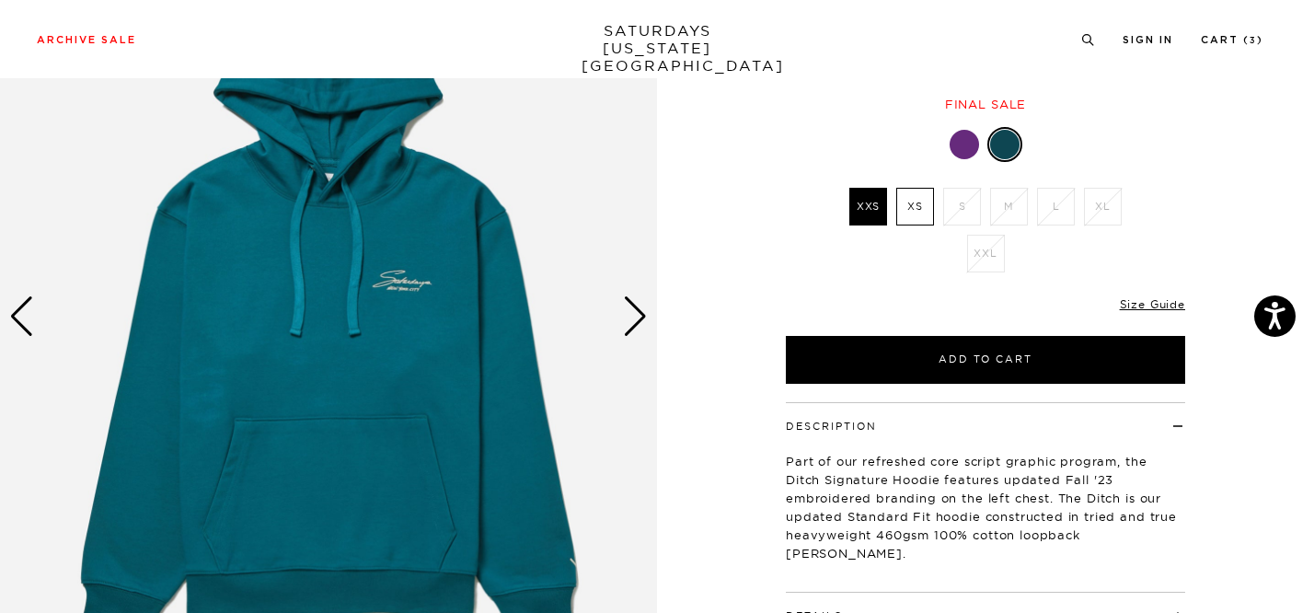
scroll to position [113, 0]
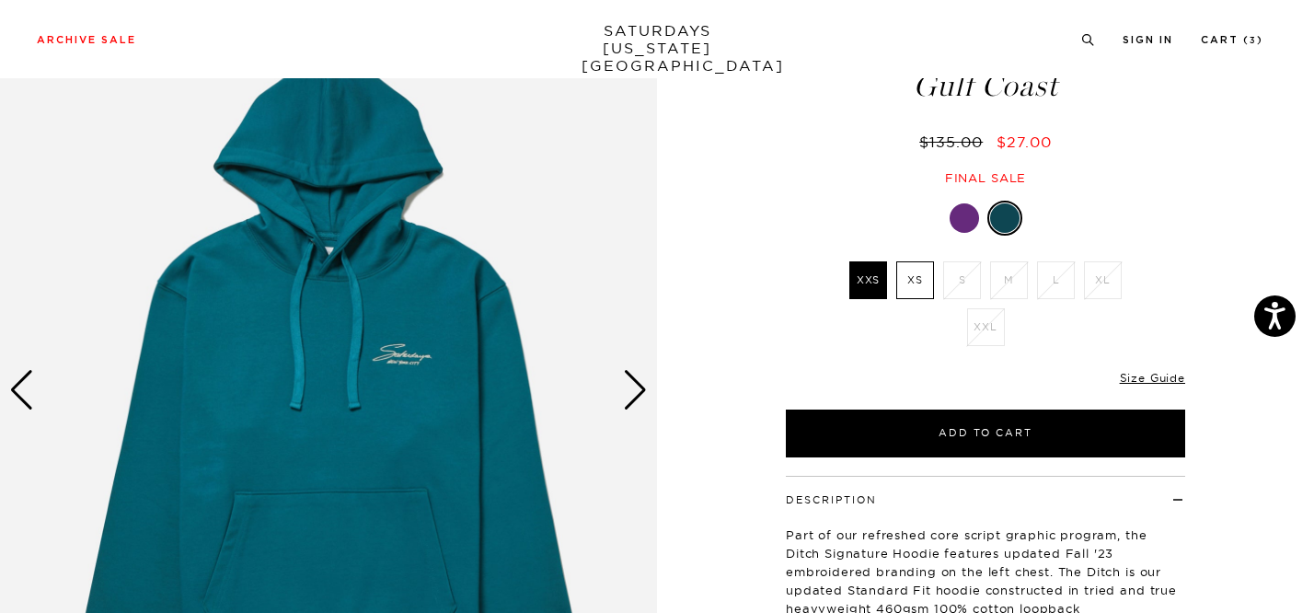
click at [629, 391] on div "Next slide" at bounding box center [635, 390] width 25 height 40
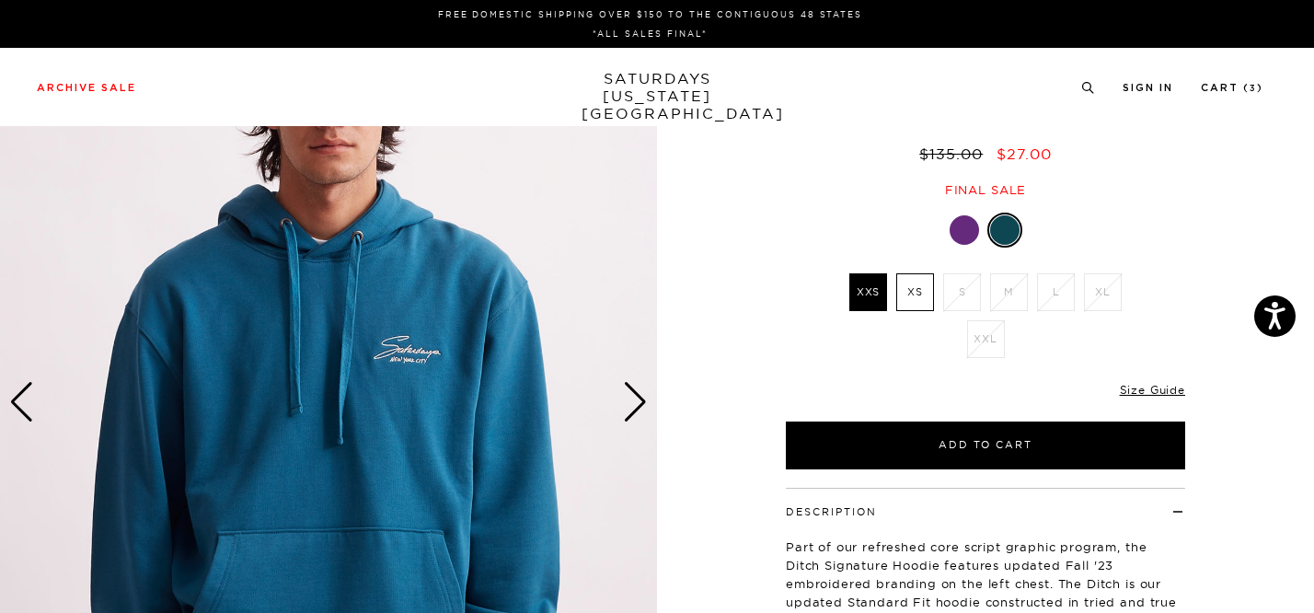
scroll to position [0, 0]
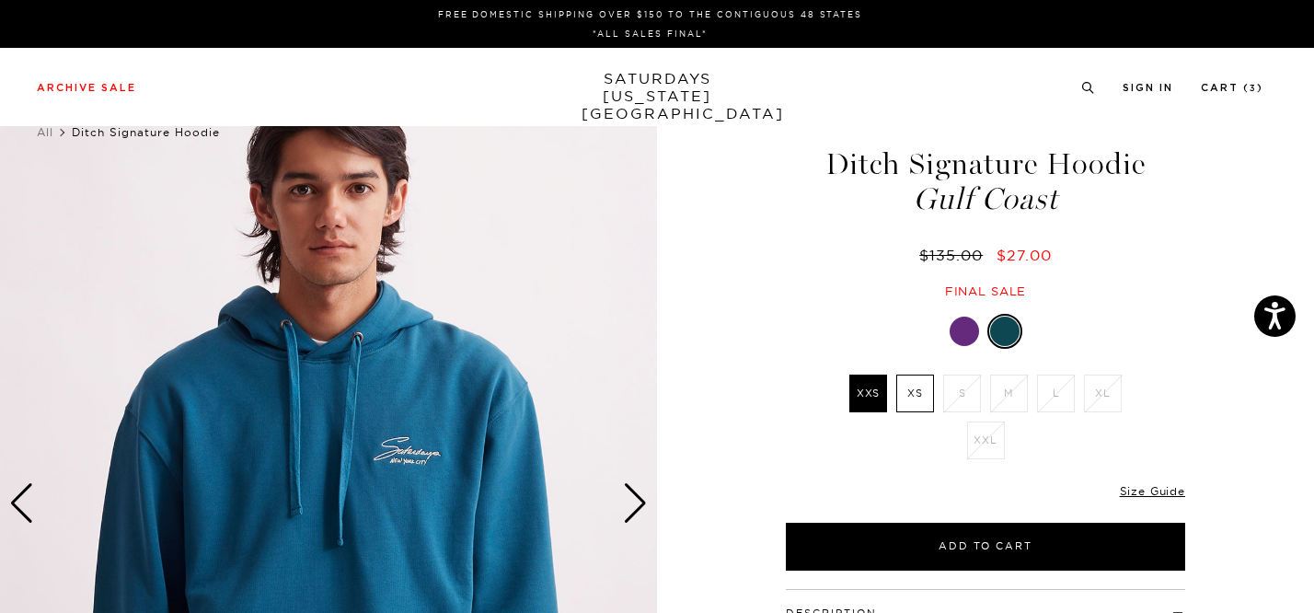
click at [636, 501] on div "Next slide" at bounding box center [635, 503] width 25 height 40
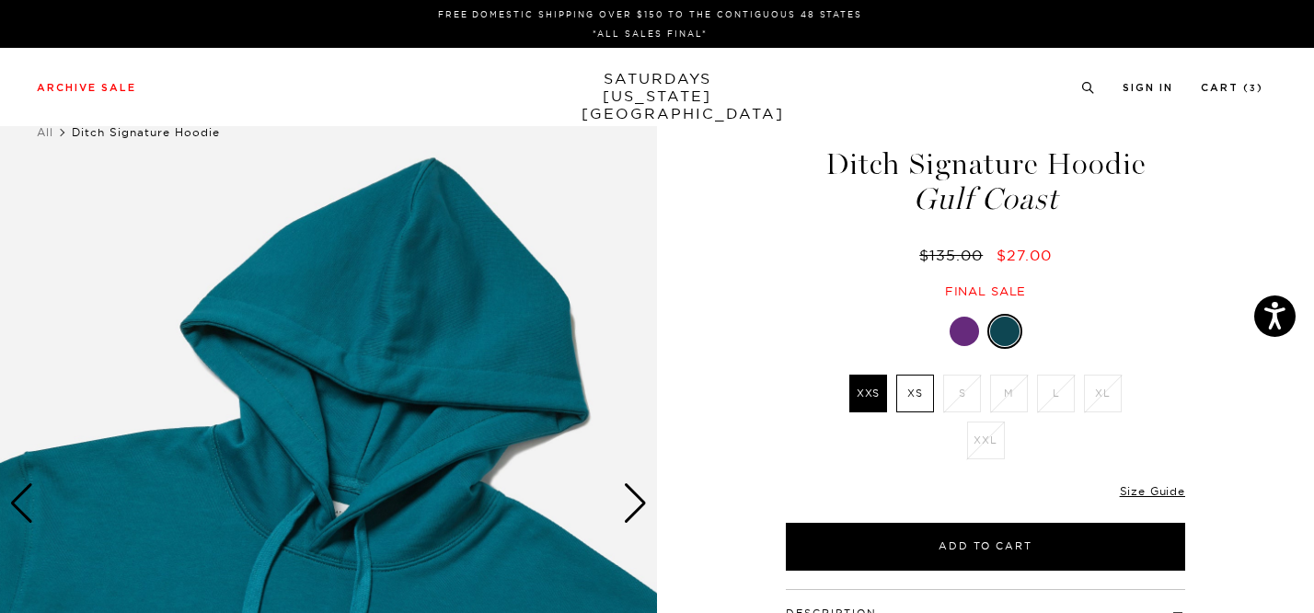
click at [637, 501] on div "Next slide" at bounding box center [635, 503] width 25 height 40
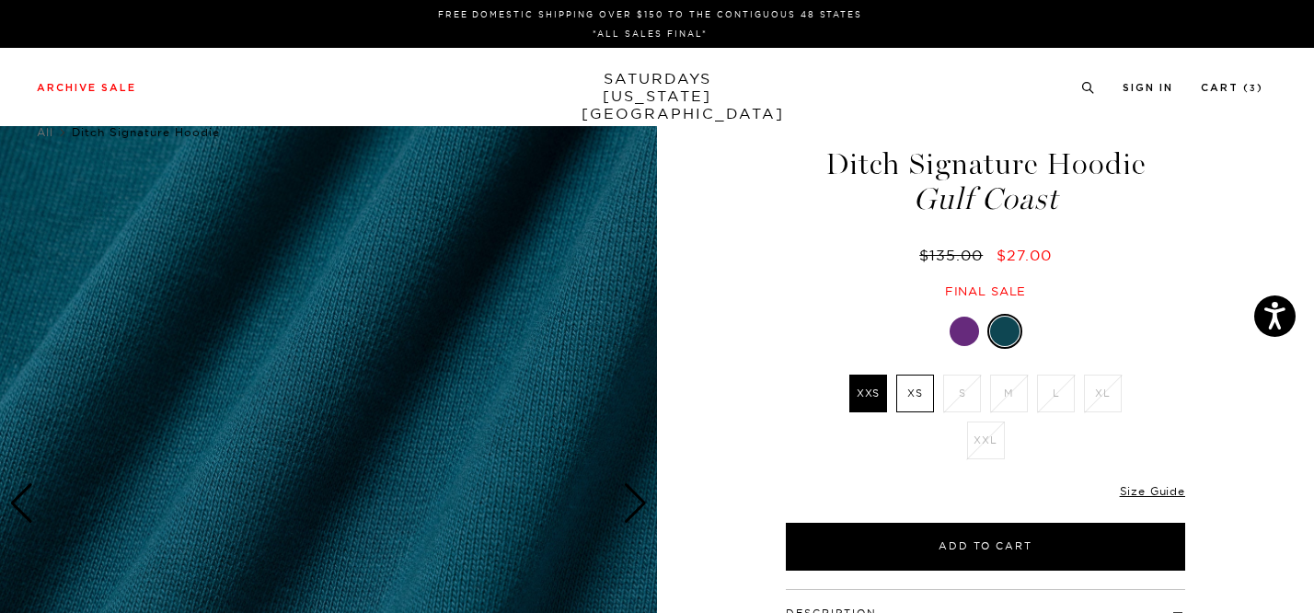
click at [637, 501] on div "Next slide" at bounding box center [635, 503] width 25 height 40
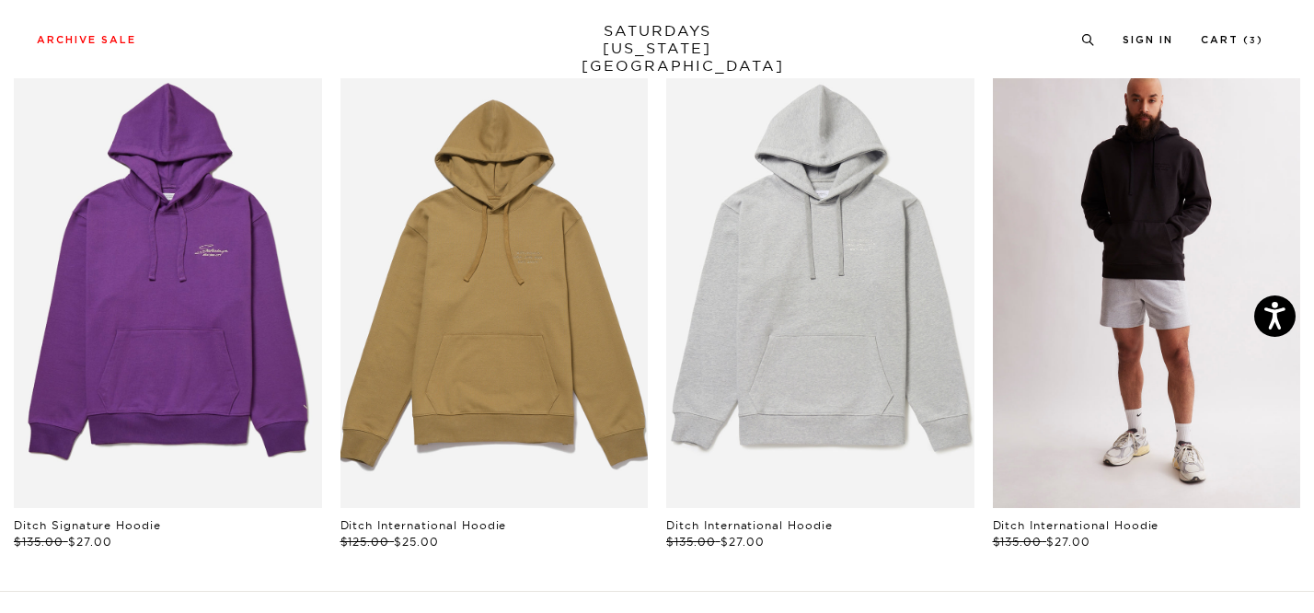
scroll to position [1090, 0]
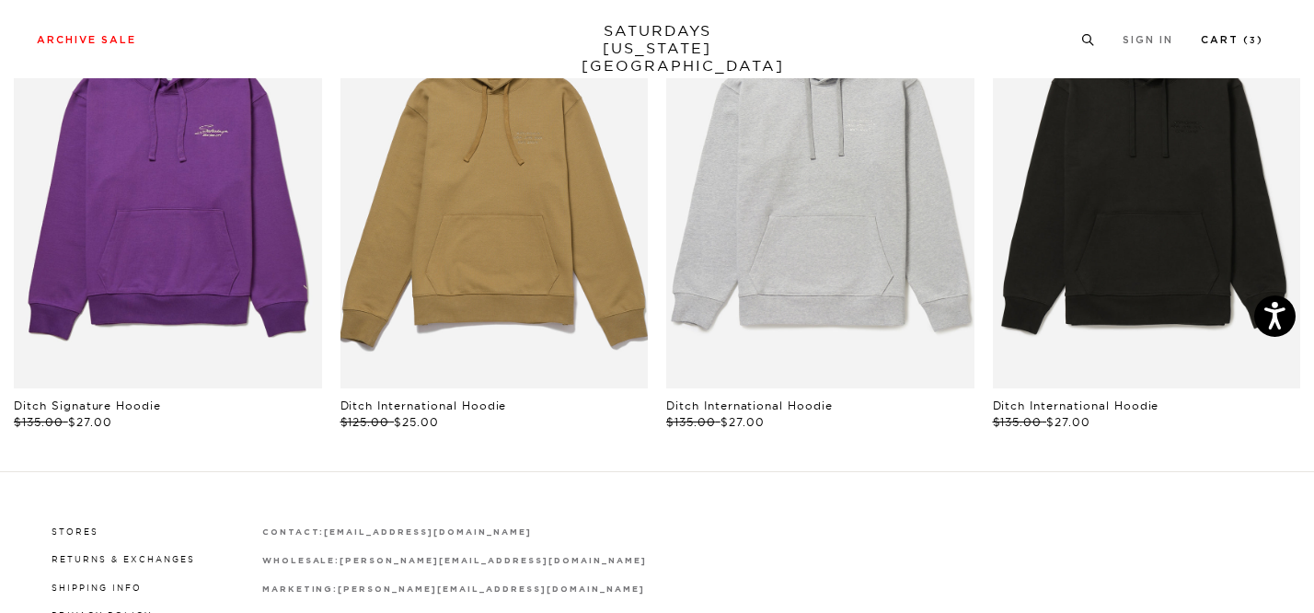
click at [1238, 45] on link "Cart ( 3 )" at bounding box center [1232, 40] width 63 height 10
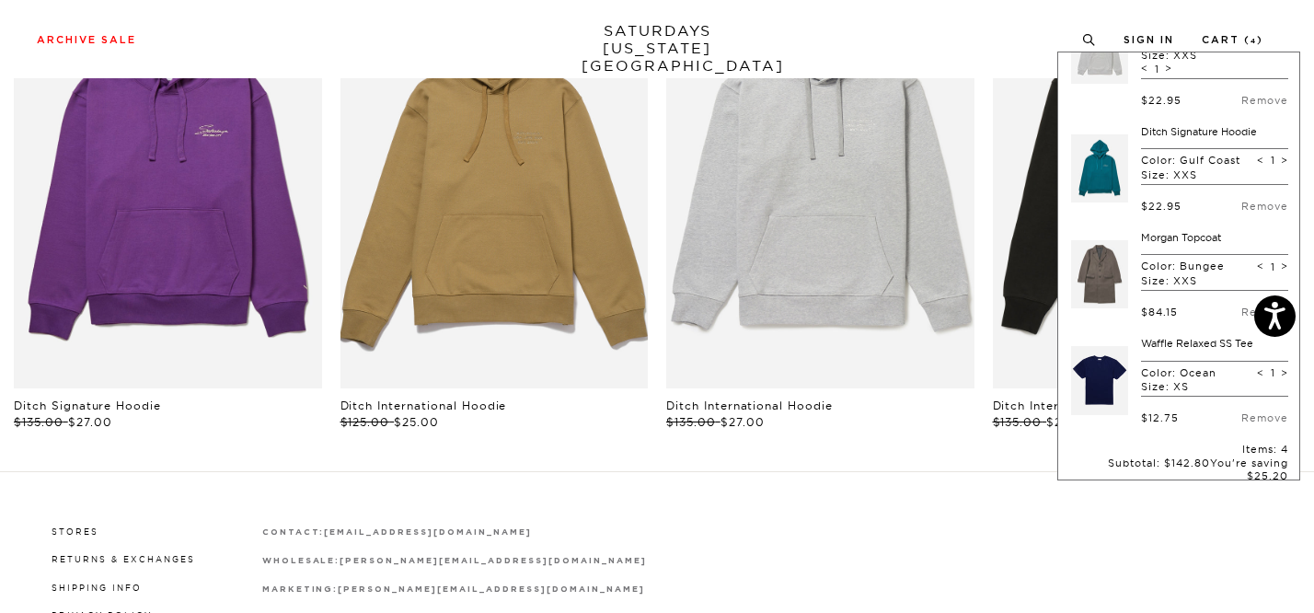
scroll to position [73, 0]
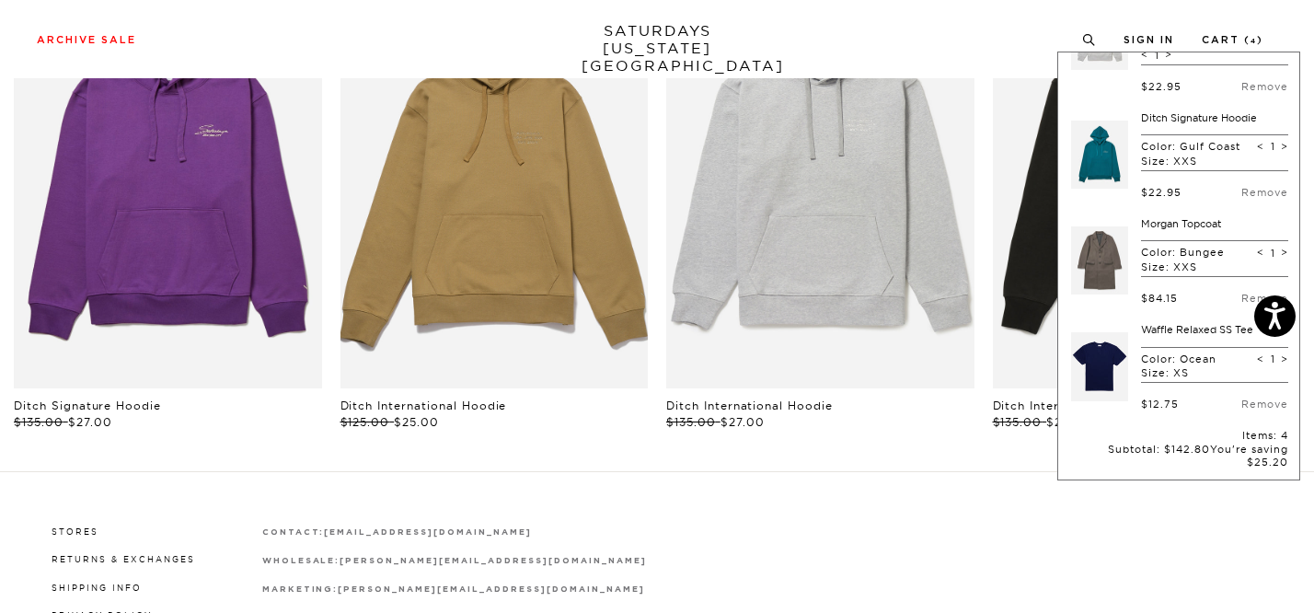
click at [1083, 254] on link at bounding box center [1099, 260] width 57 height 86
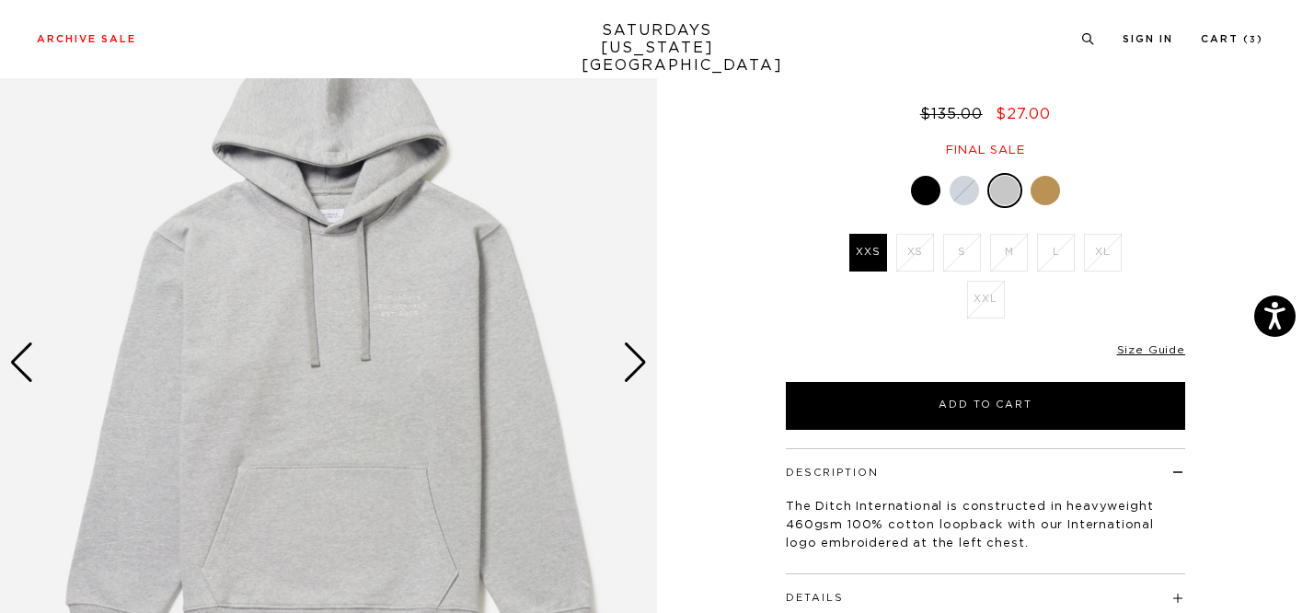
scroll to position [188, 0]
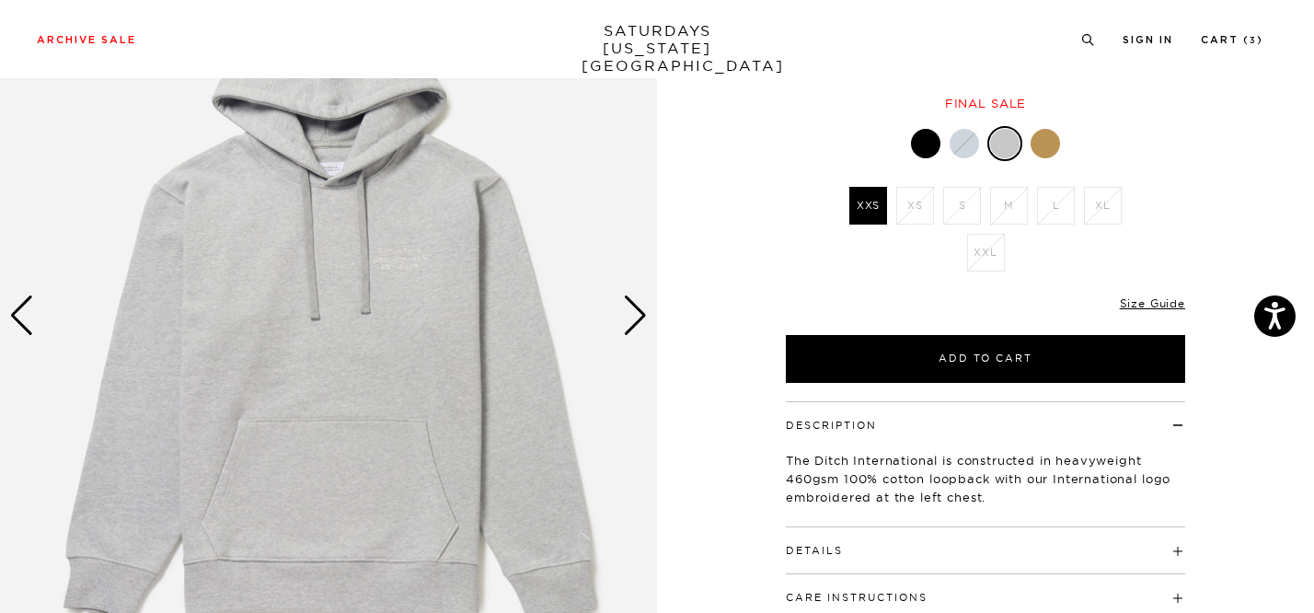
click at [638, 321] on div "Next slide" at bounding box center [635, 315] width 25 height 40
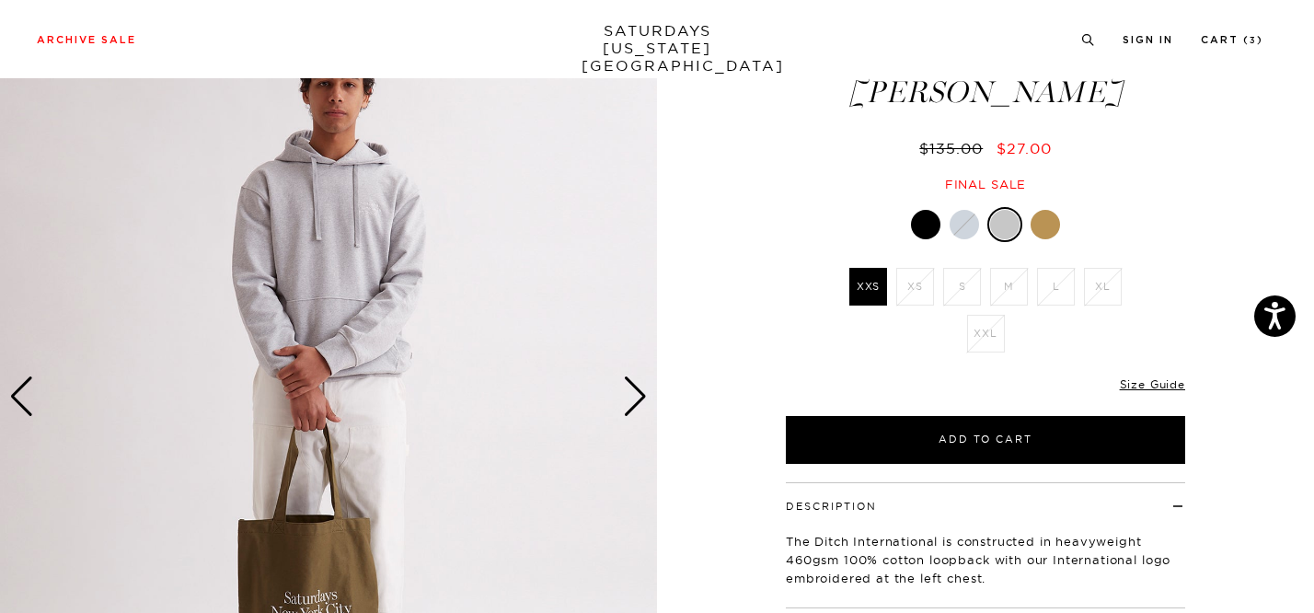
scroll to position [57, 0]
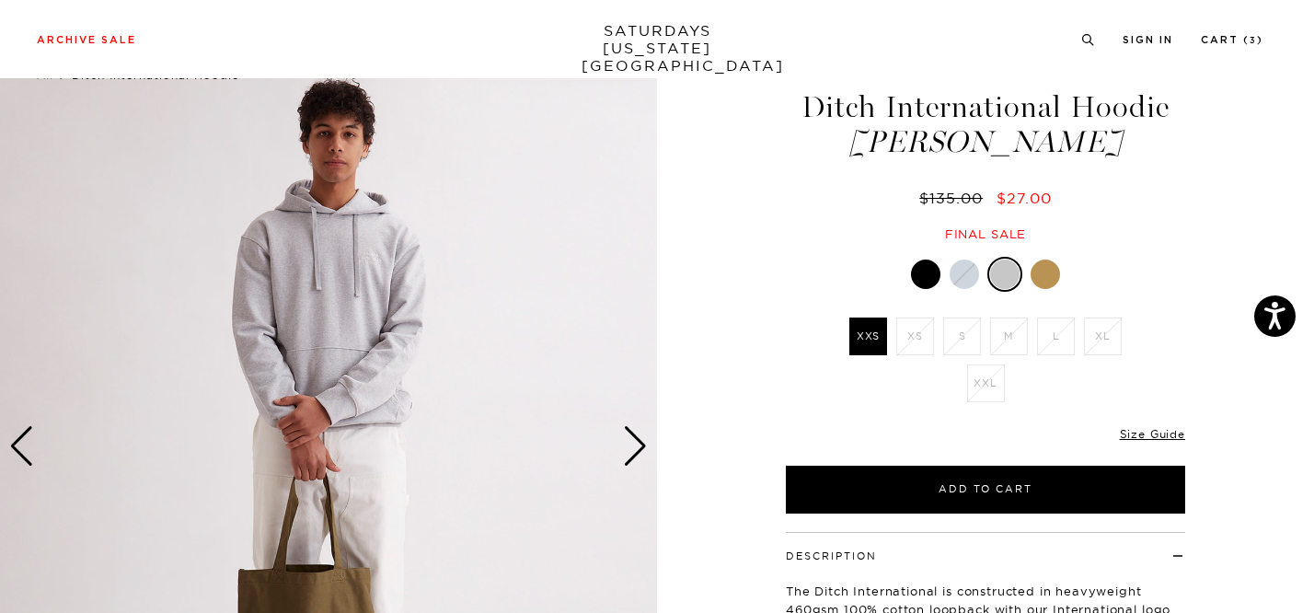
click at [640, 448] on div "Next slide" at bounding box center [635, 446] width 25 height 40
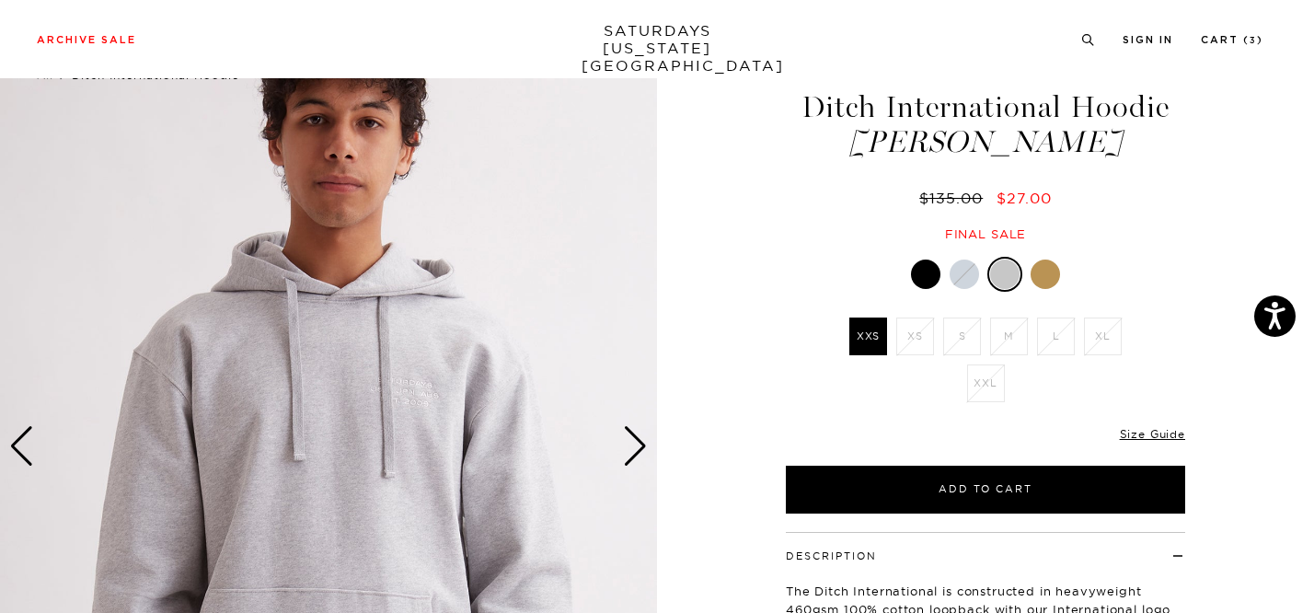
click at [640, 448] on div "Next slide" at bounding box center [635, 446] width 25 height 40
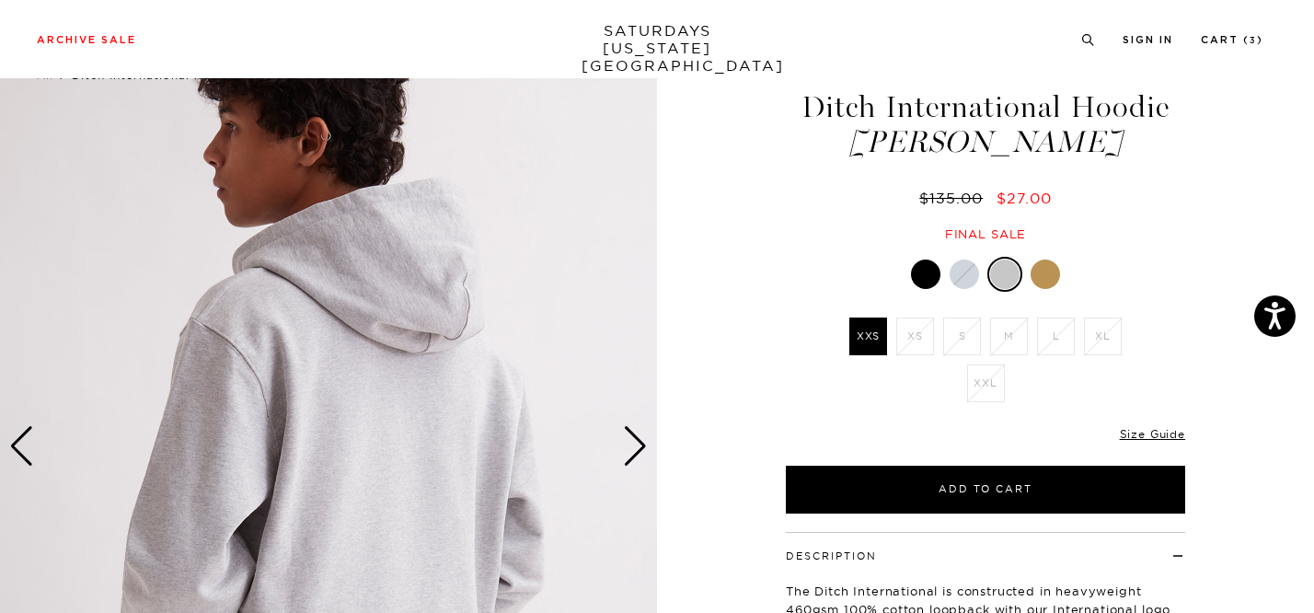
click at [640, 448] on div "Next slide" at bounding box center [635, 446] width 25 height 40
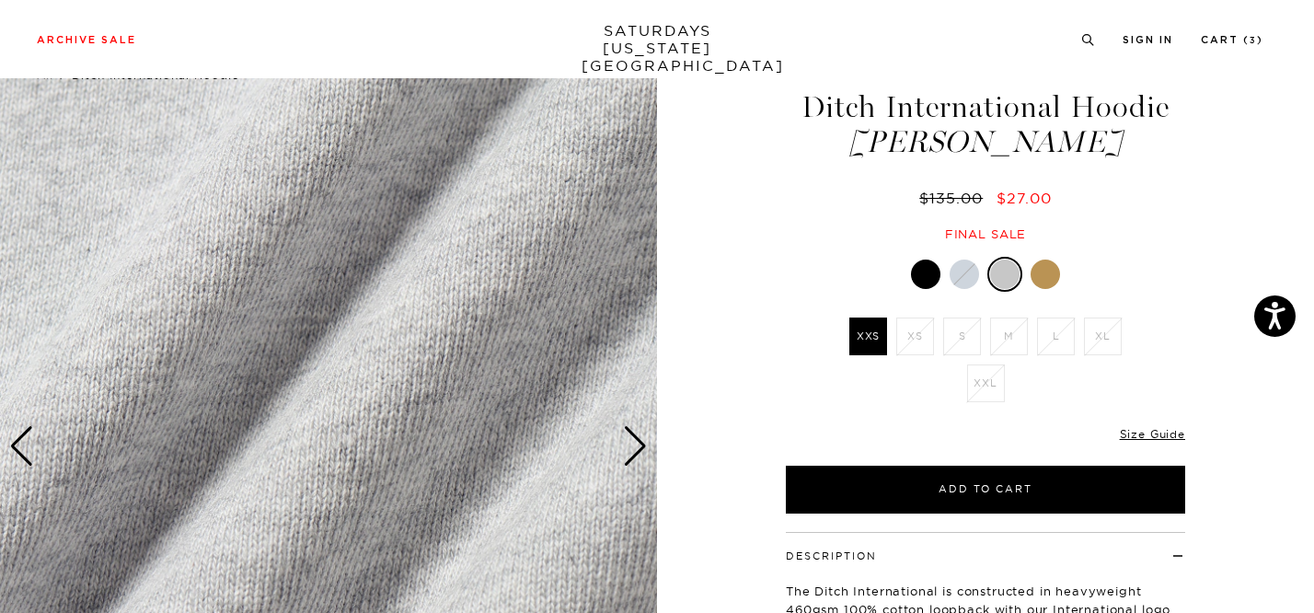
click at [640, 448] on div "Next slide" at bounding box center [635, 446] width 25 height 40
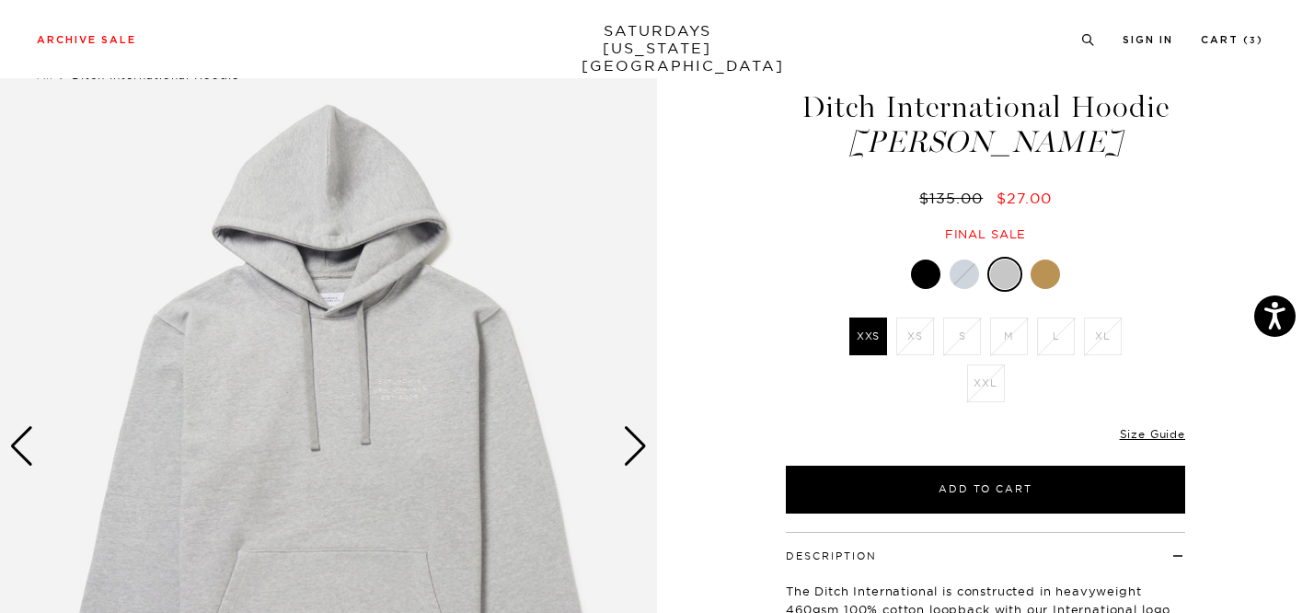
click at [640, 448] on div "Next slide" at bounding box center [635, 446] width 25 height 40
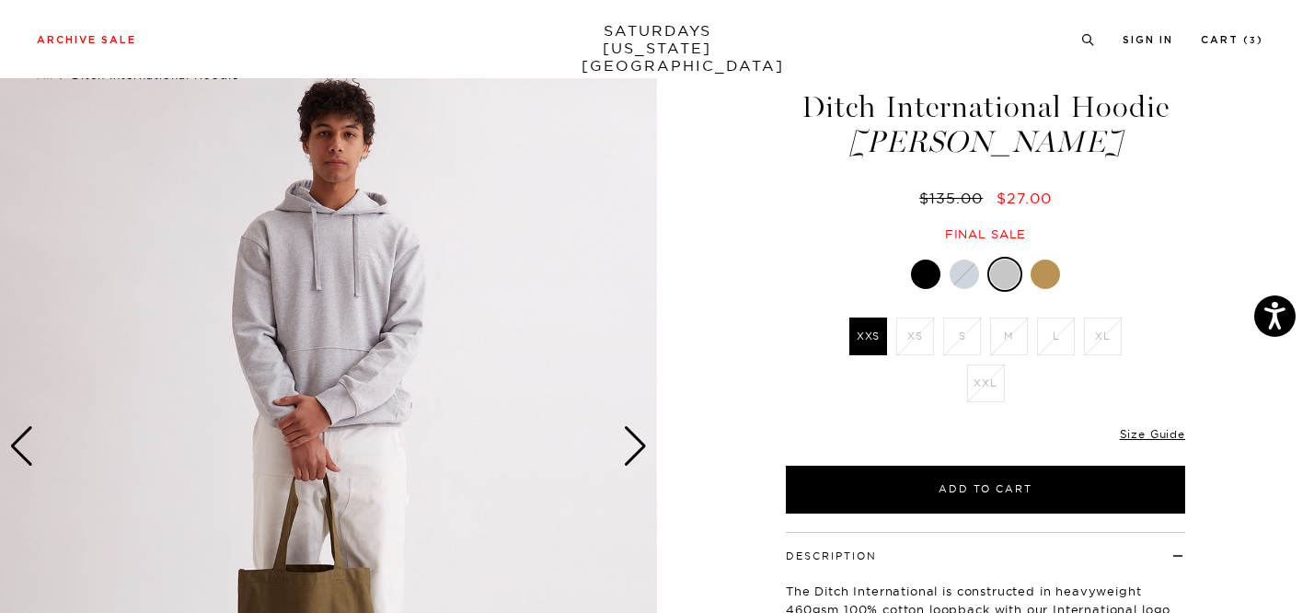
click at [640, 448] on div "Next slide" at bounding box center [635, 446] width 25 height 40
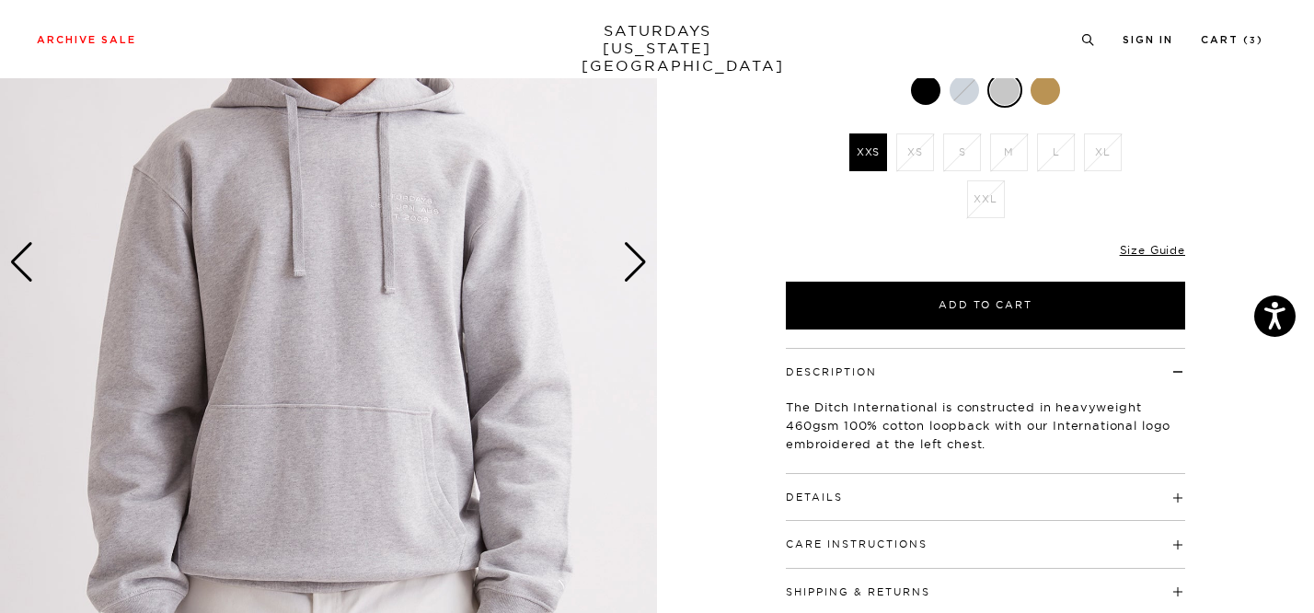
scroll to position [71, 0]
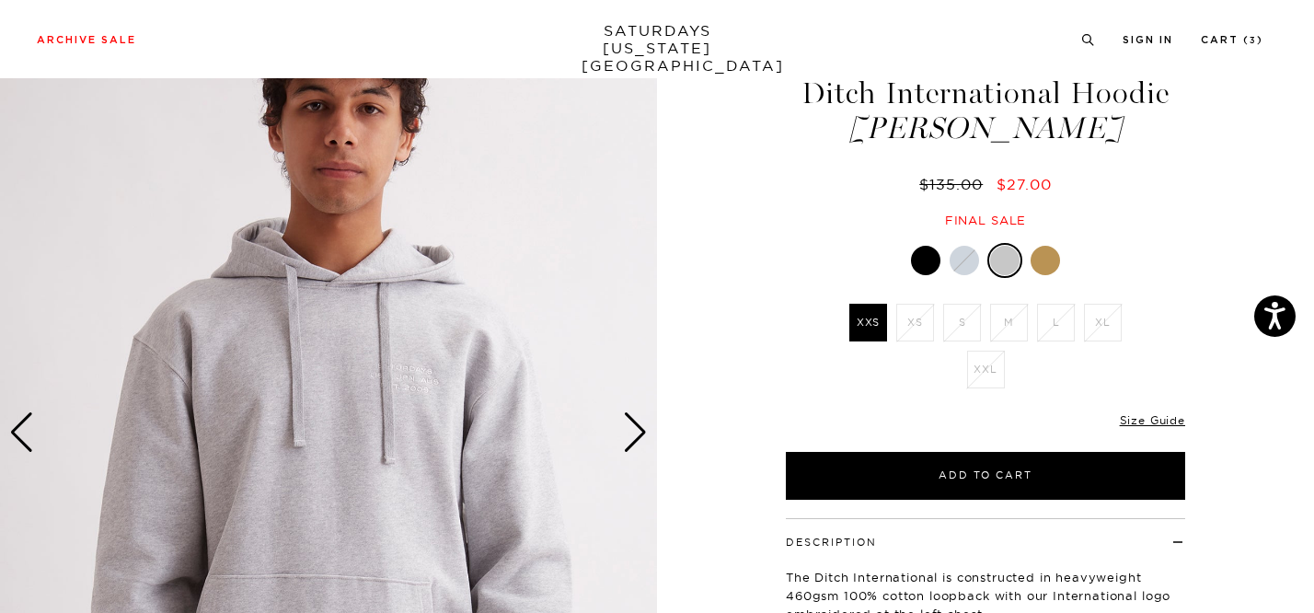
click at [927, 270] on div at bounding box center [925, 260] width 29 height 29
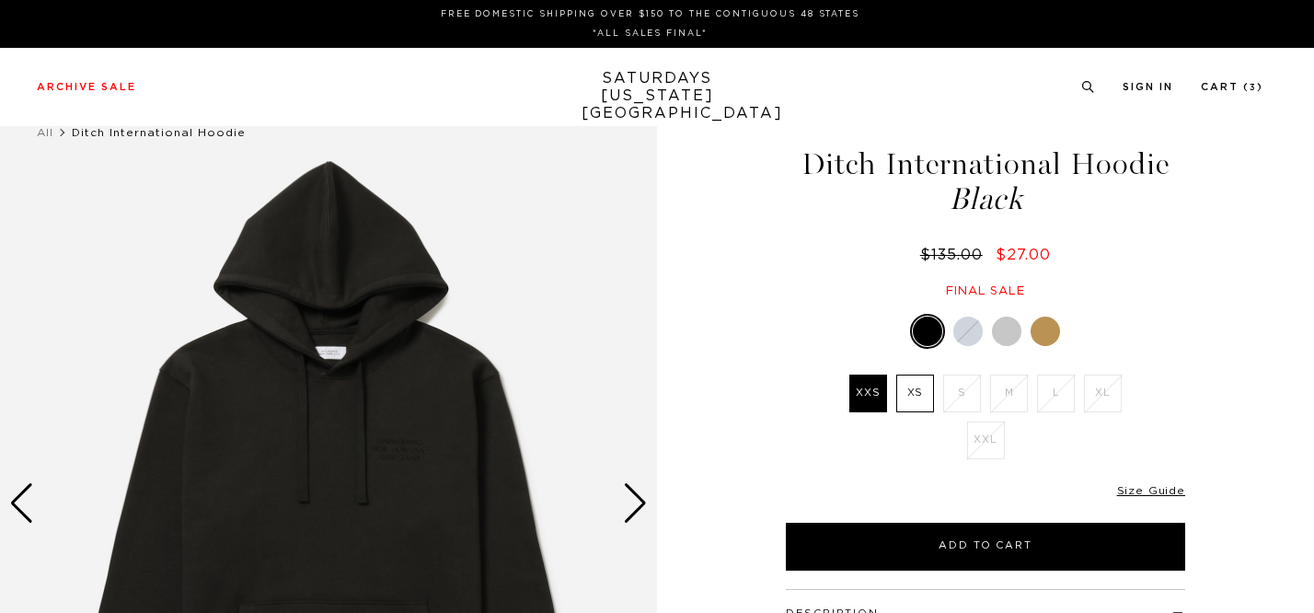
click at [623, 513] on div "Next slide" at bounding box center [635, 503] width 25 height 40
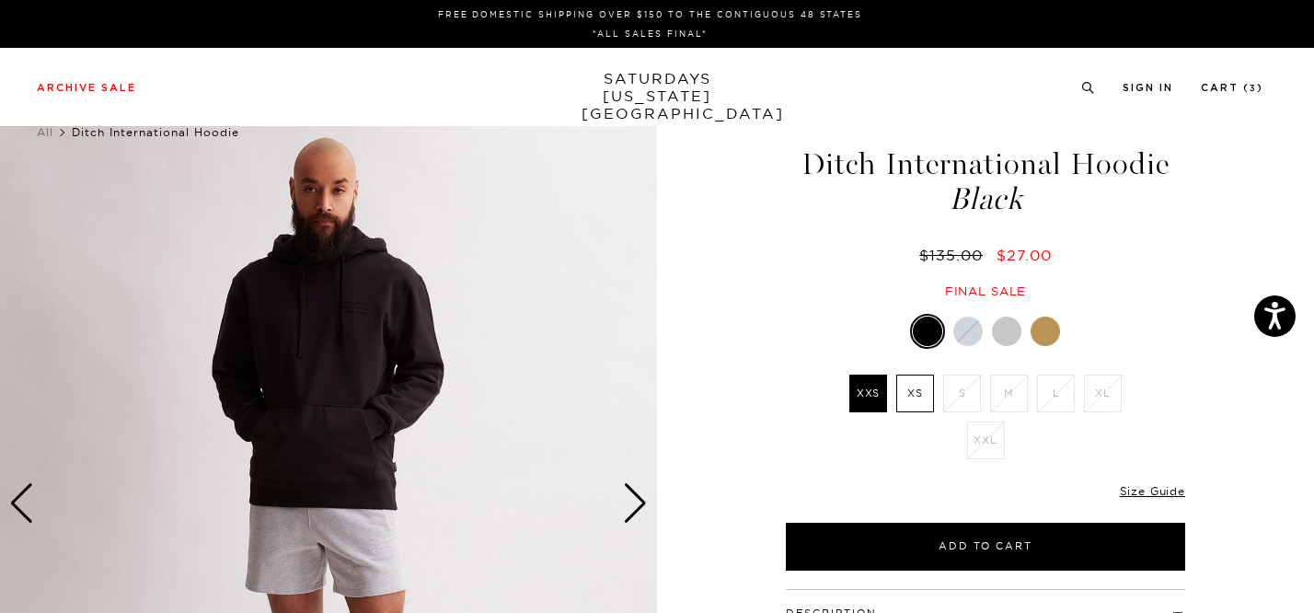
click at [624, 513] on div "Next slide" at bounding box center [635, 503] width 25 height 40
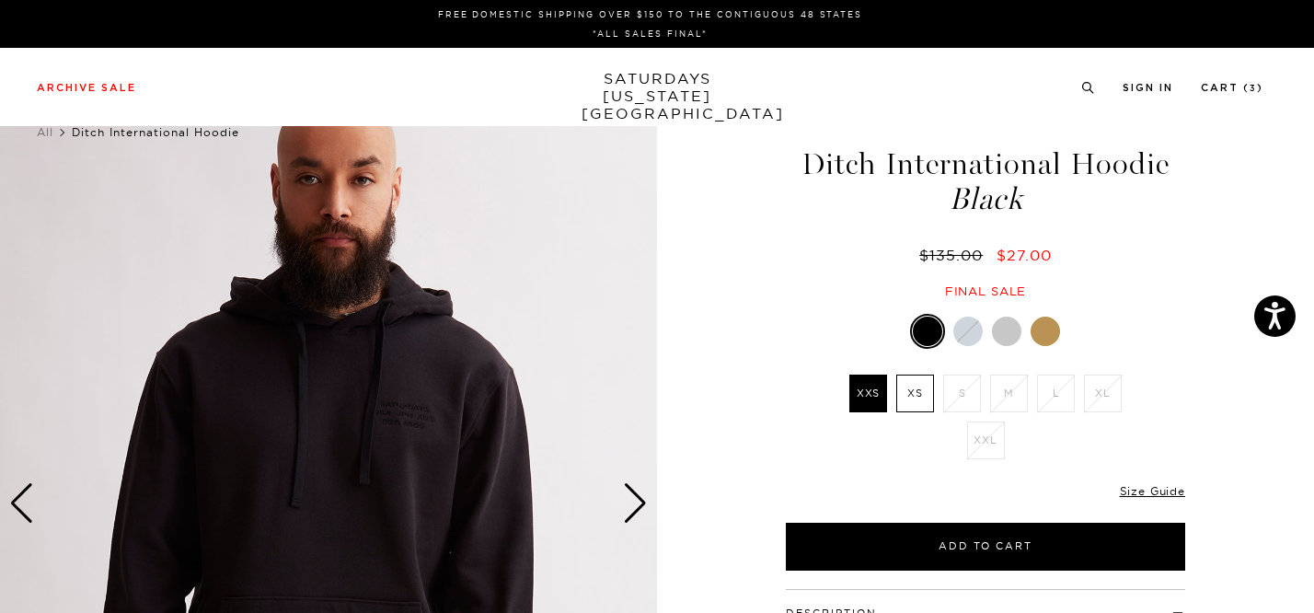
click at [624, 513] on div "Next slide" at bounding box center [635, 503] width 25 height 40
click at [1008, 328] on div at bounding box center [1006, 331] width 29 height 29
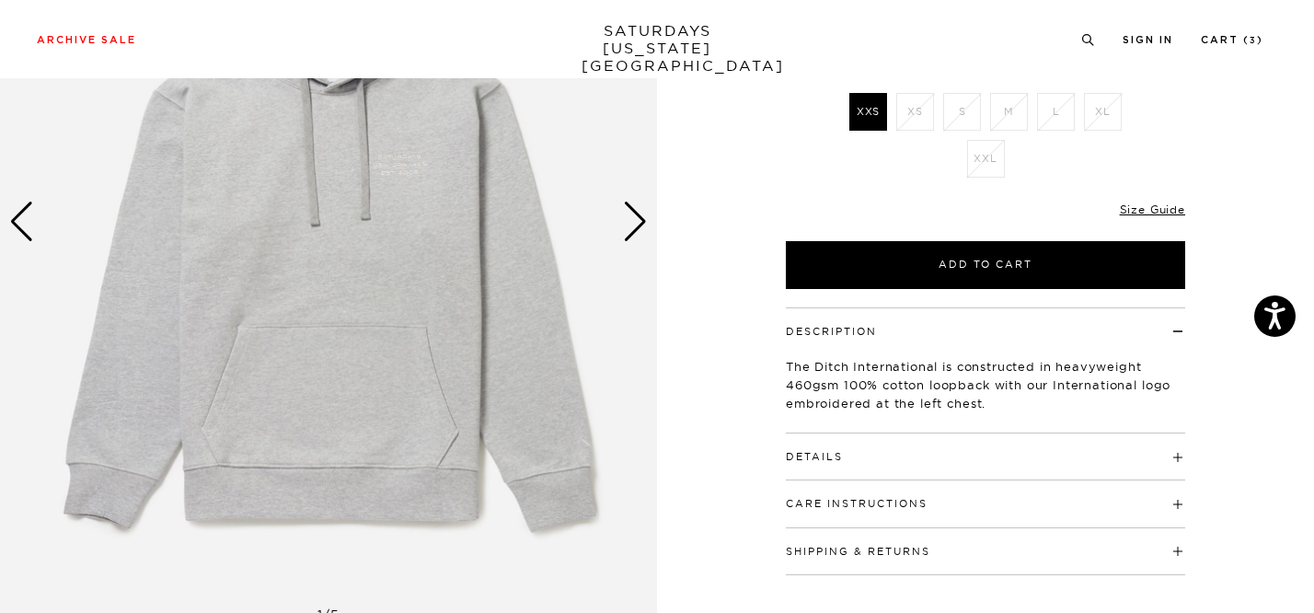
scroll to position [342, 0]
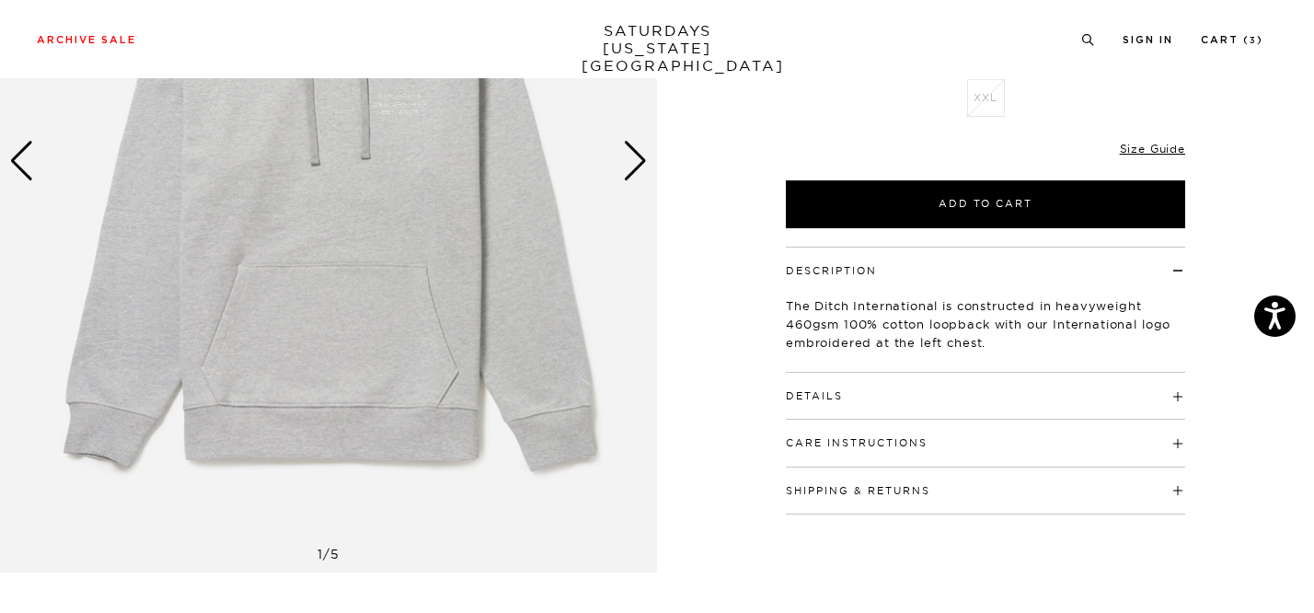
click at [940, 389] on h4 "Details" at bounding box center [985, 388] width 399 height 30
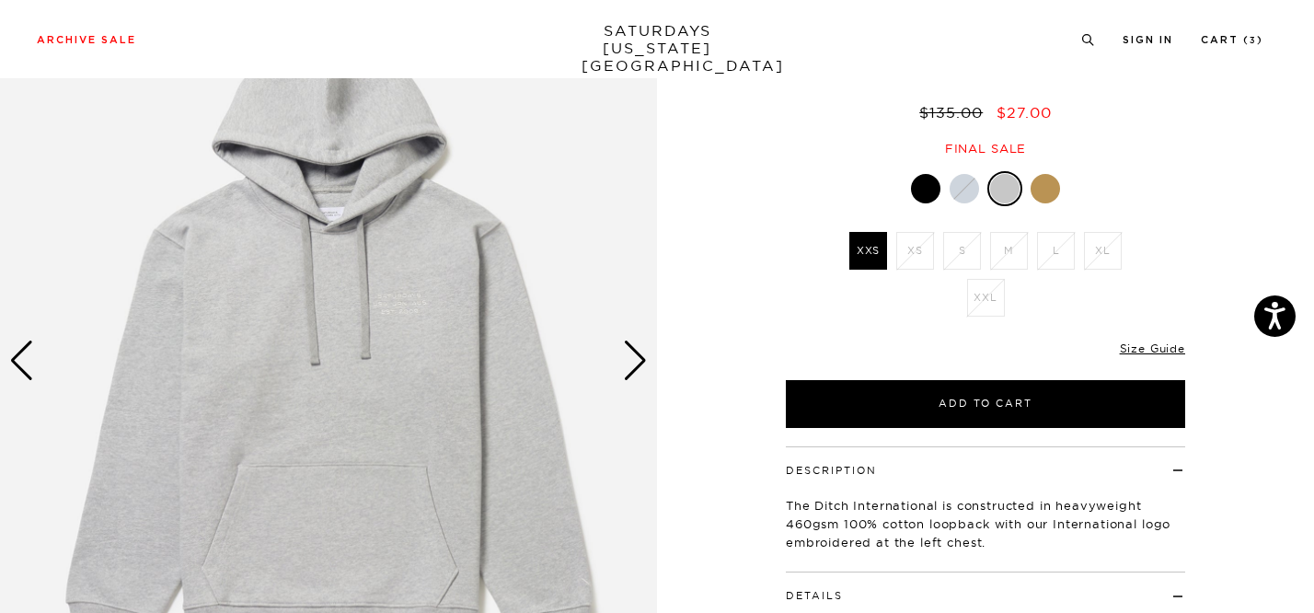
scroll to position [132, 0]
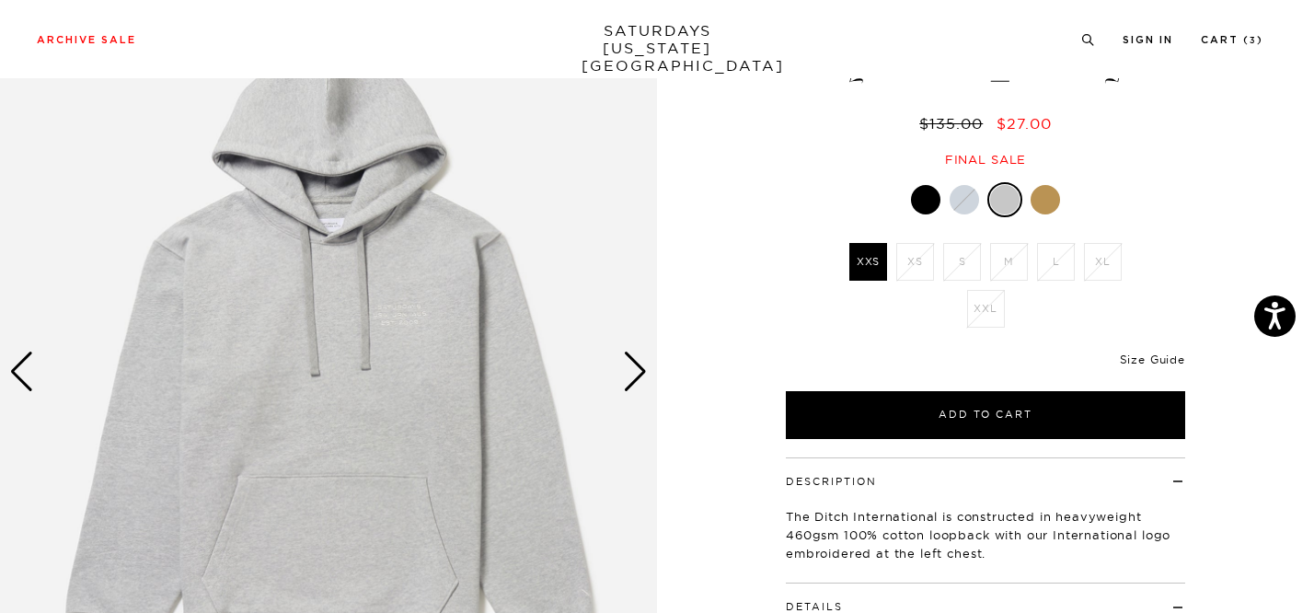
click at [1145, 360] on link "Size Guide" at bounding box center [1152, 359] width 65 height 14
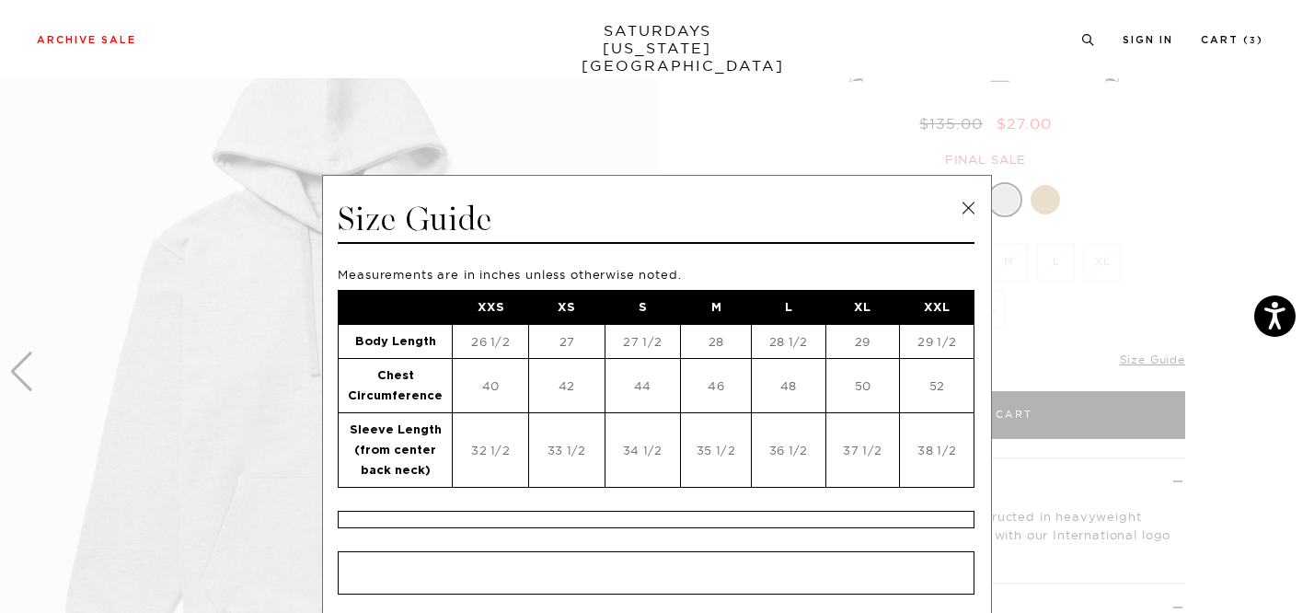
click at [957, 207] on link at bounding box center [968, 208] width 28 height 28
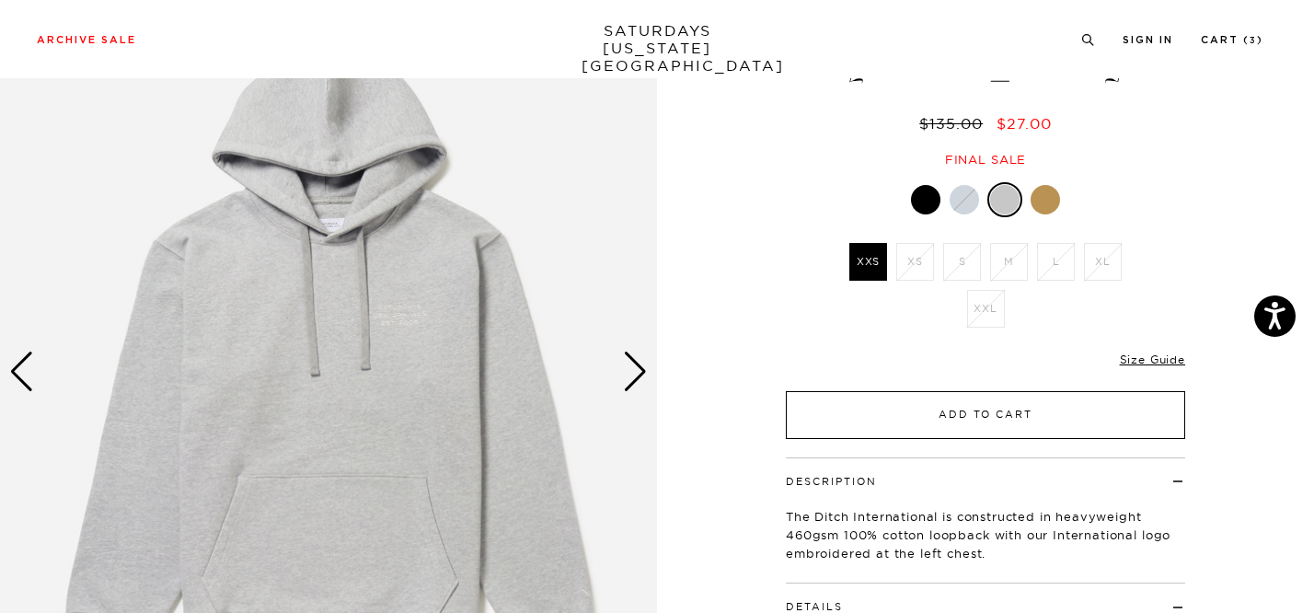
click at [963, 415] on button "Add to Cart" at bounding box center [985, 415] width 399 height 48
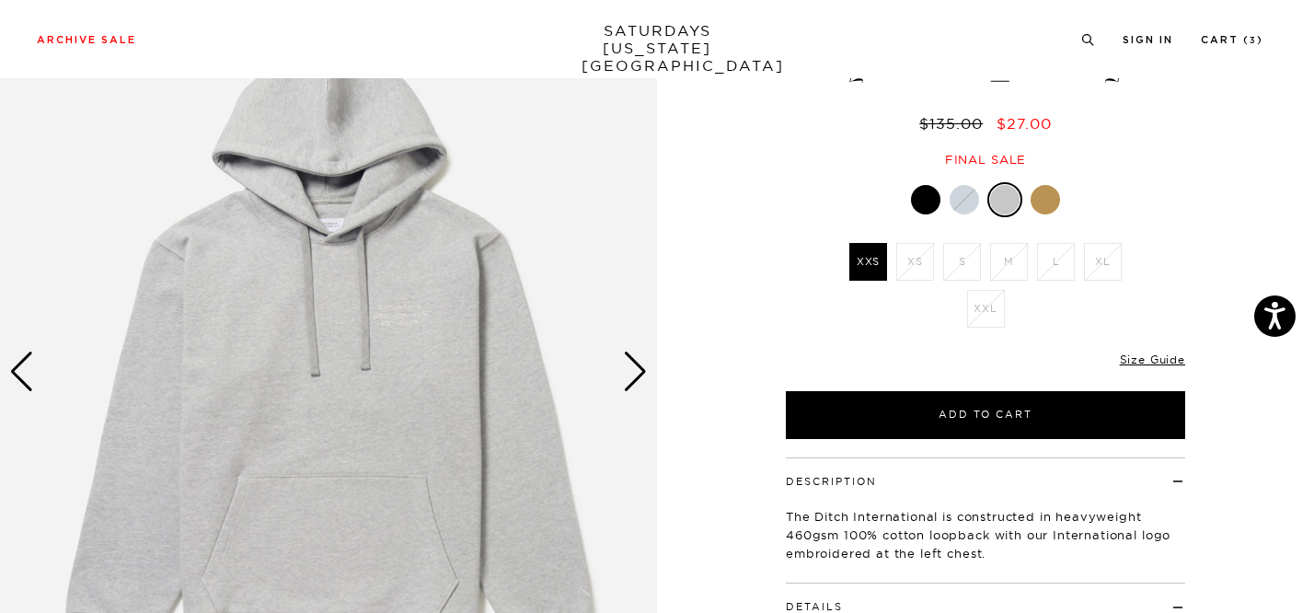
click at [1046, 201] on div at bounding box center [1045, 199] width 29 height 29
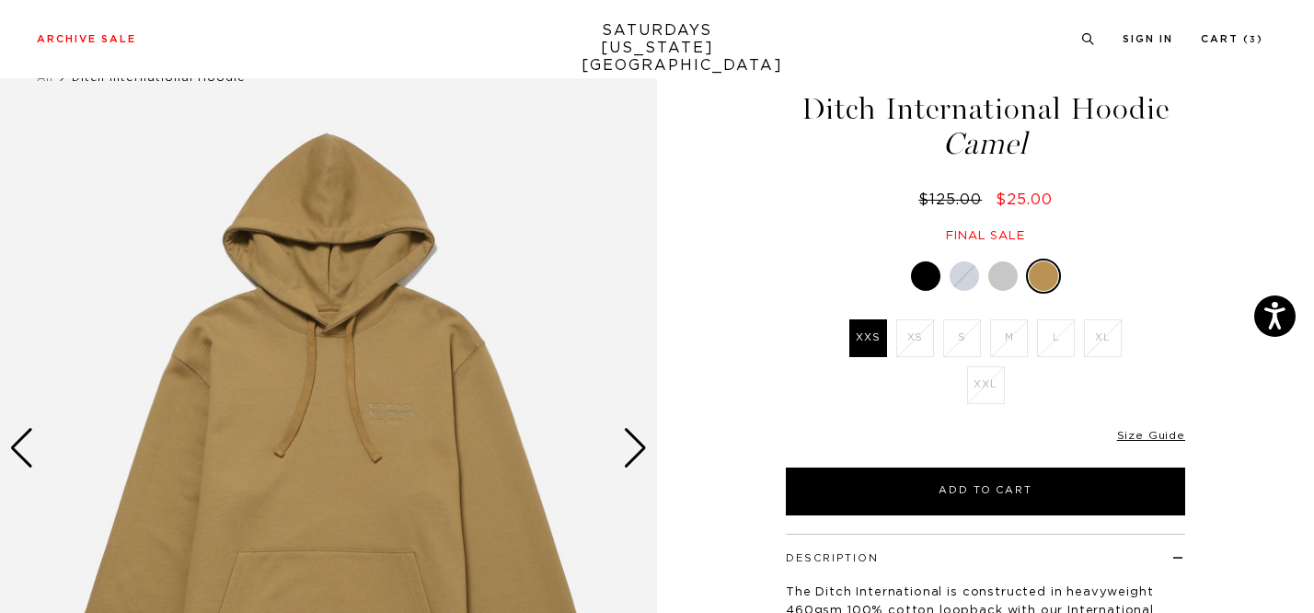
scroll to position [123, 0]
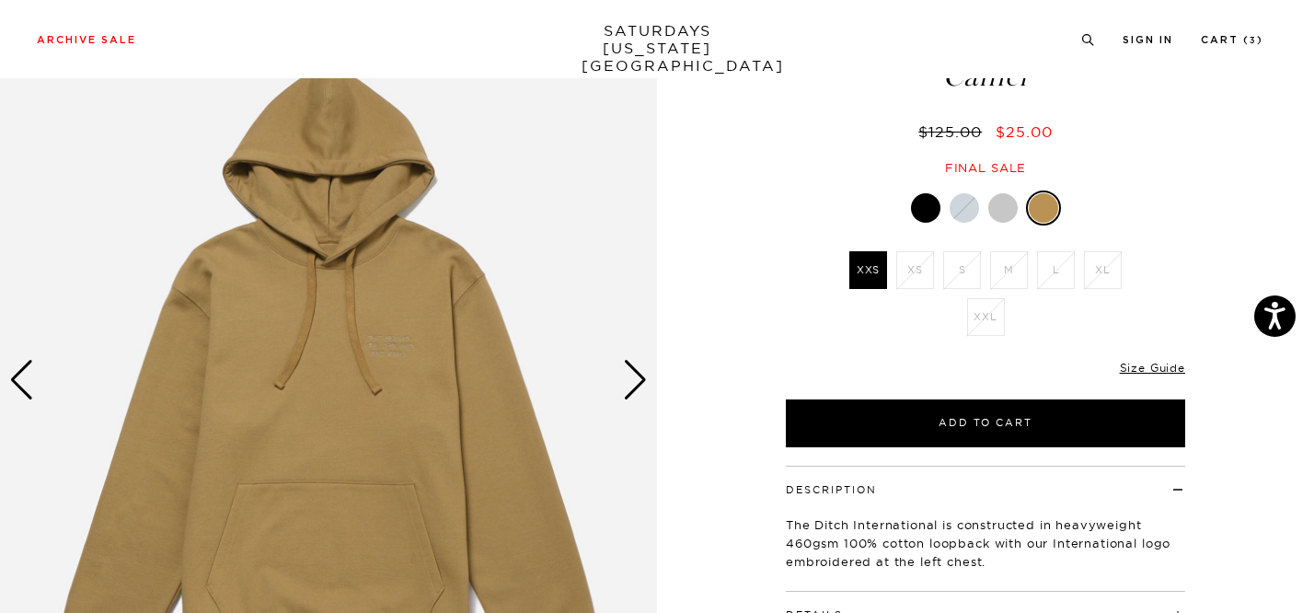
click at [618, 384] on img at bounding box center [328, 381] width 657 height 822
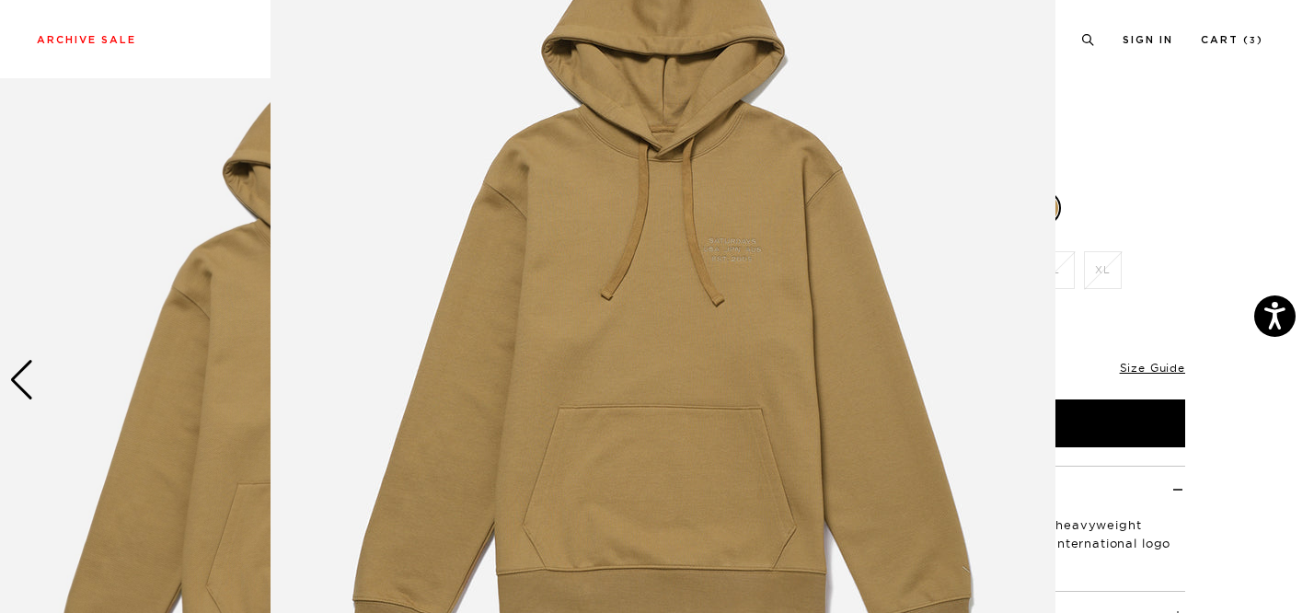
scroll to position [184, 0]
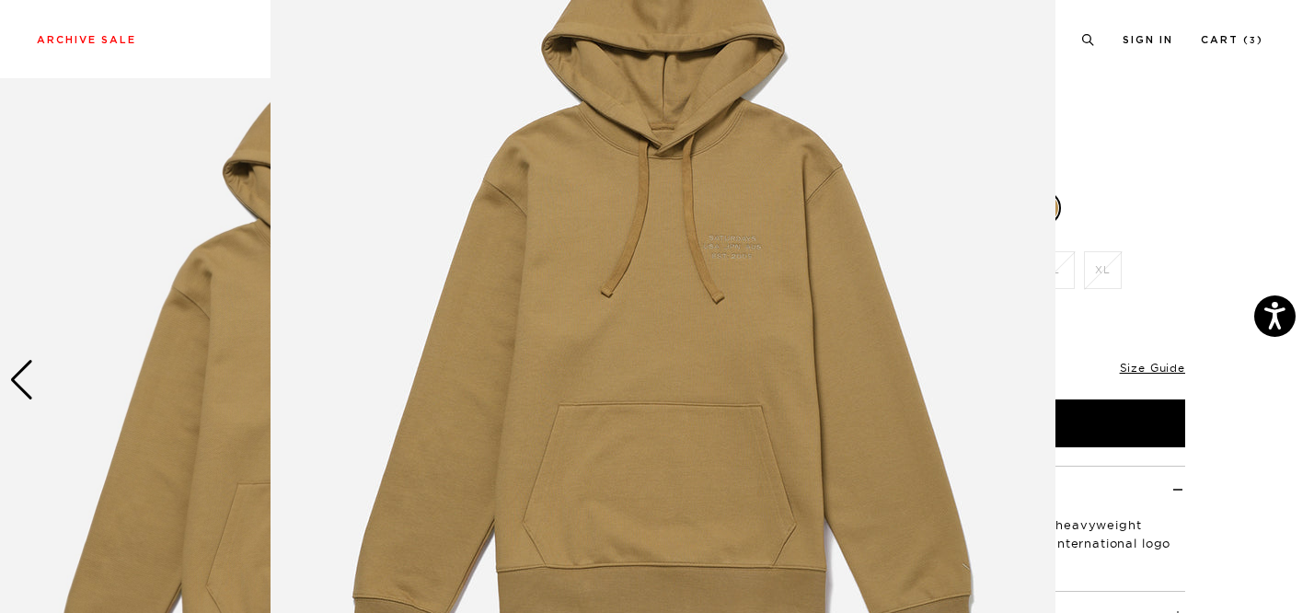
click at [644, 372] on img at bounding box center [663, 287] width 785 height 942
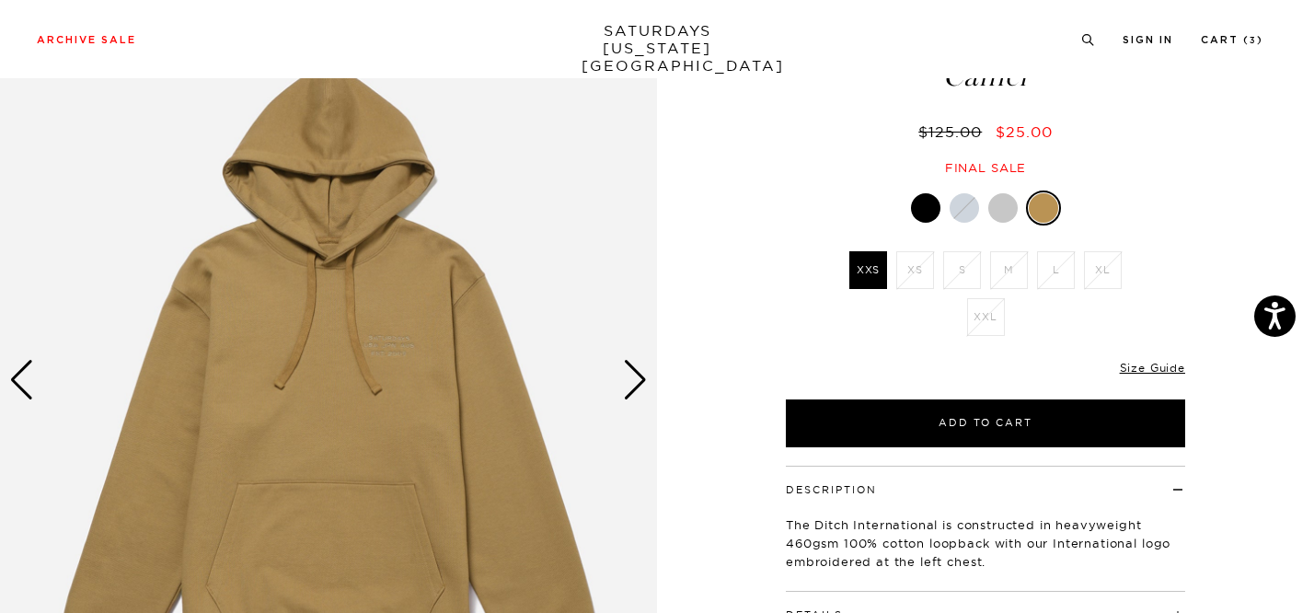
click at [635, 372] on div "Next slide" at bounding box center [635, 380] width 25 height 40
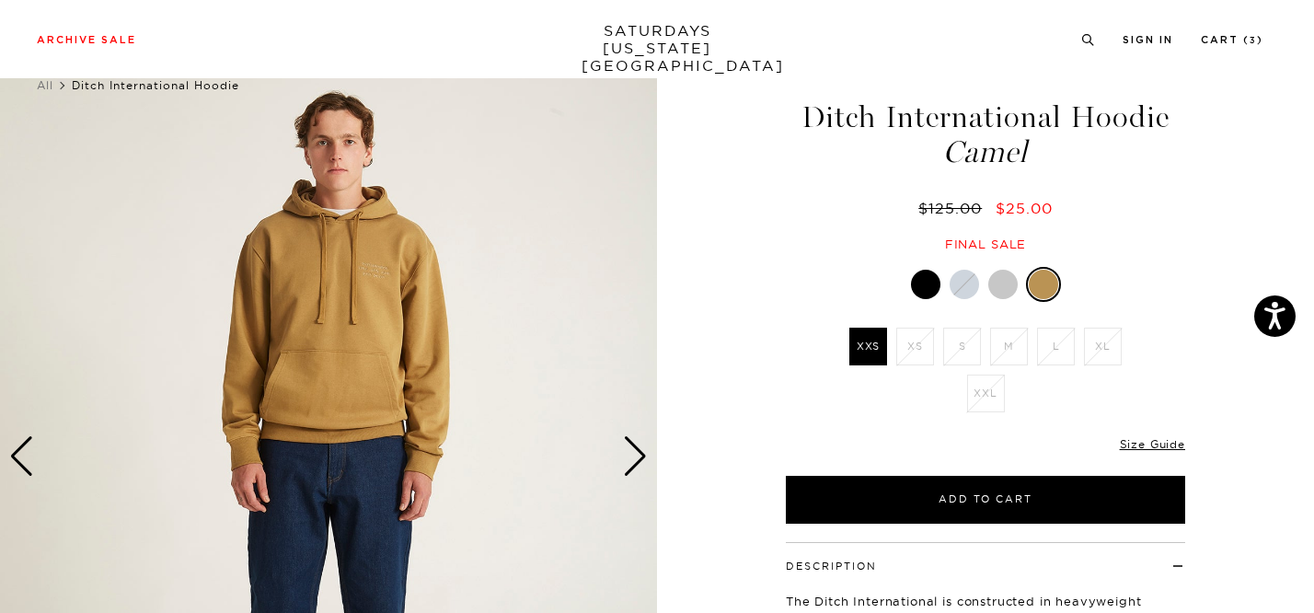
scroll to position [34, 0]
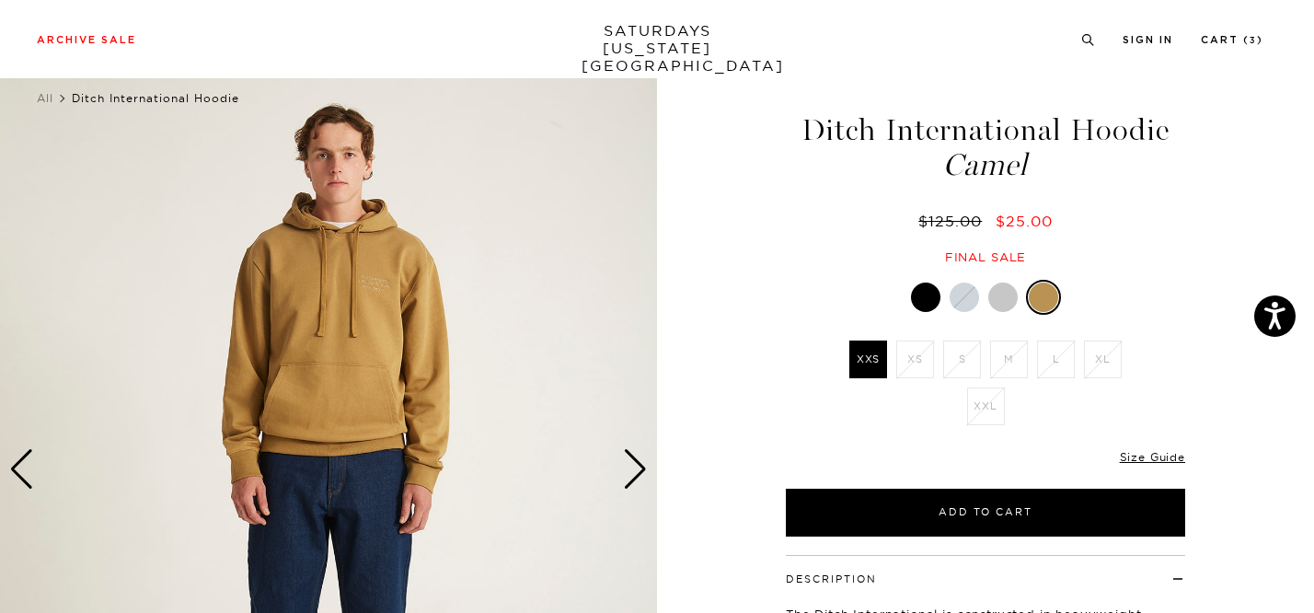
click at [635, 467] on div "Next slide" at bounding box center [635, 469] width 25 height 40
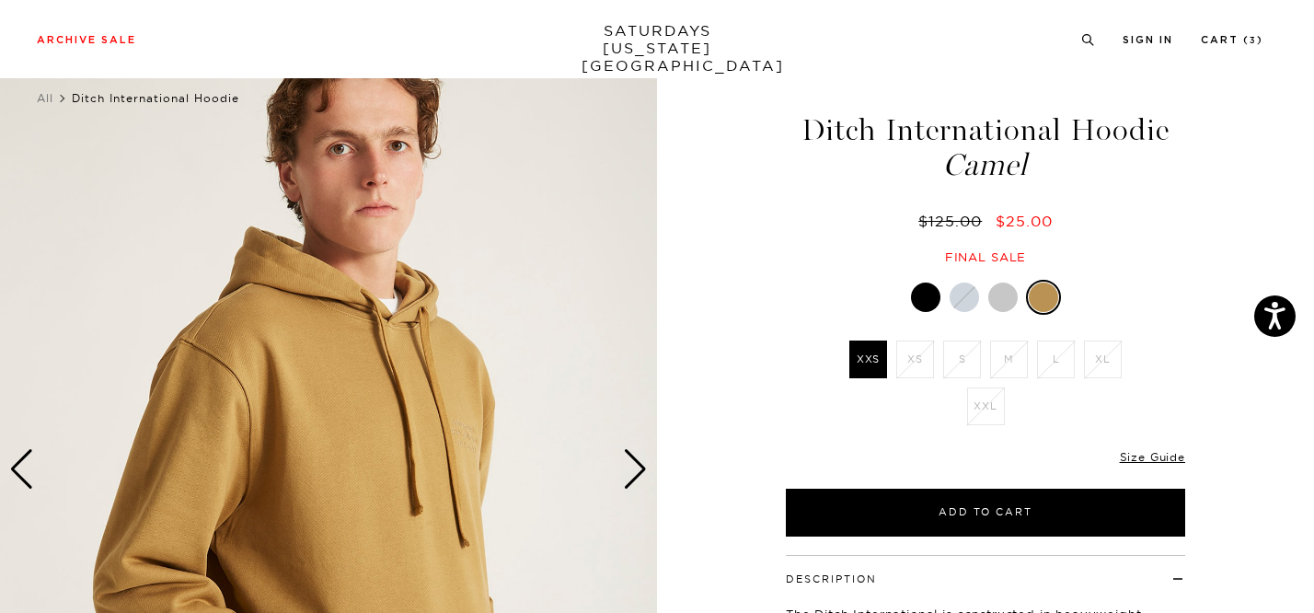
click at [635, 467] on div "Next slide" at bounding box center [635, 469] width 25 height 40
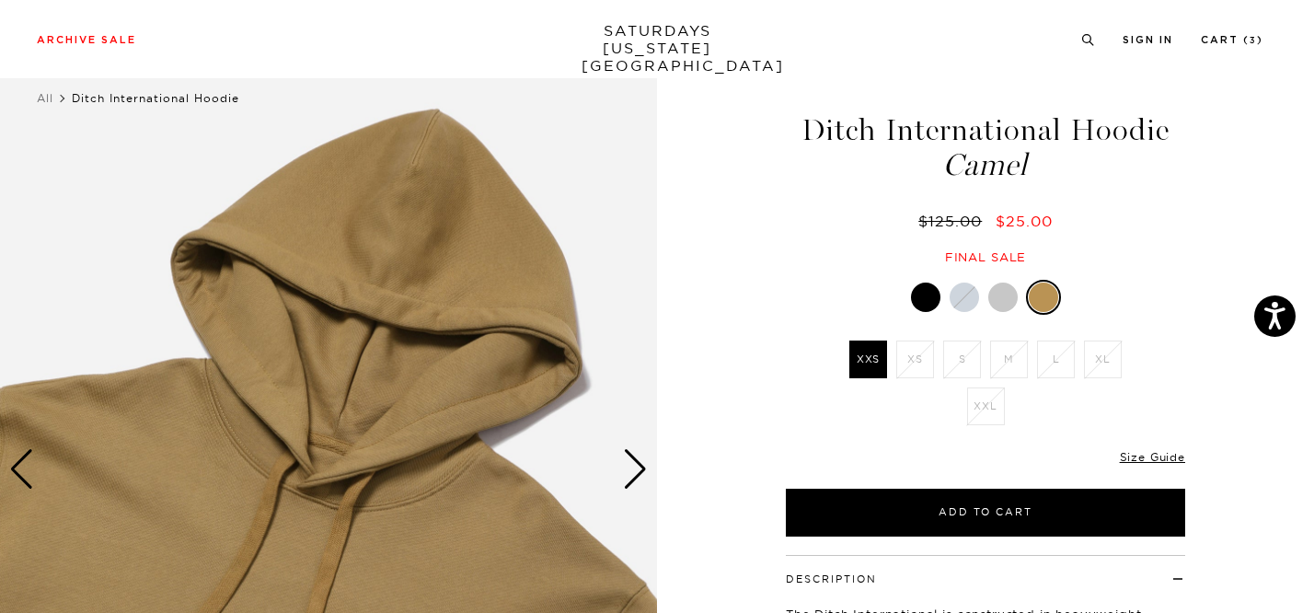
click at [636, 467] on div "Next slide" at bounding box center [635, 469] width 25 height 40
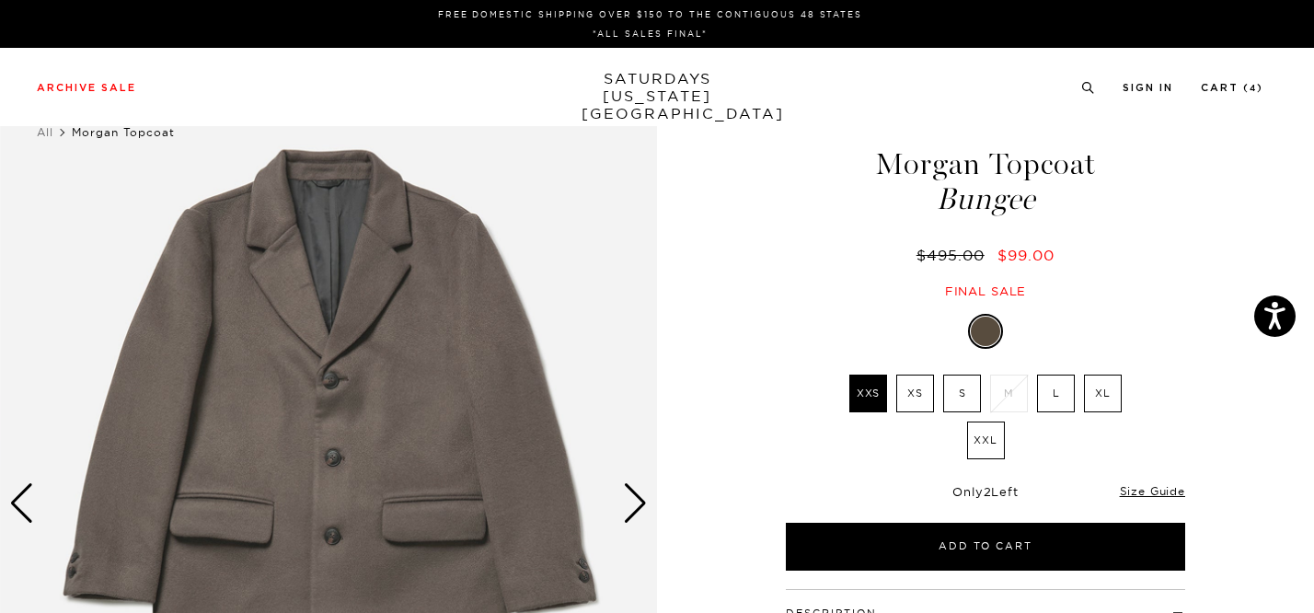
click at [636, 511] on div "Next slide" at bounding box center [635, 503] width 25 height 40
click at [633, 494] on div "Next slide" at bounding box center [635, 503] width 25 height 40
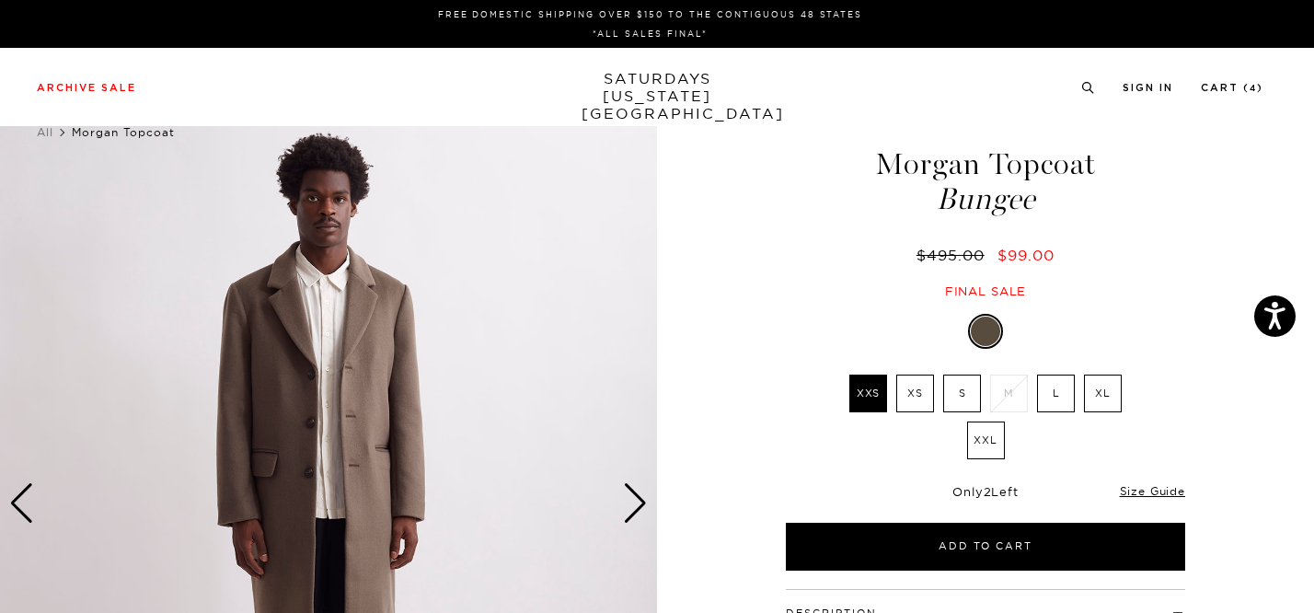
click at [633, 494] on div "Next slide" at bounding box center [635, 503] width 25 height 40
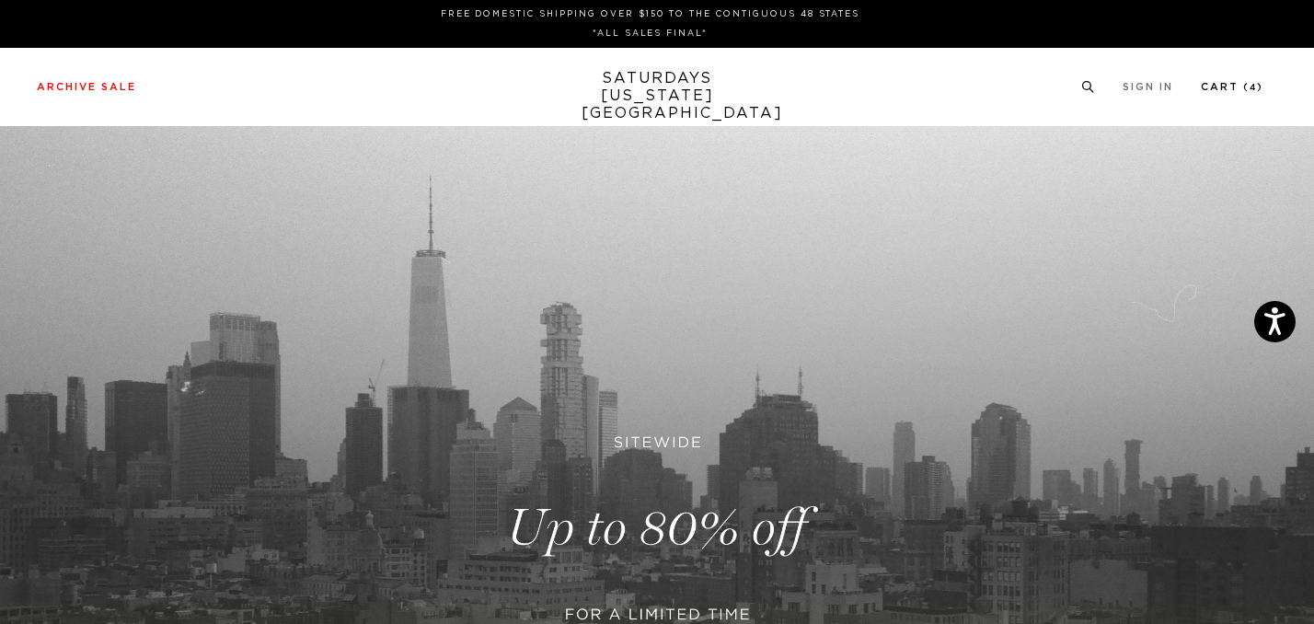
click at [1250, 84] on link "Cart ( 4 )" at bounding box center [1232, 87] width 63 height 10
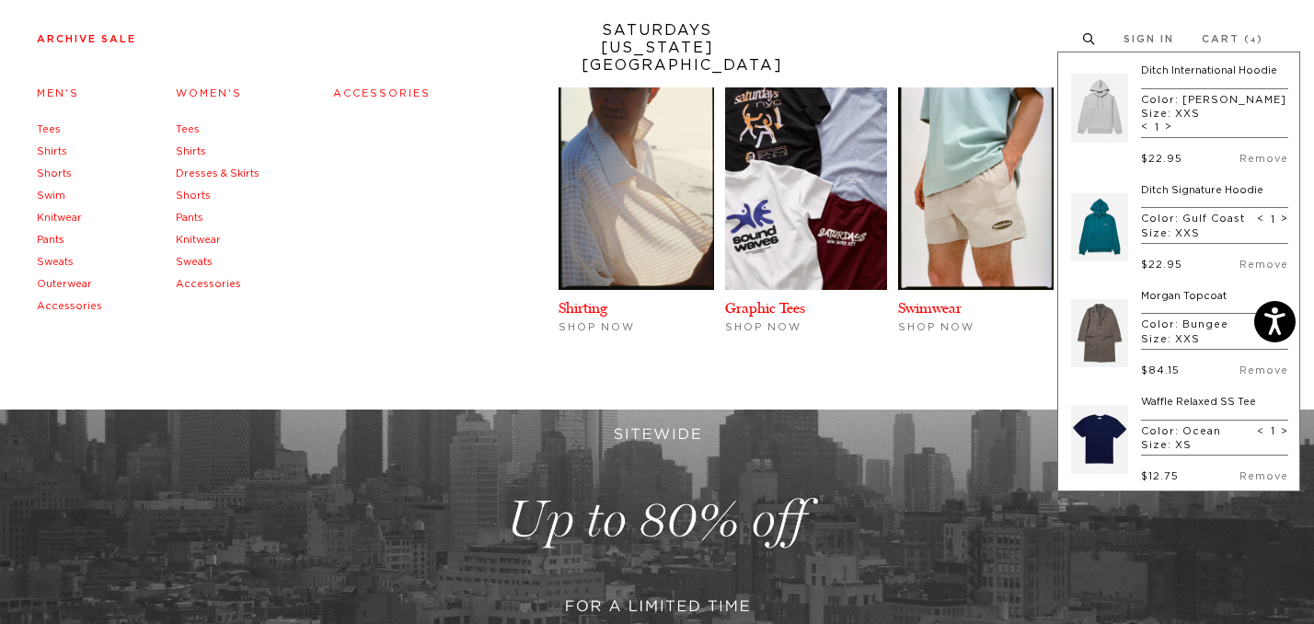
click at [60, 32] on li "Archive Sale Men's Tees Shirts Shorts Swim Knitwear Pants Sweats Outerwear" at bounding box center [86, 38] width 99 height 17
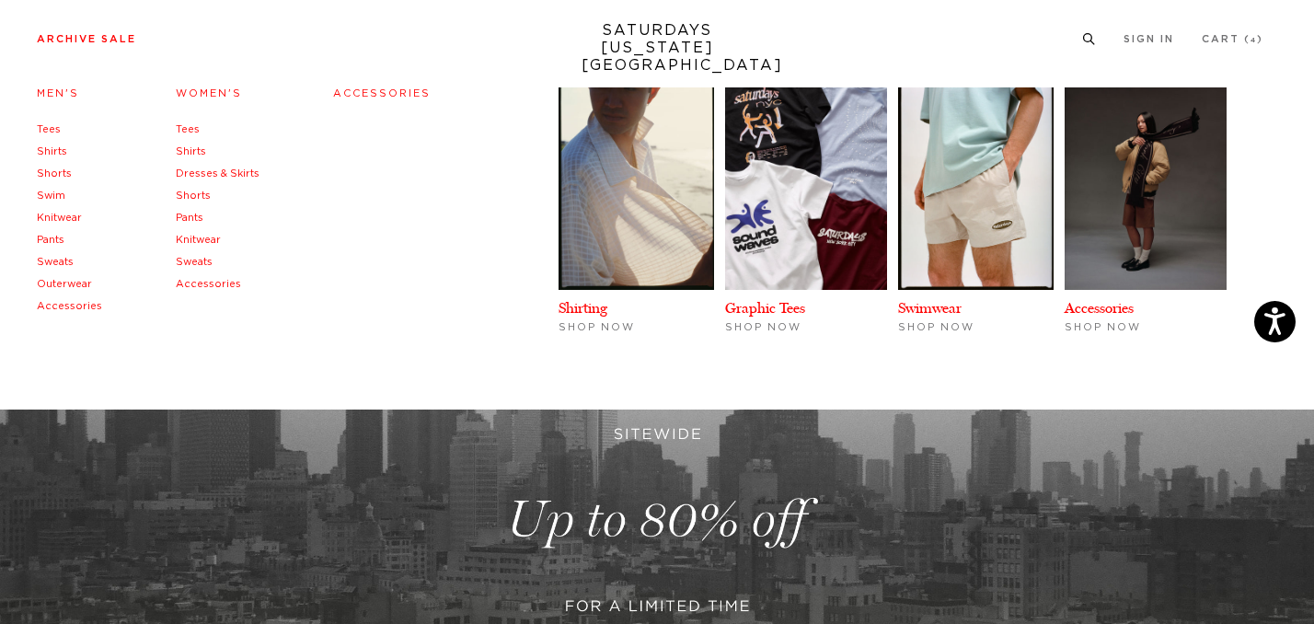
click at [63, 282] on link "Outerwear" at bounding box center [64, 284] width 55 height 10
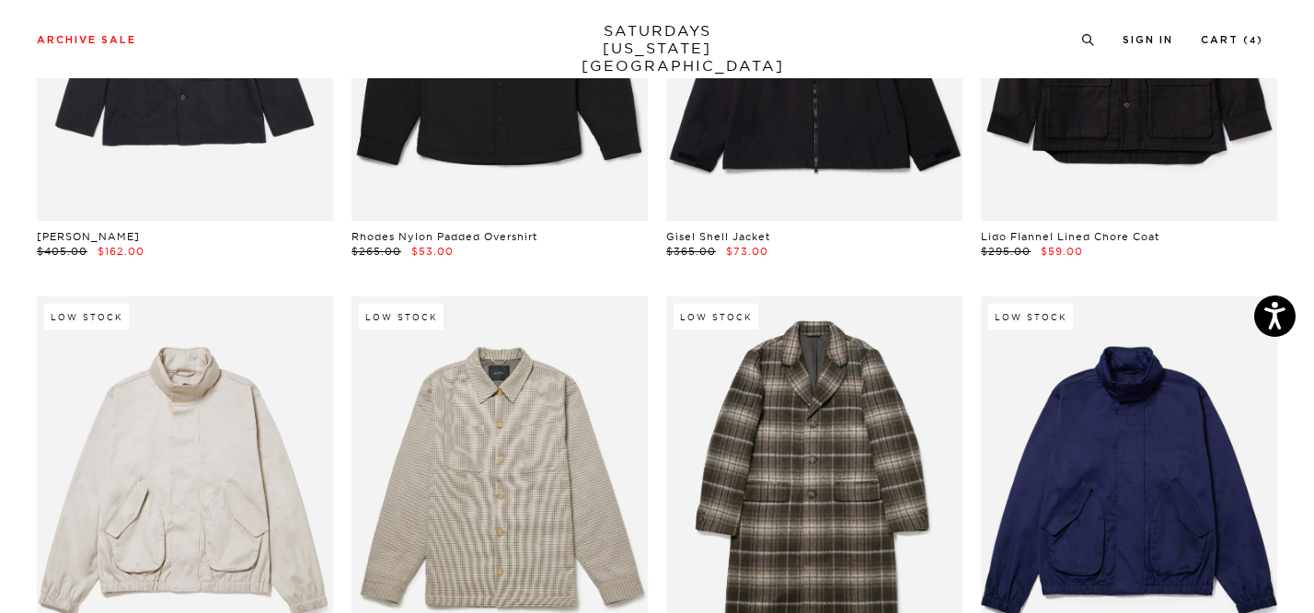
scroll to position [1967, 0]
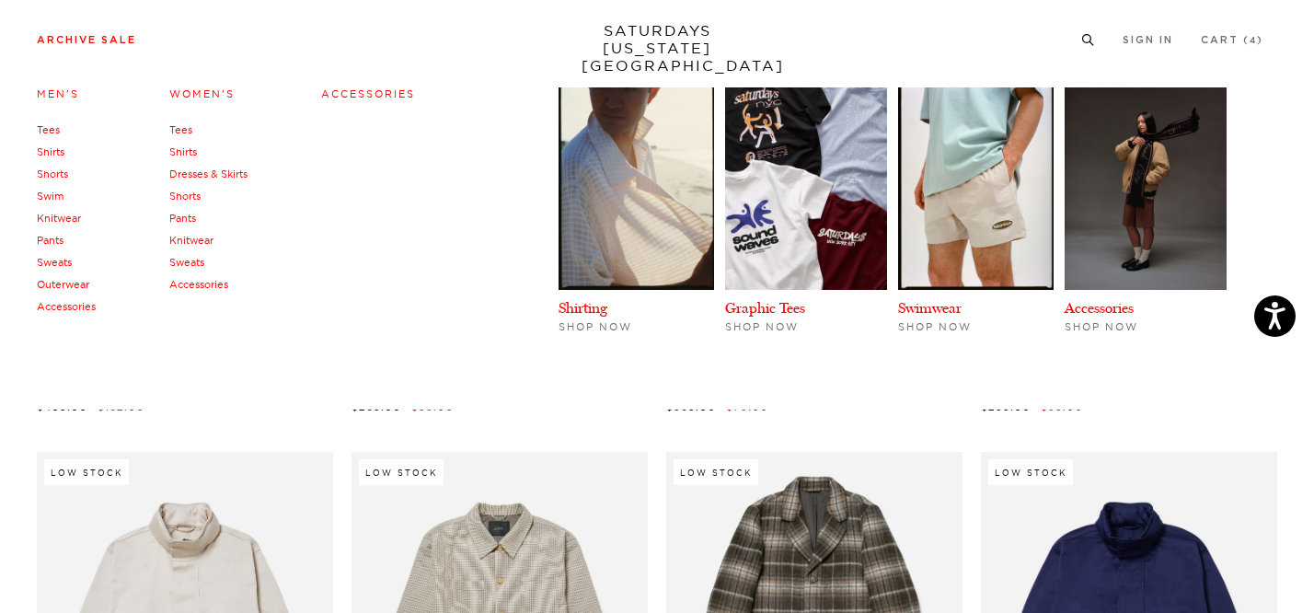
click at [90, 38] on link "Archive Sale" at bounding box center [86, 40] width 99 height 10
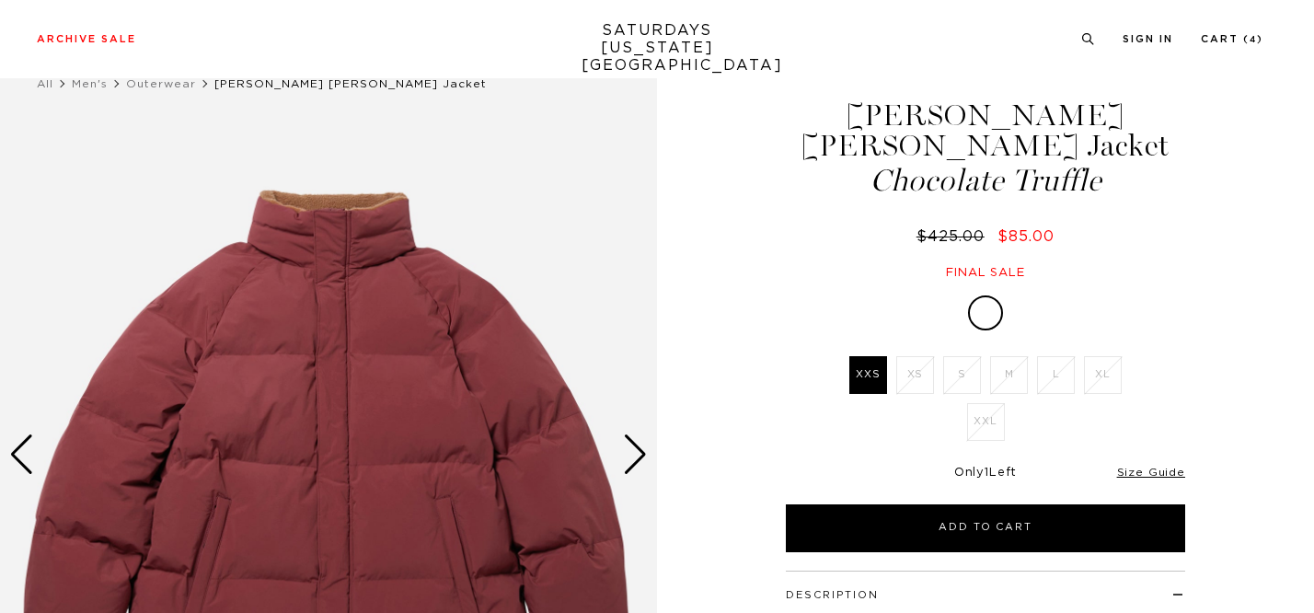
scroll to position [195, 0]
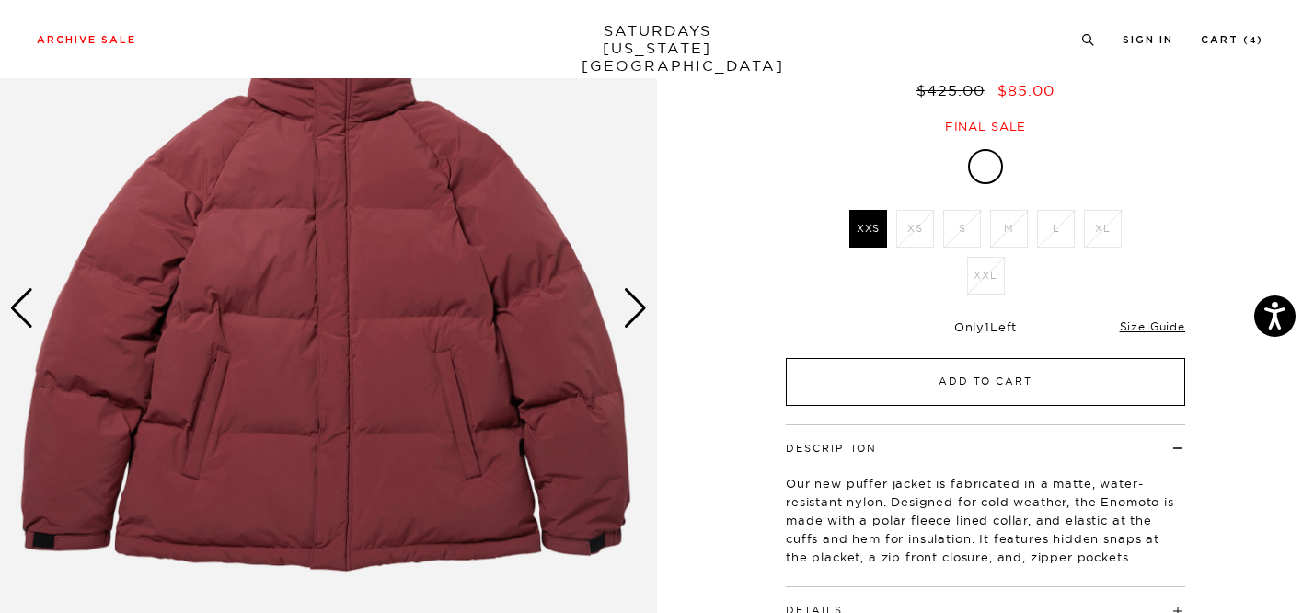
click at [977, 362] on button "Add to Cart" at bounding box center [985, 382] width 399 height 48
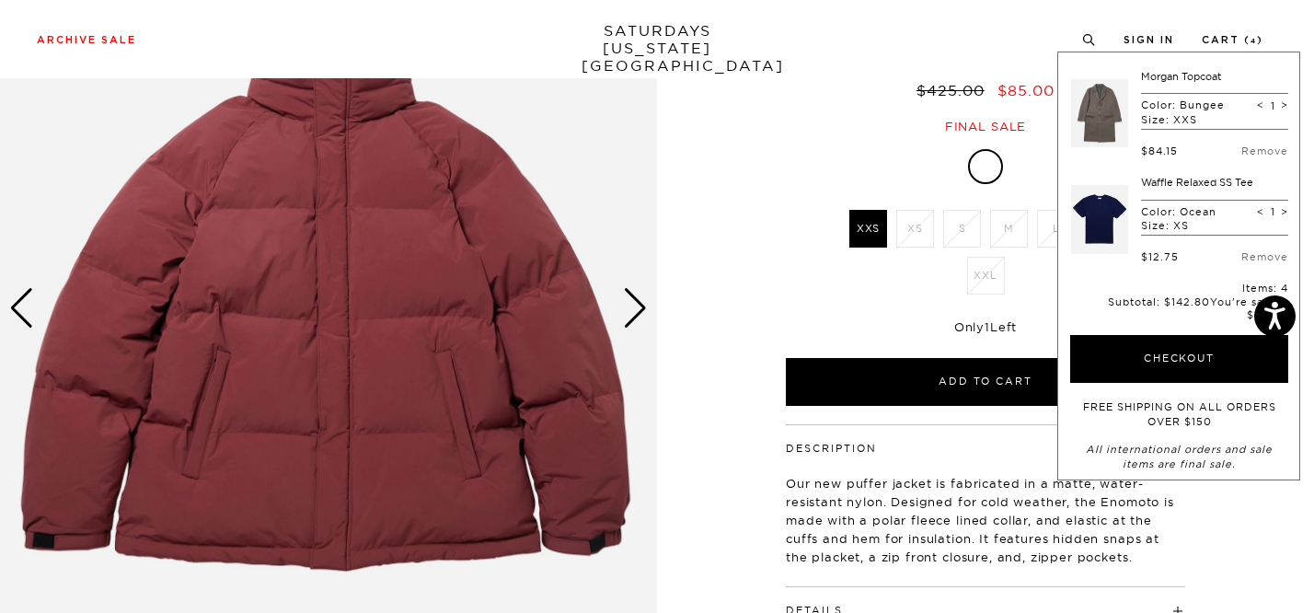
scroll to position [174, 0]
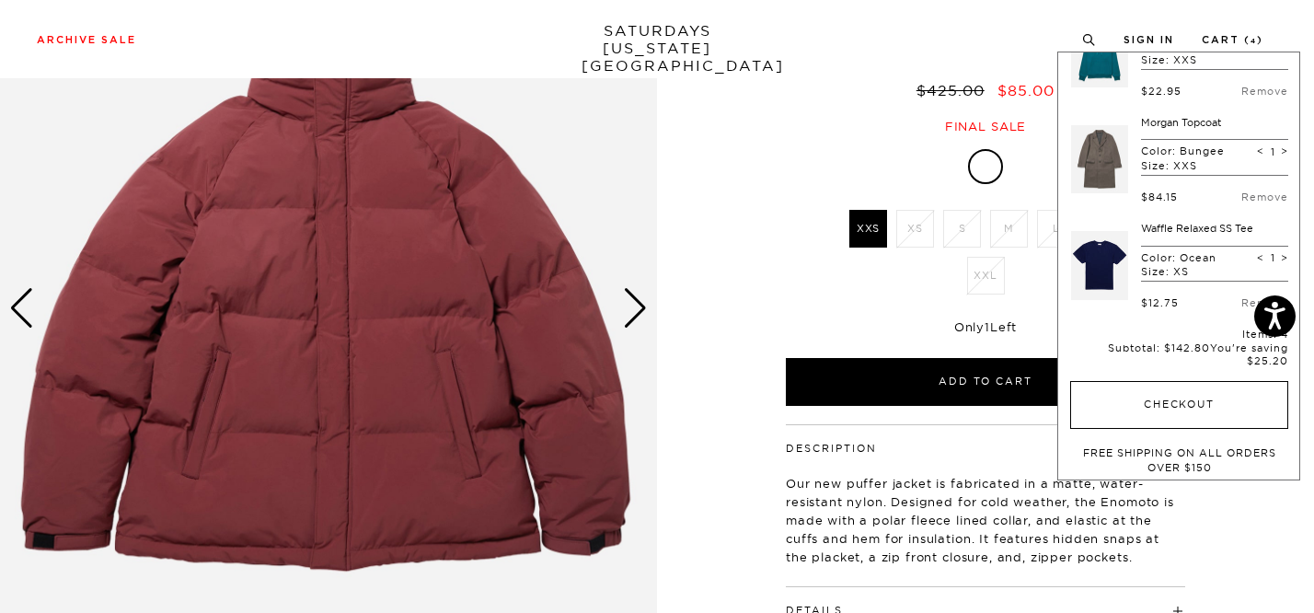
click at [1143, 403] on button "Checkout" at bounding box center [1179, 405] width 218 height 48
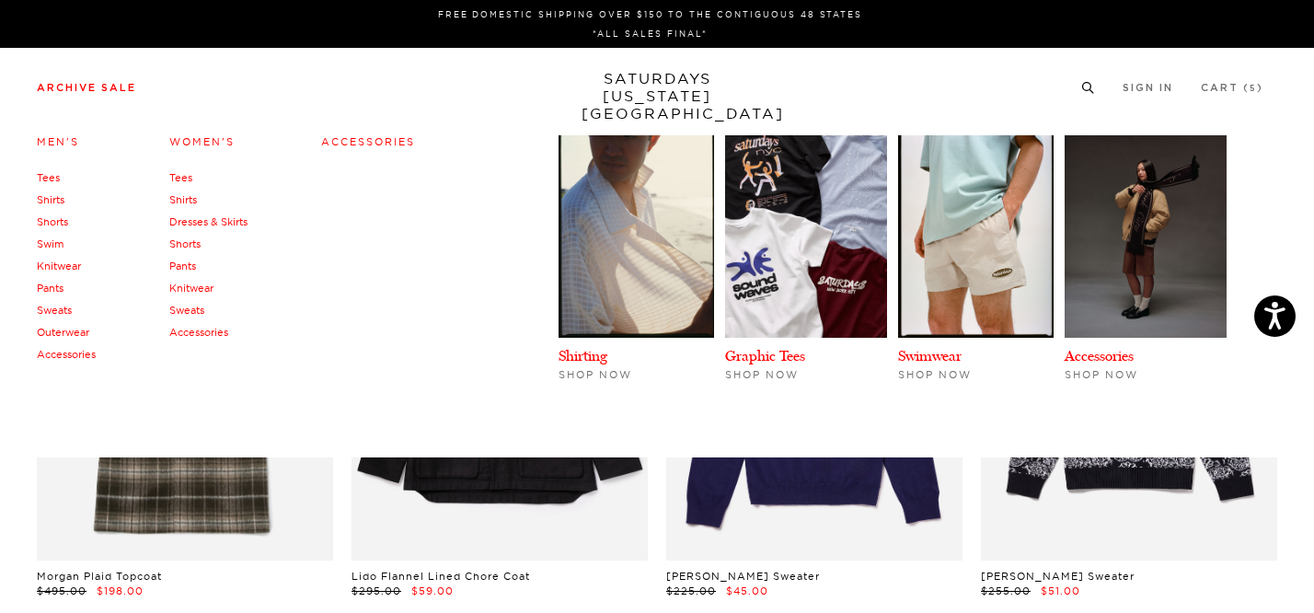
click at [79, 355] on link "Accessories" at bounding box center [66, 354] width 59 height 13
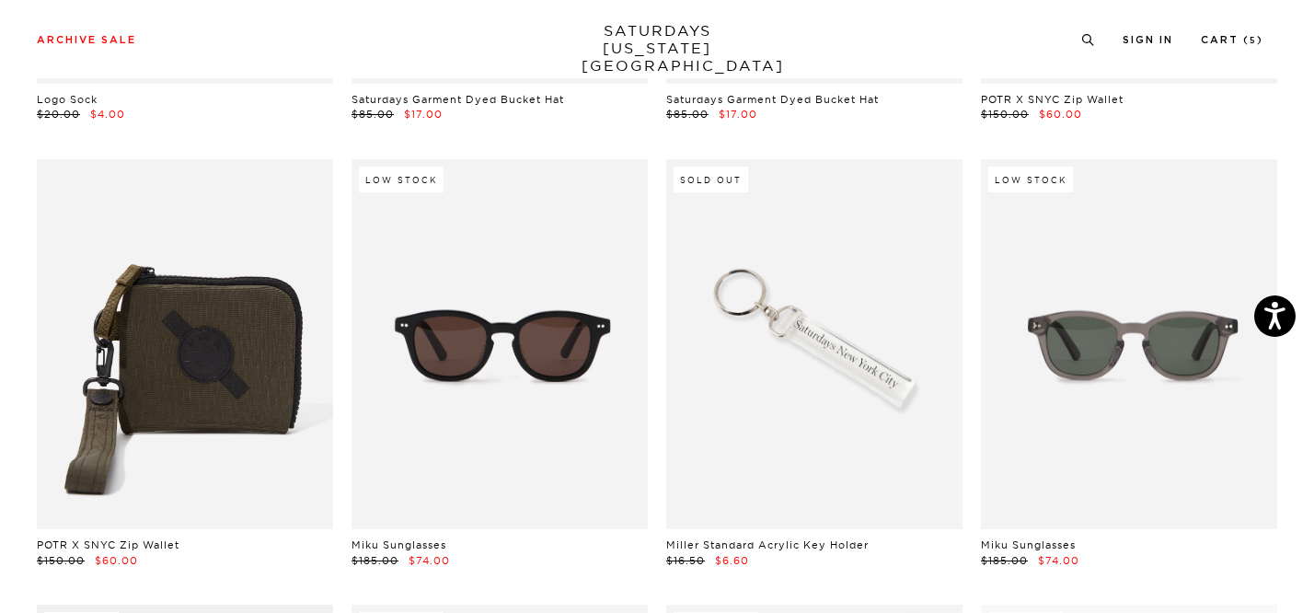
scroll to position [44, 0]
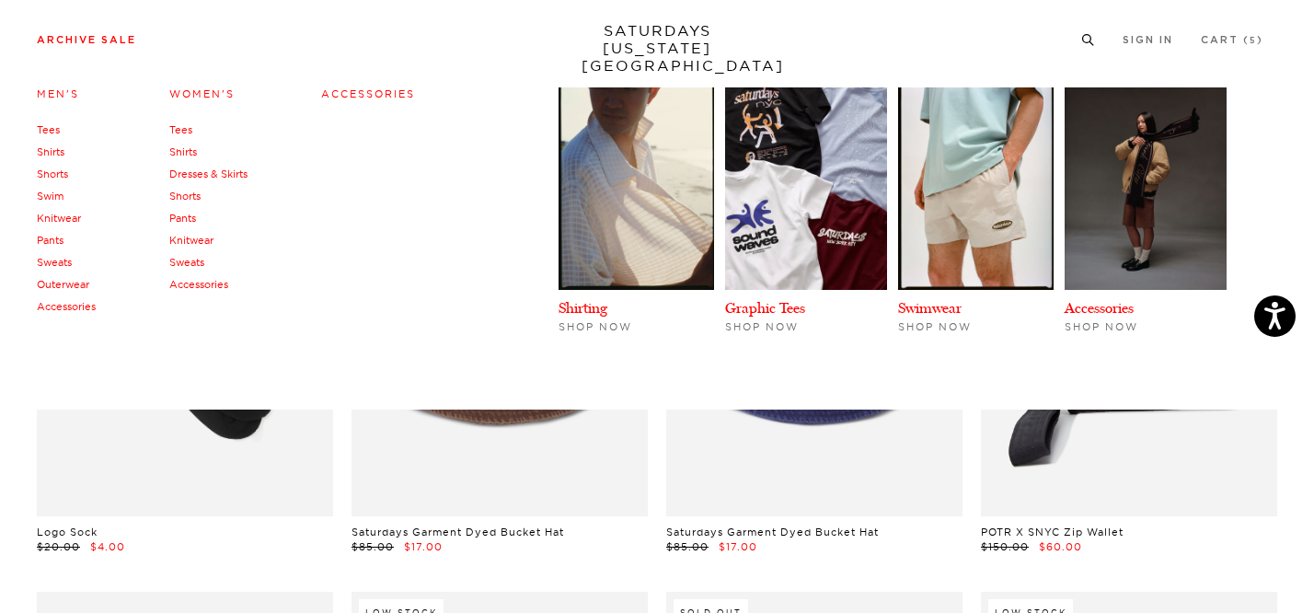
click at [222, 281] on link "Accessories" at bounding box center [198, 284] width 59 height 13
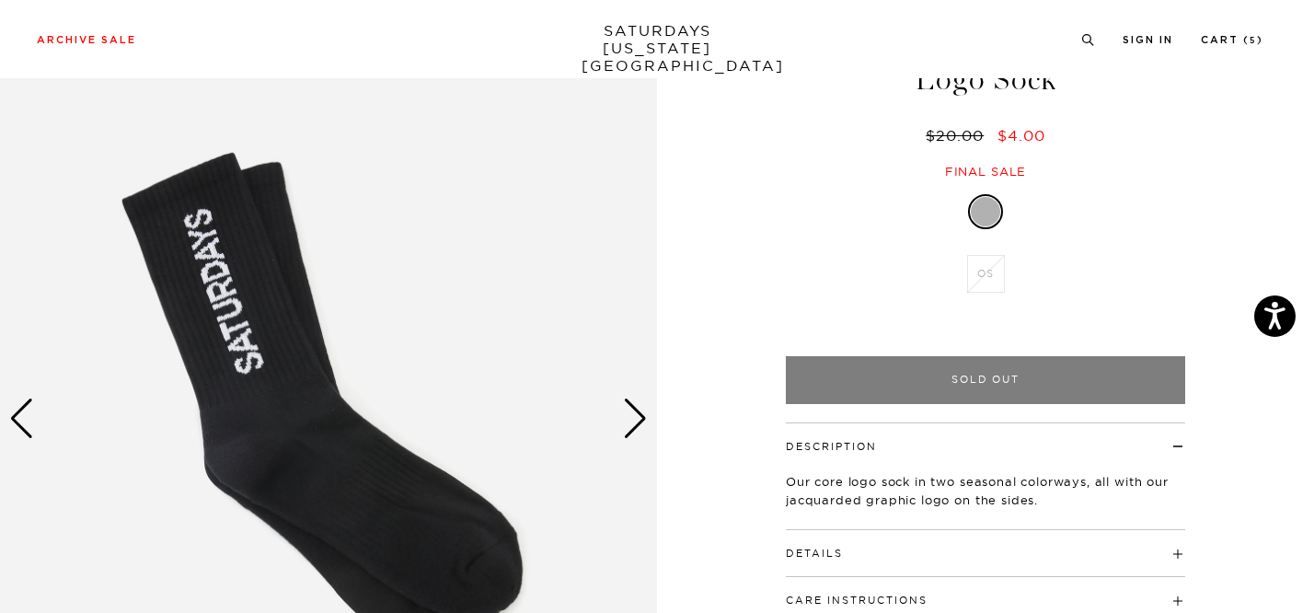
scroll to position [219, 0]
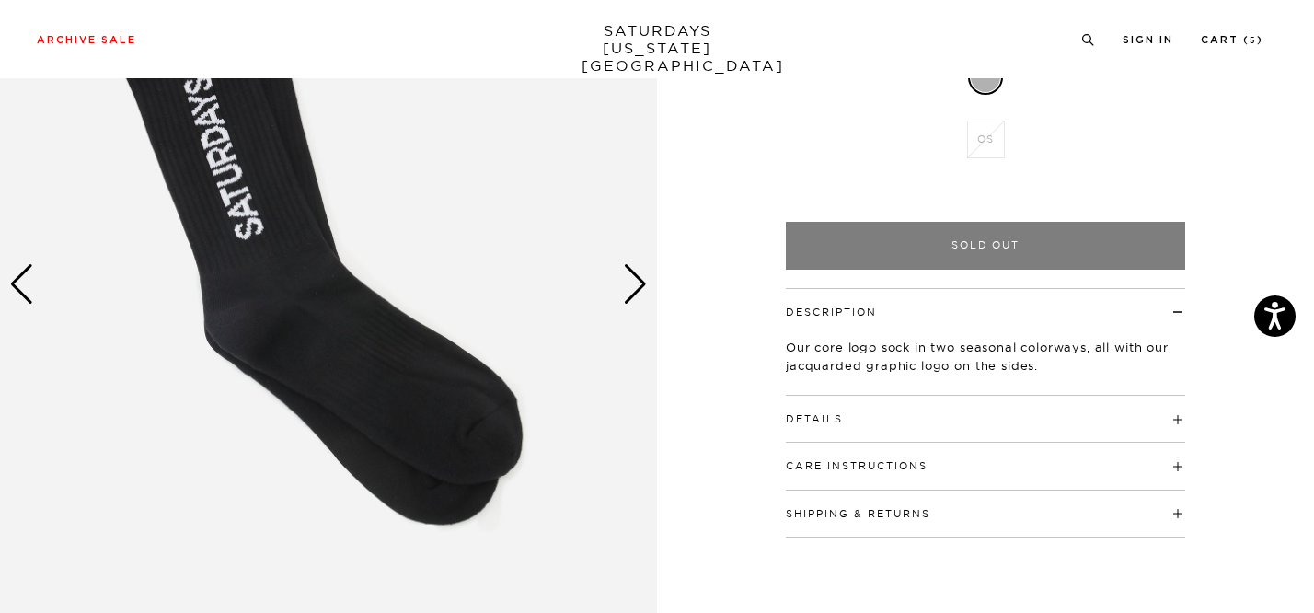
click at [630, 293] on div "Next slide" at bounding box center [635, 284] width 25 height 40
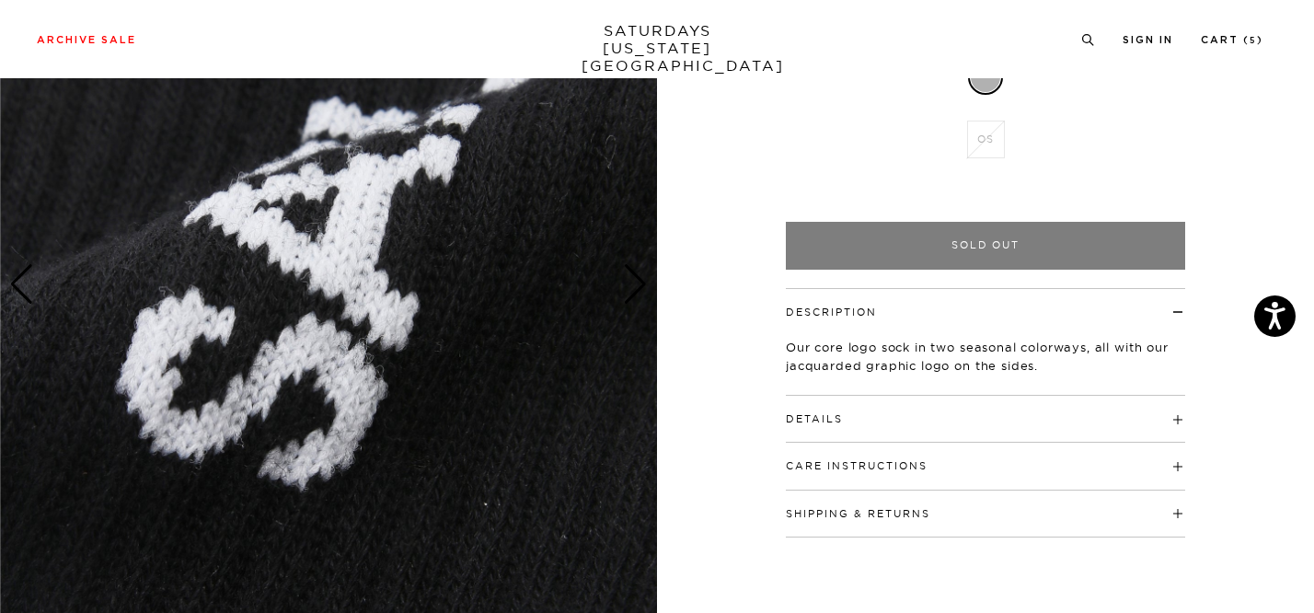
click at [636, 290] on div "Next slide" at bounding box center [635, 284] width 25 height 40
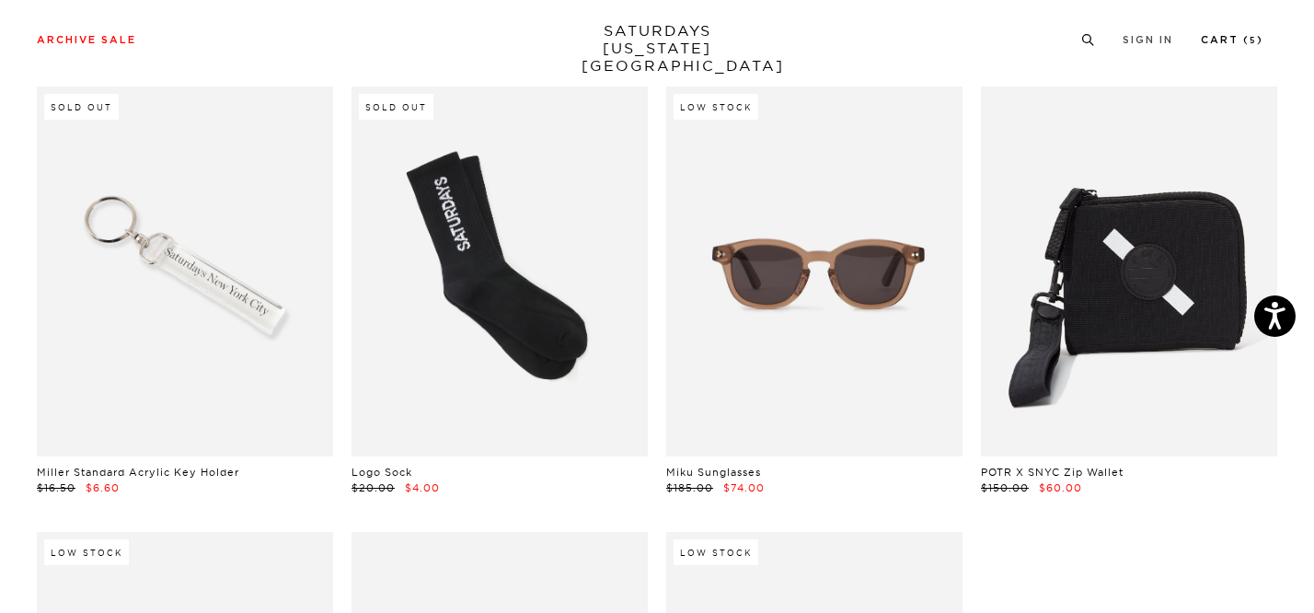
scroll to position [513, 0]
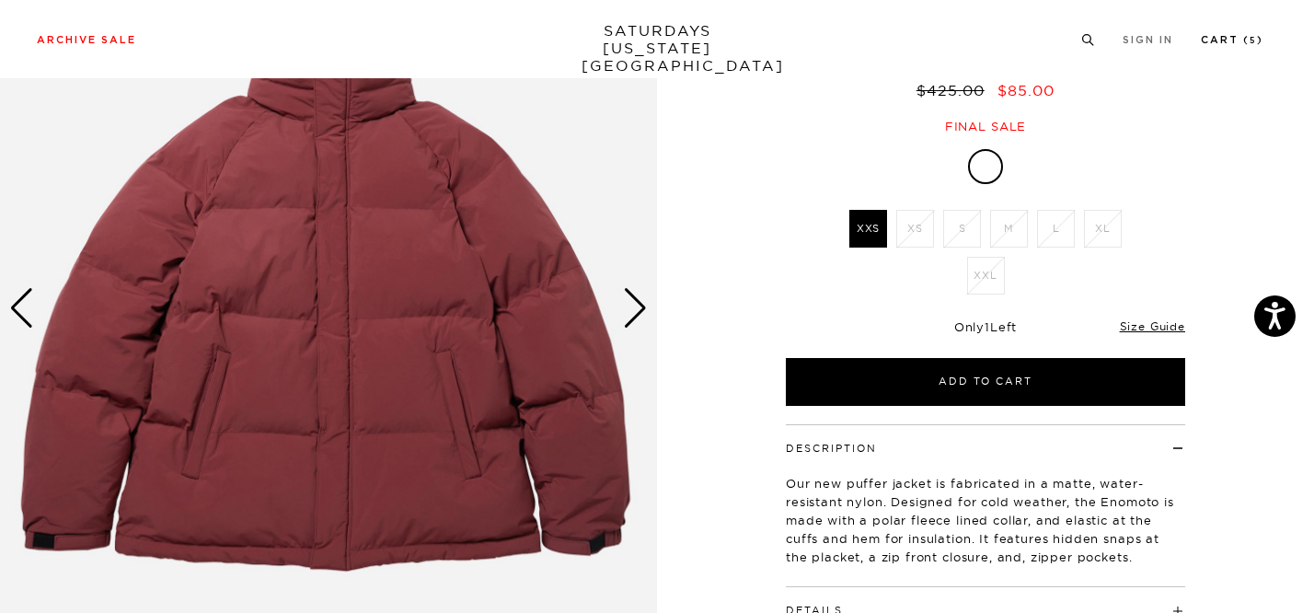
click at [1227, 39] on link "Cart ( 5 )" at bounding box center [1232, 40] width 63 height 10
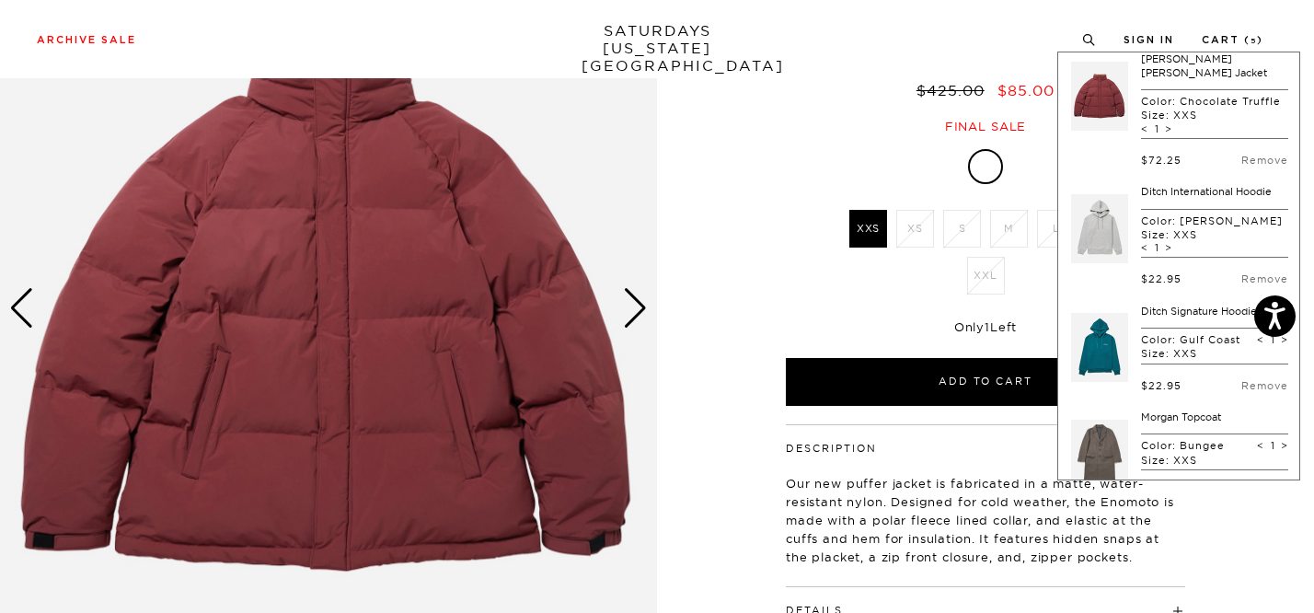
scroll to position [11, 0]
click at [1141, 246] on span "<" at bounding box center [1144, 248] width 7 height 13
type input "0"
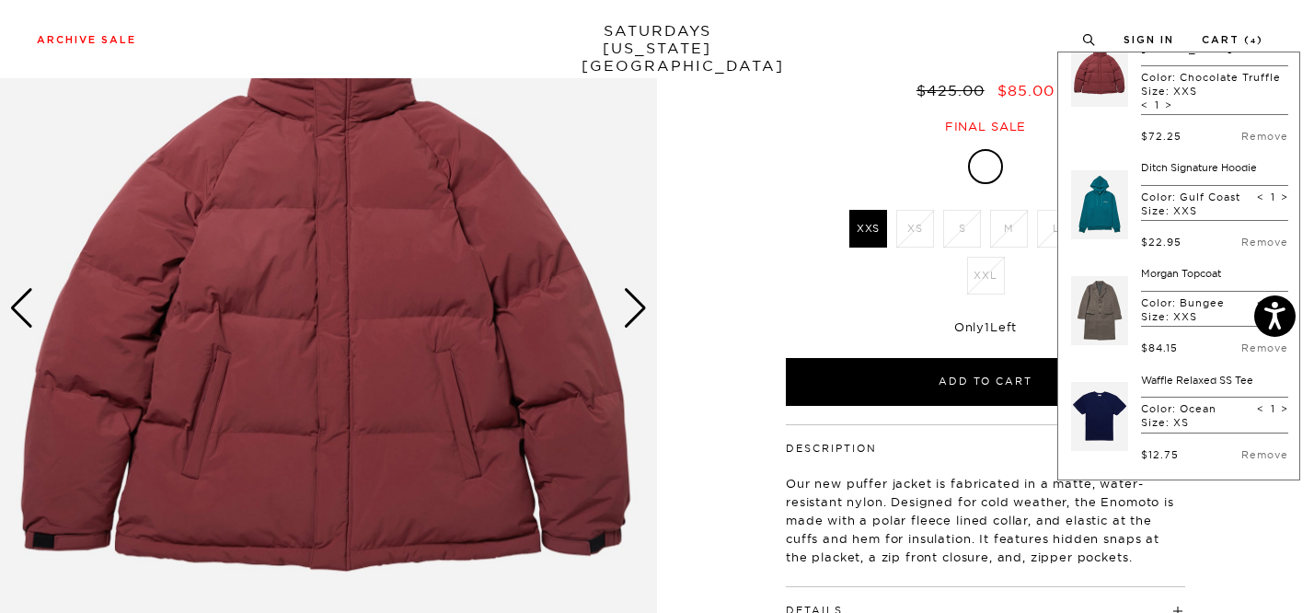
scroll to position [0, 0]
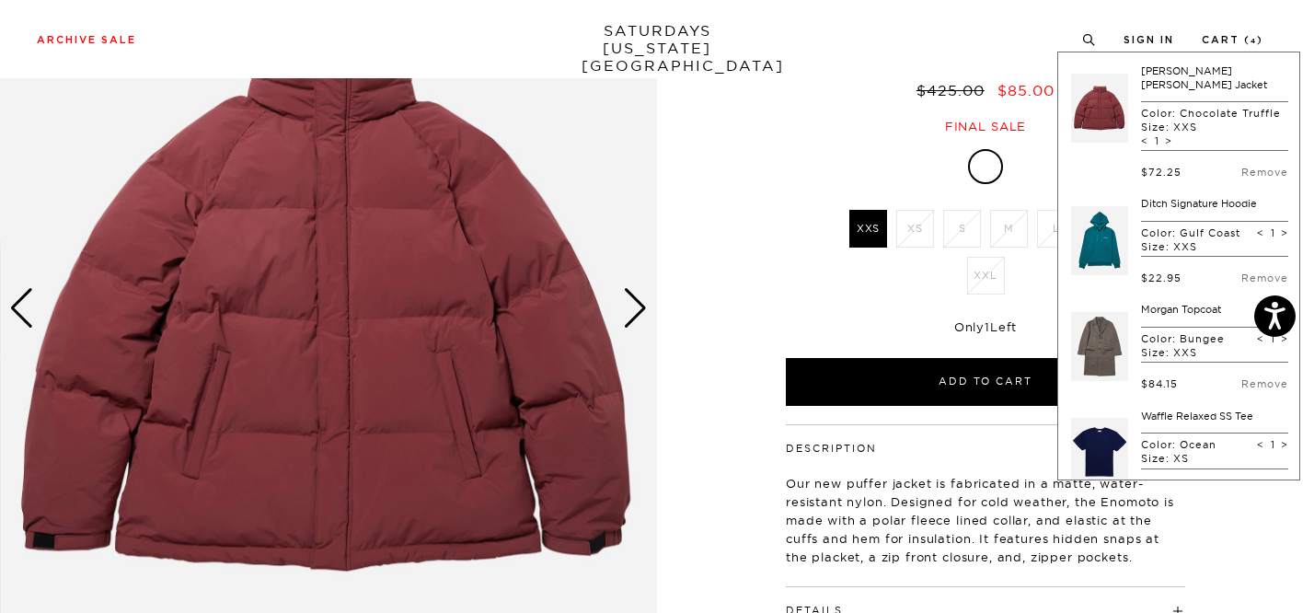
click at [634, 297] on div "Next slide" at bounding box center [635, 308] width 25 height 40
click at [744, 257] on div "1 / 5" at bounding box center [657, 309] width 1314 height 822
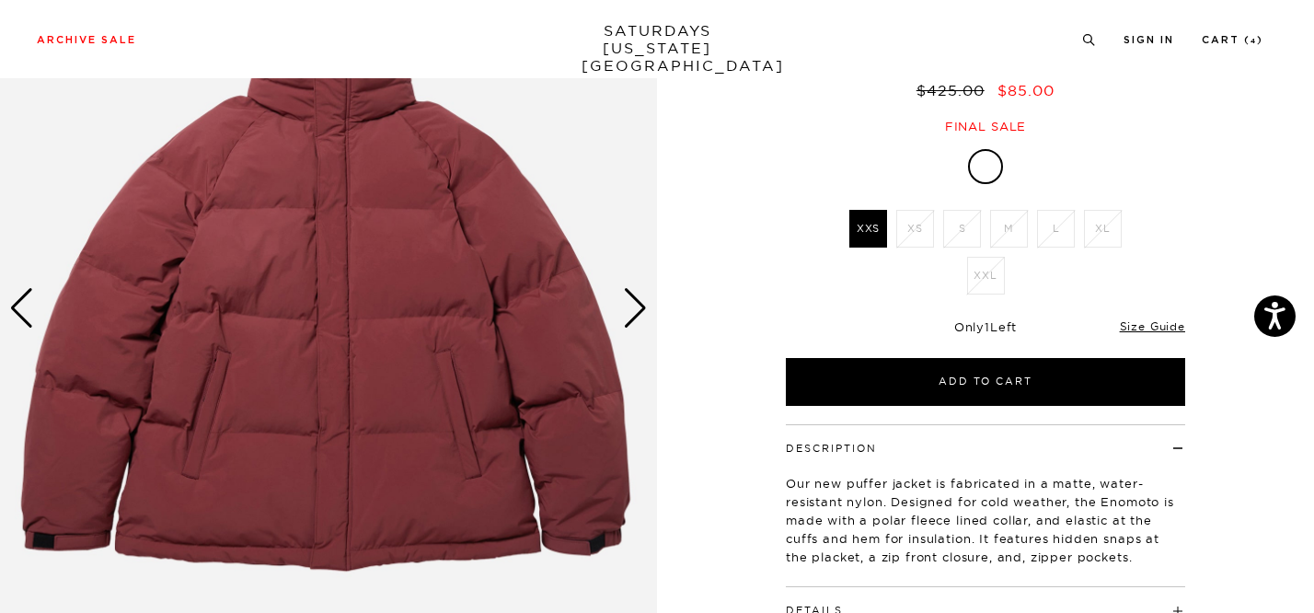
click at [633, 309] on div "Next slide" at bounding box center [635, 308] width 25 height 40
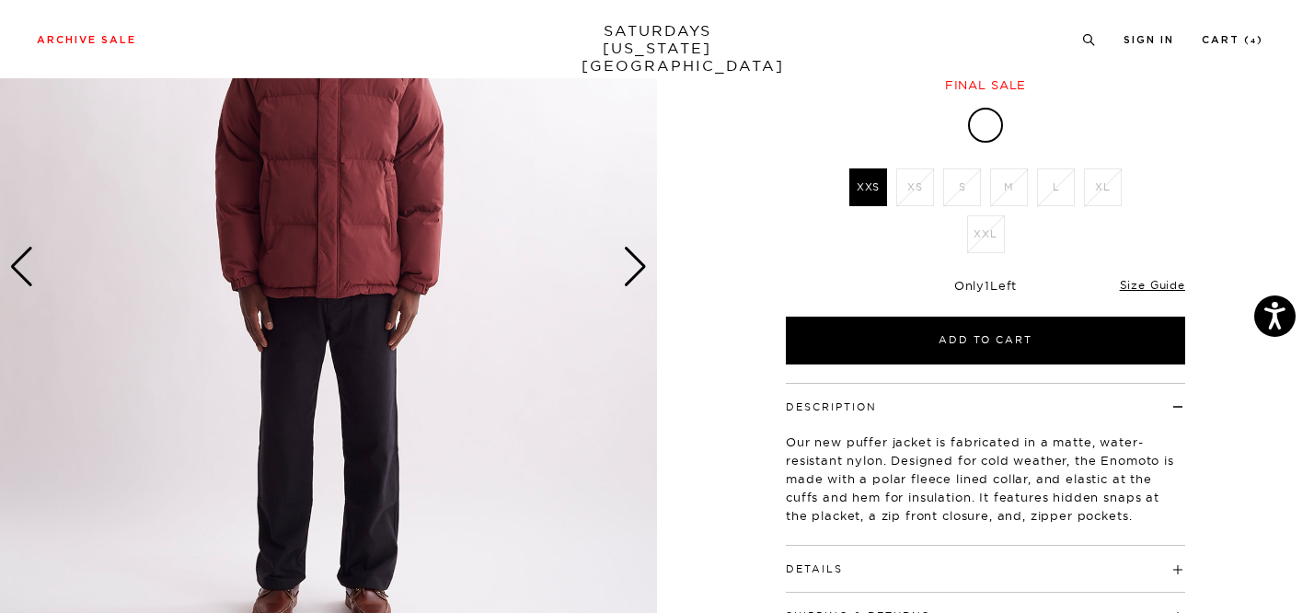
scroll to position [243, 0]
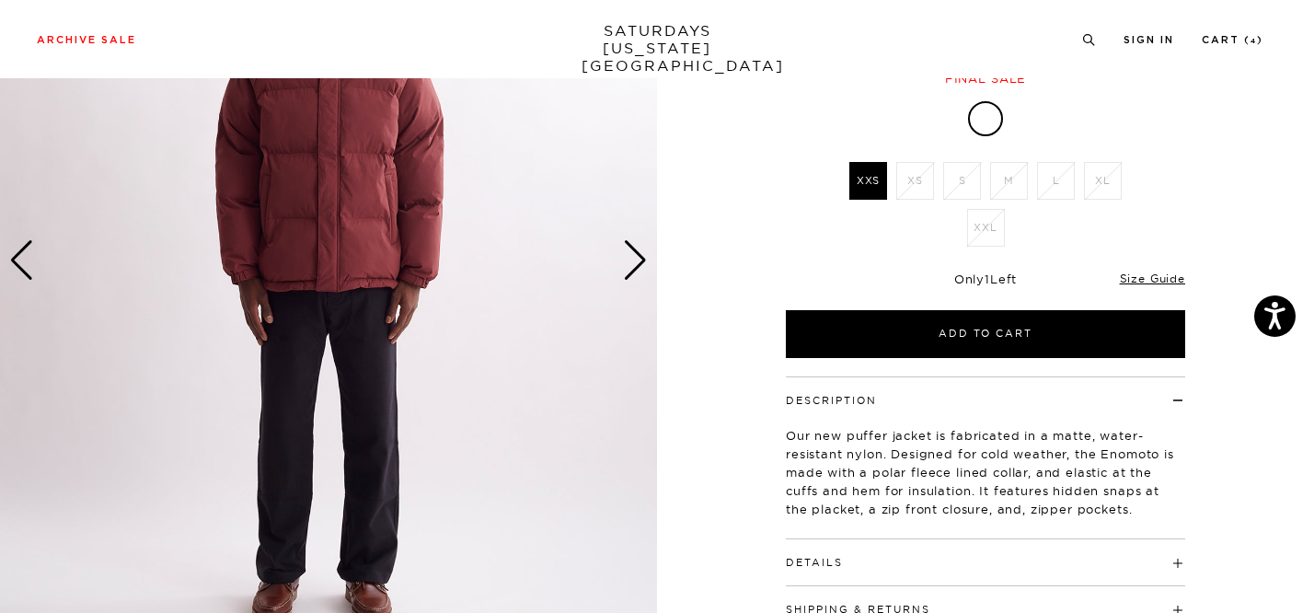
click at [921, 539] on h4 "Details" at bounding box center [985, 554] width 399 height 30
click at [1145, 271] on link "Size Guide" at bounding box center [1152, 278] width 65 height 14
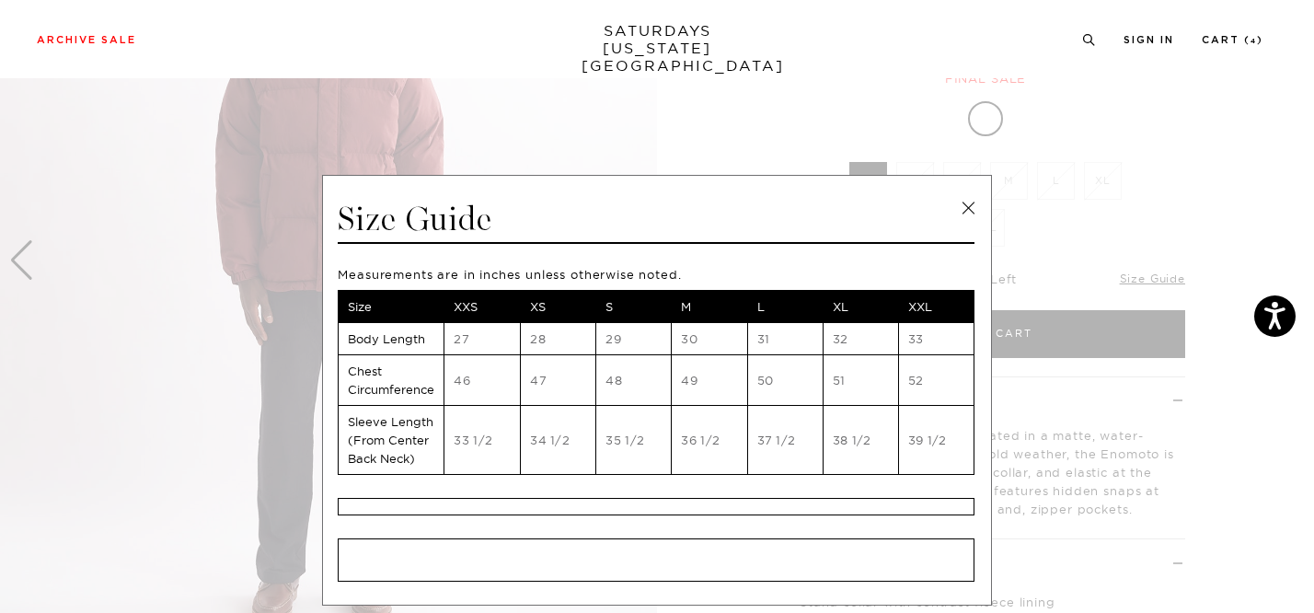
click at [956, 206] on link at bounding box center [968, 208] width 28 height 28
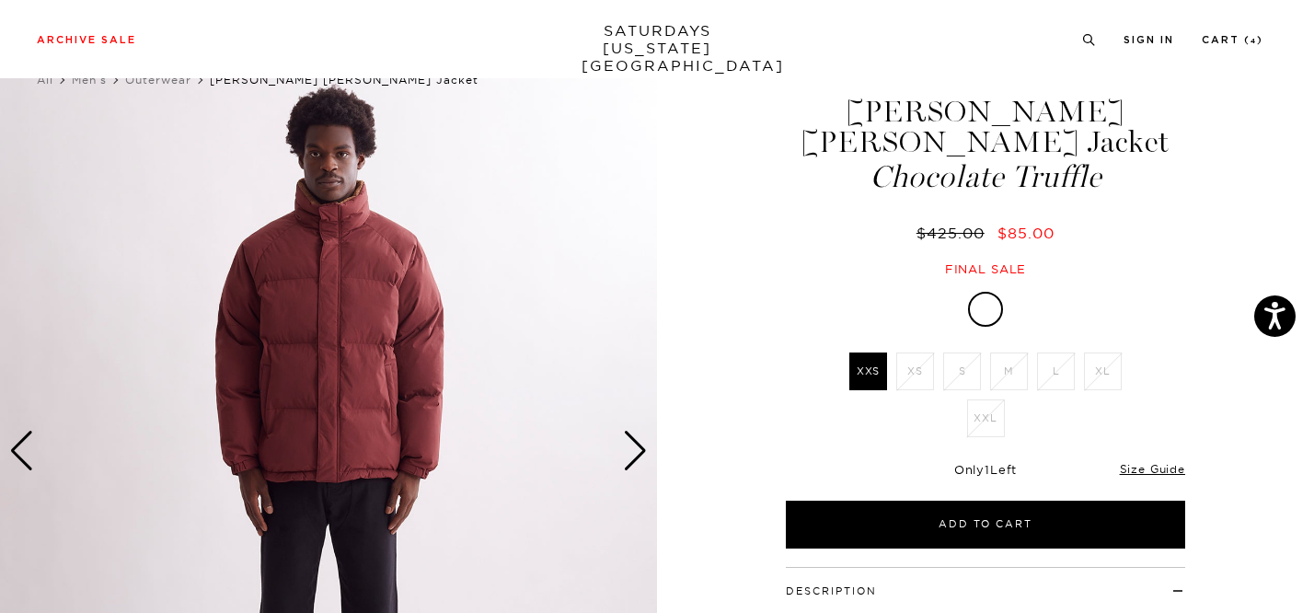
scroll to position [56, 0]
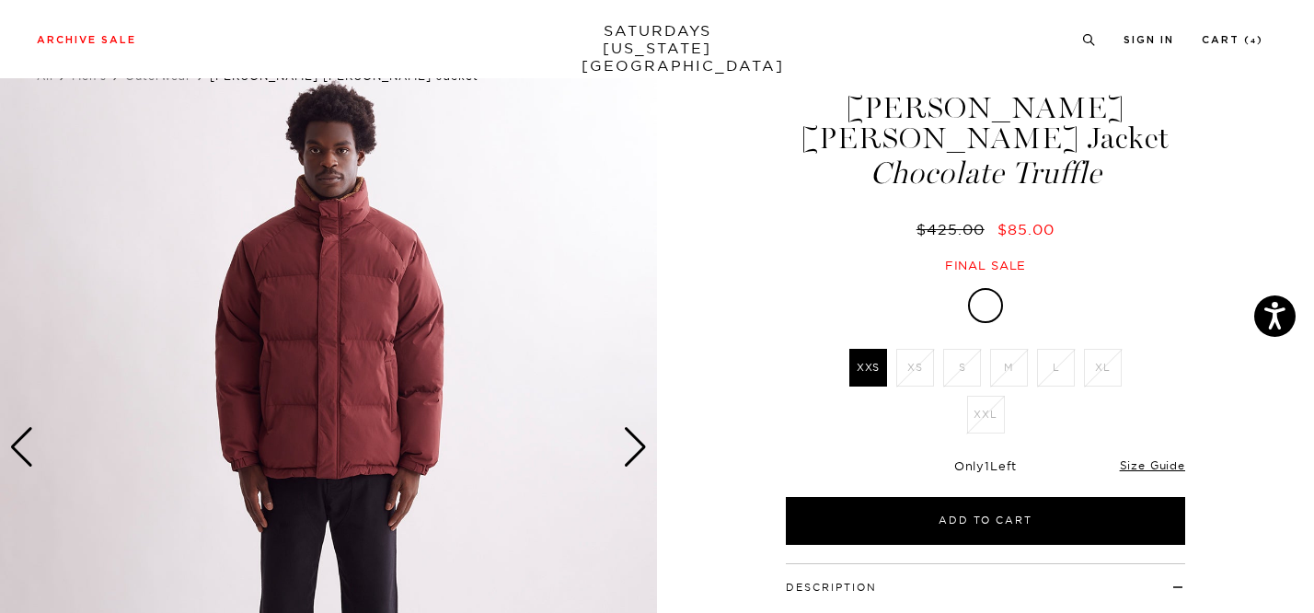
click at [628, 437] on div "Next slide" at bounding box center [635, 447] width 25 height 40
click at [638, 442] on div "Next slide" at bounding box center [635, 447] width 25 height 40
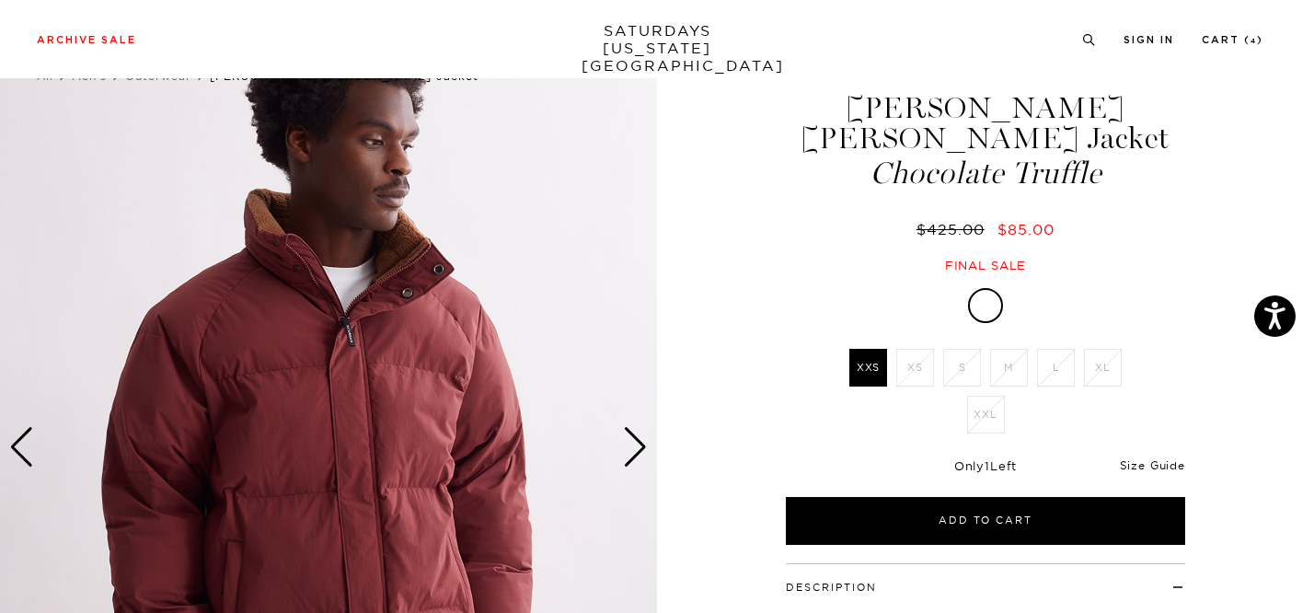
click at [1141, 458] on link "Size Guide" at bounding box center [1152, 465] width 65 height 14
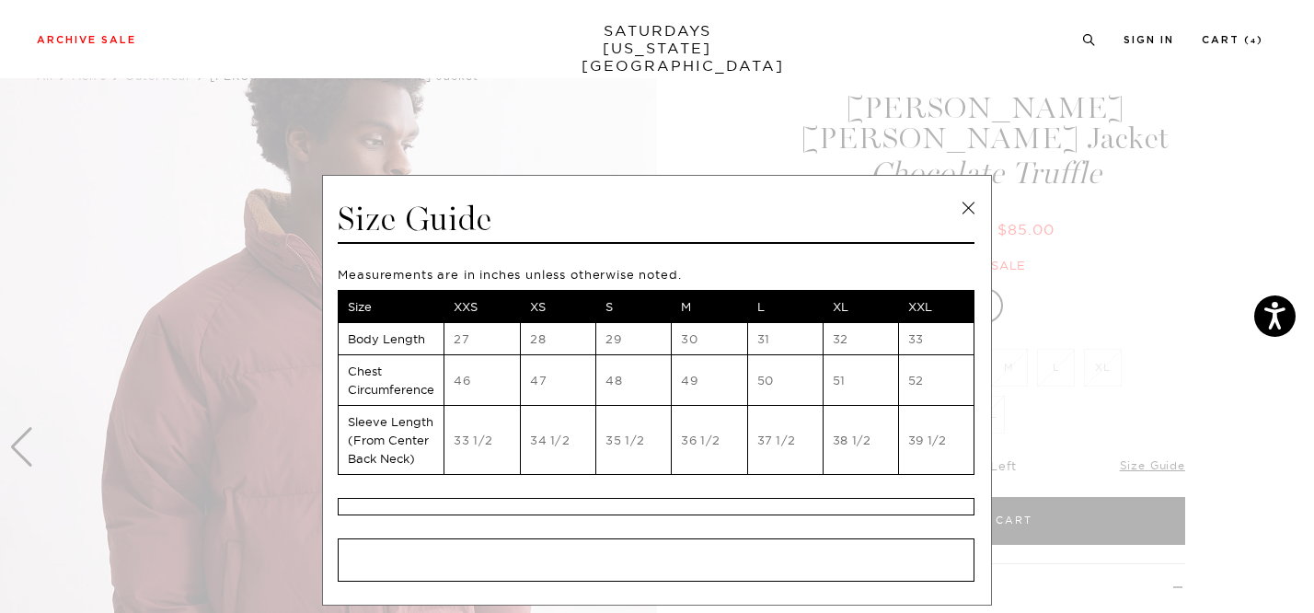
click at [962, 205] on link at bounding box center [968, 208] width 28 height 28
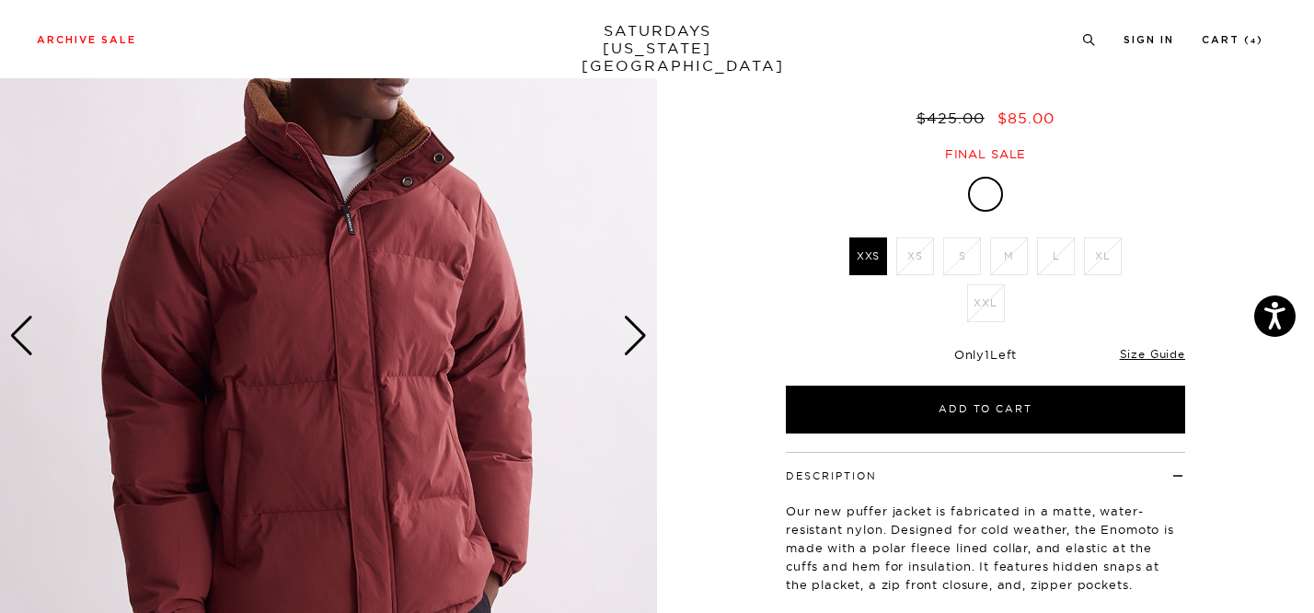
scroll to position [168, 0]
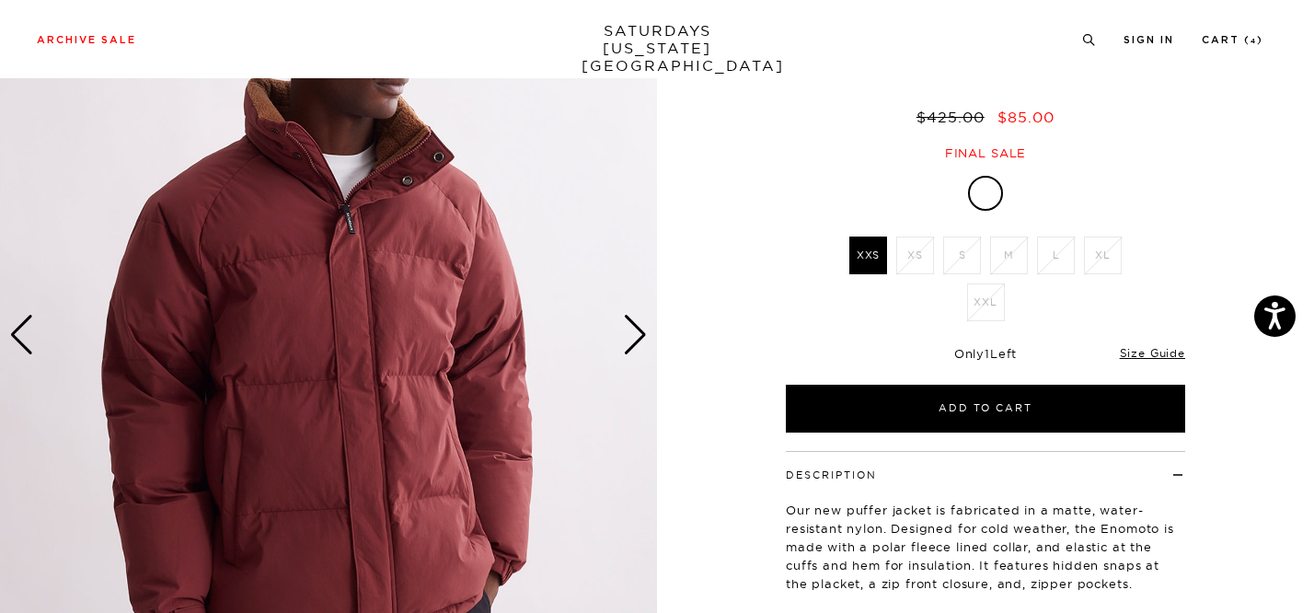
click at [620, 339] on img at bounding box center [328, 336] width 657 height 822
click at [638, 338] on div "Next slide" at bounding box center [635, 335] width 25 height 40
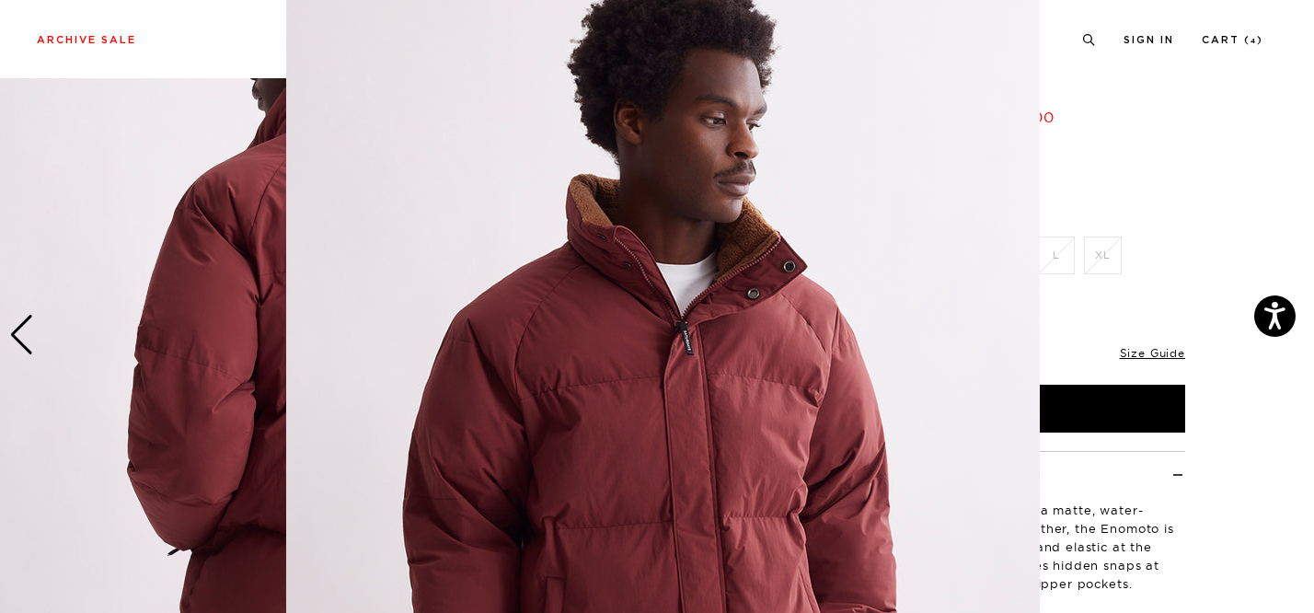
scroll to position [159, 0]
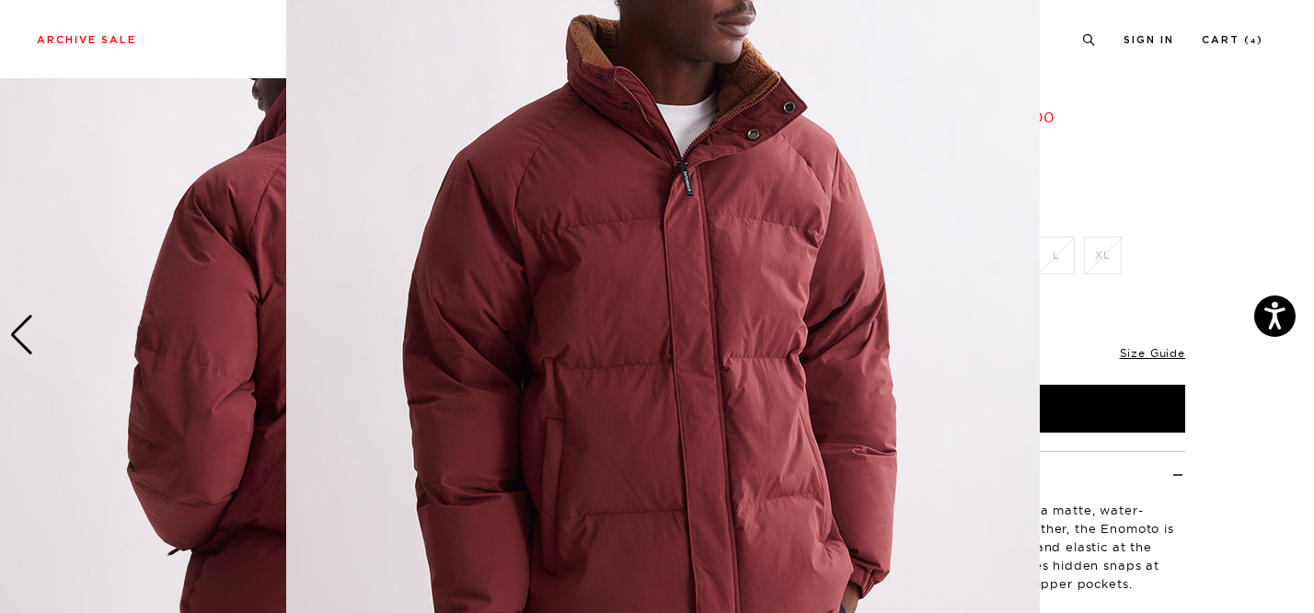
click at [638, 338] on img at bounding box center [663, 312] width 754 height 942
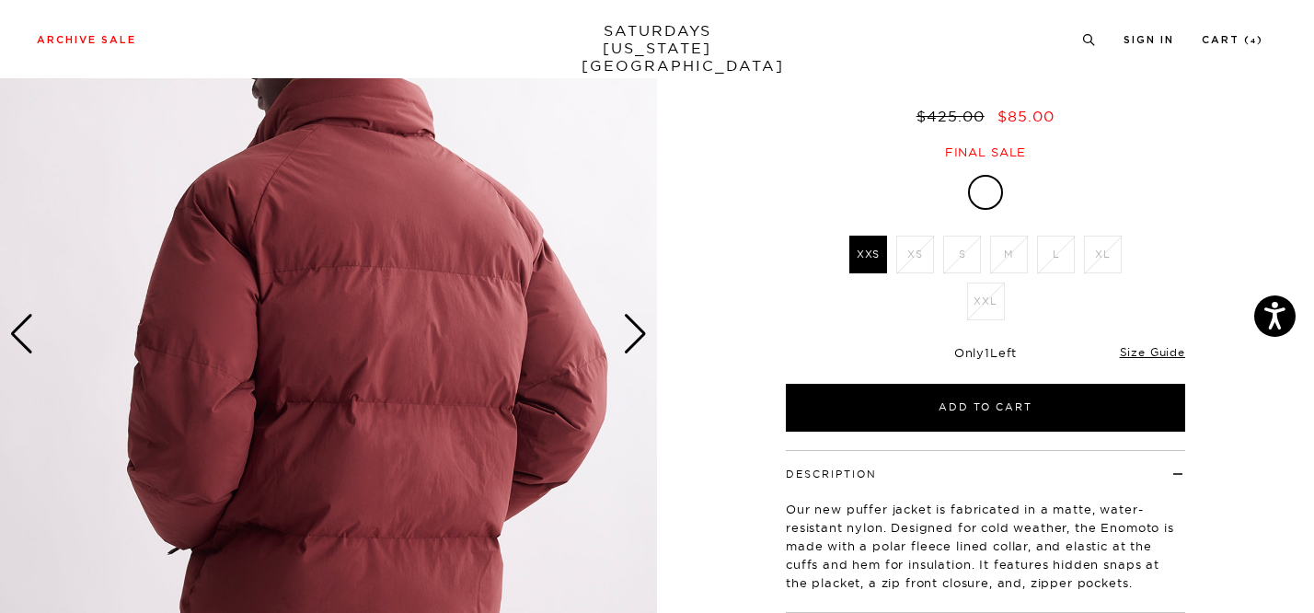
scroll to position [135, 0]
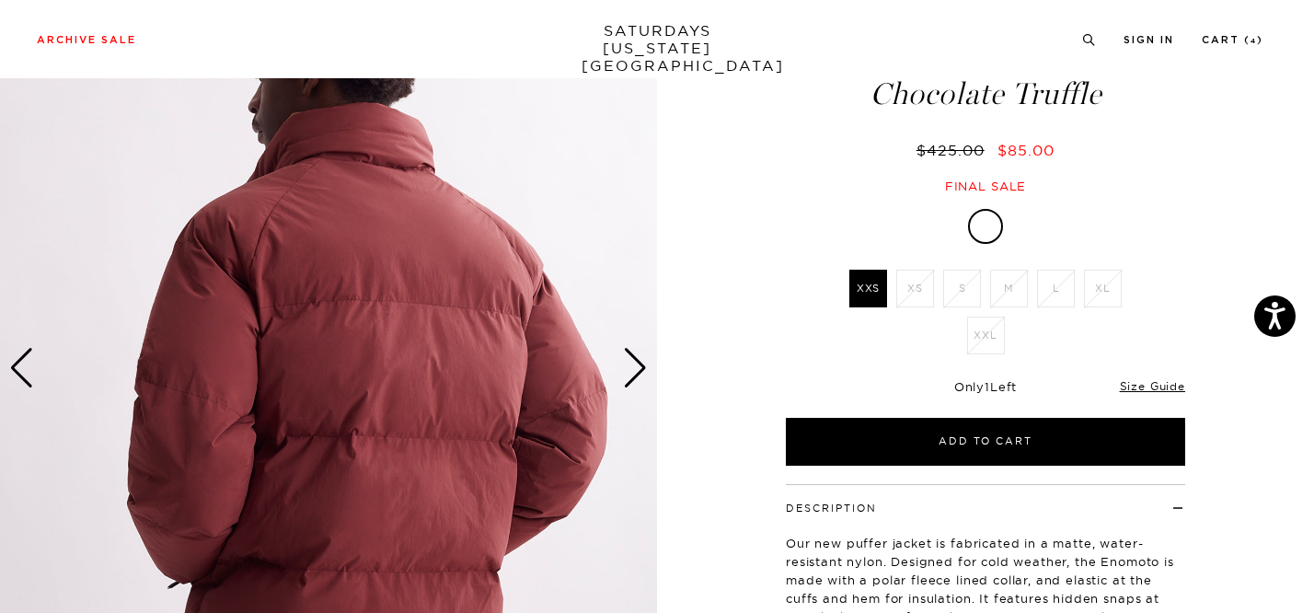
click at [634, 365] on div "Next slide" at bounding box center [635, 368] width 25 height 40
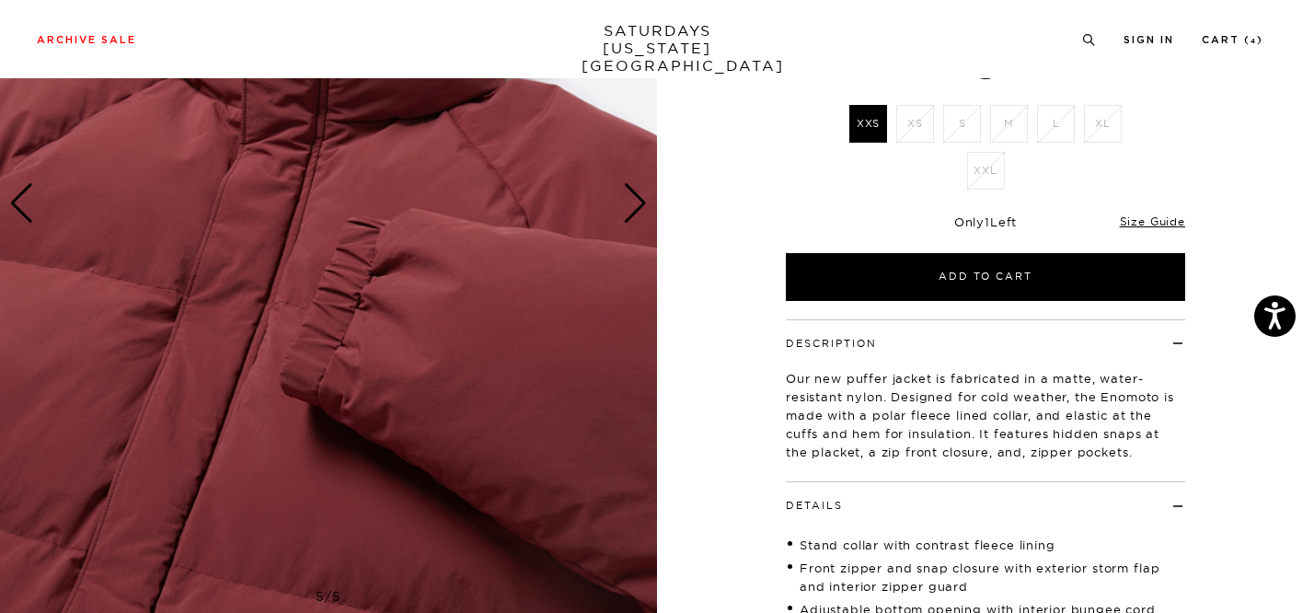
scroll to position [284, 0]
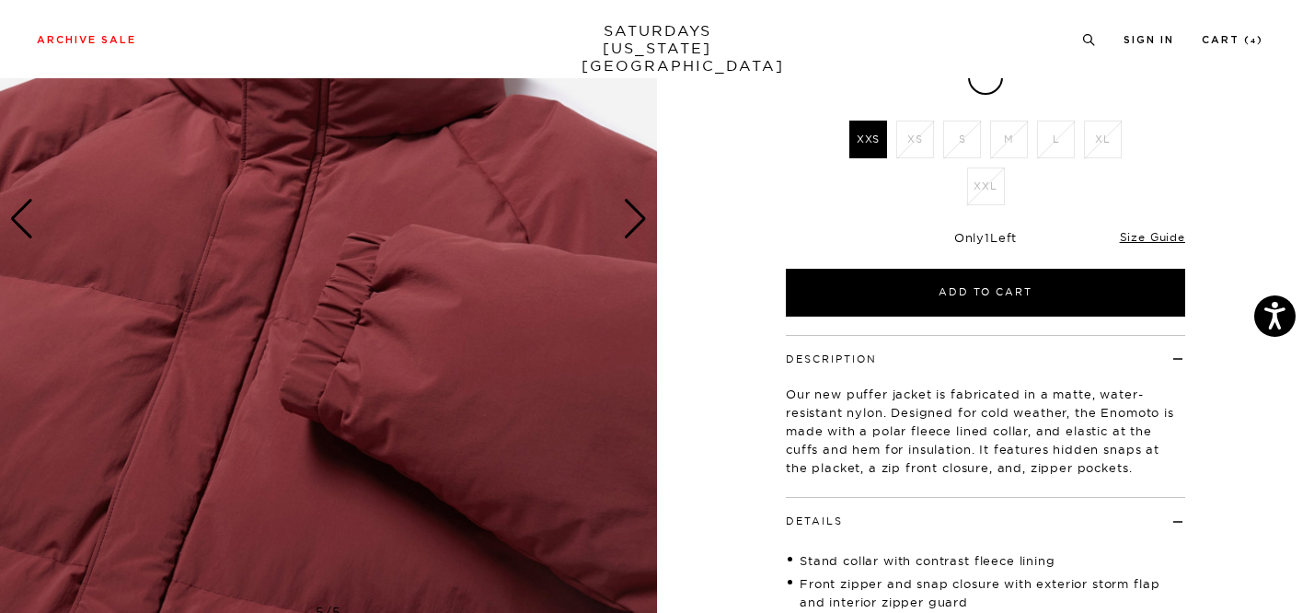
click at [629, 217] on div "Next slide" at bounding box center [635, 219] width 25 height 40
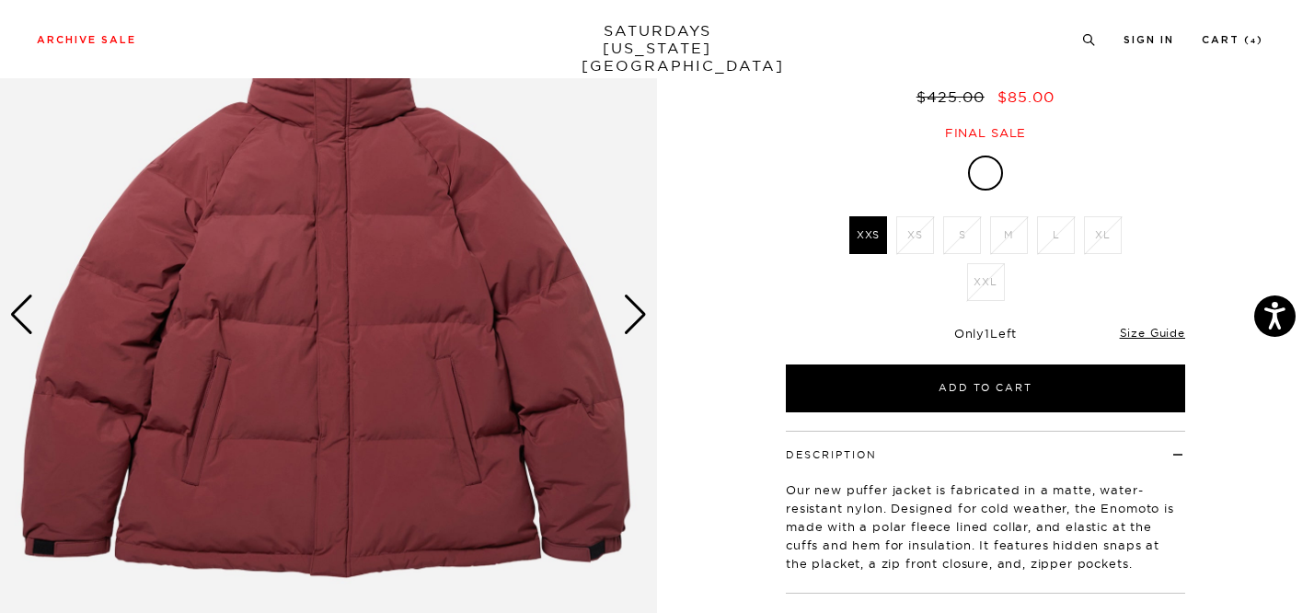
scroll to position [191, 0]
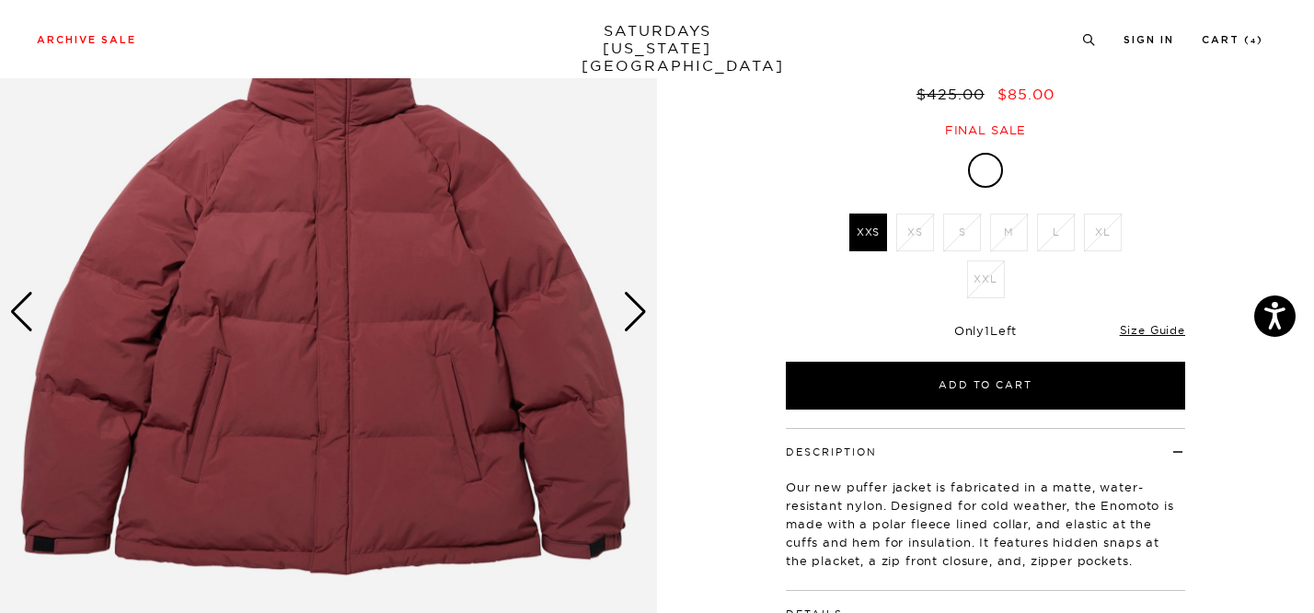
click at [634, 301] on div "Next slide" at bounding box center [635, 312] width 25 height 40
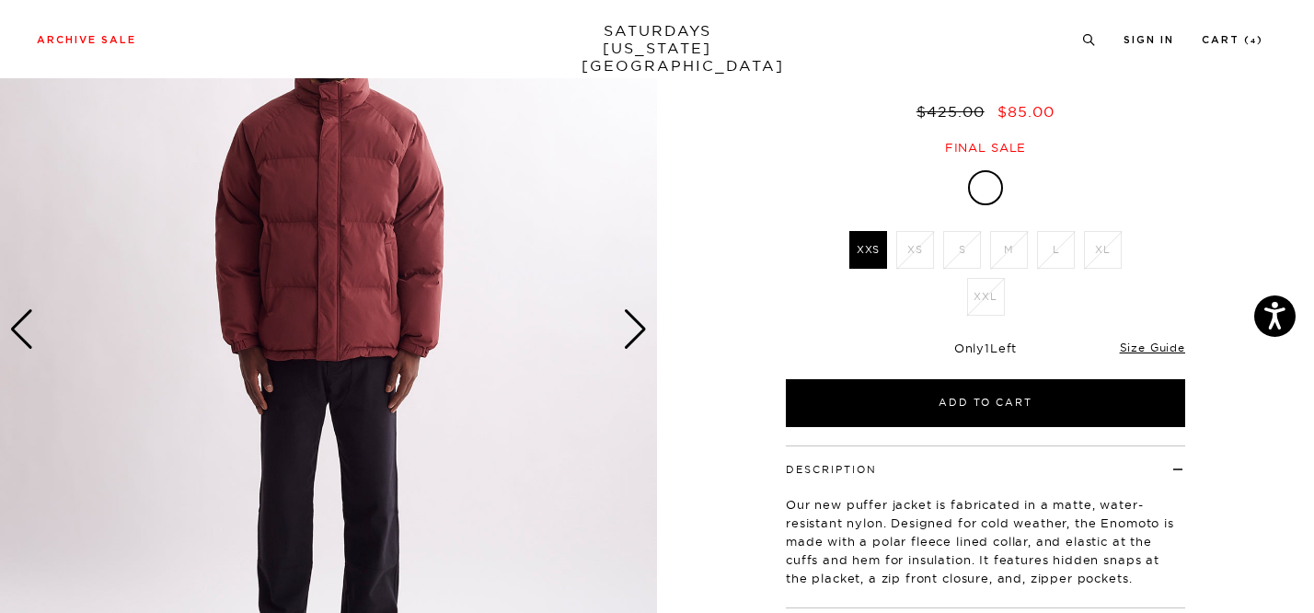
scroll to position [94, 0]
